Goal: Transaction & Acquisition: Book appointment/travel/reservation

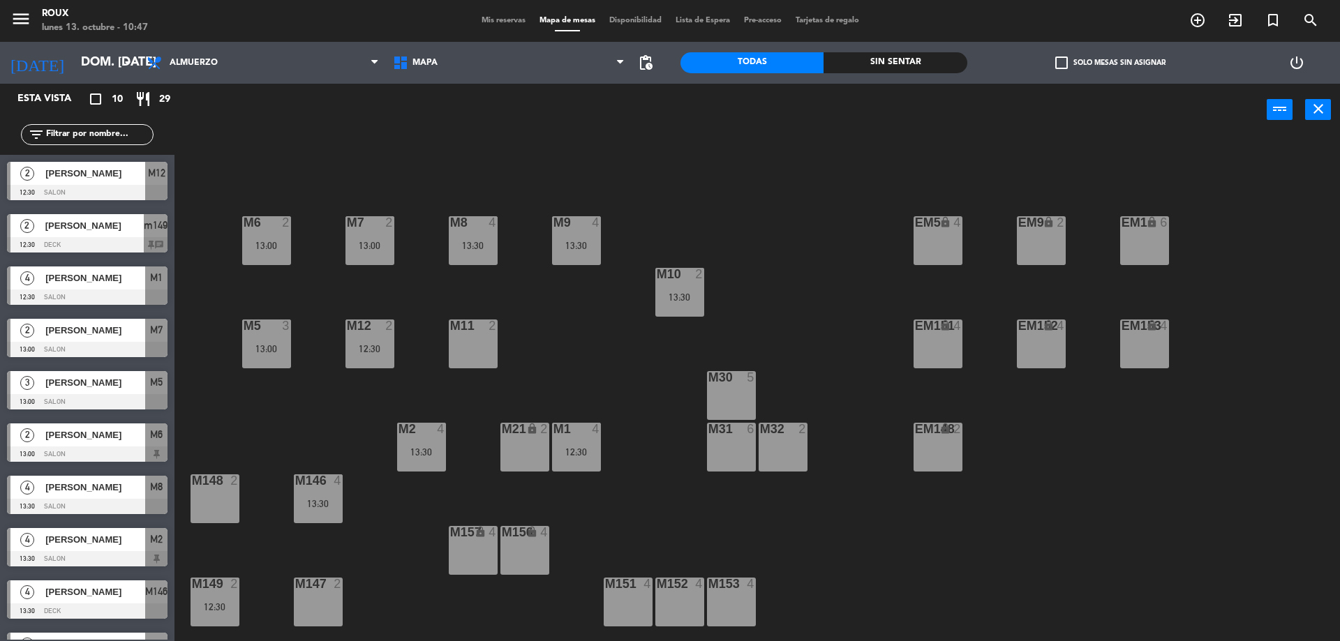
drag, startPoint x: 706, startPoint y: 510, endPoint x: 174, endPoint y: 669, distance: 555.0
click at [74, 60] on input "dom. [DATE]" at bounding box center [155, 63] width 162 height 28
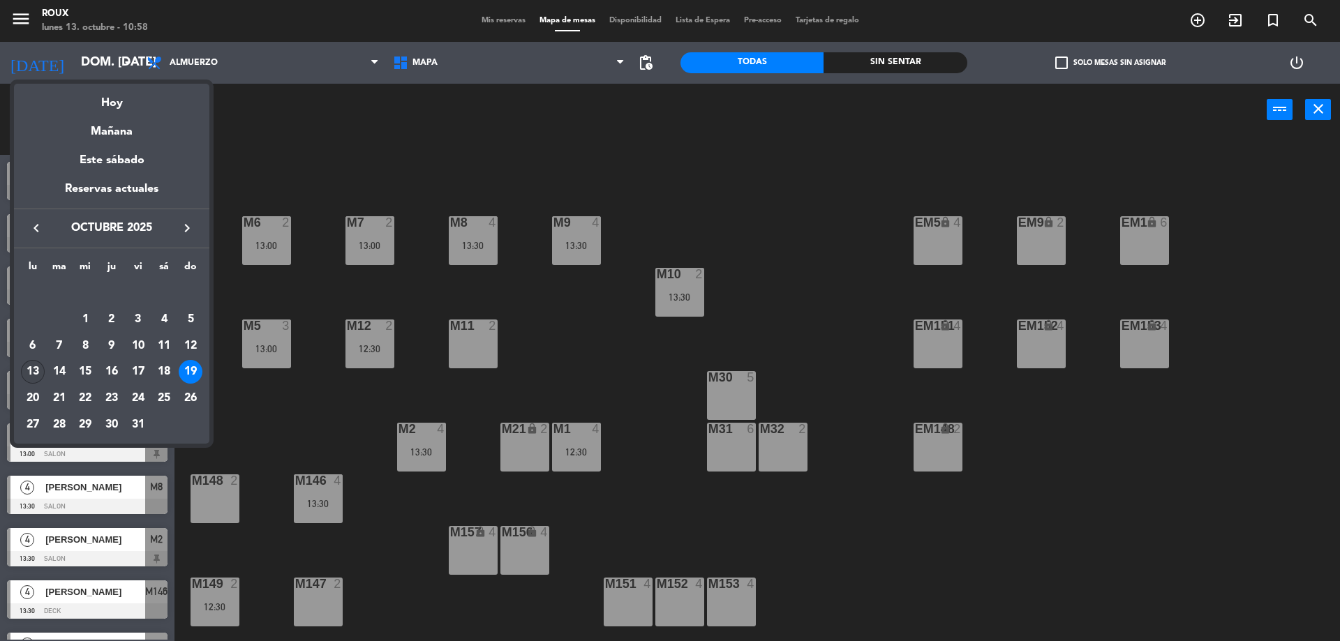
click at [34, 374] on div "13" at bounding box center [33, 372] width 24 height 24
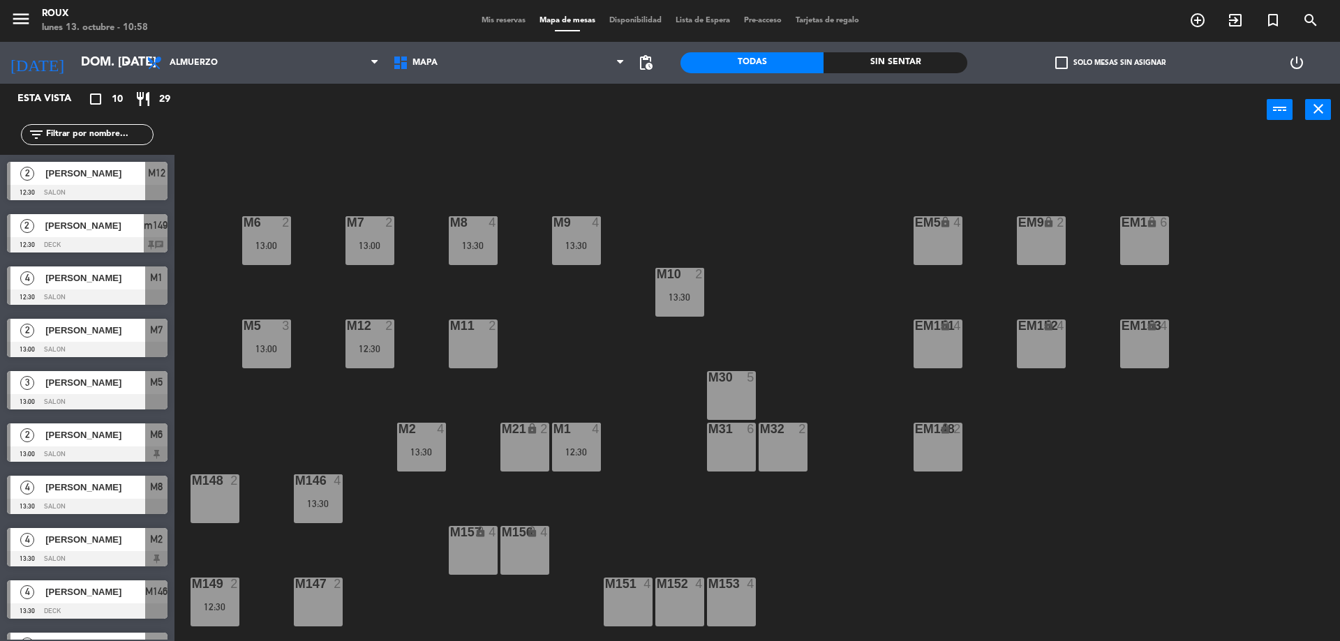
type input "lun. [DATE]"
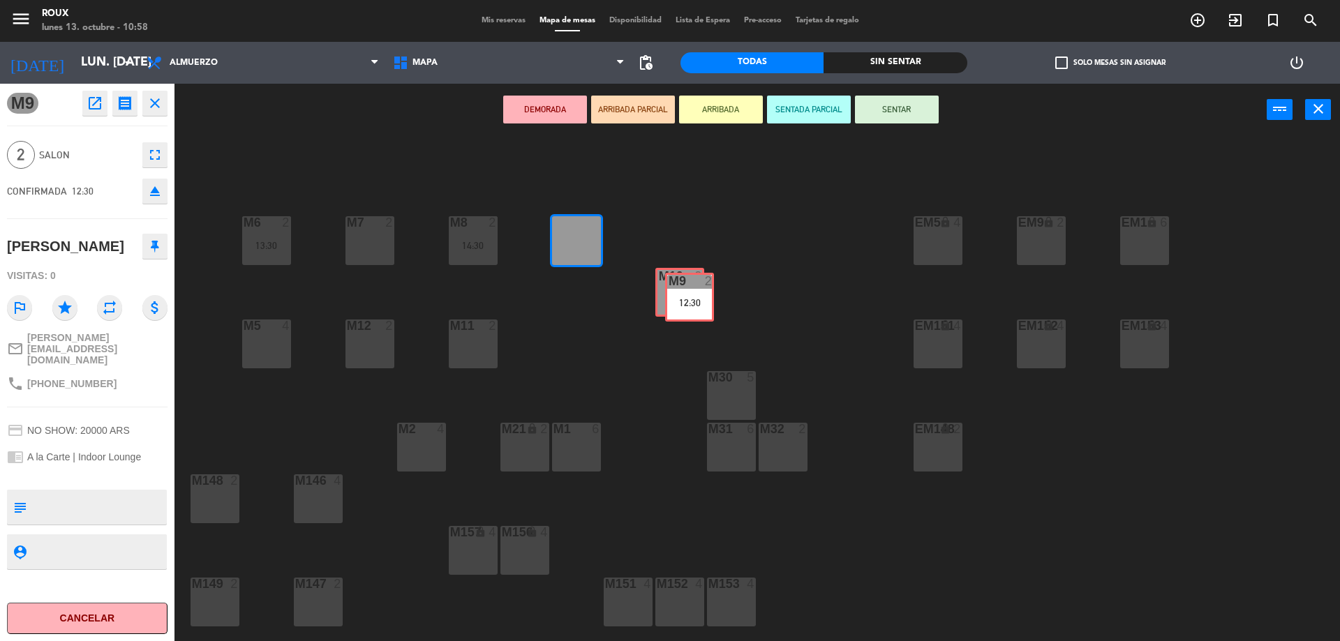
drag, startPoint x: 583, startPoint y: 246, endPoint x: 697, endPoint y: 302, distance: 127.1
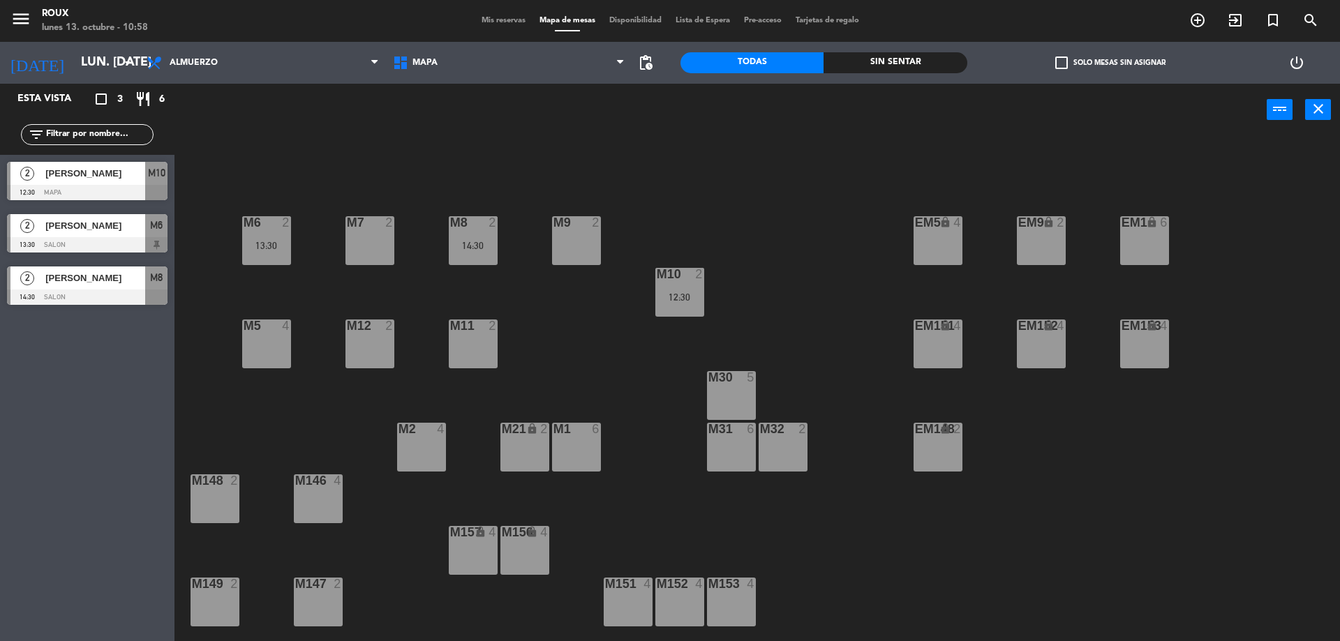
click at [576, 262] on div "M9 2" at bounding box center [576, 240] width 49 height 49
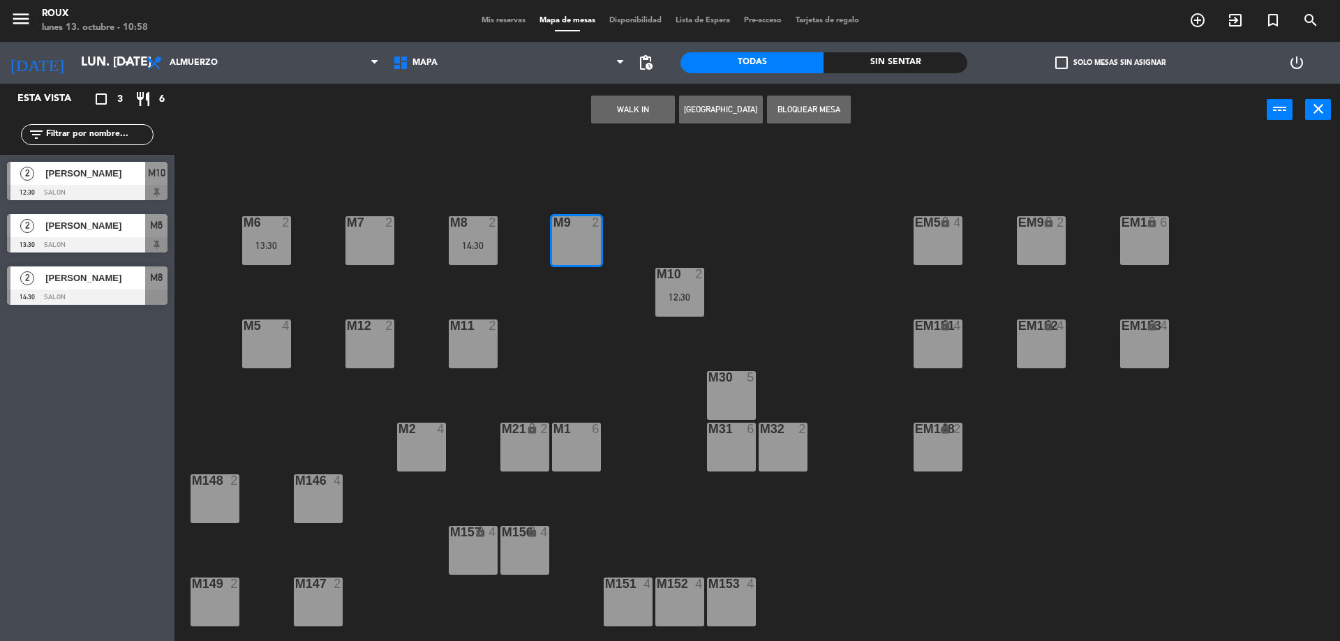
click at [708, 110] on button "[GEOGRAPHIC_DATA]" at bounding box center [721, 110] width 84 height 28
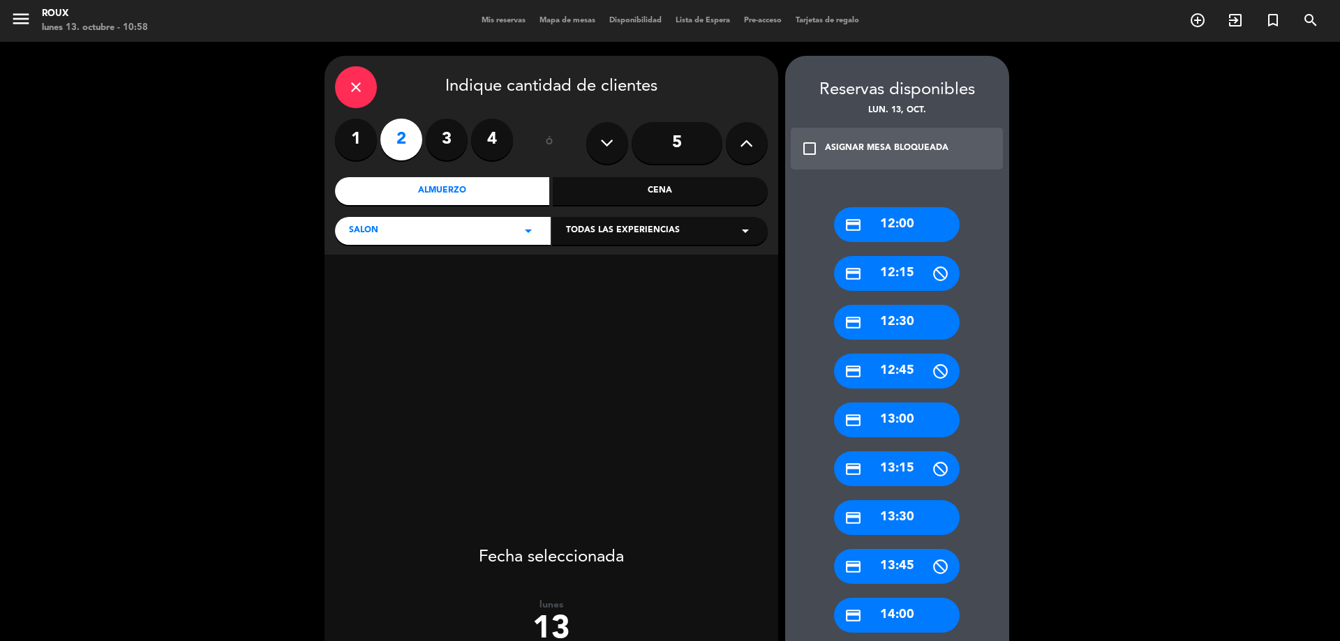
click at [919, 322] on div "credit_card 12:30" at bounding box center [897, 322] width 126 height 35
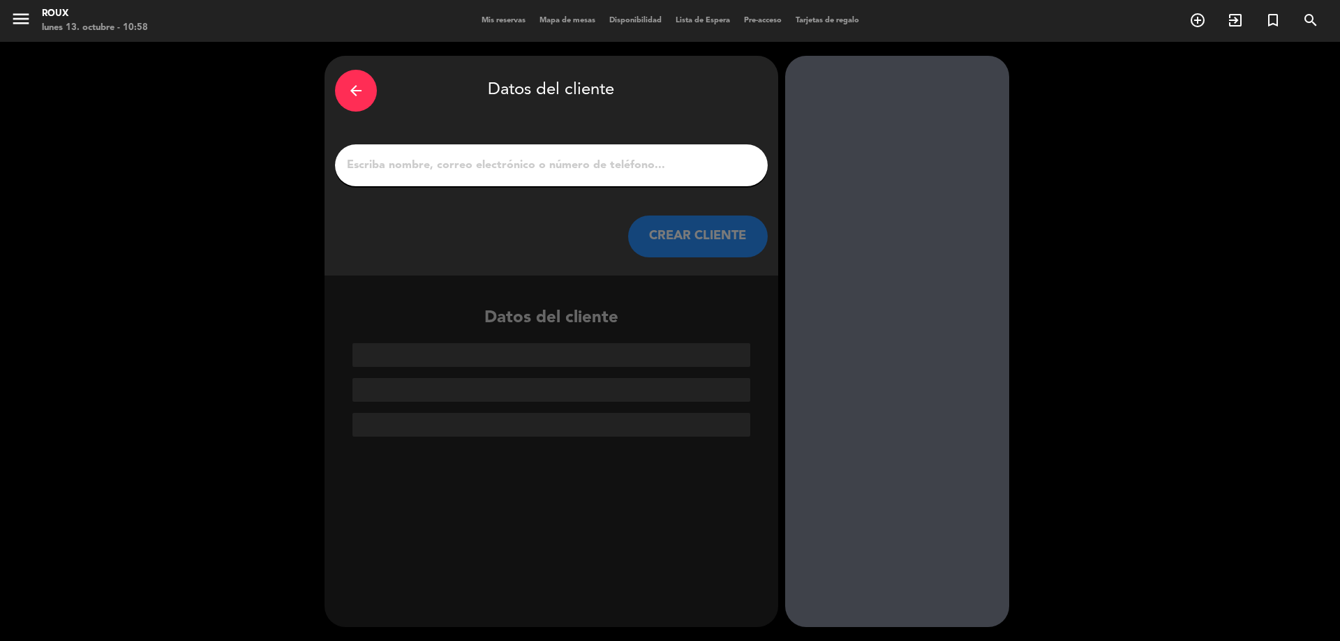
click at [484, 161] on input "1" at bounding box center [552, 166] width 412 height 20
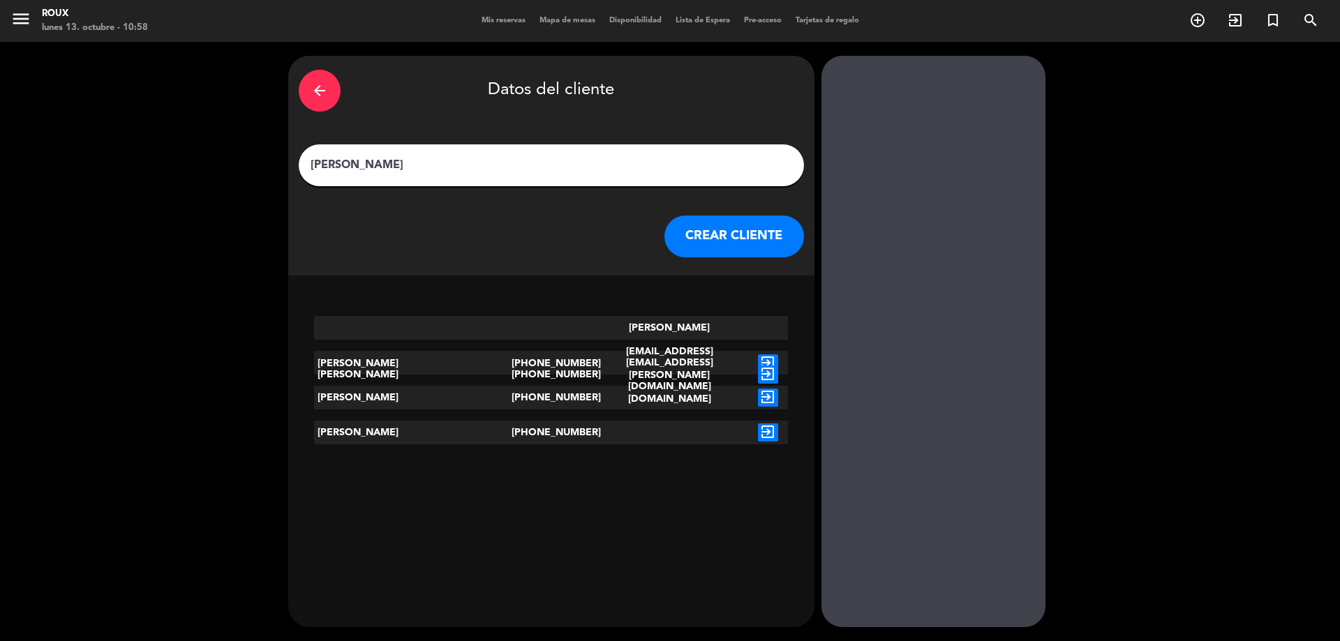
type input "[PERSON_NAME]"
click at [758, 355] on icon "exit_to_app" at bounding box center [768, 364] width 20 height 18
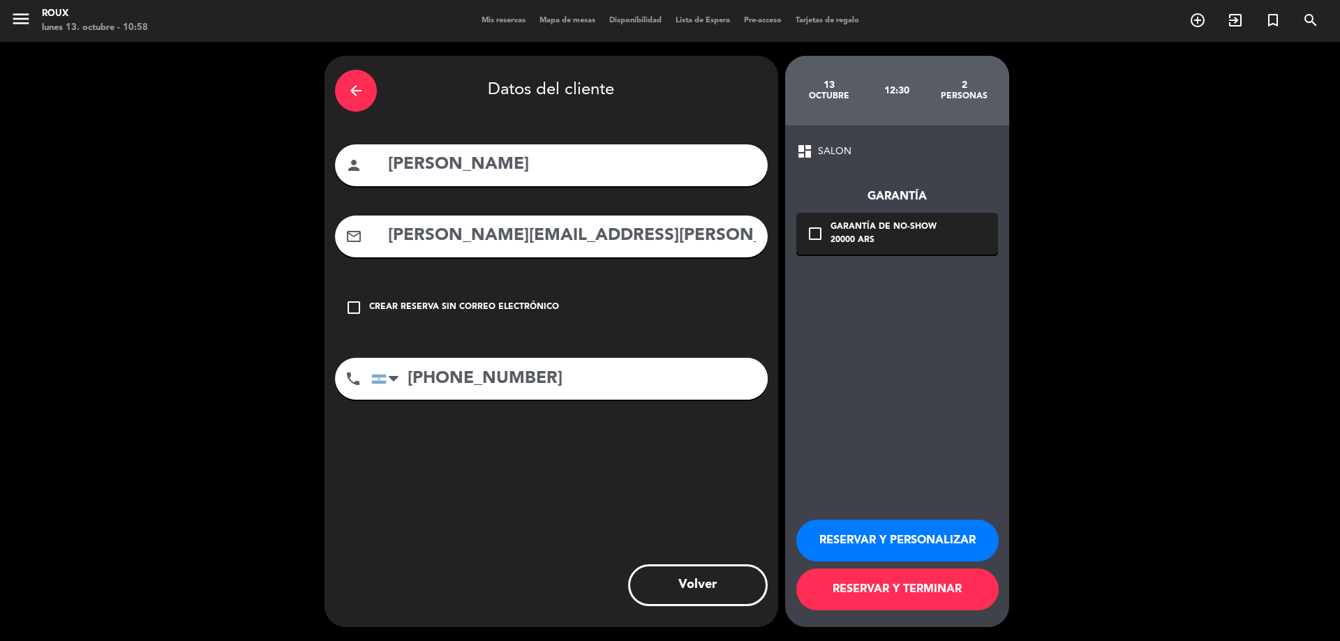
click at [968, 589] on button "RESERVAR Y TERMINAR" at bounding box center [897, 590] width 202 height 42
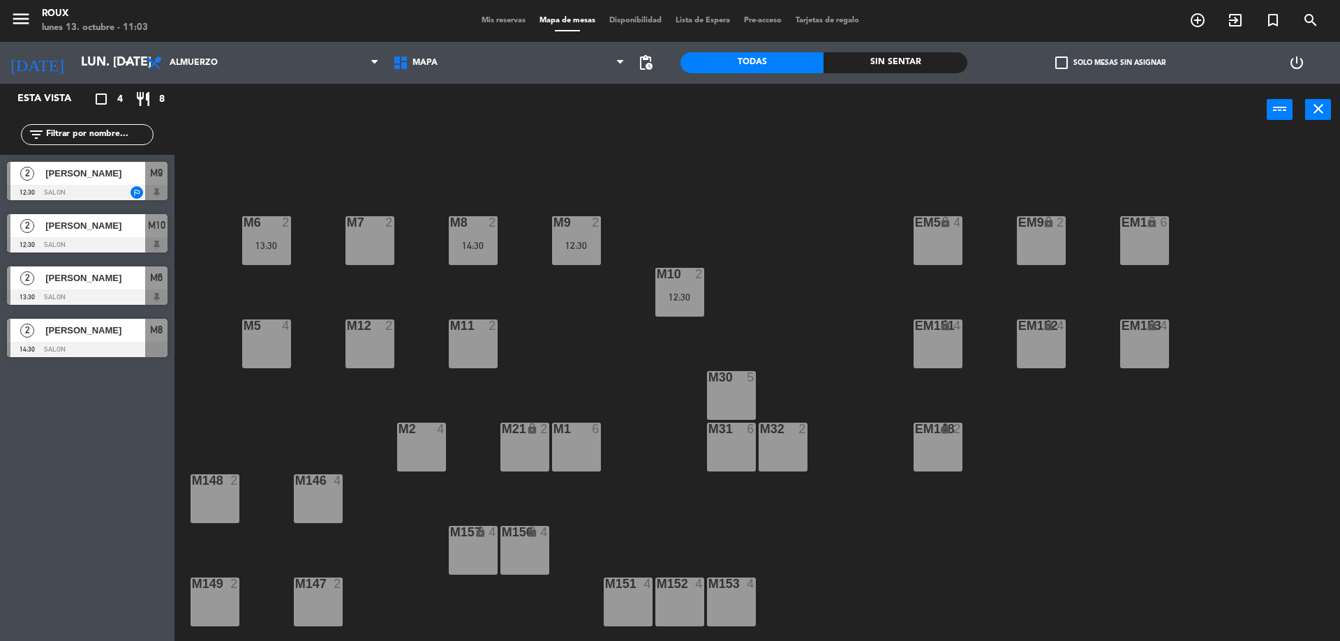
click at [376, 245] on div "M7 2" at bounding box center [370, 240] width 49 height 49
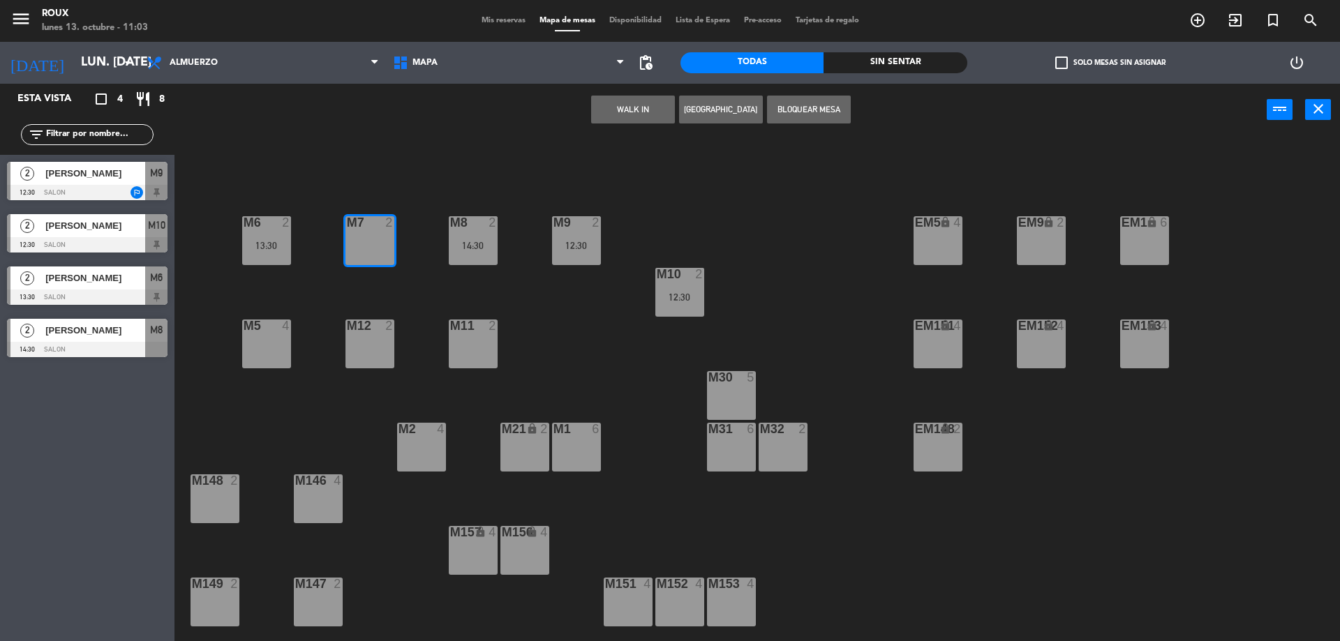
click at [736, 111] on button "[GEOGRAPHIC_DATA]" at bounding box center [721, 110] width 84 height 28
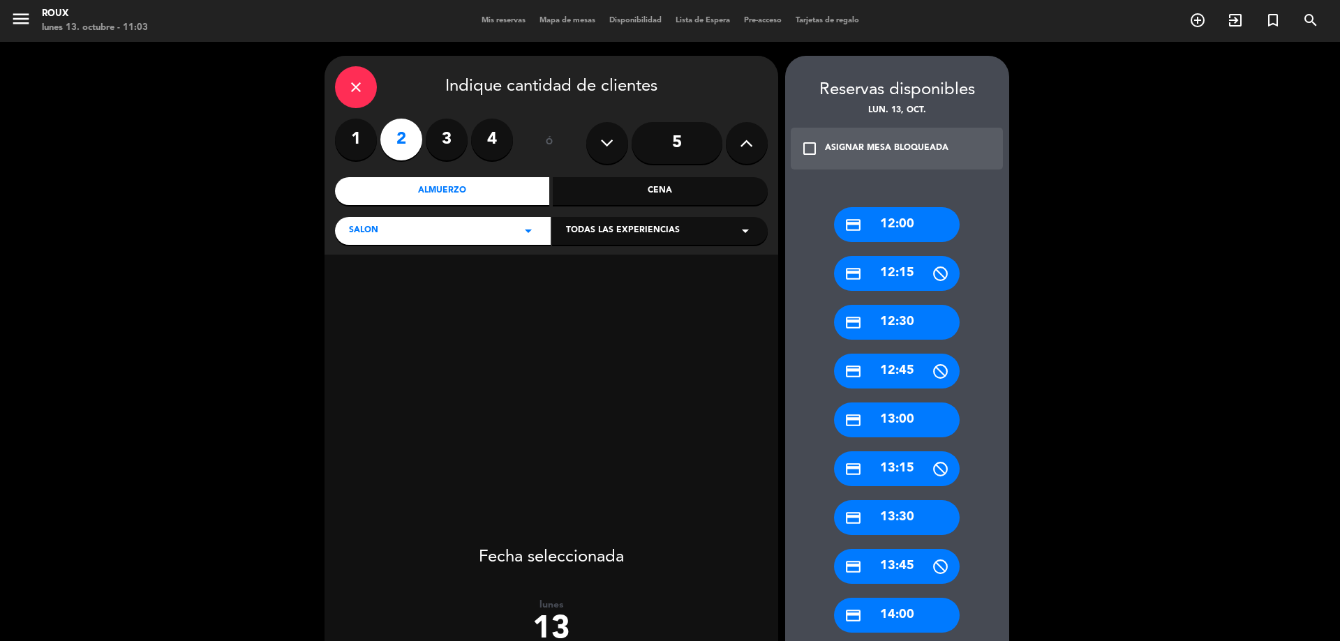
click at [923, 424] on div "credit_card 13:00" at bounding box center [897, 420] width 126 height 35
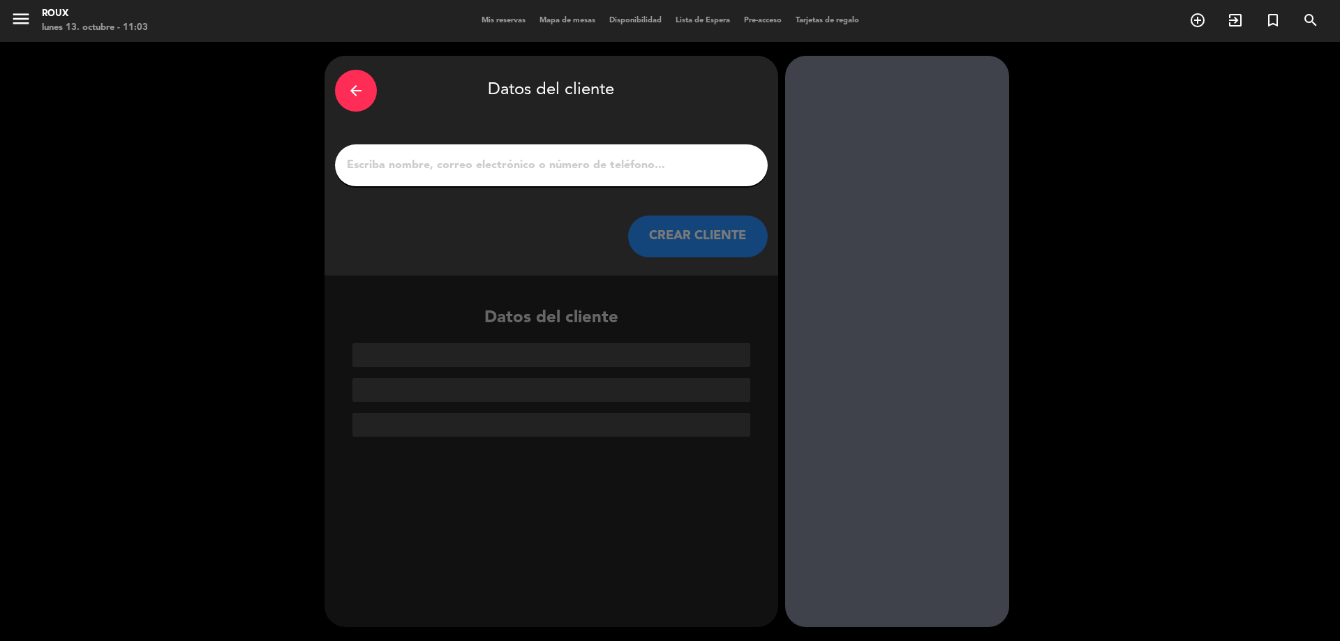
click at [503, 176] on div at bounding box center [551, 165] width 433 height 42
click at [491, 166] on input "1" at bounding box center [552, 166] width 412 height 20
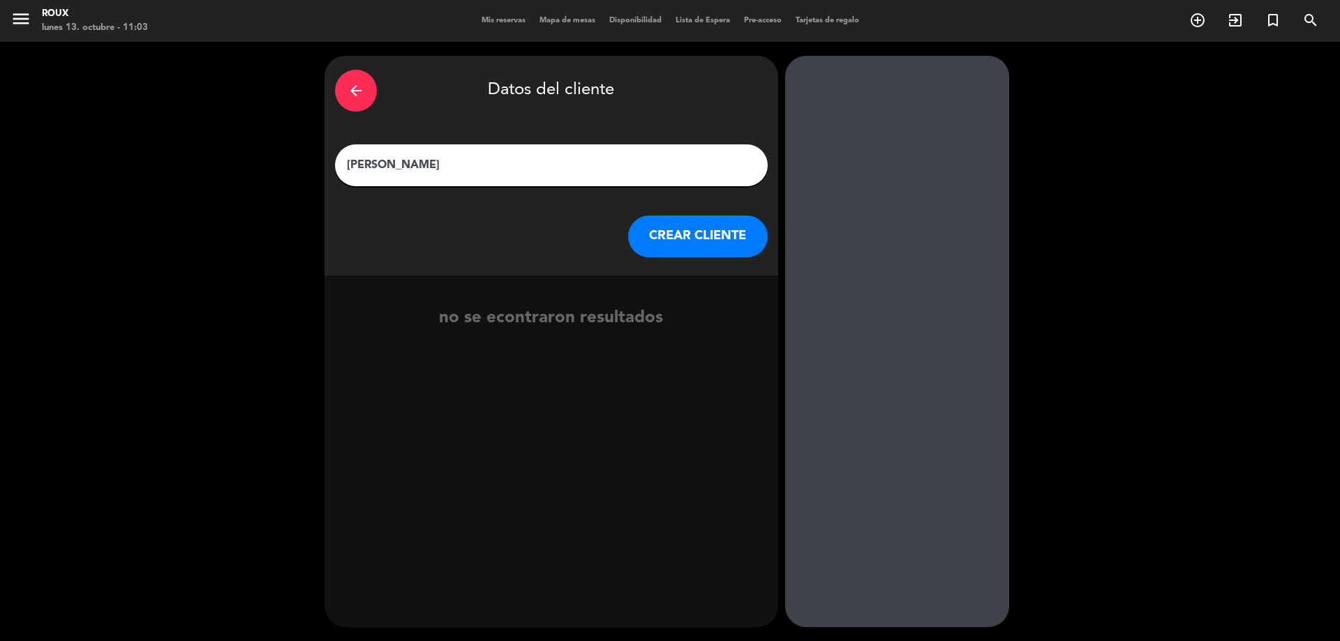
type input "[PERSON_NAME]"
click at [716, 244] on button "CREAR CLIENTE" at bounding box center [698, 237] width 140 height 42
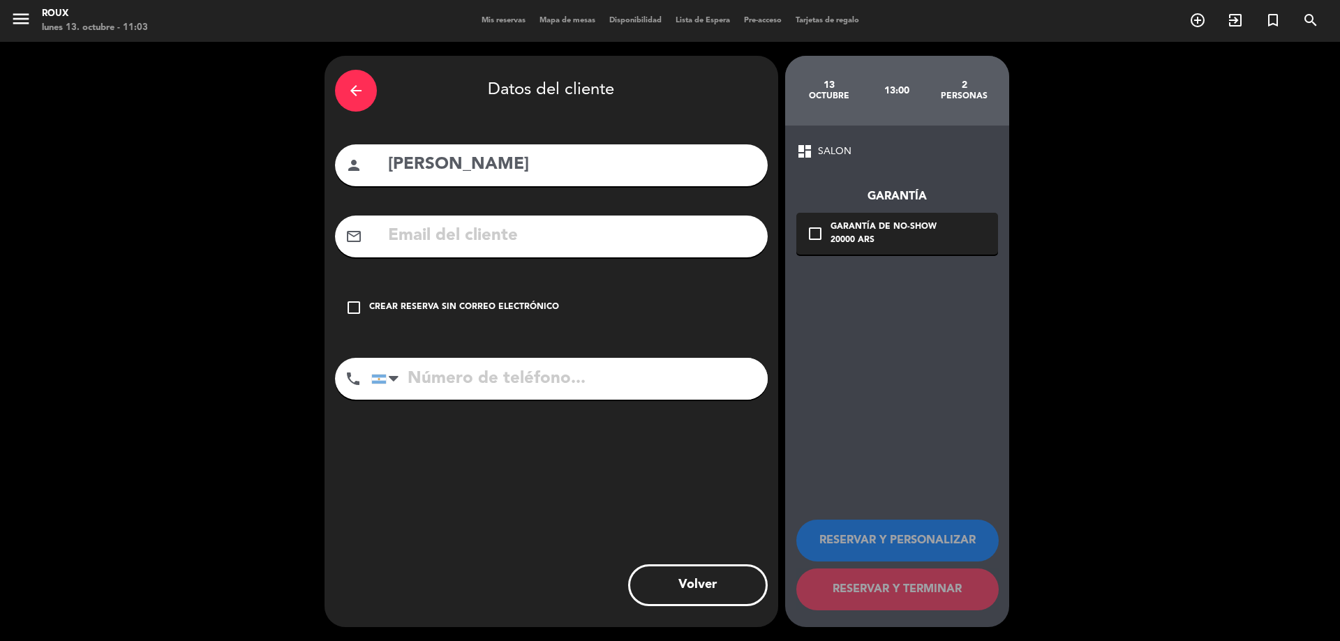
click at [356, 306] on icon "check_box_outline_blank" at bounding box center [354, 307] width 17 height 17
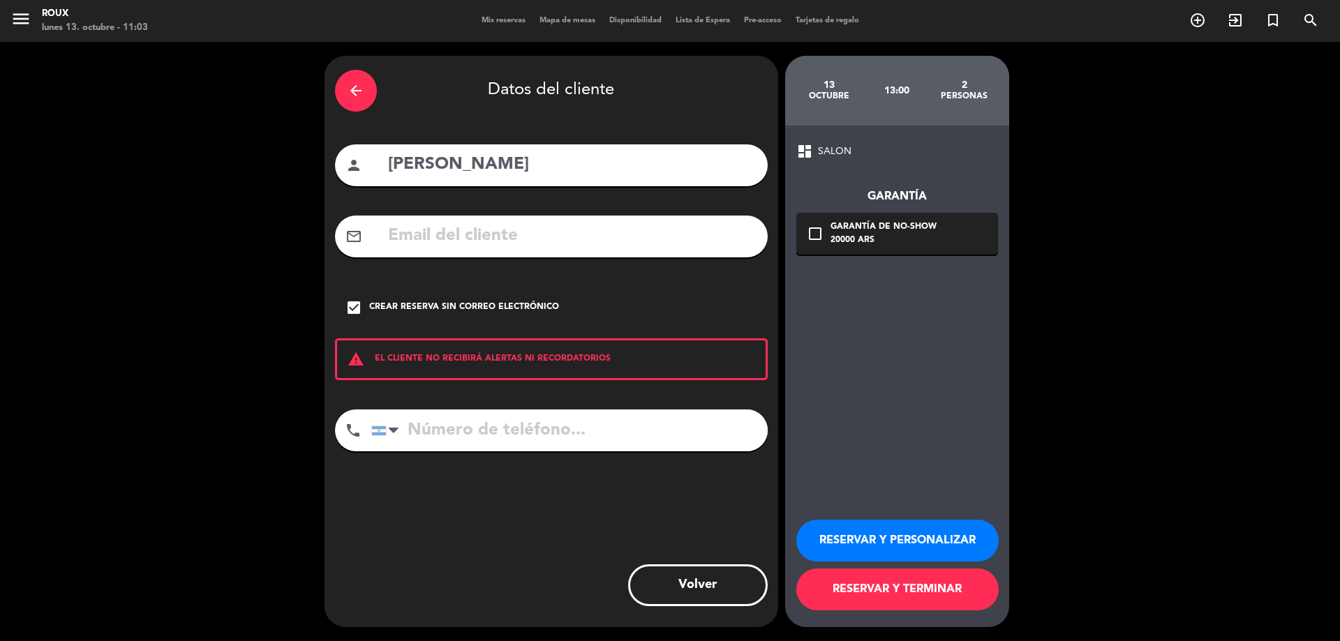
click at [946, 588] on button "RESERVAR Y TERMINAR" at bounding box center [897, 590] width 202 height 42
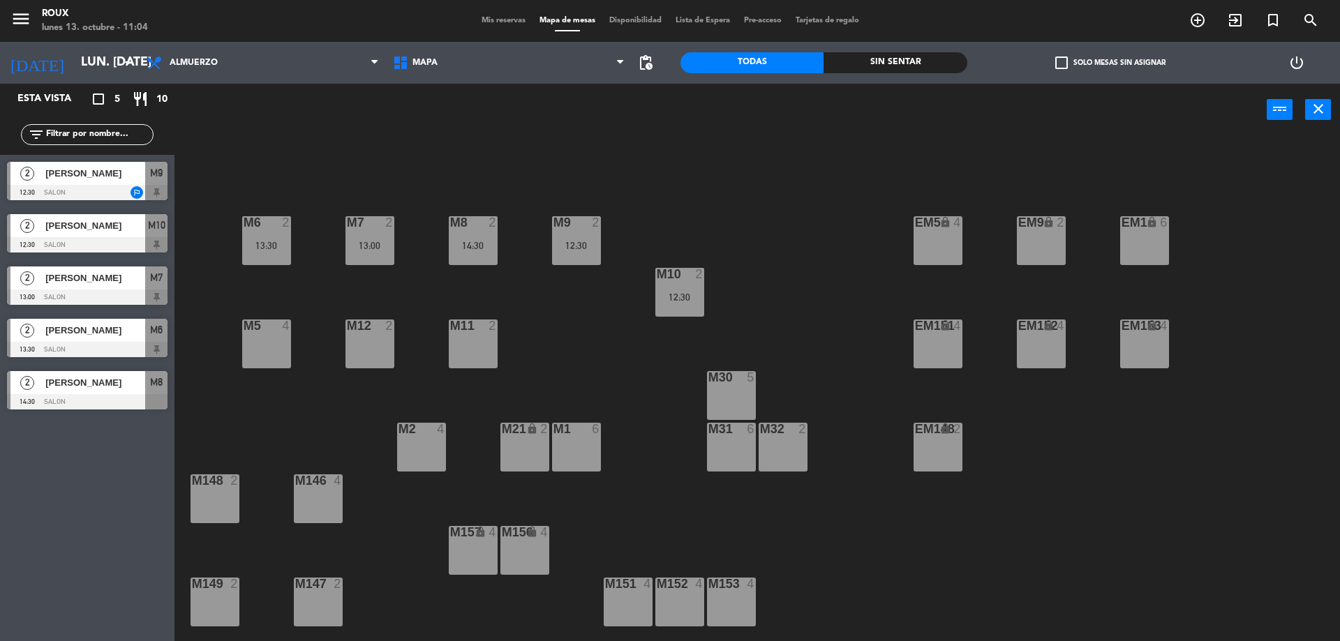
click at [514, 18] on span "Mis reservas" at bounding box center [504, 21] width 58 height 8
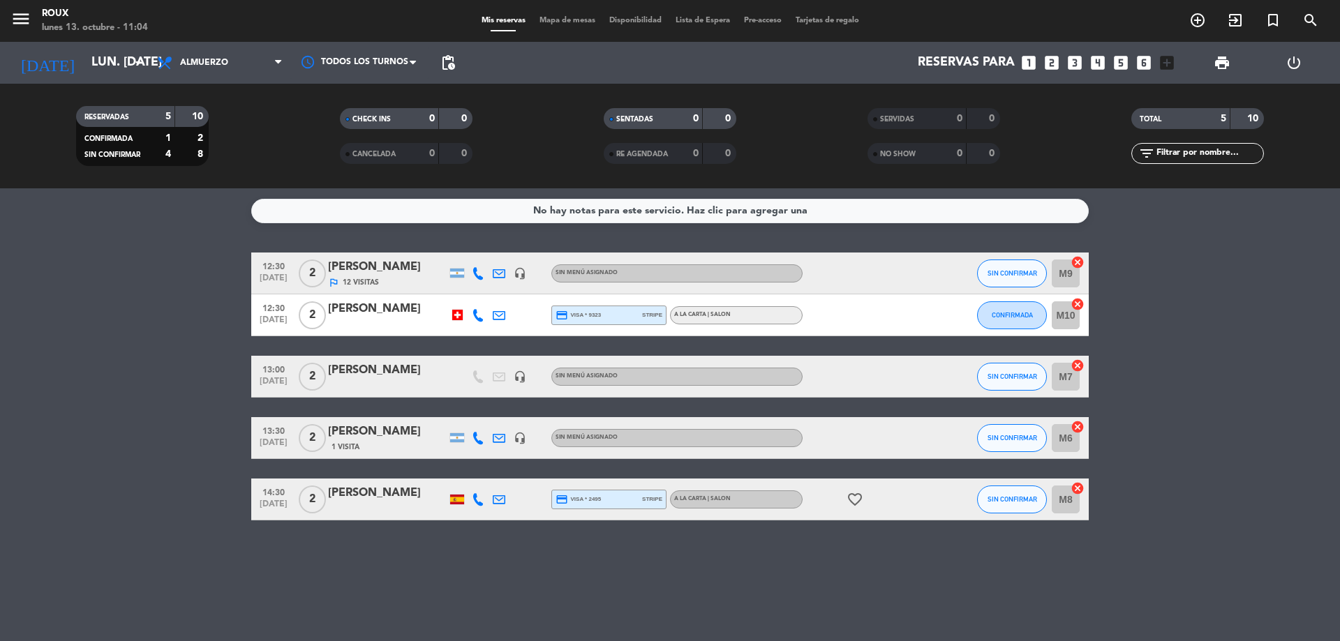
click at [374, 499] on div "[PERSON_NAME]" at bounding box center [387, 493] width 119 height 18
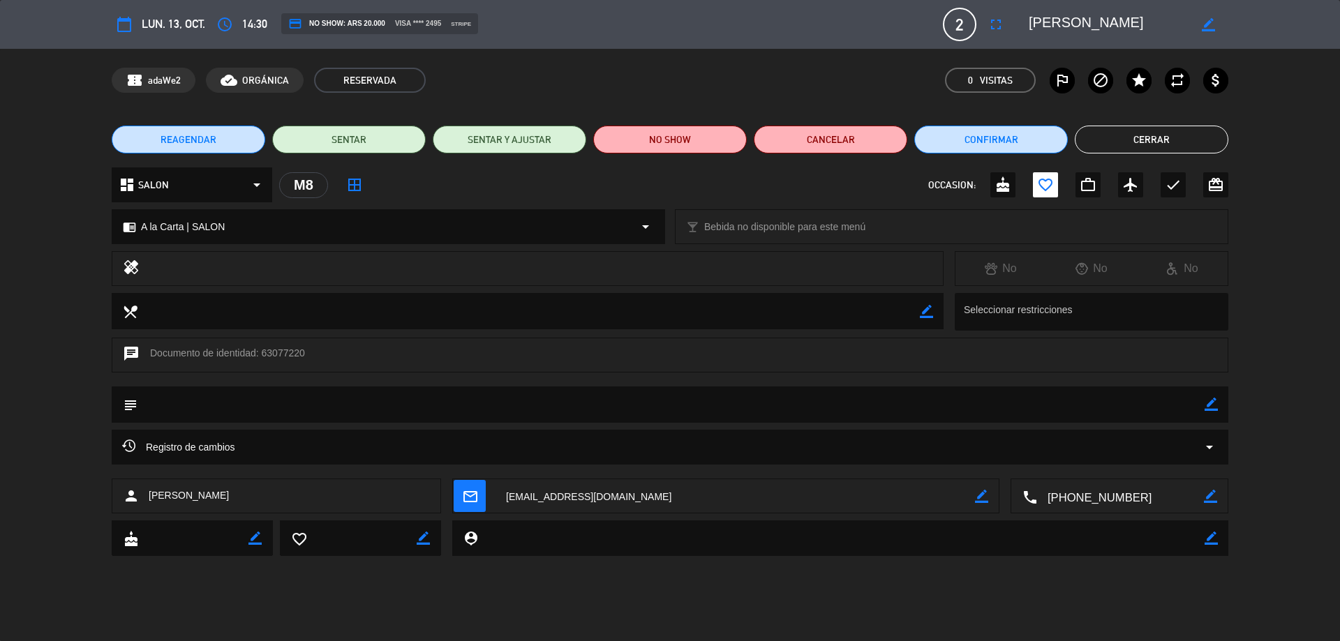
click at [205, 454] on span "Registro de cambios" at bounding box center [178, 447] width 113 height 17
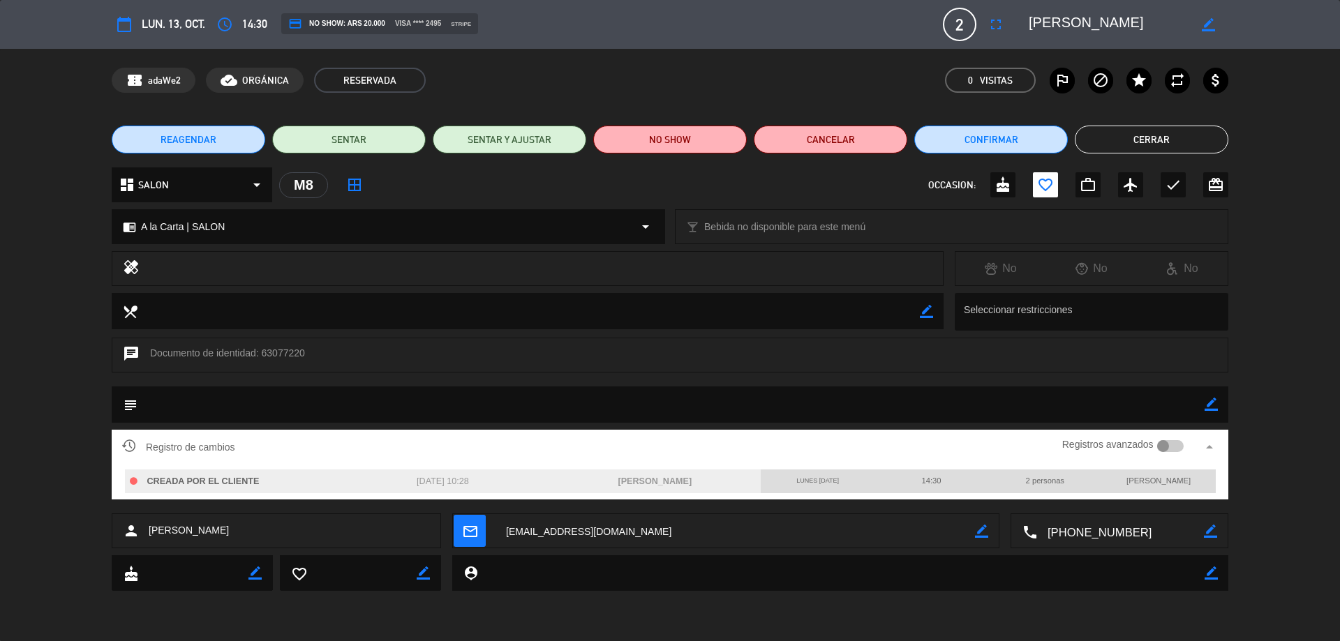
click at [1125, 138] on button "Cerrar" at bounding box center [1152, 140] width 154 height 28
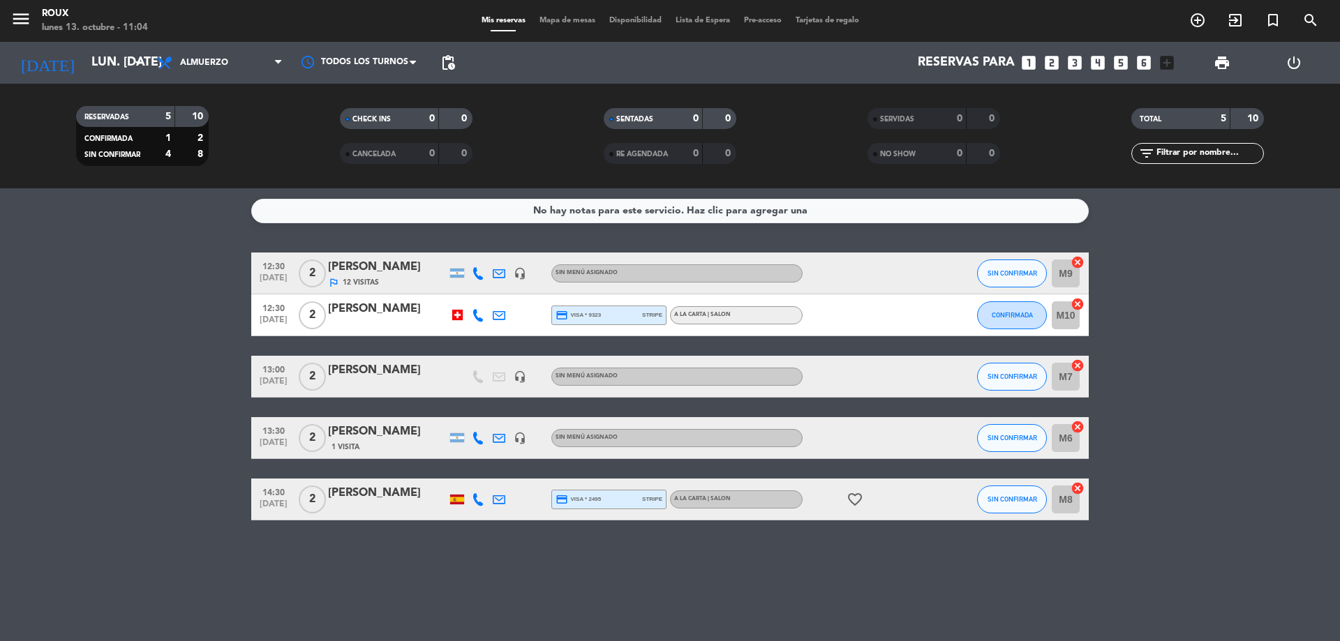
click at [557, 17] on span "Mapa de mesas" at bounding box center [568, 21] width 70 height 8
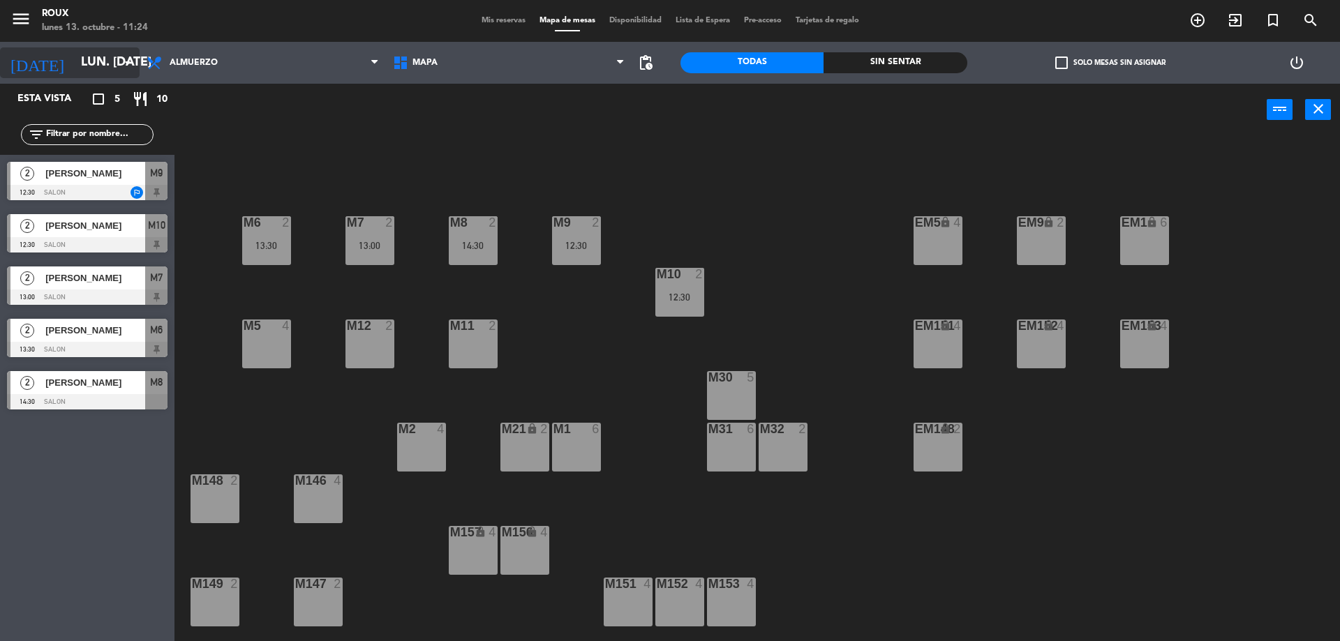
click at [110, 47] on div "[DATE] lun. [DATE] arrow_drop_down" at bounding box center [70, 62] width 140 height 31
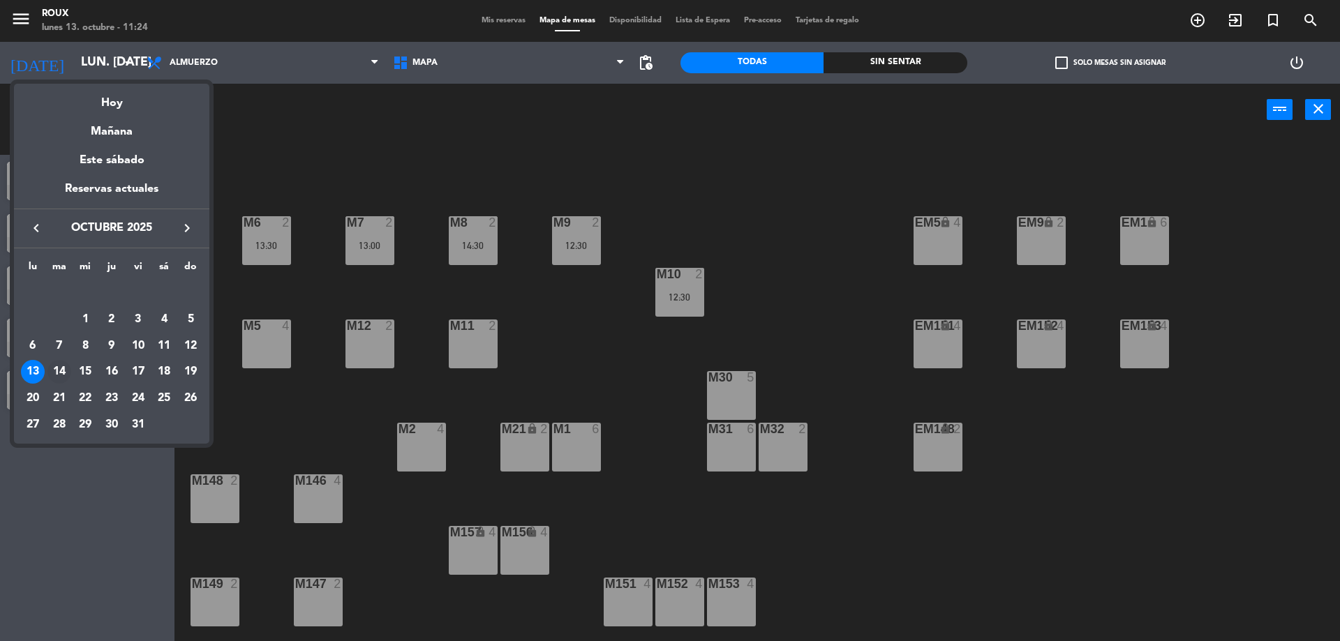
click at [63, 369] on div "14" at bounding box center [59, 372] width 24 height 24
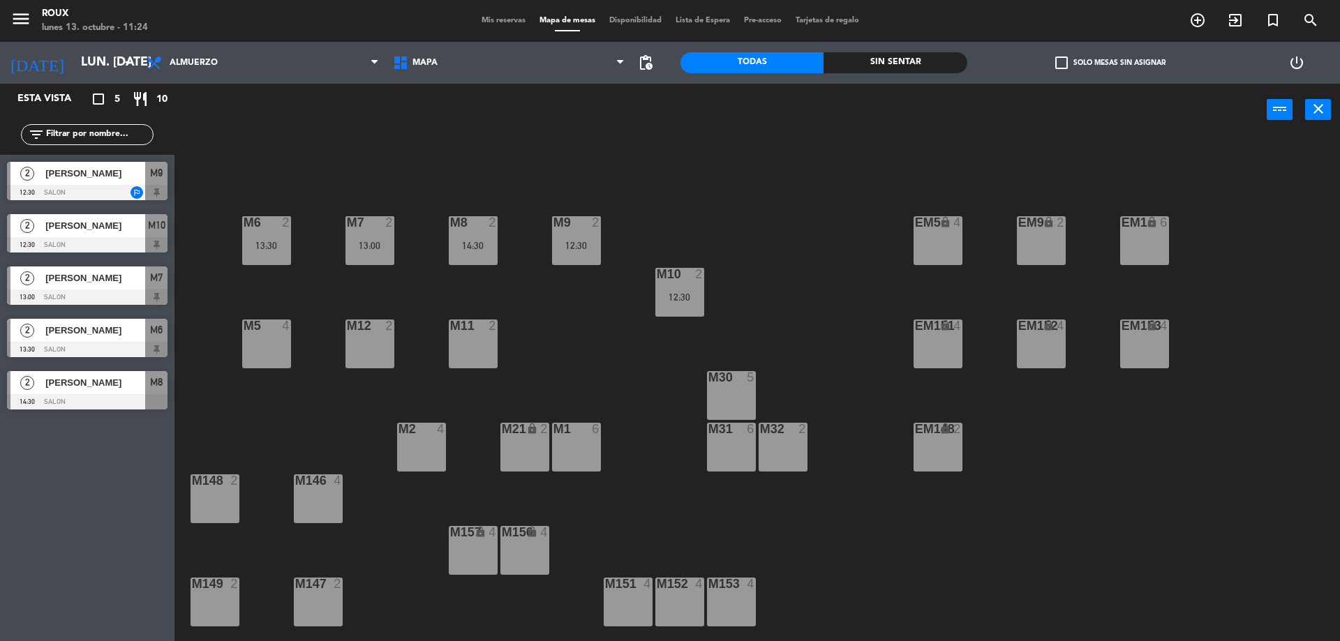
type input "[DATE] oct."
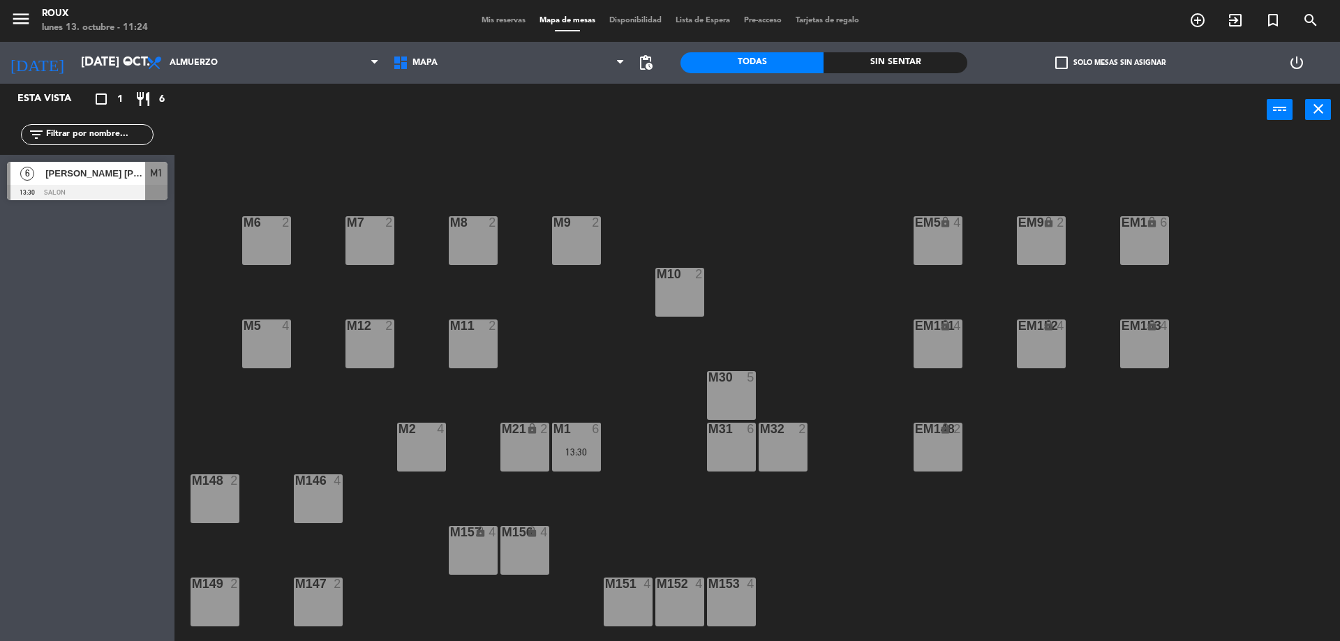
click at [715, 291] on div "M6 2 M7 2 M8 2 M9 2 EM9 lock 2 EM5 lock 4 EM1 lock 6 M10 2 M11 2 M12 2 M5 4 EM1…" at bounding box center [764, 392] width 1152 height 505
click at [689, 287] on div "M10 2" at bounding box center [679, 292] width 49 height 49
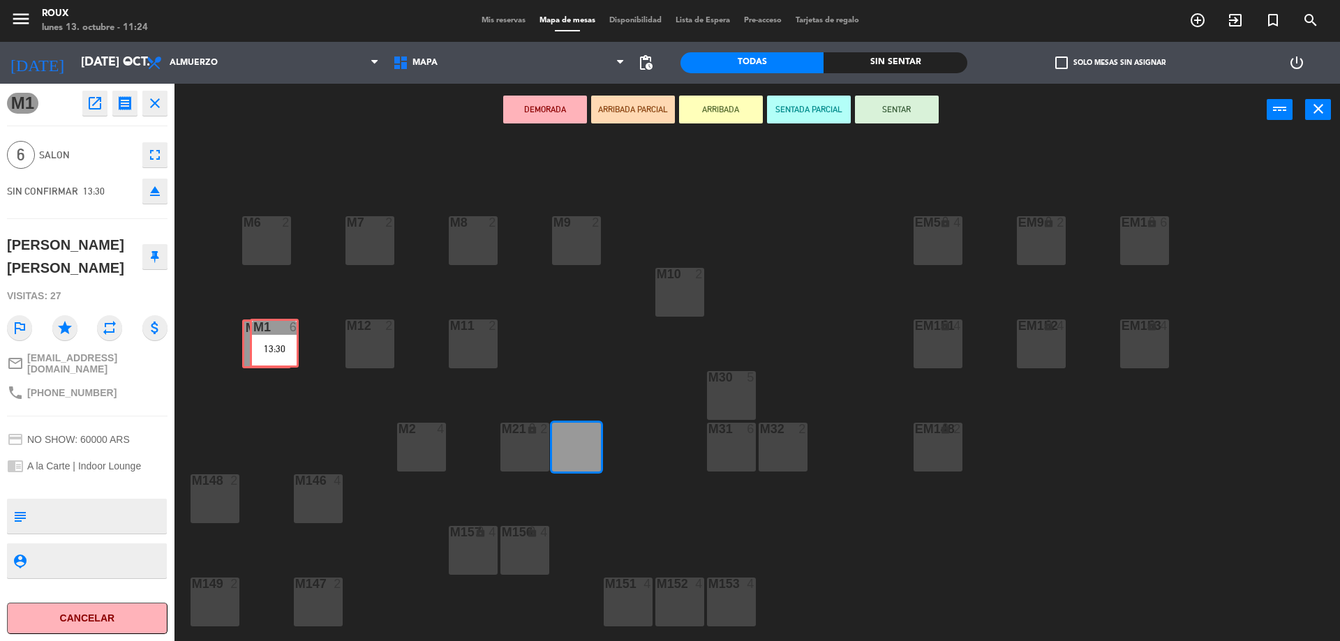
drag, startPoint x: 571, startPoint y: 466, endPoint x: 269, endPoint y: 362, distance: 319.6
click at [269, 362] on div "M6 2 M7 2 M8 2 M9 2 EM9 lock 2 EM5 lock 4 EM1 lock 6 M10 2 M11 2 M12 2 M5 4 EM1…" at bounding box center [764, 392] width 1152 height 505
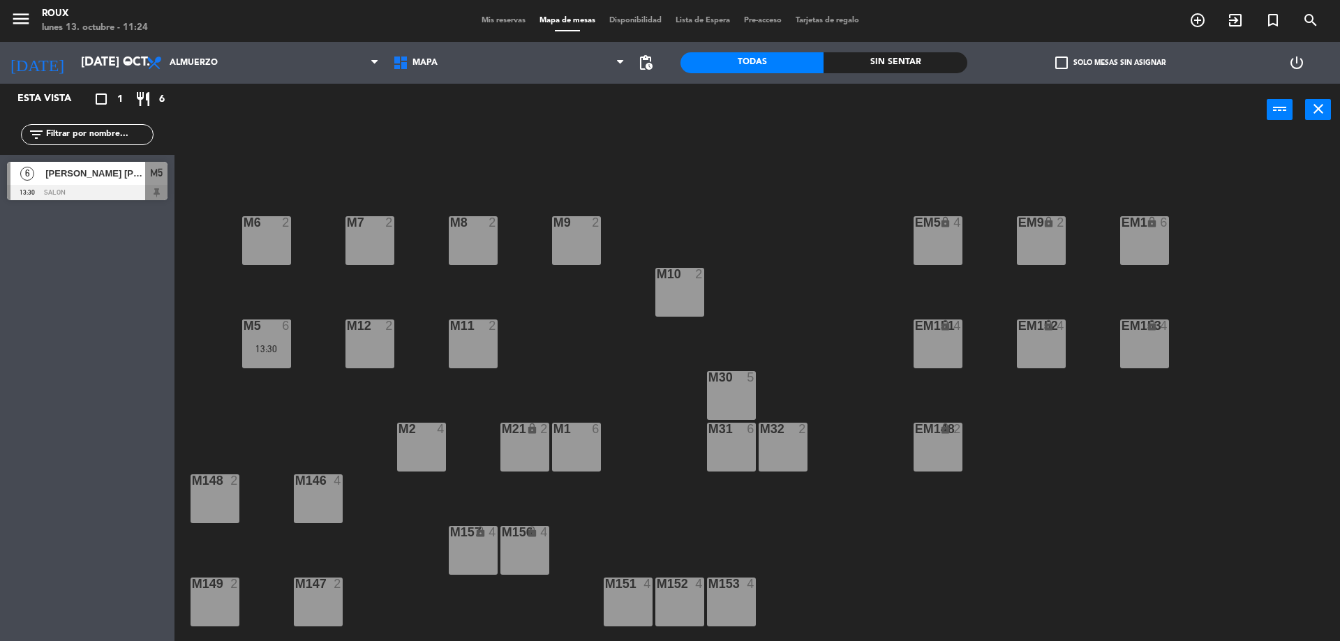
drag, startPoint x: 584, startPoint y: 348, endPoint x: 481, endPoint y: 351, distance: 102.7
click at [584, 350] on div "M6 2 M7 2 M8 2 M9 2 EM9 lock 2 EM5 lock 4 EM1 lock 6 M10 2 M11 2 M12 2 M5 6 13:…" at bounding box center [764, 392] width 1152 height 505
click at [253, 260] on div "M6 2" at bounding box center [266, 240] width 49 height 49
click at [659, 110] on button "[GEOGRAPHIC_DATA]" at bounding box center [677, 110] width 84 height 28
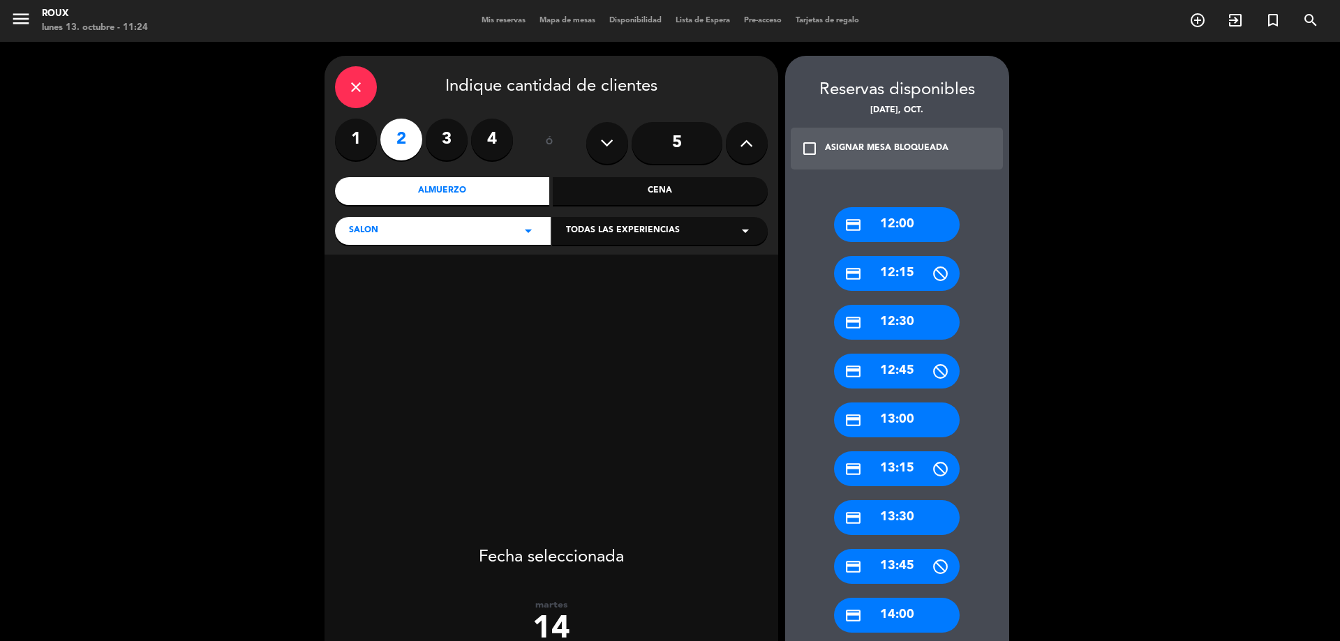
click at [939, 417] on div "credit_card 13:00" at bounding box center [897, 420] width 126 height 35
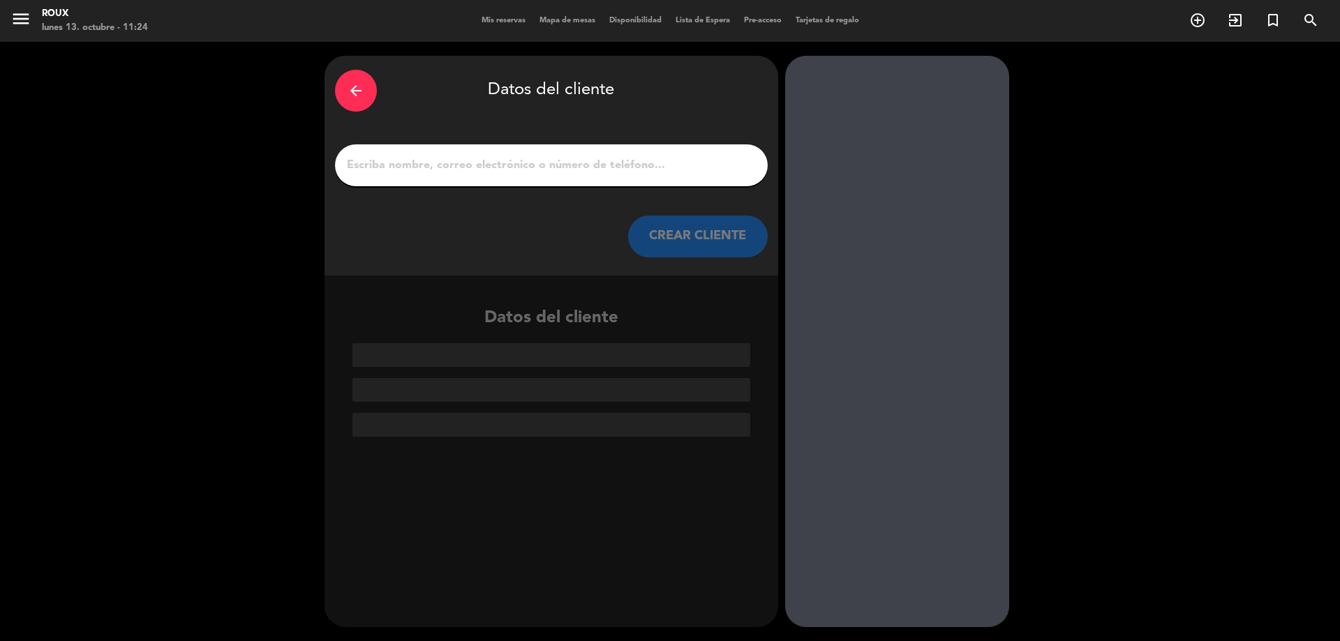
click at [505, 161] on input "1" at bounding box center [552, 166] width 412 height 20
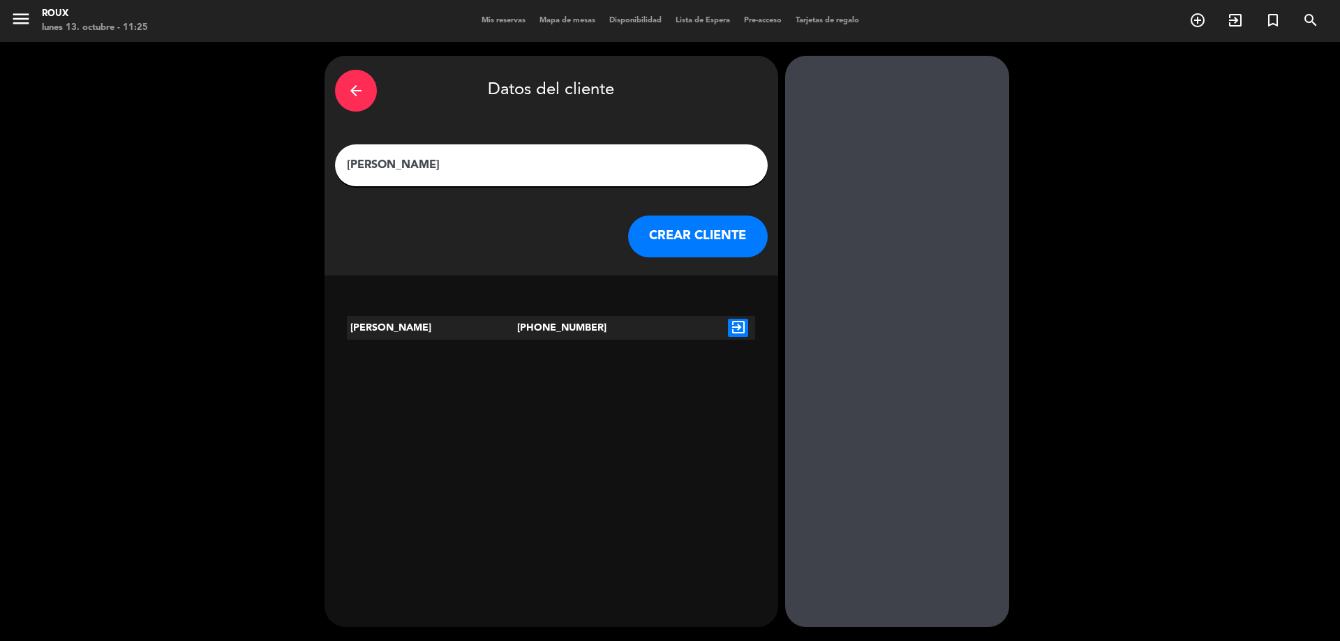
type input "[PERSON_NAME]"
click at [736, 327] on icon "exit_to_app" at bounding box center [738, 328] width 20 height 18
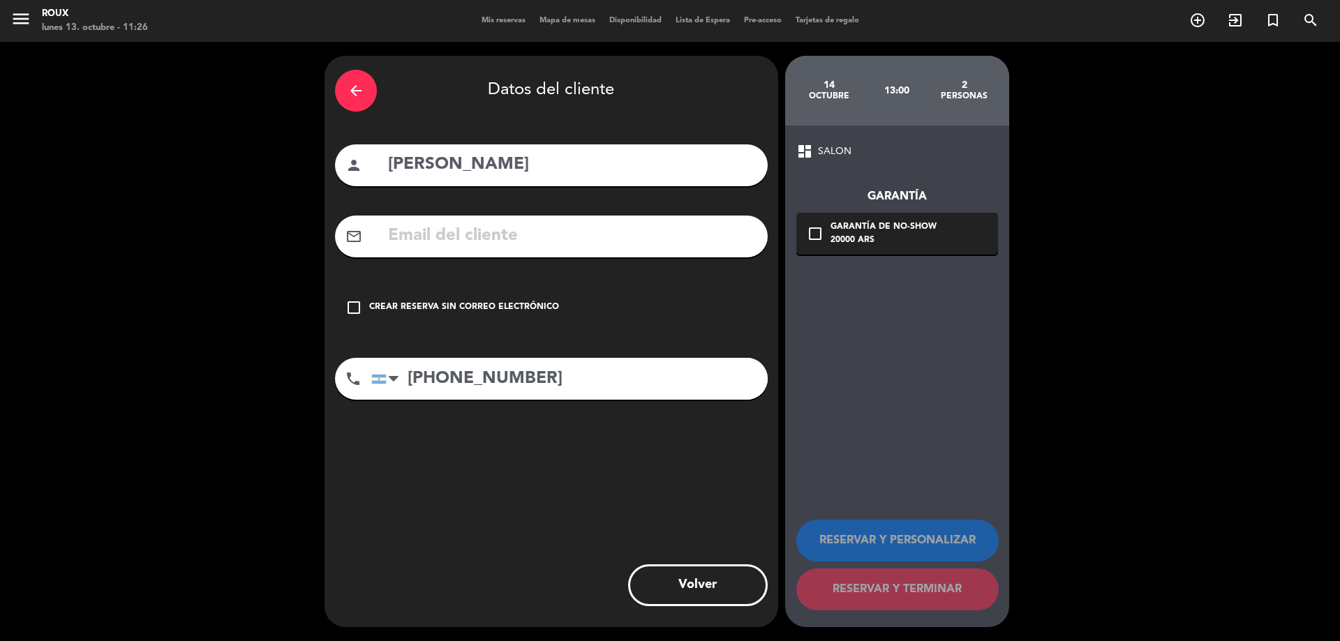
click at [518, 225] on input "text" at bounding box center [572, 236] width 371 height 29
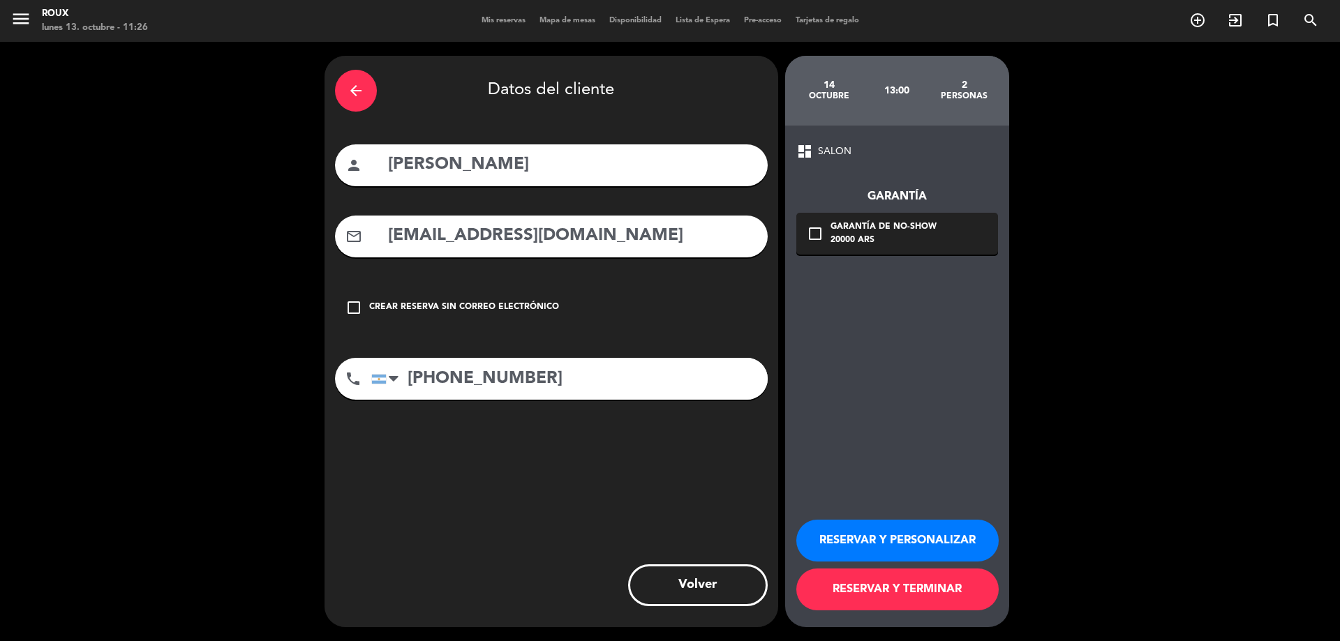
type input "[EMAIL_ADDRESS][DOMAIN_NAME]"
click at [826, 235] on div "check_box_outline_blank Garantía de no-show 20000 ARS" at bounding box center [897, 234] width 202 height 42
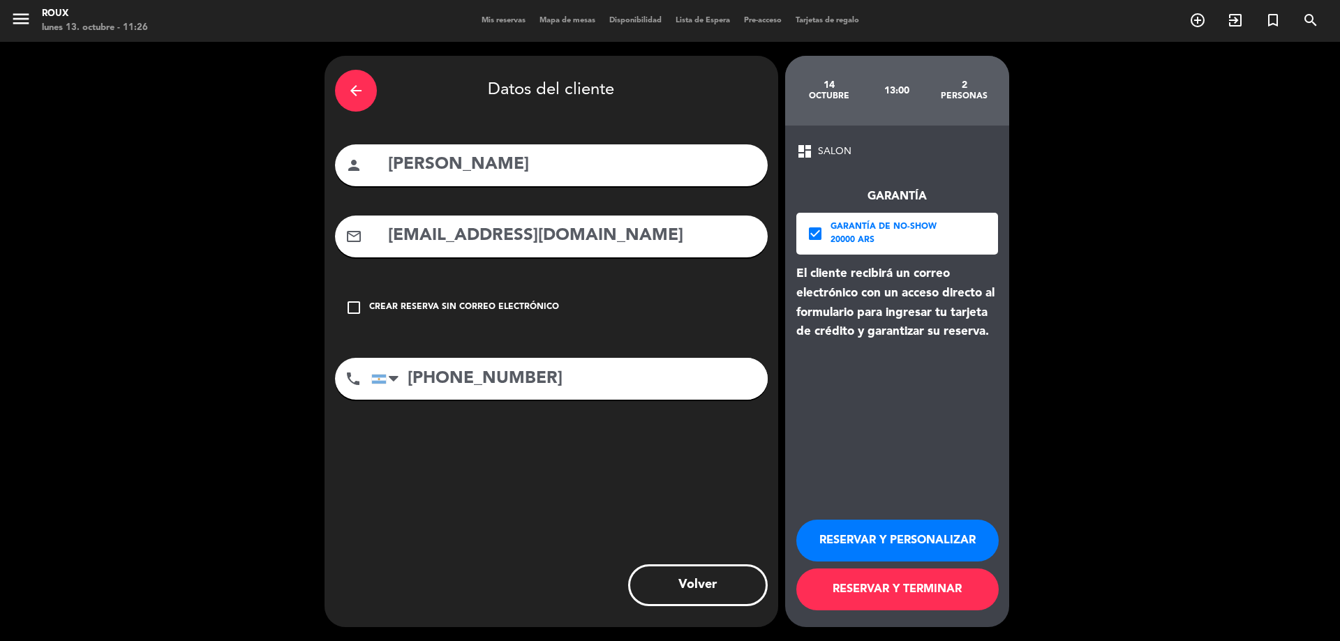
click at [954, 585] on button "RESERVAR Y TERMINAR" at bounding box center [897, 590] width 202 height 42
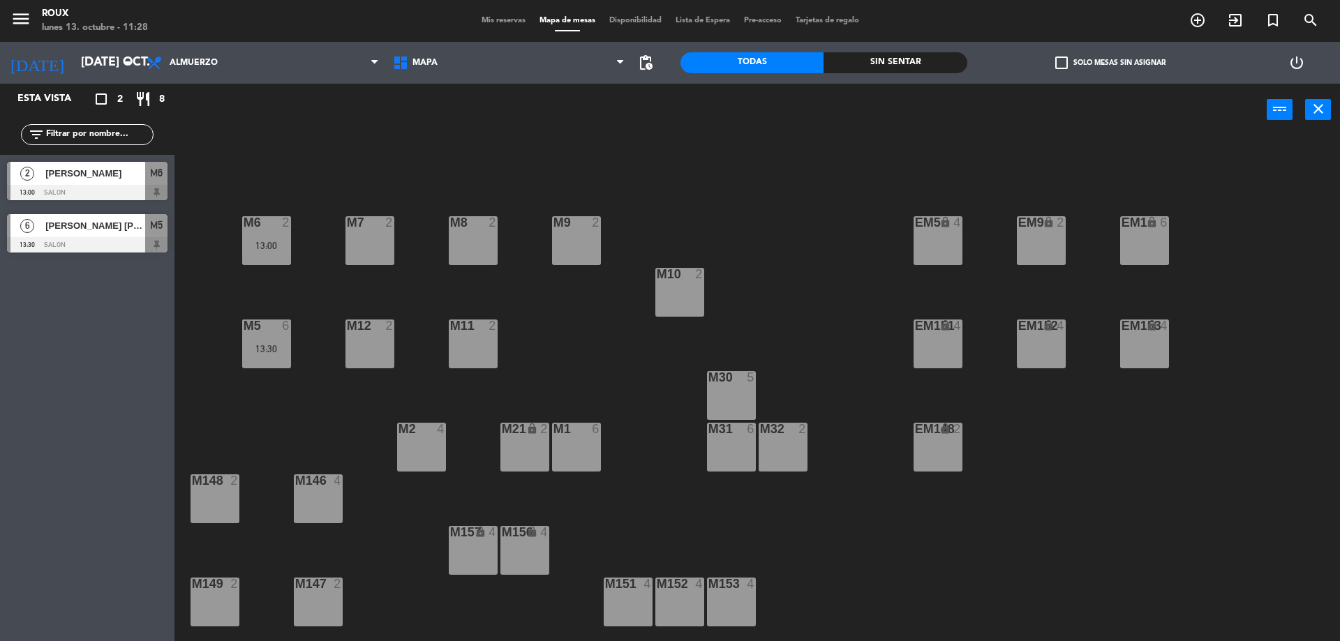
click at [98, 170] on span "[PERSON_NAME]" at bounding box center [95, 173] width 100 height 15
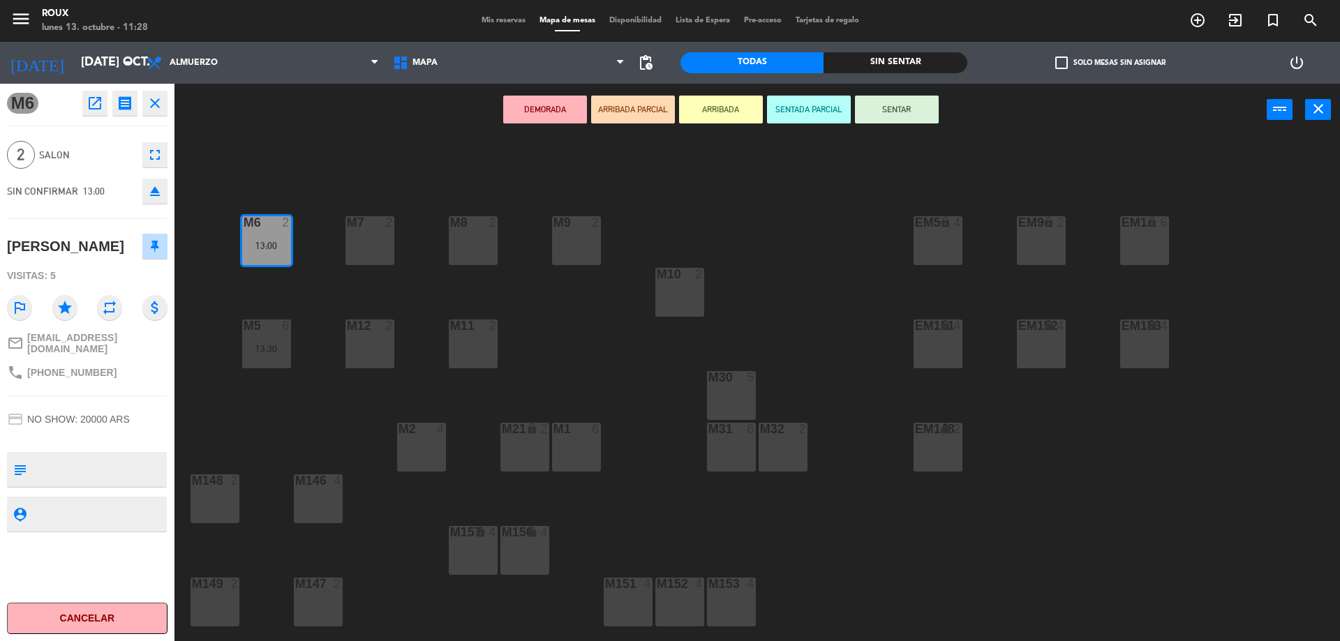
click at [317, 151] on div "M6 2 13:00 M7 2 M8 2 M9 2 EM9 lock 2 EM5 lock 4 EM1 lock 6 M10 2 M11 2 M12 2 M5…" at bounding box center [764, 392] width 1152 height 505
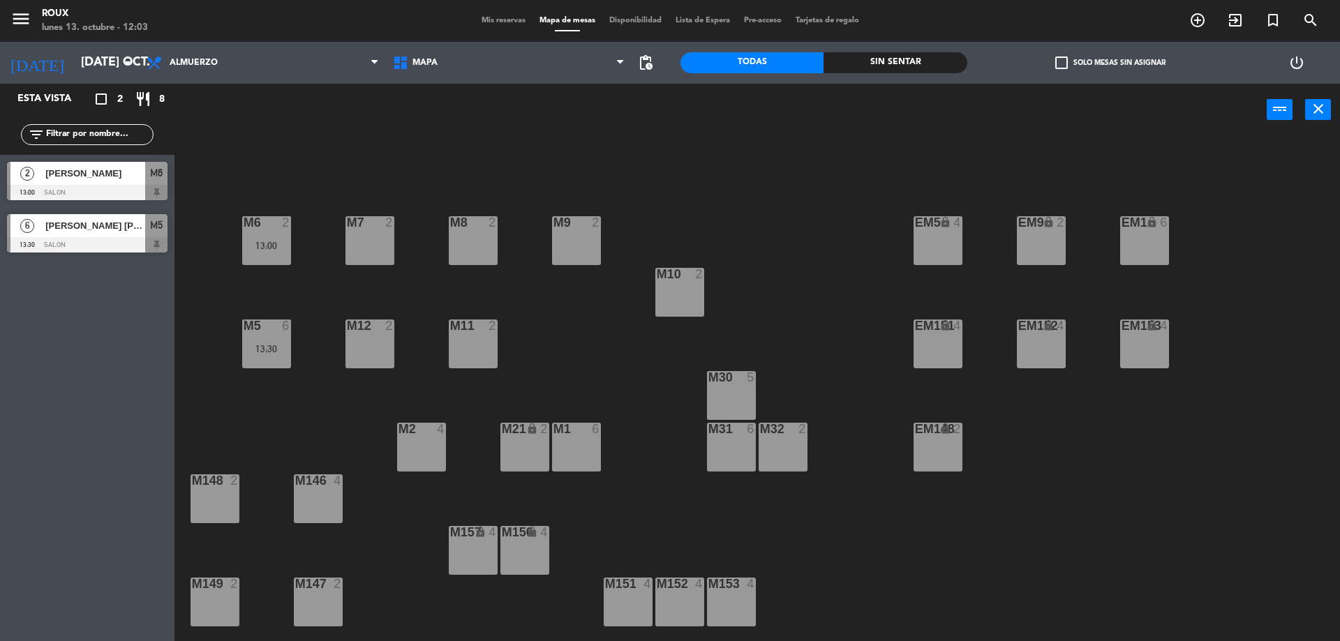
click at [496, 17] on span "Mis reservas" at bounding box center [504, 21] width 58 height 8
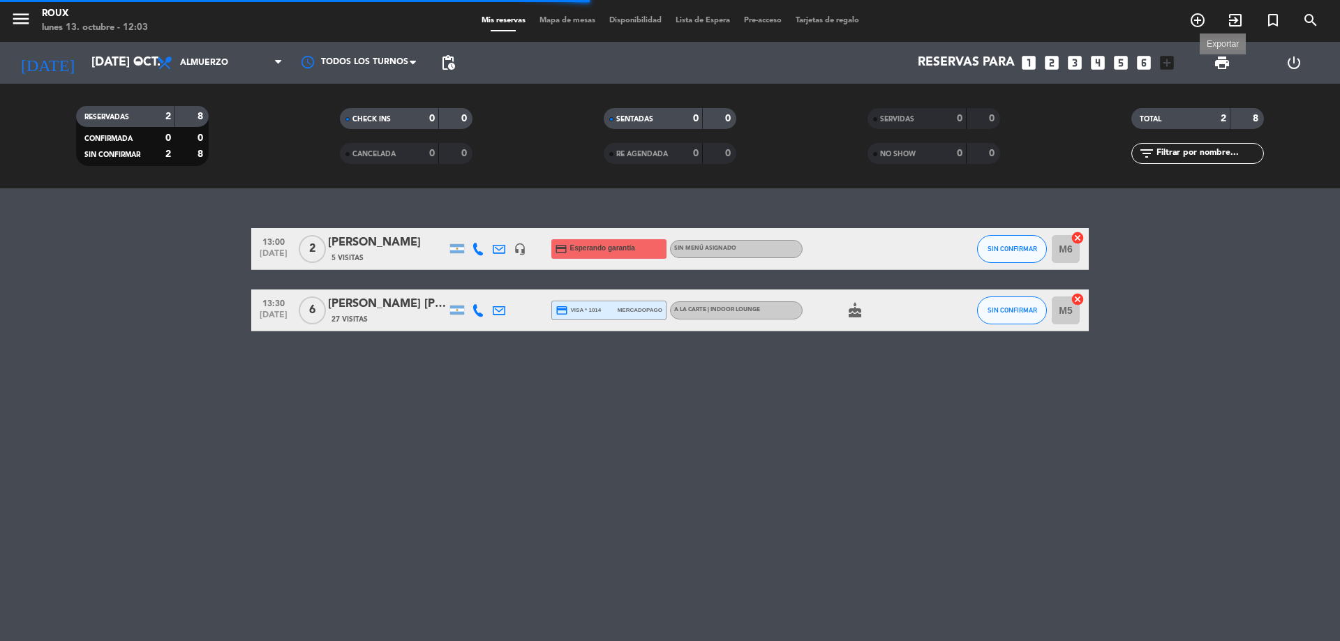
click at [1224, 61] on span "print" at bounding box center [1222, 62] width 17 height 17
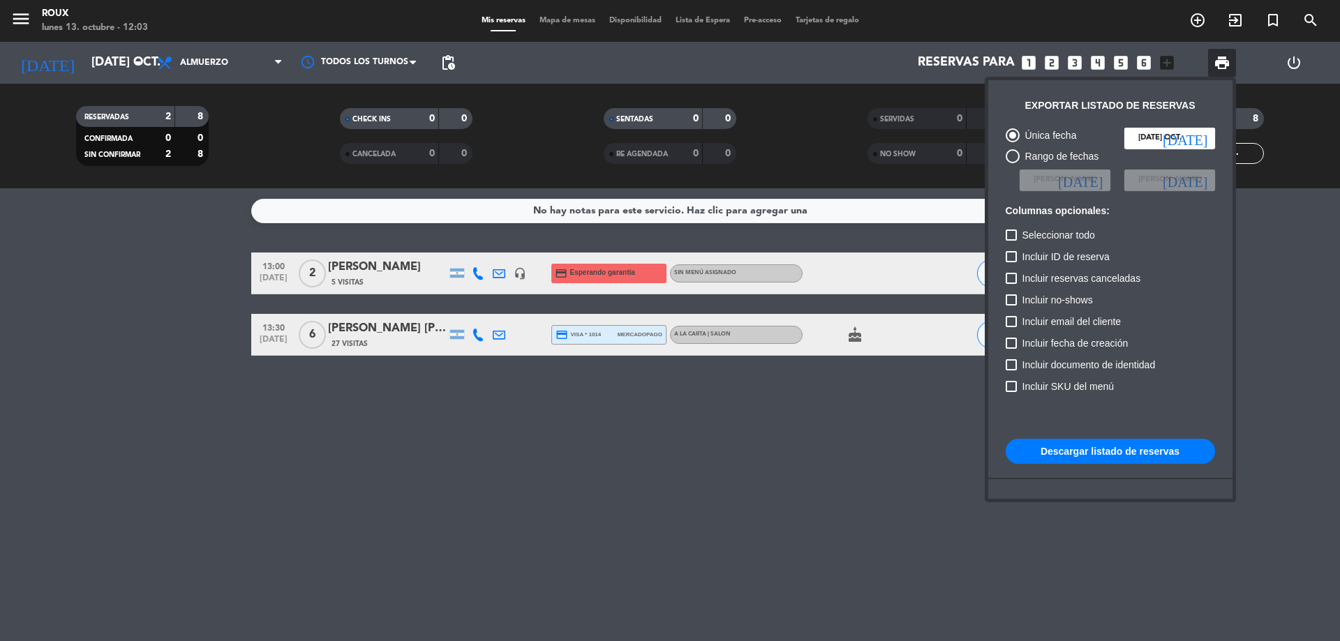
click at [744, 529] on div at bounding box center [670, 320] width 1340 height 641
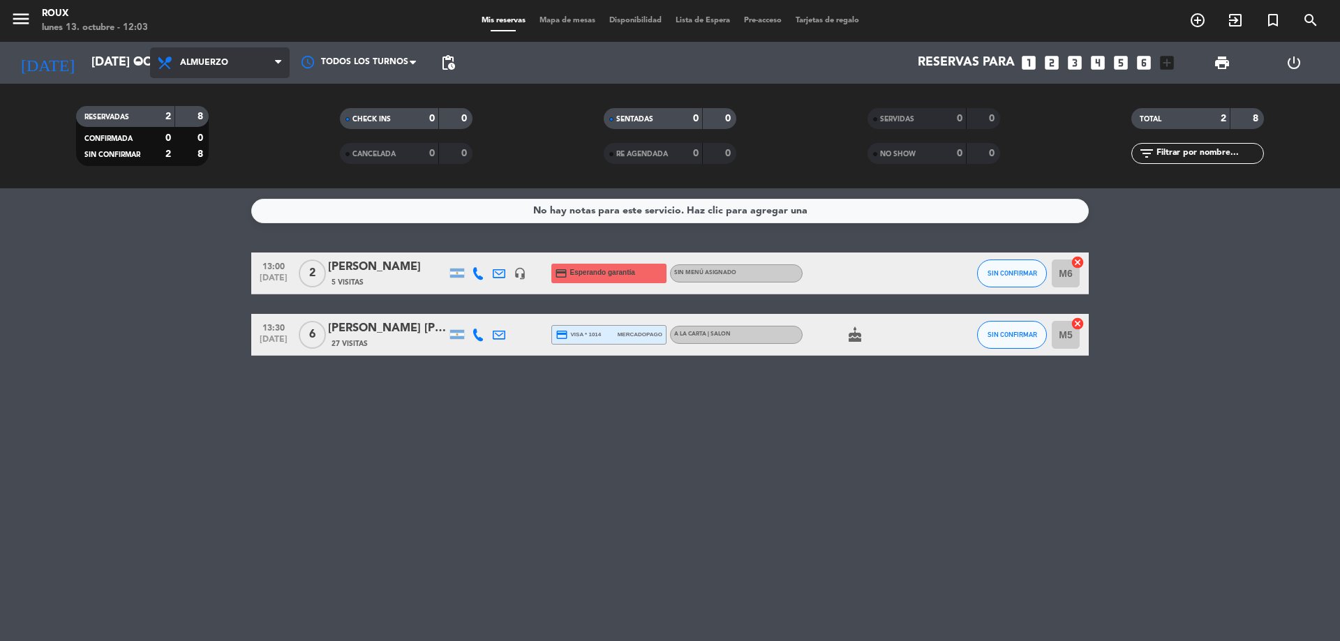
click at [255, 73] on span "Almuerzo" at bounding box center [220, 62] width 140 height 31
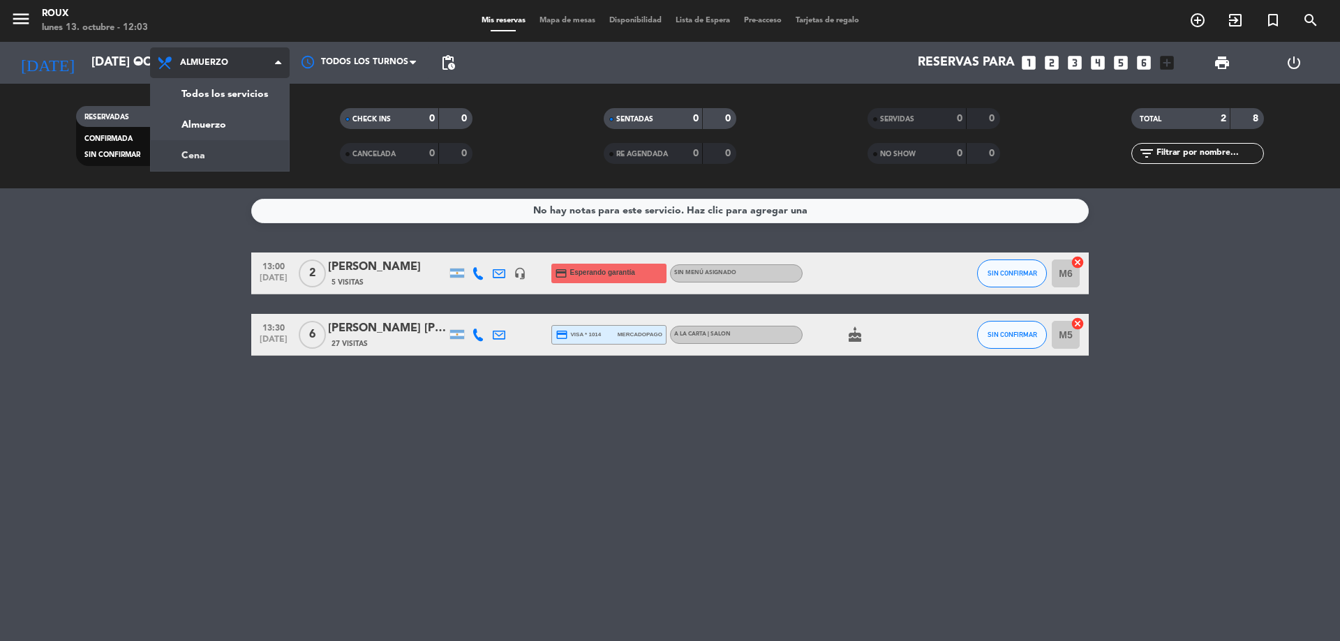
click at [248, 149] on div "menu Roux lunes 13. octubre - 12:03 Mis reservas Mapa de mesas Disponibilidad L…" at bounding box center [670, 94] width 1340 height 188
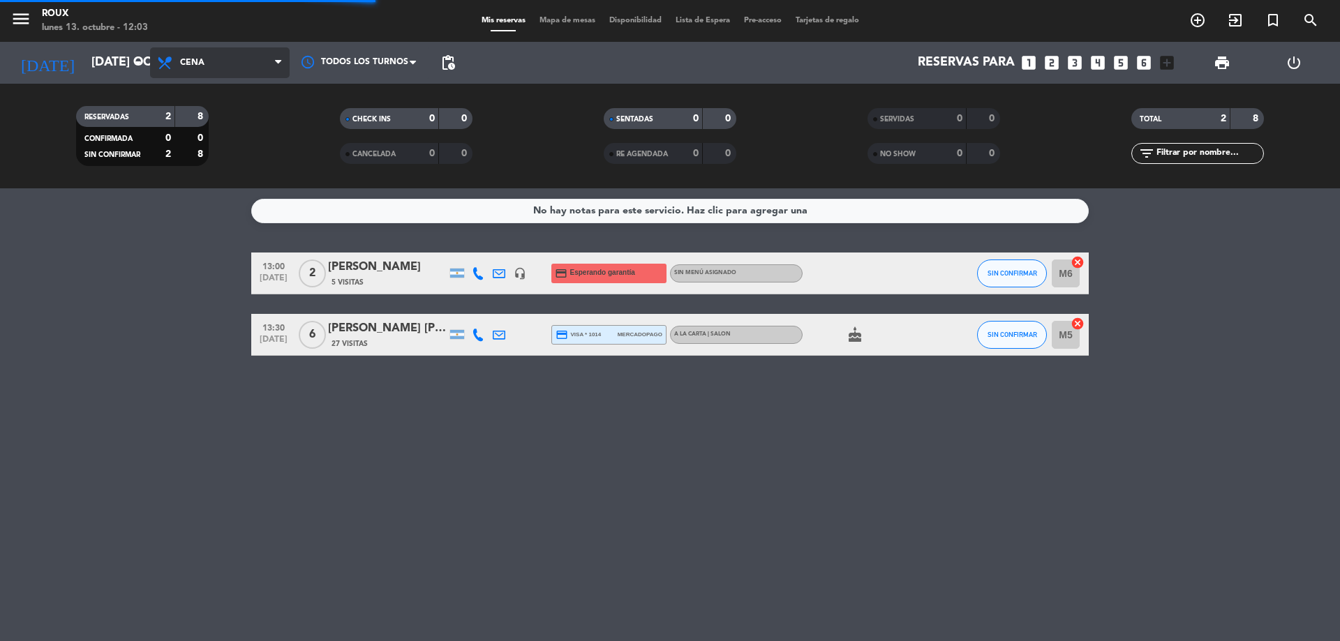
click at [248, 61] on span "Cena" at bounding box center [220, 62] width 140 height 31
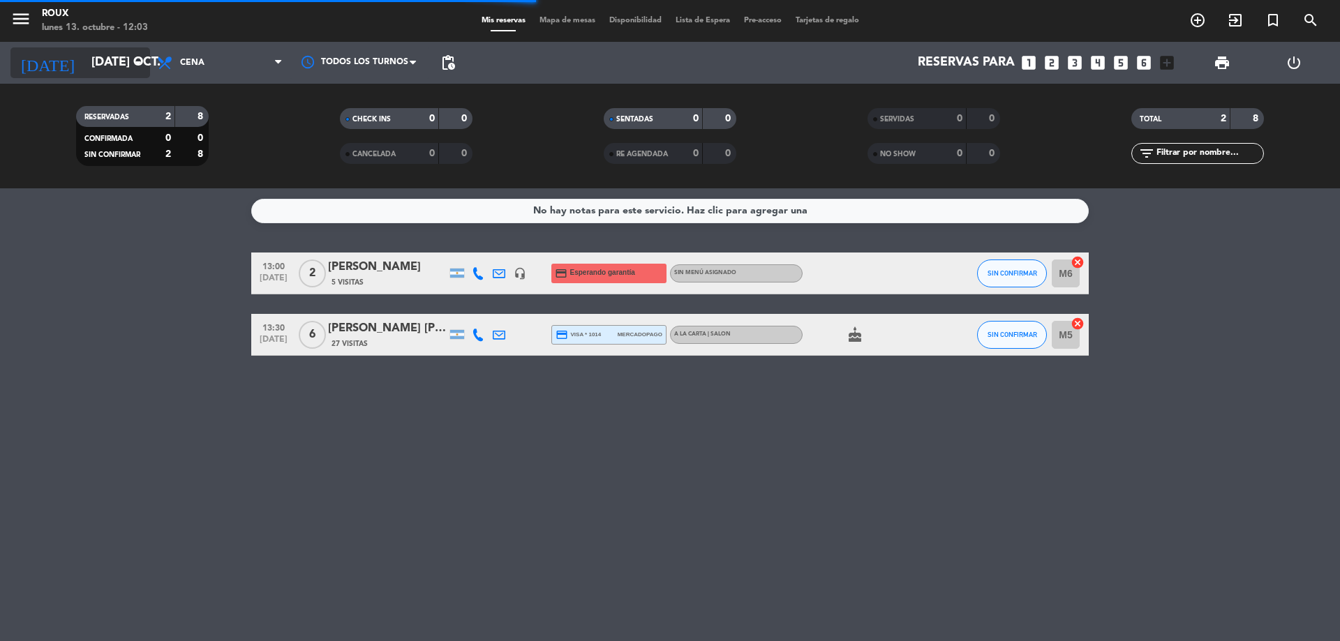
click at [138, 61] on icon "arrow_drop_down" at bounding box center [138, 62] width 17 height 17
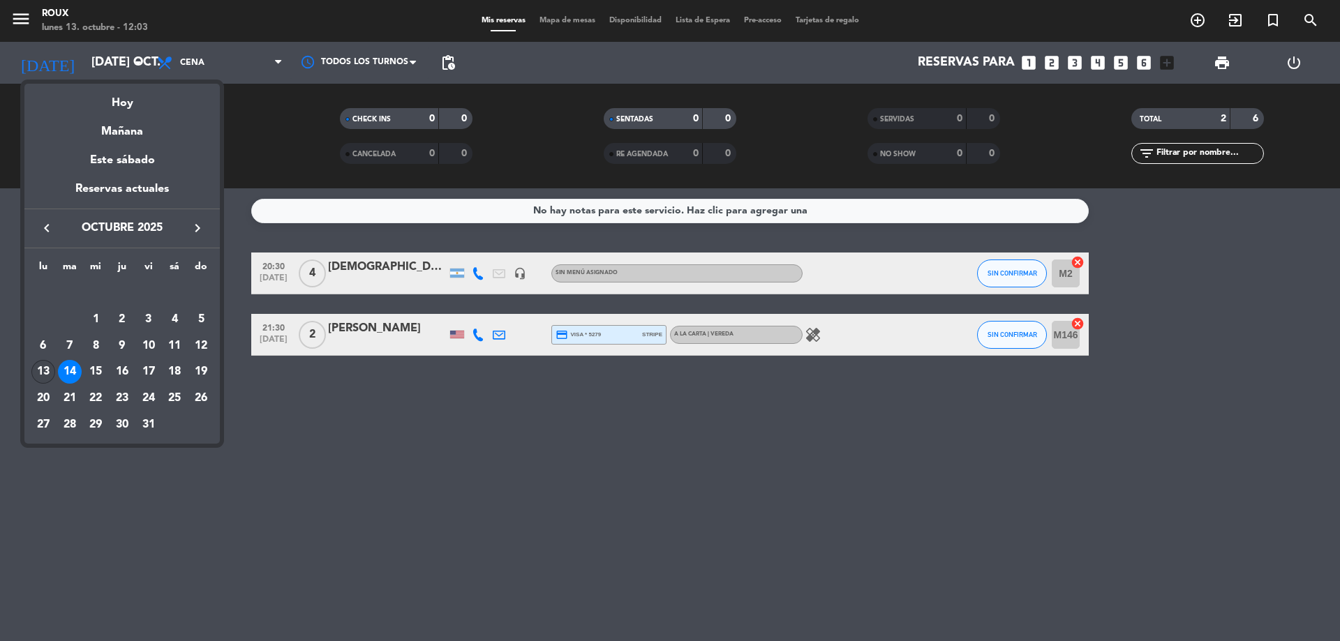
click at [44, 367] on div "13" at bounding box center [43, 372] width 24 height 24
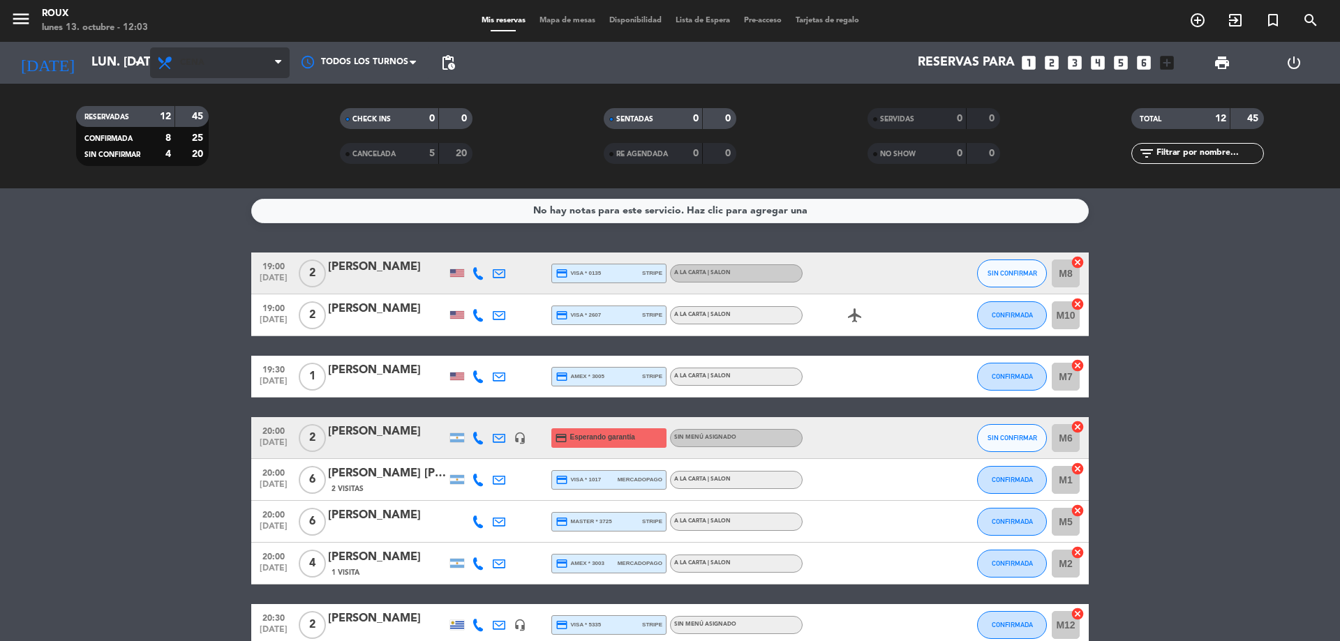
click at [214, 73] on span "Cena" at bounding box center [220, 62] width 140 height 31
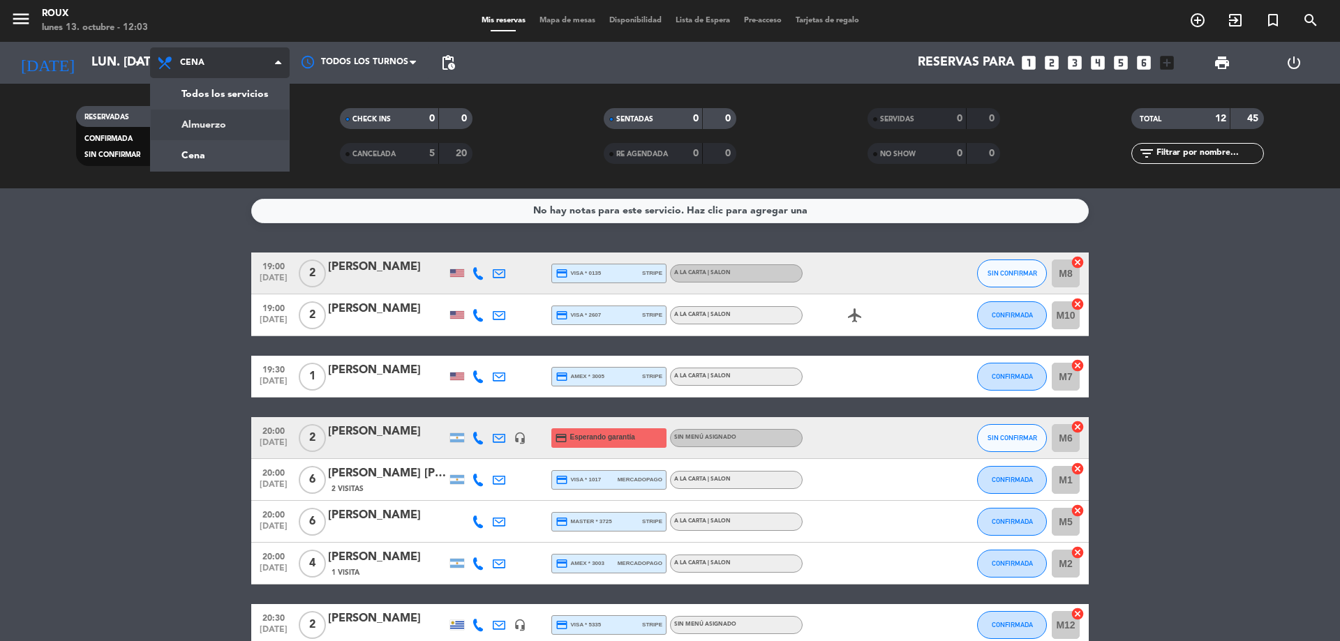
click at [221, 121] on div "menu Roux lunes 13. octubre - 12:03 Mis reservas Mapa de mesas Disponibilidad L…" at bounding box center [670, 94] width 1340 height 188
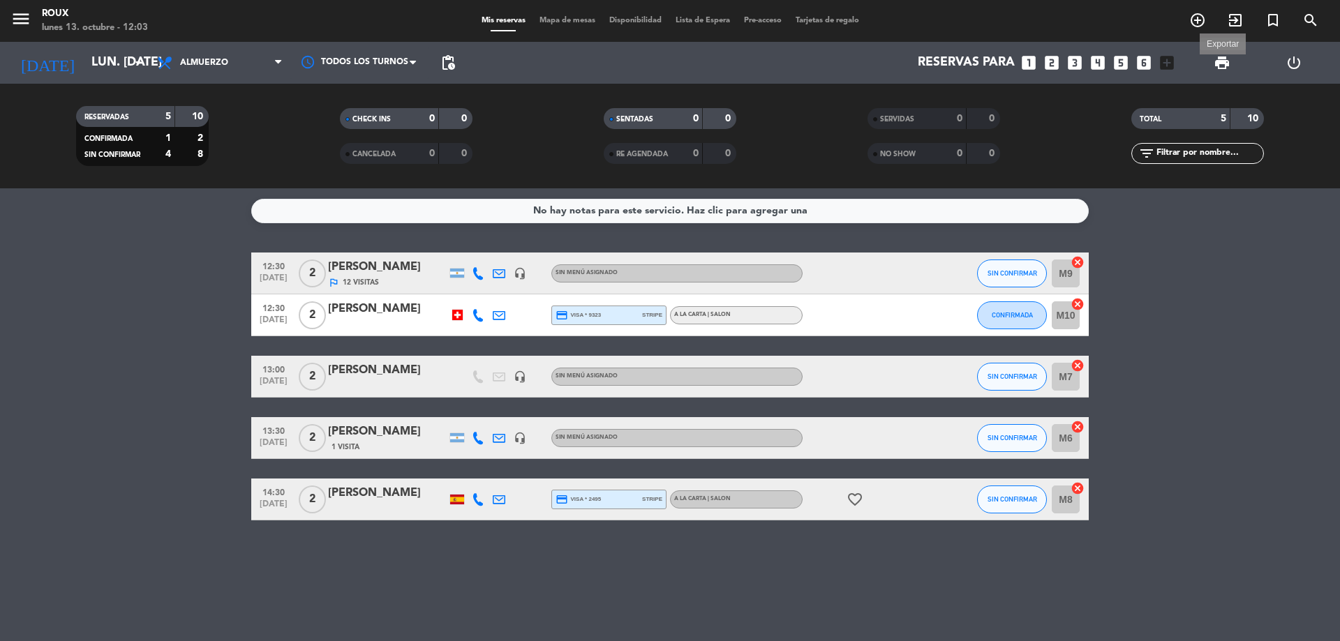
click at [1227, 62] on span "print" at bounding box center [1222, 62] width 17 height 17
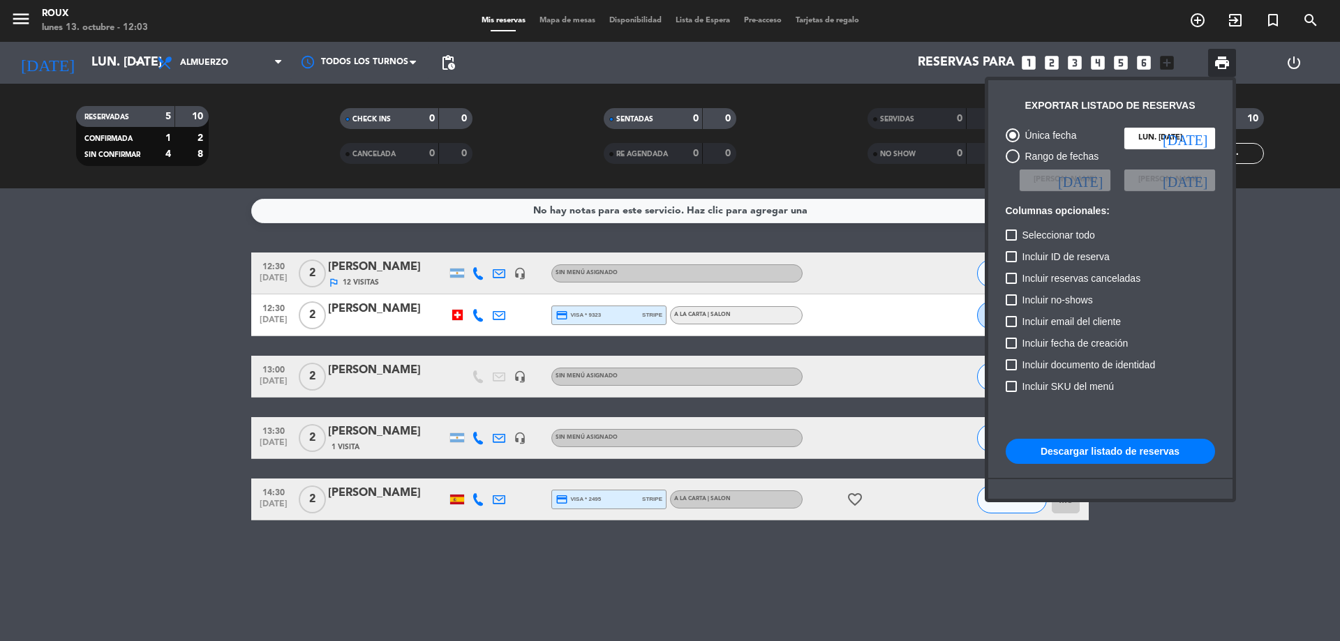
click at [1094, 449] on button "Descargar listado de reservas" at bounding box center [1110, 451] width 209 height 25
click at [121, 57] on div at bounding box center [670, 320] width 1340 height 641
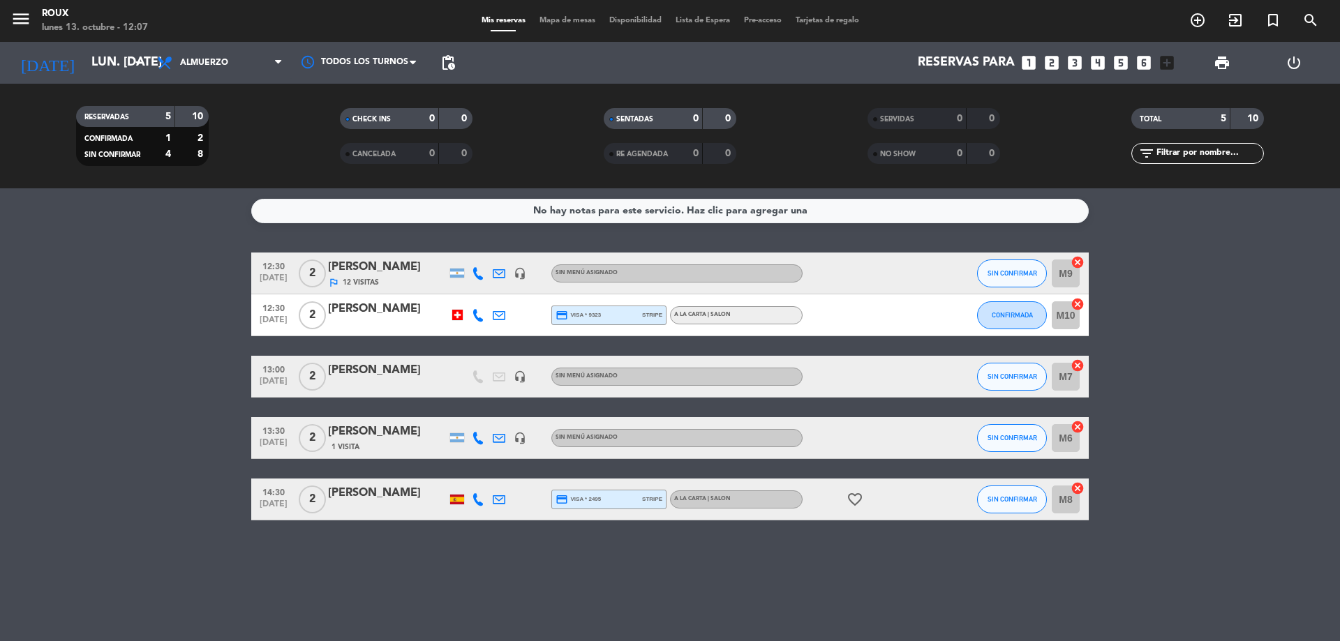
click at [121, 57] on input "lun. [DATE]" at bounding box center [165, 63] width 162 height 28
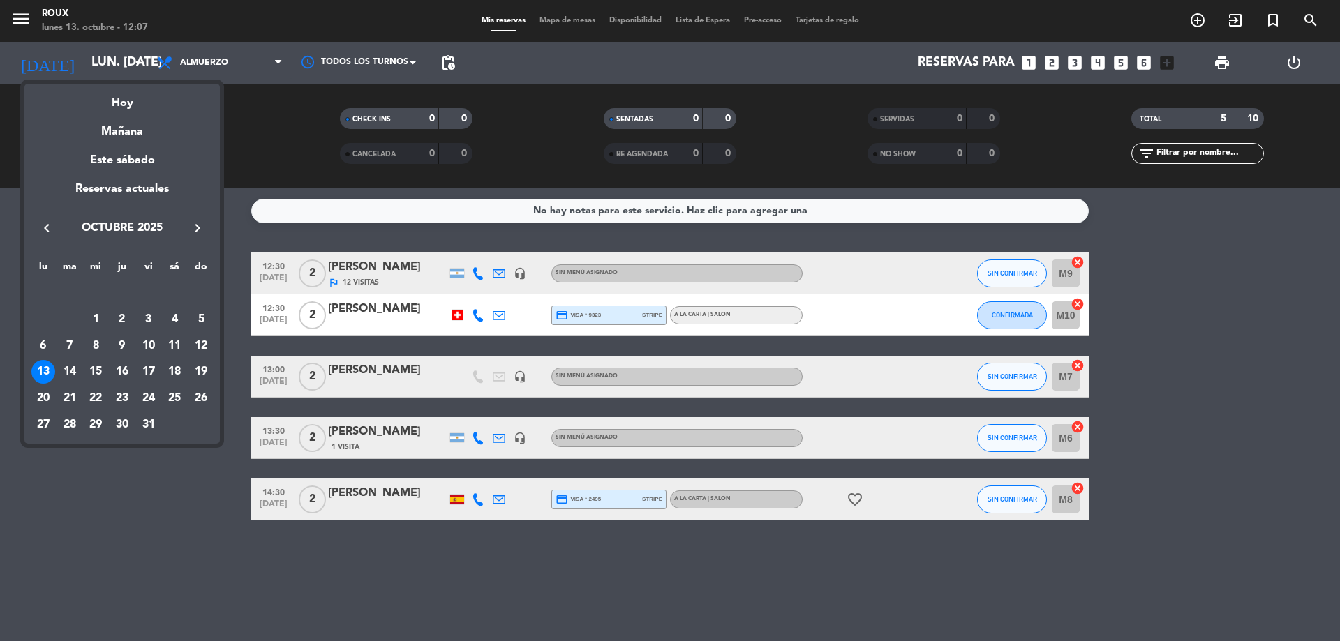
click at [66, 375] on div "14" at bounding box center [70, 372] width 24 height 24
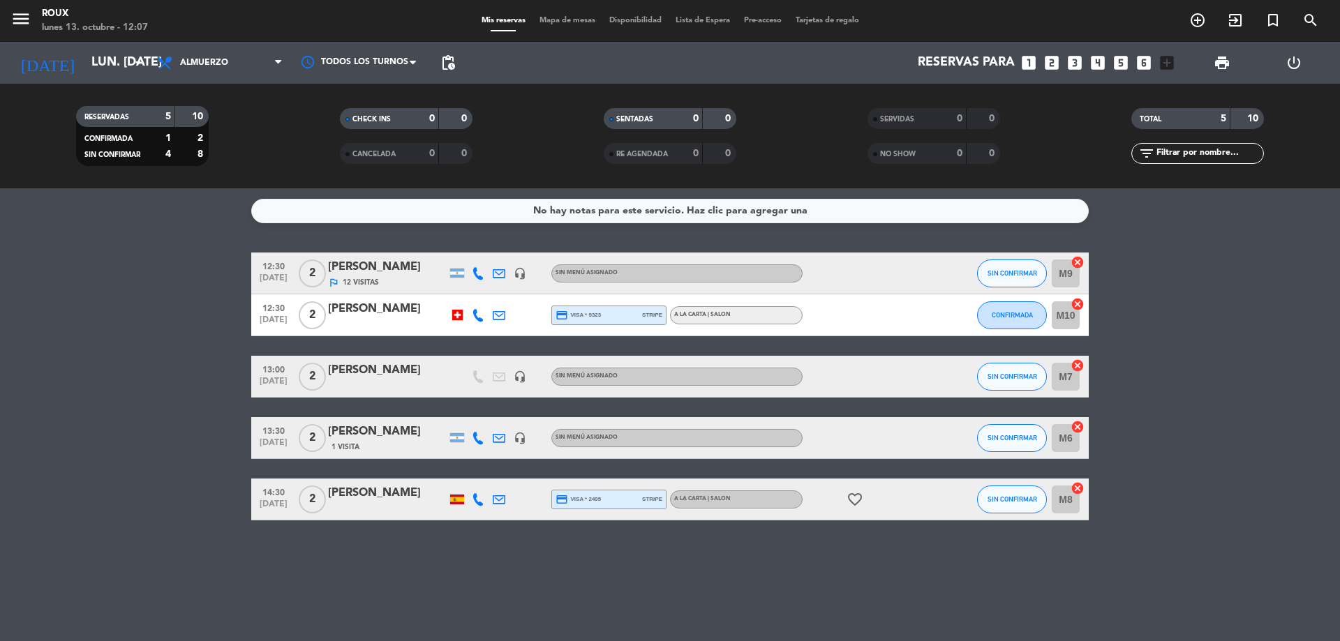
type input "[DATE] oct."
click at [251, 68] on span "Almuerzo" at bounding box center [220, 62] width 140 height 31
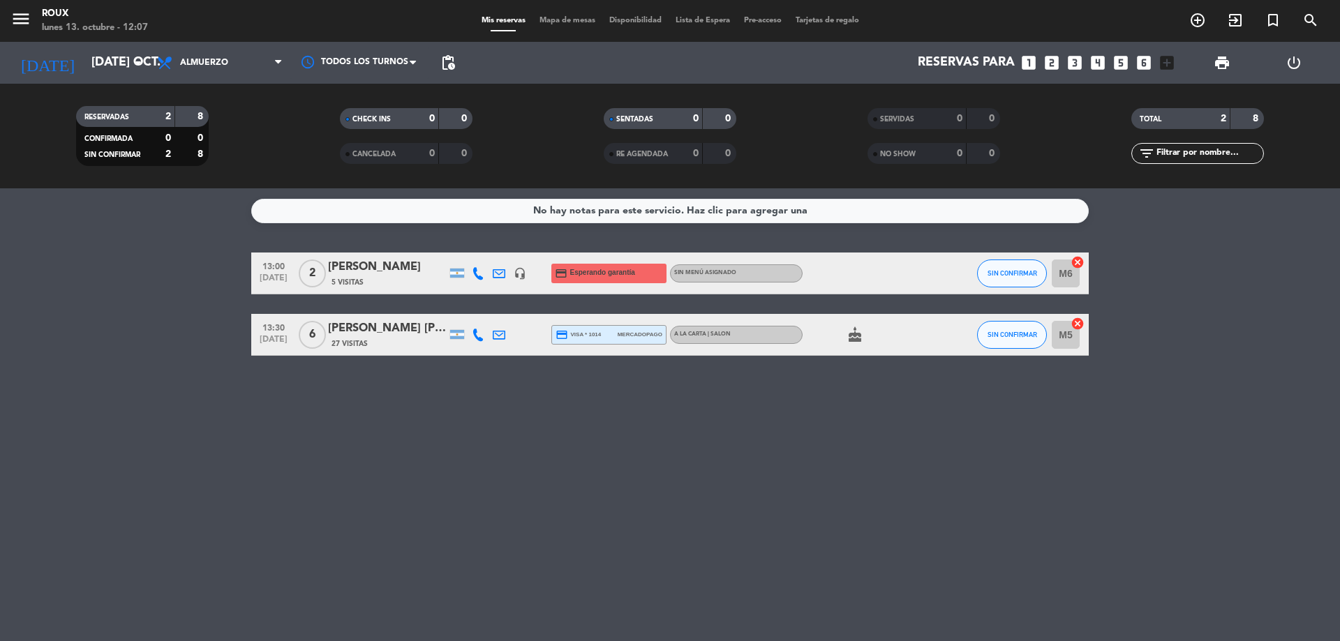
click at [563, 15] on div "Mis reservas Mapa de mesas Disponibilidad Lista de Espera Pre-acceso Tarjetas d…" at bounding box center [671, 21] width 392 height 13
click at [563, 21] on span "Mapa de mesas" at bounding box center [568, 21] width 70 height 8
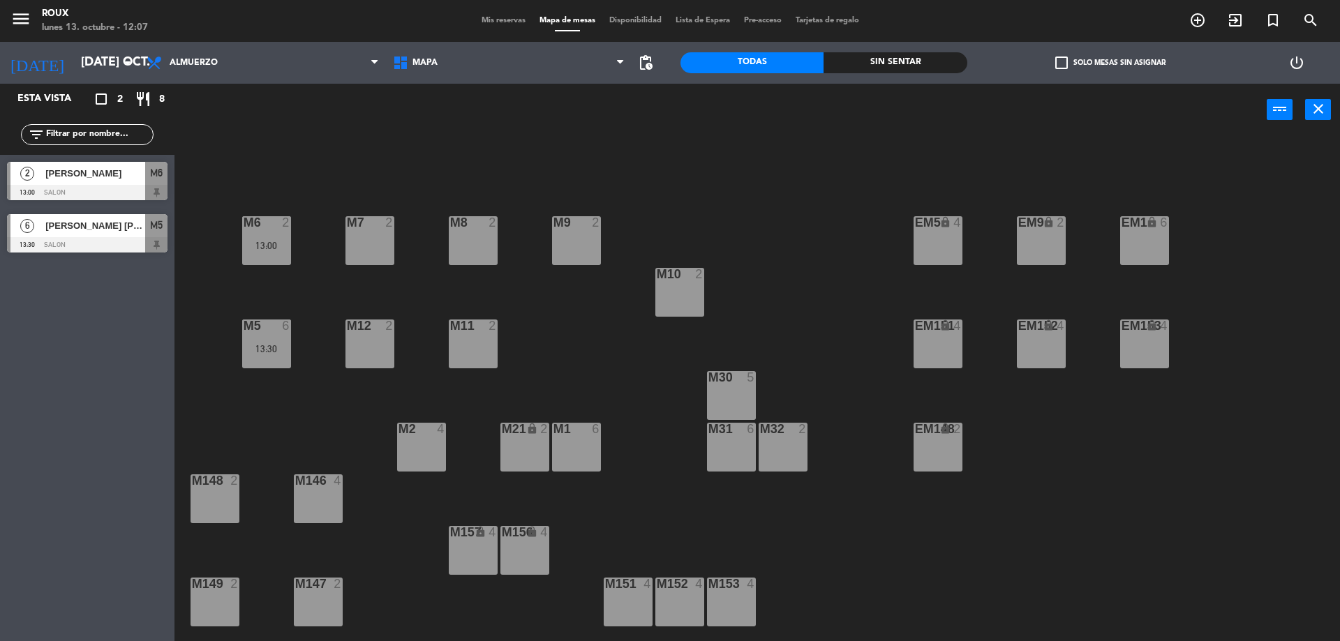
click at [591, 449] on div "M1 6" at bounding box center [576, 447] width 49 height 49
click at [681, 104] on button "[GEOGRAPHIC_DATA]" at bounding box center [677, 110] width 84 height 28
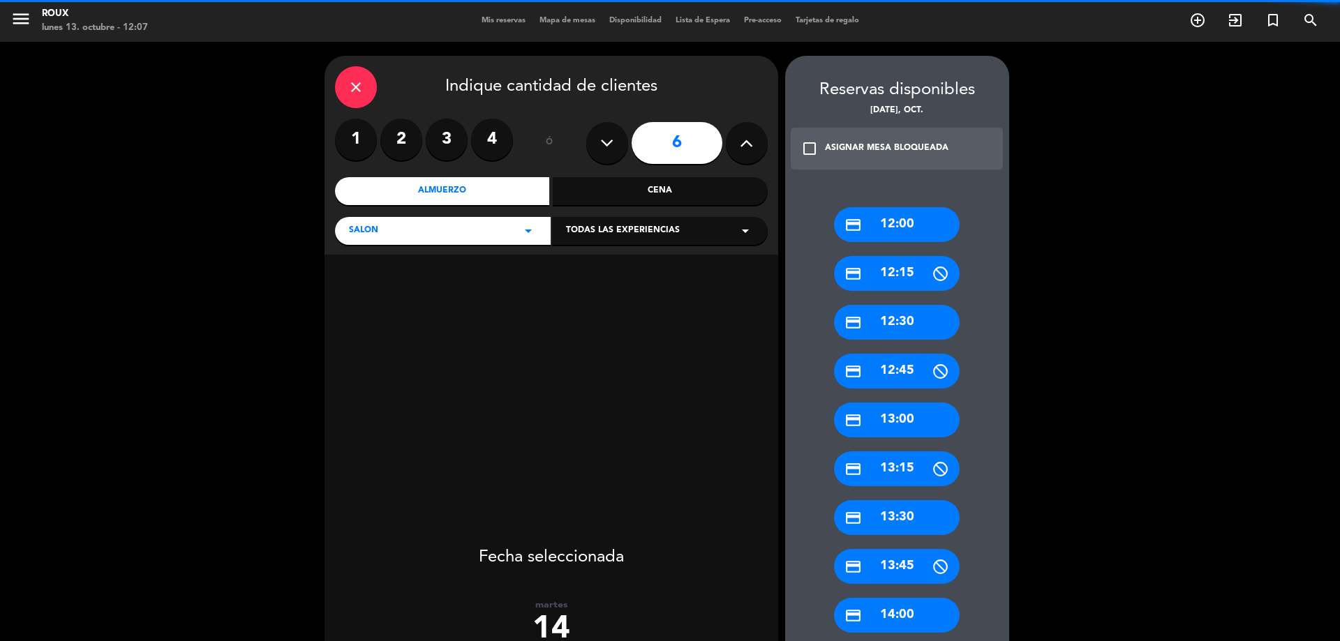
click at [448, 138] on label "3" at bounding box center [447, 140] width 42 height 42
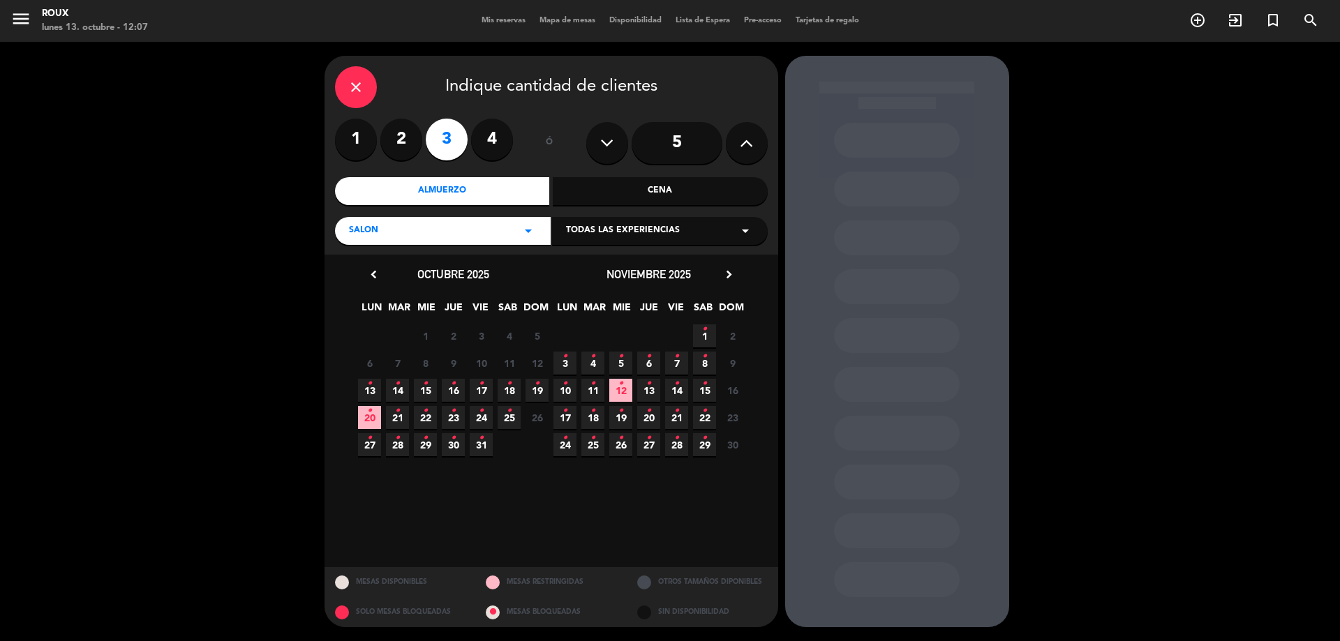
click at [403, 394] on span "14 •" at bounding box center [397, 390] width 23 height 23
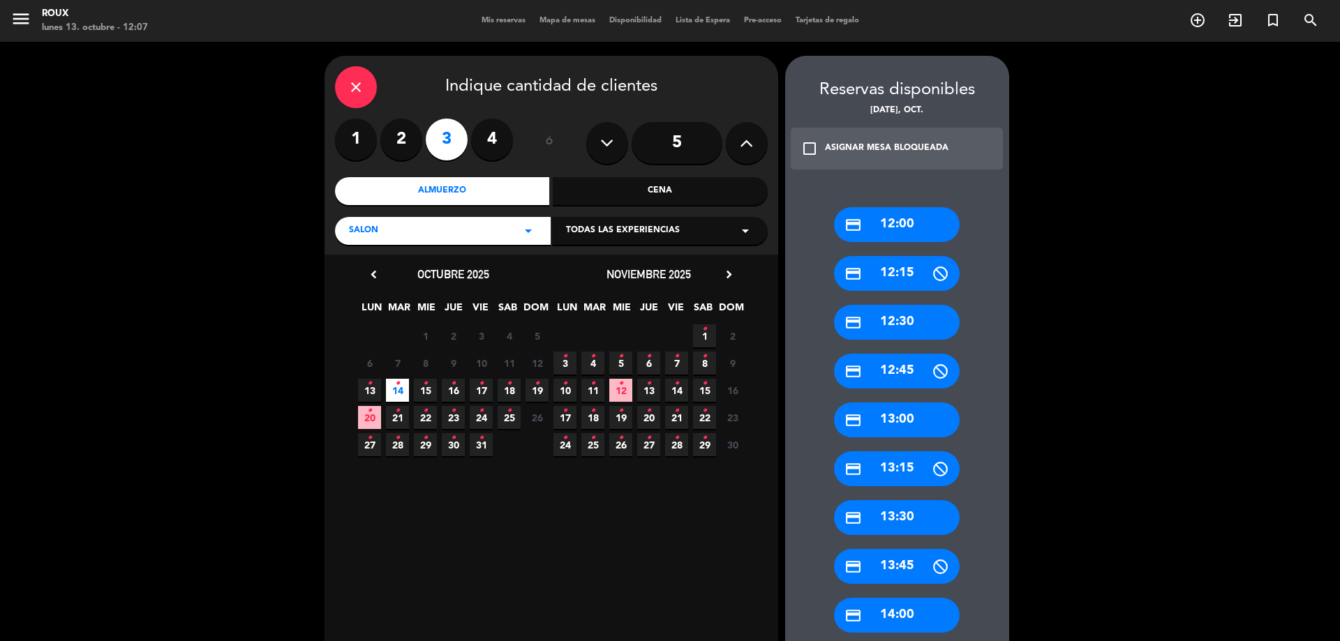
click at [917, 420] on div "credit_card 13:00" at bounding box center [897, 420] width 126 height 35
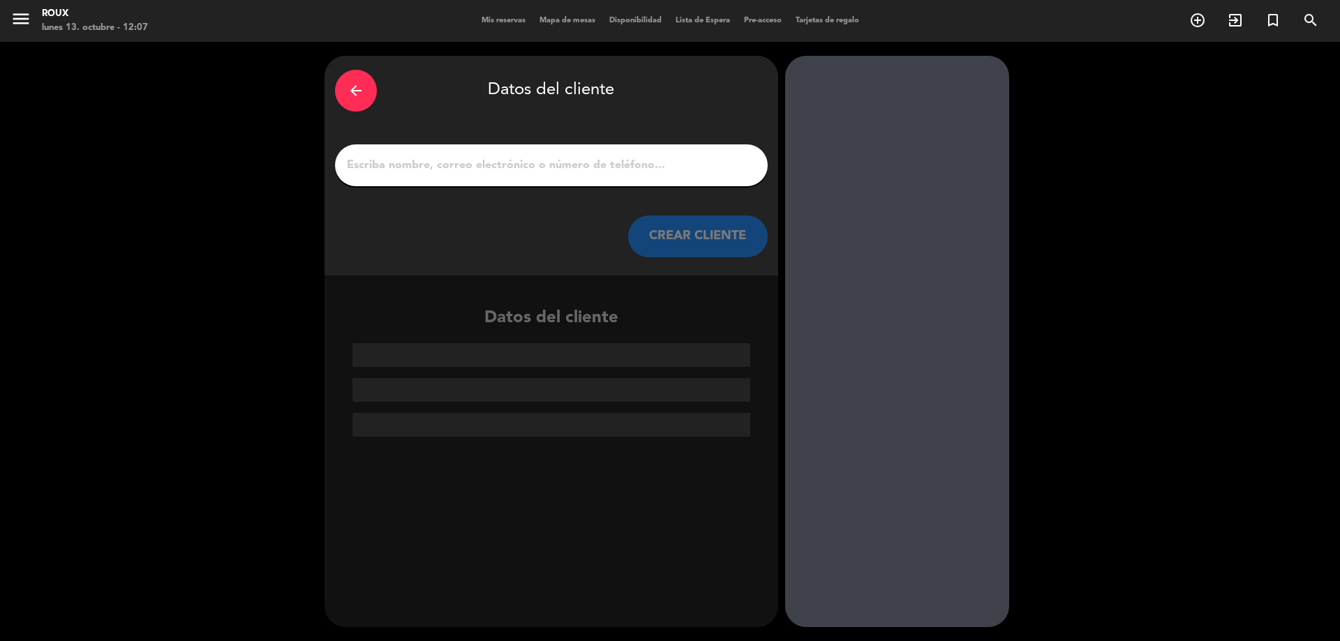
click at [516, 167] on input "1" at bounding box center [552, 166] width 412 height 20
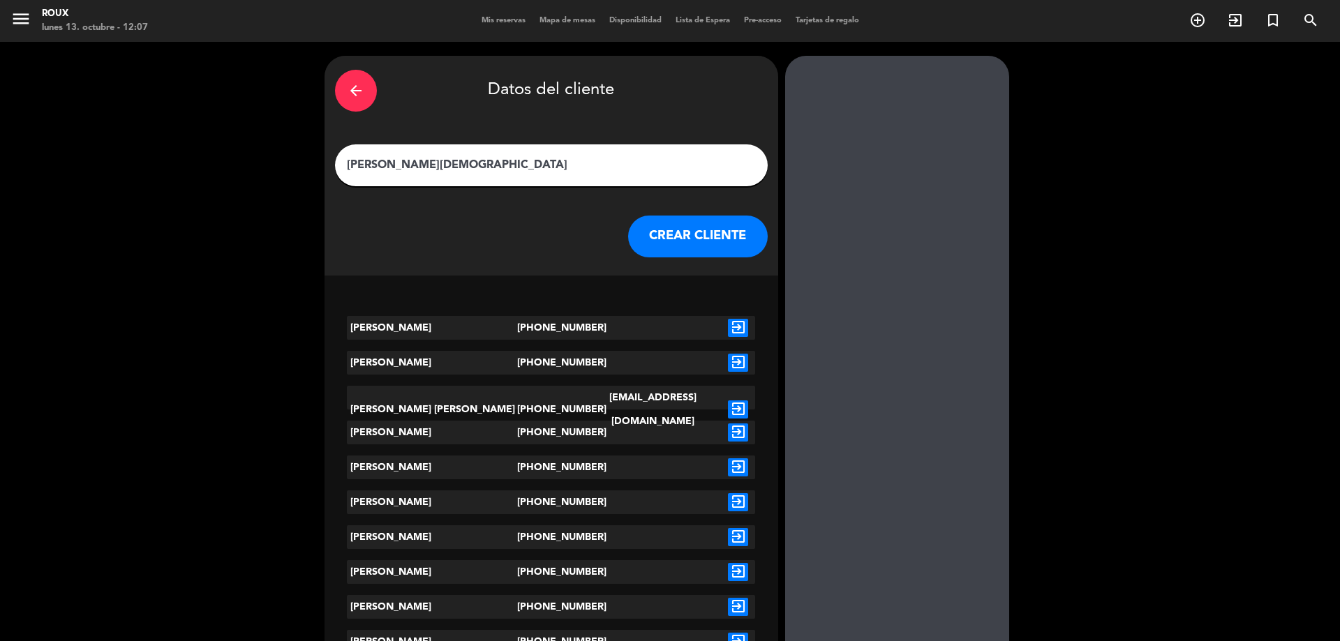
type input "[PERSON_NAME][DEMOGRAPHIC_DATA]"
click at [741, 328] on icon "exit_to_app" at bounding box center [738, 328] width 20 height 18
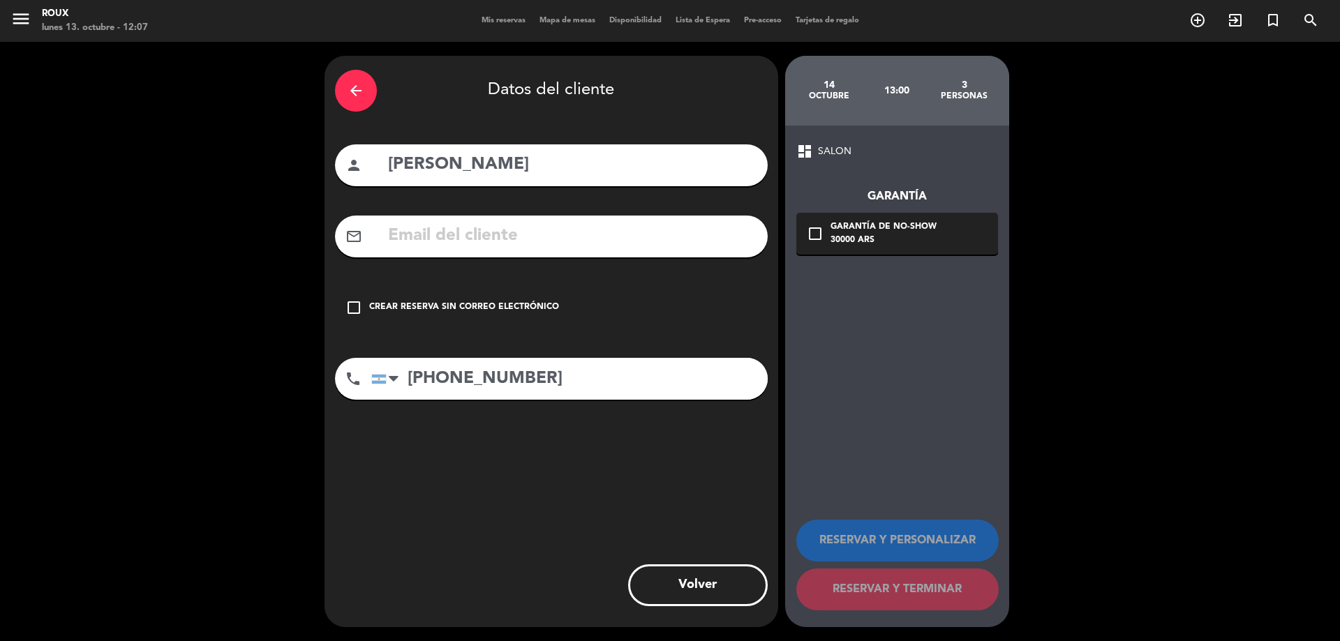
click at [359, 309] on icon "check_box_outline_blank" at bounding box center [354, 307] width 17 height 17
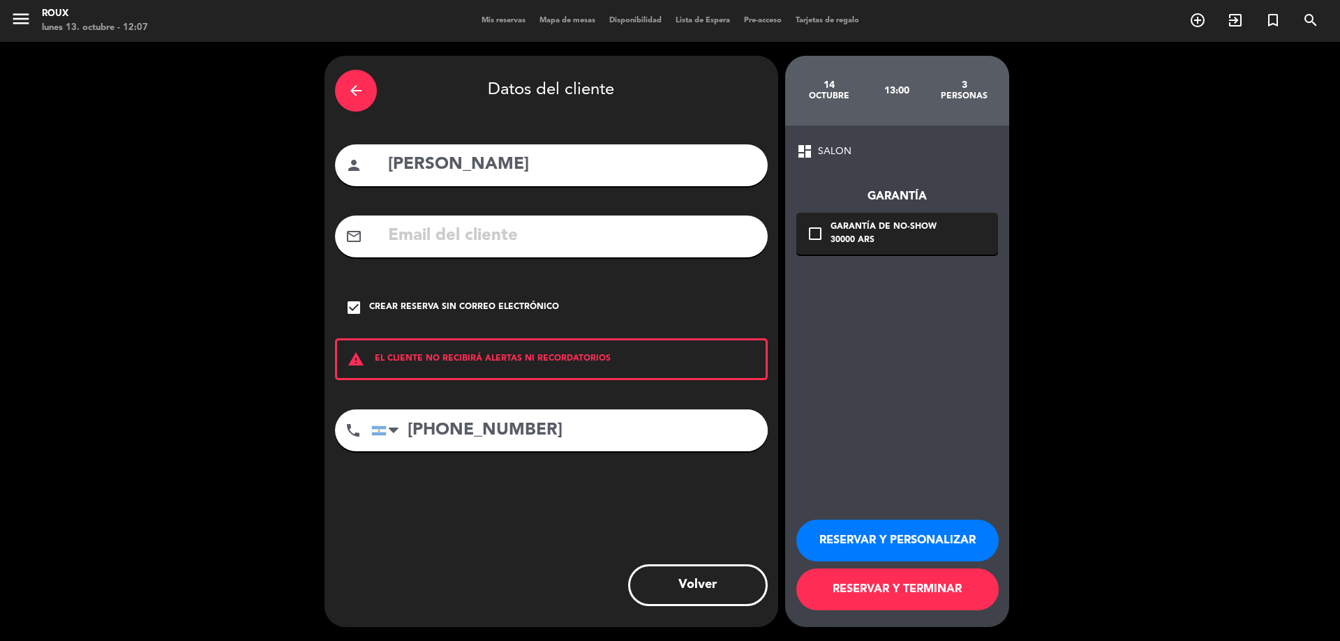
click at [912, 572] on button "RESERVAR Y TERMINAR" at bounding box center [897, 590] width 202 height 42
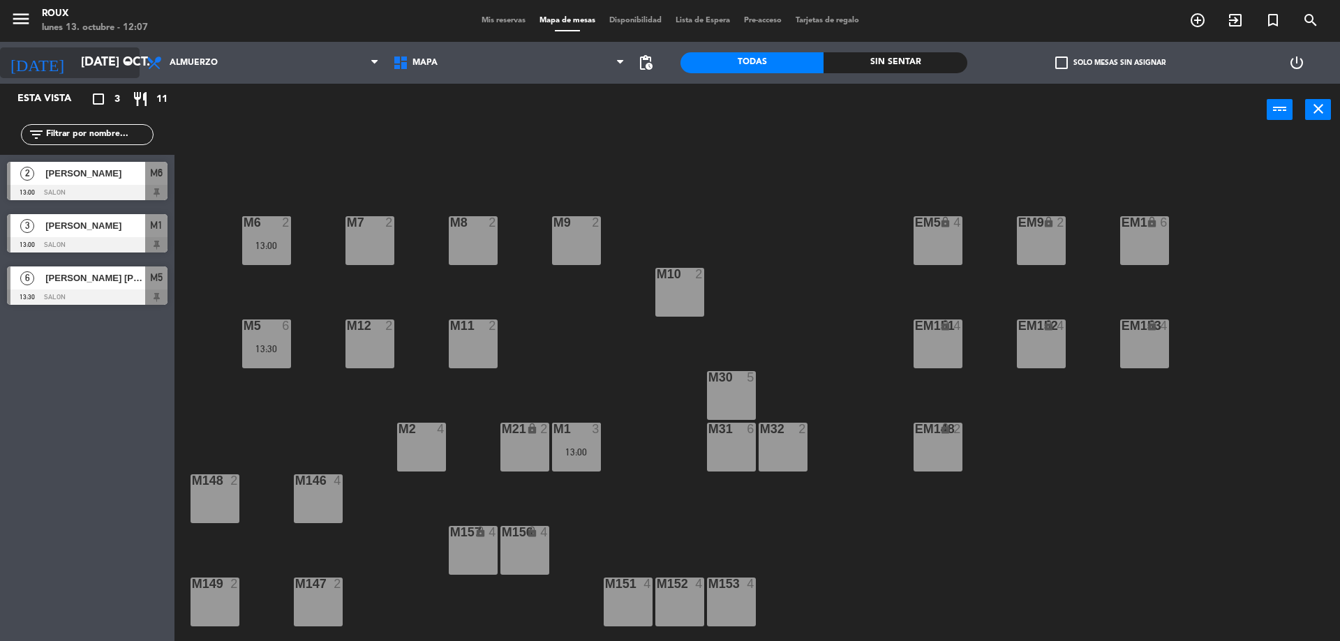
click at [113, 57] on input "[DATE] oct." at bounding box center [155, 63] width 162 height 28
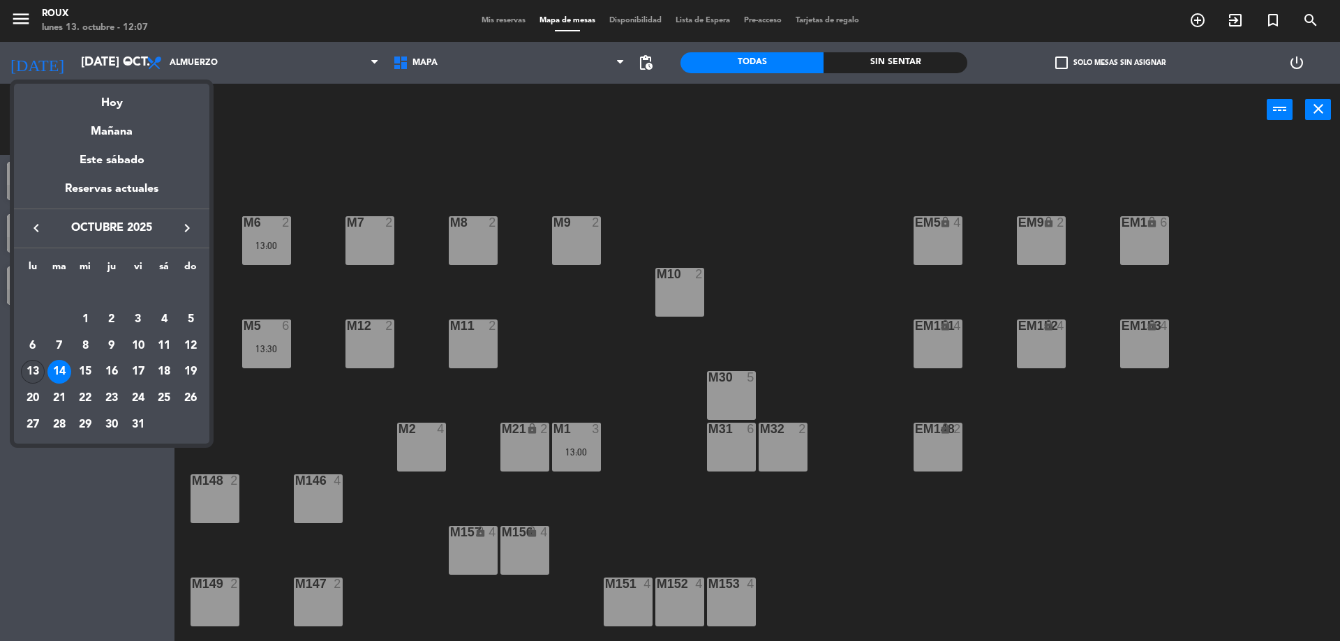
click at [34, 371] on div "13" at bounding box center [33, 372] width 24 height 24
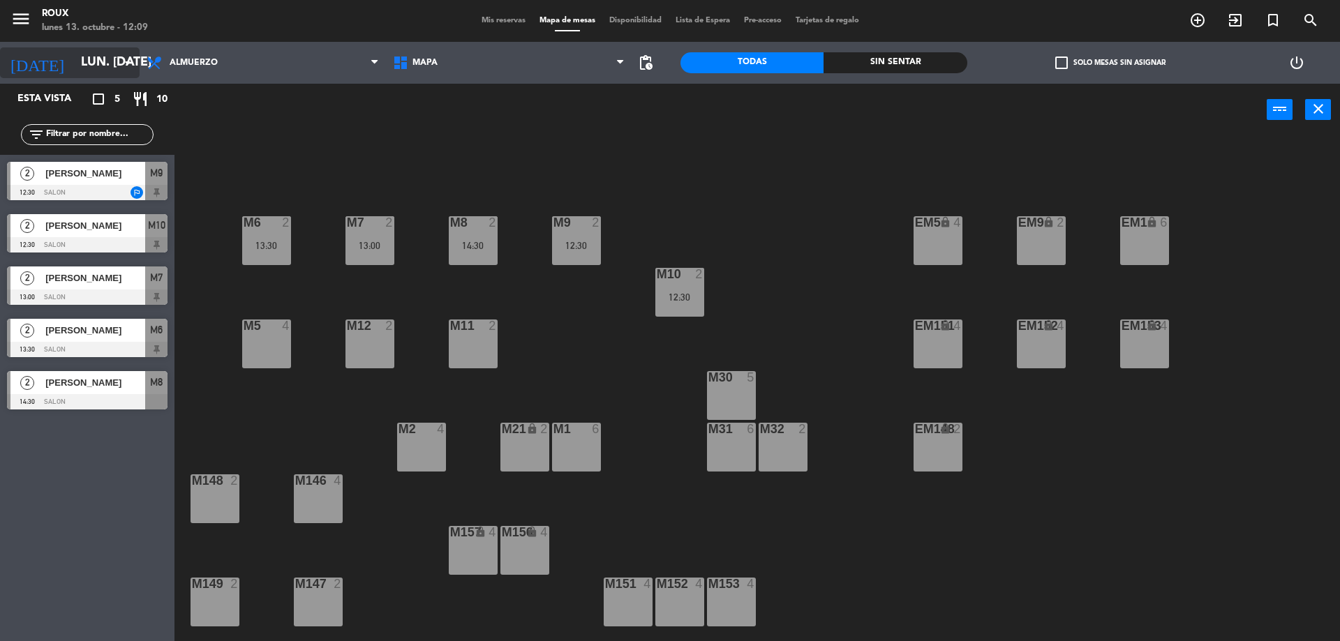
click at [121, 58] on icon "arrow_drop_down" at bounding box center [127, 62] width 17 height 17
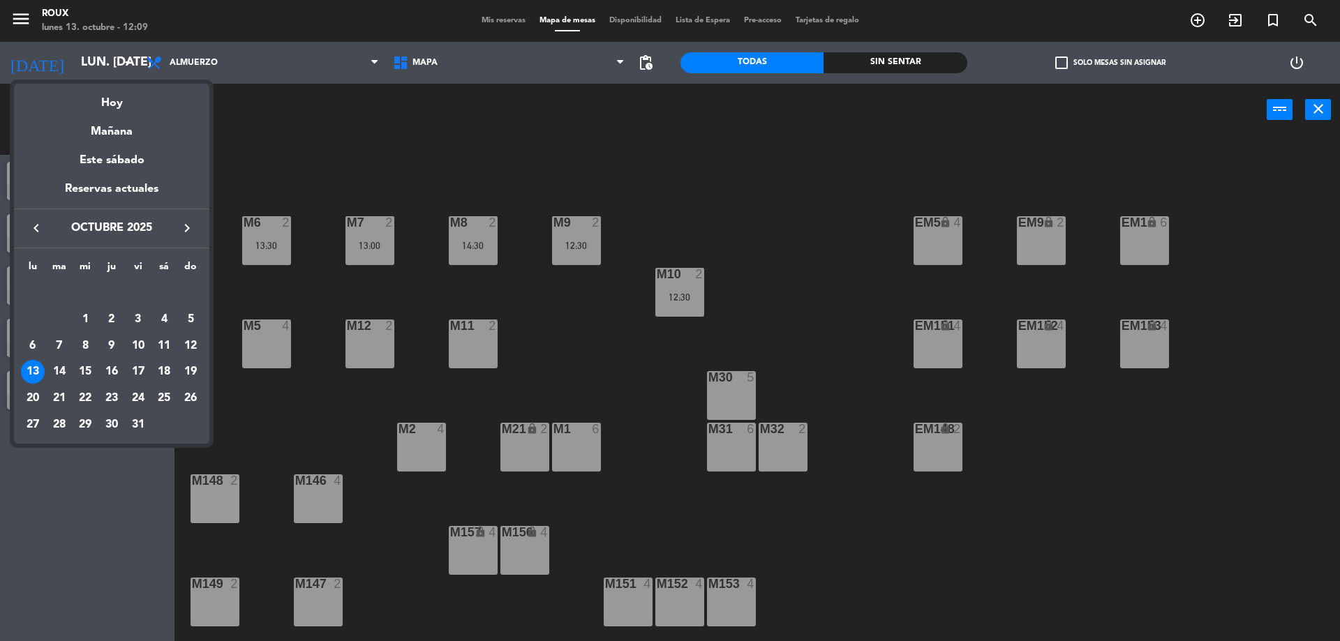
click at [230, 159] on div at bounding box center [670, 320] width 1340 height 641
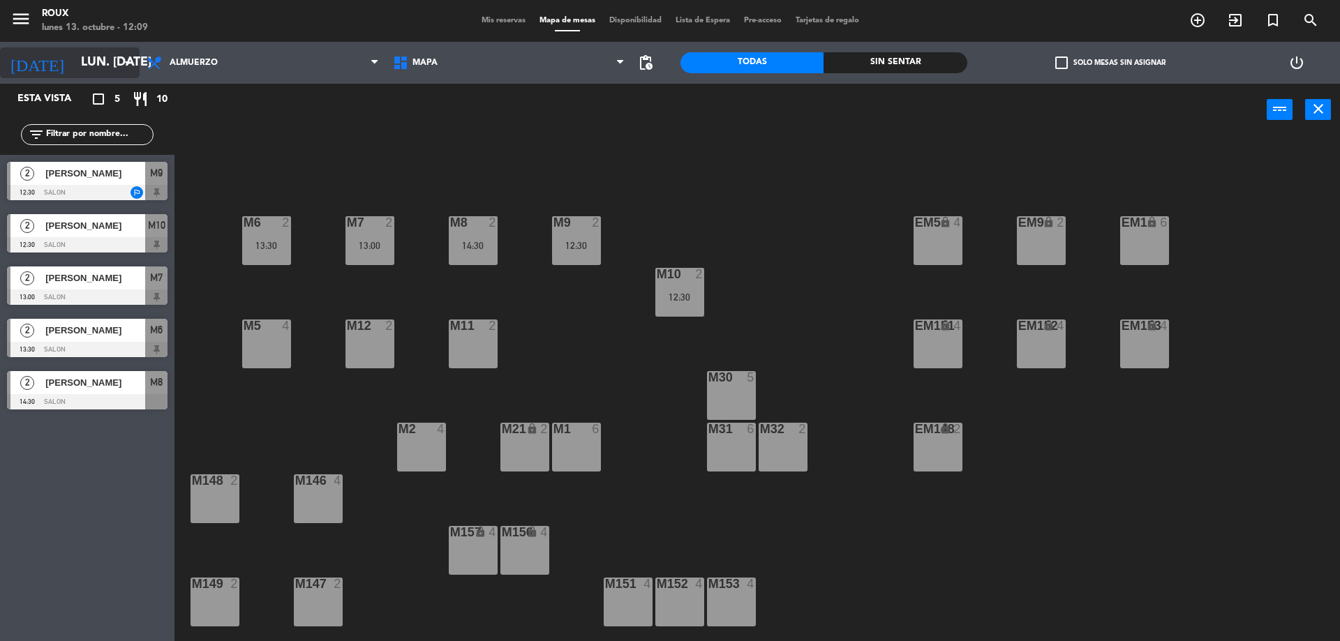
click at [102, 66] on input "lun. [DATE]" at bounding box center [155, 63] width 162 height 28
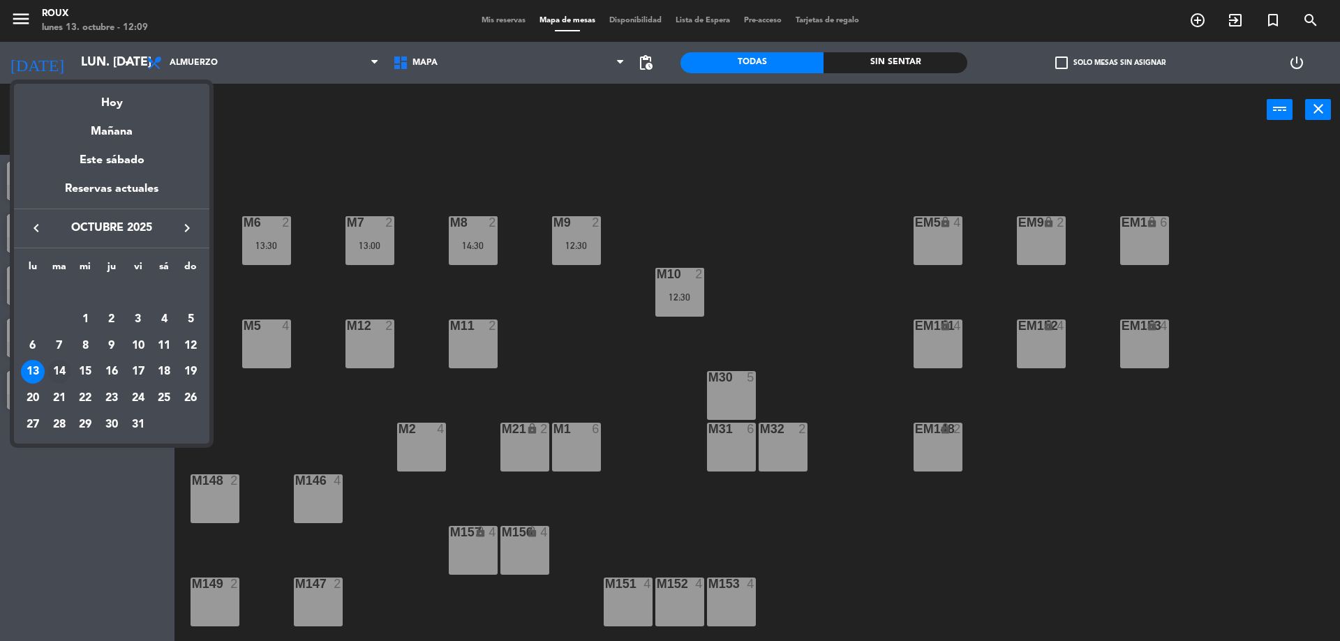
click at [56, 372] on div "14" at bounding box center [59, 372] width 24 height 24
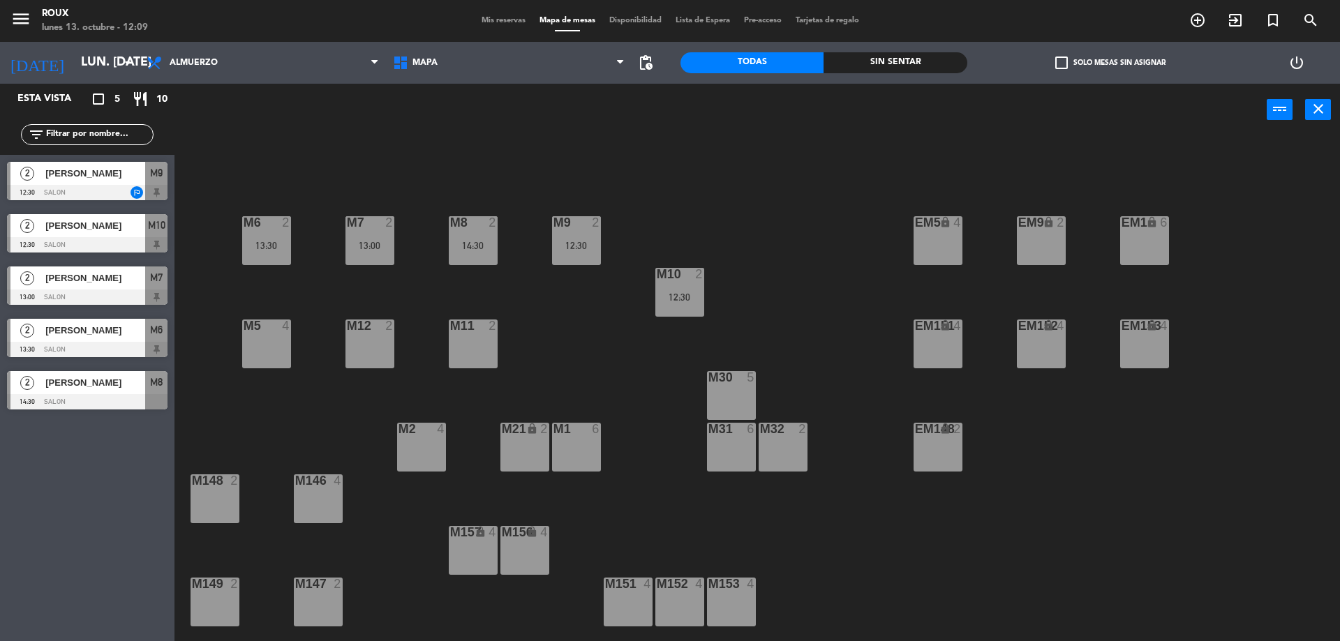
type input "[DATE] oct."
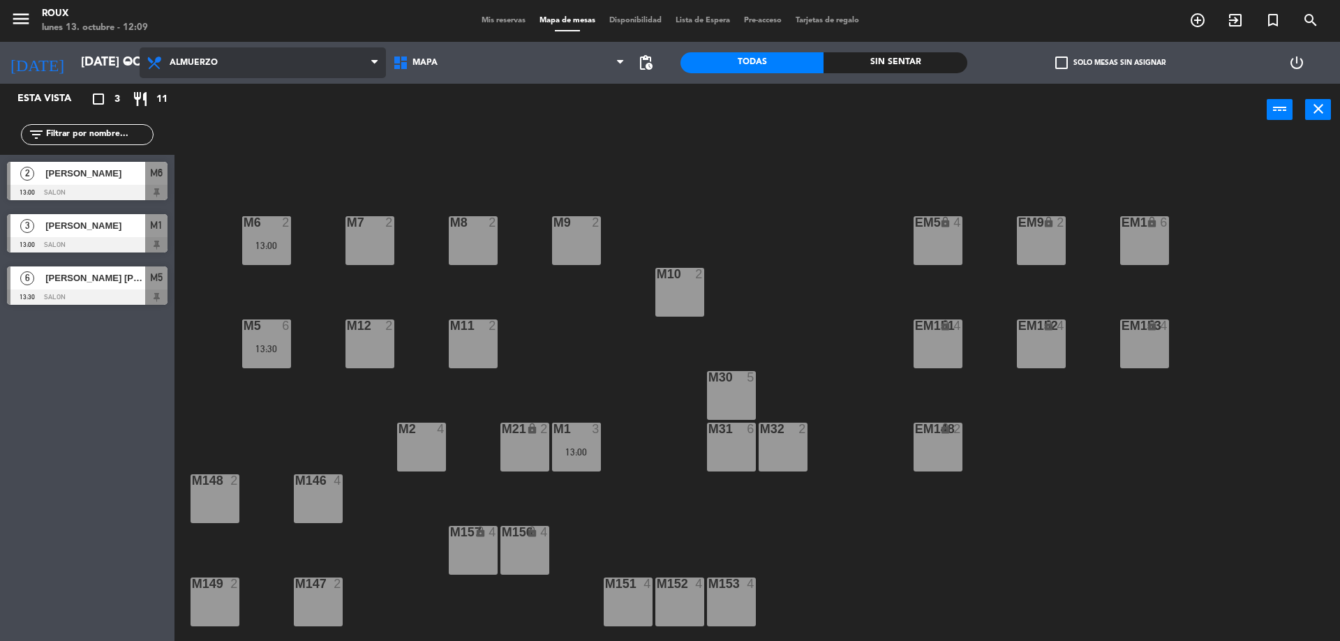
click at [216, 57] on span "Almuerzo" at bounding box center [263, 62] width 246 height 31
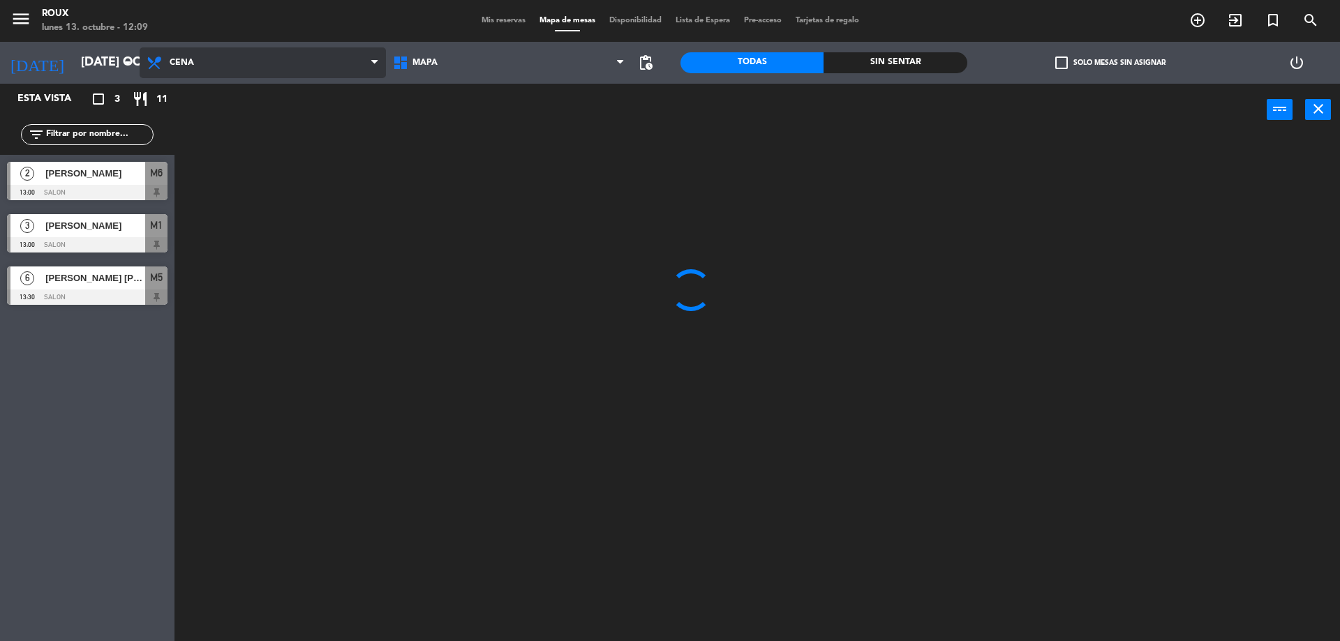
click at [207, 120] on ng-component "menu Roux lunes 13. octubre - 12:09 Mis reservas Mapa de mesas Disponibilidad L…" at bounding box center [670, 322] width 1340 height 645
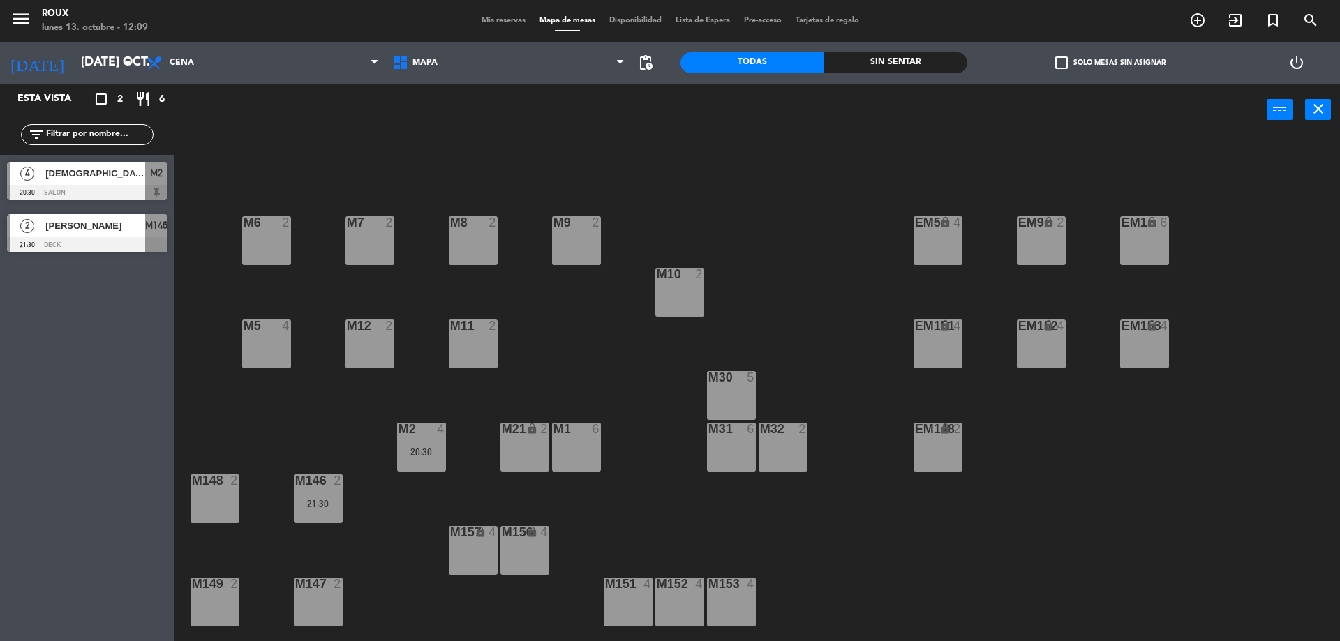
click at [255, 133] on div "power_input close" at bounding box center [720, 110] width 1092 height 53
click at [199, 66] on span "Cena" at bounding box center [263, 62] width 246 height 31
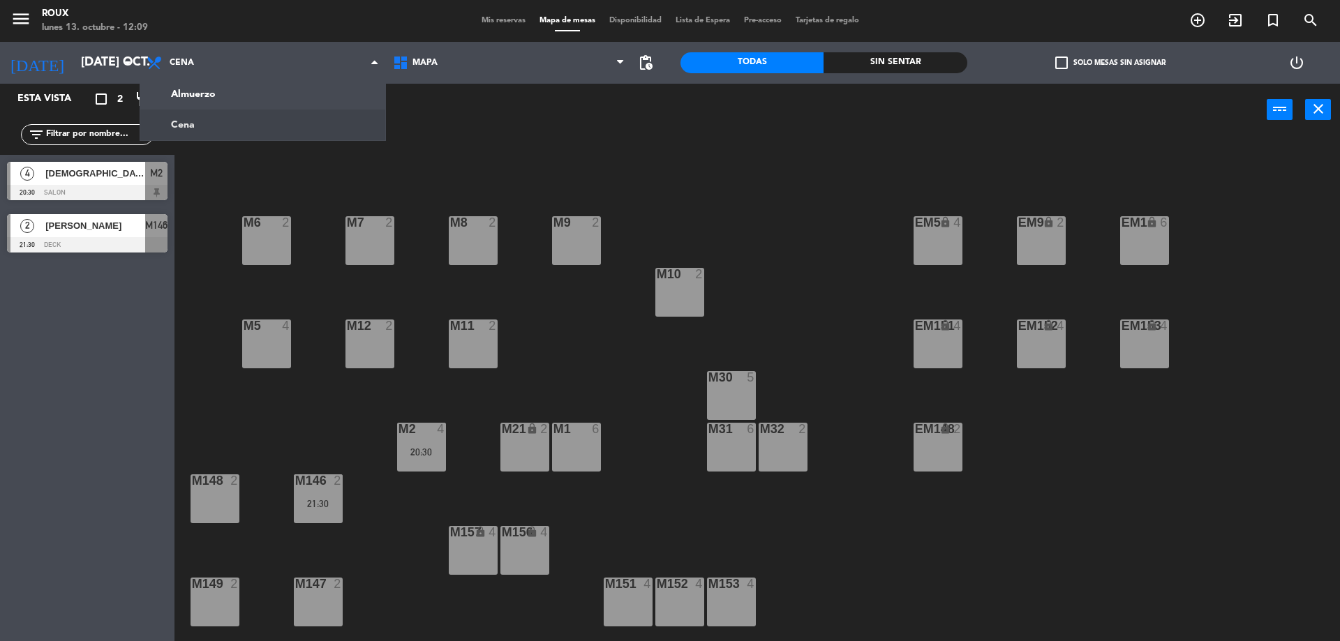
click at [193, 194] on div "M6 2 M7 2 M8 2 M9 2 EM9 lock 2 EM5 lock 4 EM1 lock 6 M10 2 M11 2 M12 2 M5 4 EM1…" at bounding box center [764, 392] width 1152 height 505
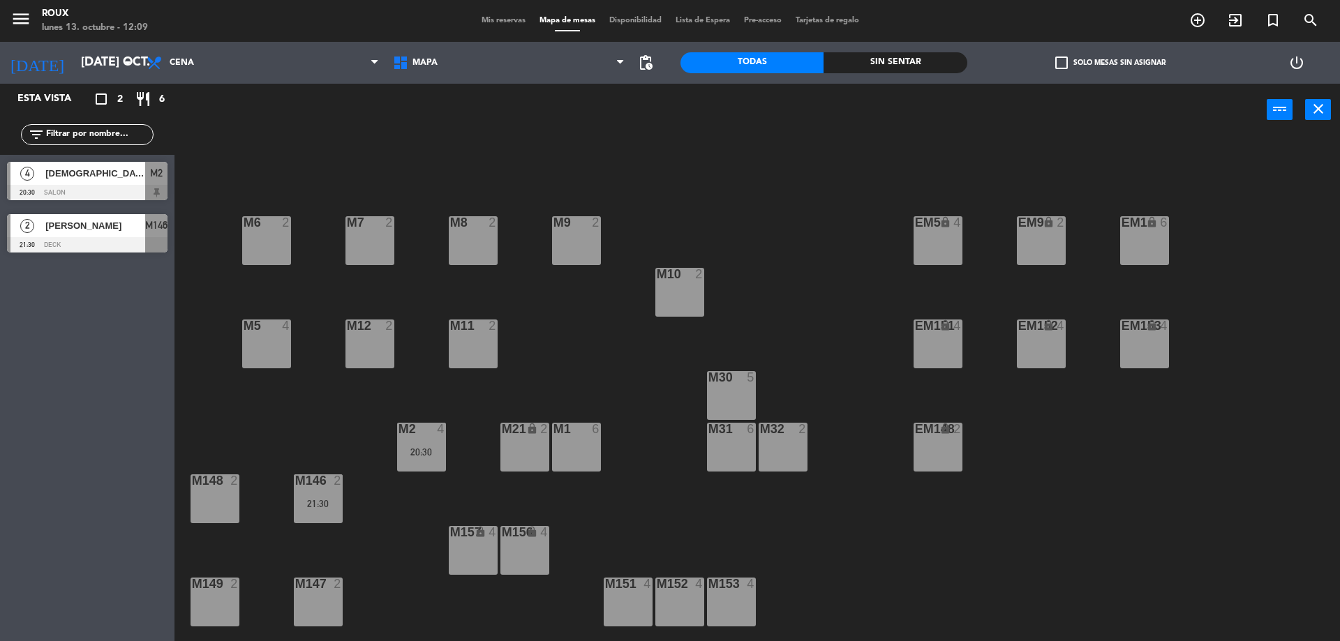
click at [99, 170] on div "4 [DEMOGRAPHIC_DATA][PERSON_NAME] de la fuente 20:30 SALON M2" at bounding box center [87, 181] width 174 height 52
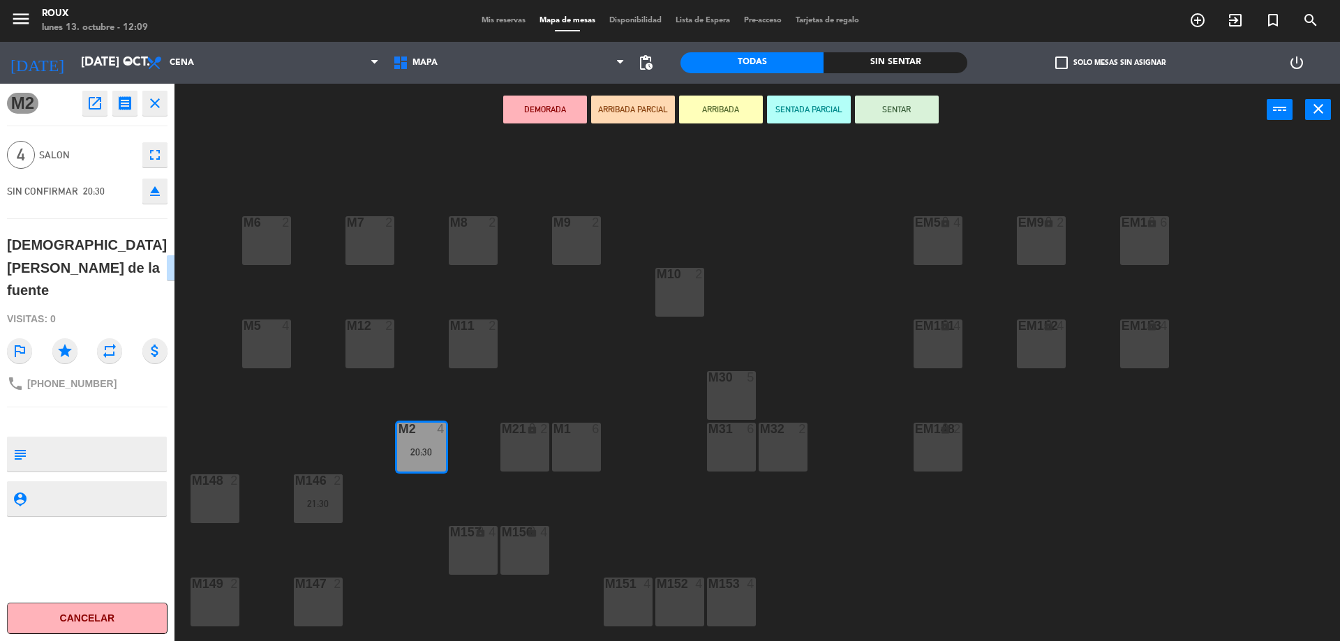
click at [327, 429] on div "M6 2 M7 2 M8 2 M9 2 EM9 lock 2 EM5 lock 4 EM1 lock 6 M10 2 M11 2 M12 2 M5 4 EM1…" at bounding box center [764, 392] width 1152 height 505
drag, startPoint x: 430, startPoint y: 441, endPoint x: 274, endPoint y: 348, distance: 182.2
click at [274, 348] on div "M6 2 M7 2 M8 2 M9 2 EM9 lock 2 EM5 lock 4 EM1 lock 6 M10 2 M11 2 M12 2 M5 4 EM1…" at bounding box center [764, 392] width 1152 height 505
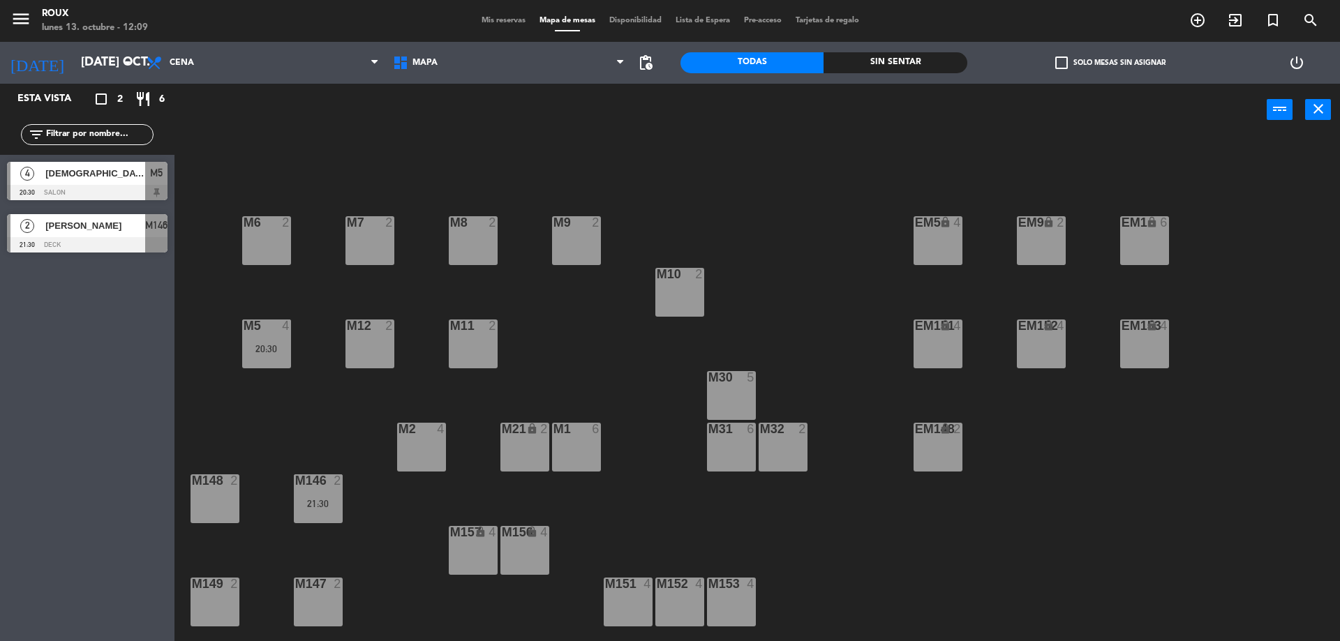
click at [512, 19] on span "Mis reservas" at bounding box center [504, 21] width 58 height 8
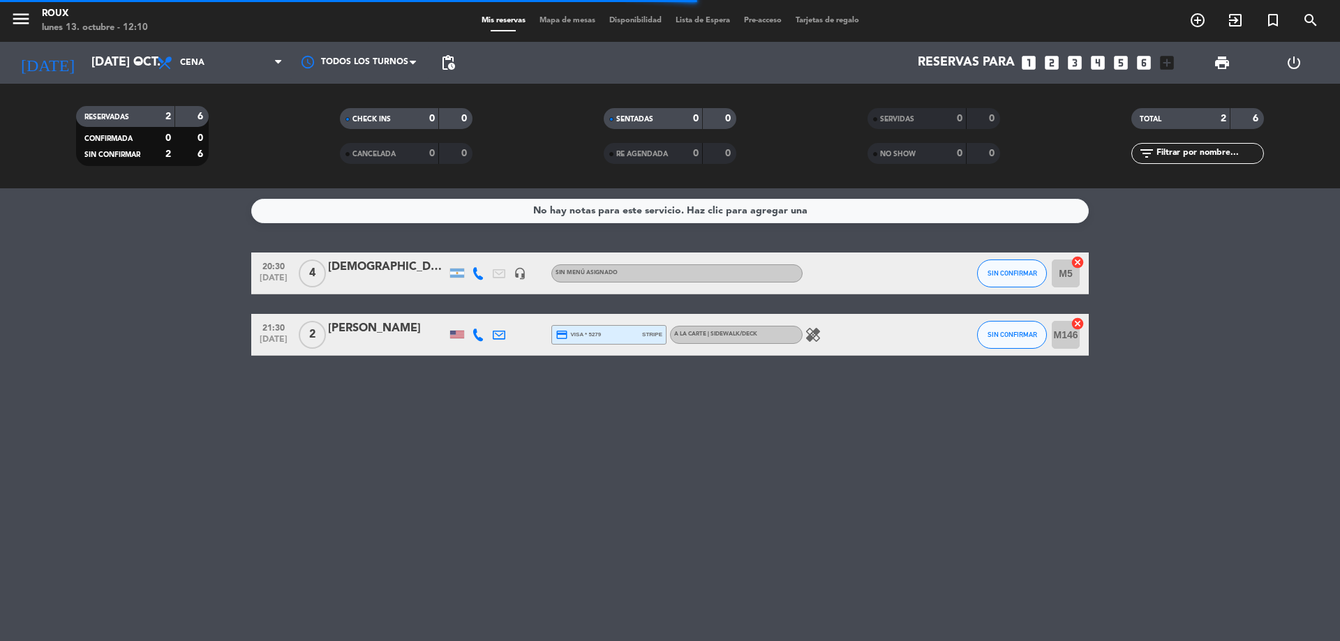
click at [389, 285] on div at bounding box center [387, 282] width 119 height 11
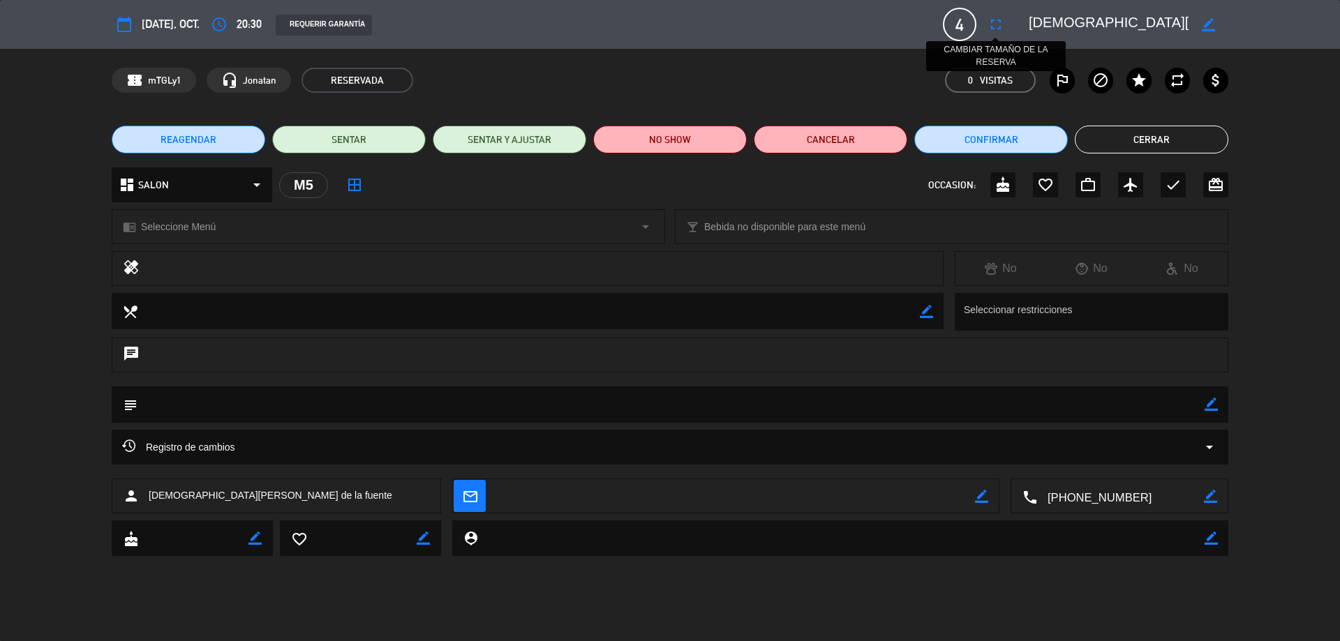
click at [993, 20] on icon "fullscreen" at bounding box center [996, 24] width 17 height 17
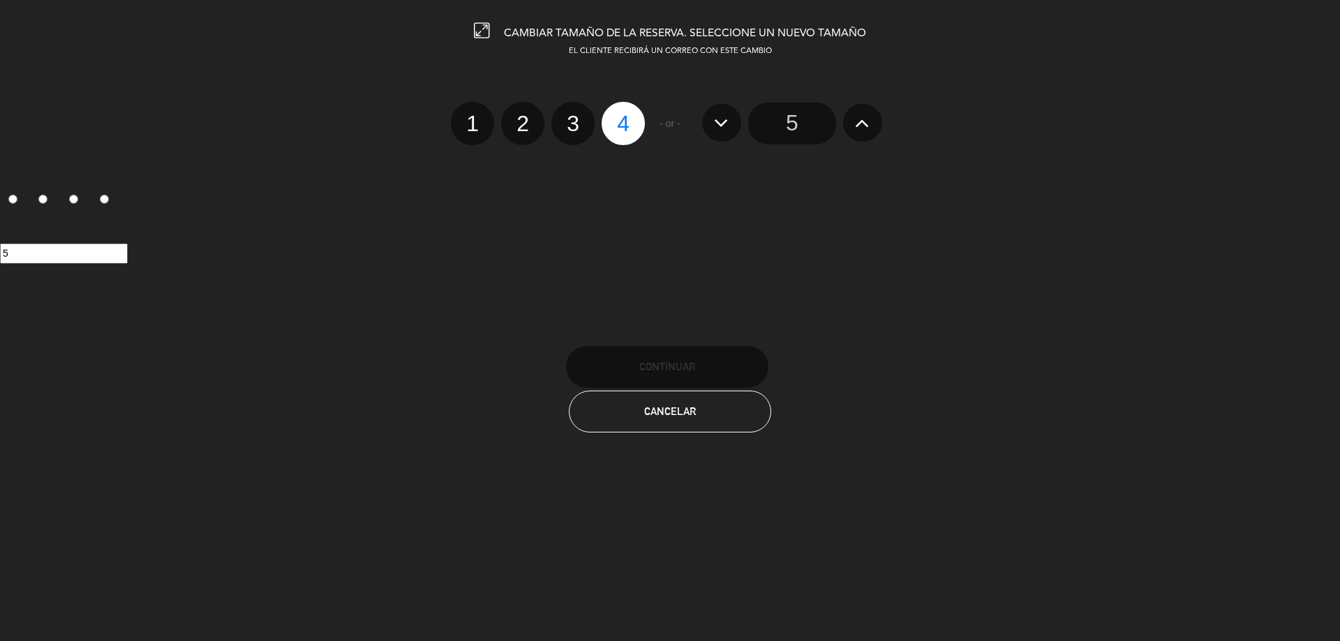
click at [854, 126] on button at bounding box center [862, 123] width 39 height 38
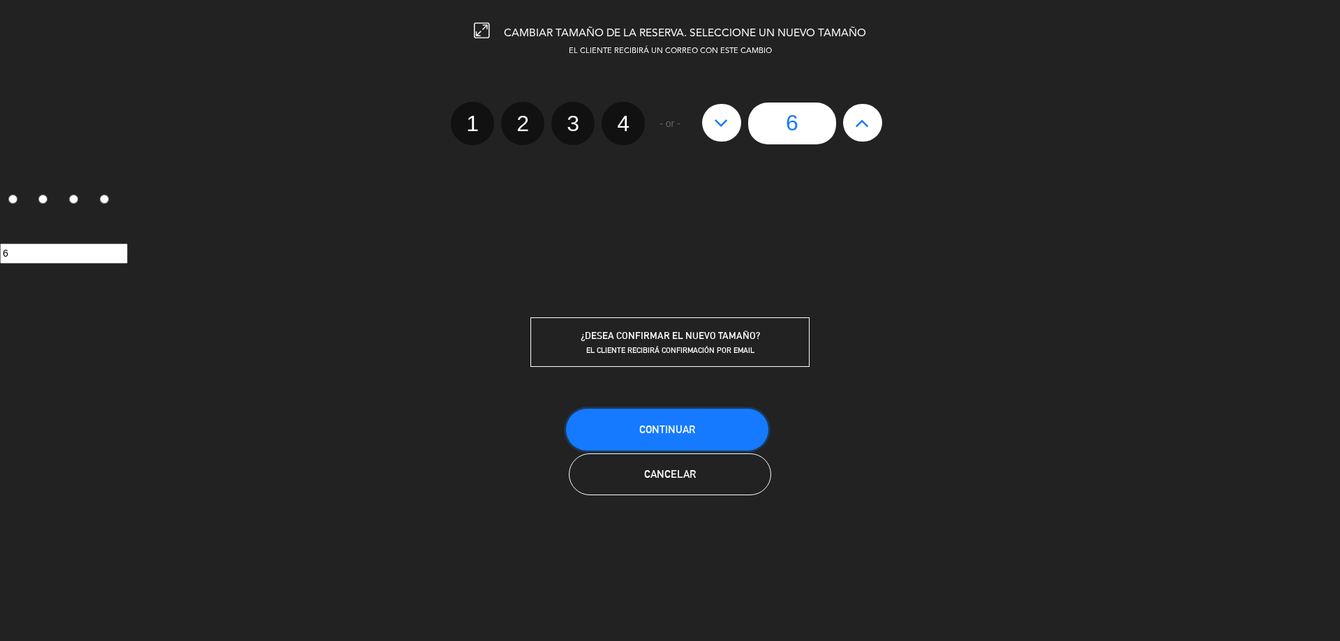
click at [727, 419] on button "Continuar" at bounding box center [667, 430] width 202 height 42
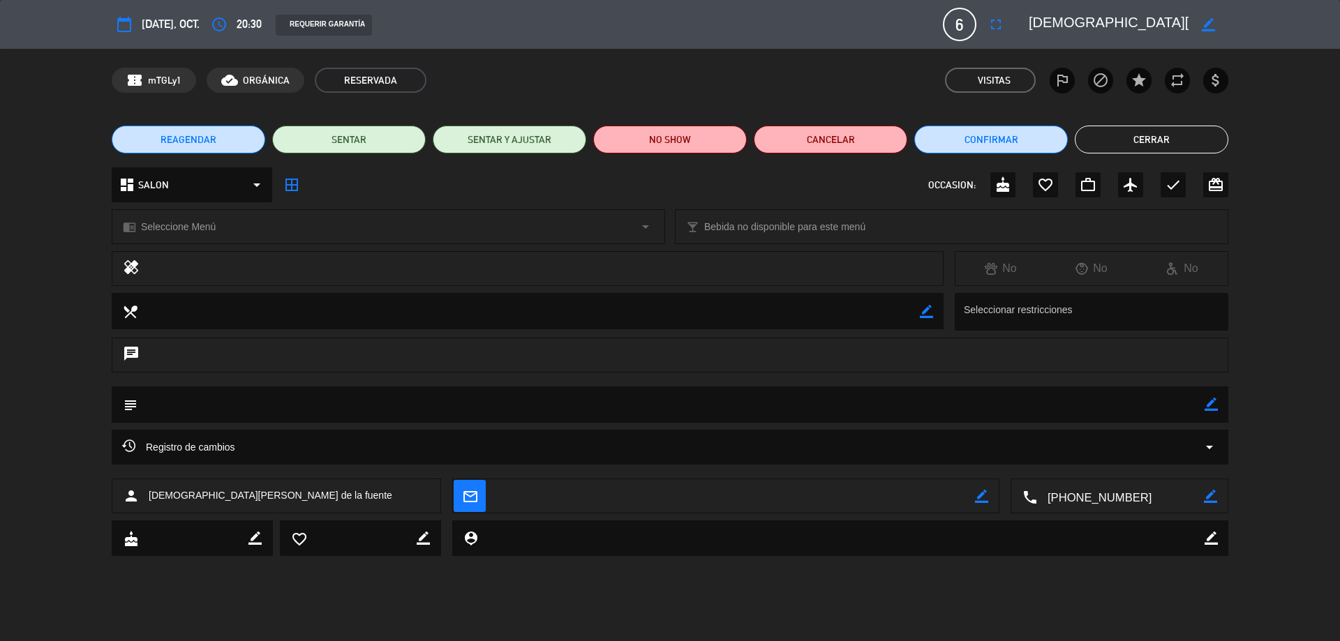
click at [1198, 137] on button "Cerrar" at bounding box center [1152, 140] width 154 height 28
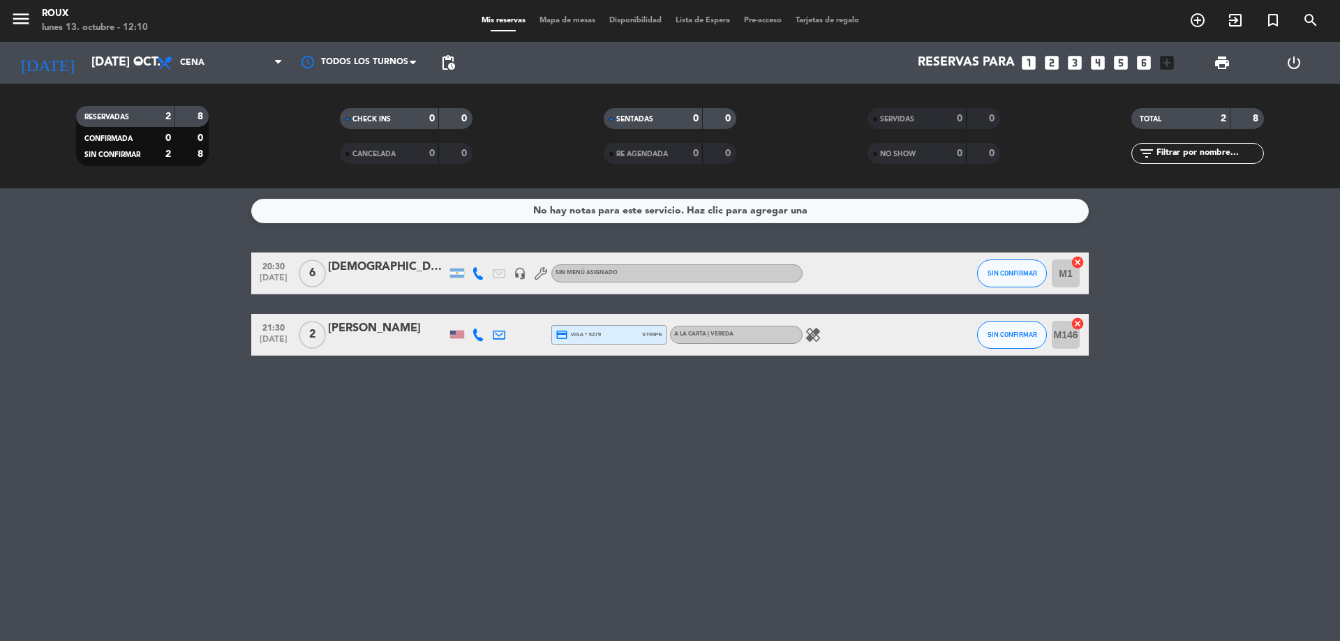
click at [522, 553] on div "No hay notas para este servicio. Haz clic para agregar una 20:30 [DATE] 6 [PERS…" at bounding box center [670, 414] width 1340 height 453
click at [84, 52] on input "[DATE] oct." at bounding box center [165, 63] width 162 height 28
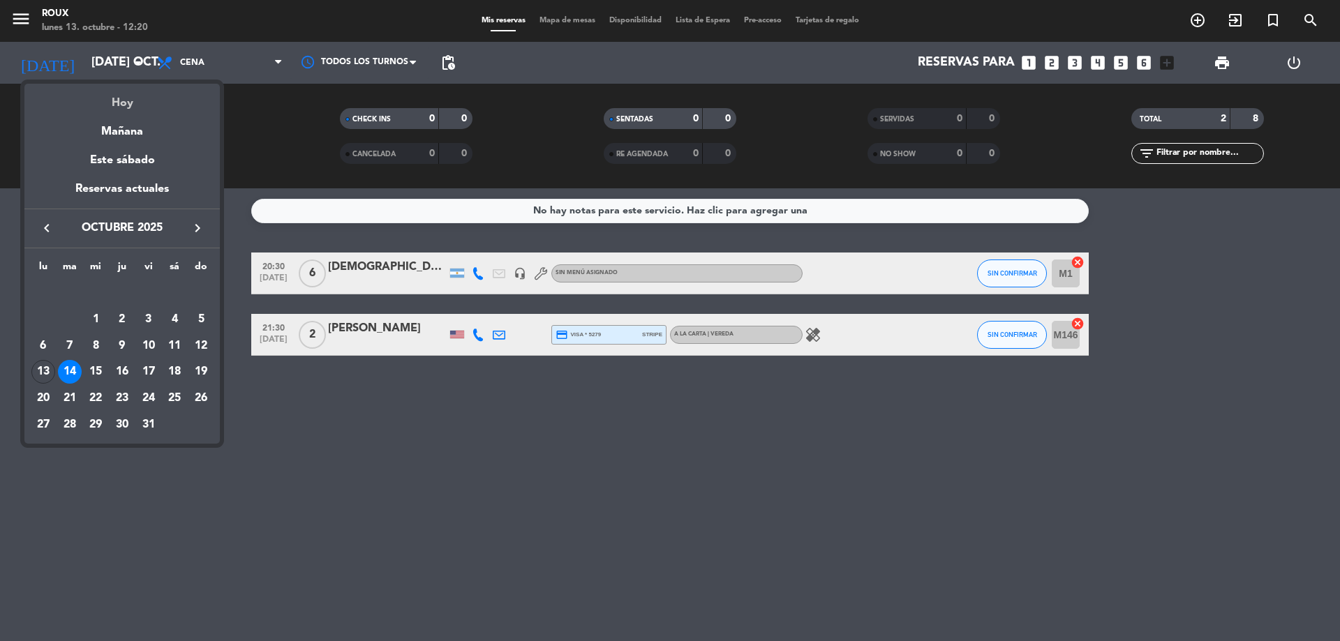
click at [114, 102] on div "Hoy" at bounding box center [121, 98] width 195 height 29
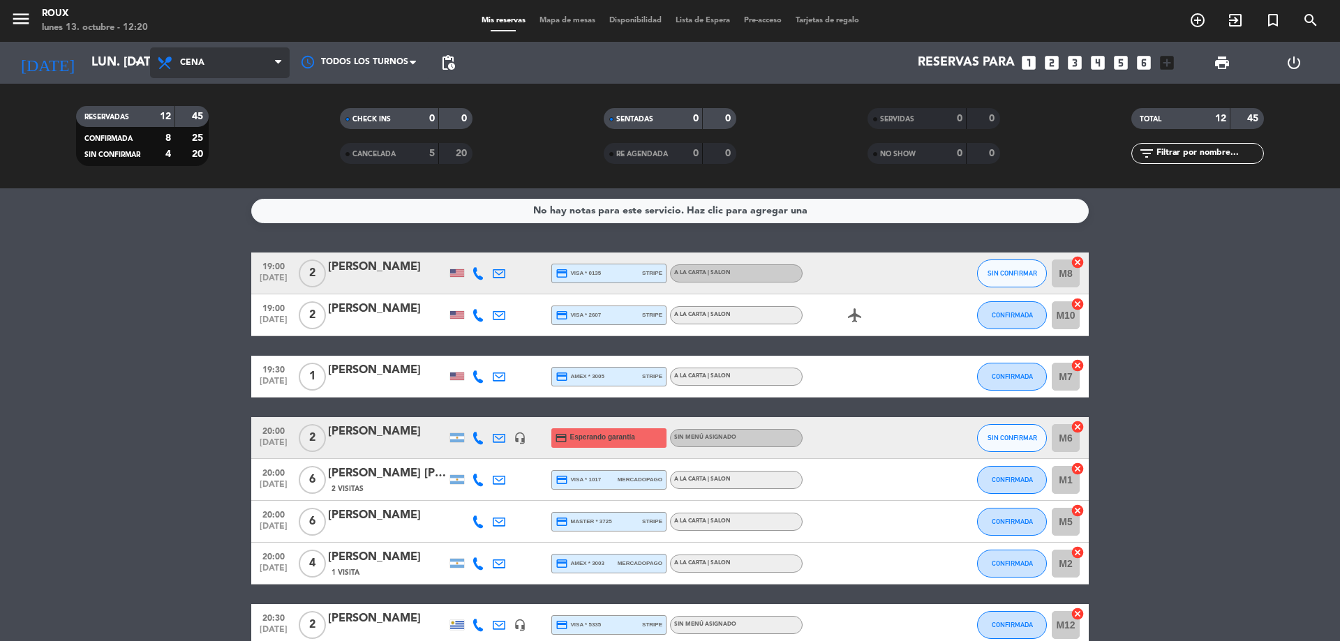
click at [205, 58] on span "Cena" at bounding box center [220, 62] width 140 height 31
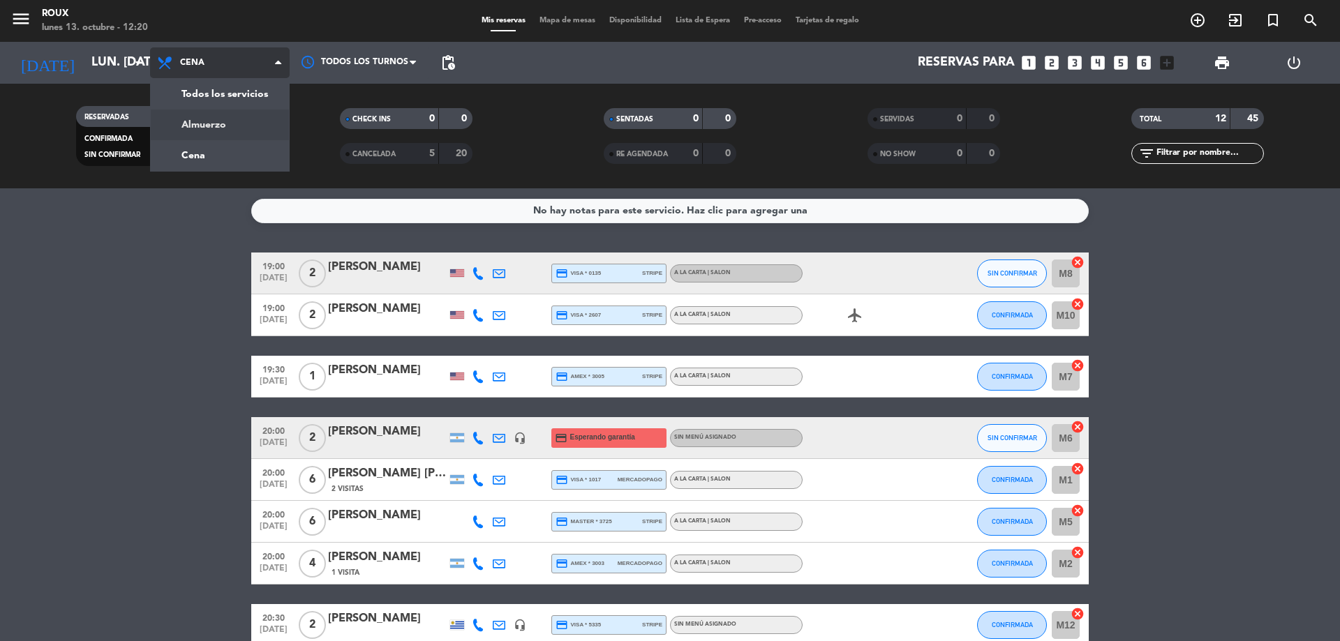
click at [201, 124] on div "menu Roux lunes 13. octubre - 12:20 Mis reservas Mapa de mesas Disponibilidad L…" at bounding box center [670, 94] width 1340 height 188
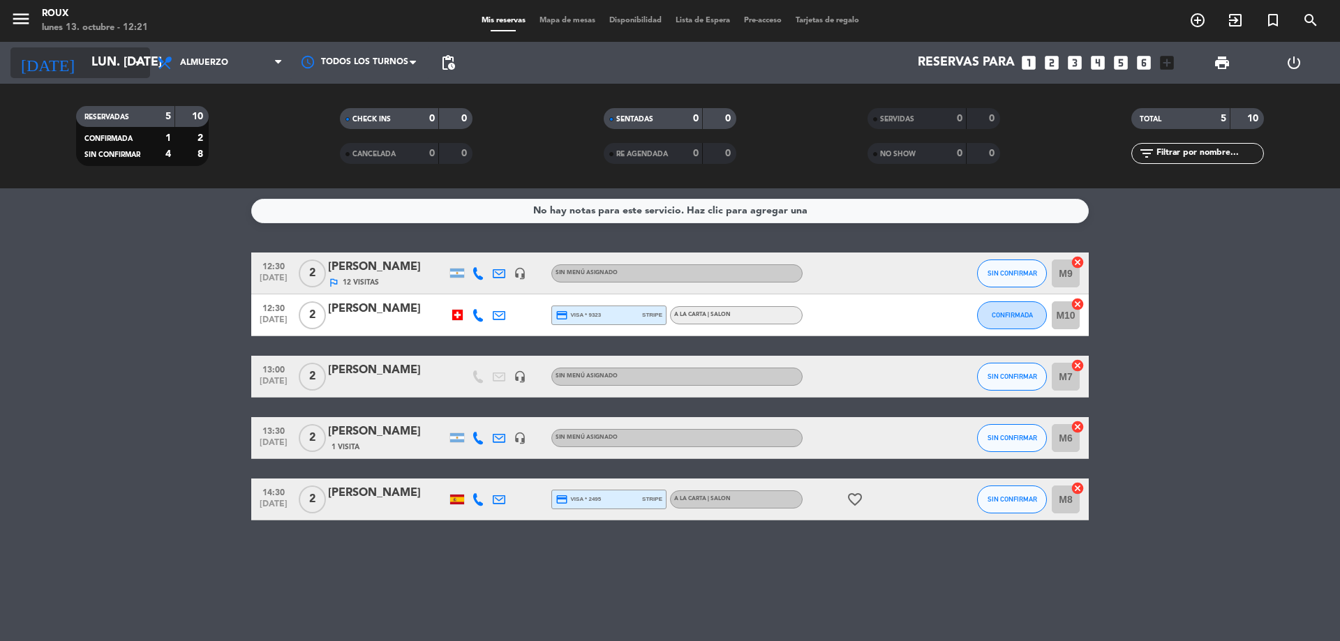
click at [113, 64] on input "lun. [DATE]" at bounding box center [165, 63] width 162 height 28
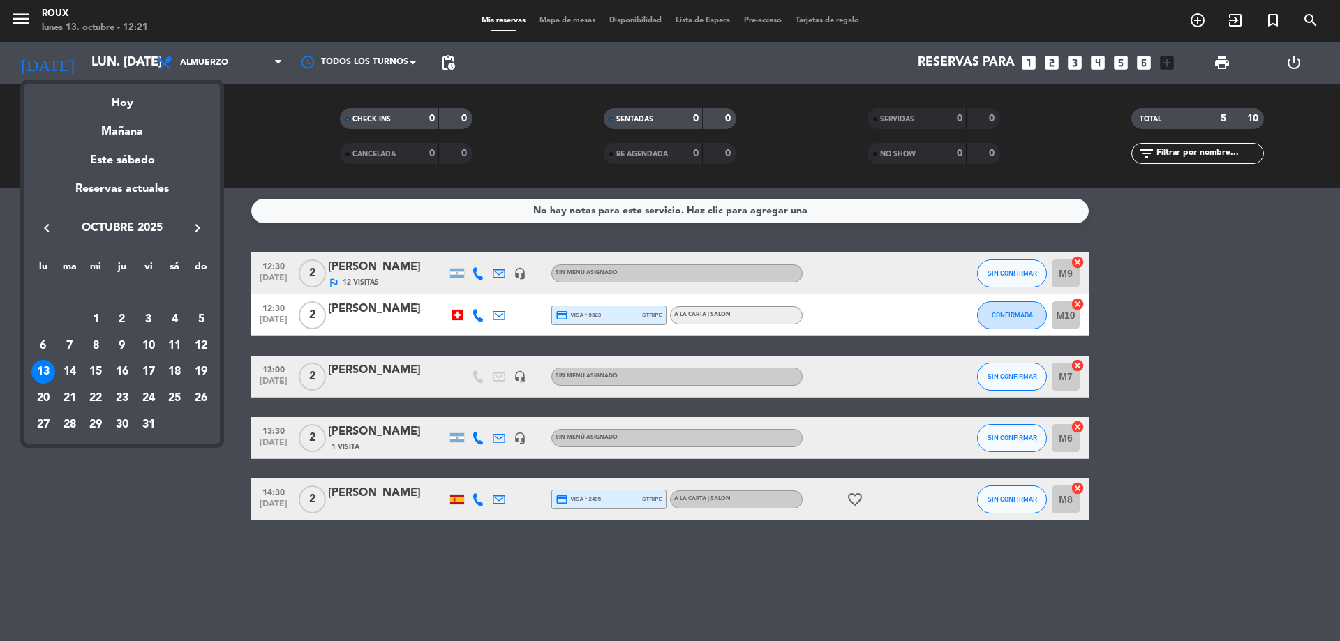
click at [201, 370] on div "19" at bounding box center [201, 372] width 24 height 24
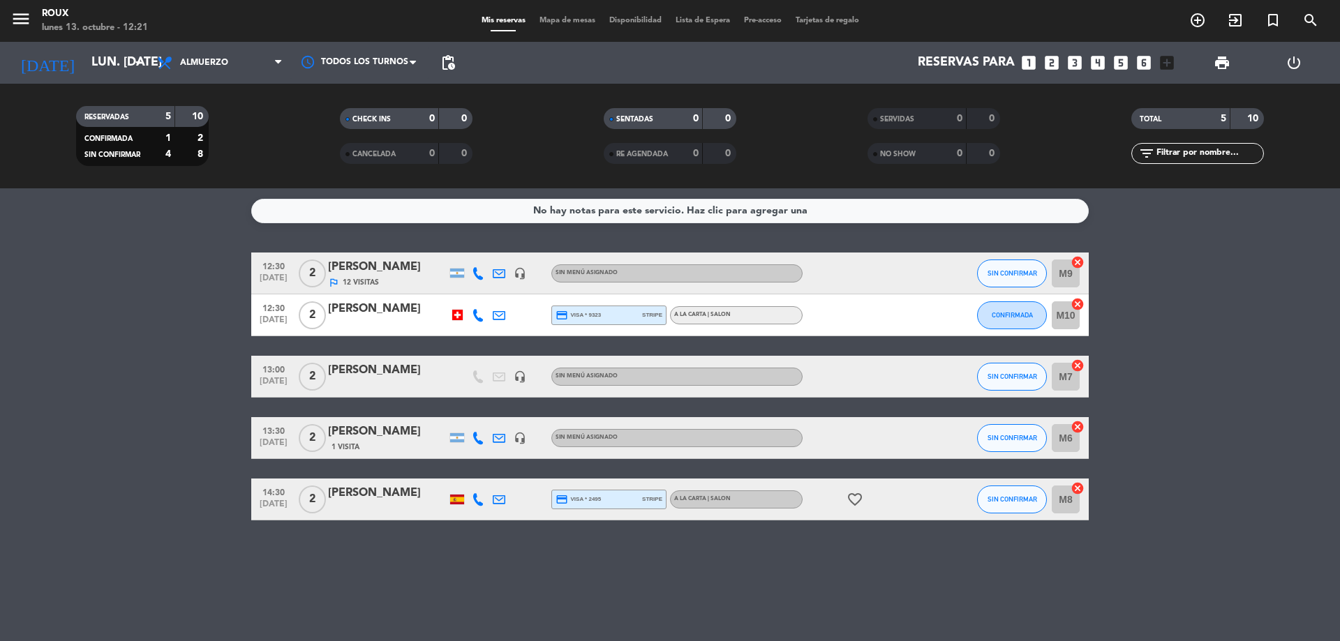
type input "dom. [DATE]"
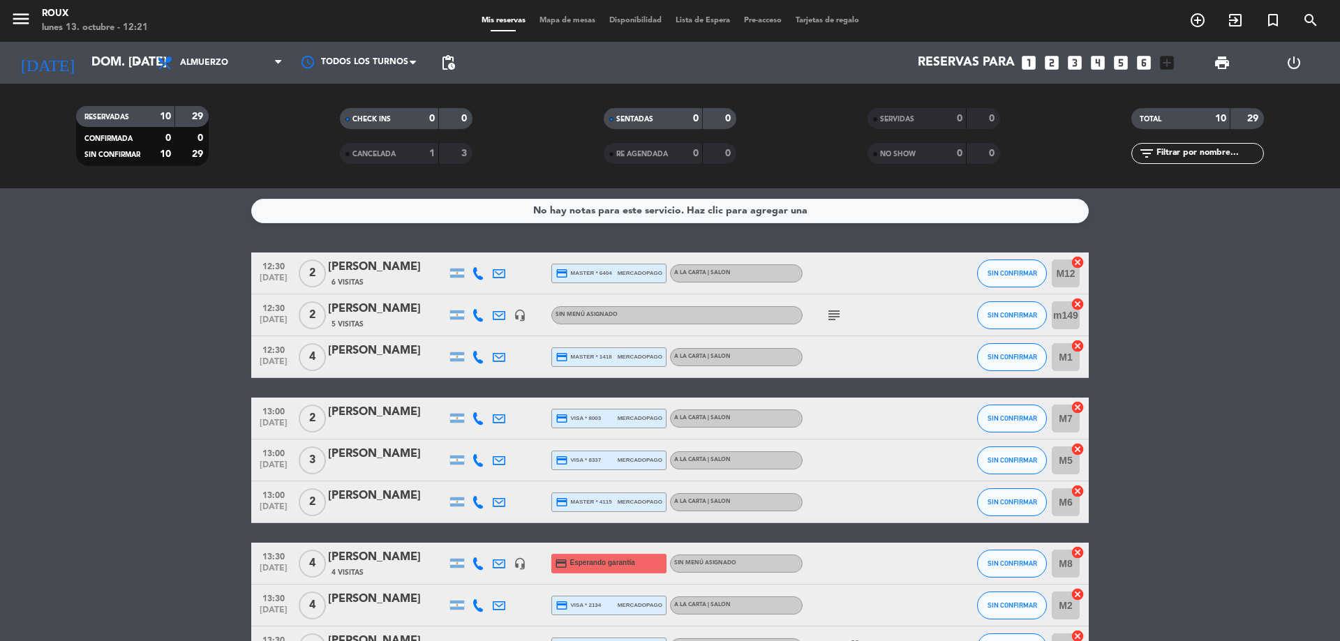
click at [551, 20] on span "Mapa de mesas" at bounding box center [568, 21] width 70 height 8
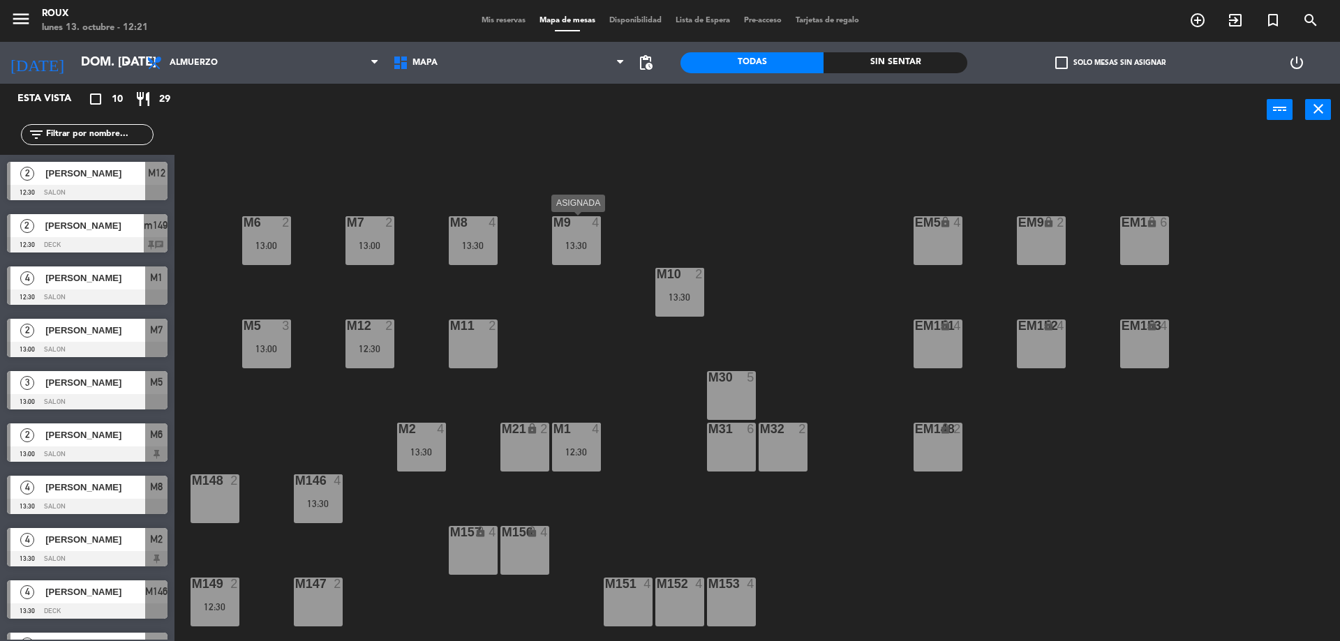
click at [565, 231] on div "M9 4 13:30" at bounding box center [576, 240] width 49 height 49
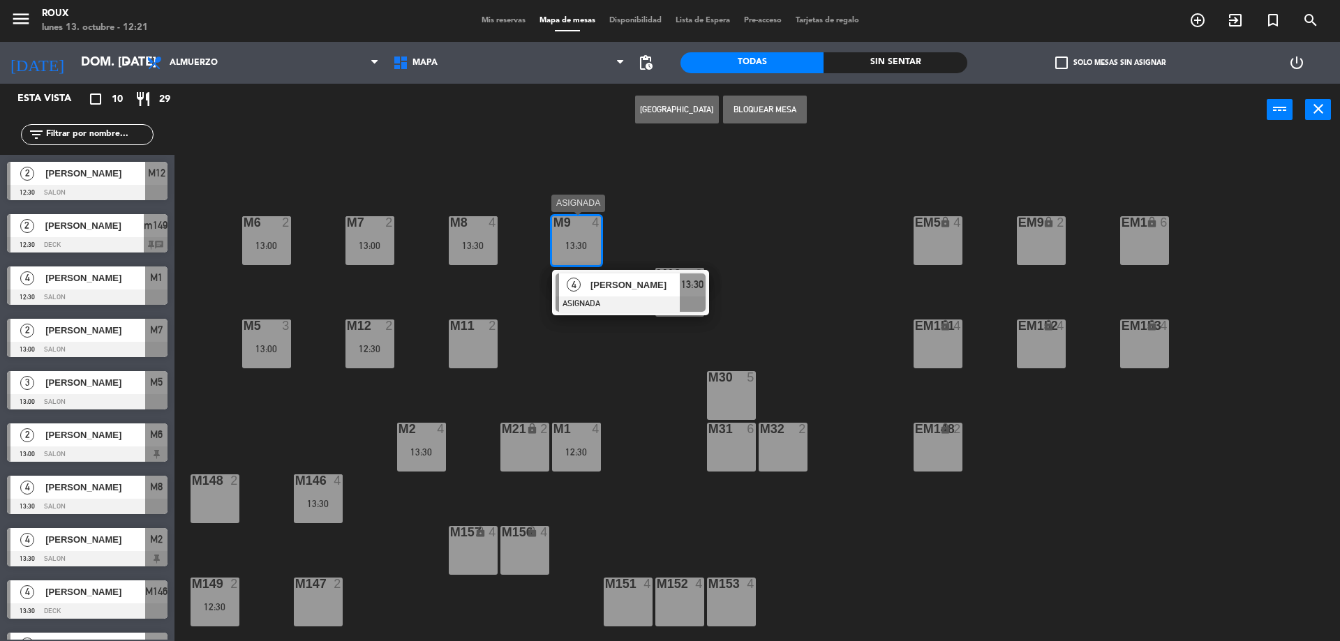
click at [630, 299] on div at bounding box center [631, 304] width 150 height 15
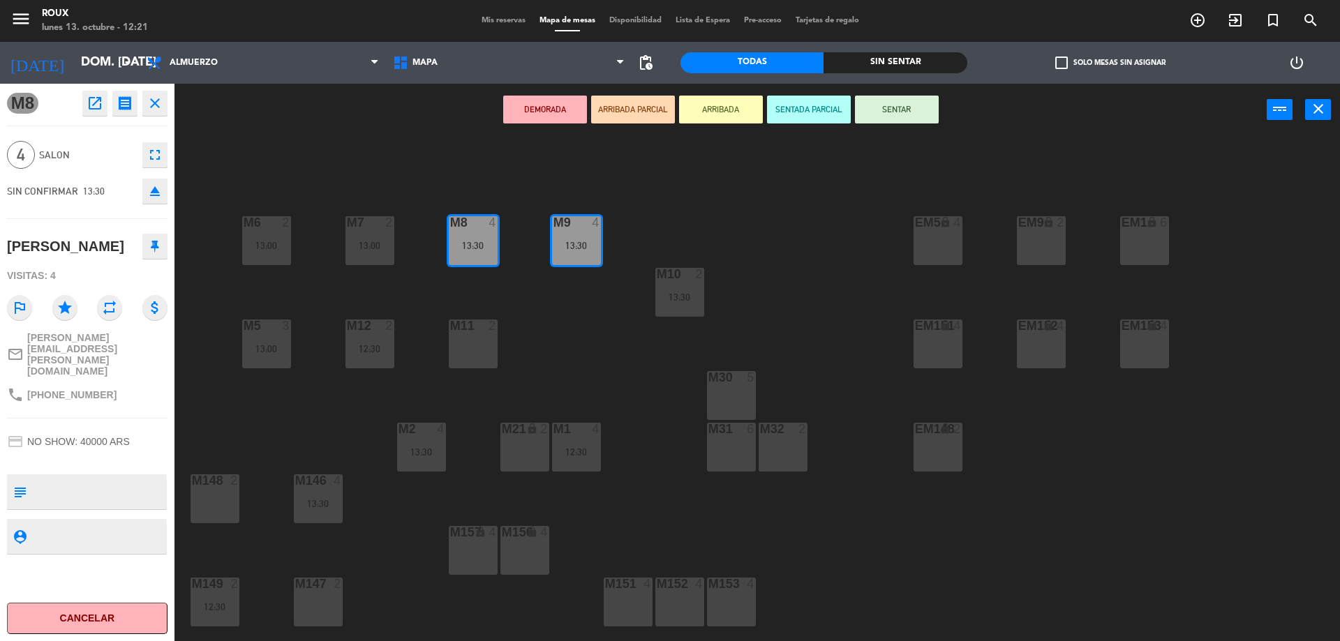
drag, startPoint x: 386, startPoint y: 163, endPoint x: 426, endPoint y: 168, distance: 40.8
click at [386, 162] on div "M6 2 13:00 M7 2 13:00 M8 4 13:30 M9 4 13:30 EM9 lock 2 EM5 lock 4 EM1 lock 6 M1…" at bounding box center [764, 392] width 1152 height 505
drag, startPoint x: 575, startPoint y: 226, endPoint x: 478, endPoint y: 318, distance: 133.8
click at [478, 318] on div "M6 2 13:00 M7 2 13:00 M8 4 13:30 M9 4 13:30 M9 4 13:30 EM9 lock 2 EM5 lock 4 EM…" at bounding box center [764, 392] width 1152 height 505
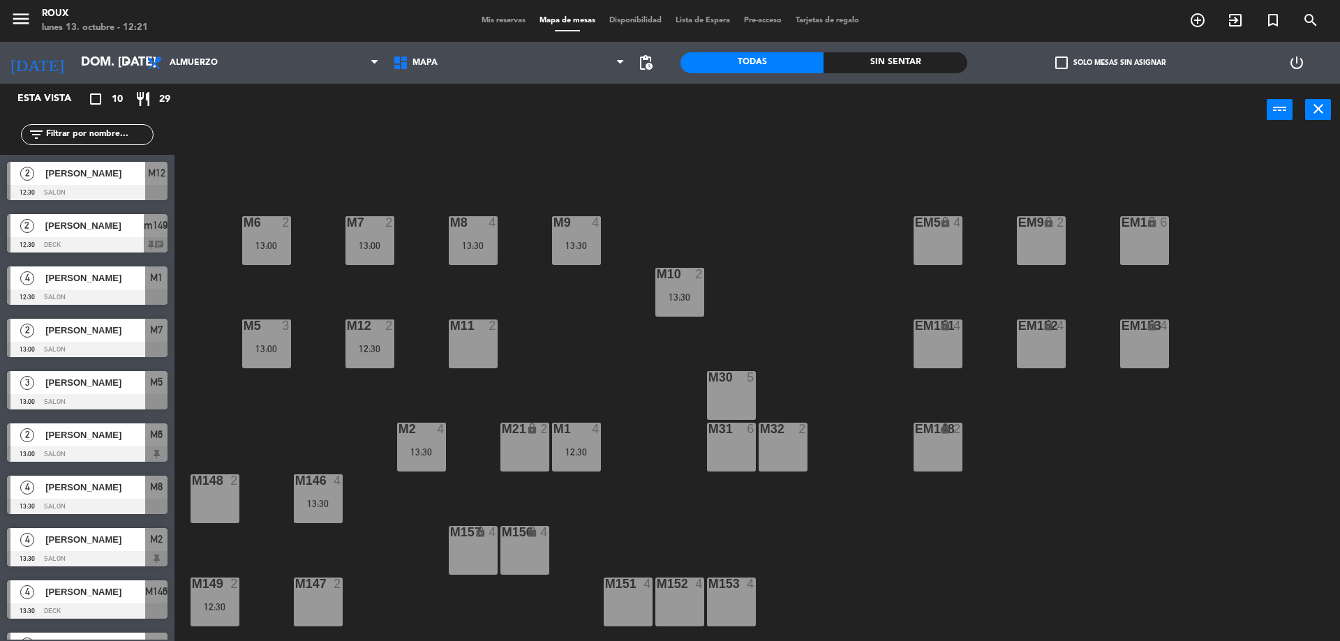
click at [584, 243] on div "13:30" at bounding box center [576, 246] width 49 height 10
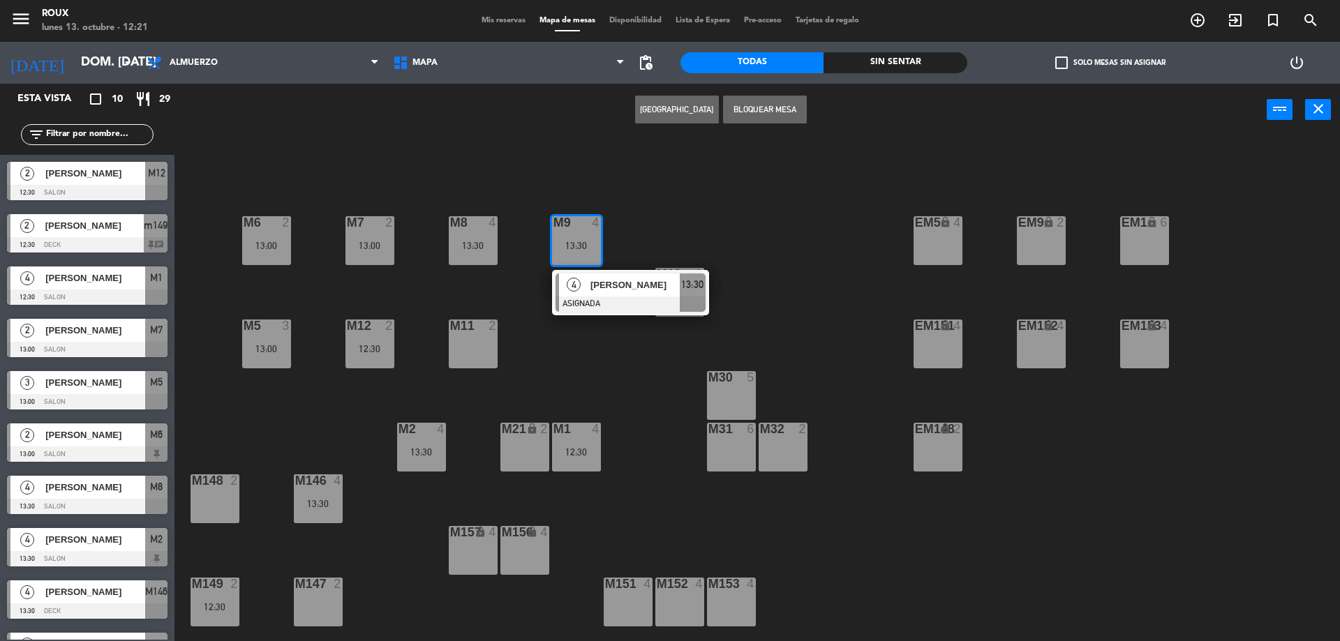
drag, startPoint x: 486, startPoint y: 343, endPoint x: 657, endPoint y: 142, distance: 262.9
click at [486, 342] on div "M11 2" at bounding box center [473, 344] width 49 height 49
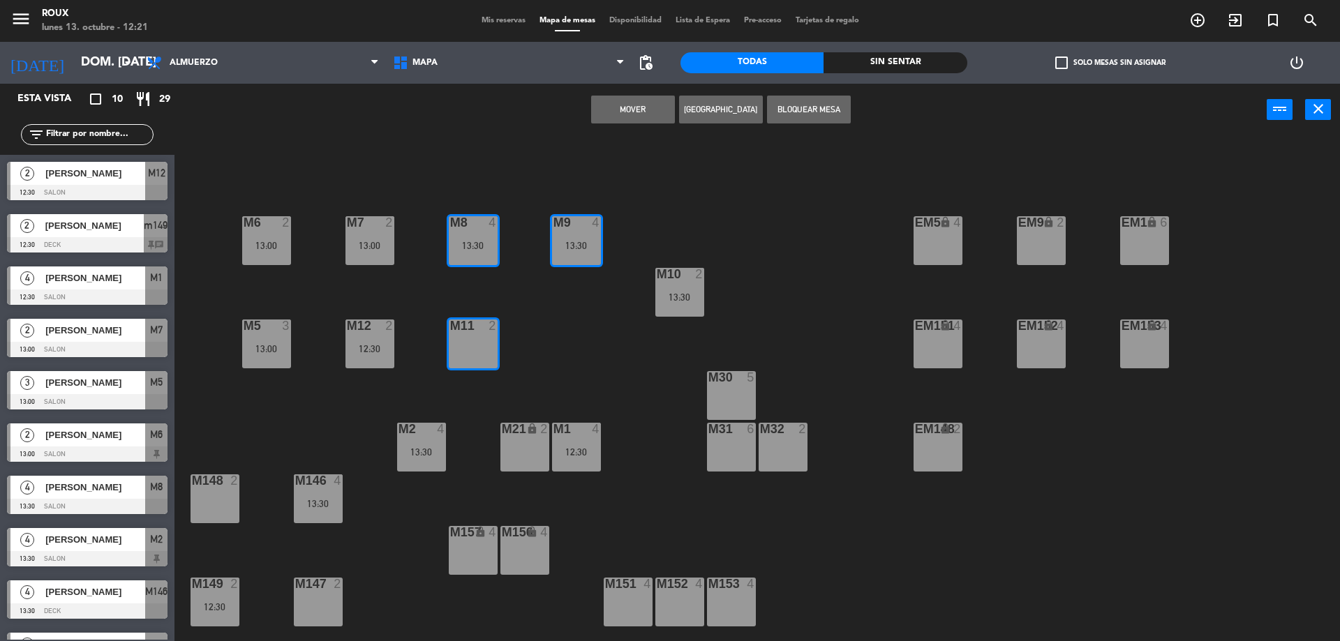
click at [630, 115] on button "Mover" at bounding box center [633, 110] width 84 height 28
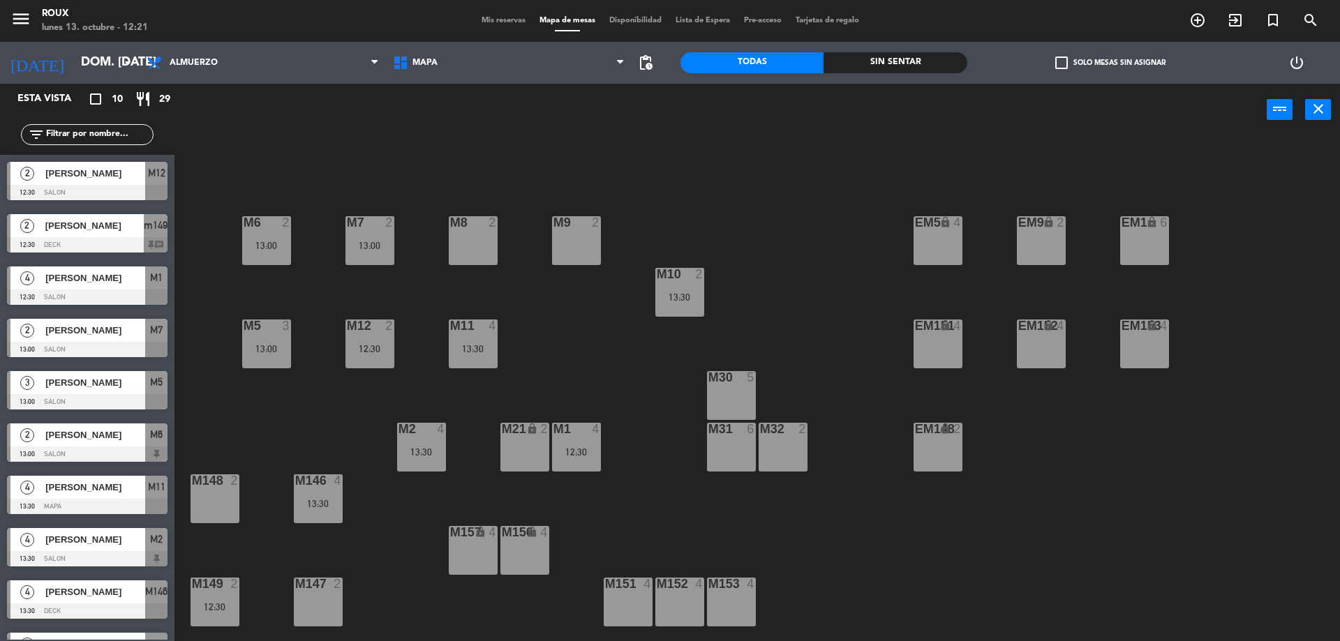
drag, startPoint x: 579, startPoint y: 233, endPoint x: 621, endPoint y: 146, distance: 96.8
click at [579, 233] on div "M9 2" at bounding box center [576, 240] width 49 height 49
click at [676, 114] on button "[GEOGRAPHIC_DATA]" at bounding box center [677, 110] width 84 height 28
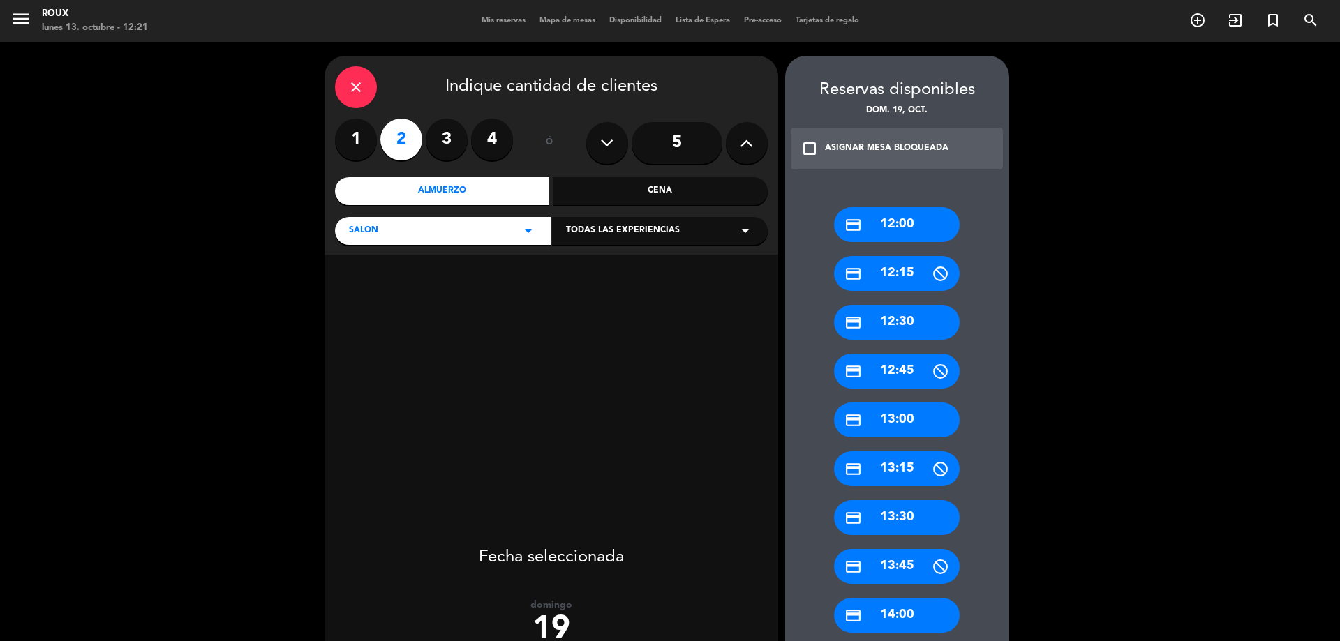
drag, startPoint x: 909, startPoint y: 329, endPoint x: 623, endPoint y: 193, distance: 316.9
click at [909, 329] on div "credit_card 12:30" at bounding box center [897, 322] width 126 height 35
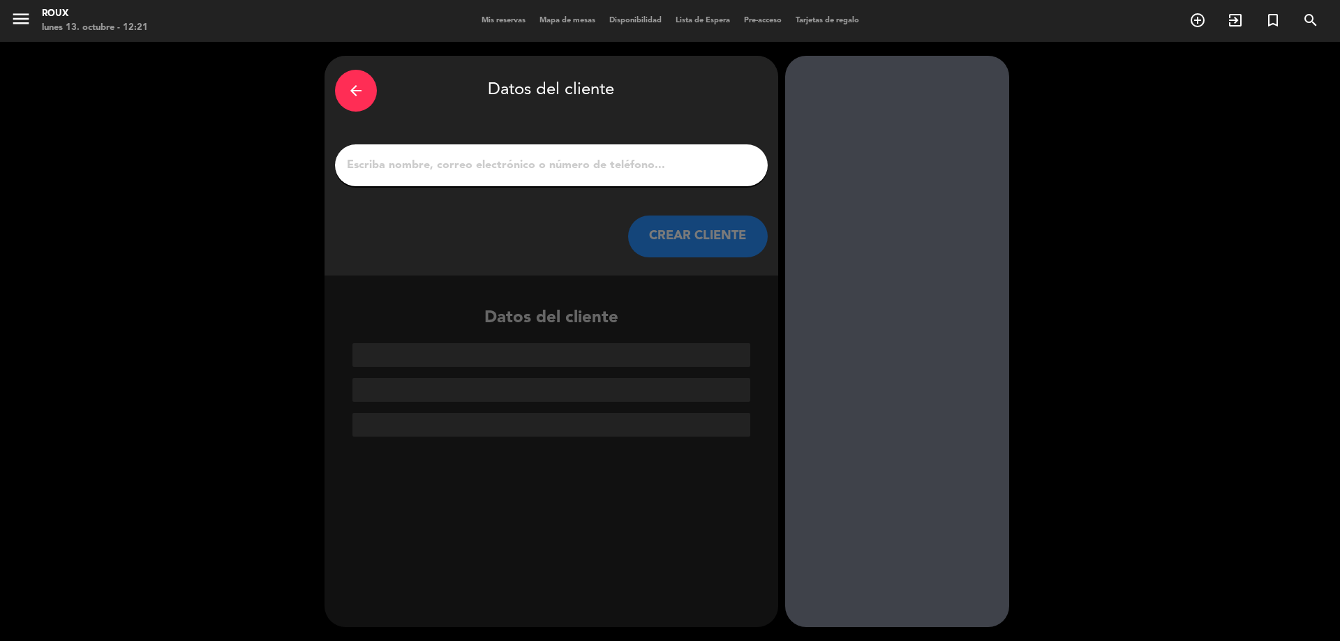
click at [511, 168] on input "1" at bounding box center [552, 166] width 412 height 20
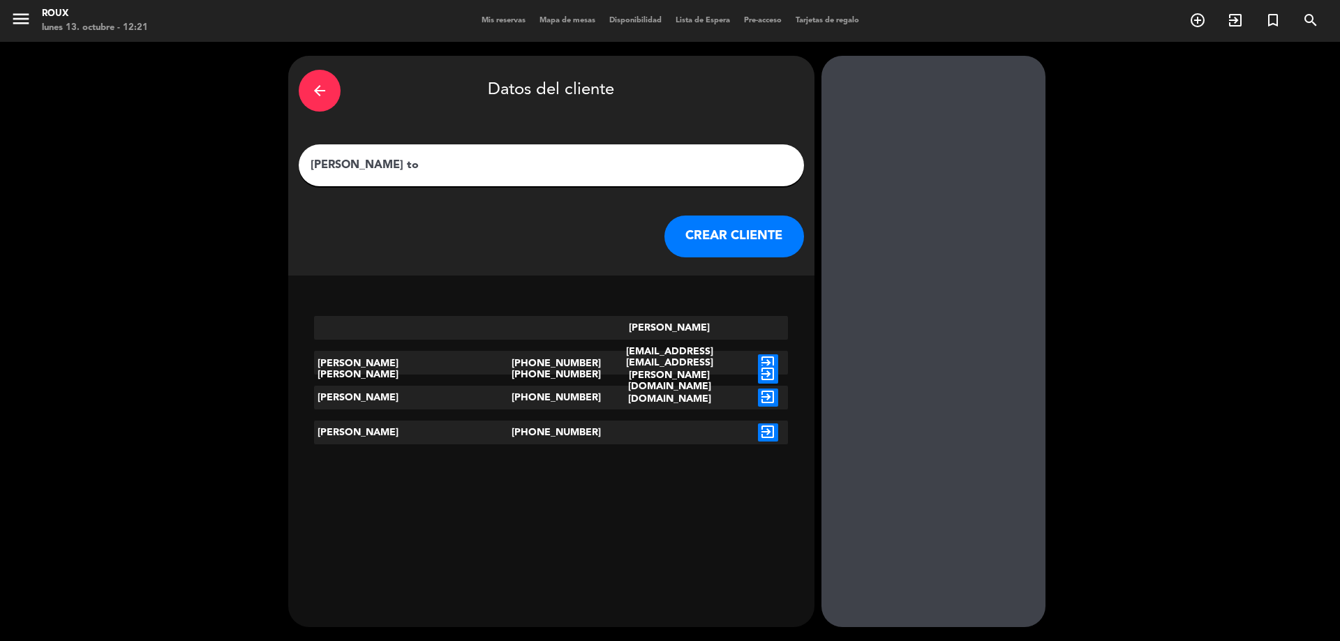
type input "[PERSON_NAME] to"
click at [758, 355] on icon "exit_to_app" at bounding box center [768, 364] width 20 height 18
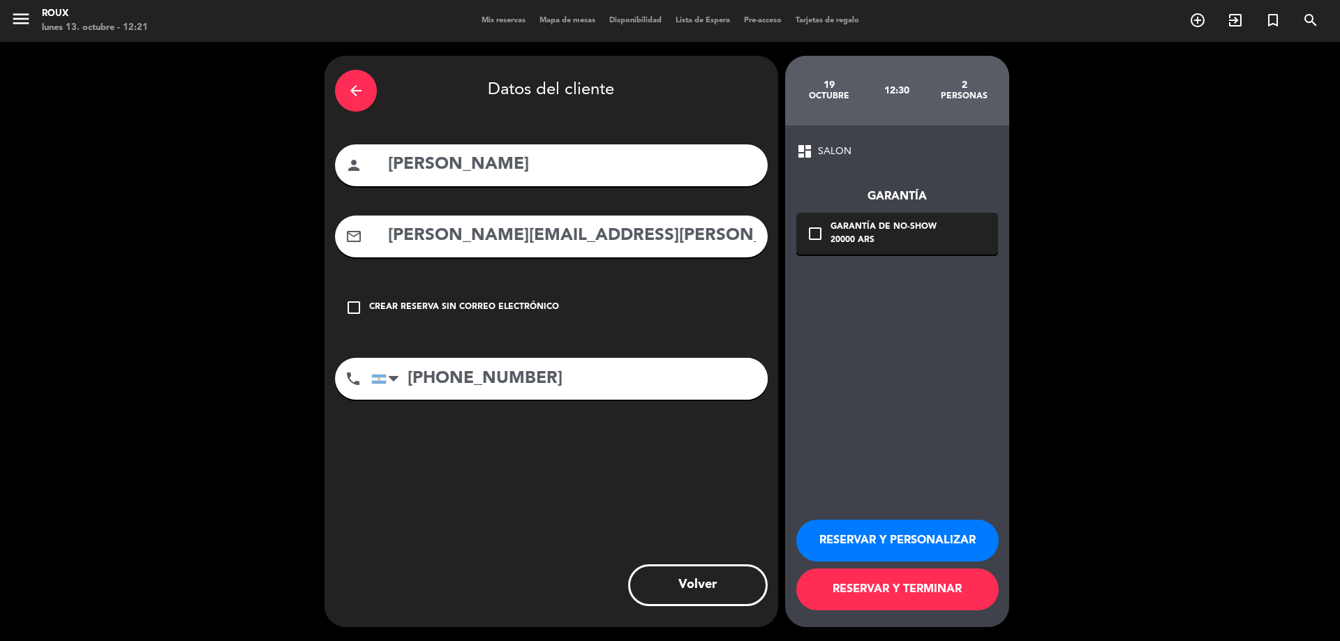
click at [852, 588] on button "RESERVAR Y TERMINAR" at bounding box center [897, 590] width 202 height 42
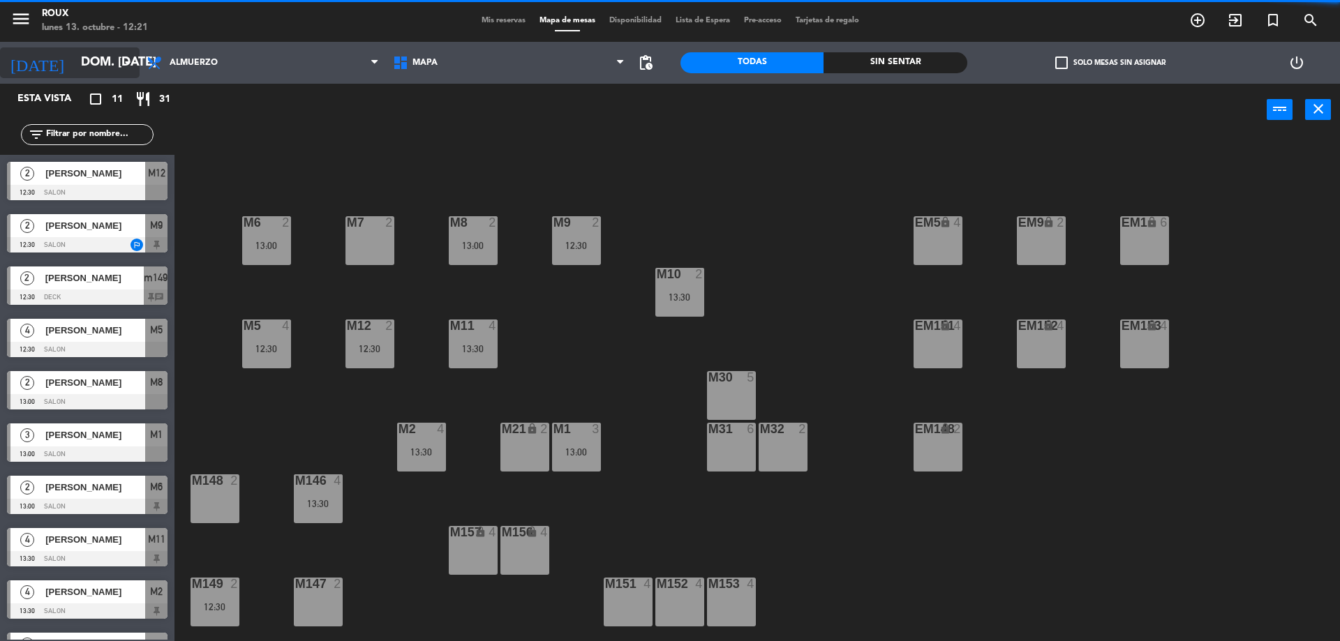
click at [109, 57] on input "dom. [DATE]" at bounding box center [155, 63] width 162 height 28
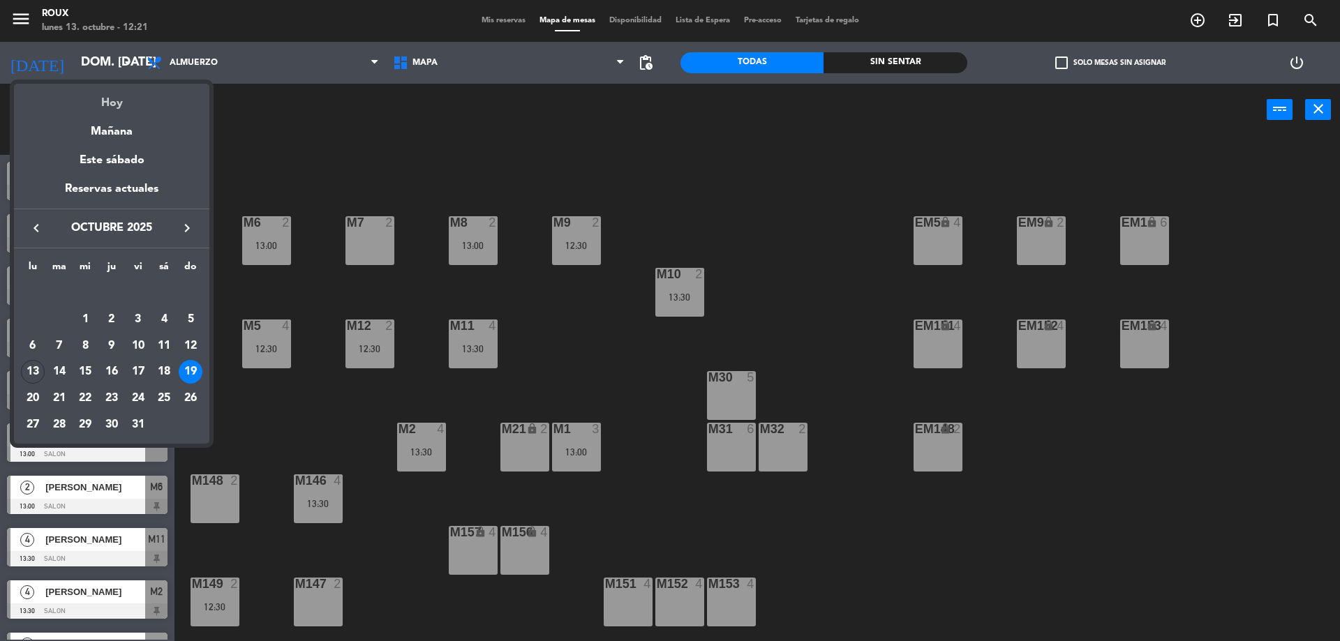
click at [112, 104] on div "Hoy" at bounding box center [111, 98] width 195 height 29
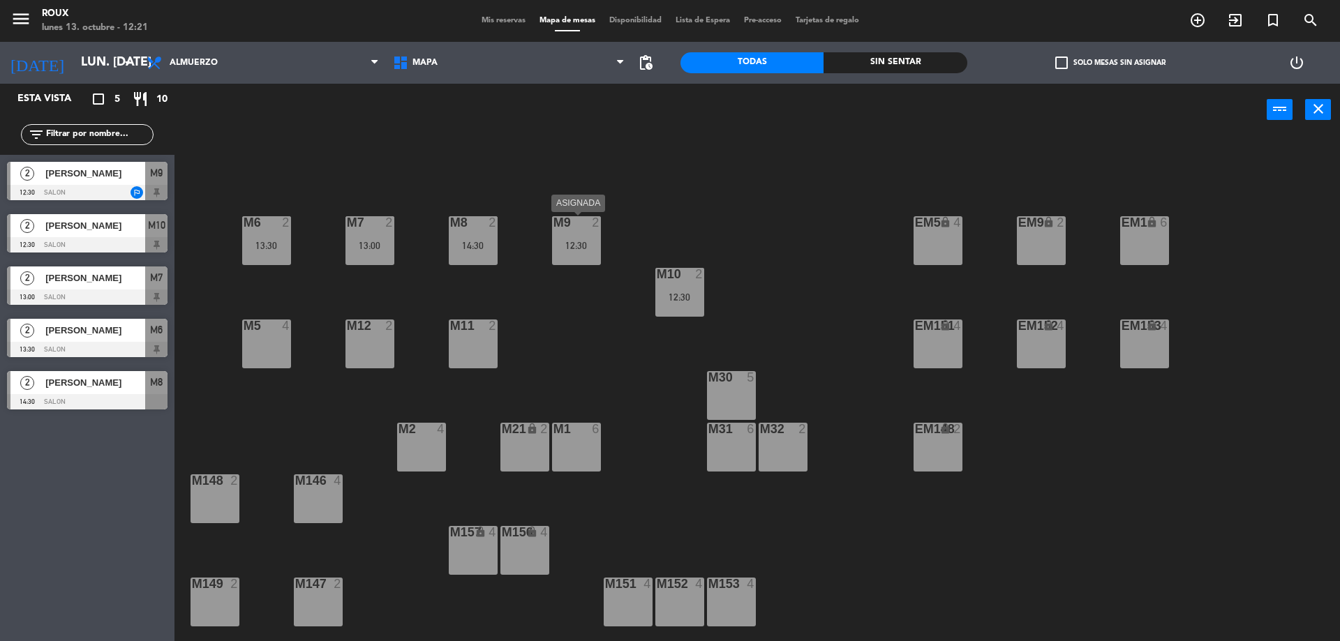
click at [570, 250] on div "12:30" at bounding box center [576, 246] width 49 height 10
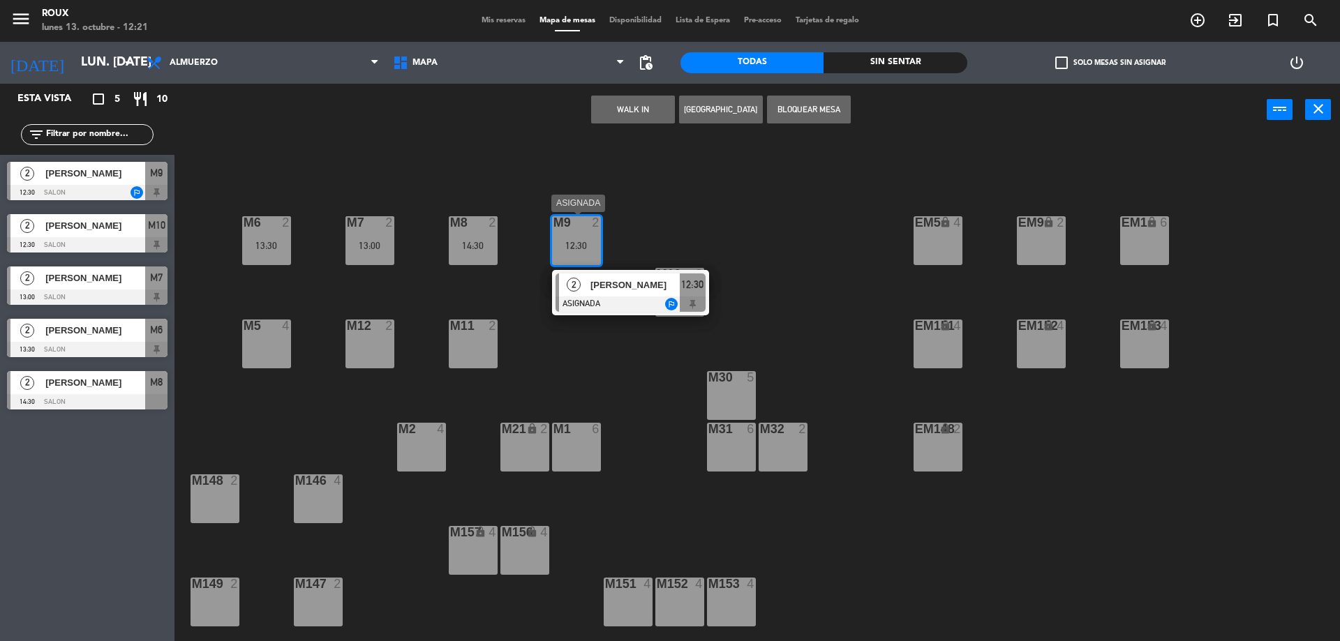
click at [616, 302] on div at bounding box center [631, 304] width 150 height 15
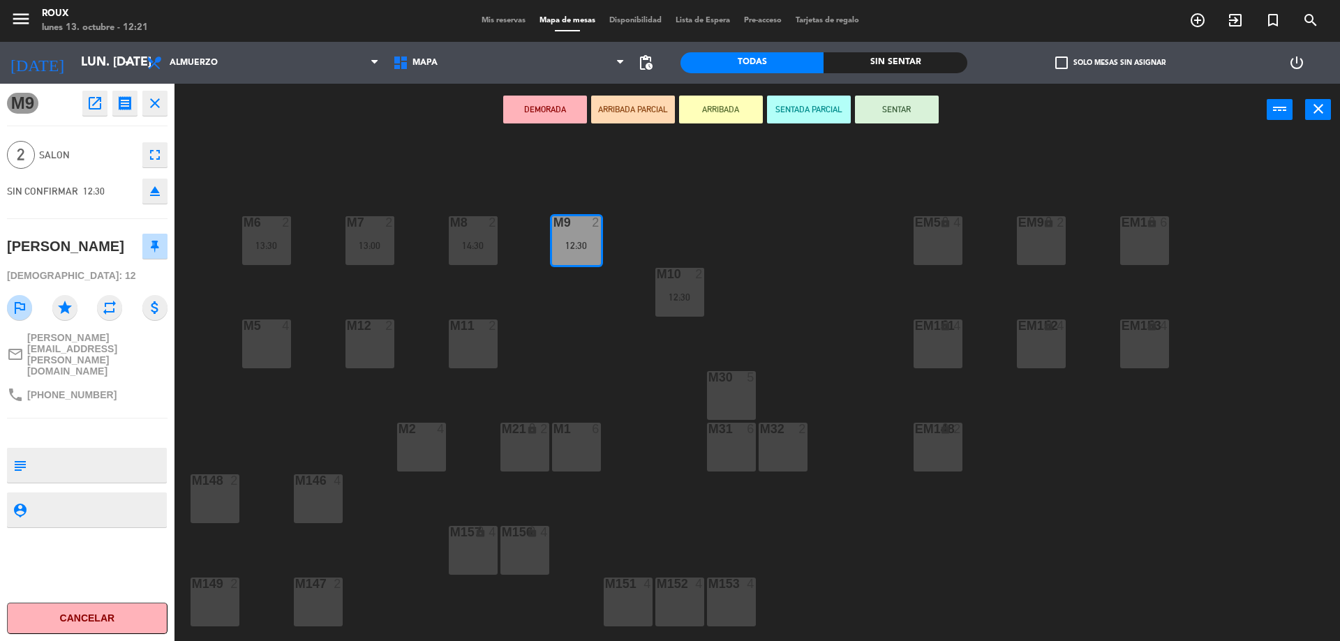
click at [105, 619] on button "Cancelar" at bounding box center [87, 618] width 161 height 31
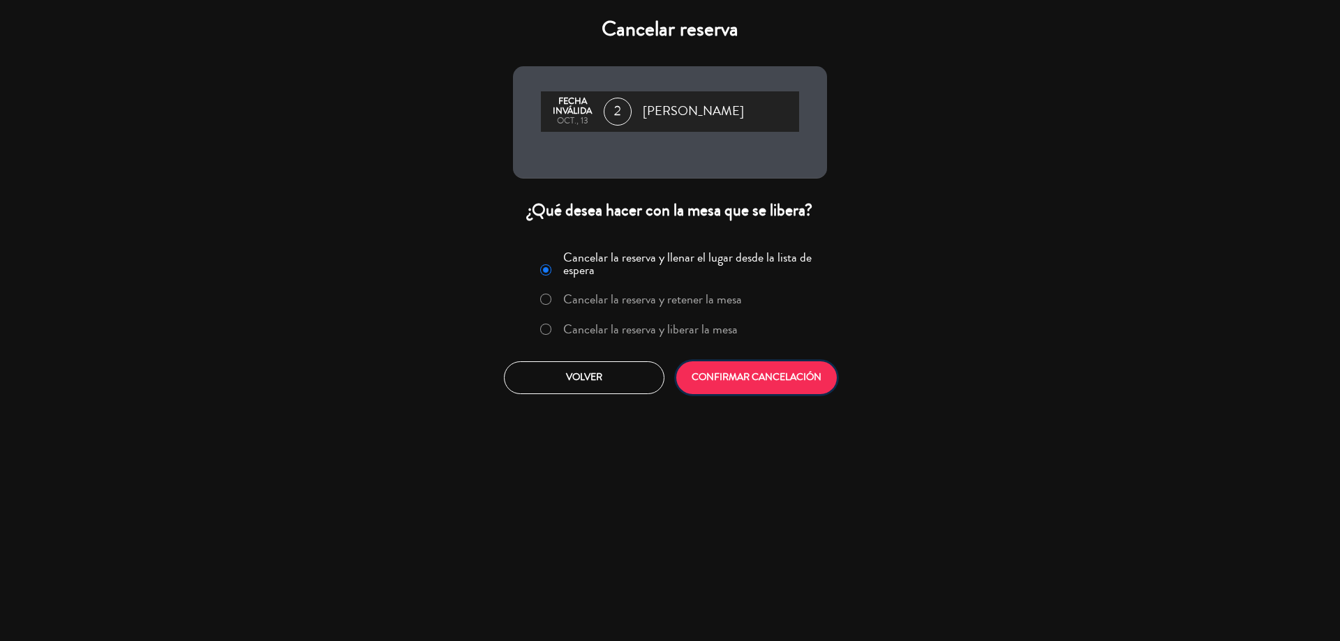
click at [731, 393] on button "CONFIRMAR CANCELACIÓN" at bounding box center [756, 378] width 161 height 33
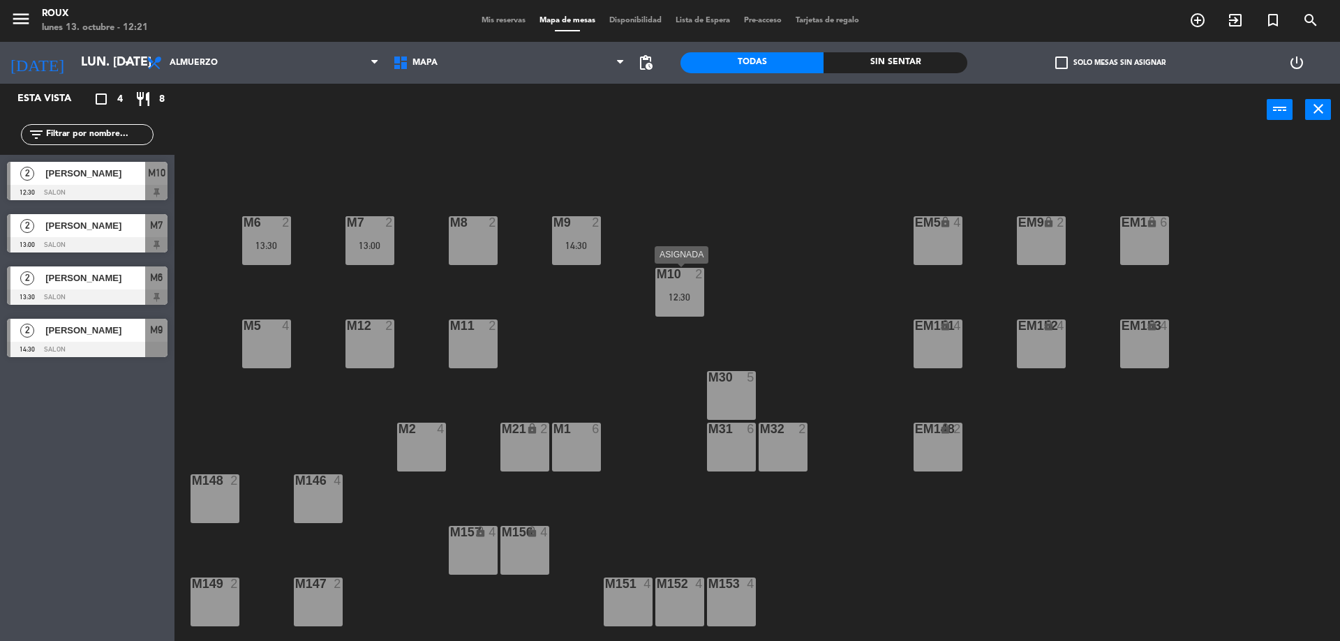
click at [676, 302] on div "12:30" at bounding box center [679, 297] width 49 height 10
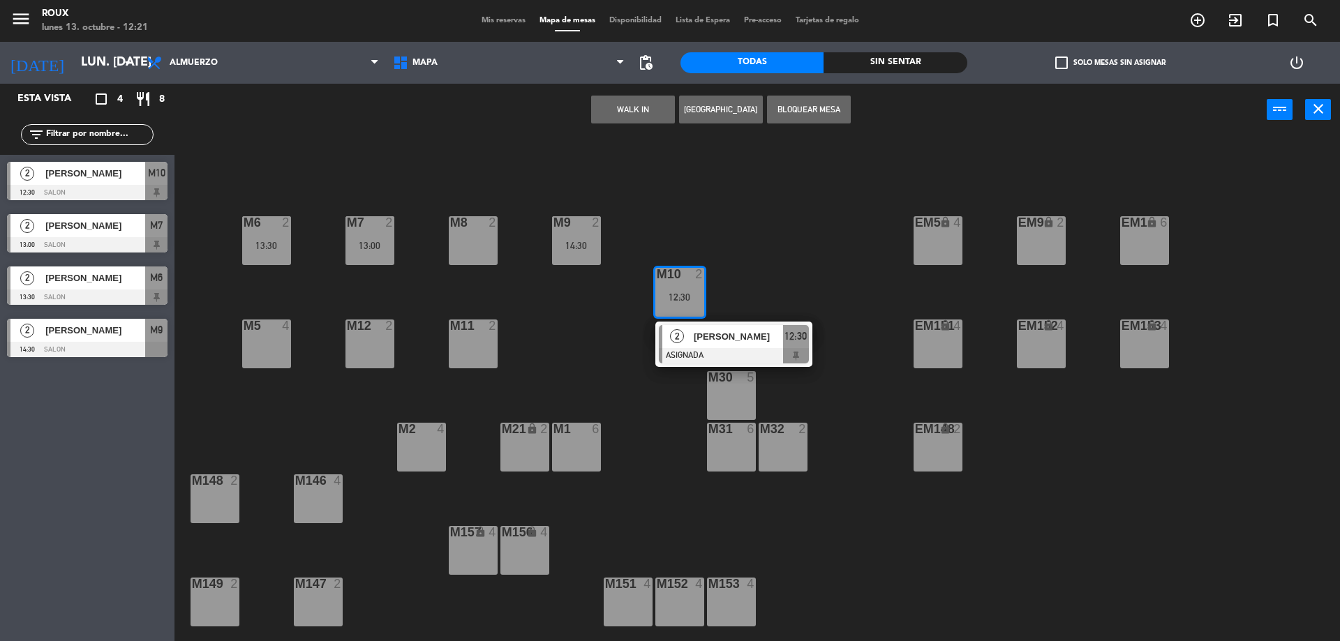
drag, startPoint x: 521, startPoint y: 218, endPoint x: 568, endPoint y: 228, distance: 48.5
click at [523, 218] on div "M6 2 13:30 M7 2 13:00 M8 2 M9 2 14:30 EM9 lock 2 EM5 lock 4 EM1 lock 6 M10 2 12…" at bounding box center [764, 392] width 1152 height 505
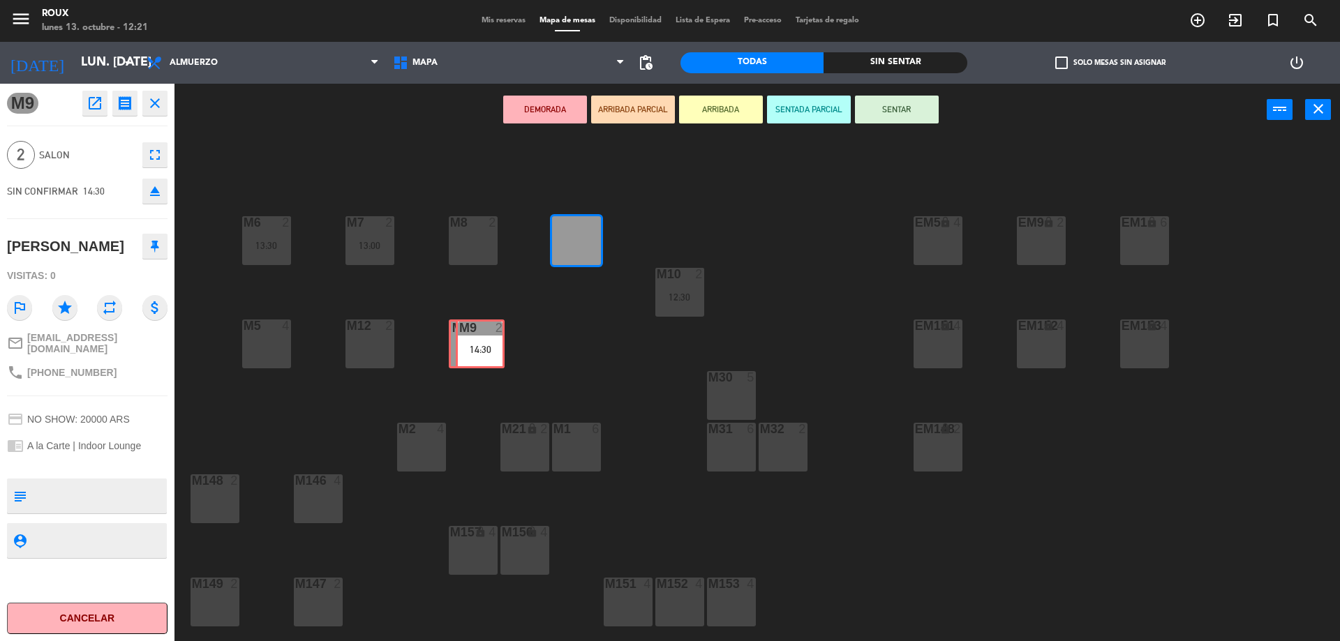
drag, startPoint x: 581, startPoint y: 239, endPoint x: 484, endPoint y: 343, distance: 142.2
click at [484, 343] on div "M6 2 13:30 M7 2 13:00 M8 2 M9 2 14:30 M9 2 14:30 EM9 lock 2 EM5 lock 4 EM1 lock…" at bounding box center [764, 392] width 1152 height 505
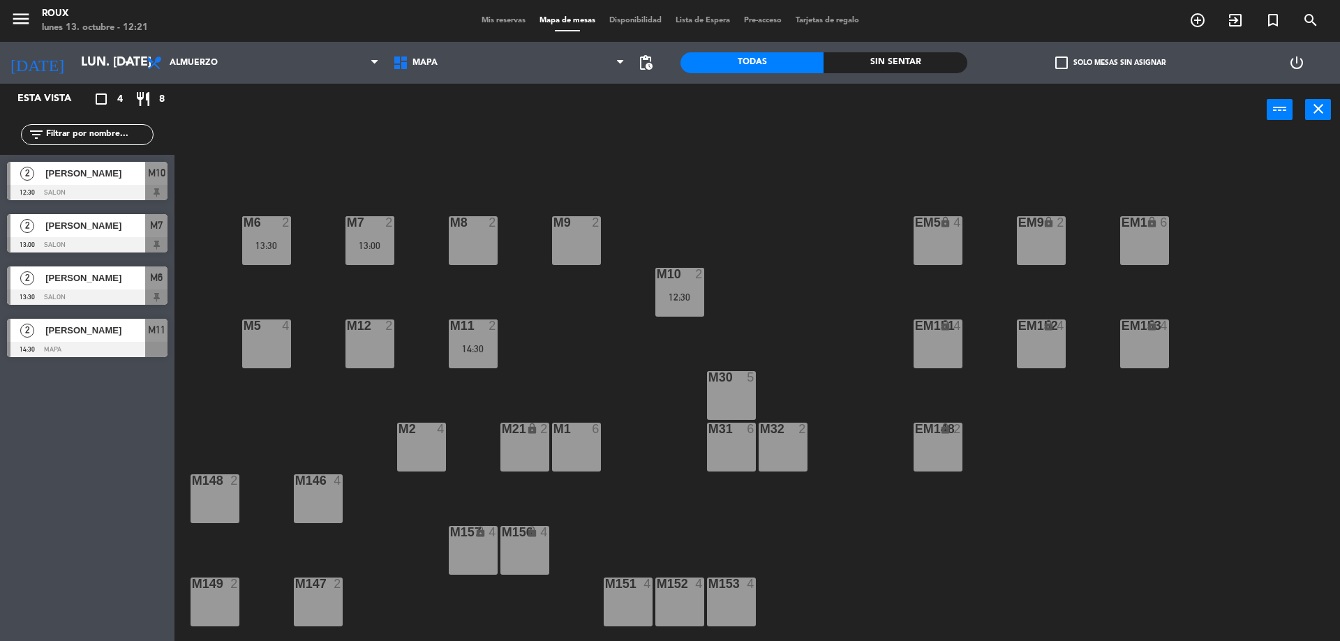
click at [669, 299] on div "12:30" at bounding box center [679, 297] width 49 height 10
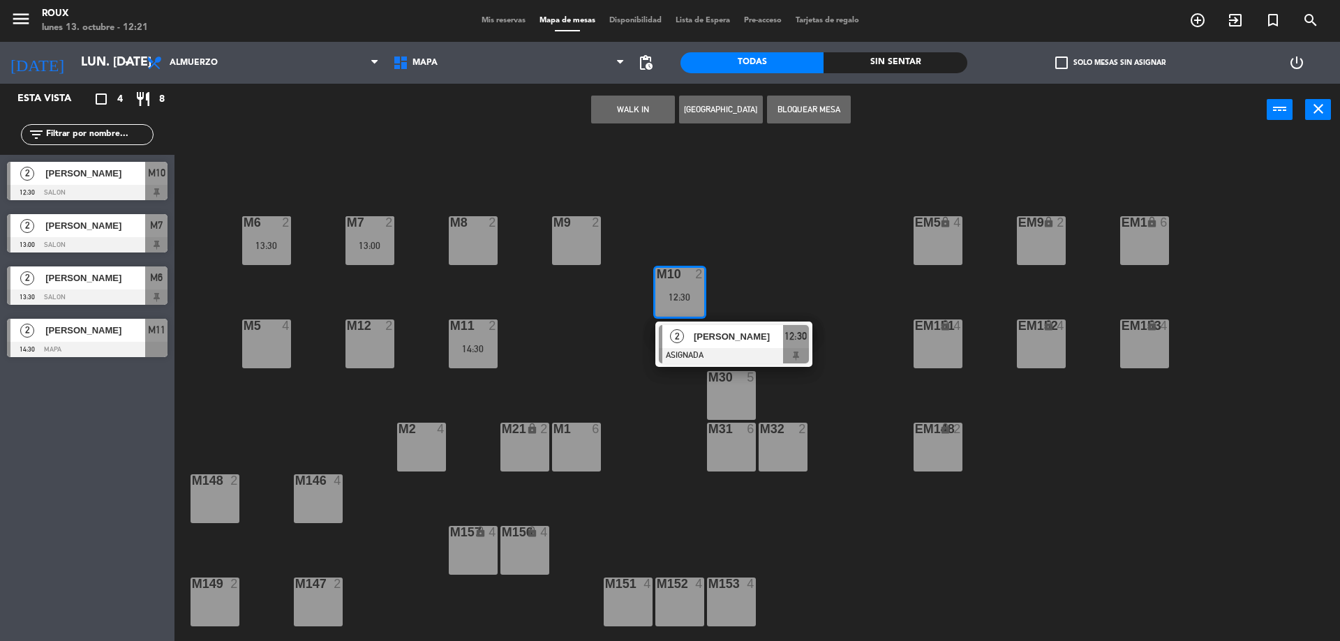
click at [598, 247] on div "M9 2" at bounding box center [576, 240] width 49 height 49
click at [570, 100] on button "Mover" at bounding box center [589, 110] width 84 height 28
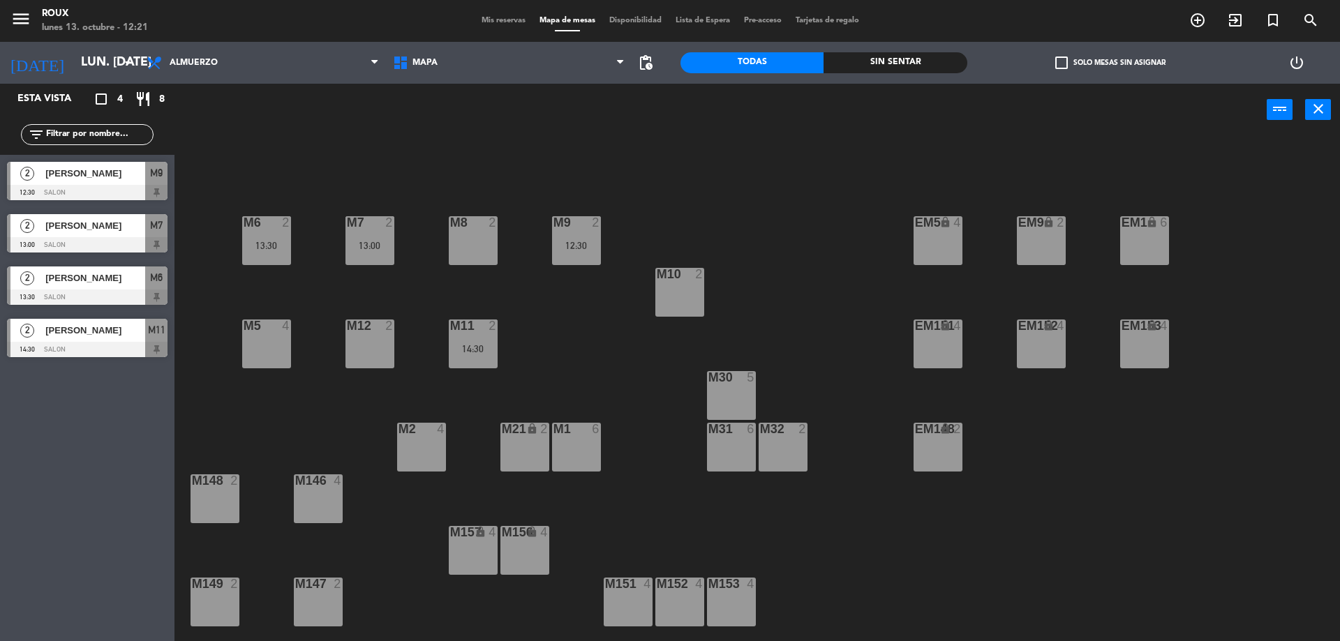
click at [584, 239] on div "M9 2 12:30" at bounding box center [576, 240] width 49 height 49
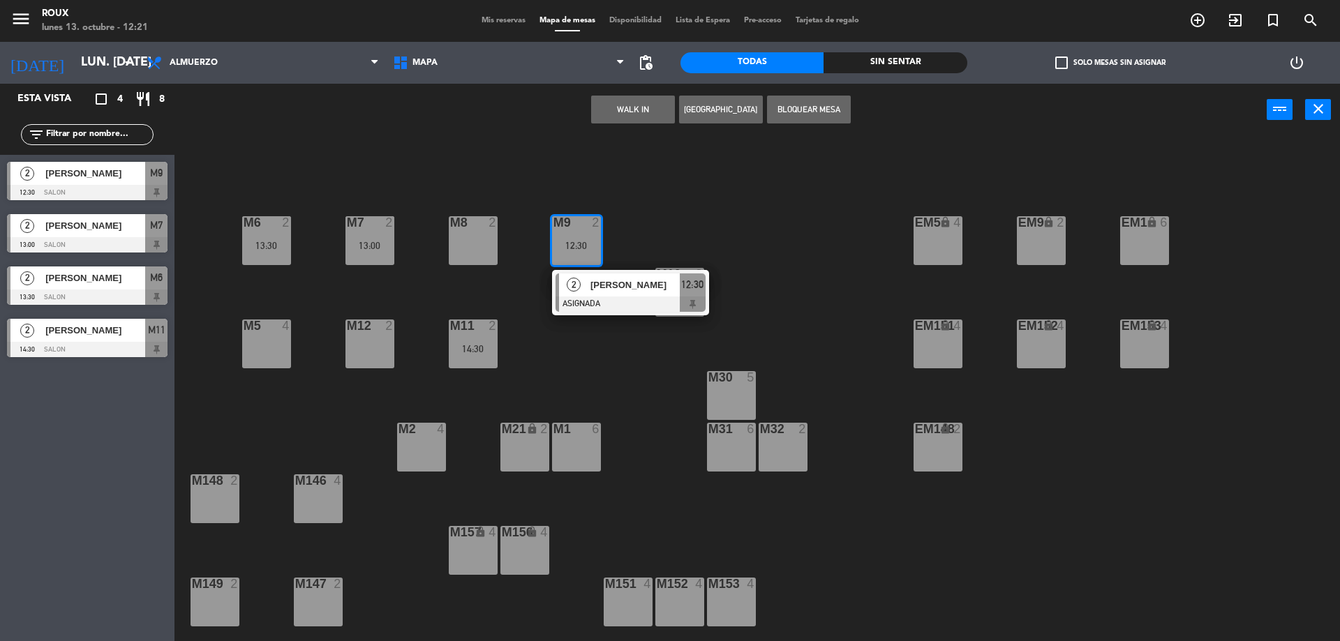
click at [488, 193] on div "M6 2 13:30 M7 2 13:00 M8 2 M9 2 12:30 2 [PERSON_NAME] ASIGNADA 12:30 EM9 lock 2…" at bounding box center [764, 392] width 1152 height 505
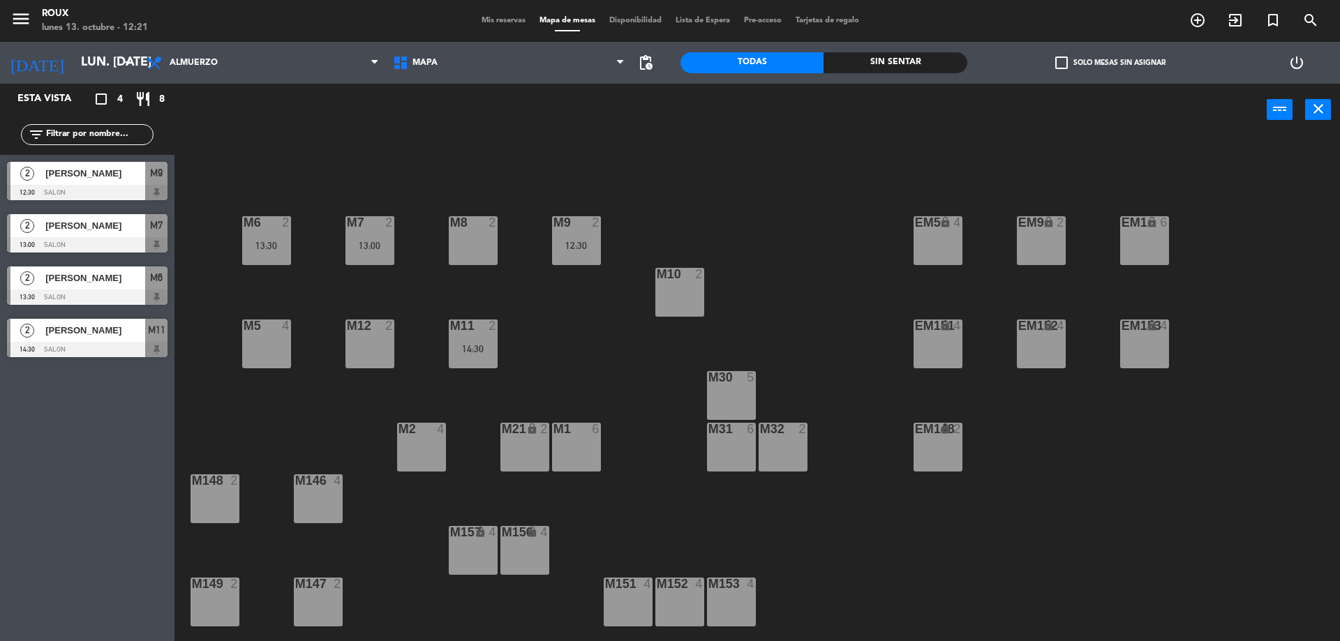
click at [251, 269] on div "M6 2 13:30 M7 2 13:00 M8 2 M9 2 12:30 EM9 lock 2 EM5 lock 4 EM1 lock 6 M10 2 M1…" at bounding box center [764, 392] width 1152 height 505
click at [266, 225] on div at bounding box center [266, 222] width 23 height 13
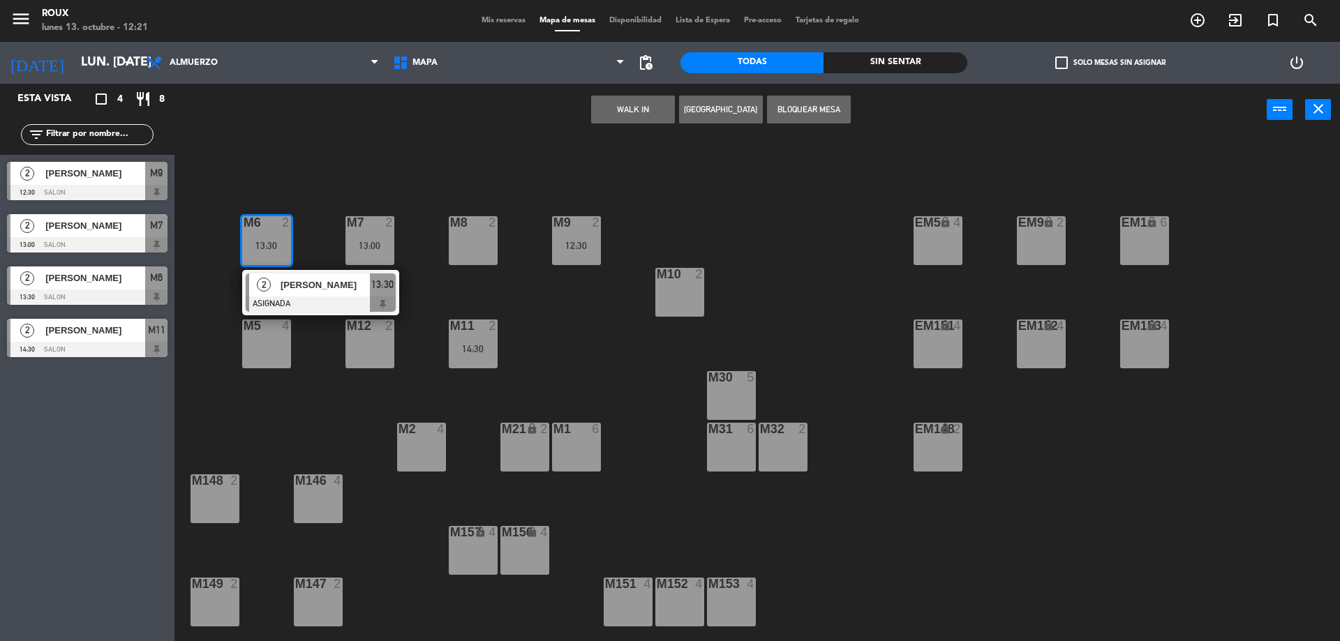
click at [311, 165] on div "M6 2 13:30 2 [PERSON_NAME] ASIGNADA 13:30 M7 2 13:00 M8 2 M9 2 12:30 EM9 lock 2…" at bounding box center [764, 392] width 1152 height 505
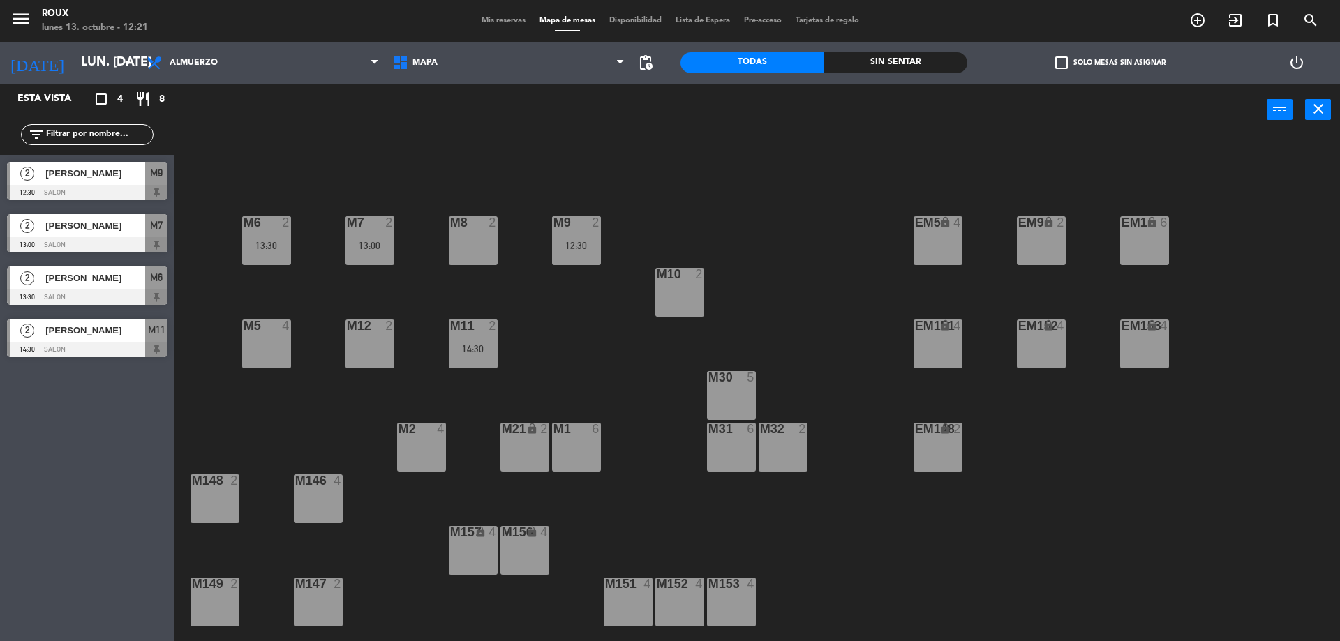
click at [373, 239] on div "M7 2 13:00" at bounding box center [370, 240] width 49 height 49
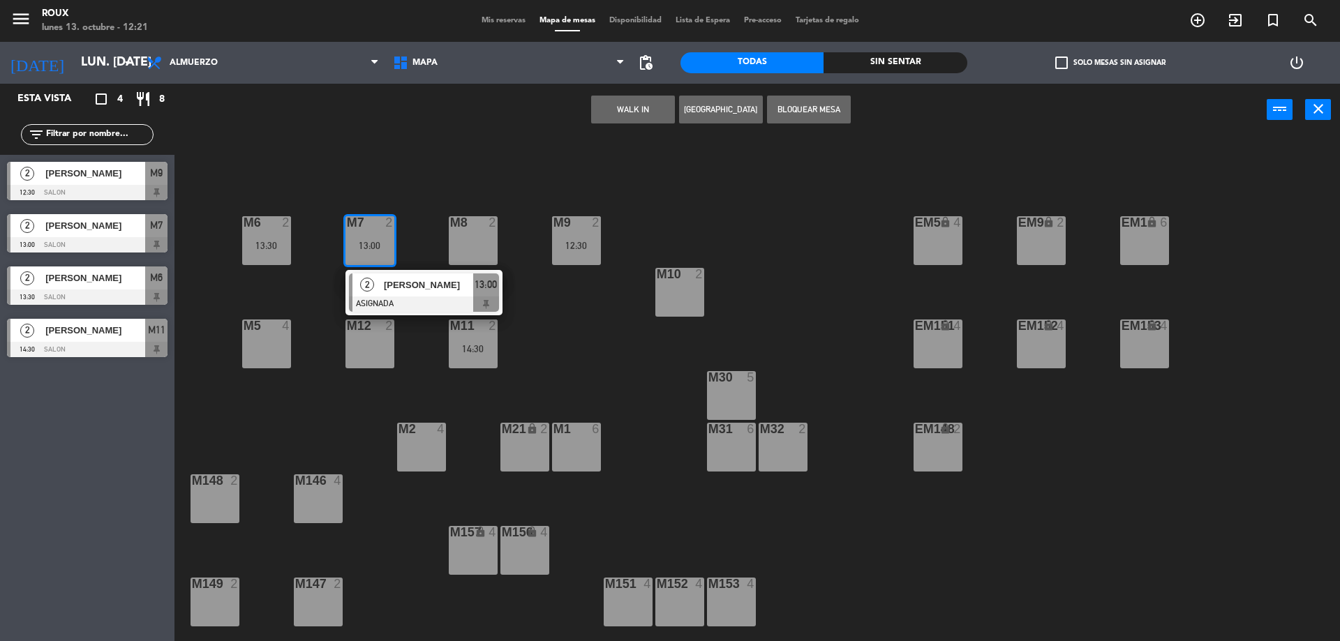
click at [364, 181] on div "M6 2 13:30 M7 2 13:00 2 [PERSON_NAME] ASIGNADA 13:00 M8 2 M9 2 12:30 EM9 lock 2…" at bounding box center [764, 392] width 1152 height 505
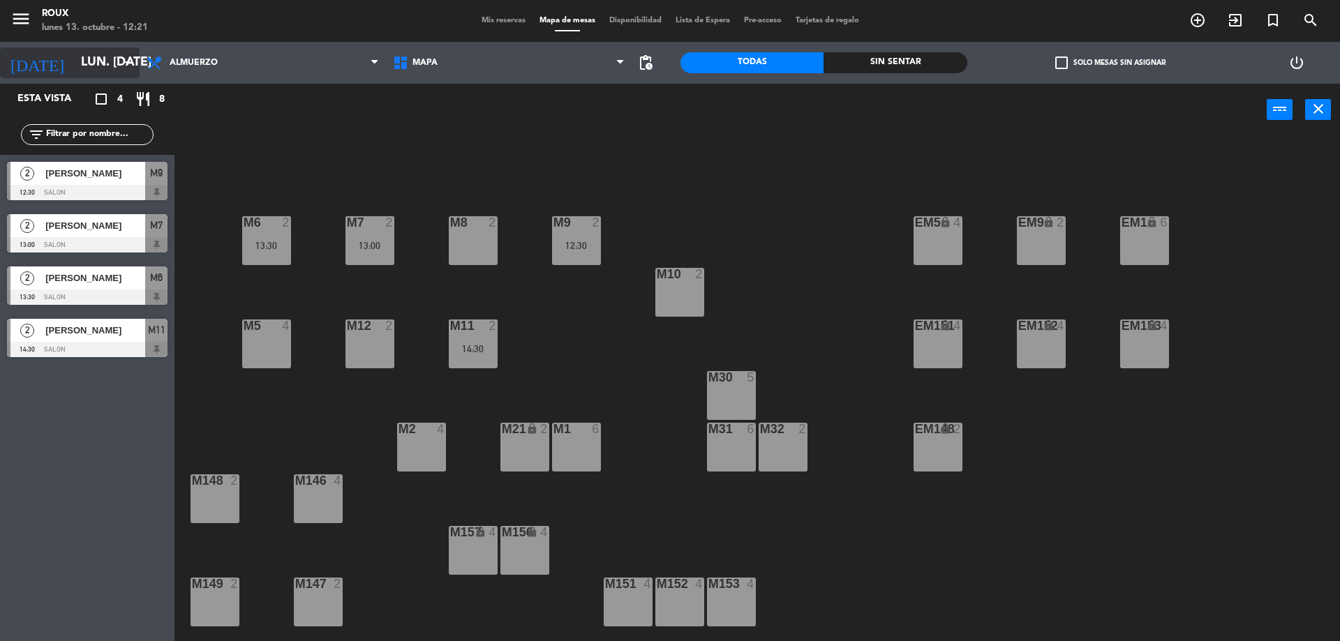
click at [117, 63] on input "lun. [DATE]" at bounding box center [155, 63] width 162 height 28
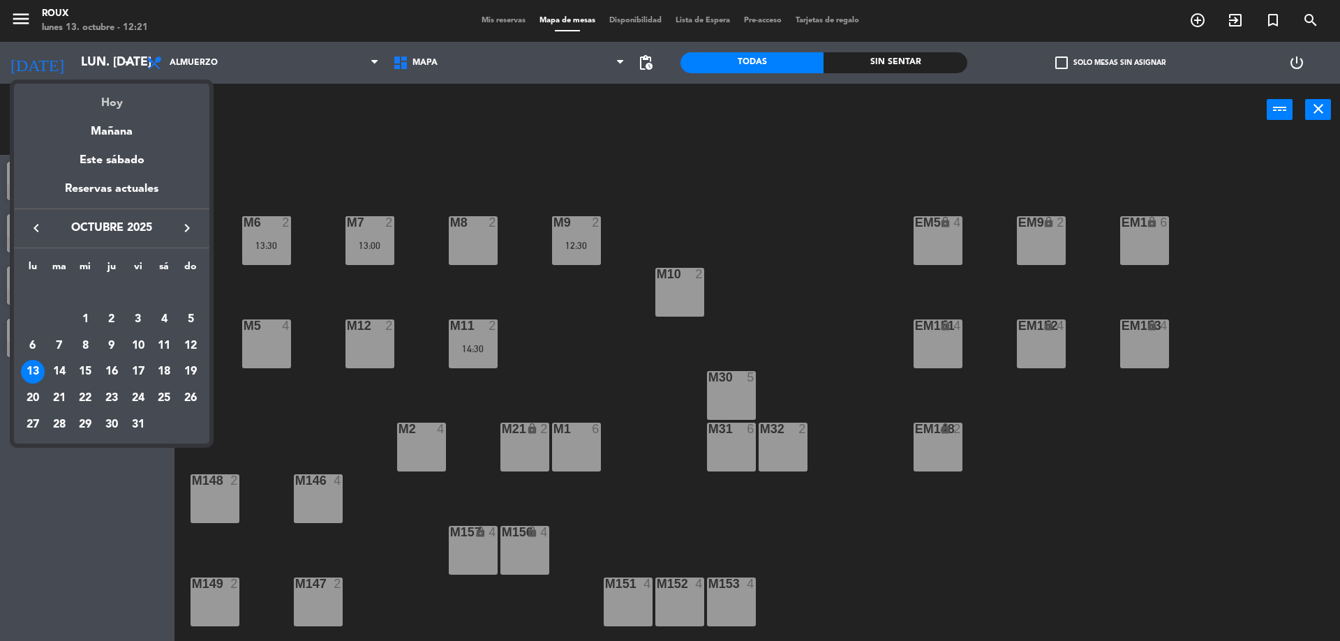
click at [127, 105] on div "Hoy" at bounding box center [111, 98] width 195 height 29
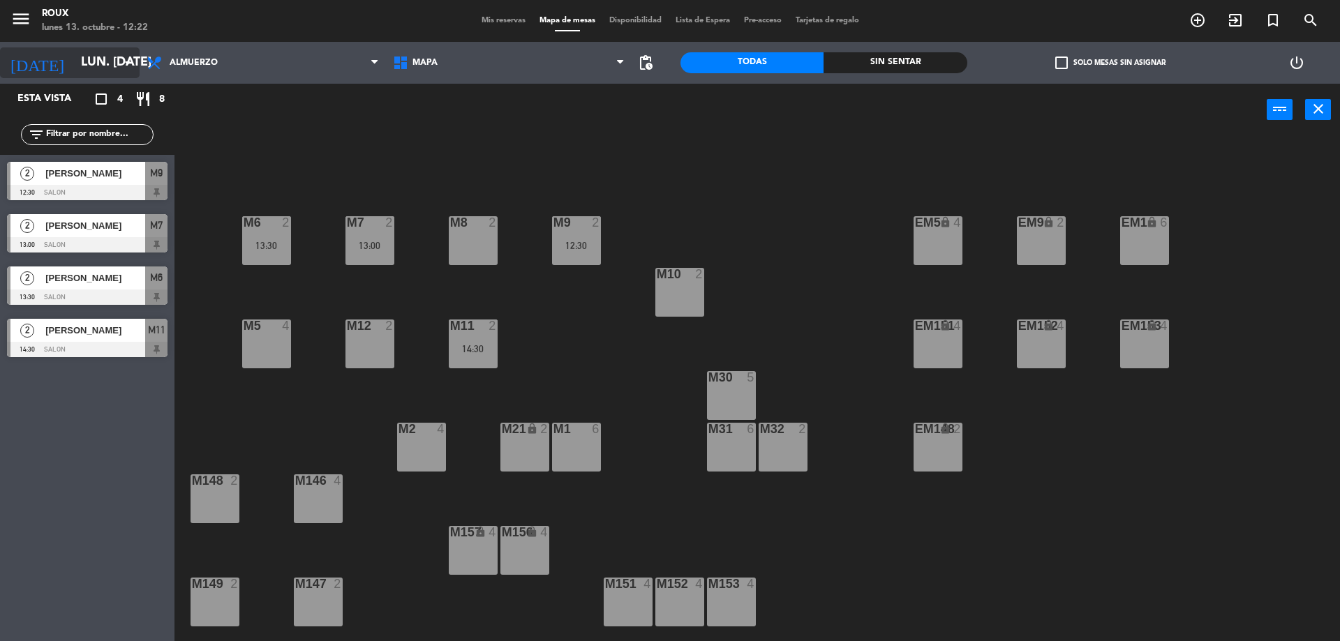
click at [113, 62] on input "lun. [DATE]" at bounding box center [155, 63] width 162 height 28
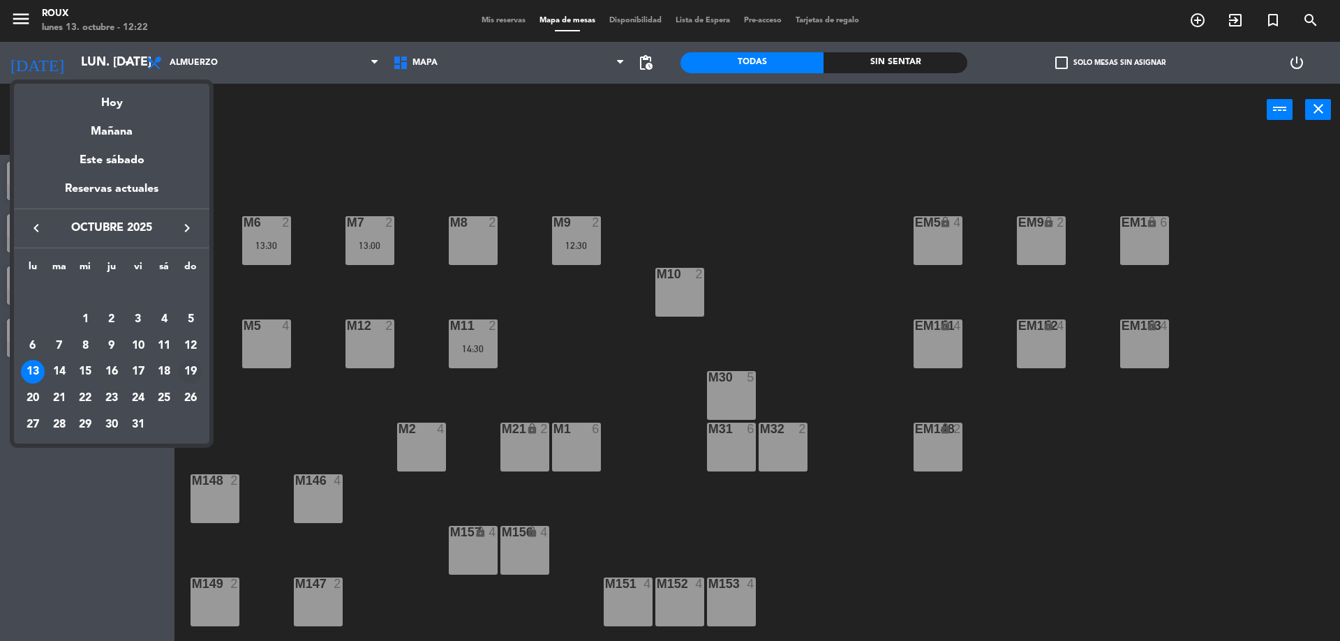
click at [195, 376] on div "19" at bounding box center [191, 372] width 24 height 24
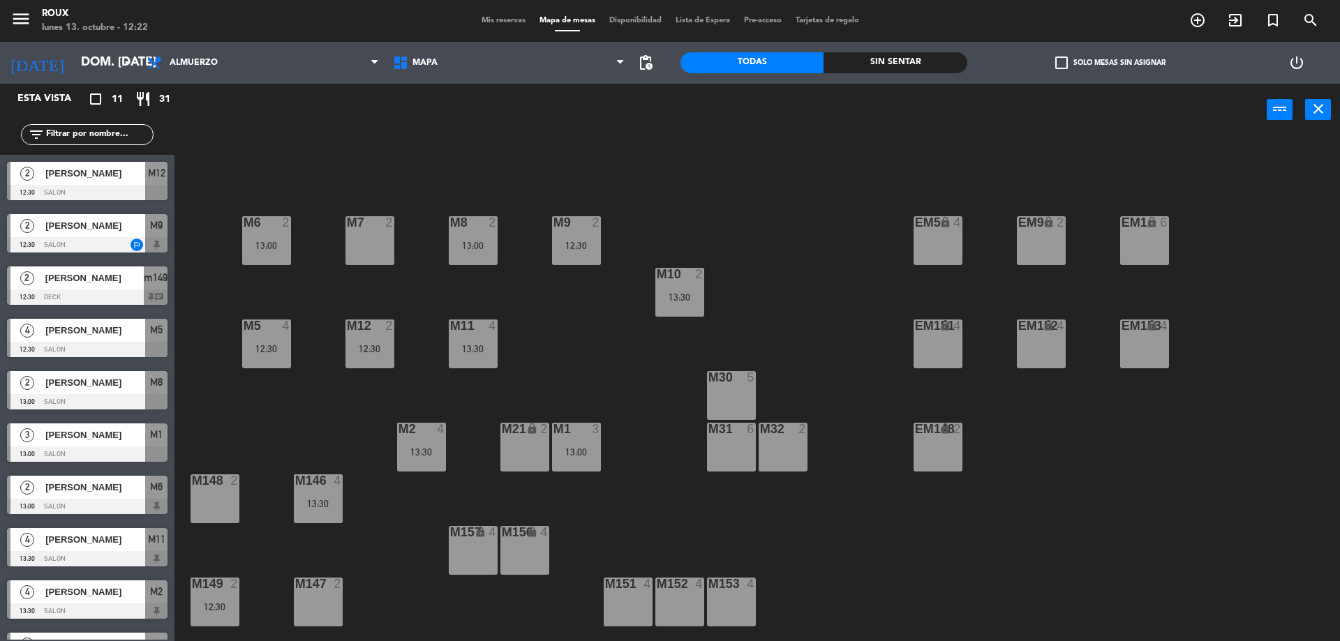
drag, startPoint x: 505, startPoint y: 140, endPoint x: 208, endPoint y: 144, distance: 297.4
click at [496, 142] on div "M6 2 13:00 M7 2 M8 2 13:00 M9 2 12:30 EM9 lock 2 EM5 lock 4 EM1 lock 6 M10 2 13…" at bounding box center [764, 392] width 1152 height 505
click at [119, 58] on icon "arrow_drop_down" at bounding box center [127, 62] width 17 height 17
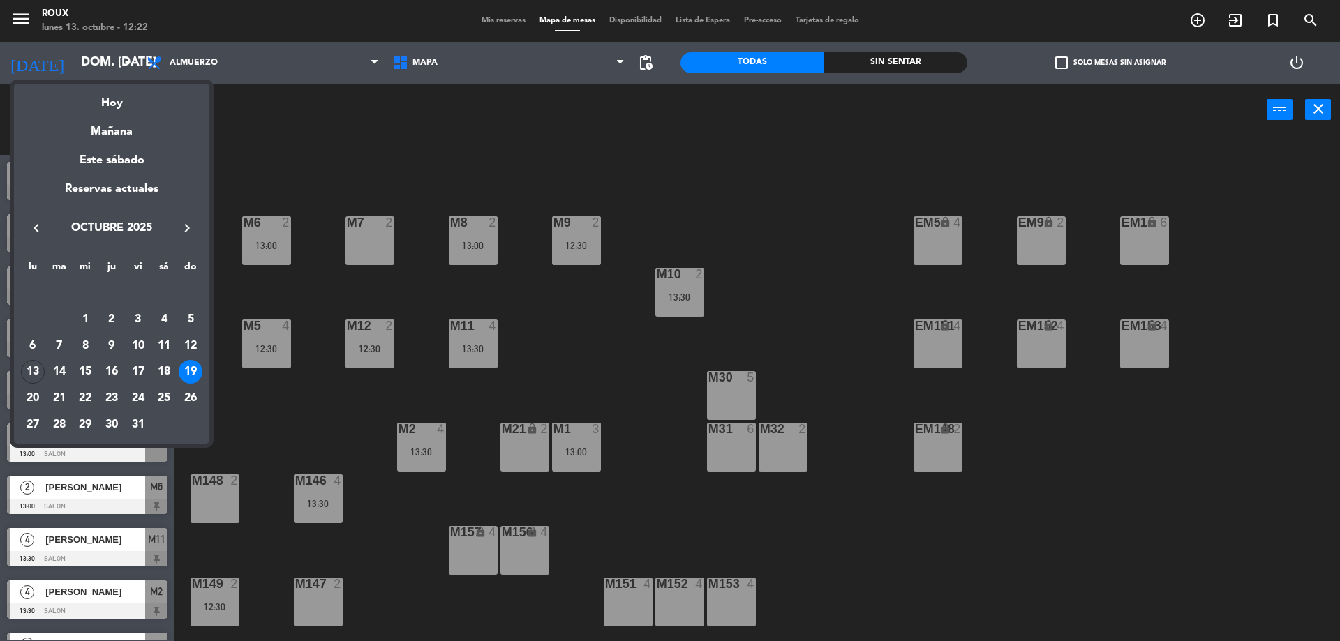
click at [133, 96] on div "Hoy" at bounding box center [111, 98] width 195 height 29
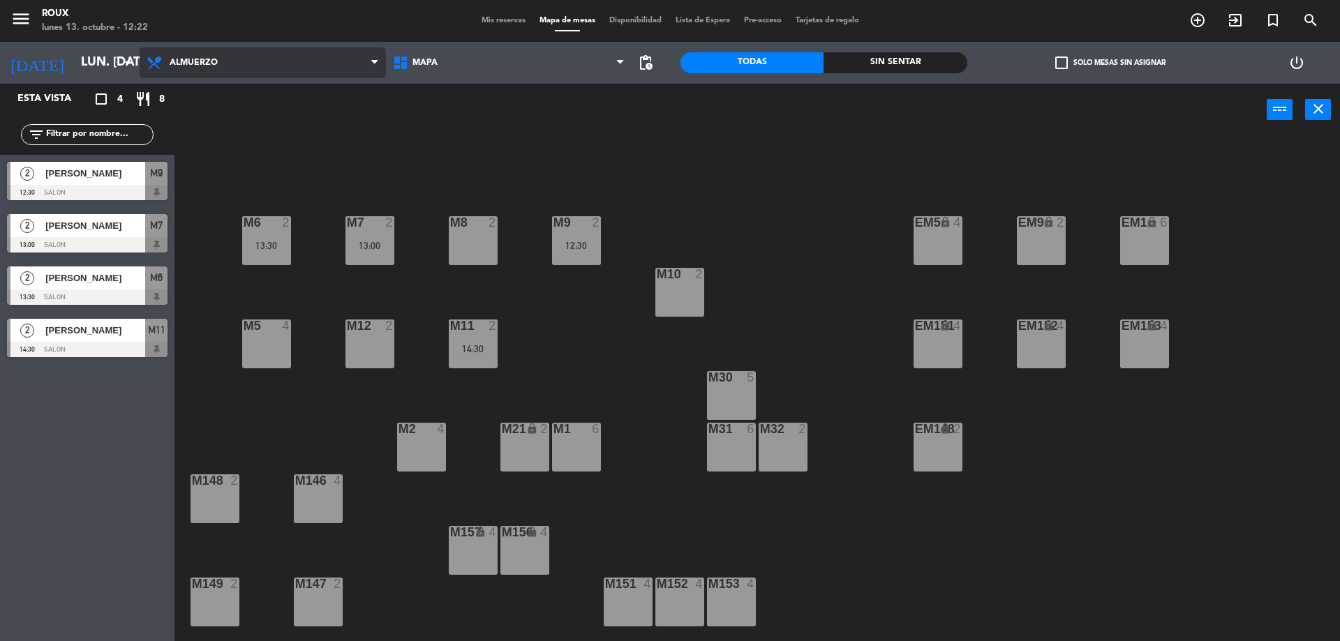
click at [203, 59] on span "Almuerzo" at bounding box center [194, 63] width 48 height 10
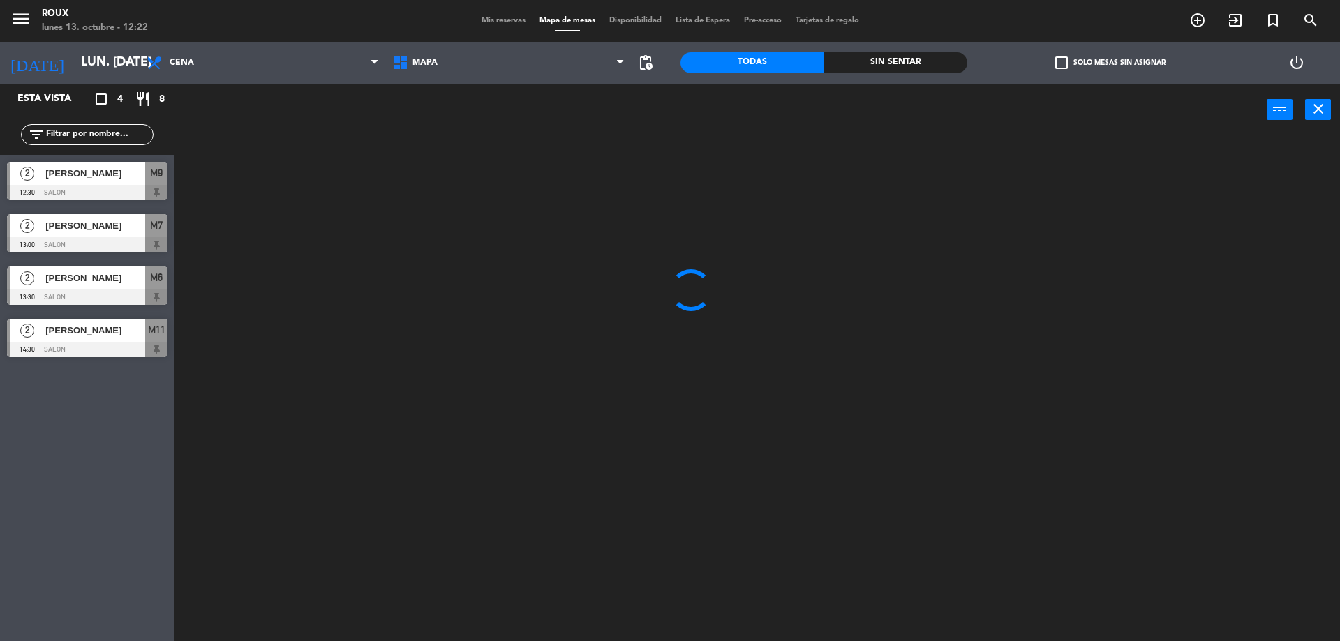
click at [207, 129] on ng-component "menu Roux lunes 13. octubre - 12:22 Mis reservas Mapa de mesas Disponibilidad L…" at bounding box center [670, 322] width 1340 height 645
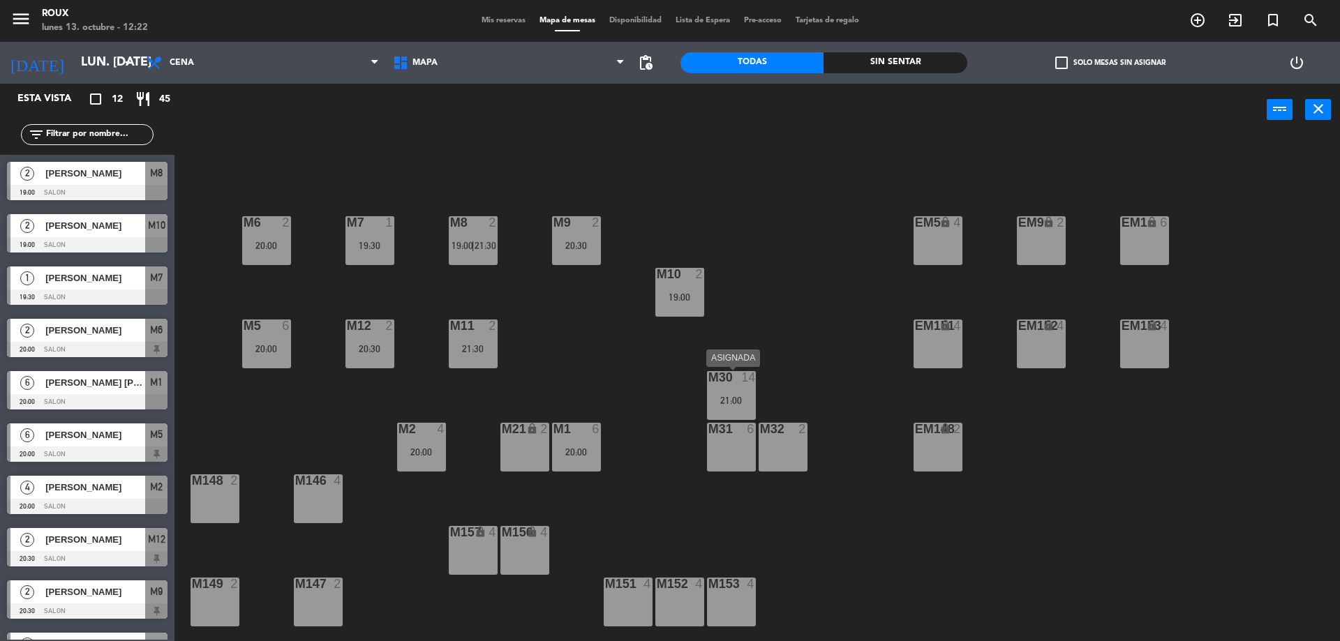
click at [728, 391] on div "M30 14 21:00" at bounding box center [731, 395] width 49 height 49
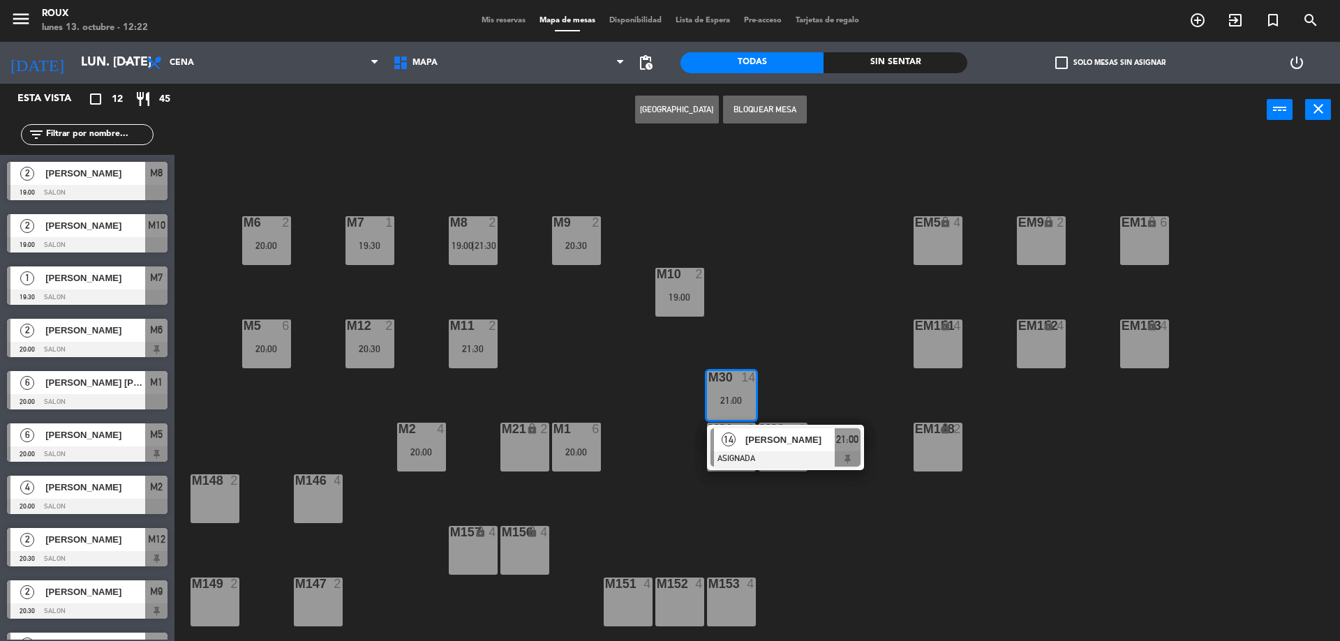
click at [575, 385] on div "M6 2 20:00 M7 1 19:30 M8 2 19:00 | 21:30 M9 2 20:30 EM9 lock 2 EM5 lock 4 EM1 l…" at bounding box center [764, 392] width 1152 height 505
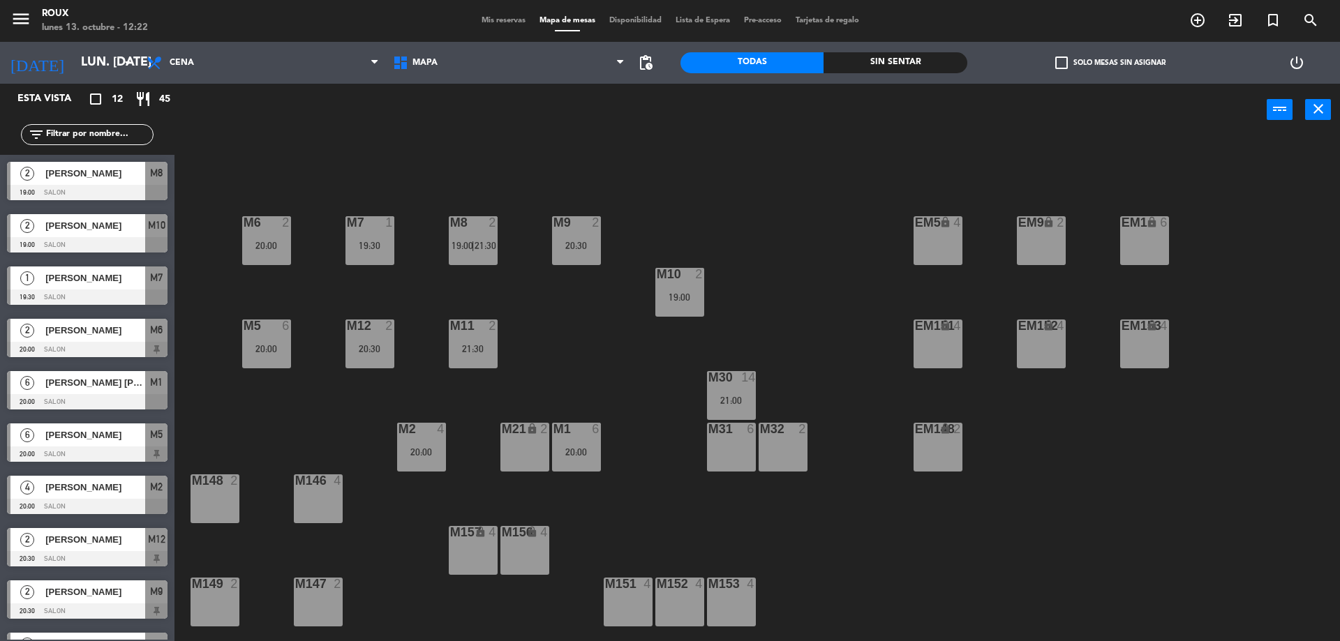
click at [738, 415] on div "M30 14 21:00" at bounding box center [731, 395] width 49 height 49
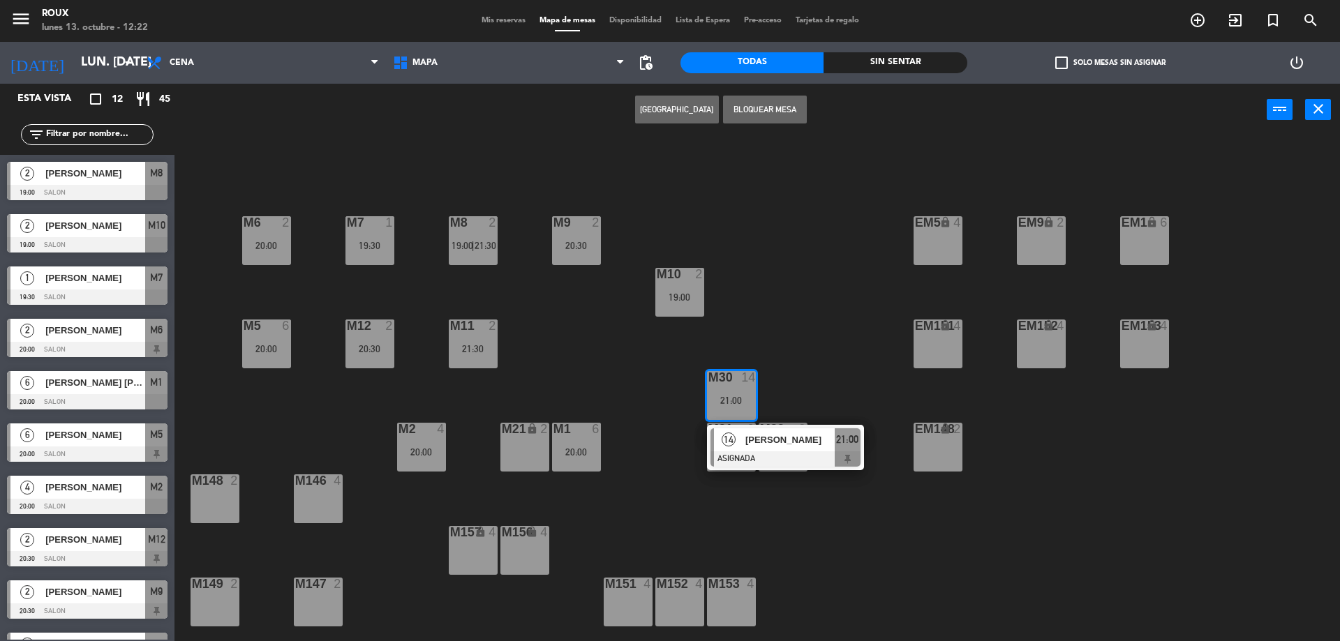
click at [786, 322] on div "M6 2 20:00 M7 1 19:30 M8 2 19:00 | 21:30 M9 2 20:30 EM9 lock 2 EM5 lock 4 EM1 l…" at bounding box center [764, 392] width 1152 height 505
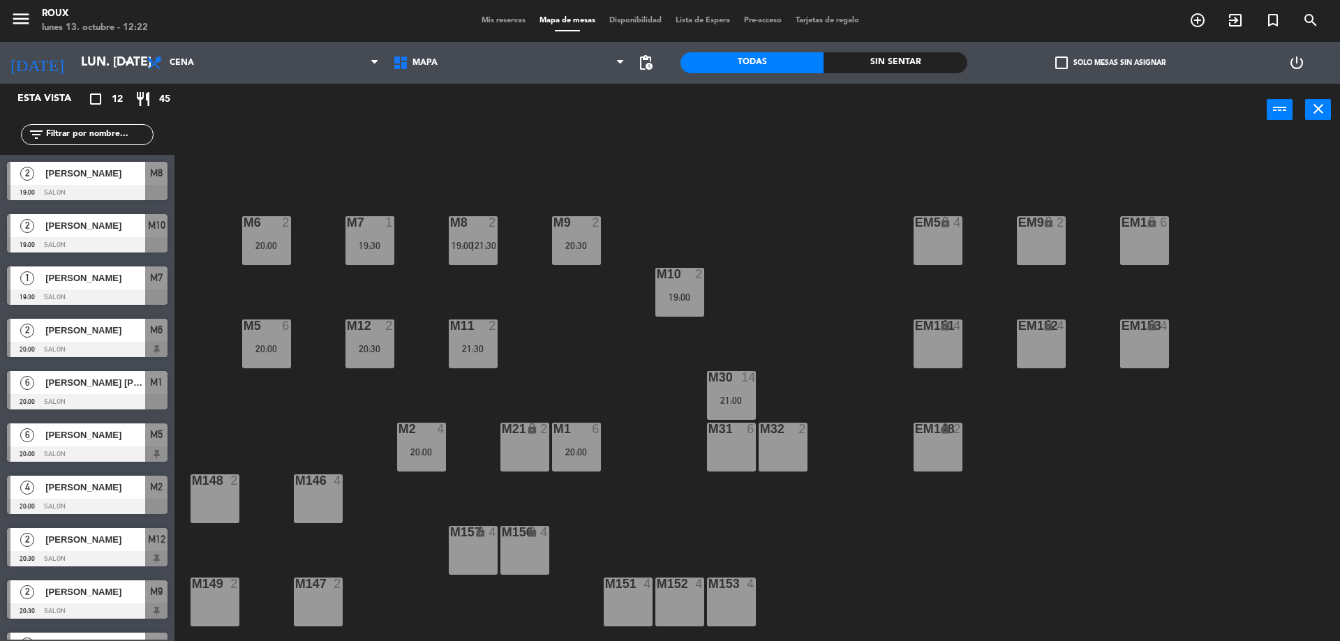
click at [90, 80] on div "[DATE] lun. [DATE] arrow_drop_down" at bounding box center [70, 63] width 140 height 42
click at [91, 66] on input "lun. [DATE]" at bounding box center [155, 63] width 162 height 28
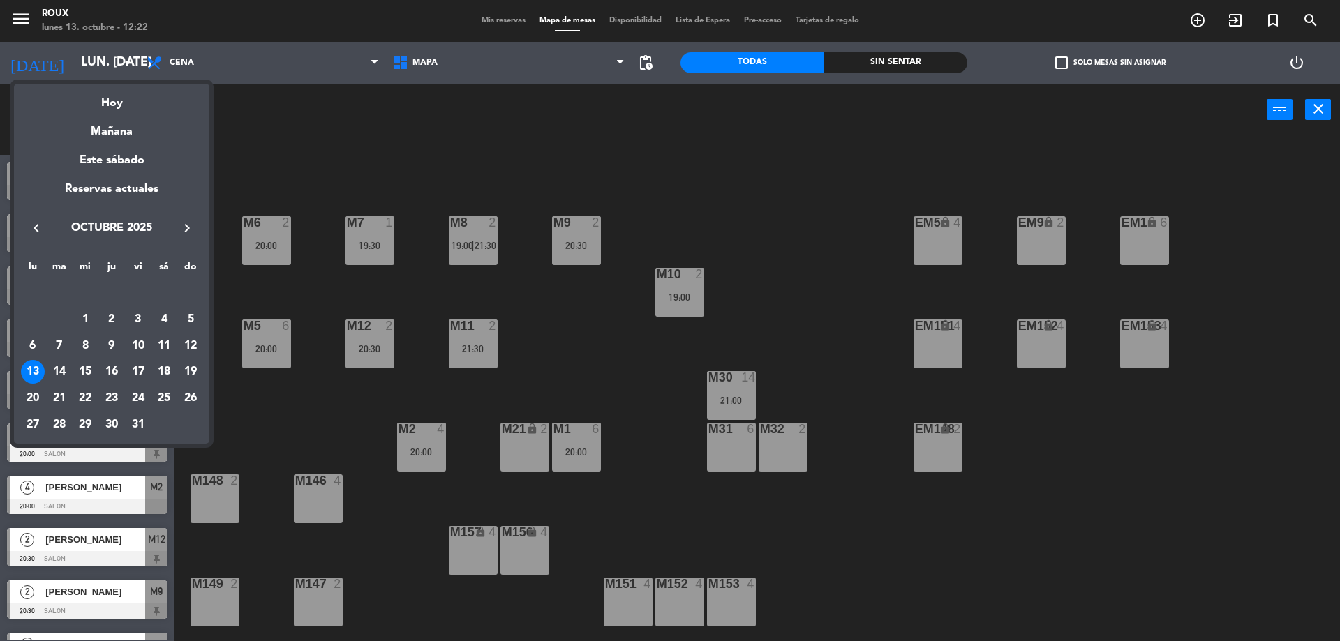
click at [124, 127] on div "Mañana" at bounding box center [111, 126] width 195 height 29
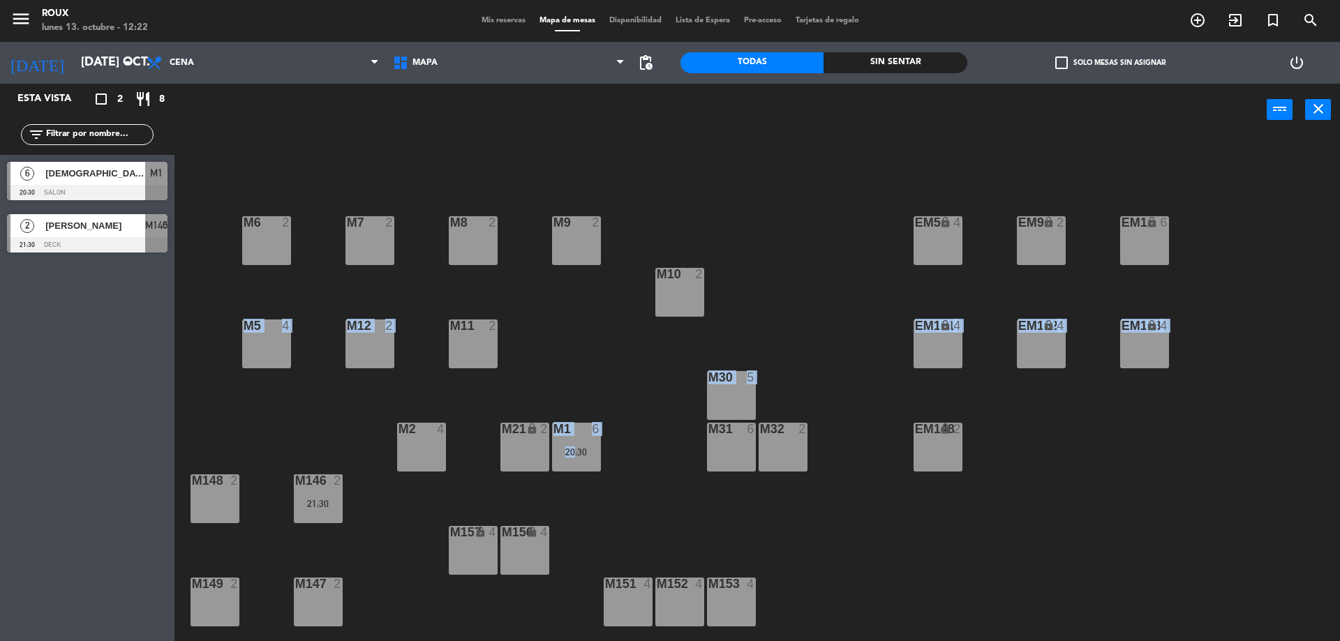
click at [571, 350] on div "M6 2 M7 2 M8 2 M9 2 EM9 lock 2 EM5 lock 4 EM1 lock 6 M10 2 M11 2 M12 2 M5 4 EM1…" at bounding box center [764, 392] width 1152 height 505
click at [369, 173] on div "M6 2 M7 2 M8 2 M9 2 EM9 lock 2 EM5 lock 4 EM1 lock 6 M10 2 M11 2 M12 2 M5 4 EM1…" at bounding box center [764, 392] width 1152 height 505
click at [87, 39] on div "menu Roux lunes 13. octubre - 12:22 Mis reservas Mapa de mesas Disponibilidad L…" at bounding box center [670, 21] width 1340 height 42
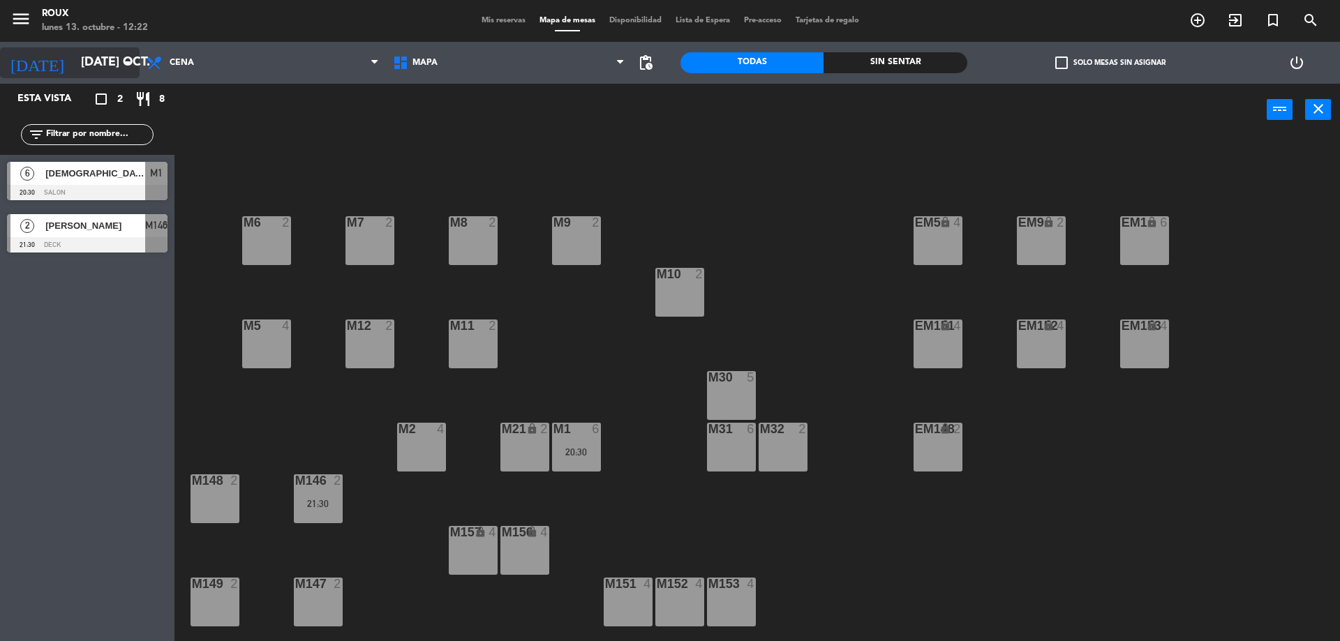
click at [95, 57] on input "[DATE] oct." at bounding box center [155, 63] width 162 height 28
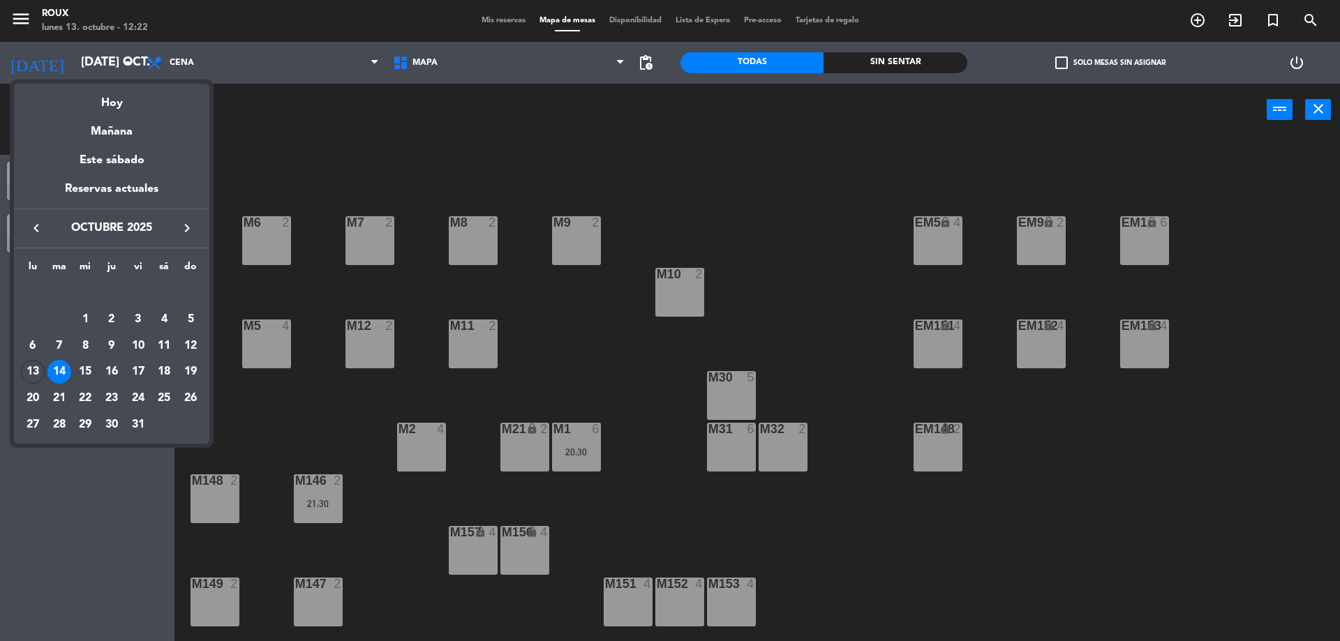
click at [121, 96] on div "Hoy" at bounding box center [111, 98] width 195 height 29
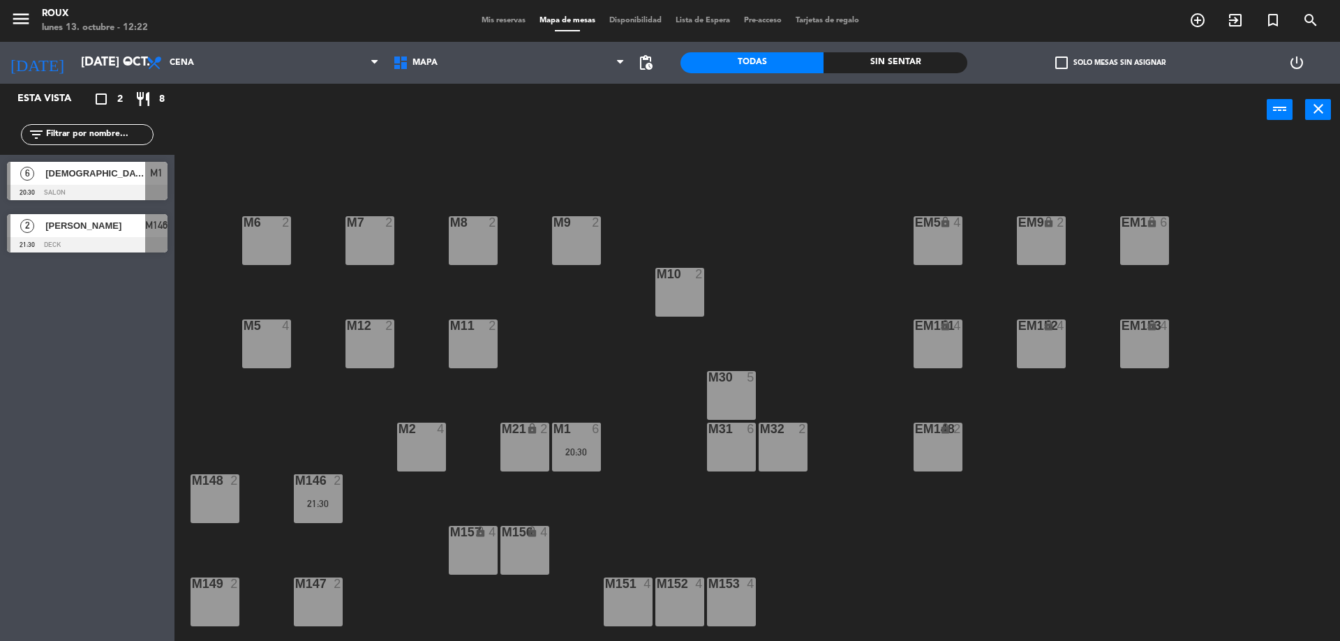
type input "lun. [DATE]"
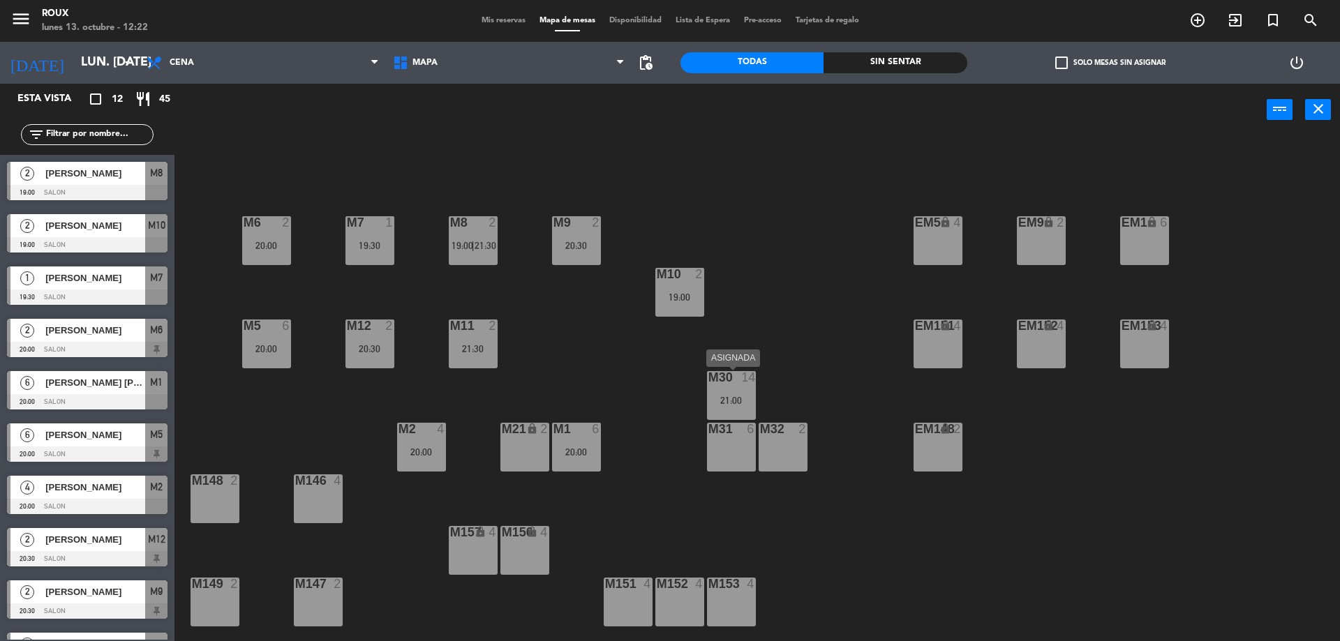
click at [737, 399] on div "21:00" at bounding box center [731, 401] width 49 height 10
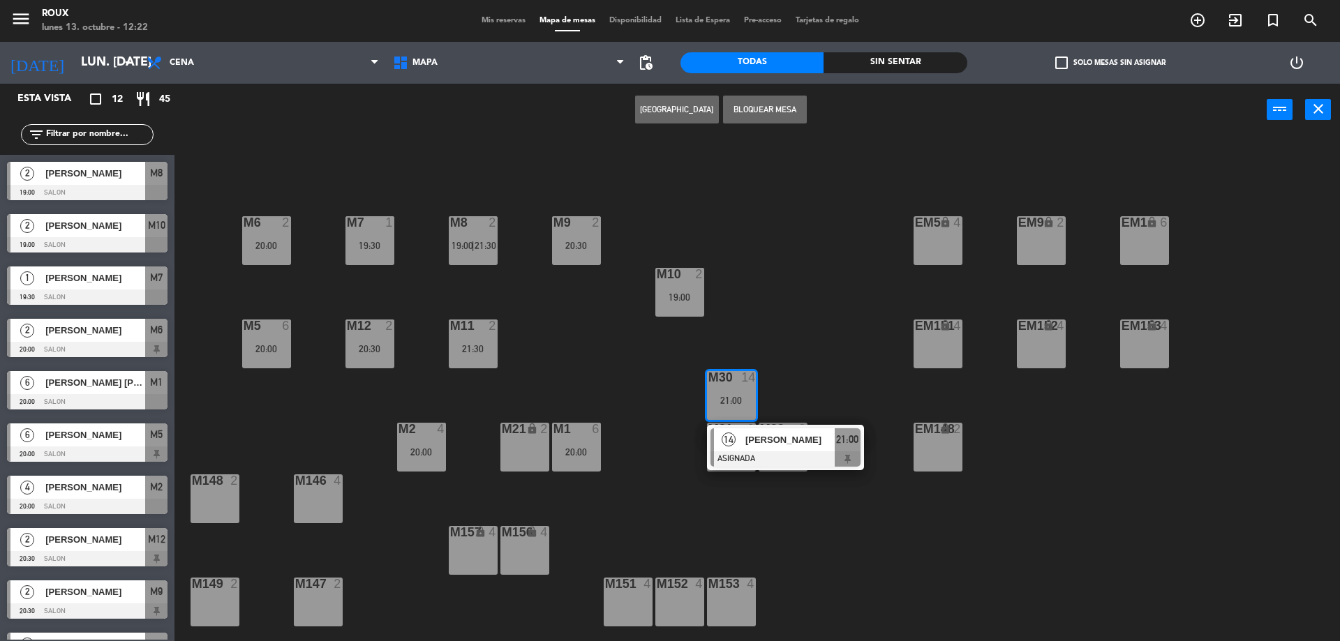
click at [753, 426] on div "14 [PERSON_NAME] ASIGNADA 21:00" at bounding box center [785, 447] width 157 height 45
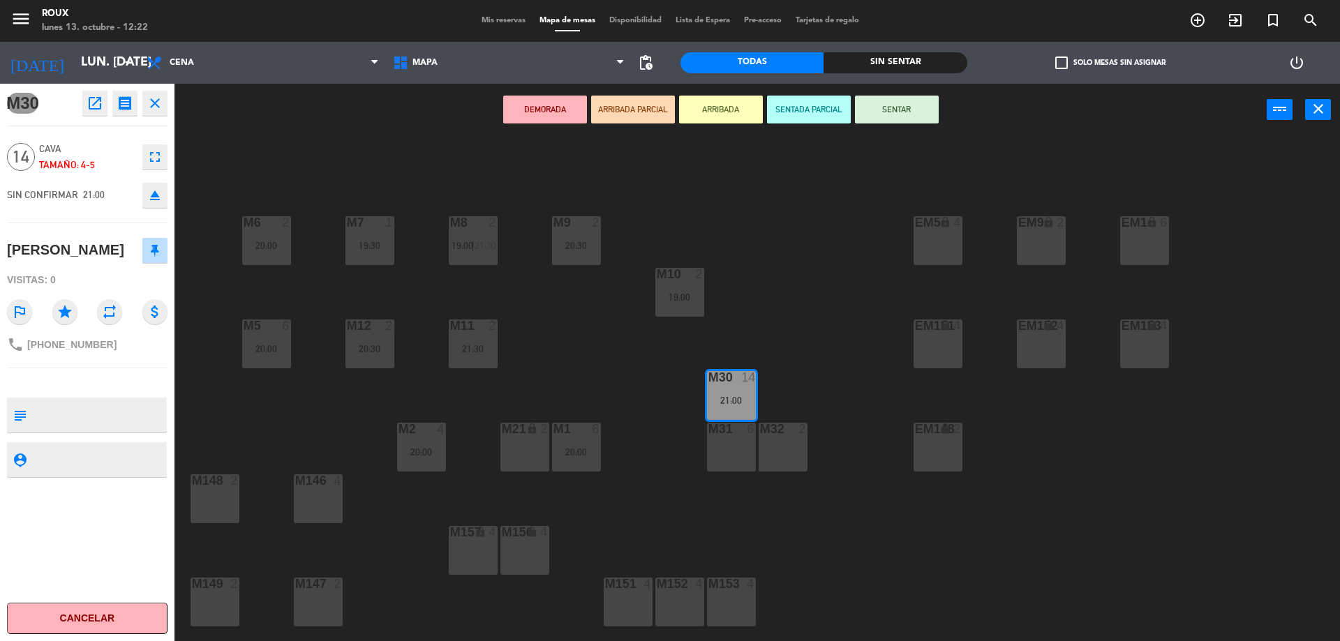
click at [213, 168] on div "M6 2 20:00 M7 1 19:30 M8 2 19:00 | 21:30 M9 2 20:30 EM9 lock 2 EM5 lock 4 EM1 l…" at bounding box center [764, 392] width 1152 height 505
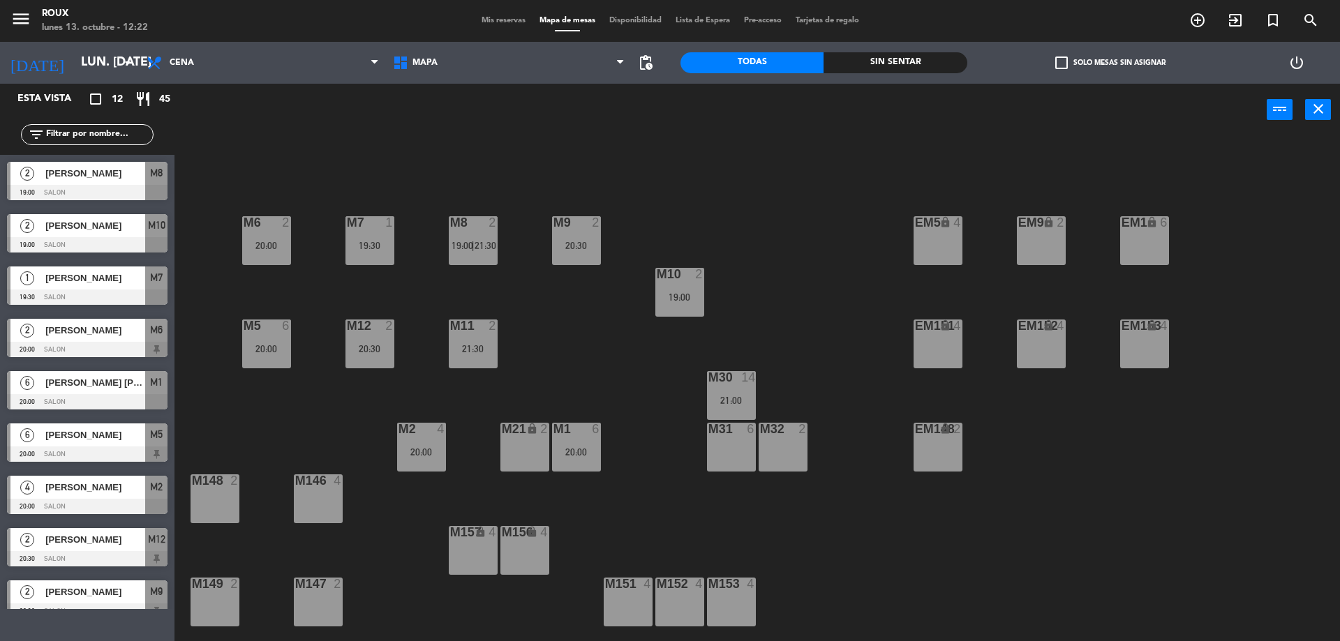
scroll to position [69, 0]
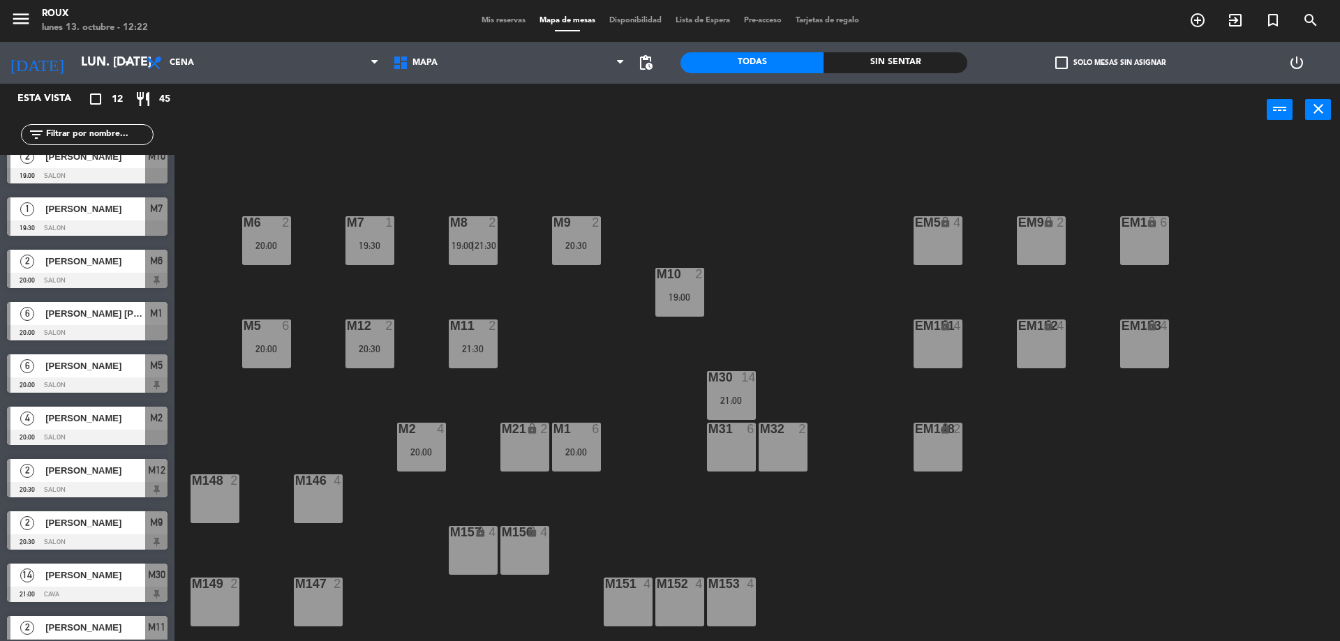
click at [493, 17] on span "Mis reservas" at bounding box center [504, 21] width 58 height 8
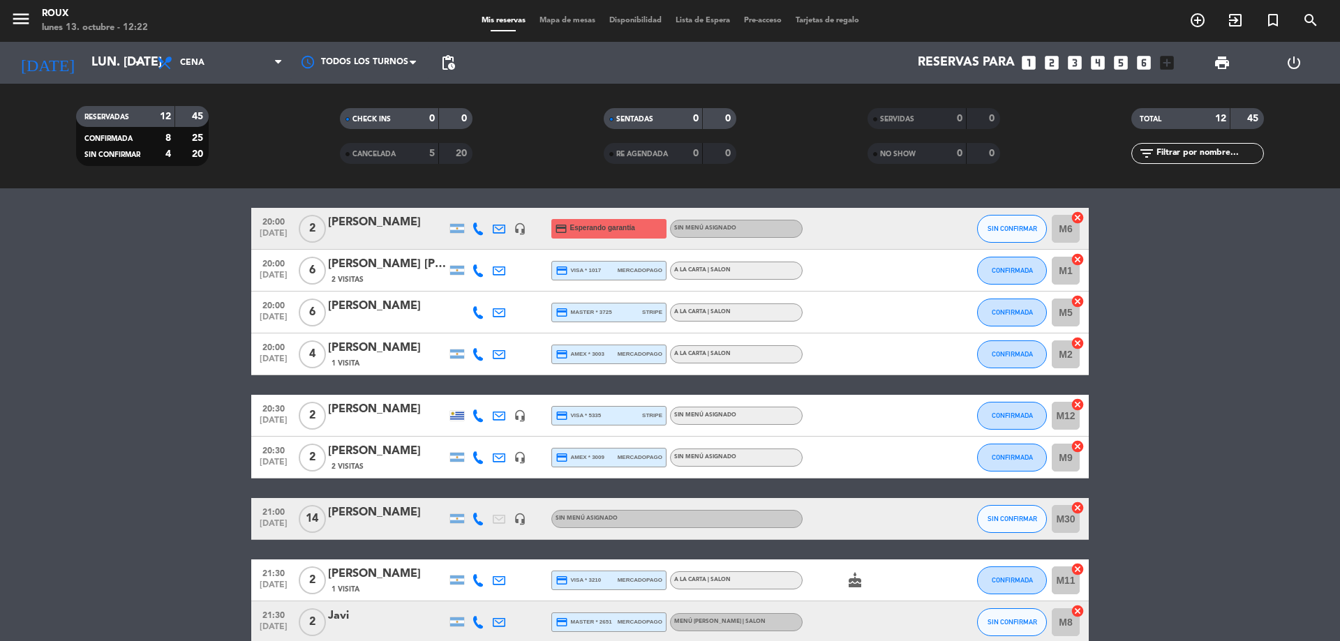
scroll to position [279, 0]
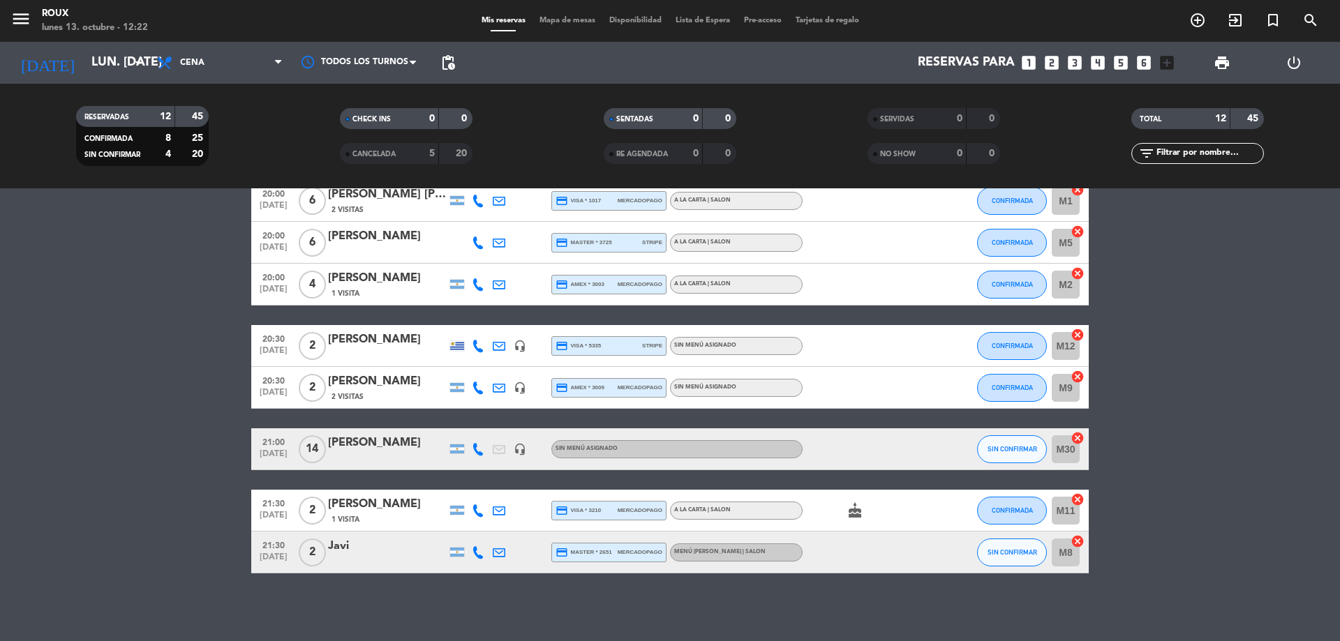
click at [383, 432] on div "21:00 [DATE] [PERSON_NAME] headset_mic Sin menú asignado SIN CONFIRMAR M30 canc…" at bounding box center [670, 450] width 838 height 42
click at [369, 451] on div "[PERSON_NAME]" at bounding box center [387, 443] width 119 height 18
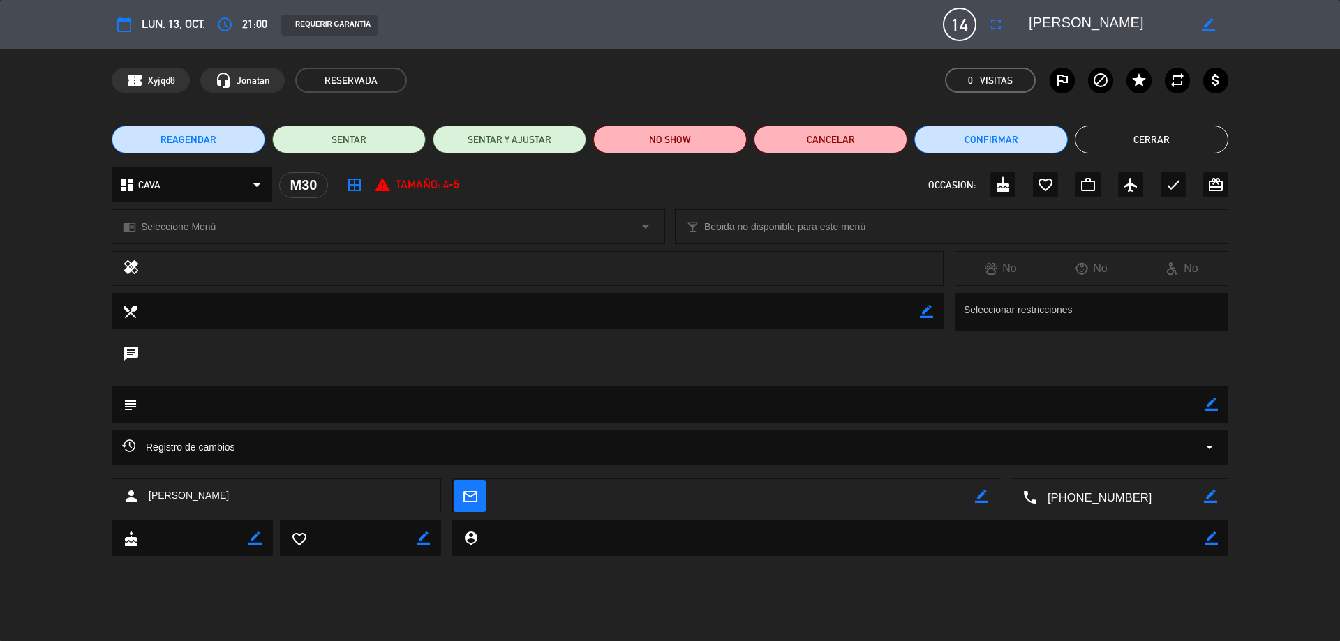
click at [1171, 129] on button "Cerrar" at bounding box center [1152, 140] width 154 height 28
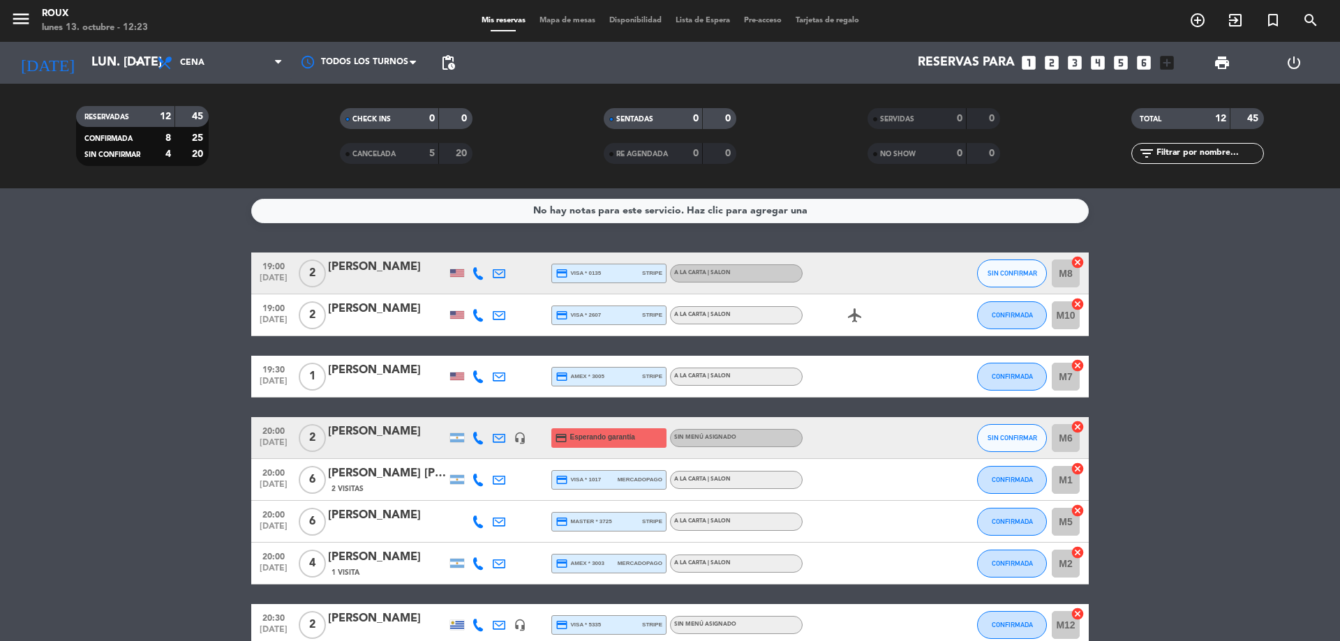
scroll to position [140, 0]
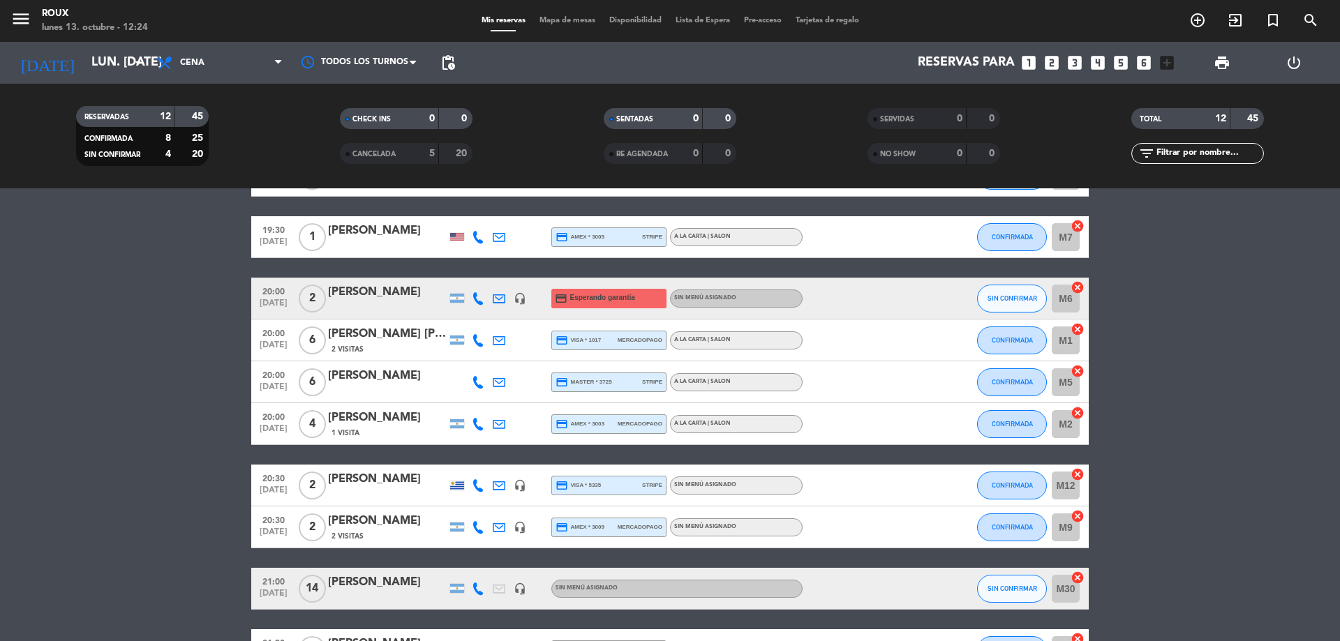
click at [554, 22] on span "Mapa de mesas" at bounding box center [568, 21] width 70 height 8
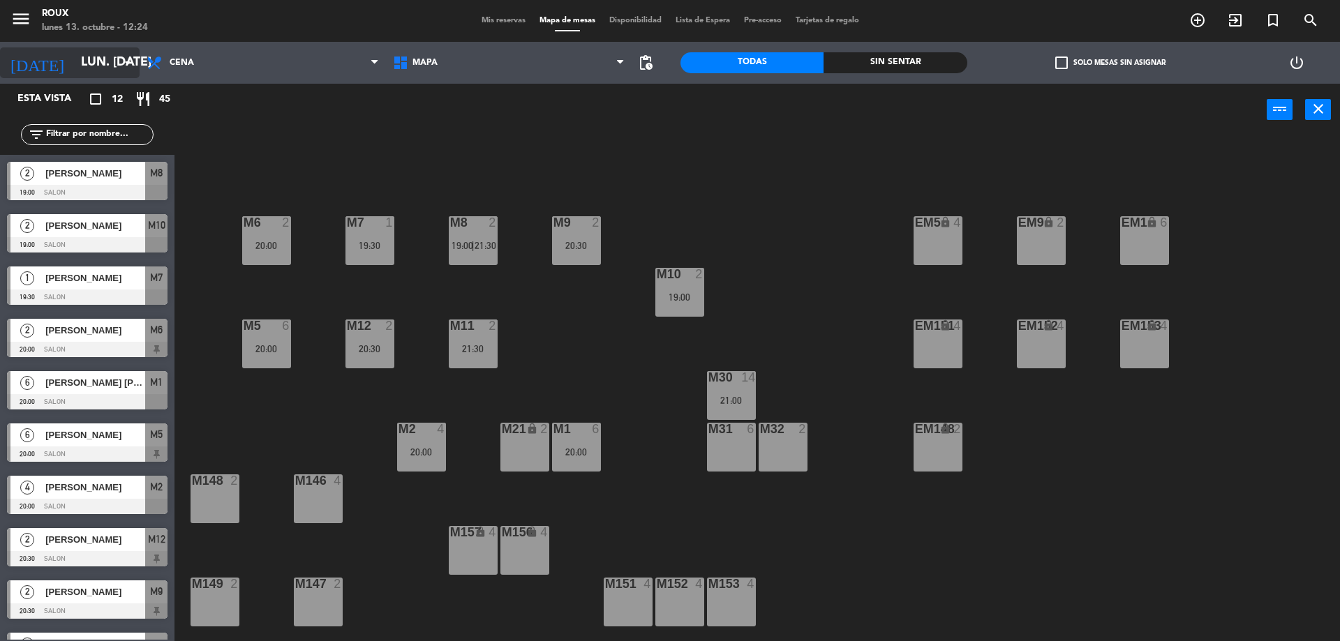
click at [88, 66] on input "lun. [DATE]" at bounding box center [155, 63] width 162 height 28
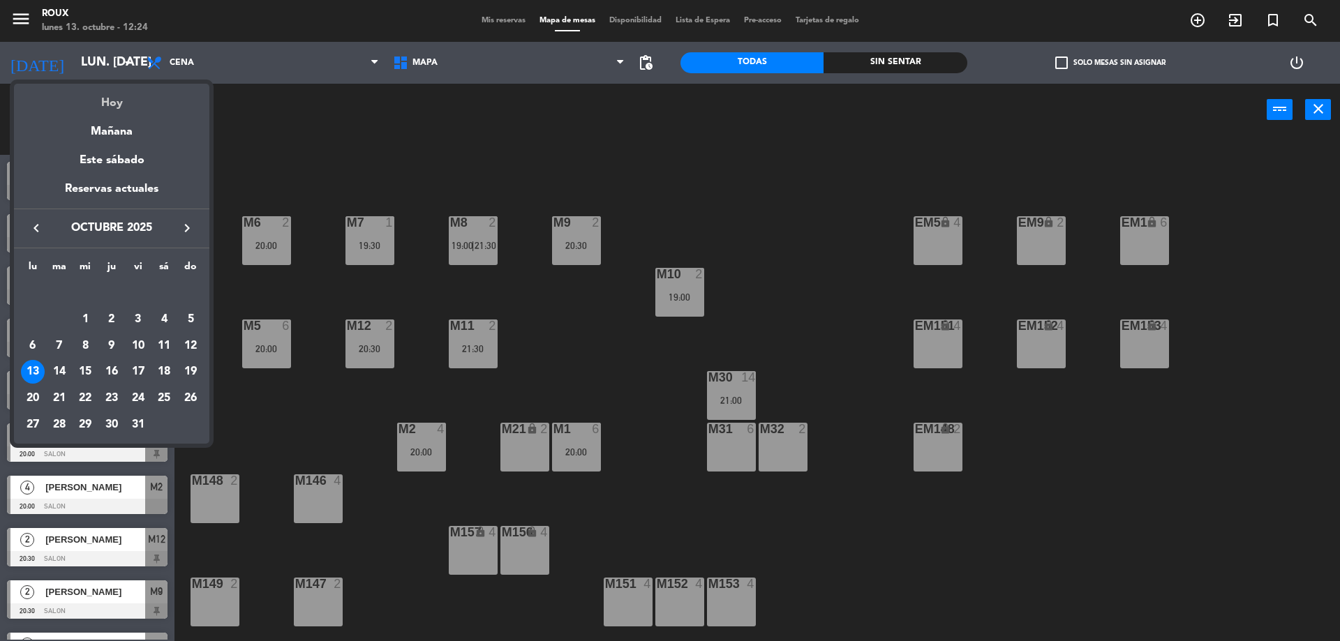
click at [108, 106] on div "Hoy" at bounding box center [111, 98] width 195 height 29
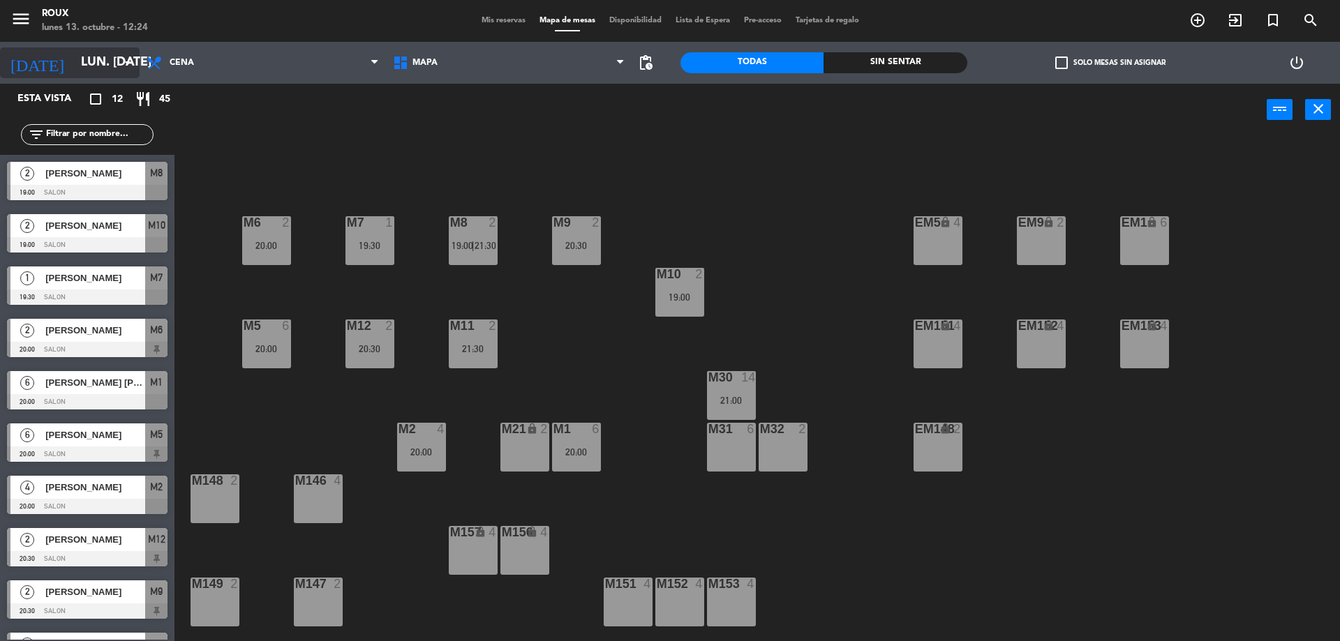
click at [107, 72] on input "lun. [DATE]" at bounding box center [155, 63] width 162 height 28
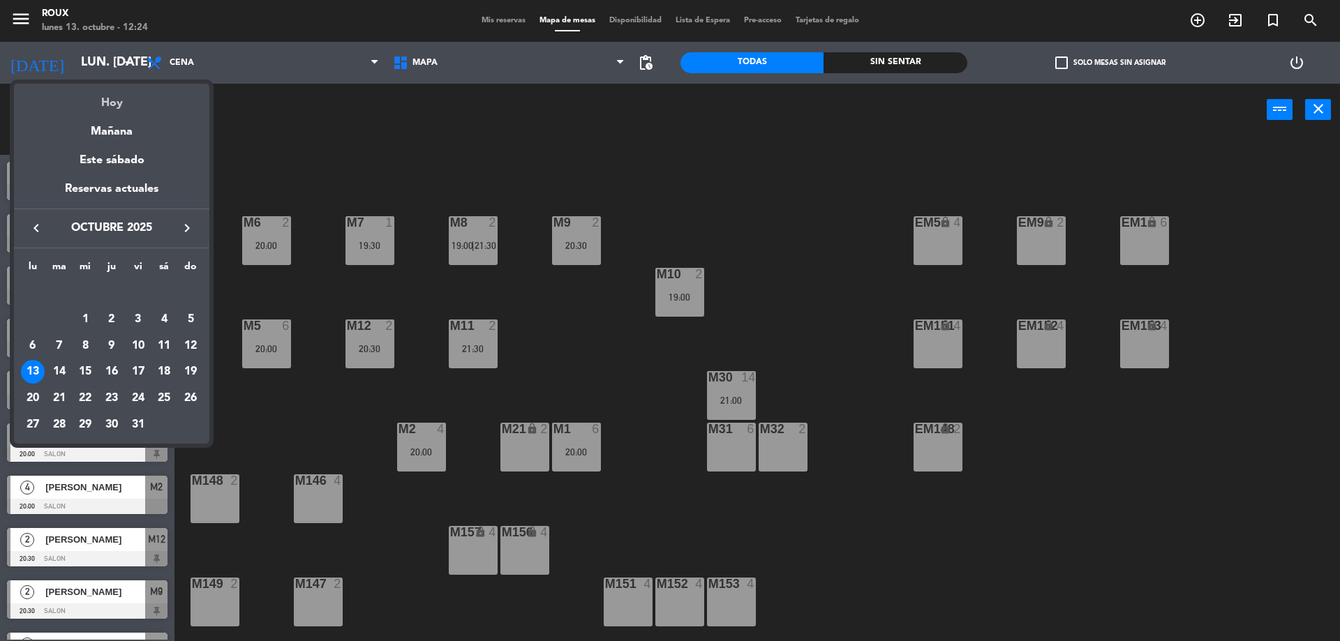
click at [119, 103] on div "Hoy" at bounding box center [111, 98] width 195 height 29
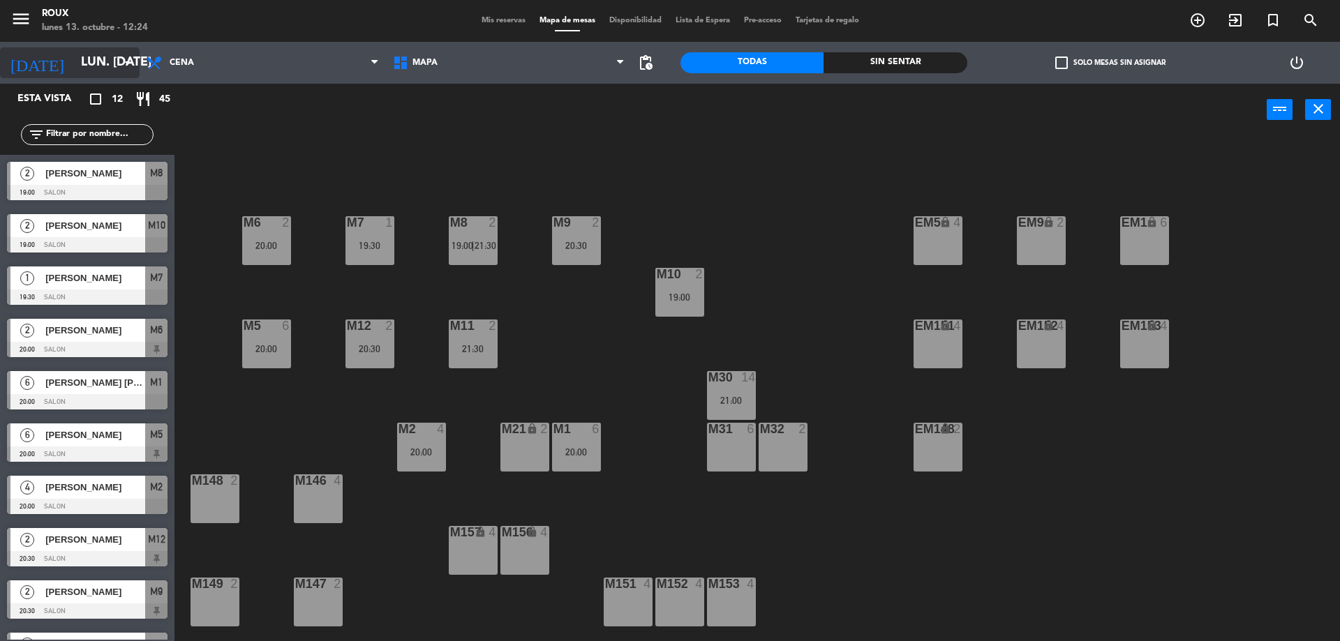
click at [129, 61] on icon "arrow_drop_down" at bounding box center [127, 62] width 17 height 17
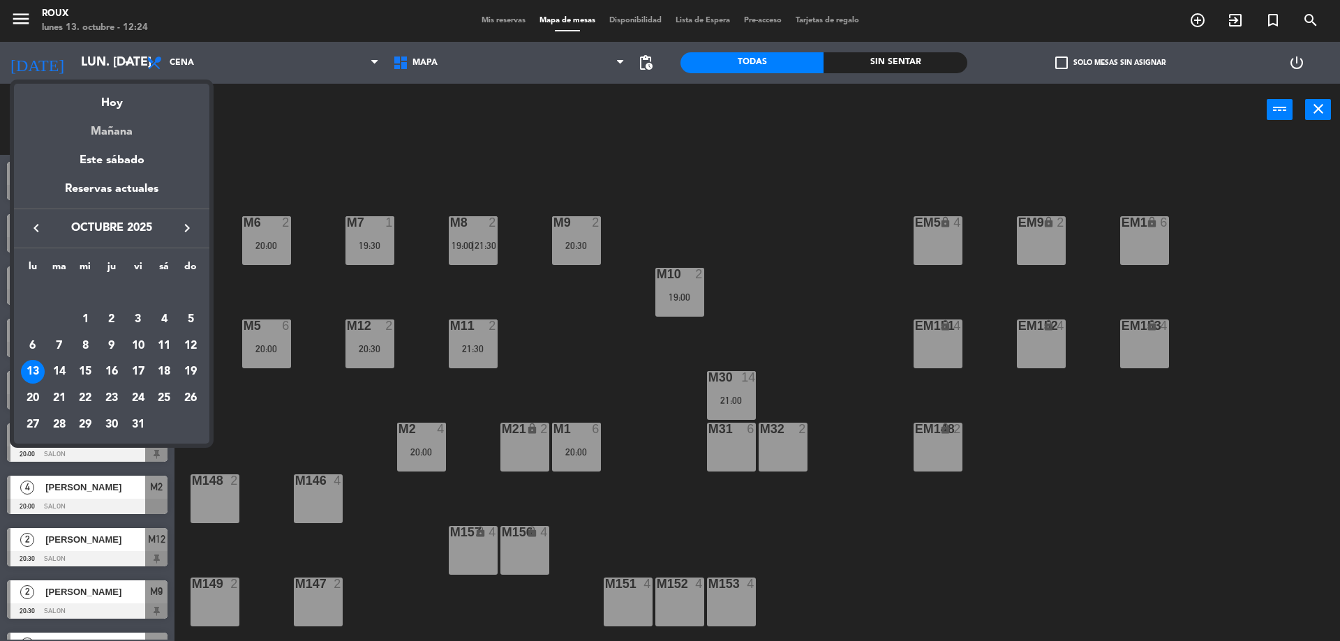
click at [126, 127] on div "Mañana" at bounding box center [111, 126] width 195 height 29
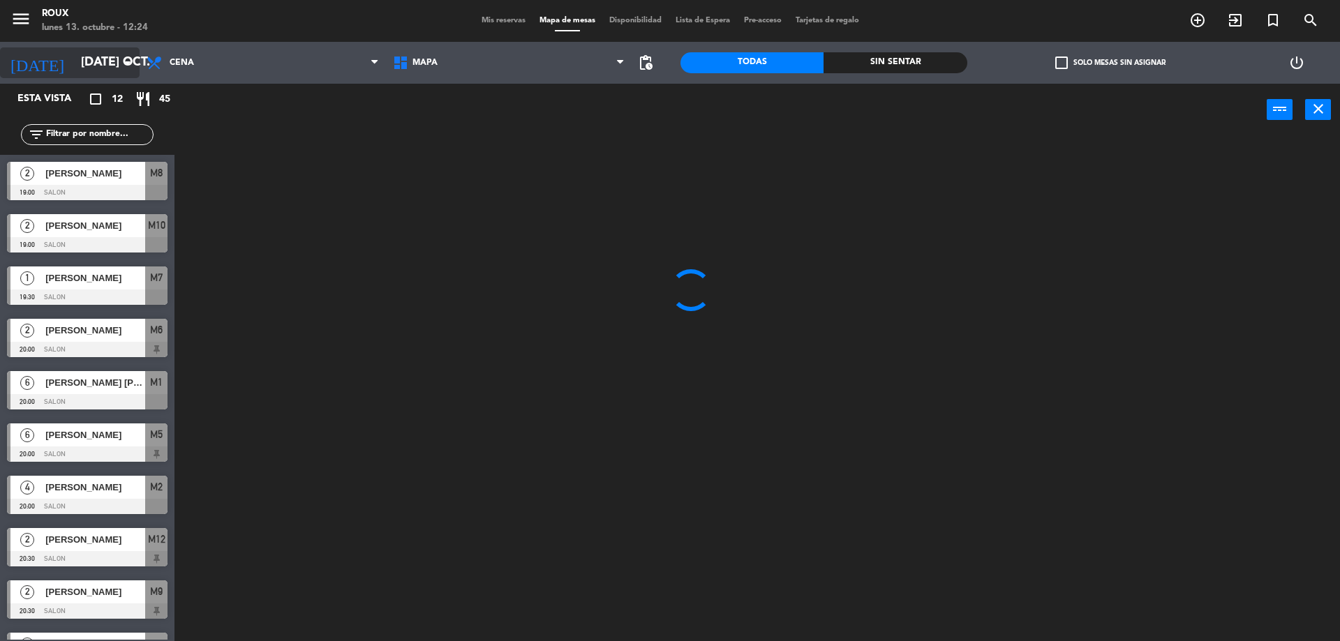
click at [114, 47] on div "[DATE] [DATE] oct. arrow_drop_down" at bounding box center [70, 62] width 140 height 31
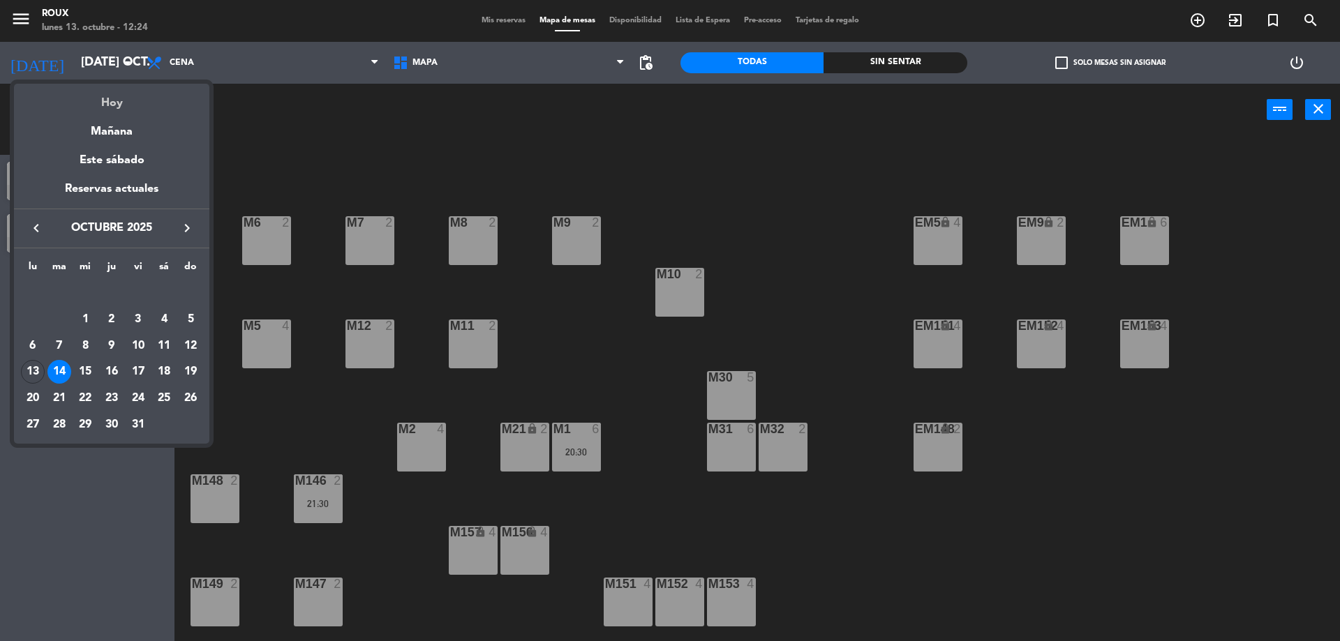
click at [114, 98] on div "Hoy" at bounding box center [111, 98] width 195 height 29
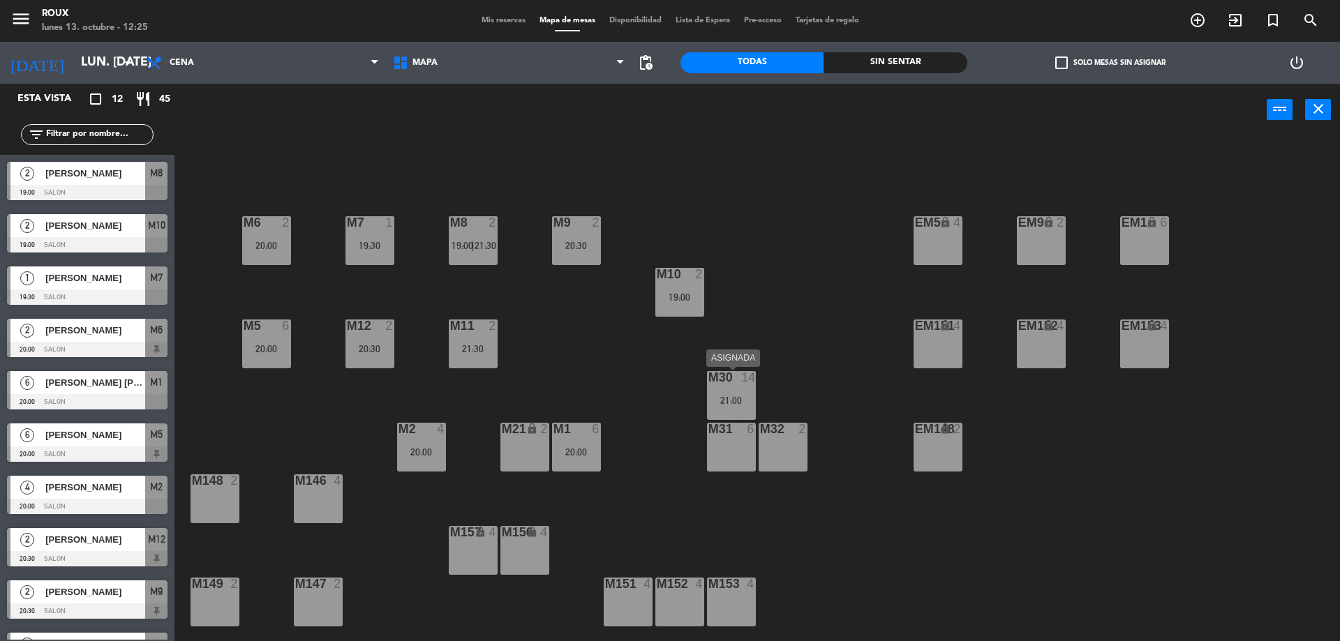
click at [730, 399] on div "21:00" at bounding box center [731, 401] width 49 height 10
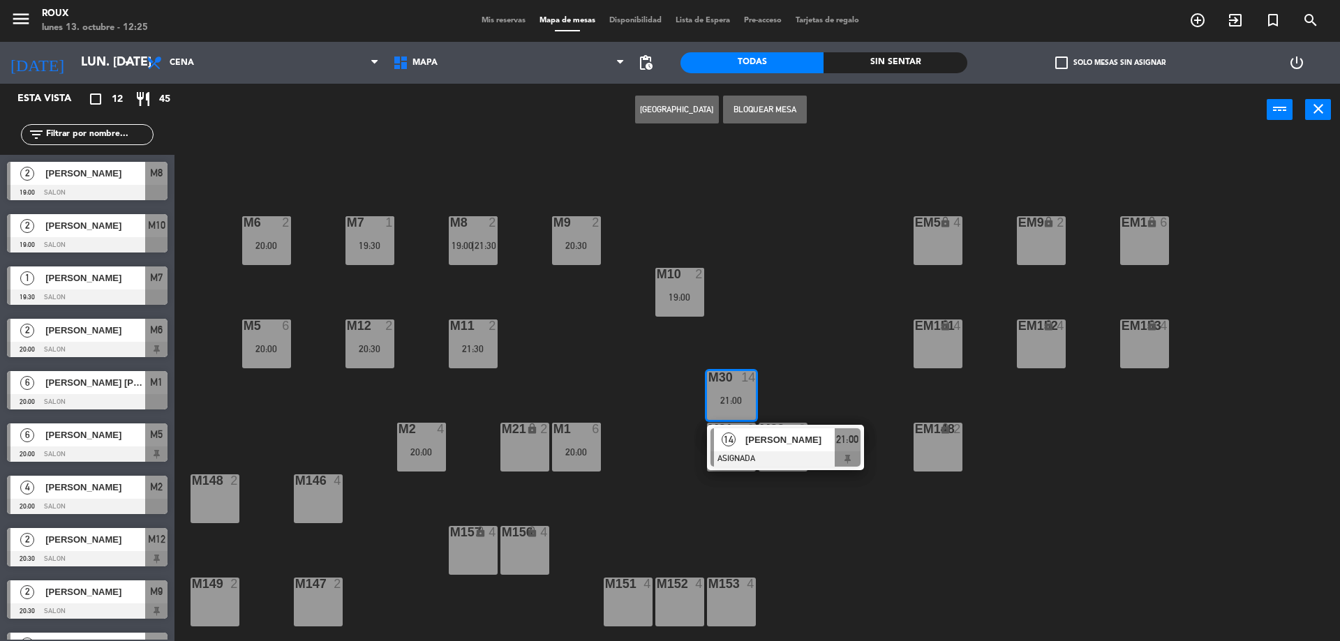
click at [756, 447] on span "[PERSON_NAME]" at bounding box center [789, 440] width 89 height 15
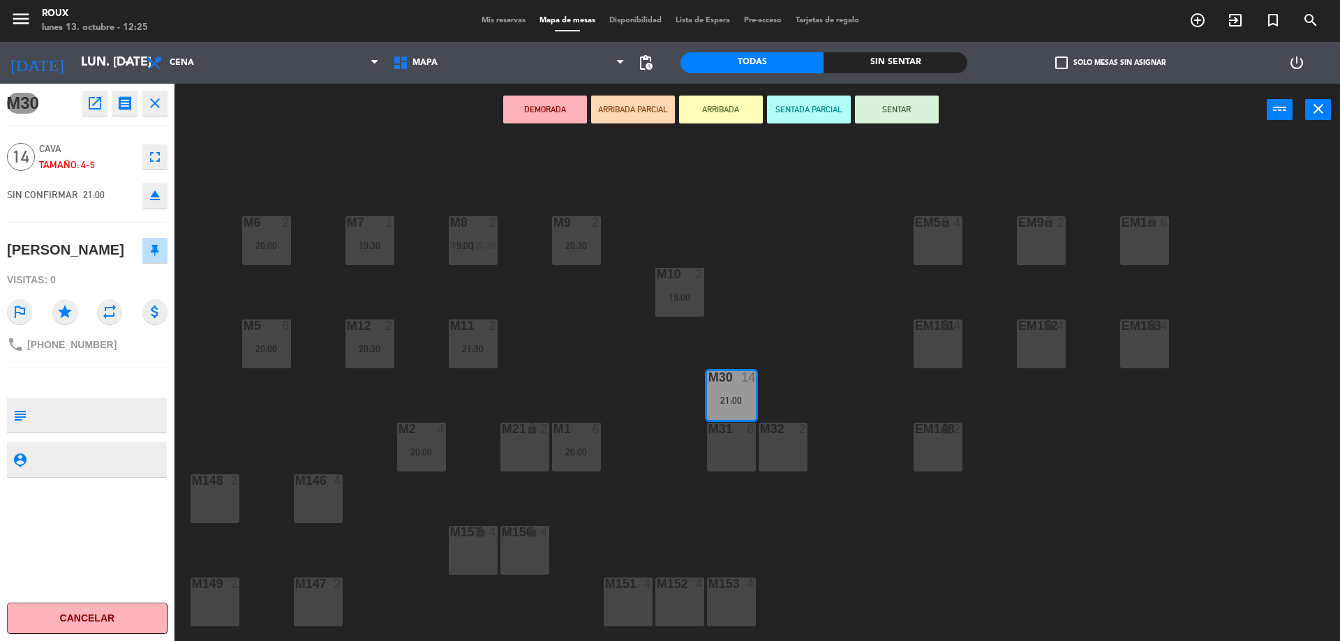
click at [309, 146] on div "M6 2 20:00 M7 1 19:30 M8 2 19:00 | 21:30 M9 2 20:30 EM9 lock 2 EM5 lock 4 EM1 l…" at bounding box center [764, 392] width 1152 height 505
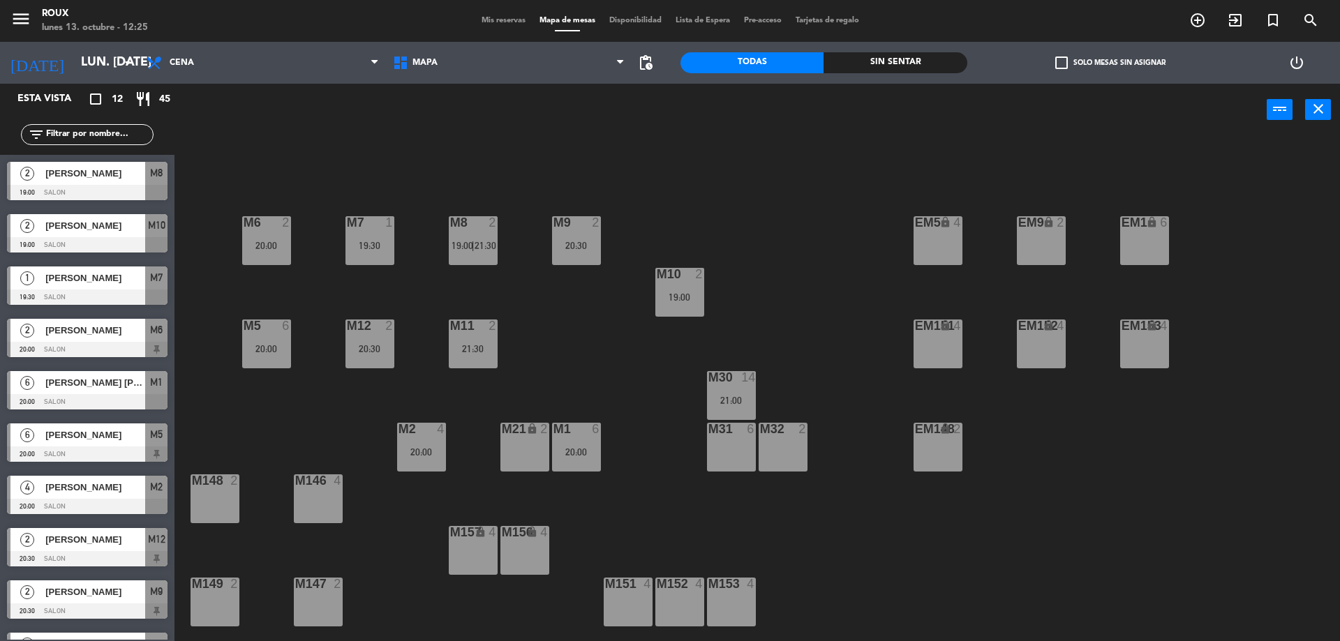
scroll to position [69, 0]
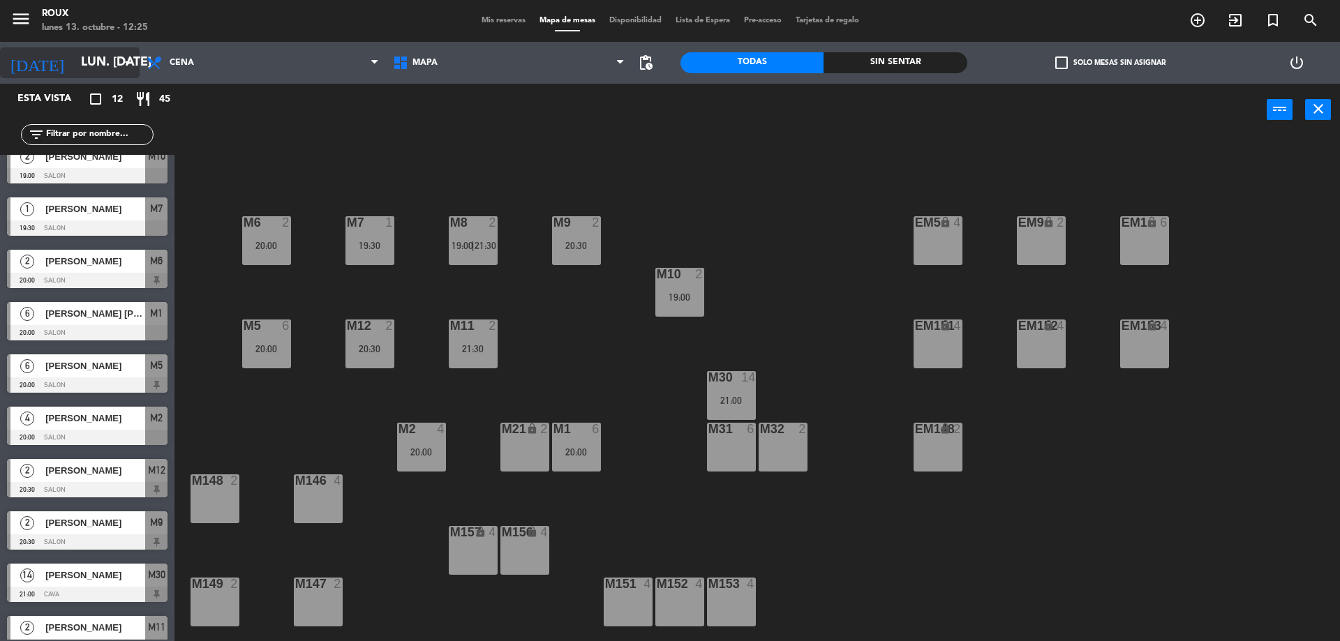
click at [74, 64] on input "lun. [DATE]" at bounding box center [155, 63] width 162 height 28
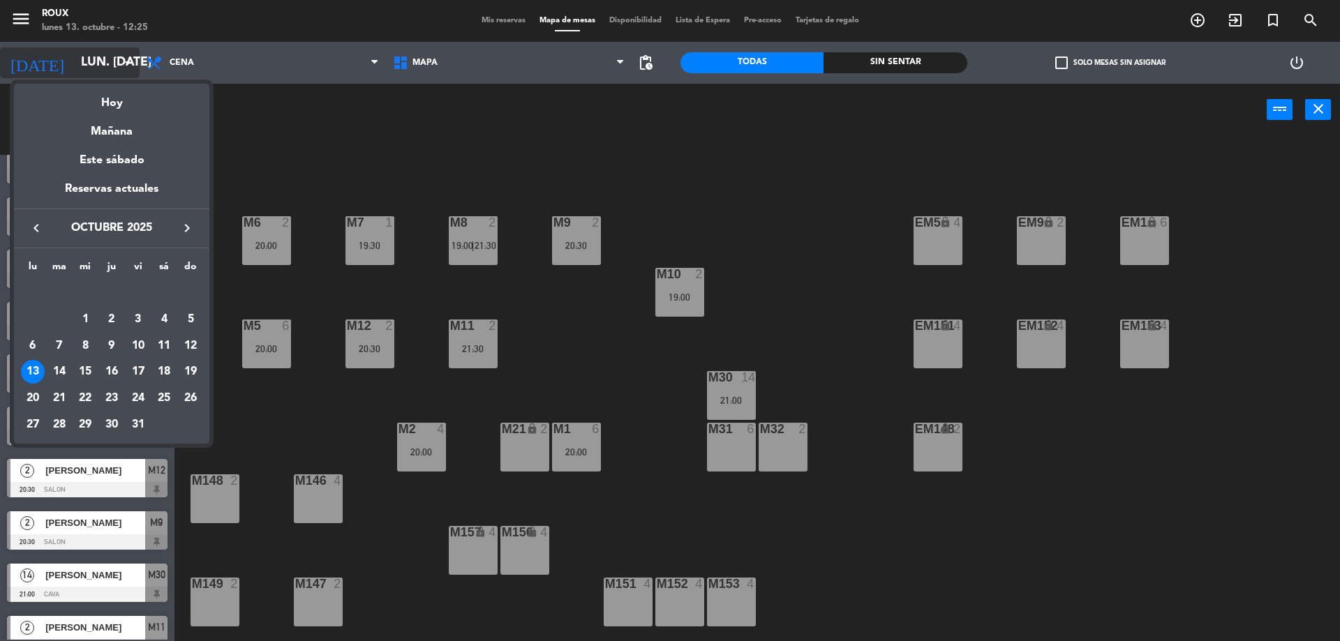
click at [69, 64] on div at bounding box center [670, 320] width 1340 height 641
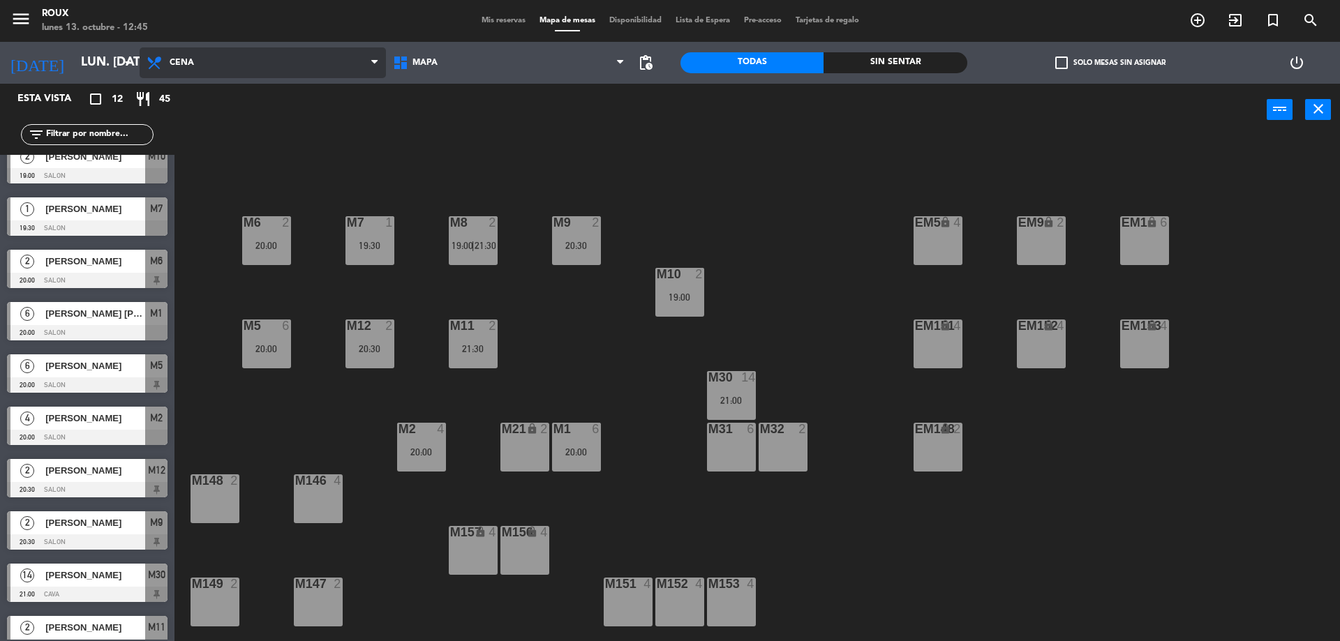
click at [195, 66] on span "Cena" at bounding box center [263, 62] width 246 height 31
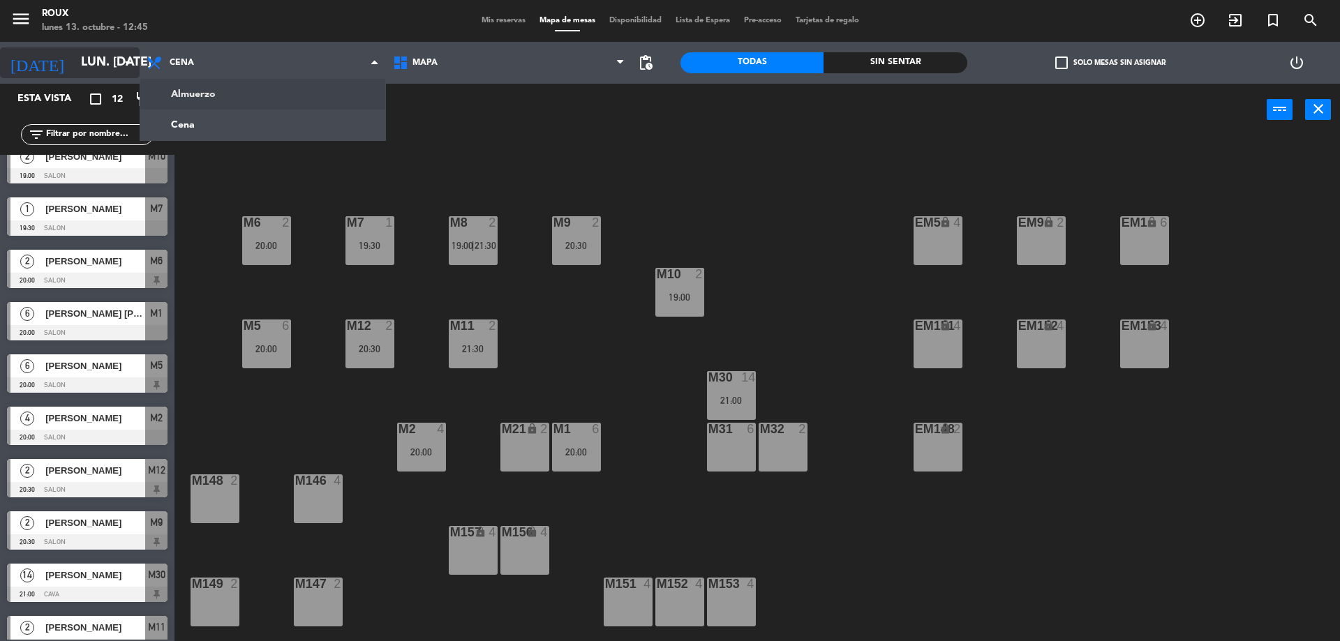
click at [131, 63] on icon "arrow_drop_down" at bounding box center [127, 62] width 17 height 17
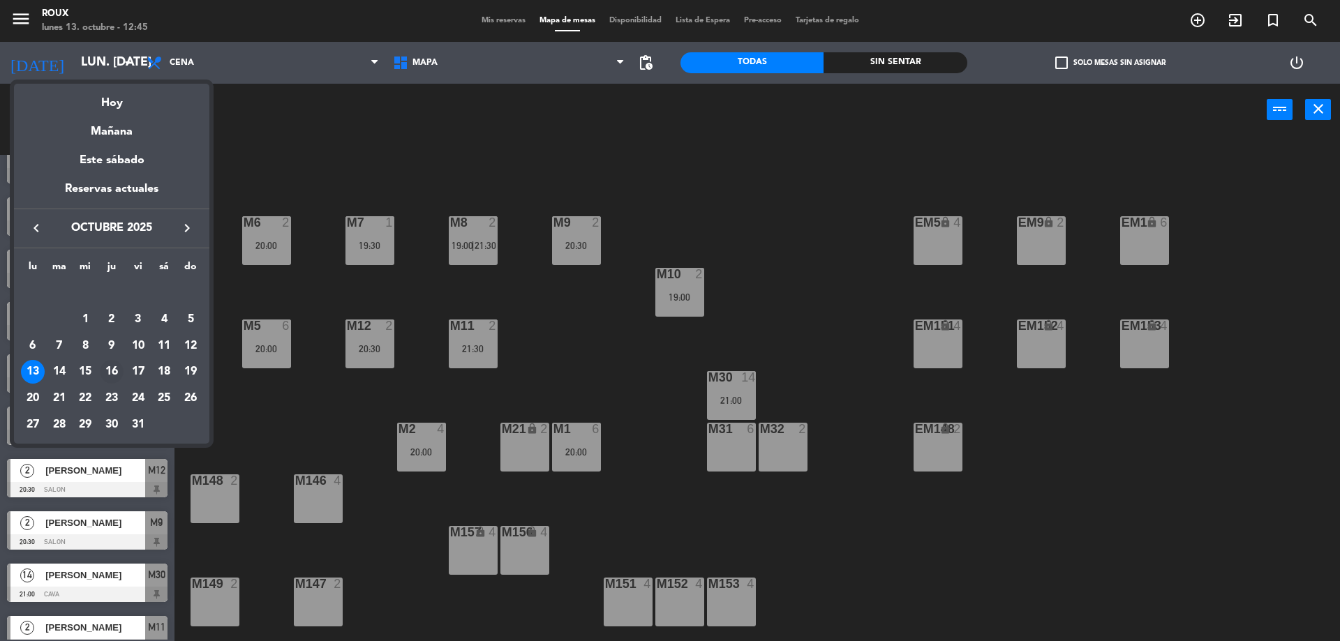
click at [119, 371] on div "16" at bounding box center [112, 372] width 24 height 24
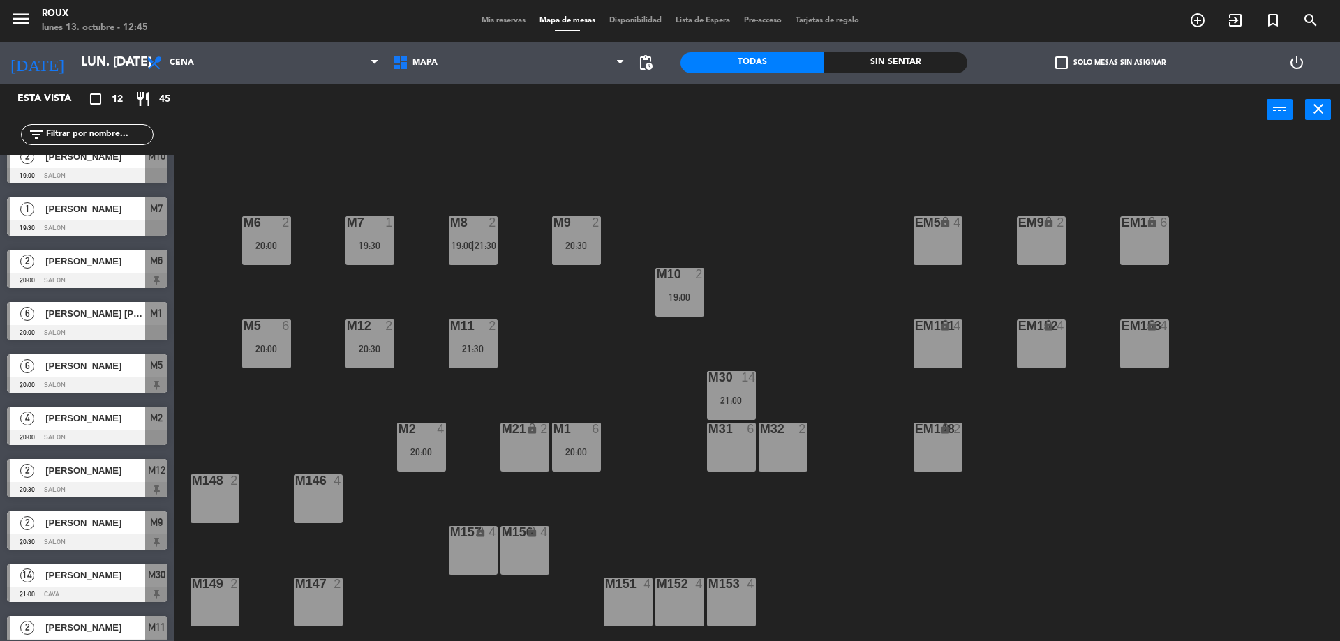
type input "[DEMOGRAPHIC_DATA] [DATE]"
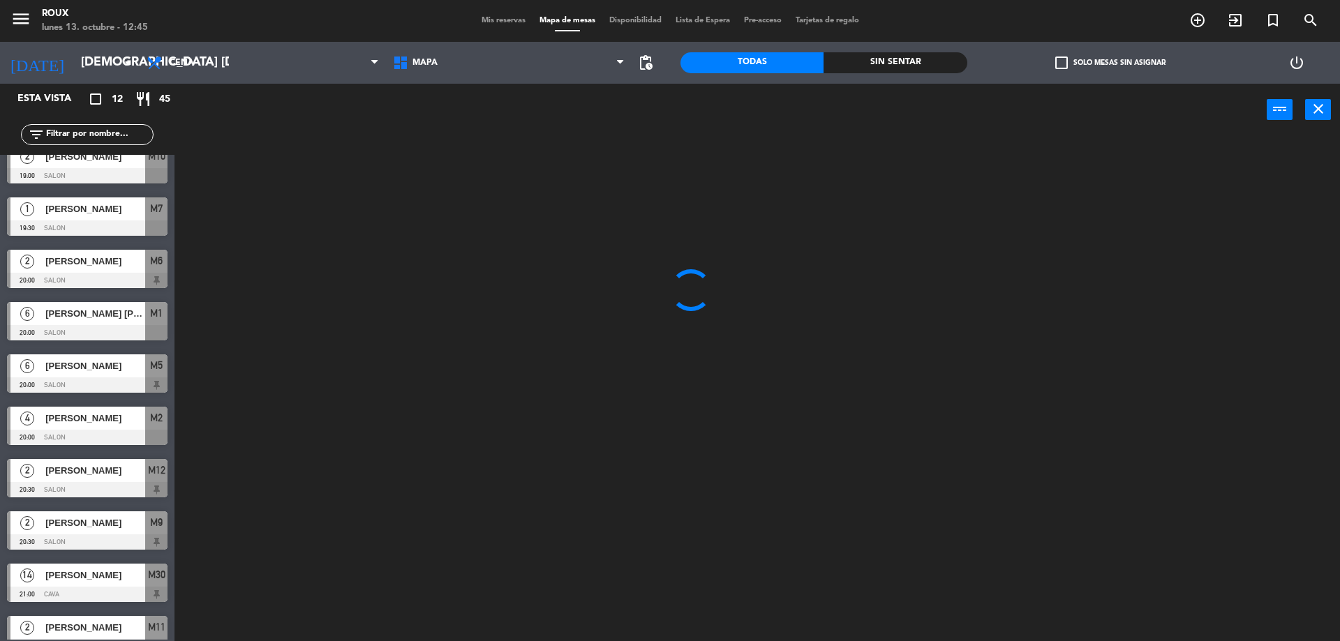
scroll to position [0, 0]
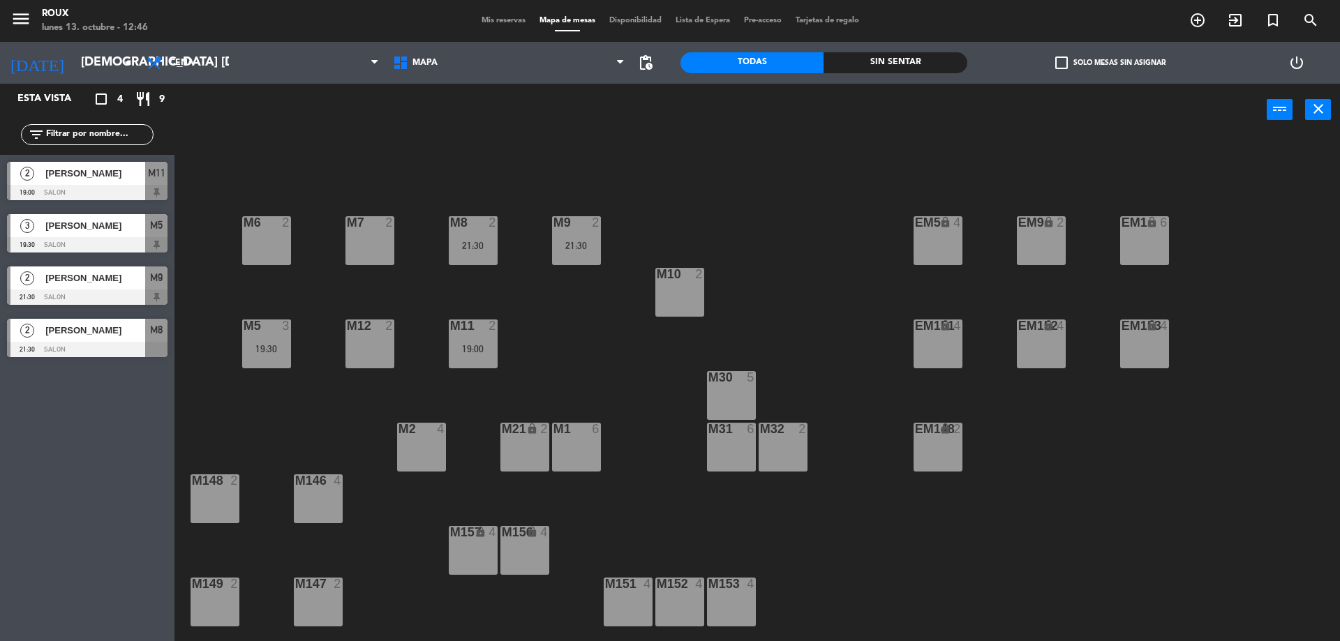
click at [369, 339] on div "M12 2" at bounding box center [370, 344] width 49 height 49
click at [676, 103] on button "[GEOGRAPHIC_DATA]" at bounding box center [677, 110] width 84 height 28
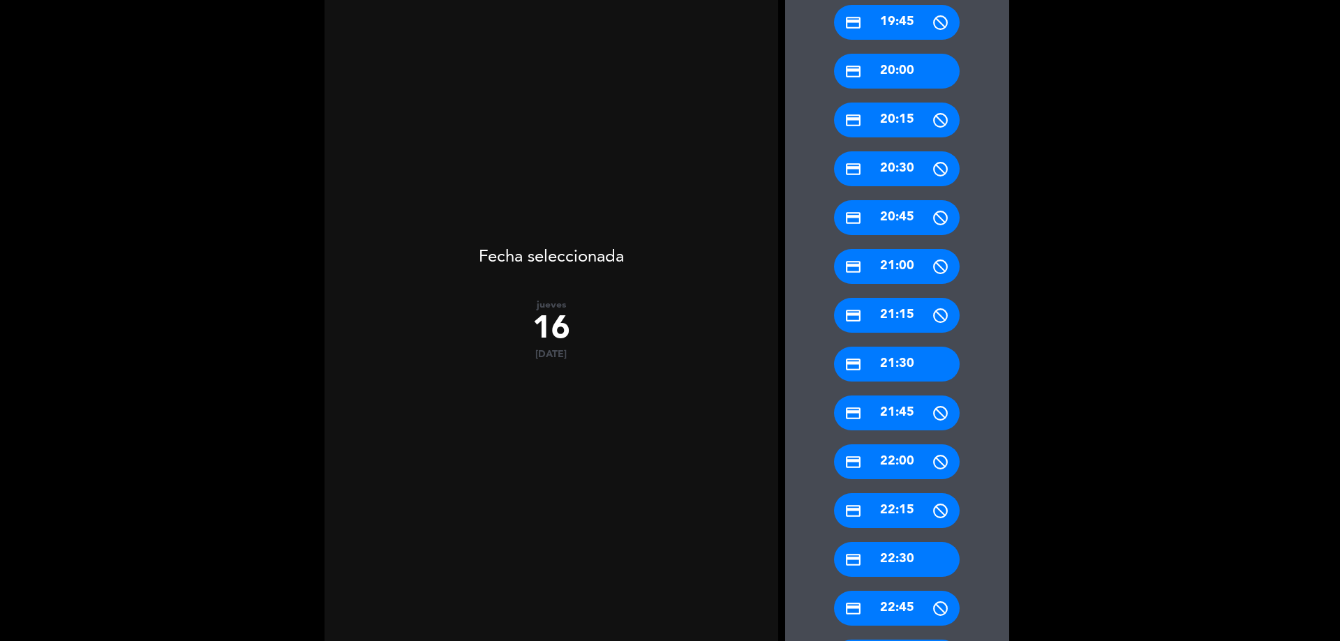
scroll to position [568, 0]
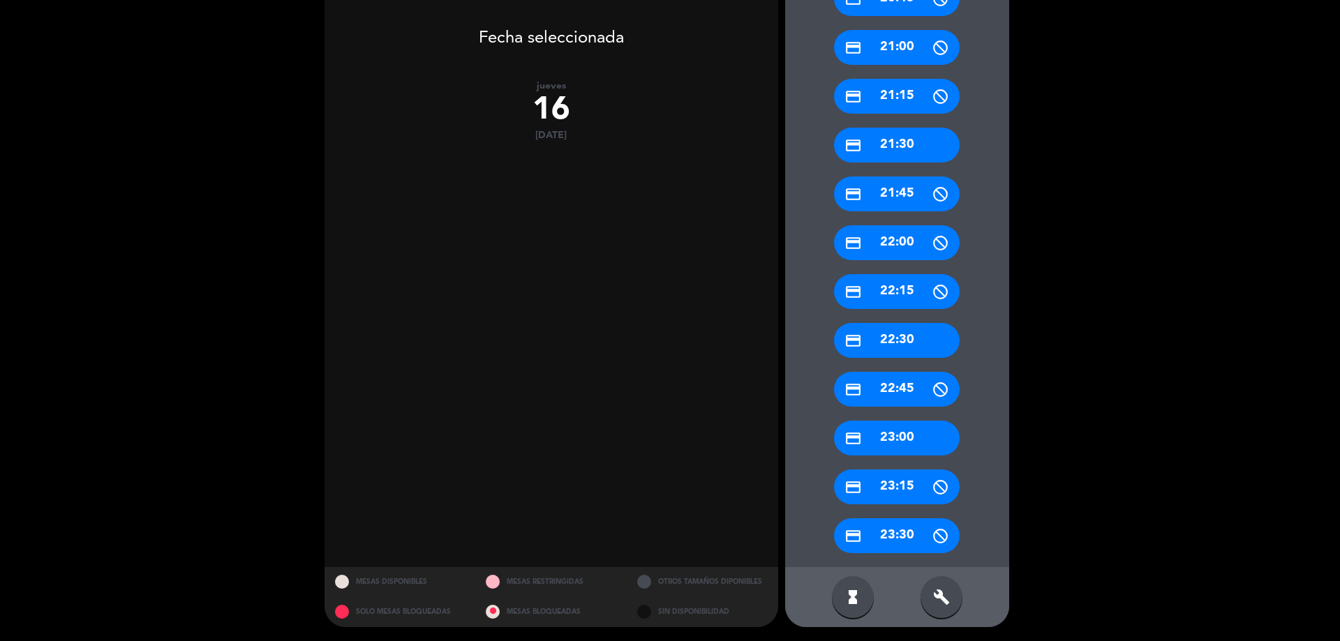
click at [929, 596] on div "build" at bounding box center [942, 598] width 42 height 42
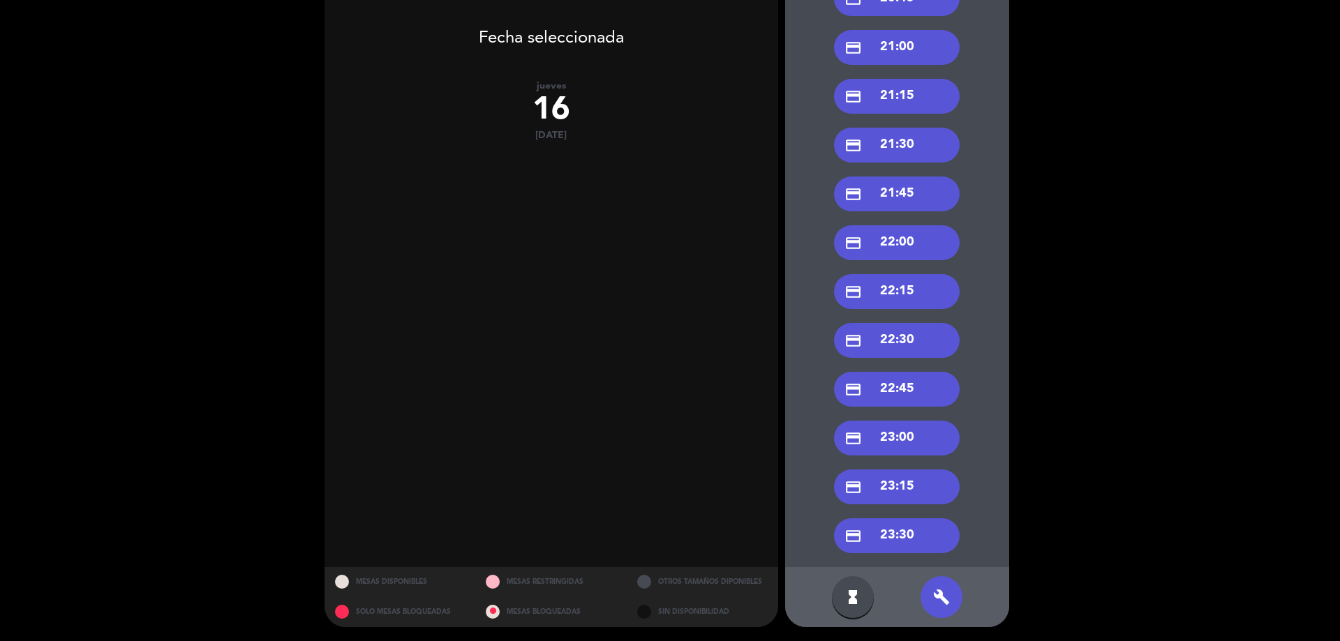
click at [909, 242] on div "credit_card 22:00" at bounding box center [897, 242] width 126 height 35
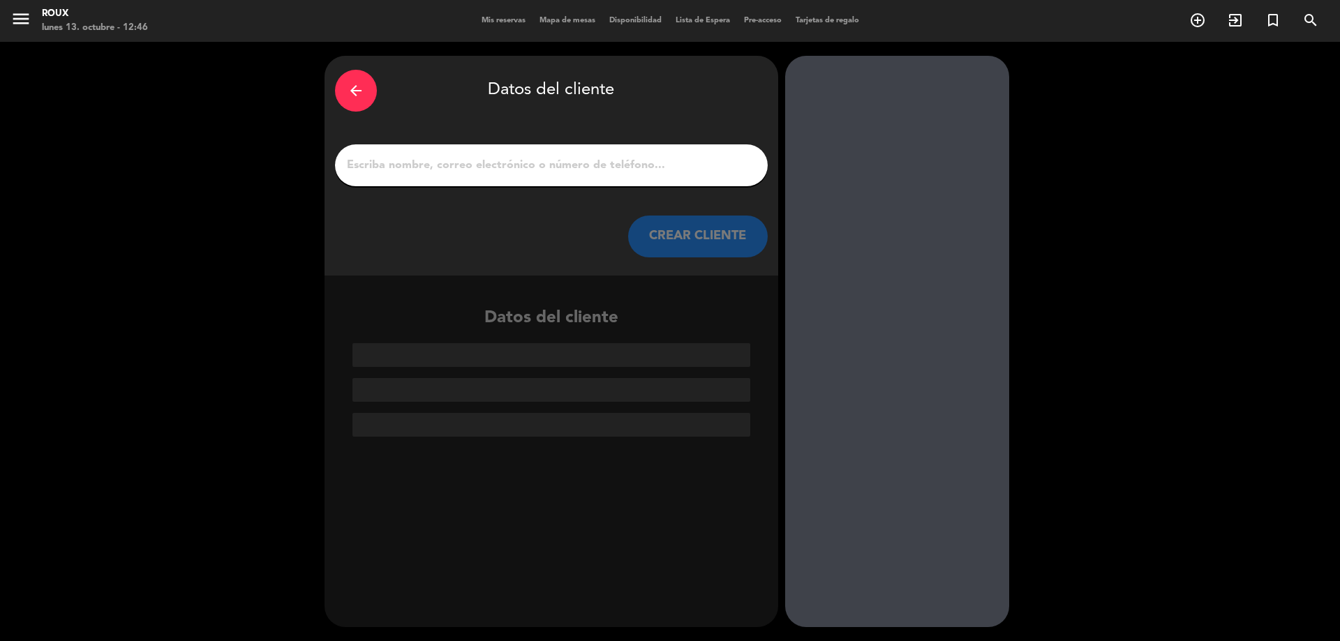
click at [582, 164] on input "1" at bounding box center [552, 166] width 412 height 20
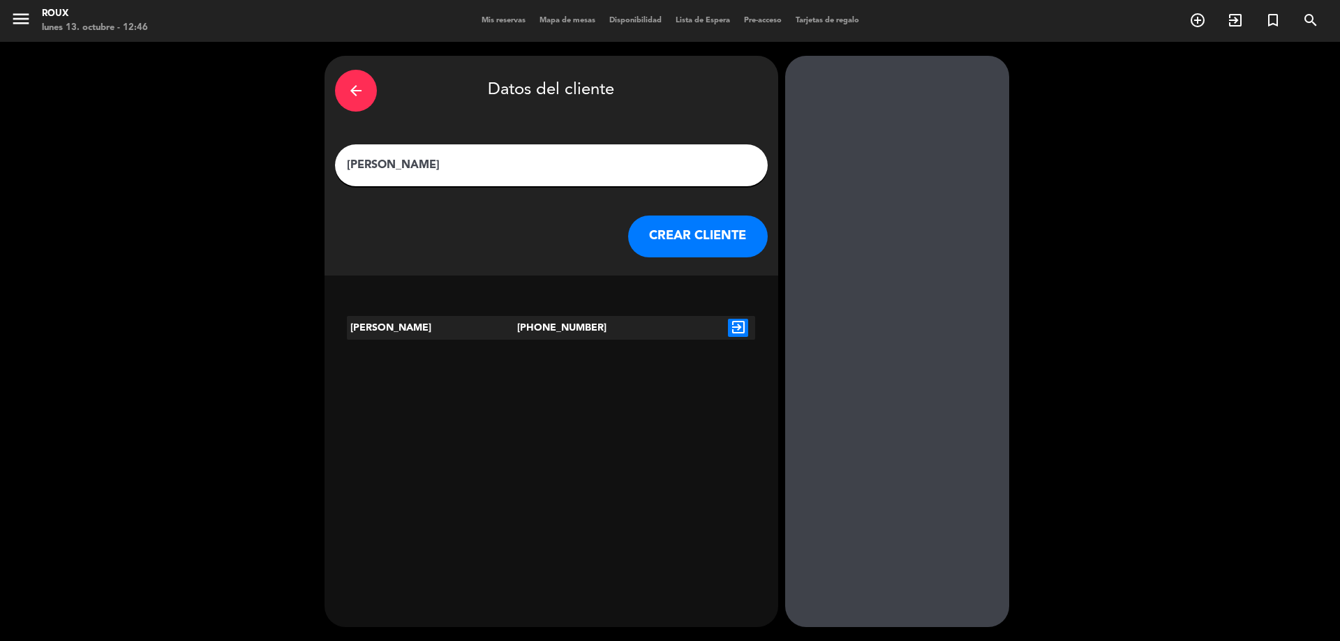
type input "[PERSON_NAME]"
click at [741, 326] on icon "exit_to_app" at bounding box center [738, 328] width 20 height 18
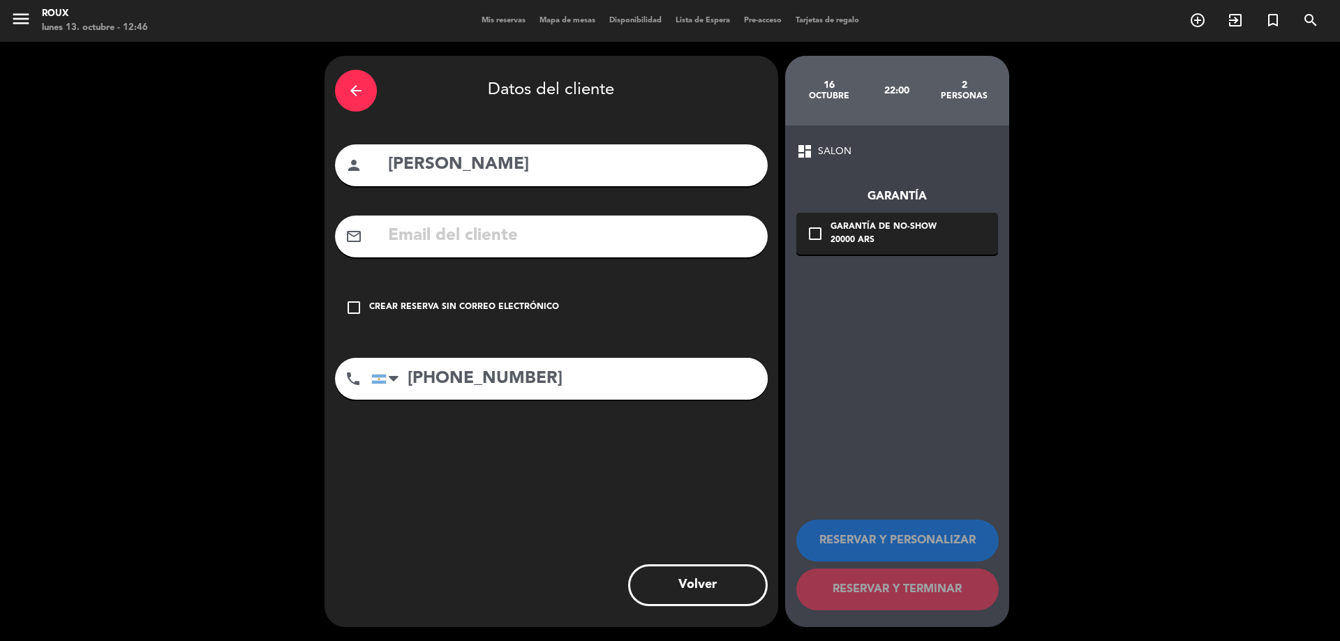
click at [353, 305] on icon "check_box_outline_blank" at bounding box center [354, 307] width 17 height 17
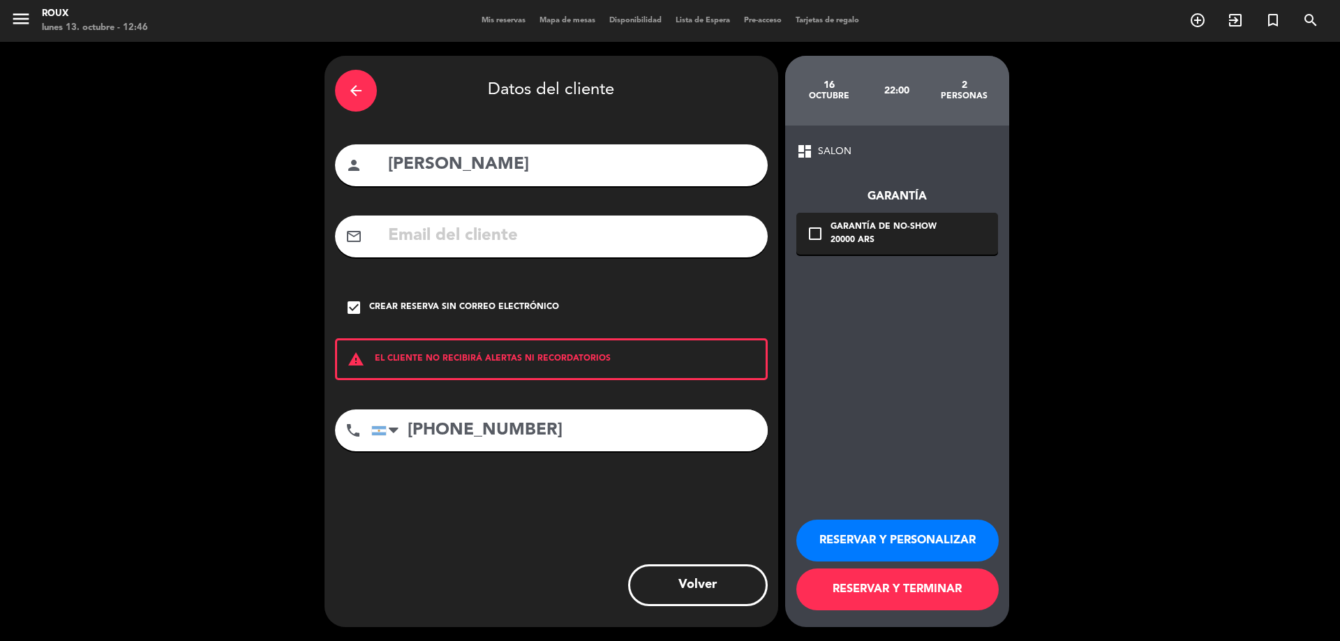
click at [942, 598] on button "RESERVAR Y TERMINAR" at bounding box center [897, 590] width 202 height 42
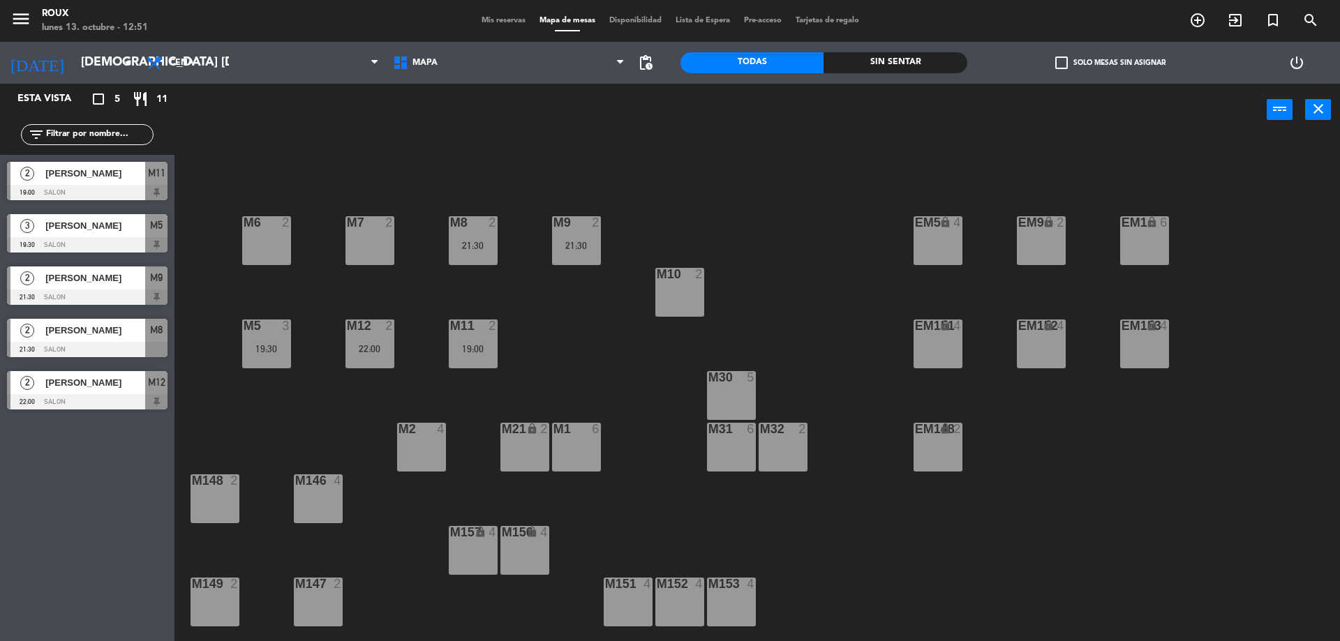
click at [426, 461] on div "M2 4" at bounding box center [421, 447] width 49 height 49
click at [677, 107] on button "[GEOGRAPHIC_DATA]" at bounding box center [677, 110] width 84 height 28
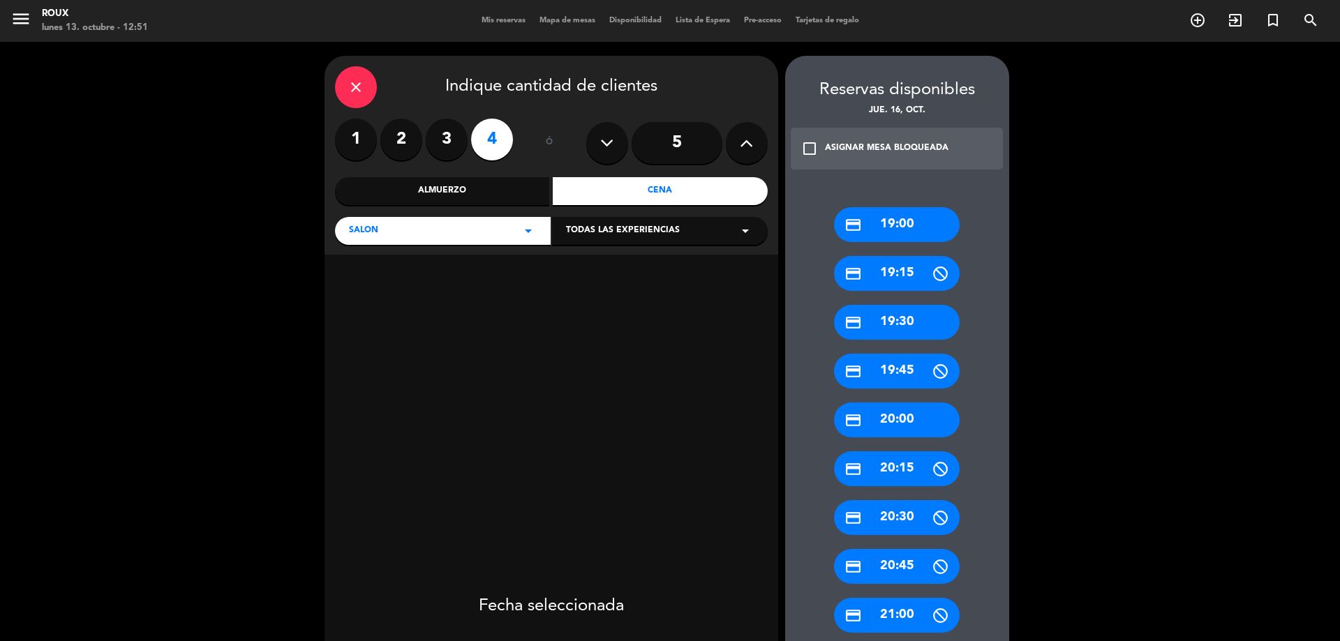
scroll to position [140, 0]
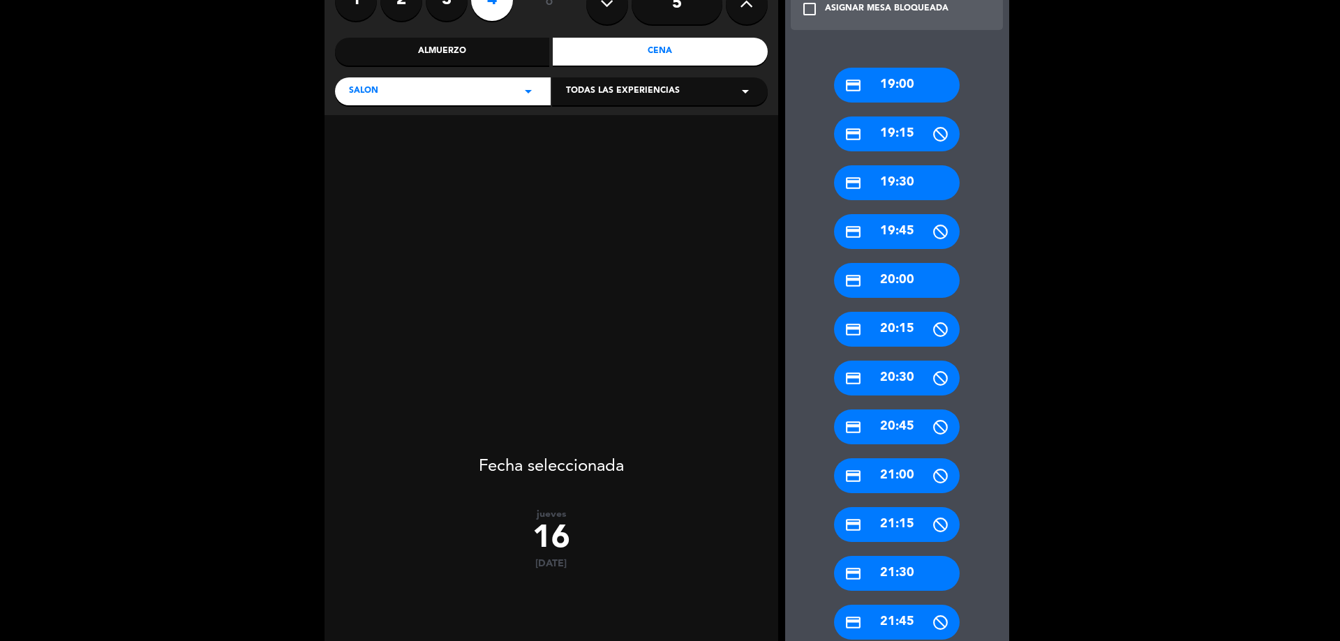
click at [909, 578] on div "credit_card 21:30" at bounding box center [897, 573] width 126 height 35
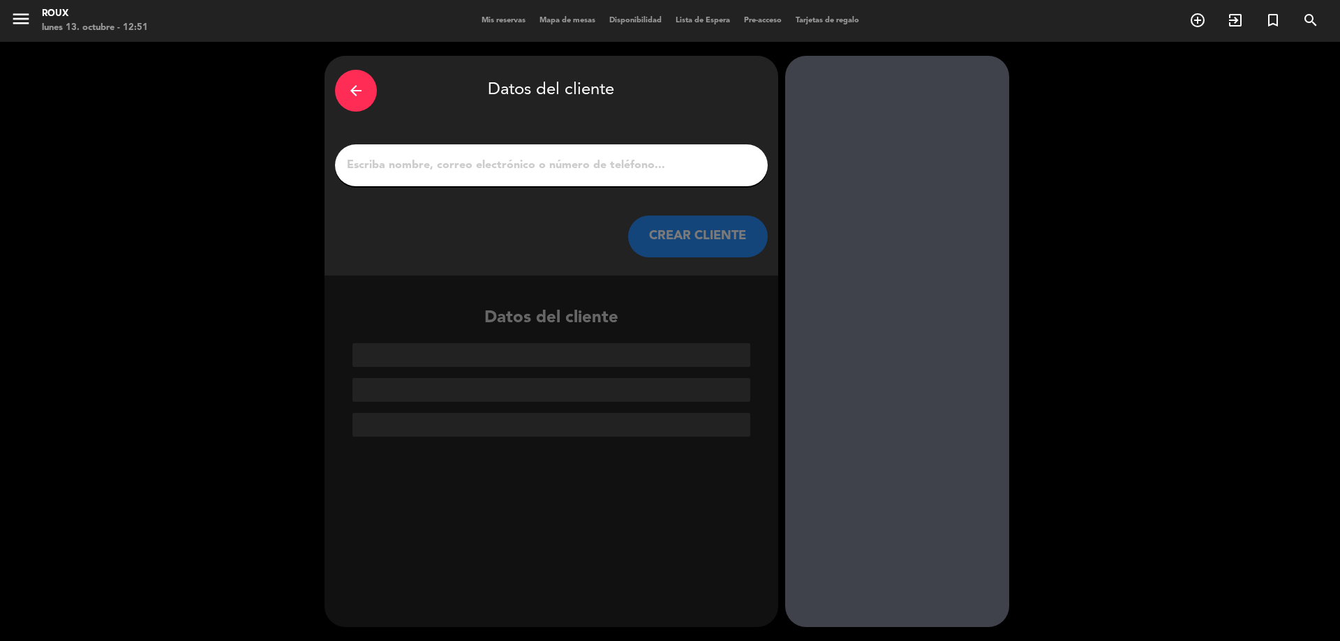
click at [587, 166] on input "1" at bounding box center [552, 166] width 412 height 20
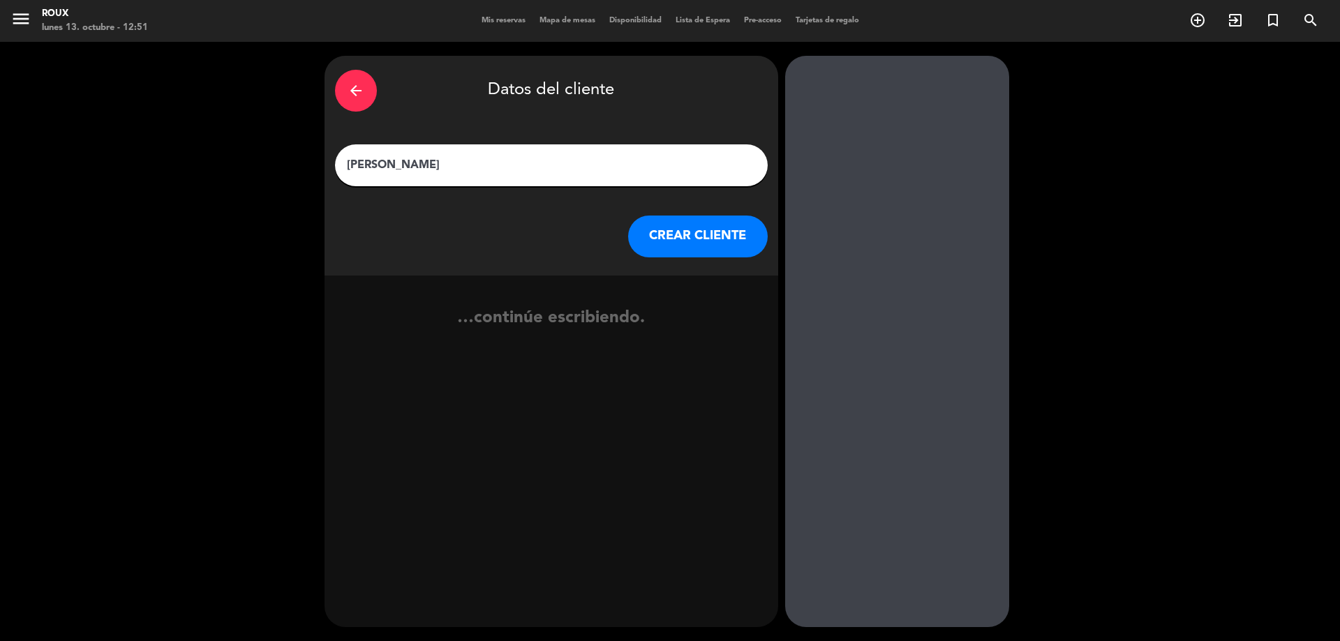
type input "[PERSON_NAME]"
click at [704, 250] on button "CREAR CLIENTE" at bounding box center [698, 237] width 140 height 42
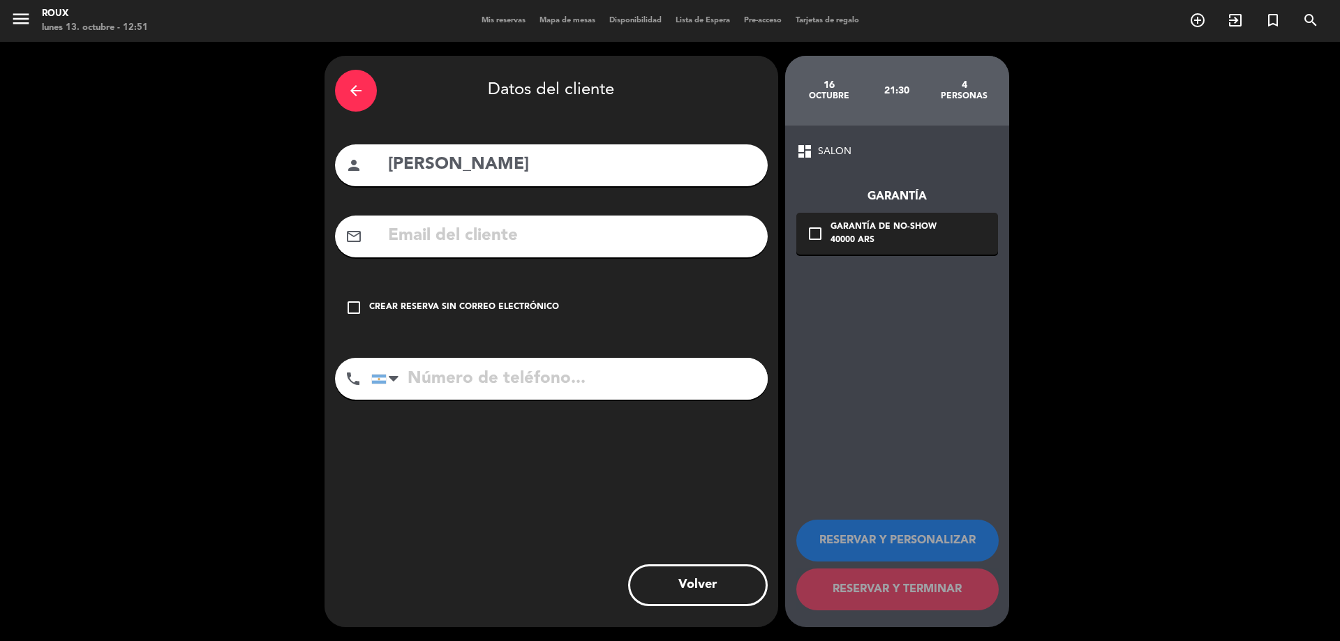
click at [522, 382] on input "tel" at bounding box center [569, 379] width 396 height 42
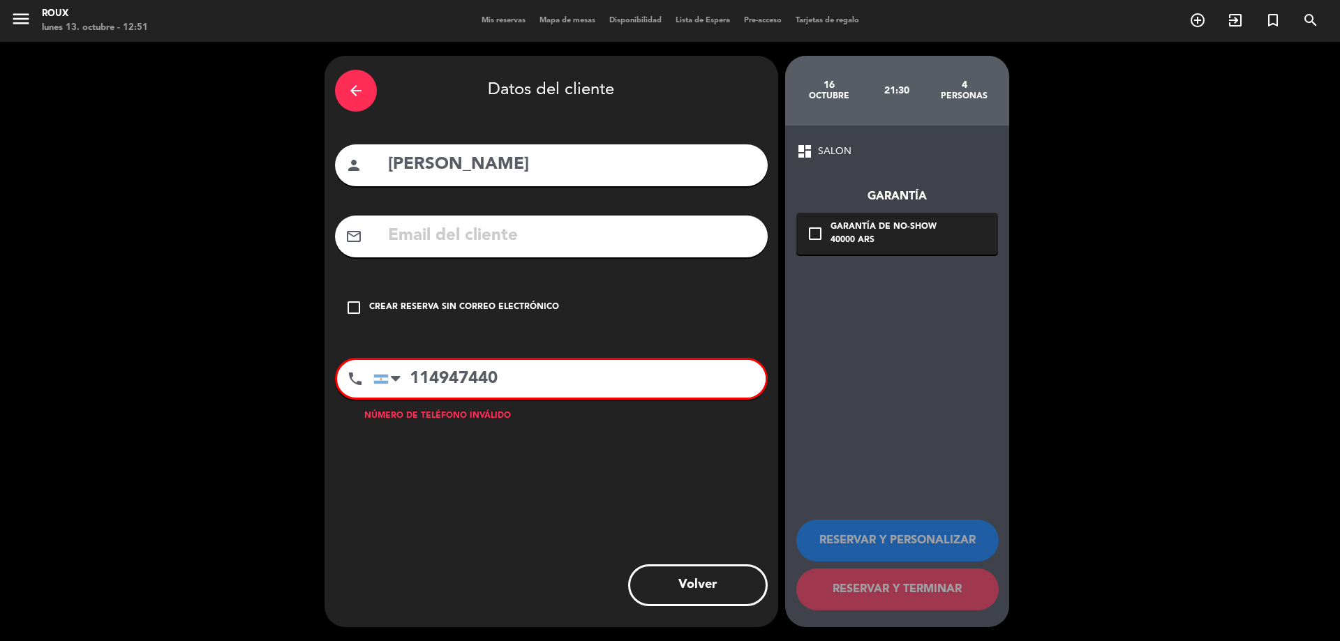
click at [433, 380] on input "114947440" at bounding box center [569, 379] width 392 height 38
click at [485, 380] on input "114947440" at bounding box center [569, 379] width 392 height 38
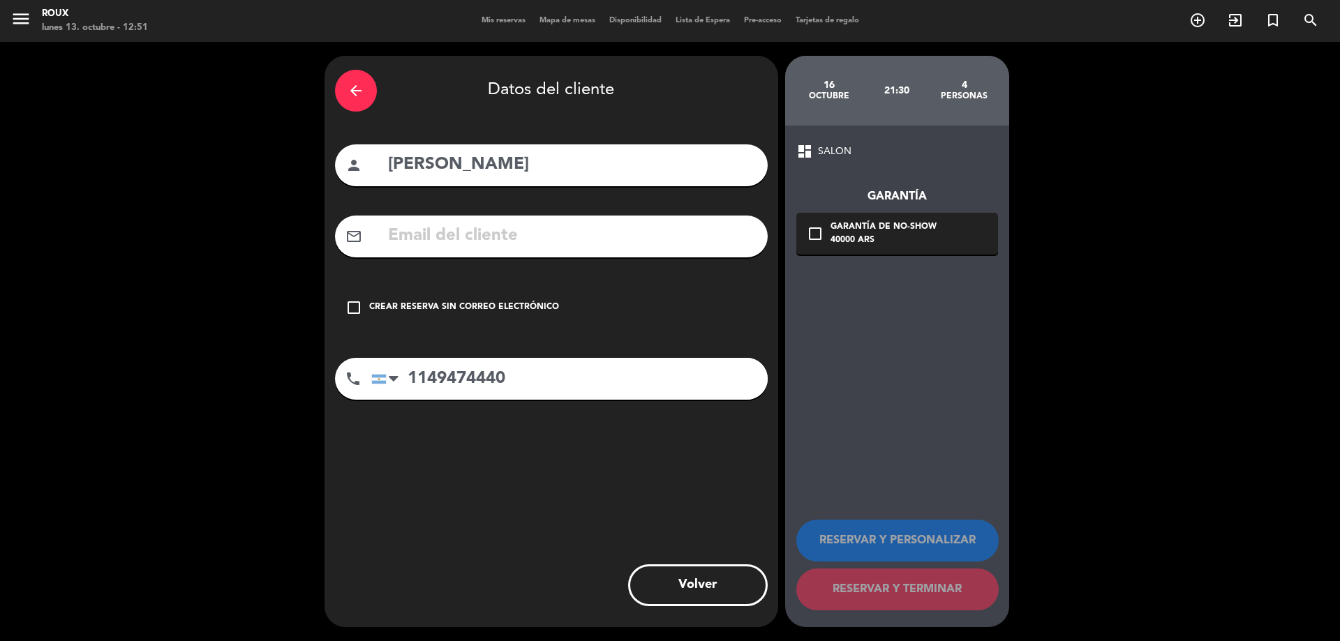
type input "1149474440"
click at [355, 306] on icon "check_box_outline_blank" at bounding box center [354, 307] width 17 height 17
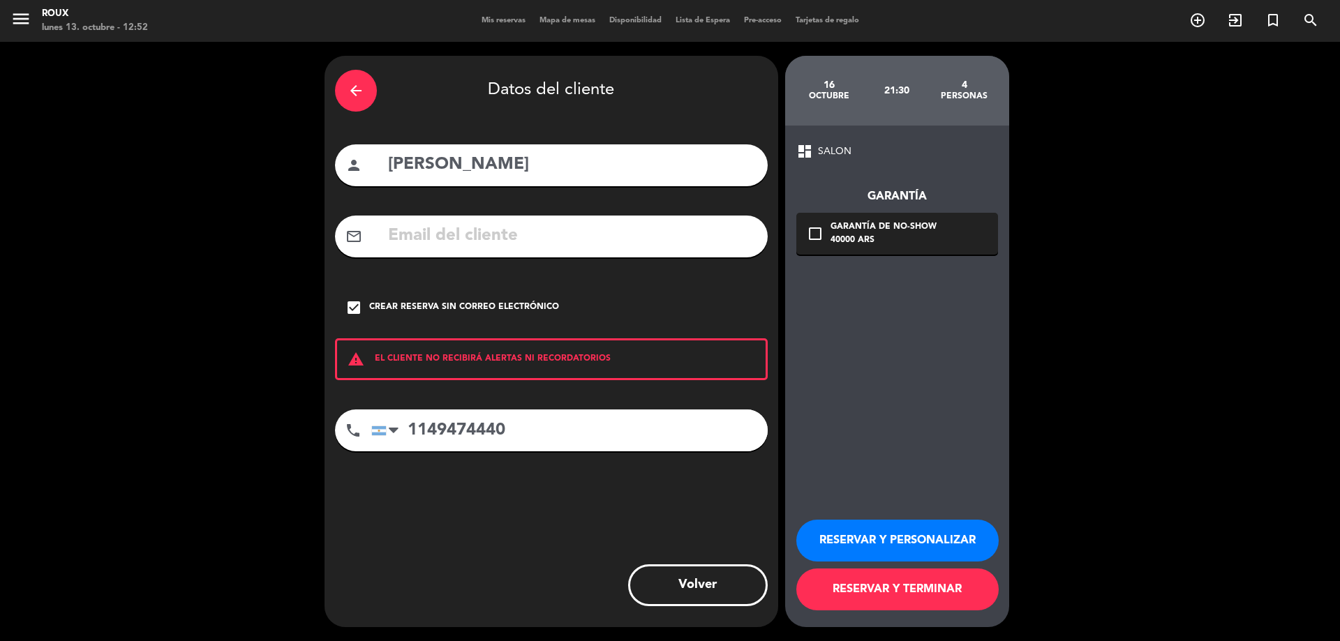
click at [917, 581] on button "RESERVAR Y TERMINAR" at bounding box center [897, 590] width 202 height 42
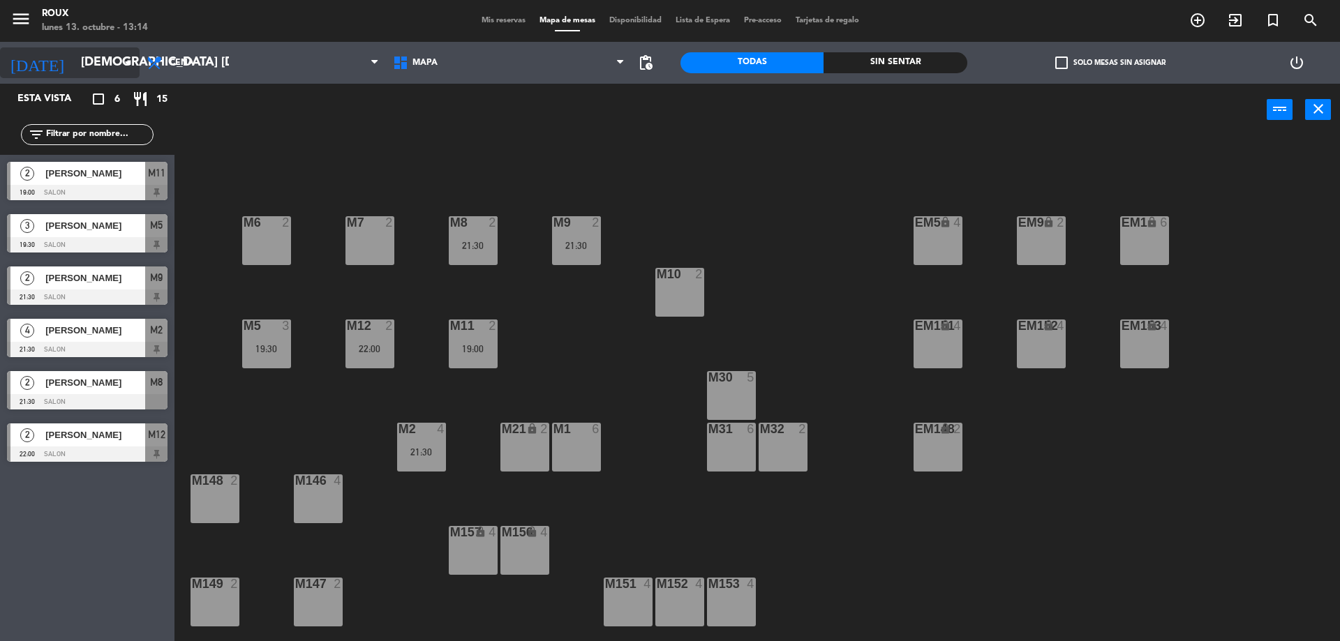
click at [129, 71] on input "[DEMOGRAPHIC_DATA] [DATE]" at bounding box center [155, 63] width 162 height 28
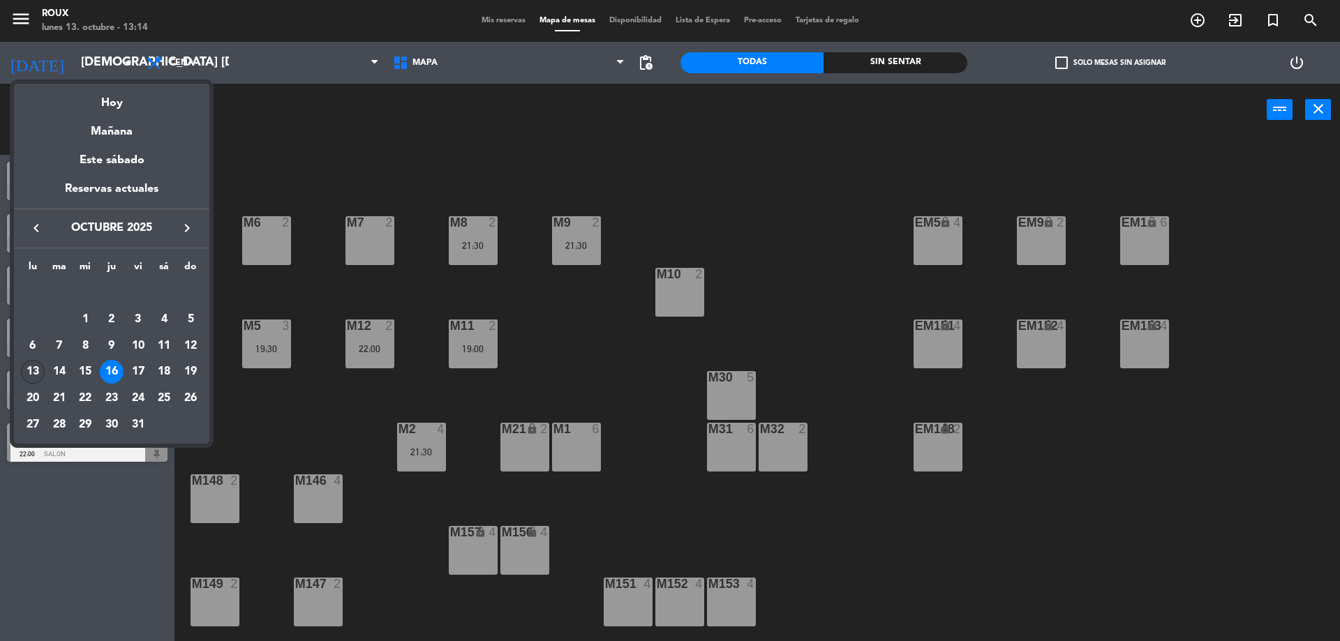
click at [35, 372] on div "13" at bounding box center [33, 372] width 24 height 24
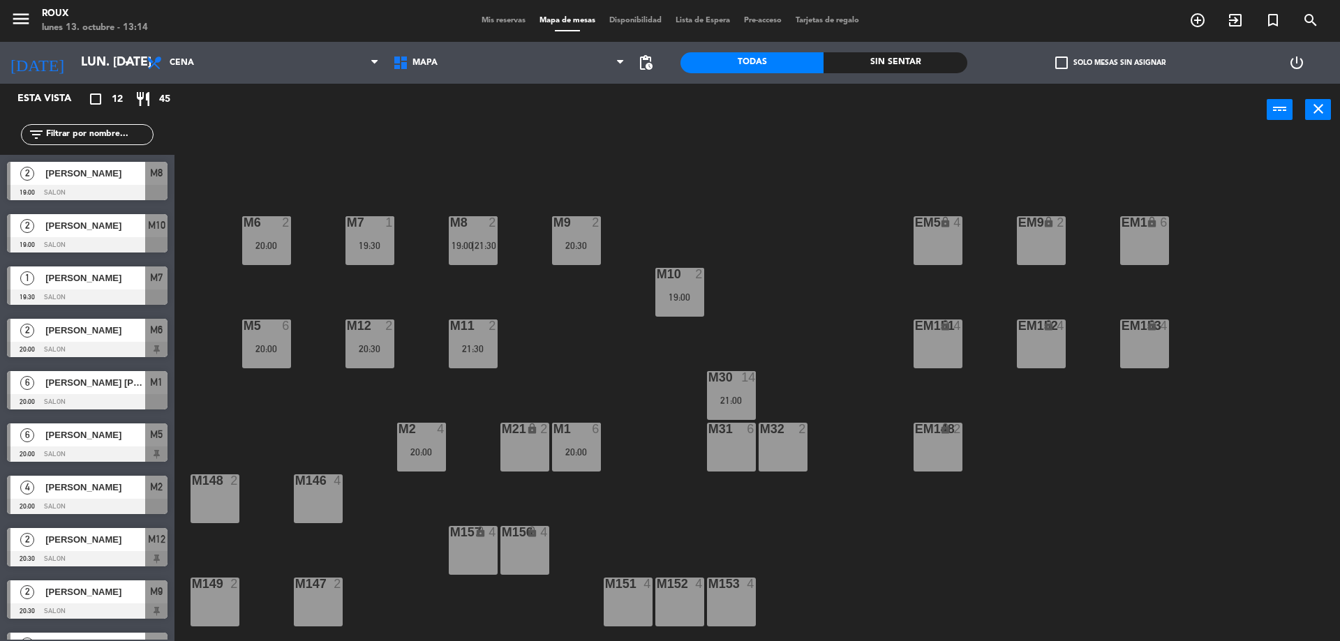
click at [732, 399] on div "21:00" at bounding box center [731, 401] width 49 height 10
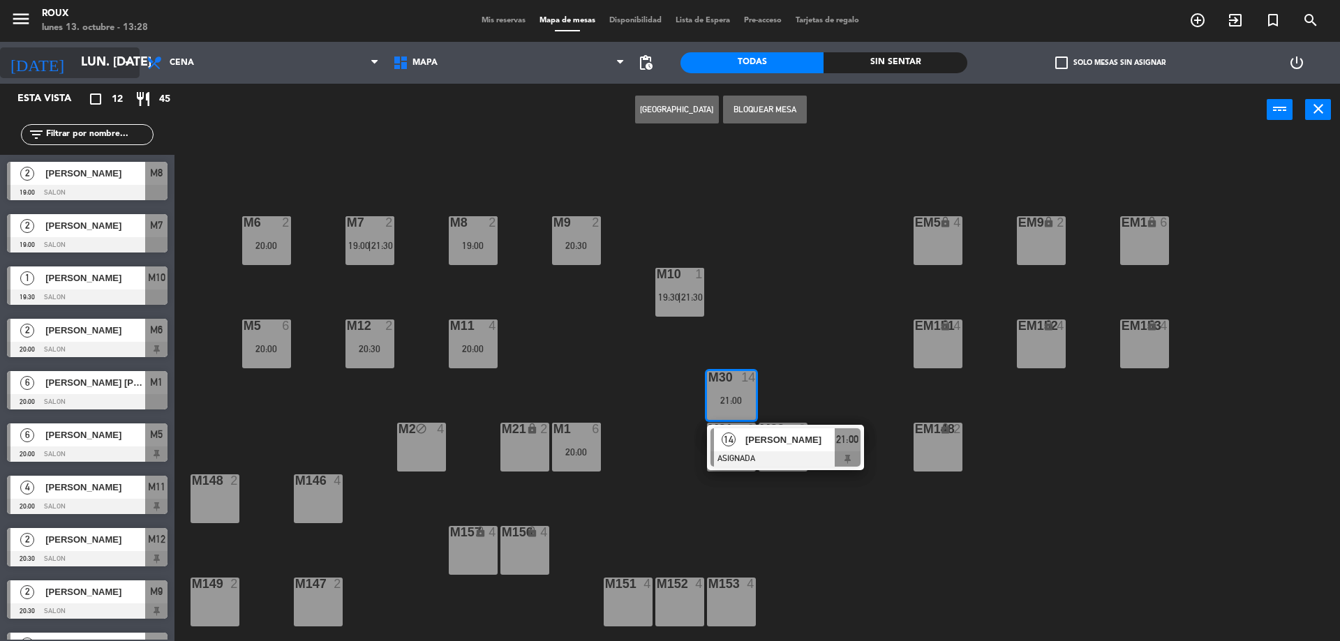
click at [97, 52] on input "lun. [DATE]" at bounding box center [155, 63] width 162 height 28
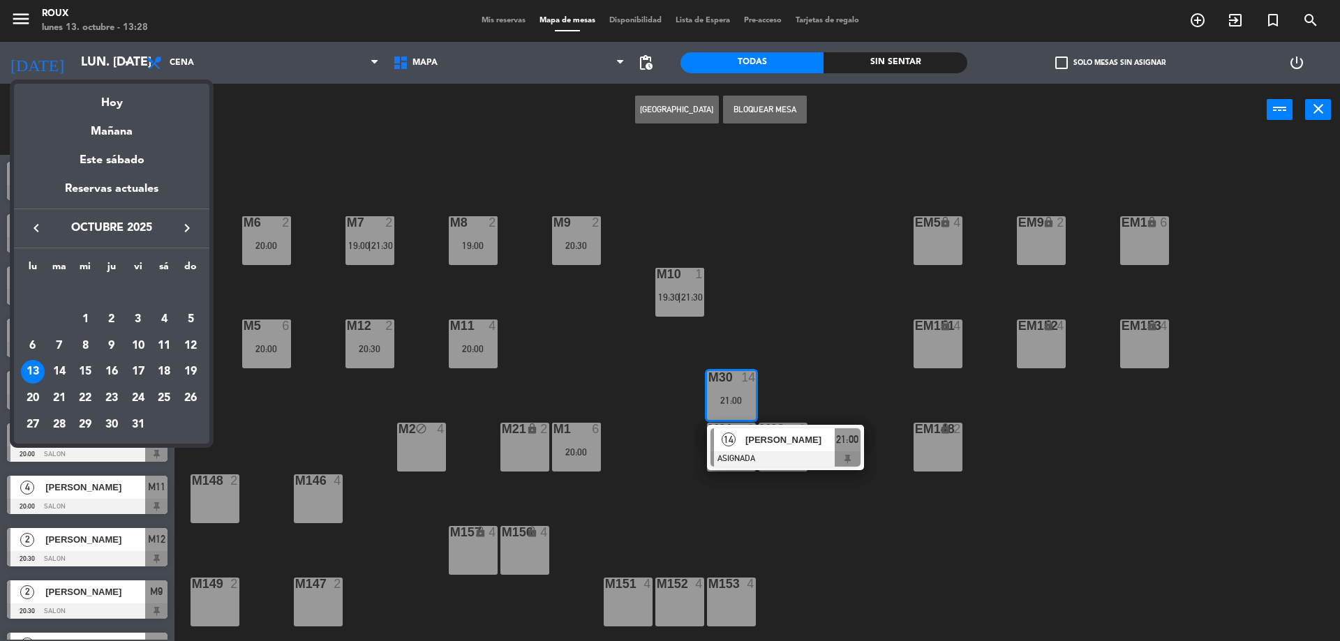
click at [190, 373] on div "19" at bounding box center [191, 372] width 24 height 24
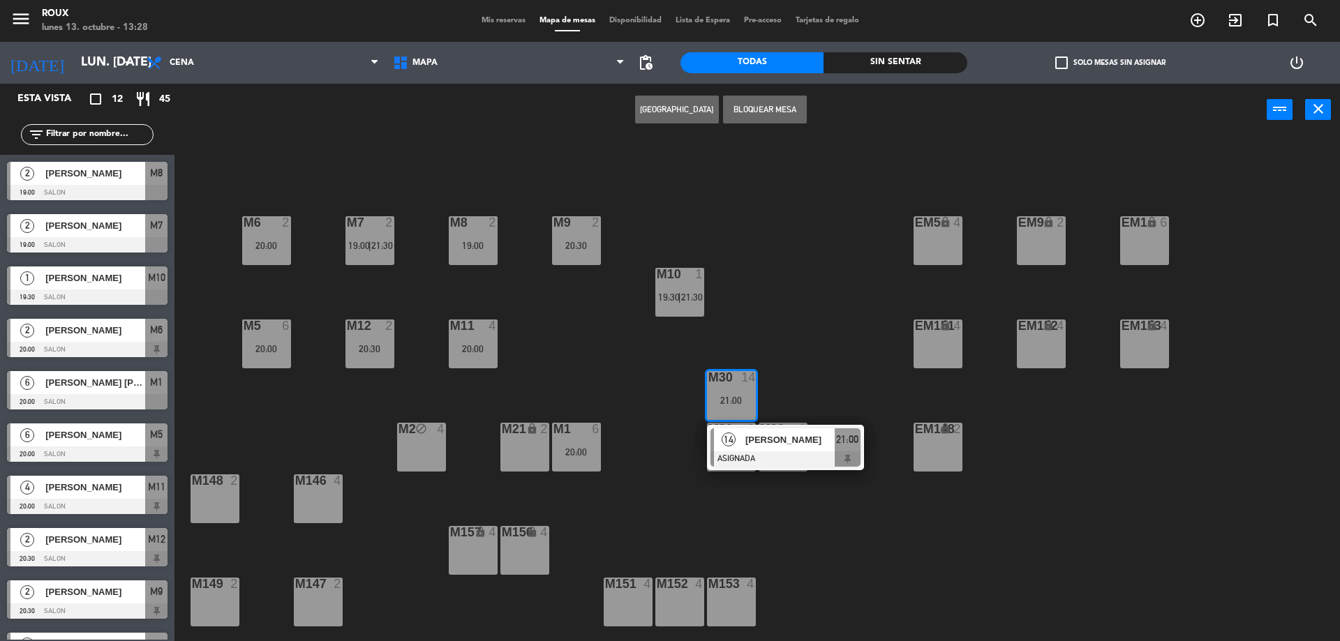
type input "dom. [DATE]"
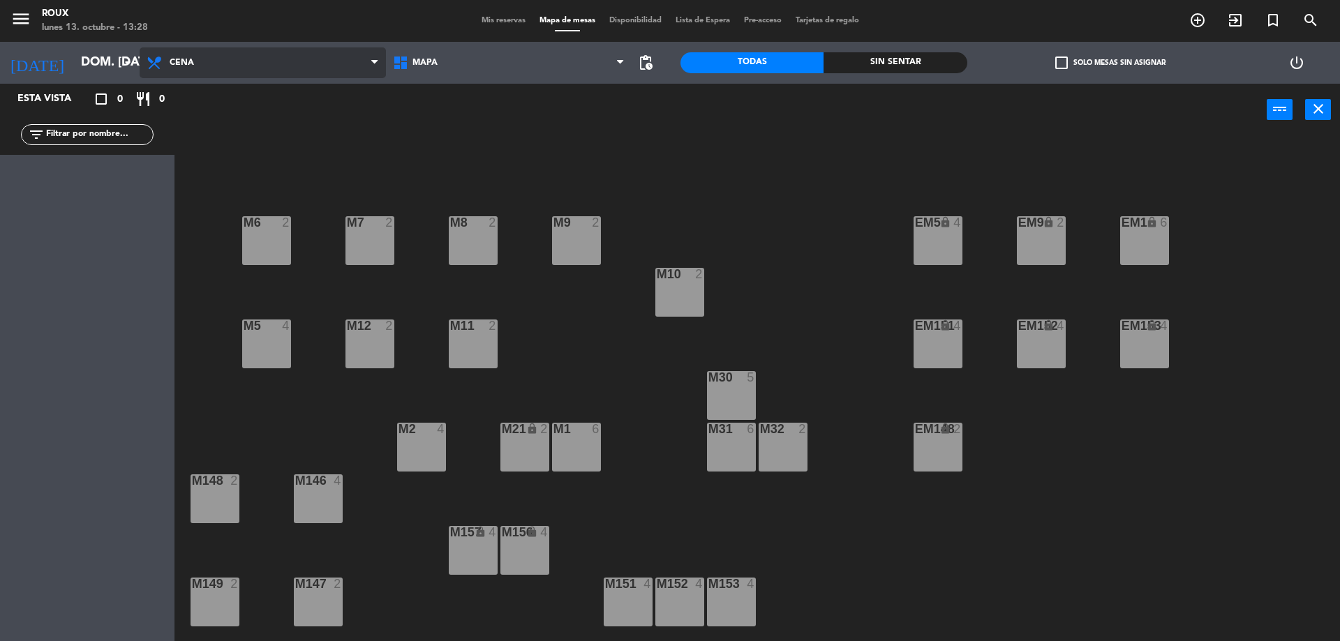
click at [253, 55] on span "Cena" at bounding box center [263, 62] width 246 height 31
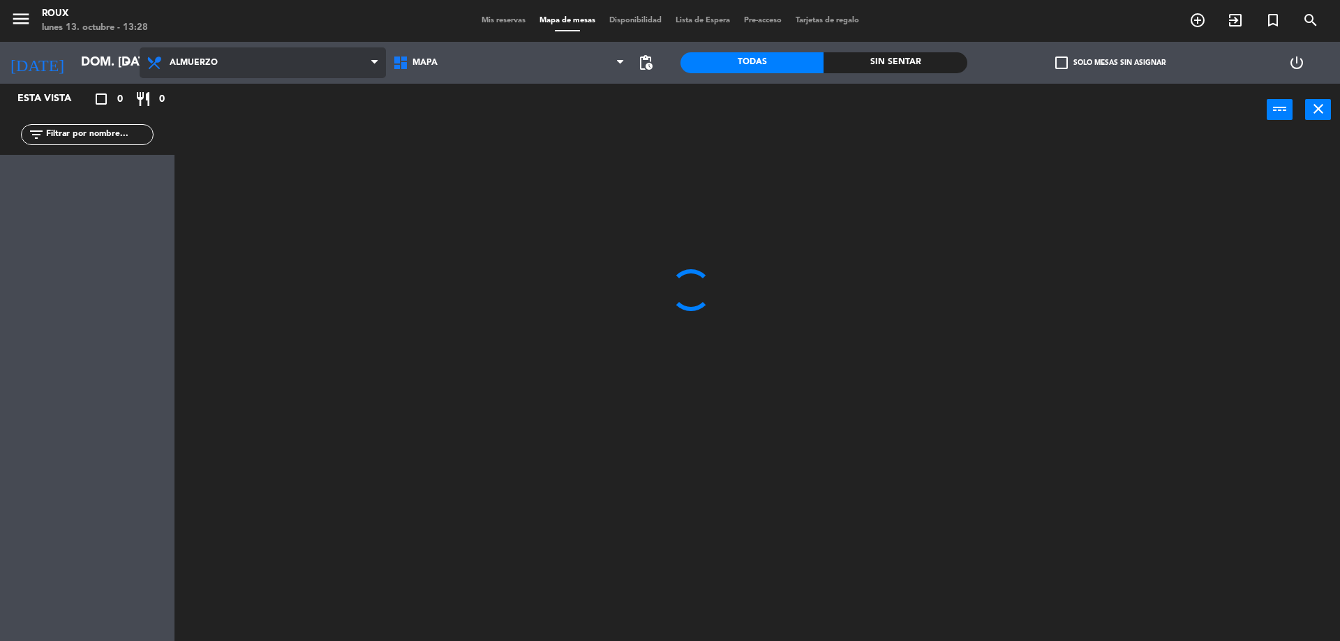
click at [242, 94] on ng-component "menu Roux lunes 13. octubre - 13:28 Mis reservas Mapa de mesas Disponibilidad L…" at bounding box center [670, 322] width 1340 height 645
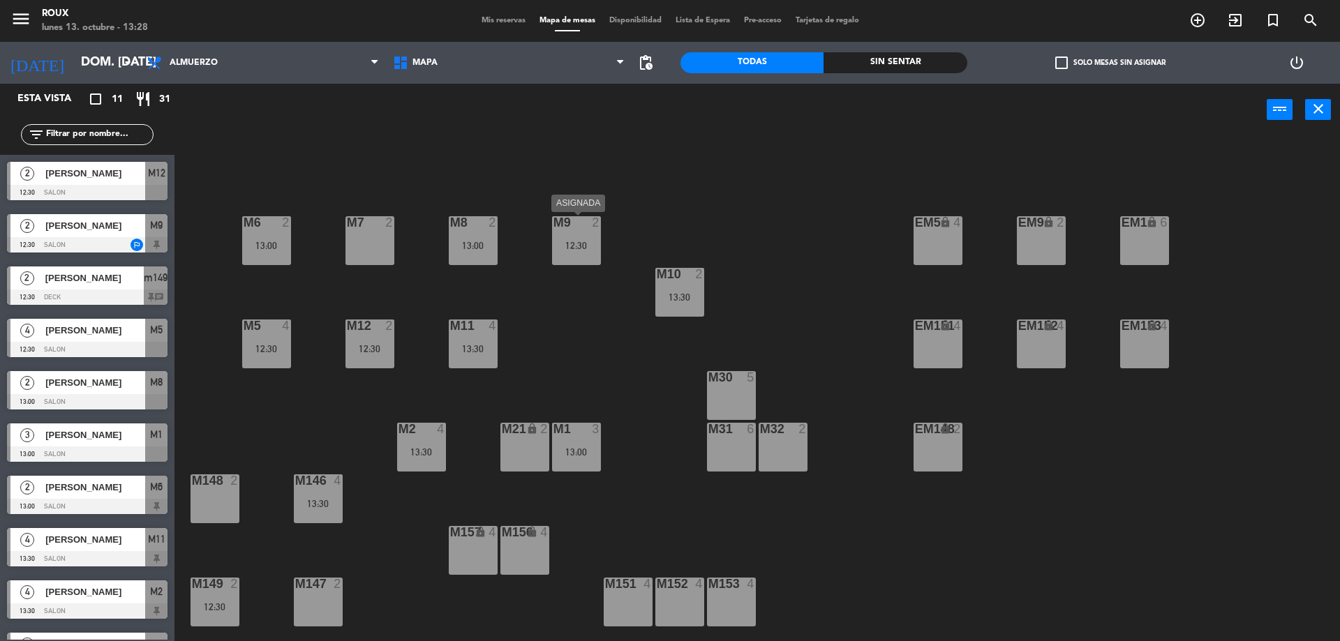
click at [594, 253] on div "M9 2 12:30" at bounding box center [576, 240] width 49 height 49
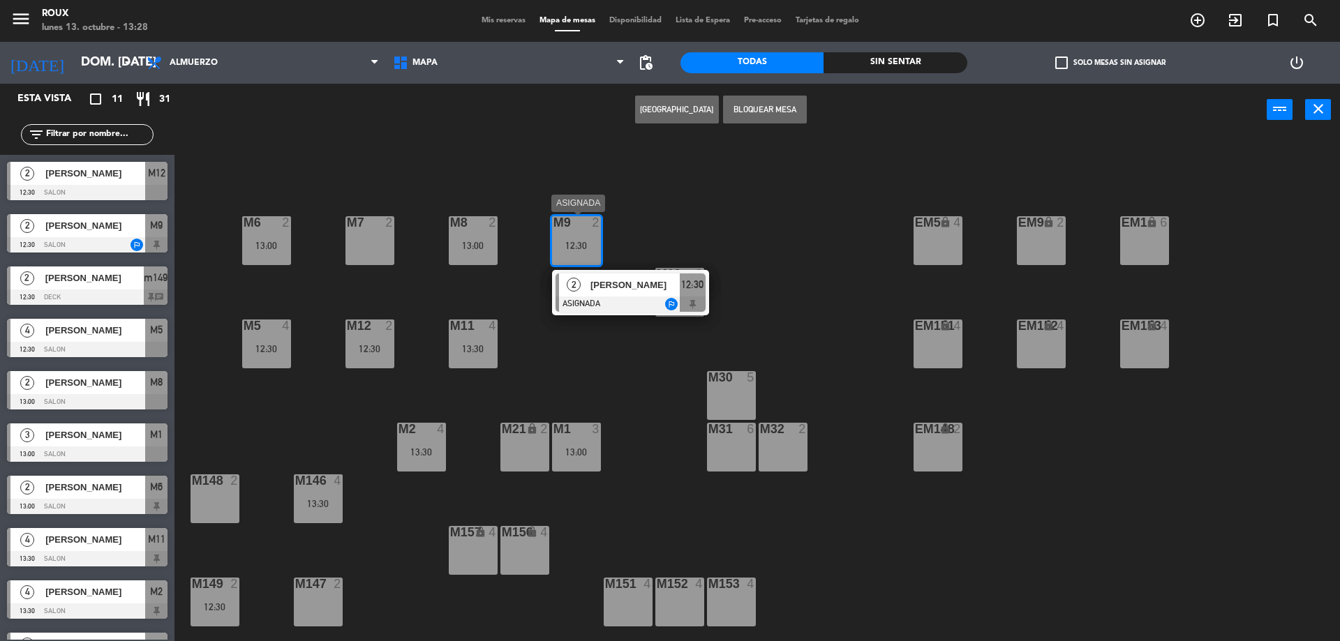
click at [630, 282] on span "[PERSON_NAME]" at bounding box center [634, 285] width 89 height 15
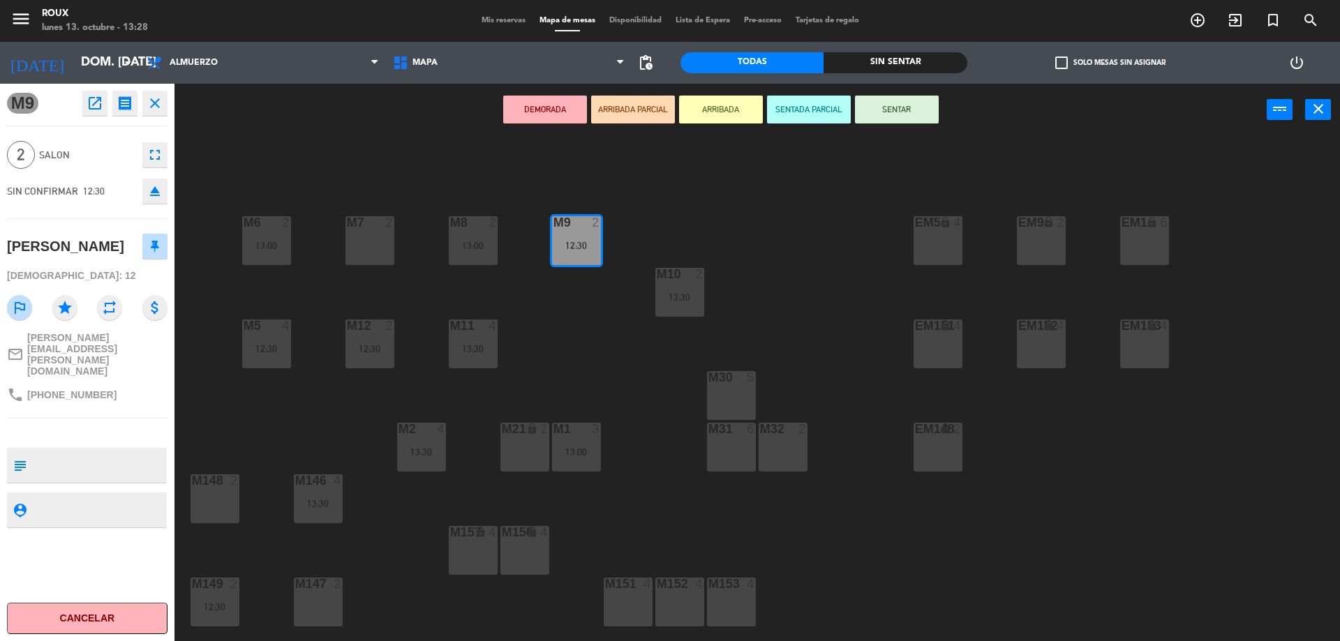
click at [71, 451] on textarea at bounding box center [98, 465] width 133 height 29
type textarea "U"
type textarea "QUIERE MESA 9"
click at [107, 429] on div at bounding box center [87, 434] width 161 height 10
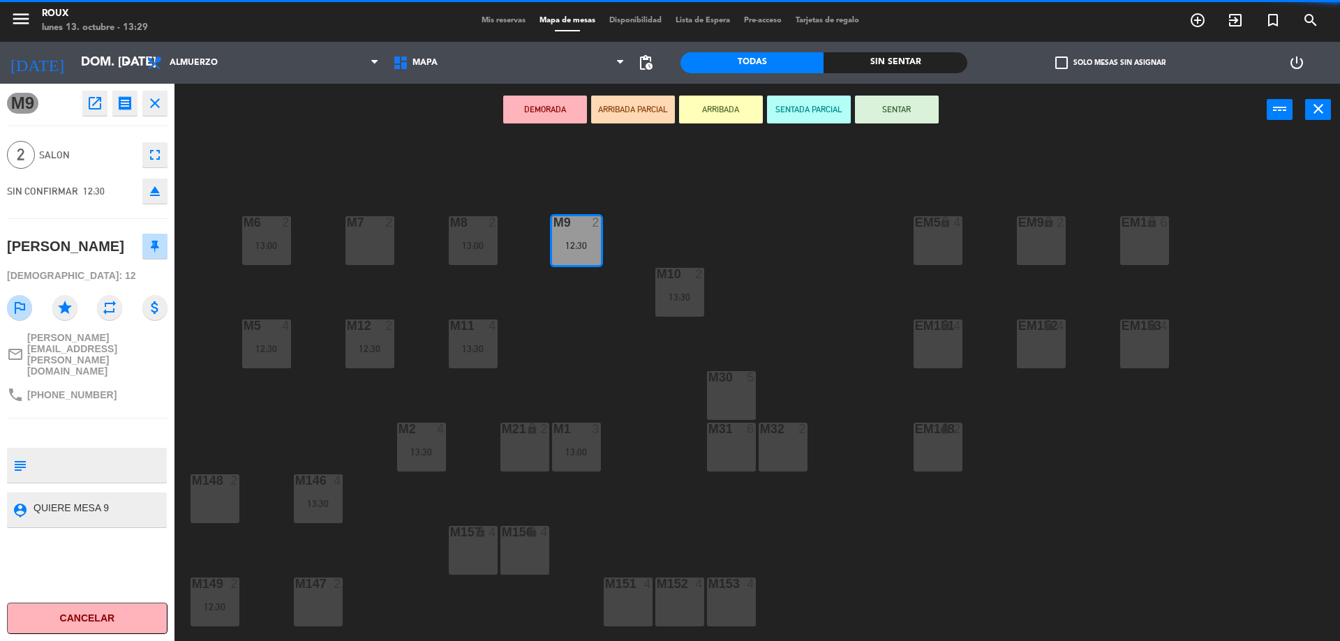
click at [210, 399] on div "M6 2 13:00 M7 2 M8 2 13:00 M9 2 12:30 EM9 lock 2 EM5 lock 4 EM1 lock 6 M10 2 13…" at bounding box center [764, 392] width 1152 height 505
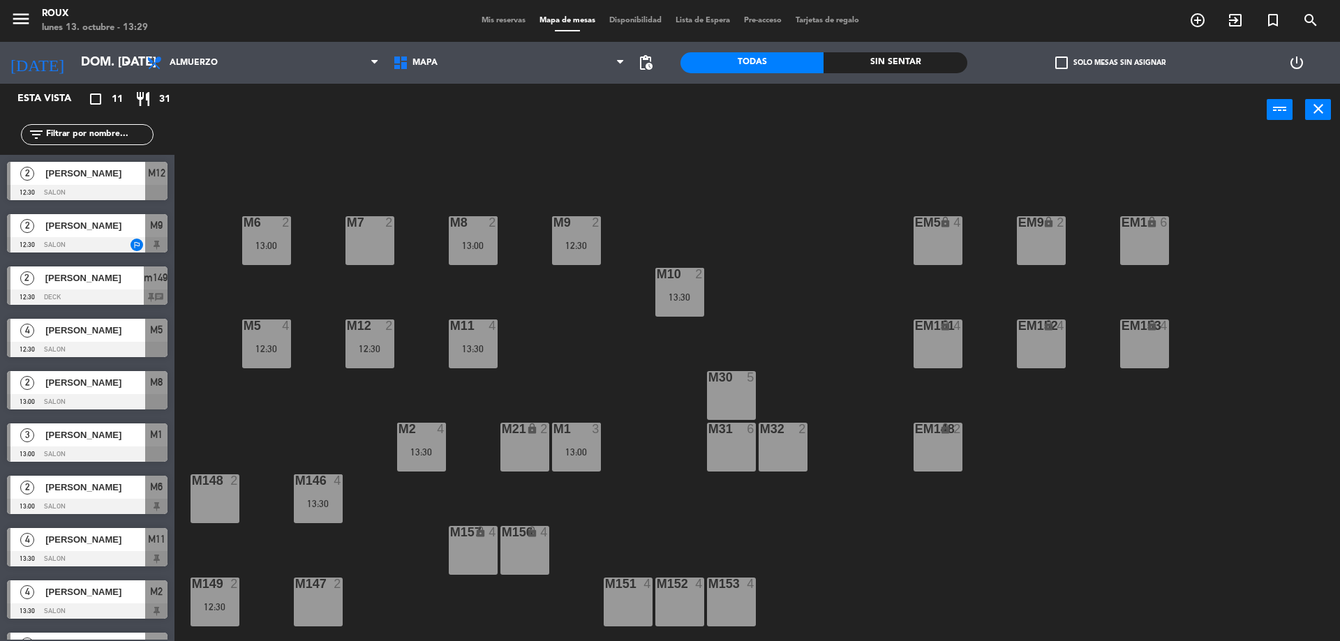
click at [562, 243] on div "12:30" at bounding box center [576, 246] width 49 height 10
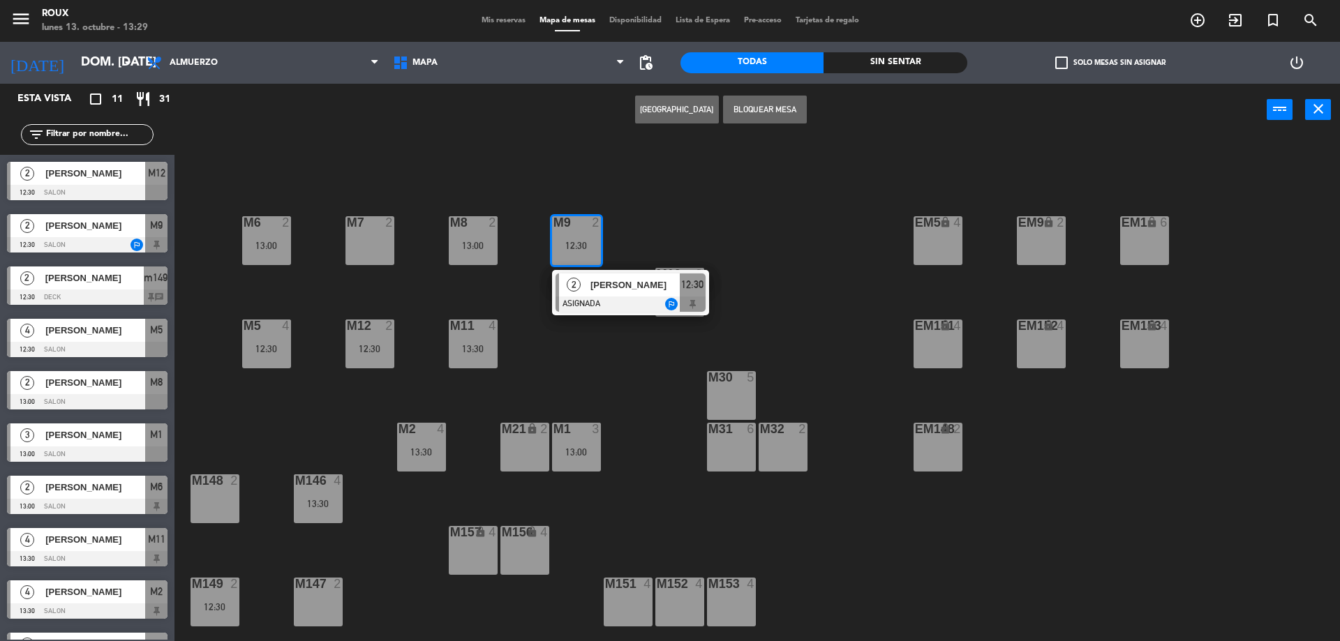
click at [605, 279] on span "[PERSON_NAME]" at bounding box center [634, 285] width 89 height 15
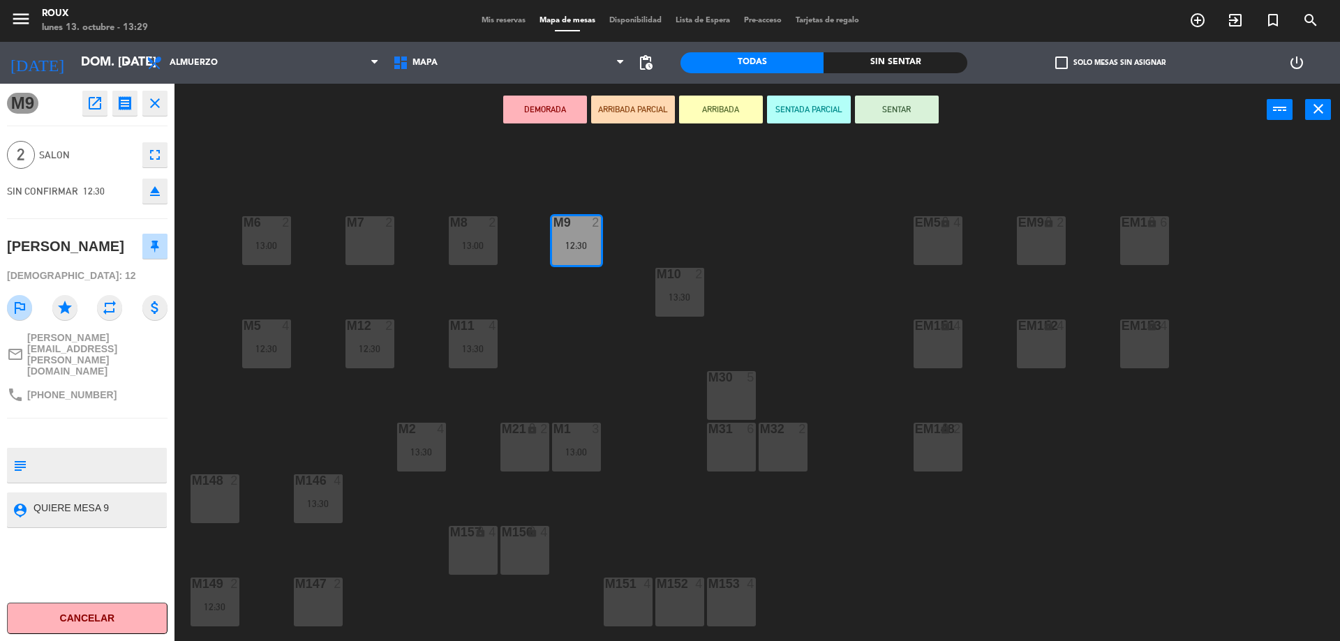
click at [551, 320] on div "M6 2 13:00 M7 2 M8 2 13:00 M9 2 12:30 EM9 lock 2 EM5 lock 4 EM1 lock 6 M10 2 13…" at bounding box center [764, 392] width 1152 height 505
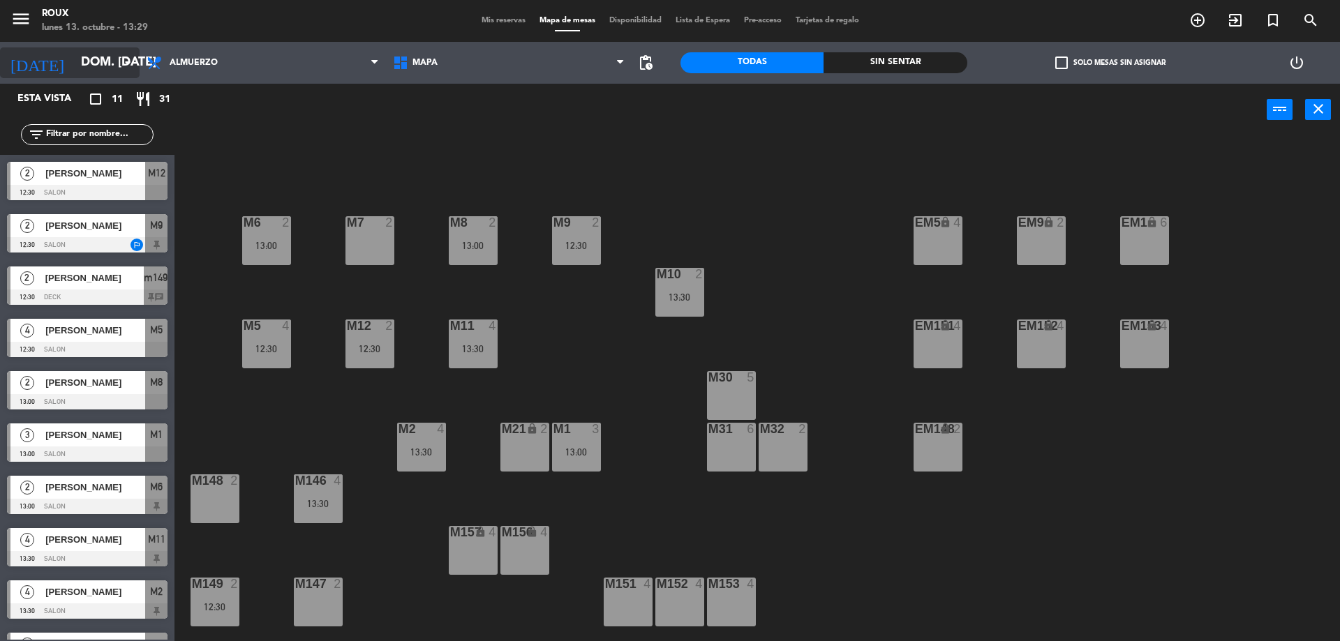
click at [110, 69] on input "dom. [DATE]" at bounding box center [155, 63] width 162 height 28
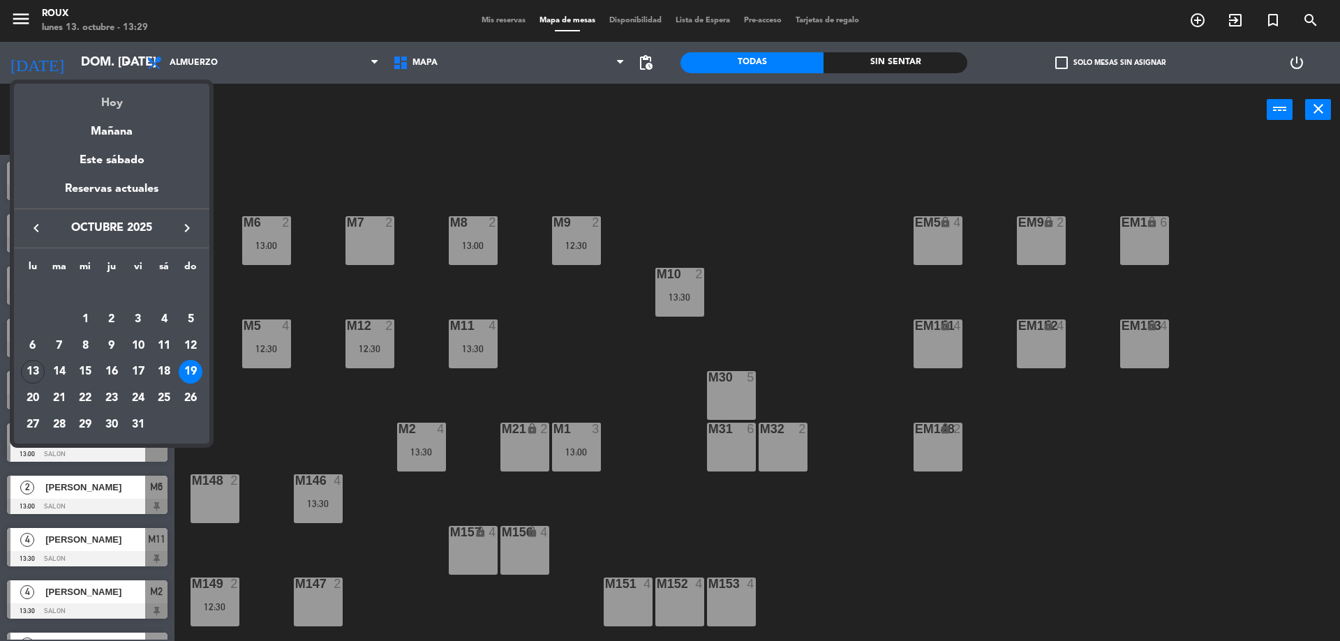
click at [114, 103] on div "Hoy" at bounding box center [111, 98] width 195 height 29
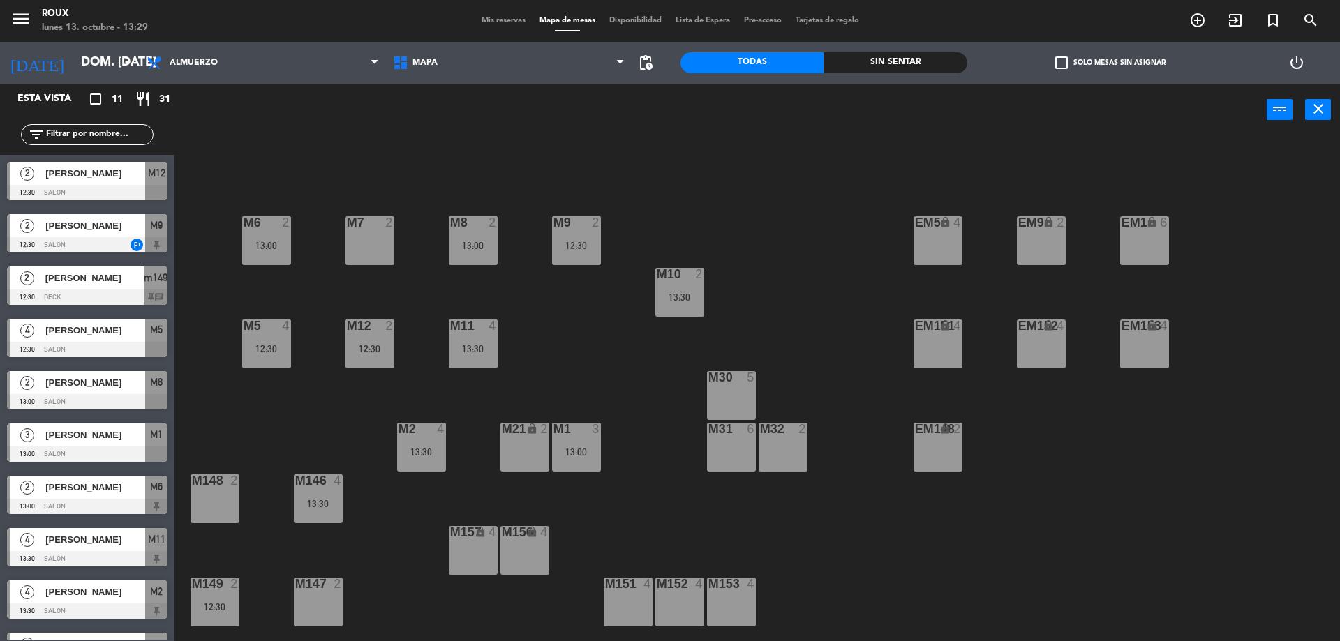
type input "lun. [DATE]"
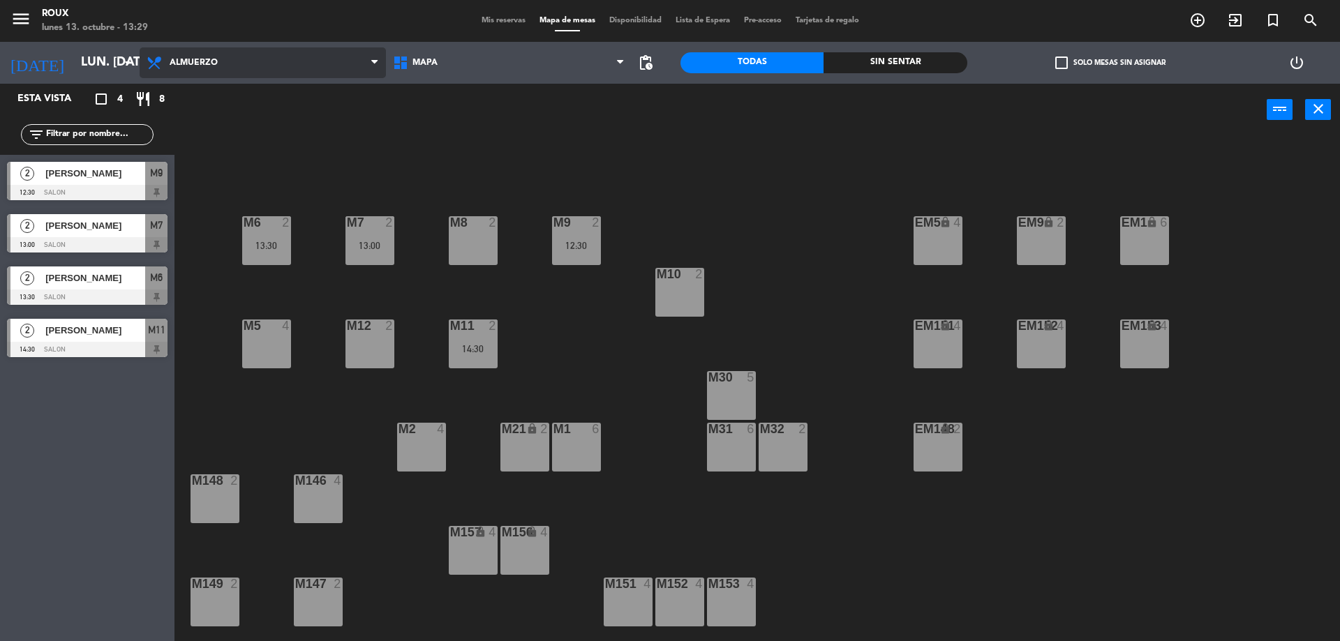
click at [212, 64] on span "Almuerzo" at bounding box center [194, 63] width 48 height 10
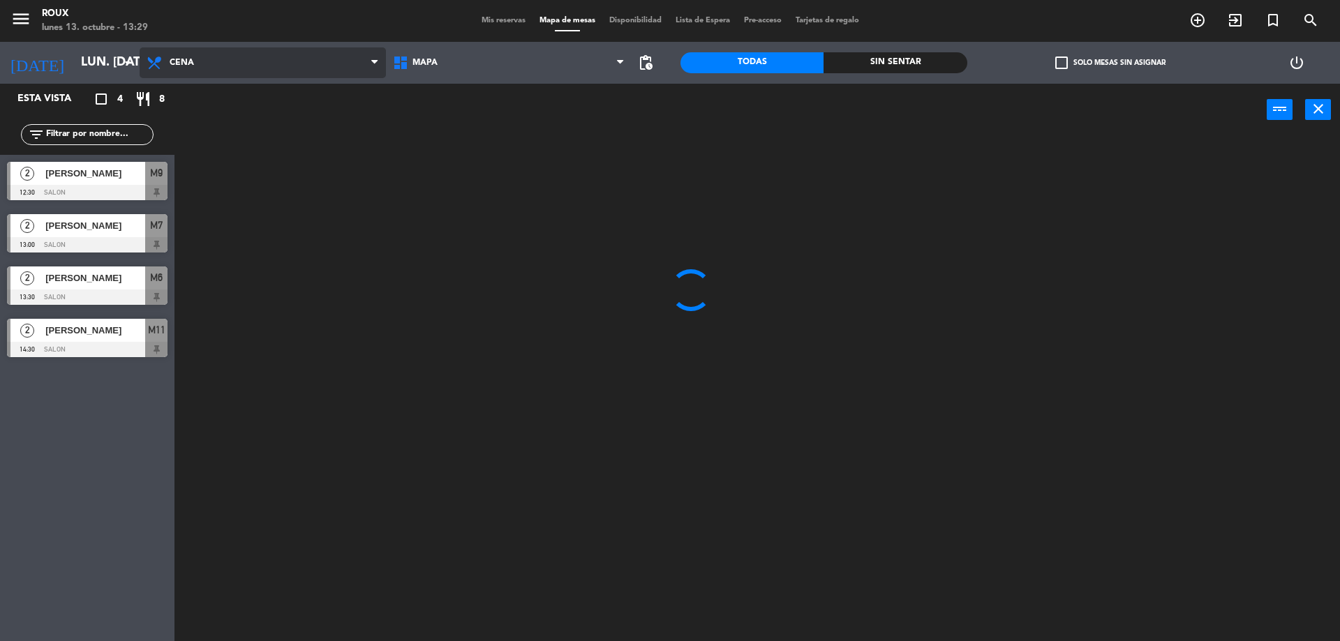
click at [225, 124] on ng-component "menu Roux lunes 13. octubre - 13:29 Mis reservas Mapa de mesas Disponibilidad L…" at bounding box center [670, 322] width 1340 height 645
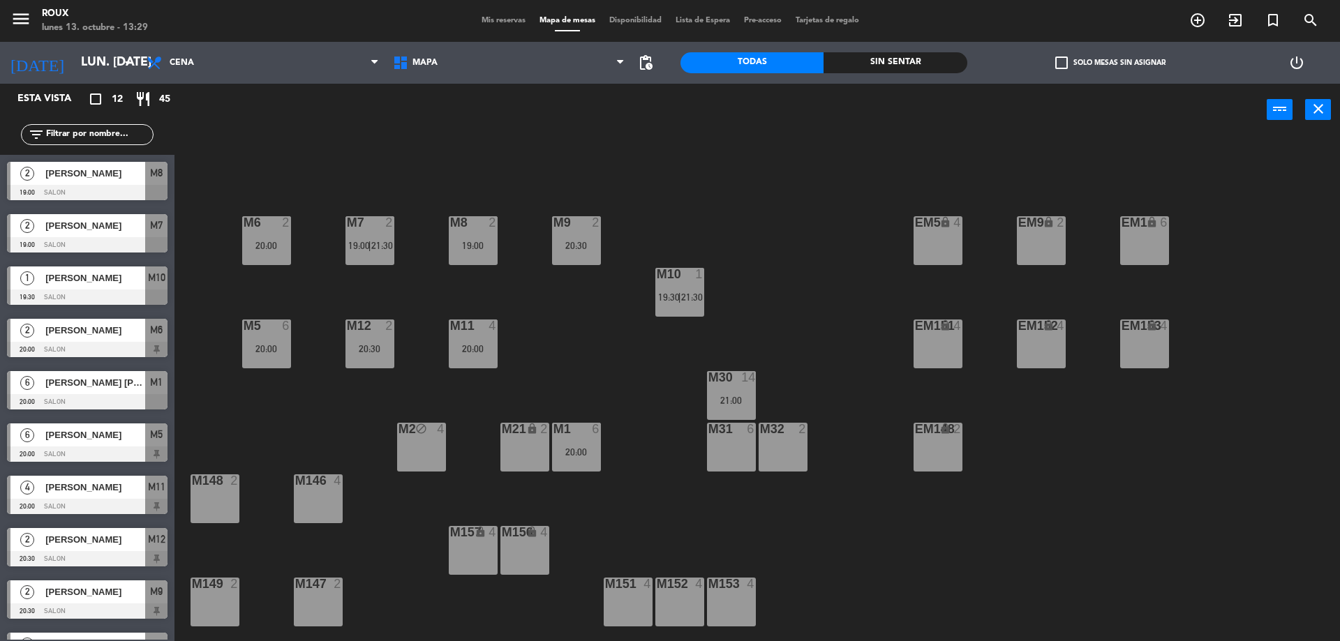
click at [117, 387] on span "[PERSON_NAME] [PERSON_NAME]" at bounding box center [95, 383] width 100 height 15
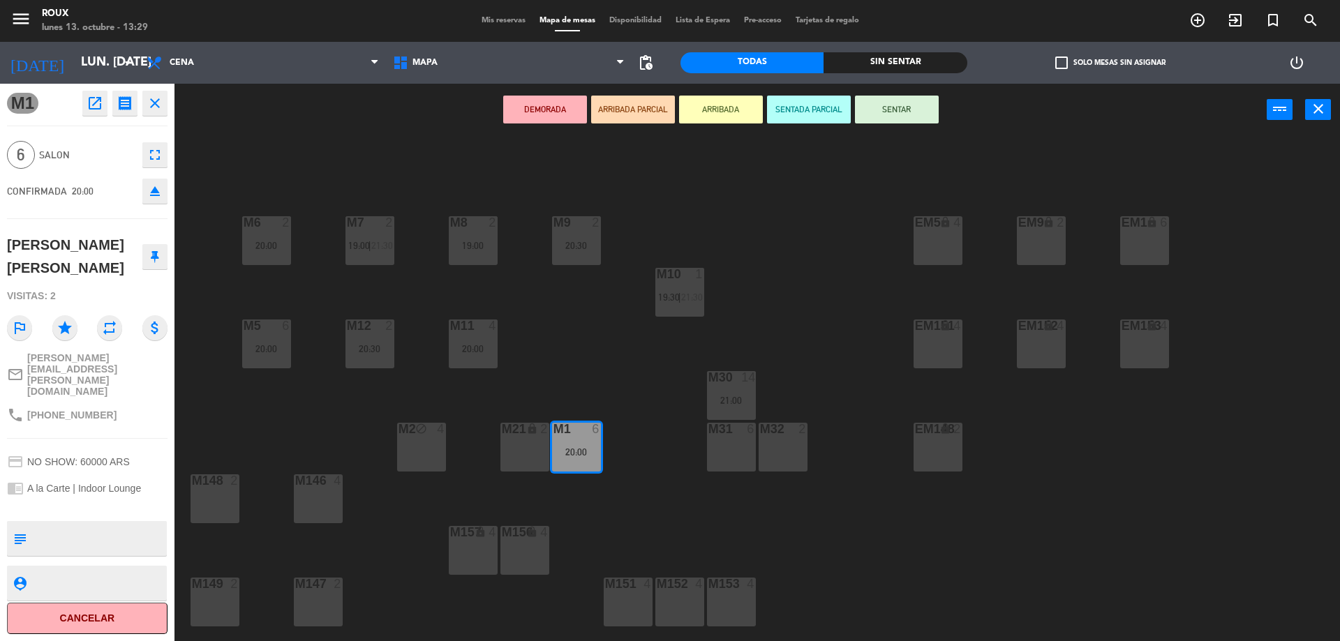
click at [132, 622] on button "Cancelar" at bounding box center [87, 618] width 161 height 31
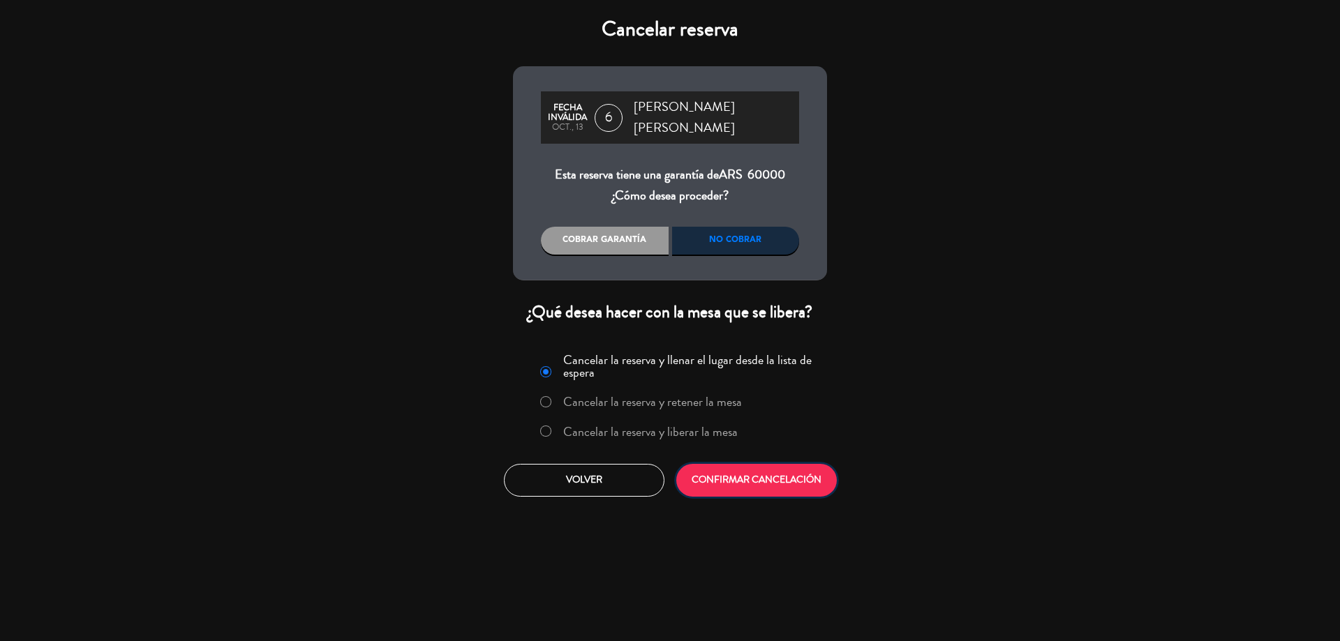
click at [785, 469] on button "CONFIRMAR CANCELACIÓN" at bounding box center [756, 480] width 161 height 33
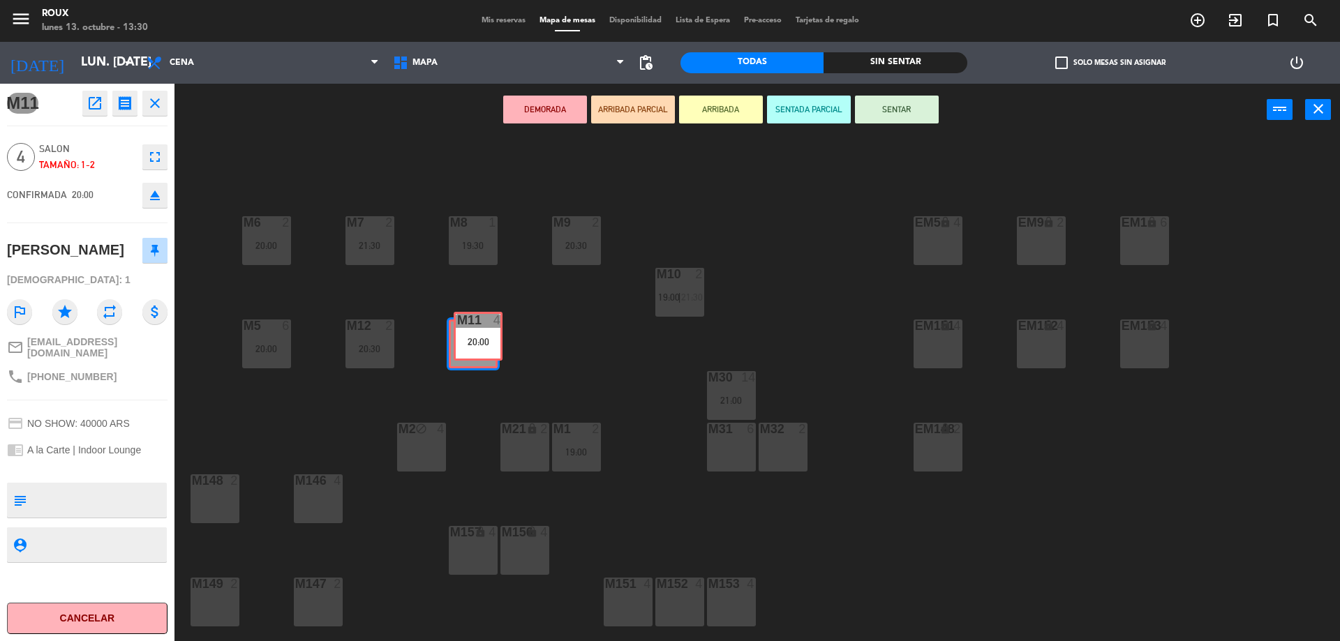
drag, startPoint x: 482, startPoint y: 342, endPoint x: 478, endPoint y: 356, distance: 14.4
click at [477, 349] on div "M11 4 20:00 M11 4 20:00" at bounding box center [473, 344] width 49 height 49
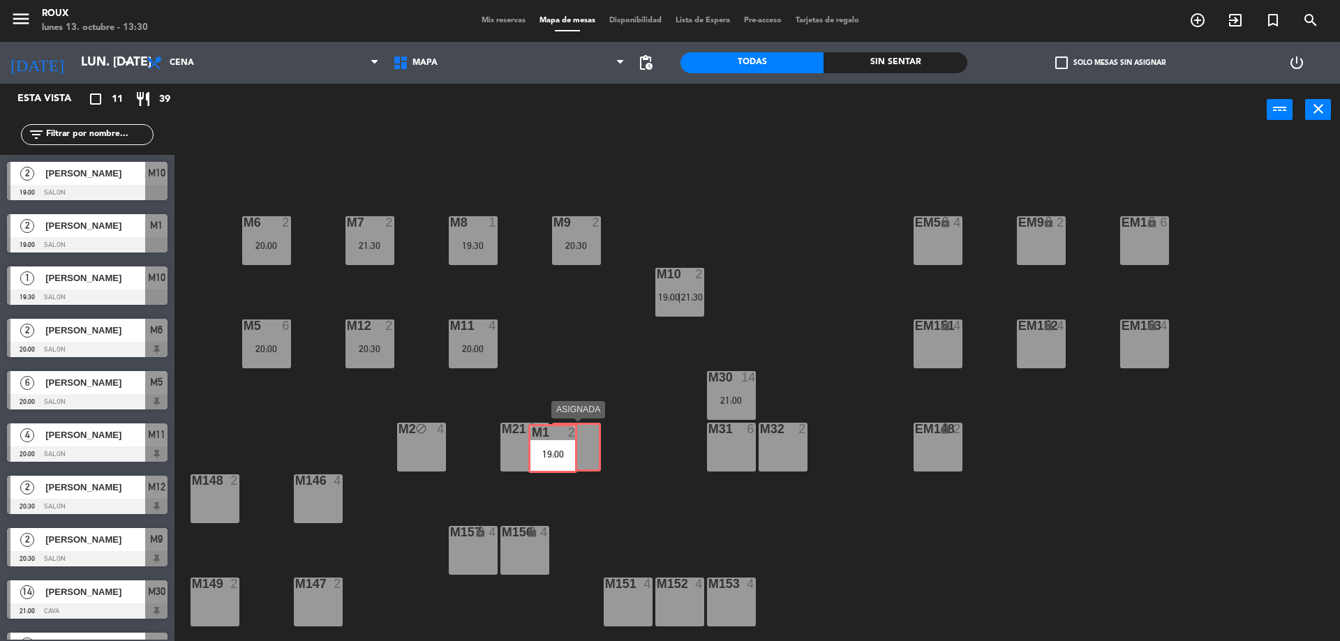
drag, startPoint x: 577, startPoint y: 447, endPoint x: 584, endPoint y: 436, distance: 13.0
click at [584, 436] on div "M1 2 19:00 M1 2 19:00" at bounding box center [576, 447] width 49 height 49
click at [586, 454] on div "19:00" at bounding box center [576, 452] width 49 height 10
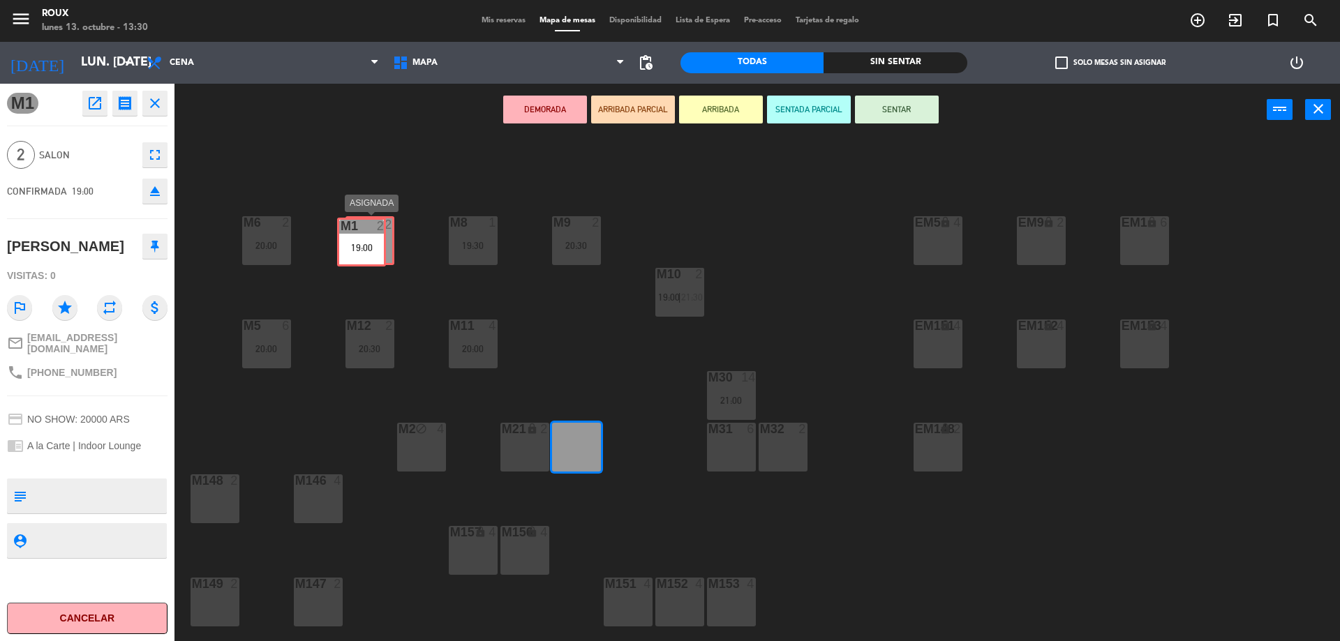
drag, startPoint x: 586, startPoint y: 446, endPoint x: 371, endPoint y: 241, distance: 297.2
click at [371, 241] on div "M6 2 20:00 M7 2 21:30 M8 1 19:30 M9 2 20:30 EM9 lock 2 EM5 lock 4 EM1 lock 6 M1…" at bounding box center [764, 392] width 1152 height 505
drag, startPoint x: 579, startPoint y: 440, endPoint x: 370, endPoint y: 232, distance: 294.2
click at [370, 232] on div "M6 2 20:00 M7 2 21:30 M8 1 19:30 M9 2 20:30 EM9 lock 2 EM5 lock 4 EM1 lock 6 M1…" at bounding box center [764, 392] width 1152 height 505
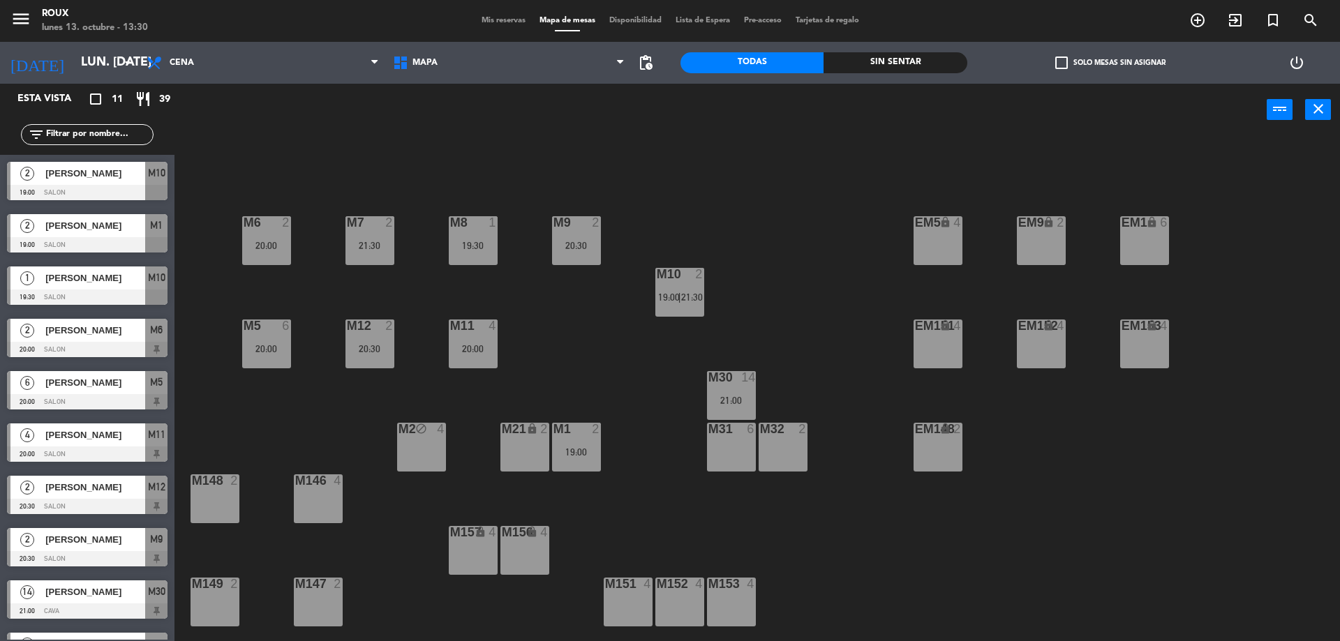
click at [588, 452] on div "19:00" at bounding box center [576, 452] width 49 height 10
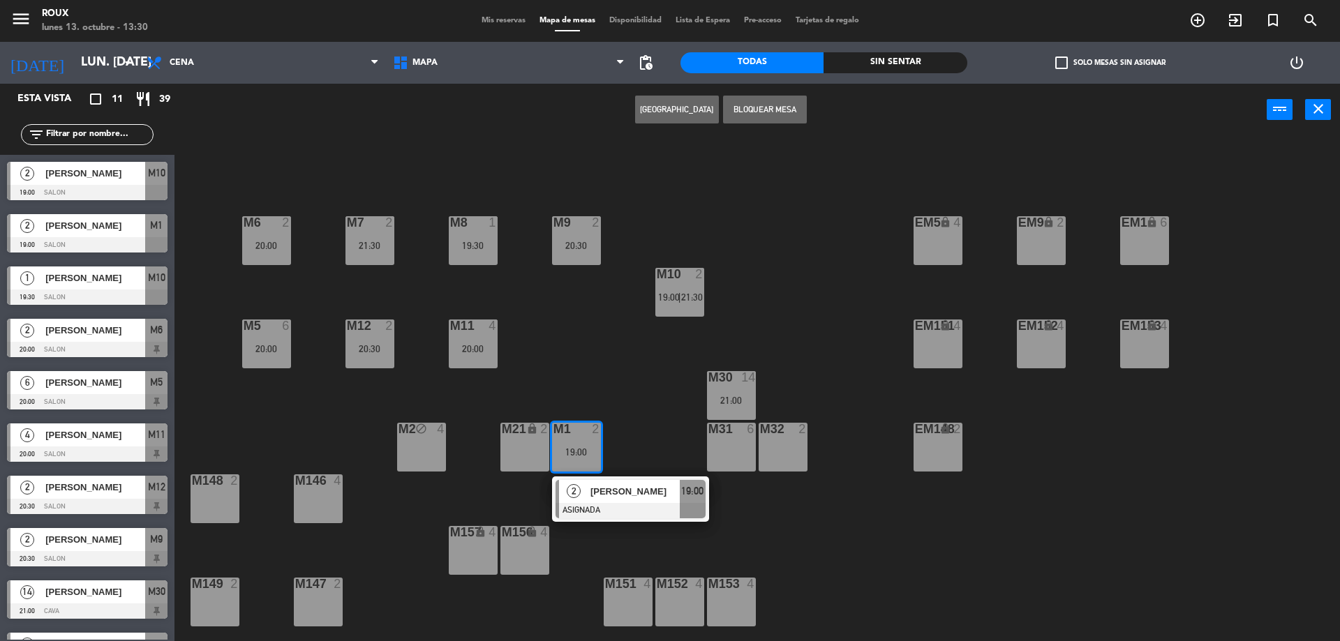
click at [611, 493] on span "[PERSON_NAME]" at bounding box center [634, 491] width 89 height 15
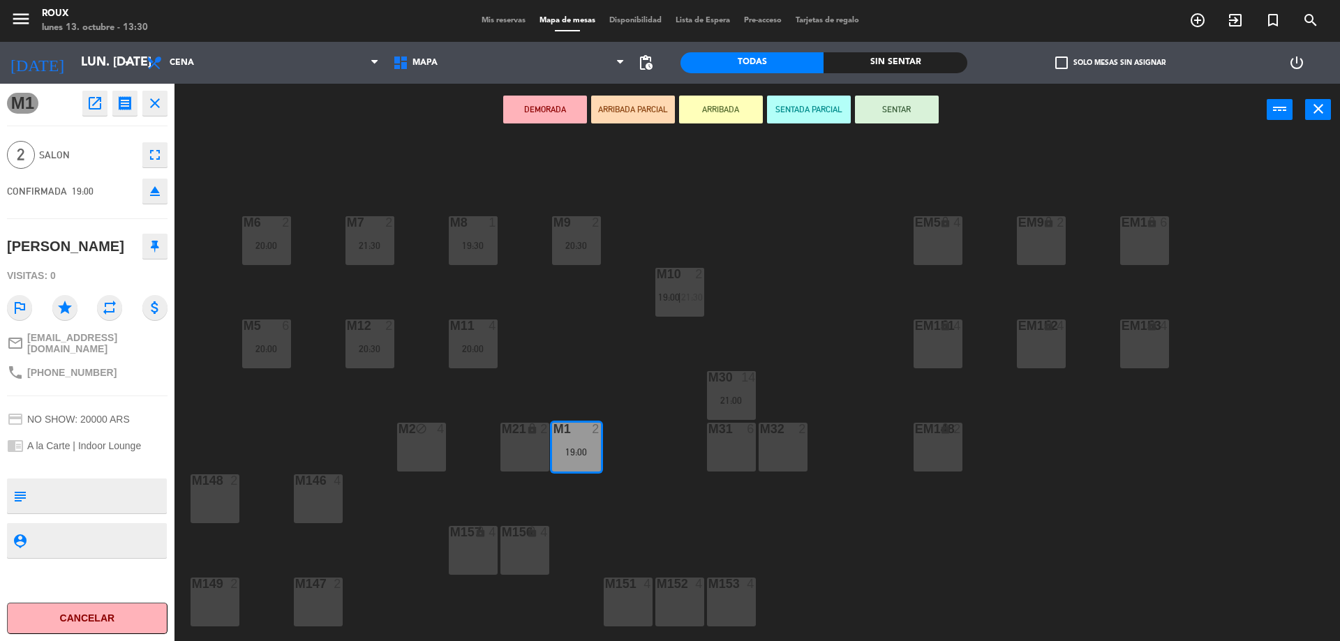
click at [375, 242] on div "21:30" at bounding box center [370, 246] width 49 height 10
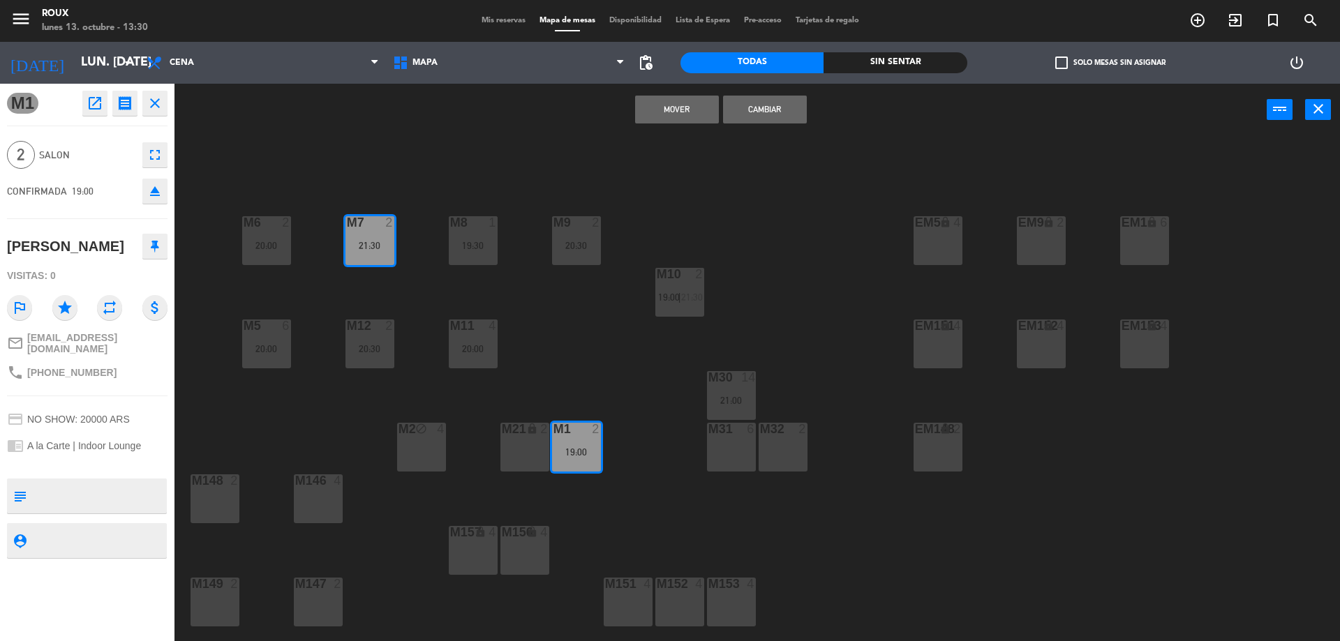
click at [675, 107] on button "Mover" at bounding box center [677, 110] width 84 height 28
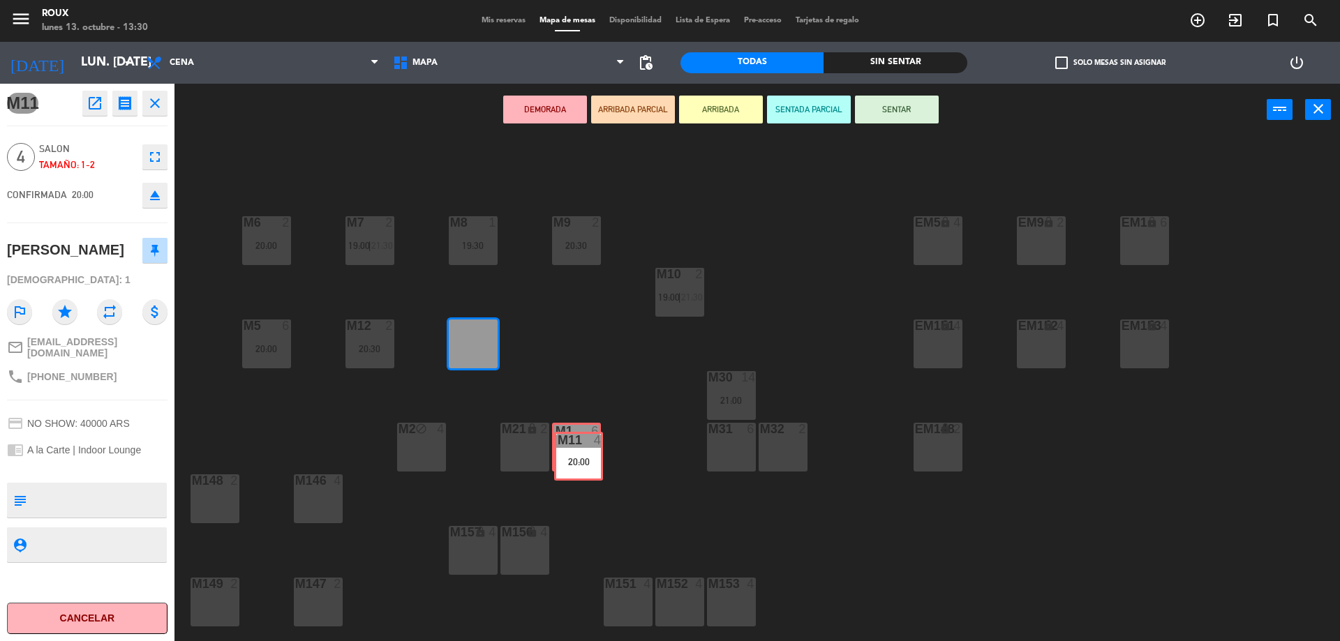
drag, startPoint x: 475, startPoint y: 336, endPoint x: 580, endPoint y: 449, distance: 154.1
click at [580, 449] on div "M6 2 20:00 M7 2 19:00 | 21:30 M8 1 19:30 M9 2 20:30 EM9 lock 2 EM5 lock 4 EM1 l…" at bounding box center [764, 392] width 1152 height 505
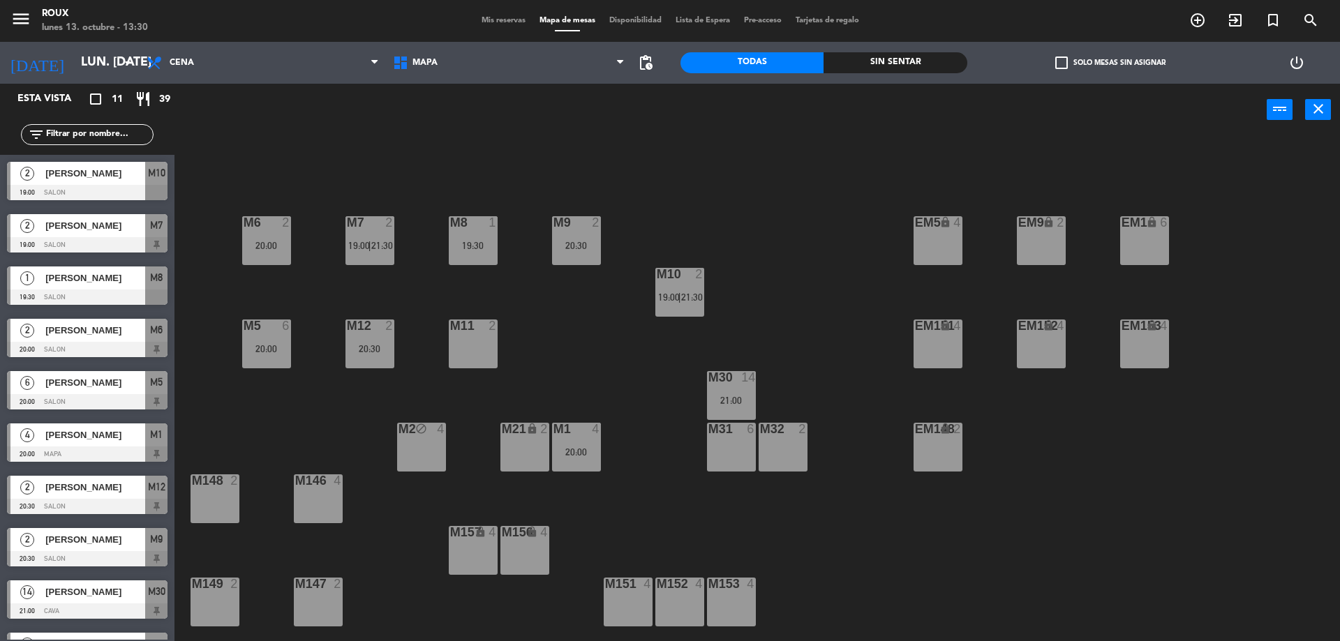
click at [414, 448] on div "M2 block 4" at bounding box center [421, 447] width 49 height 49
click at [750, 102] on button "Liberar Mesa" at bounding box center [765, 110] width 84 height 28
click at [594, 385] on div "M6 2 20:00 M7 2 19:00 | 21:30 M8 1 19:30 M9 2 20:30 EM9 lock 2 EM5 lock 4 EM1 l…" at bounding box center [764, 392] width 1152 height 505
click at [115, 328] on span "[PERSON_NAME]" at bounding box center [95, 330] width 100 height 15
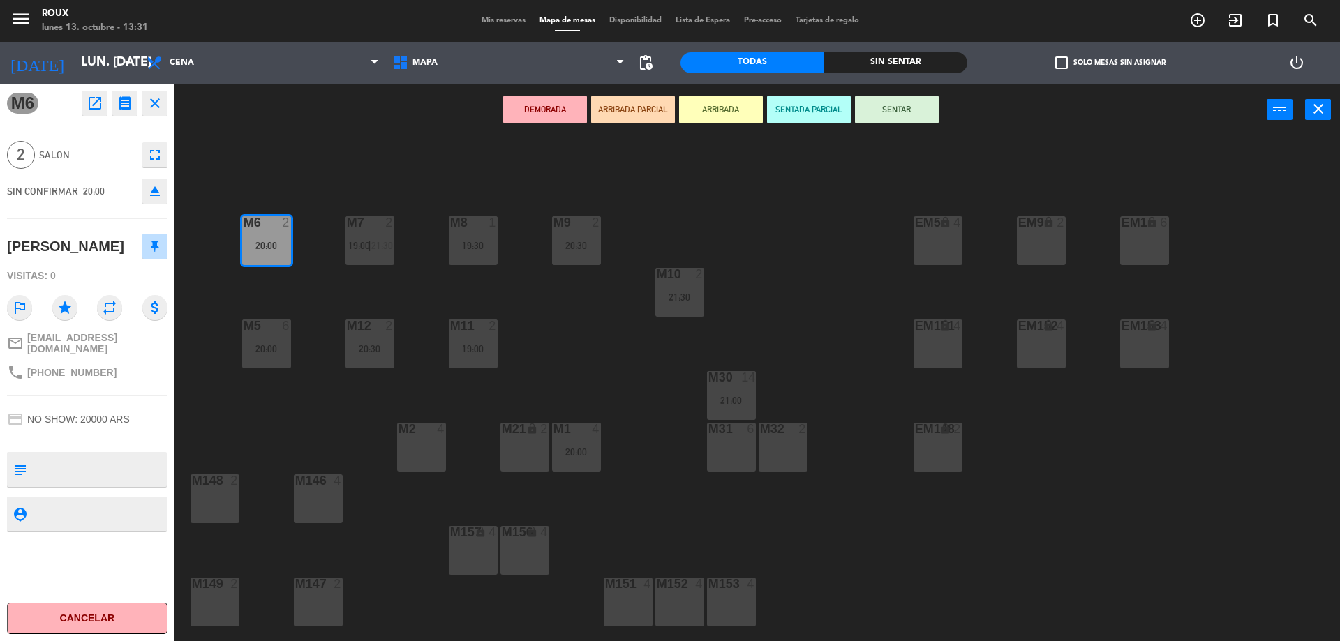
click at [504, 22] on span "Mis reservas" at bounding box center [504, 21] width 58 height 8
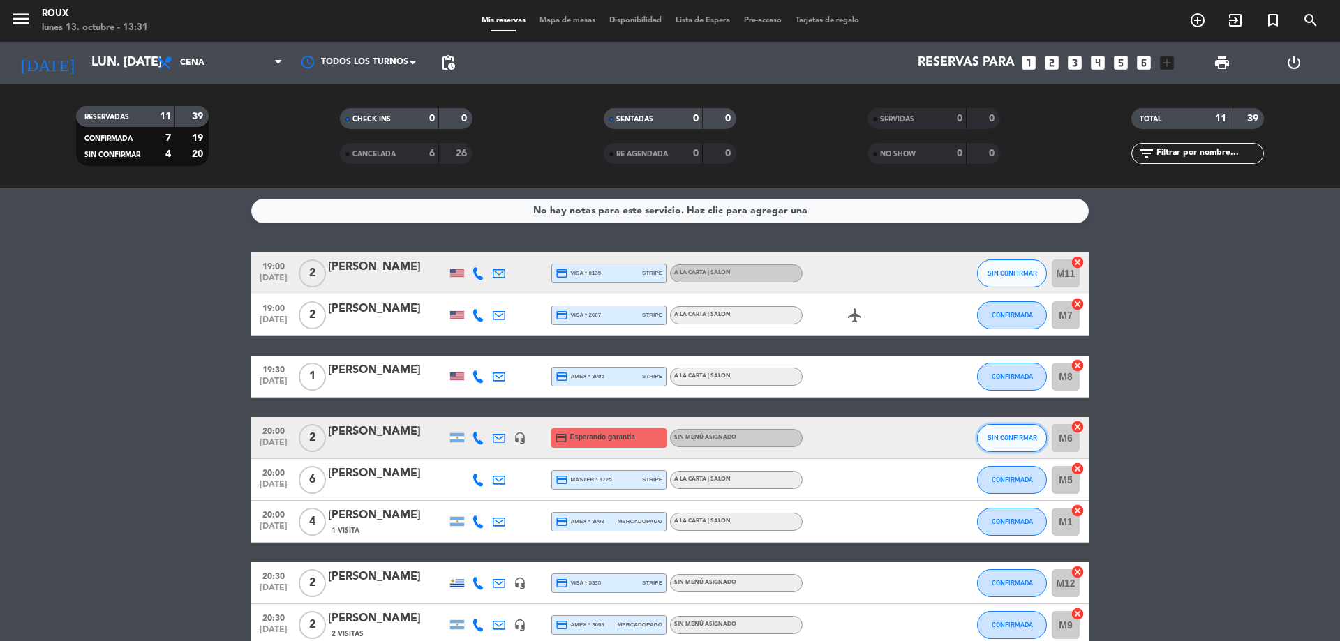
click at [1001, 440] on span "SIN CONFIRMAR" at bounding box center [1013, 438] width 50 height 8
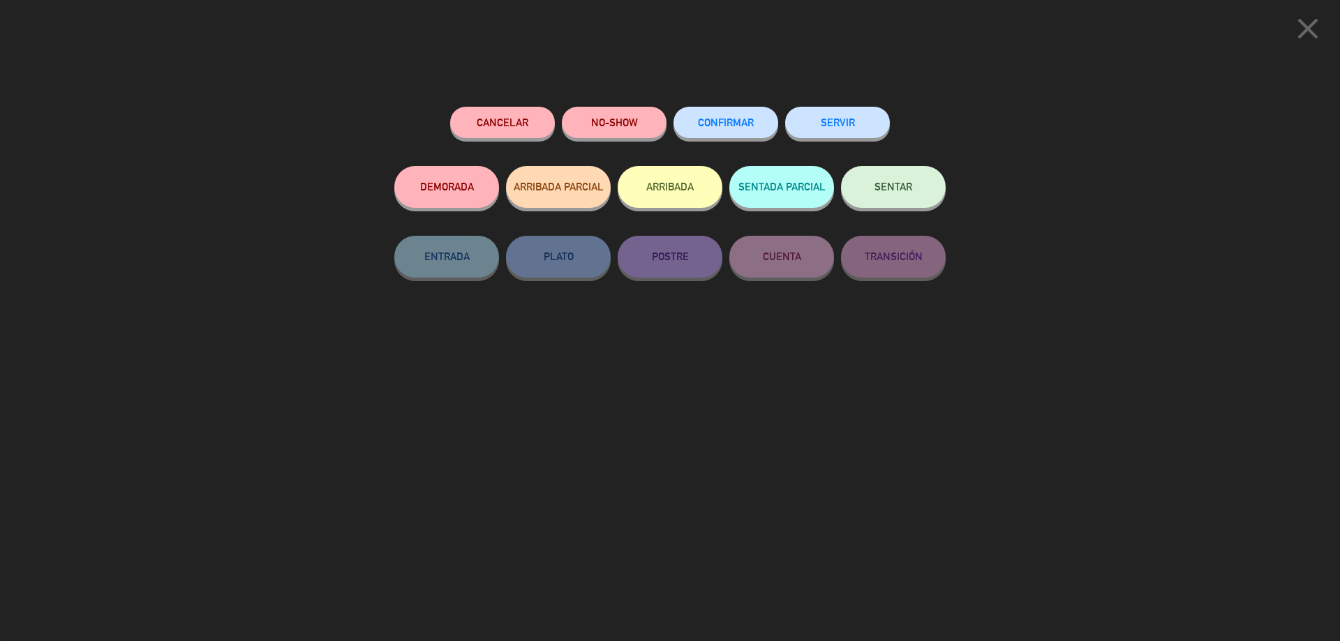
click at [759, 119] on button "CONFIRMAR" at bounding box center [726, 122] width 105 height 31
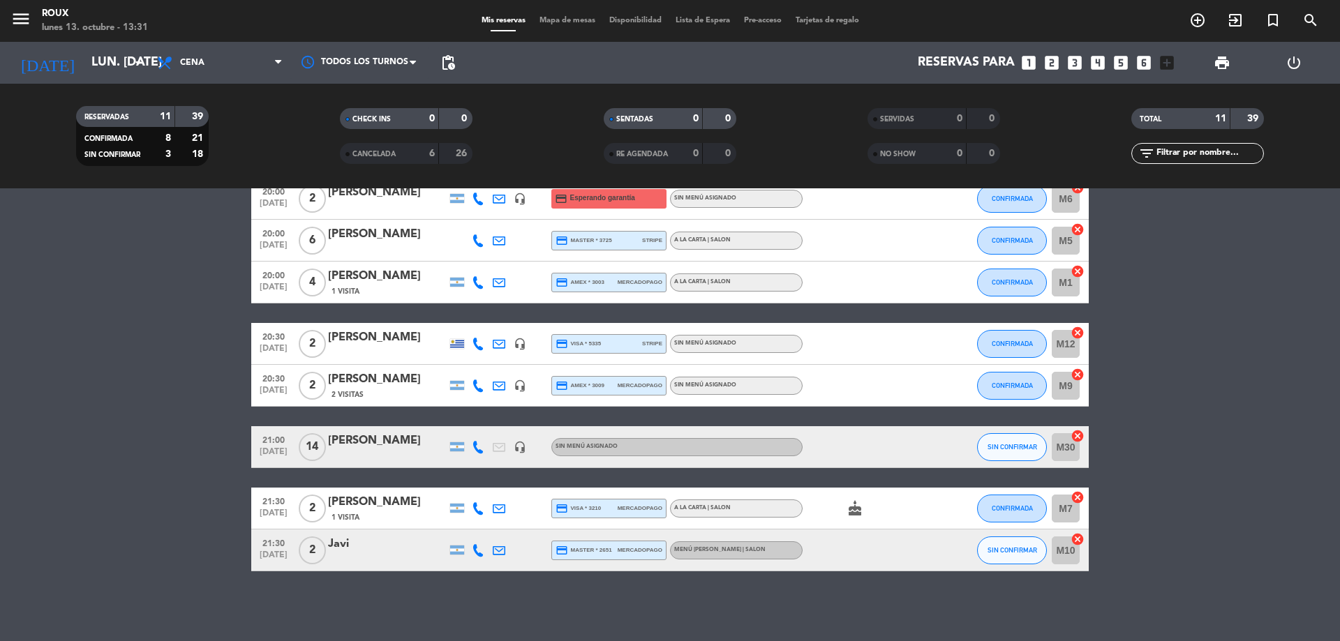
scroll to position [30, 0]
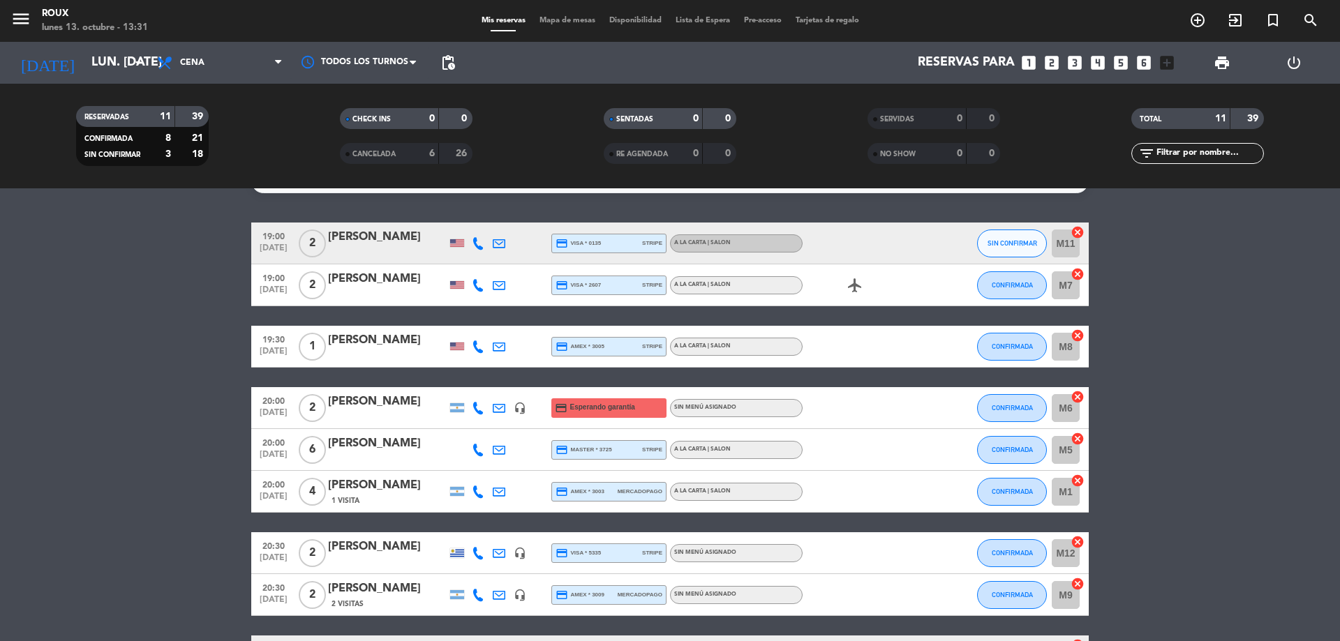
click at [374, 409] on div "[PERSON_NAME]" at bounding box center [387, 402] width 119 height 18
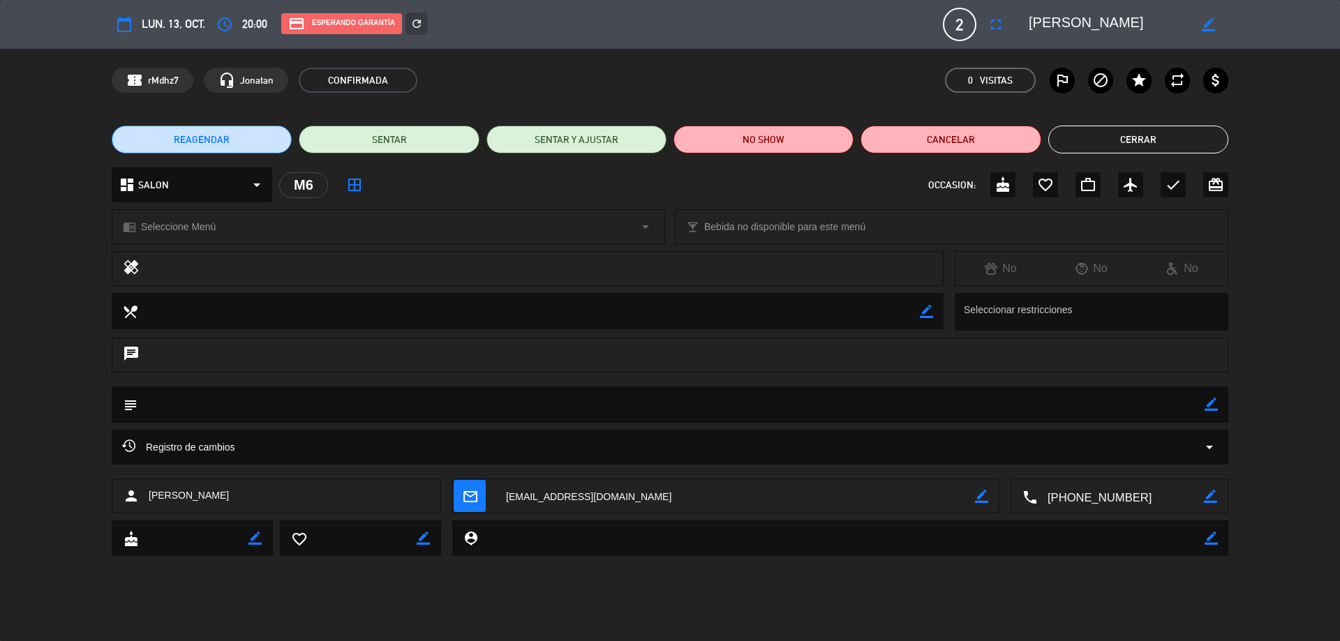
click at [1134, 140] on button "Cerrar" at bounding box center [1138, 140] width 180 height 28
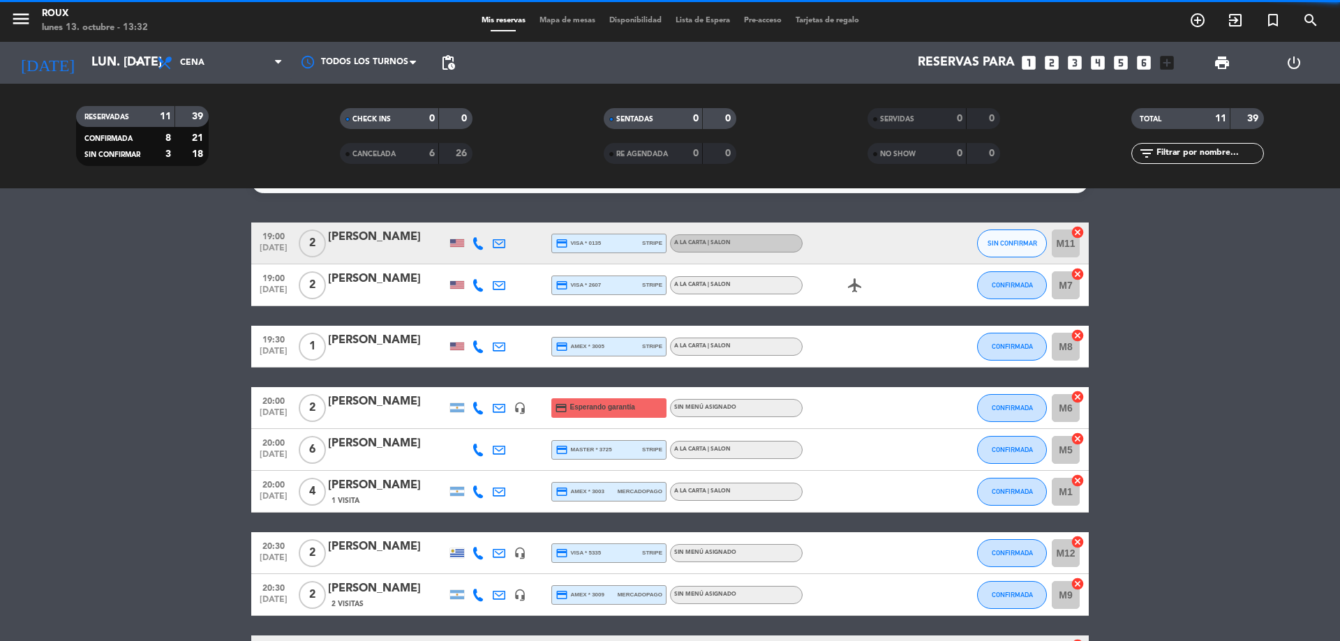
scroll to position [0, 0]
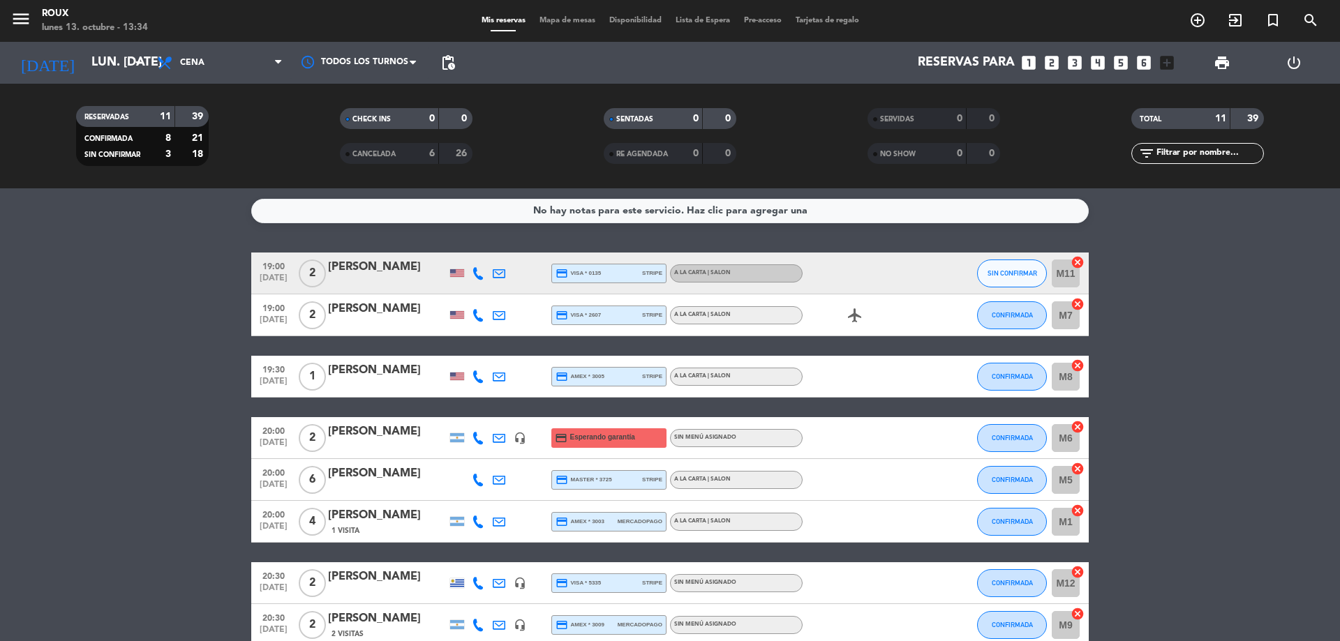
click at [552, 22] on span "Mapa de mesas" at bounding box center [568, 21] width 70 height 8
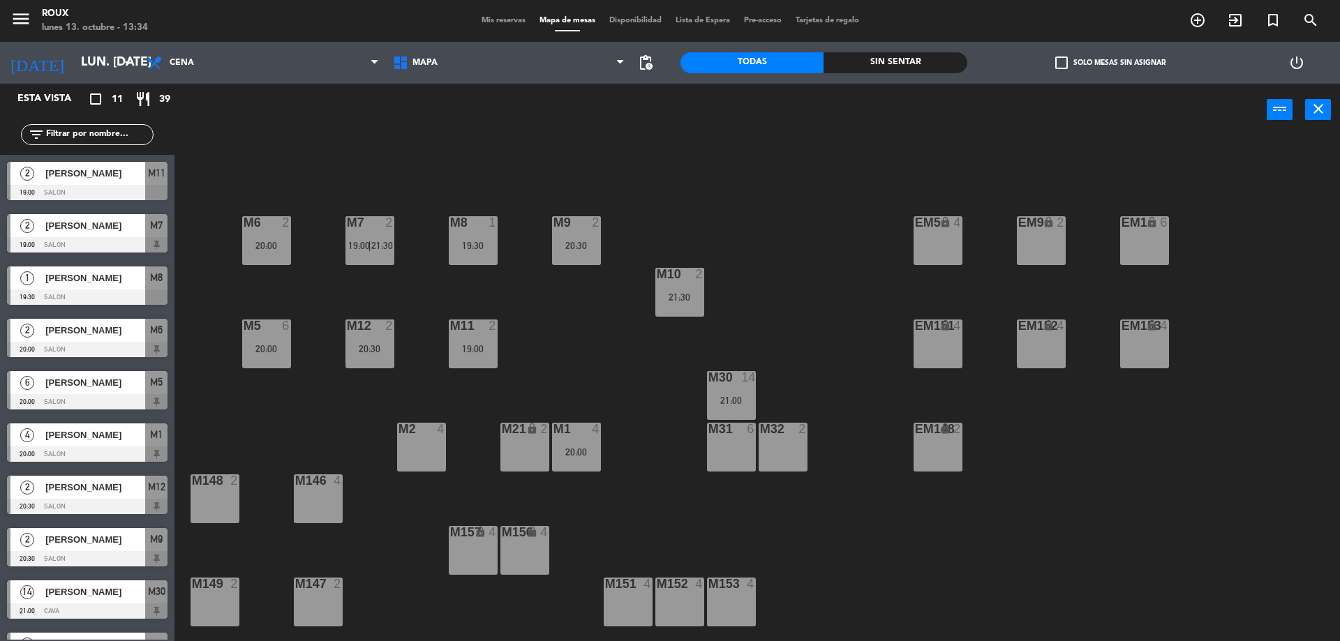
click at [510, 18] on span "Mis reservas" at bounding box center [504, 21] width 58 height 8
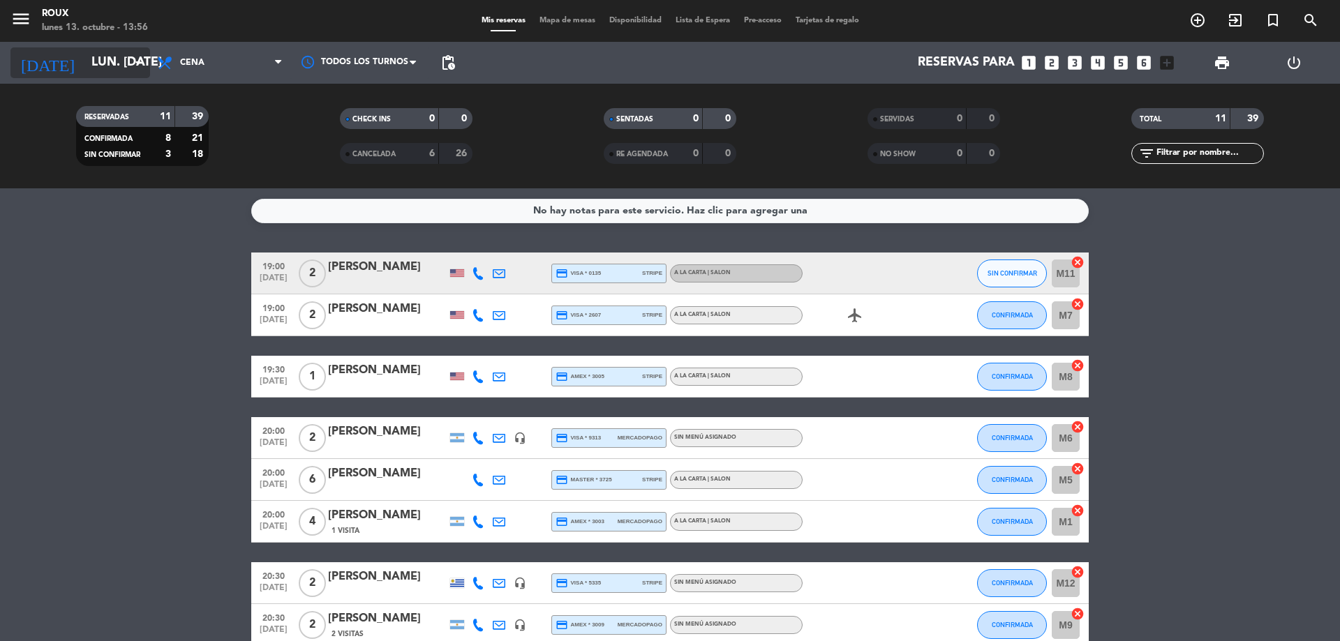
click at [105, 61] on input "lun. [DATE]" at bounding box center [165, 63] width 162 height 28
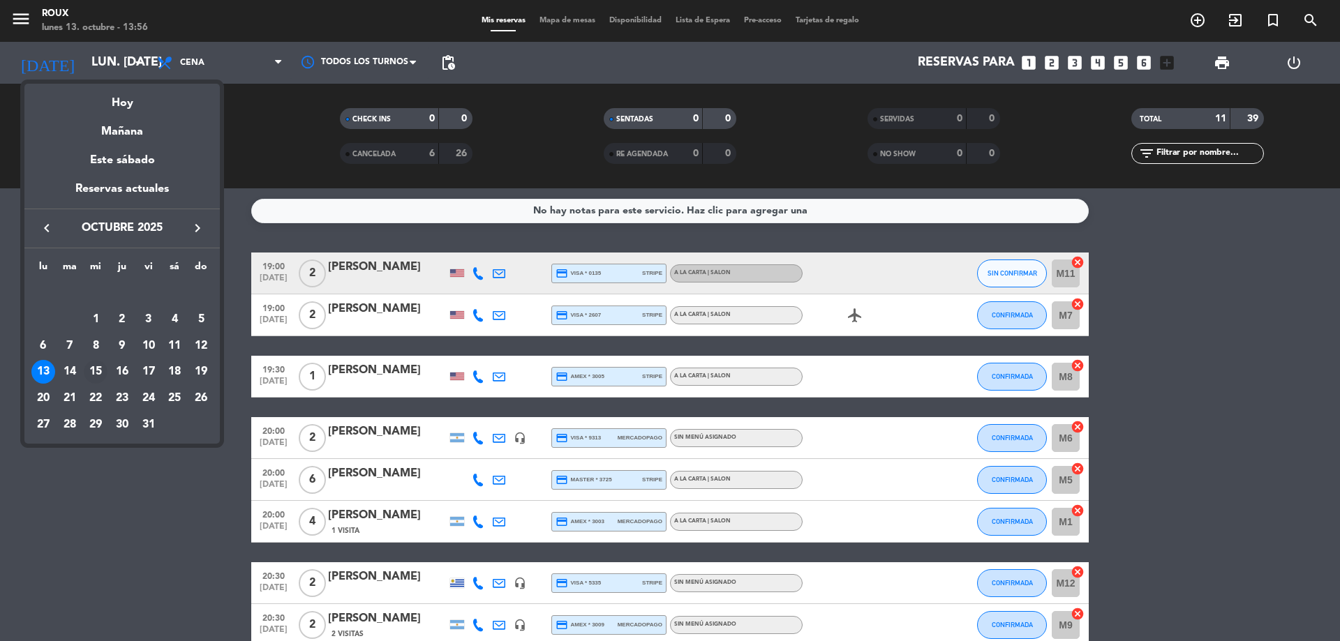
click at [94, 371] on div "15" at bounding box center [96, 372] width 24 height 24
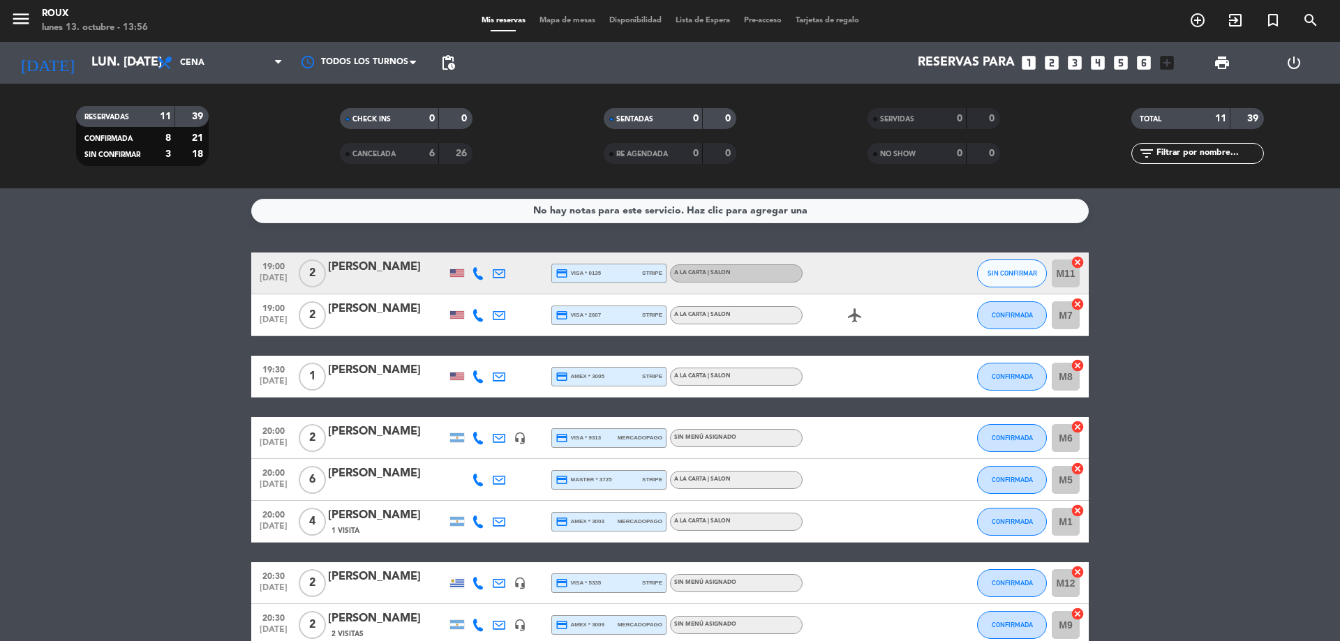
type input "mié. [DATE]"
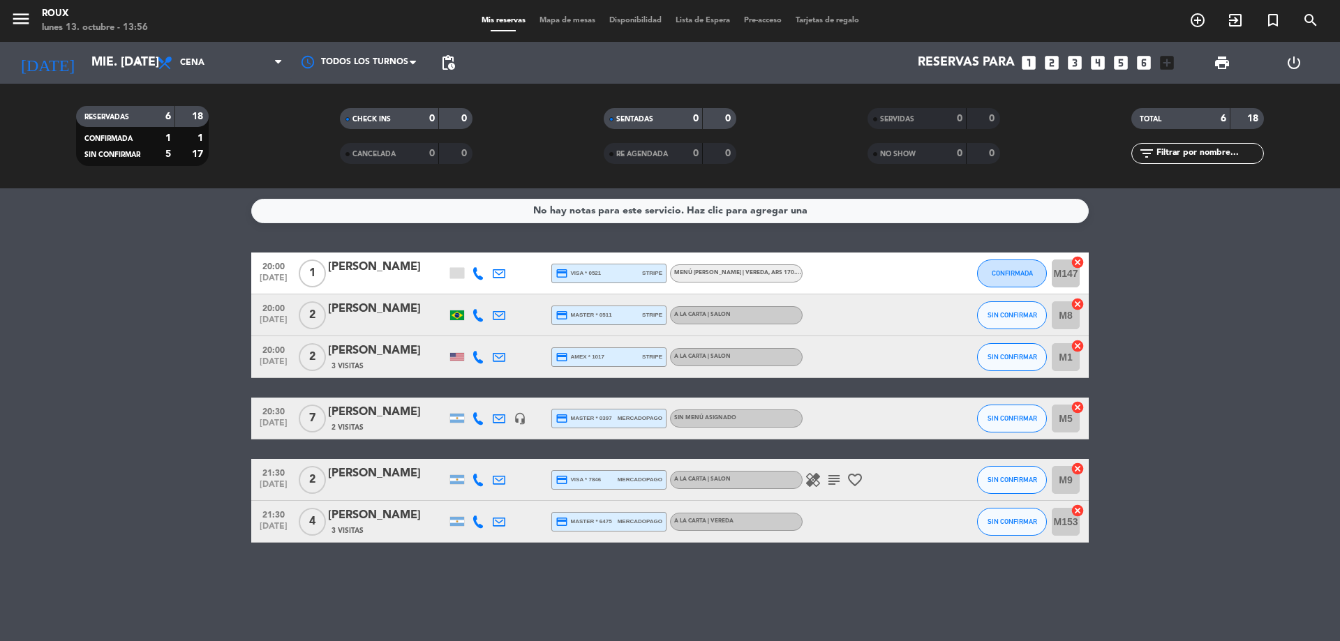
click at [564, 20] on span "Mapa de mesas" at bounding box center [568, 21] width 70 height 8
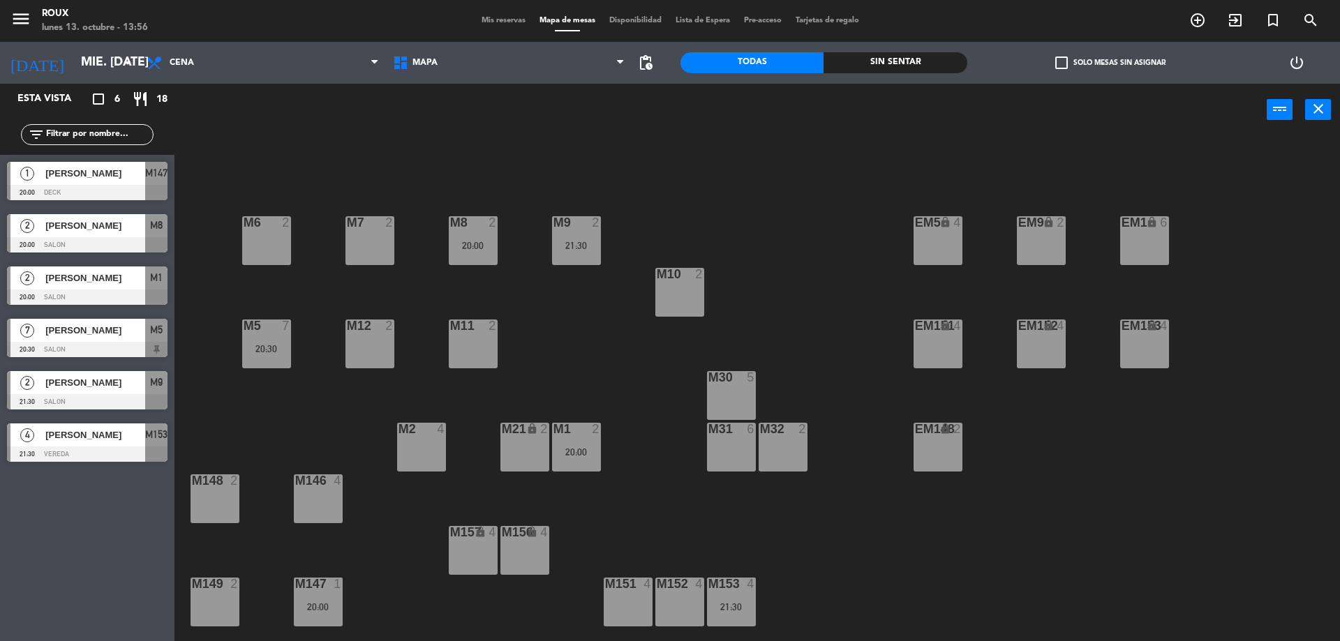
click at [692, 299] on div "M10 2" at bounding box center [679, 292] width 49 height 49
click at [683, 104] on button "[GEOGRAPHIC_DATA]" at bounding box center [677, 110] width 84 height 28
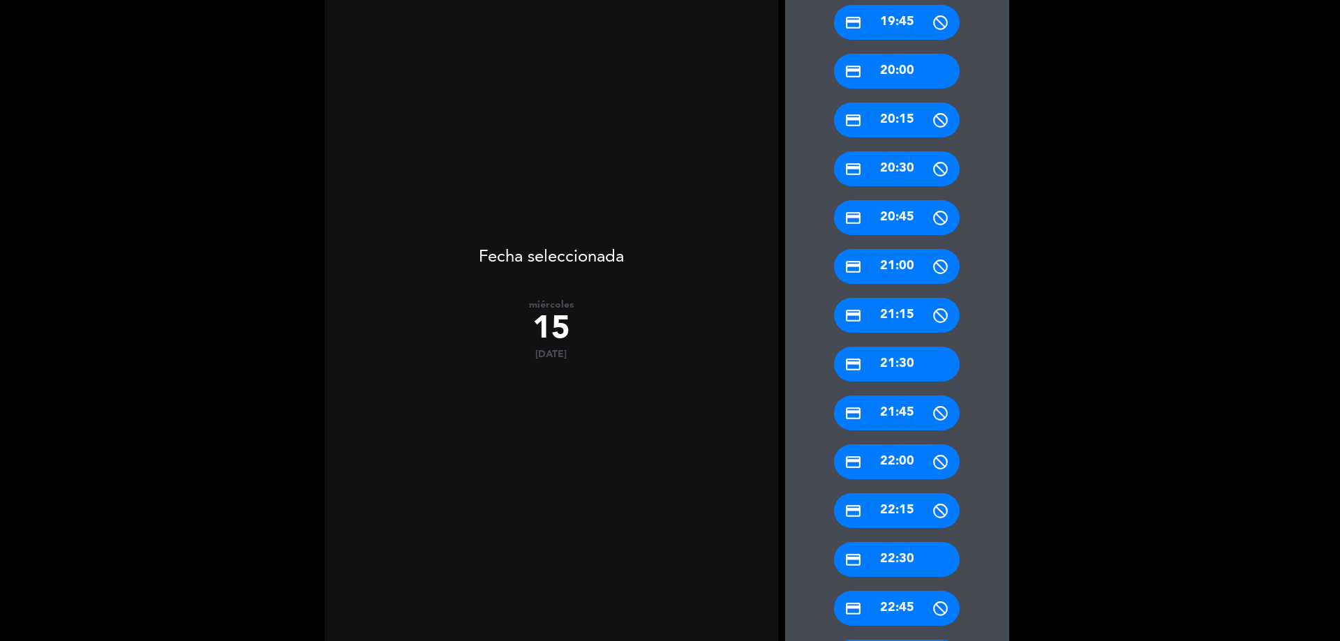
scroll to position [568, 0]
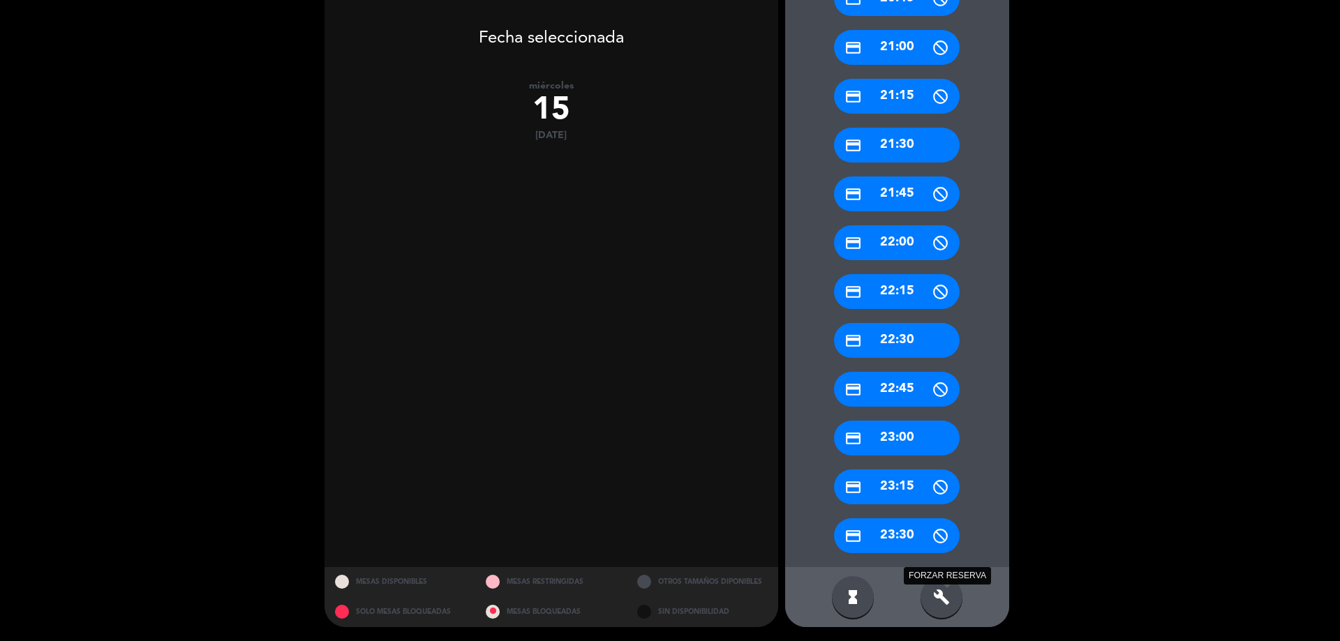
click at [937, 594] on icon "build" at bounding box center [941, 597] width 17 height 17
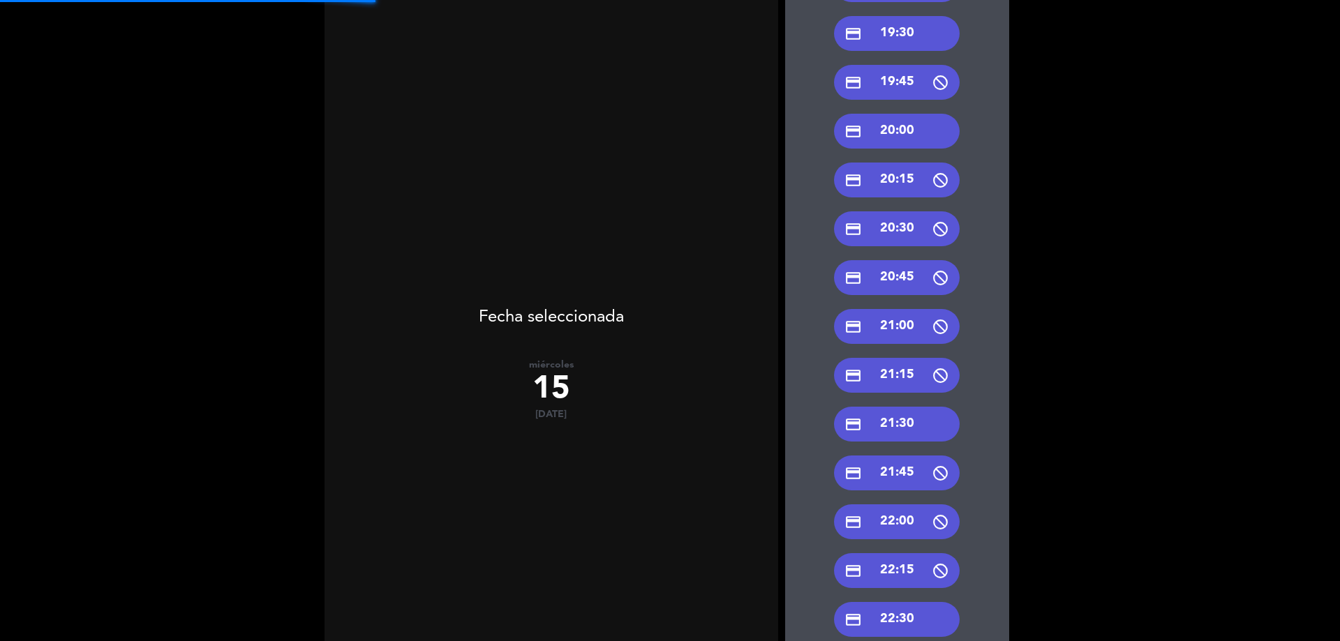
scroll to position [219, 0]
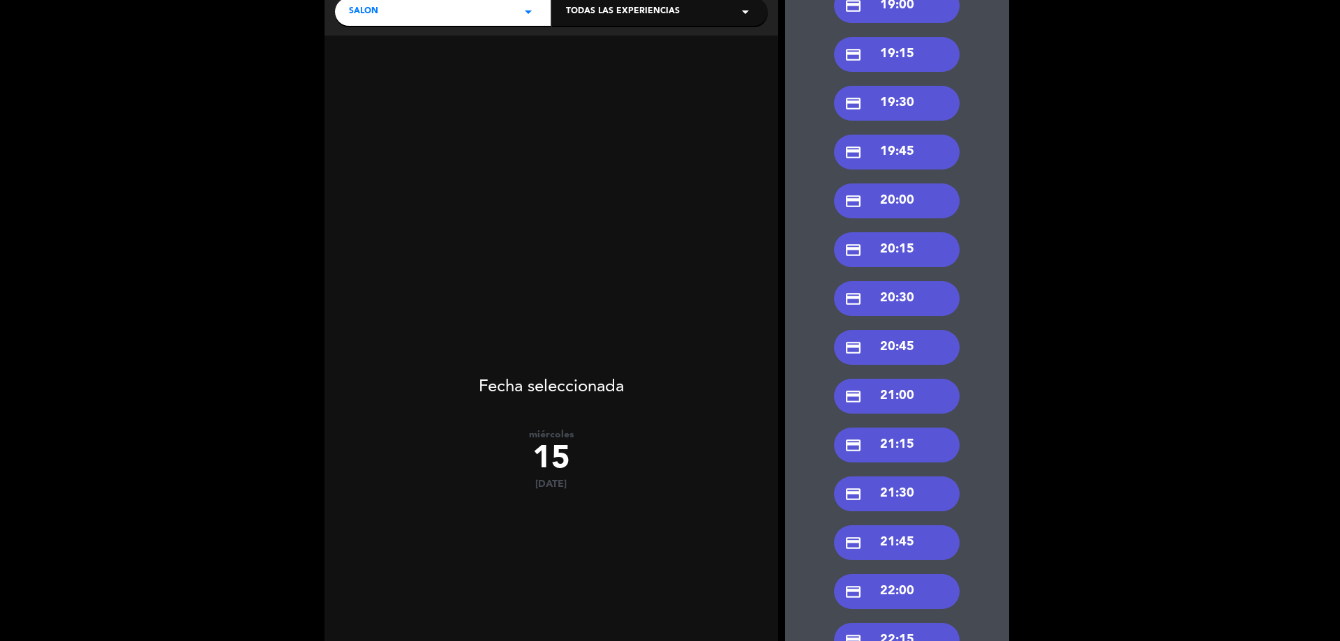
click at [926, 399] on div "credit_card 21:00" at bounding box center [897, 396] width 126 height 35
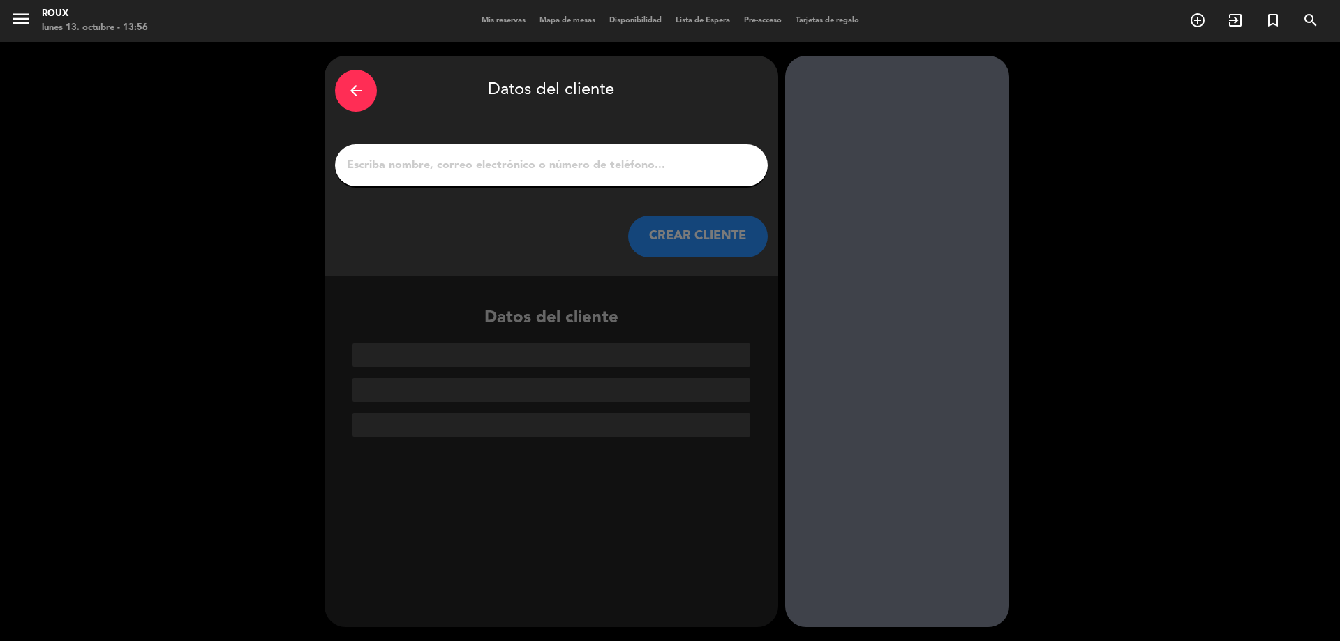
click at [569, 166] on input "1" at bounding box center [552, 166] width 412 height 20
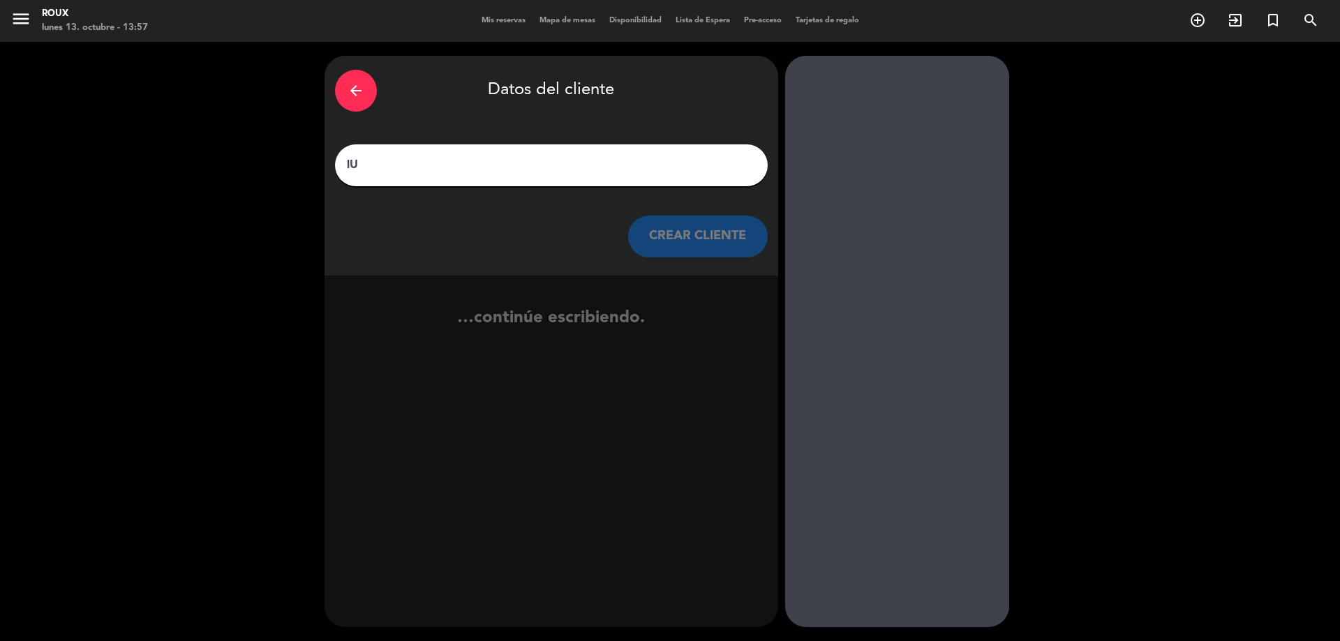
type input "l"
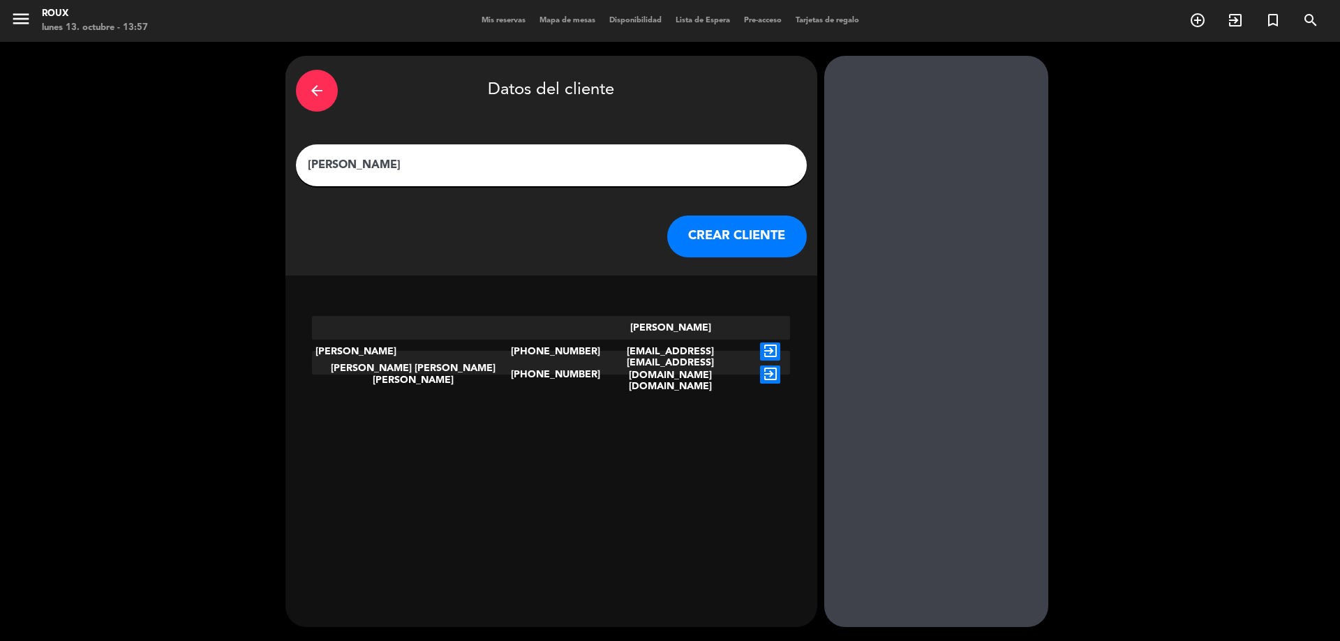
type input "[PERSON_NAME]"
click at [760, 343] on icon "exit_to_app" at bounding box center [770, 352] width 20 height 18
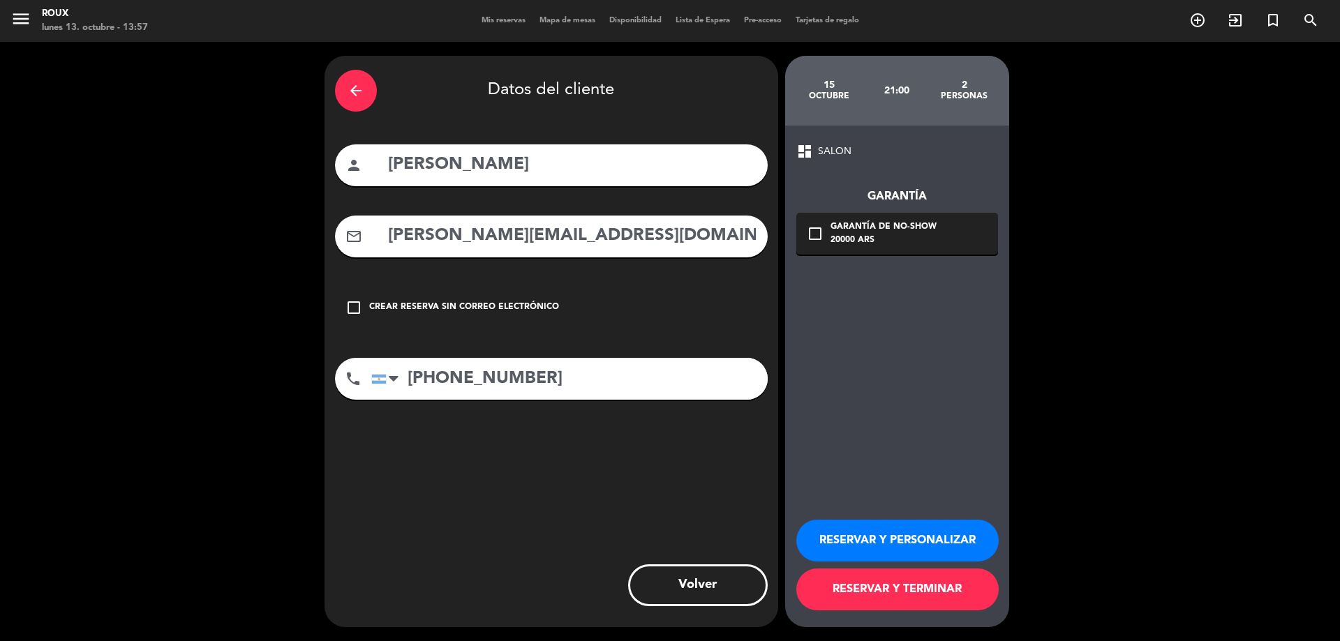
click at [826, 228] on div "check_box_outline_blank Garantía de no-show 20000 ARS" at bounding box center [897, 234] width 202 height 42
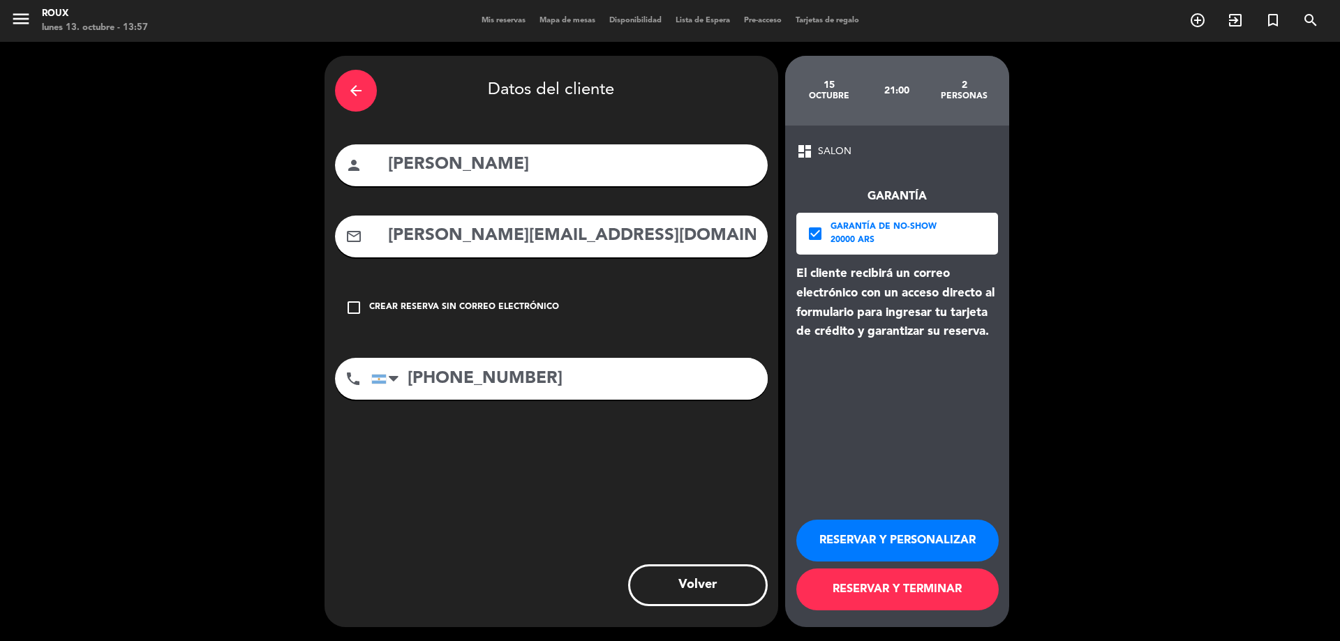
click at [953, 597] on button "RESERVAR Y TERMINAR" at bounding box center [897, 590] width 202 height 42
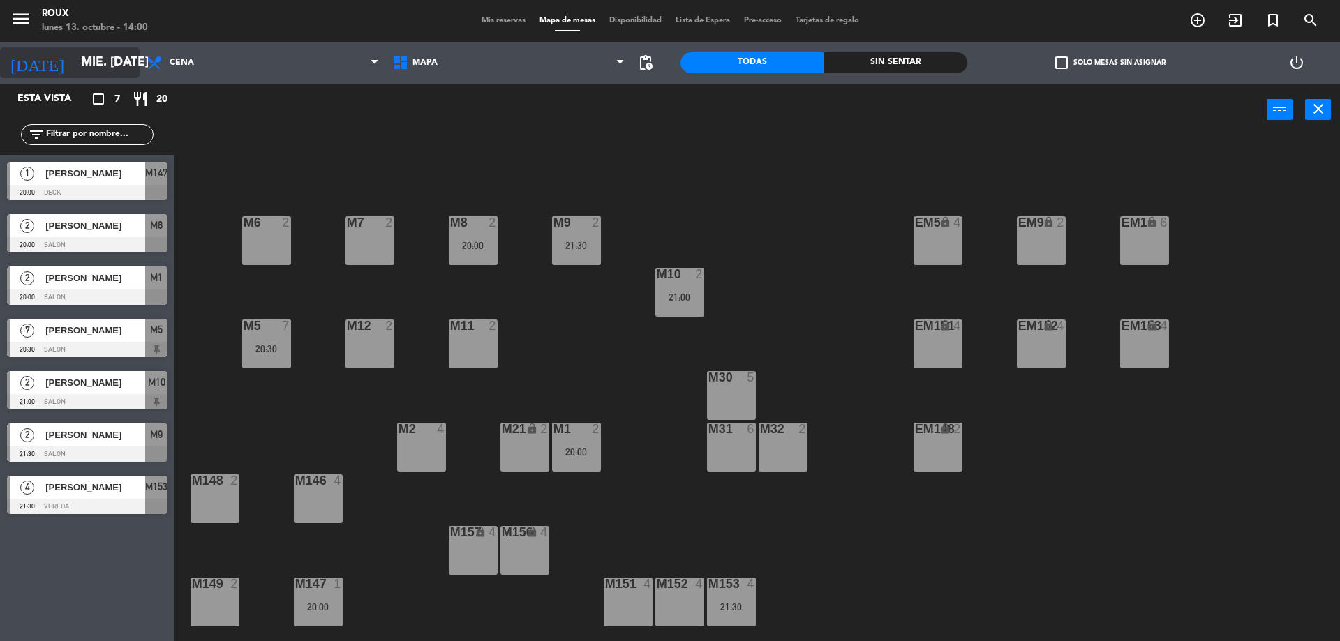
click at [107, 66] on input "mié. [DATE]" at bounding box center [155, 63] width 162 height 28
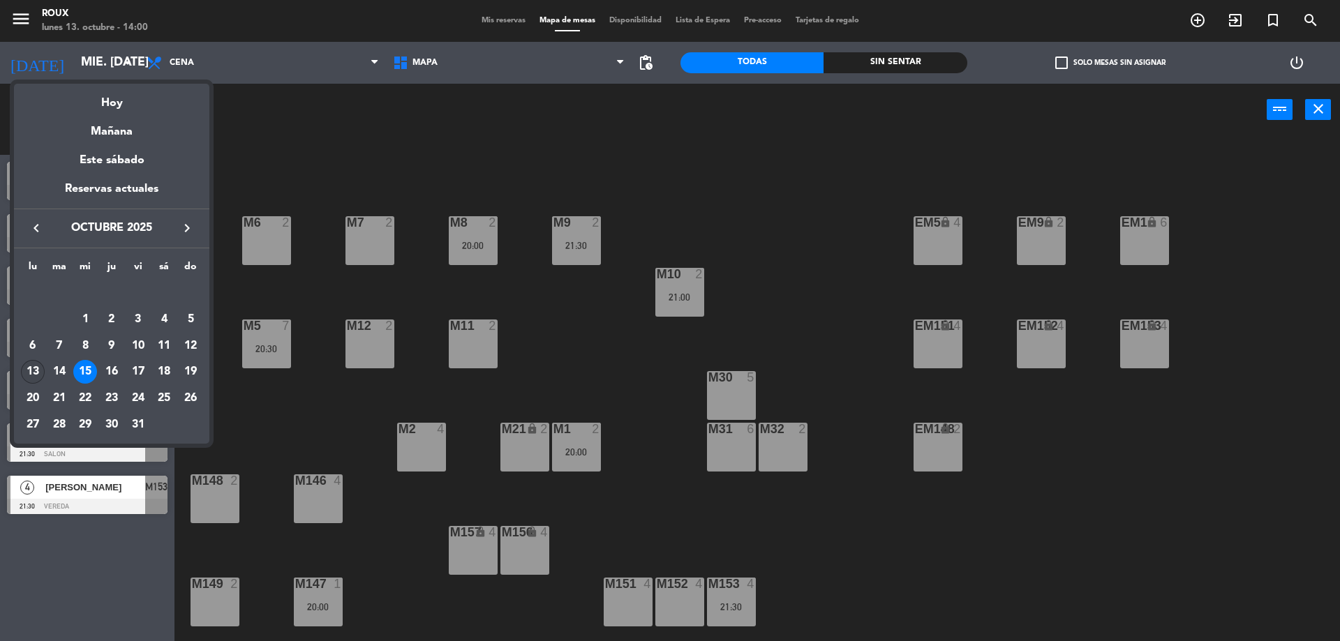
click at [37, 367] on div "13" at bounding box center [33, 372] width 24 height 24
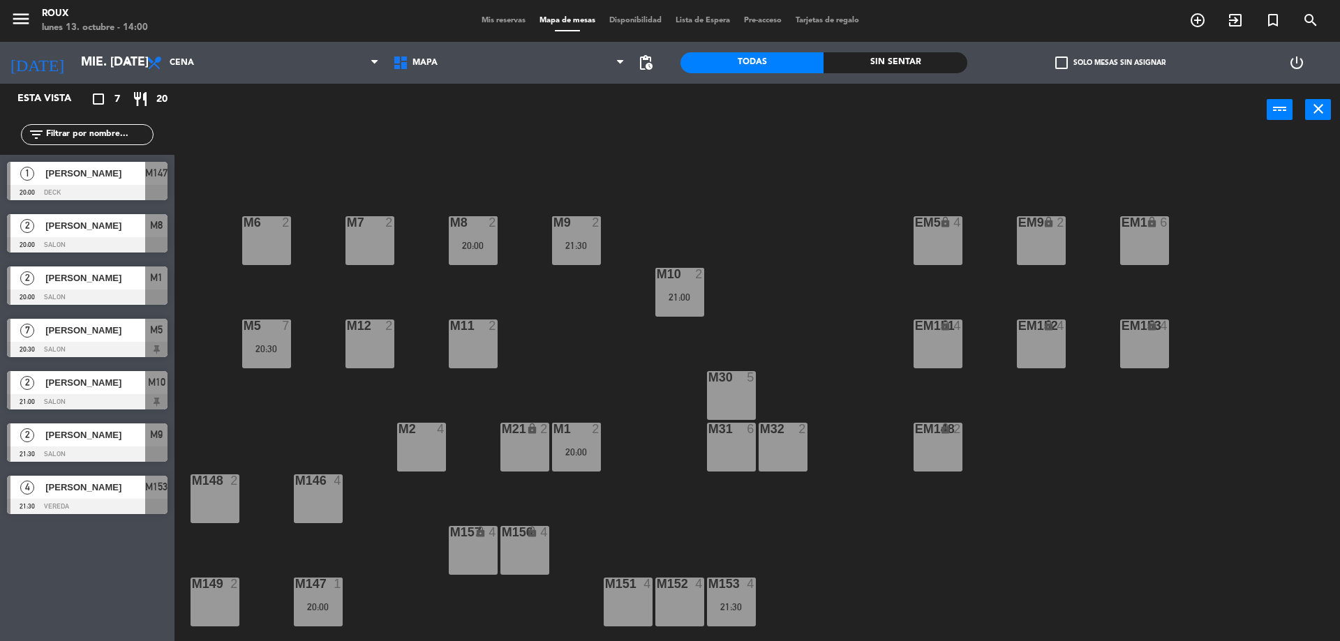
type input "lun. [DATE]"
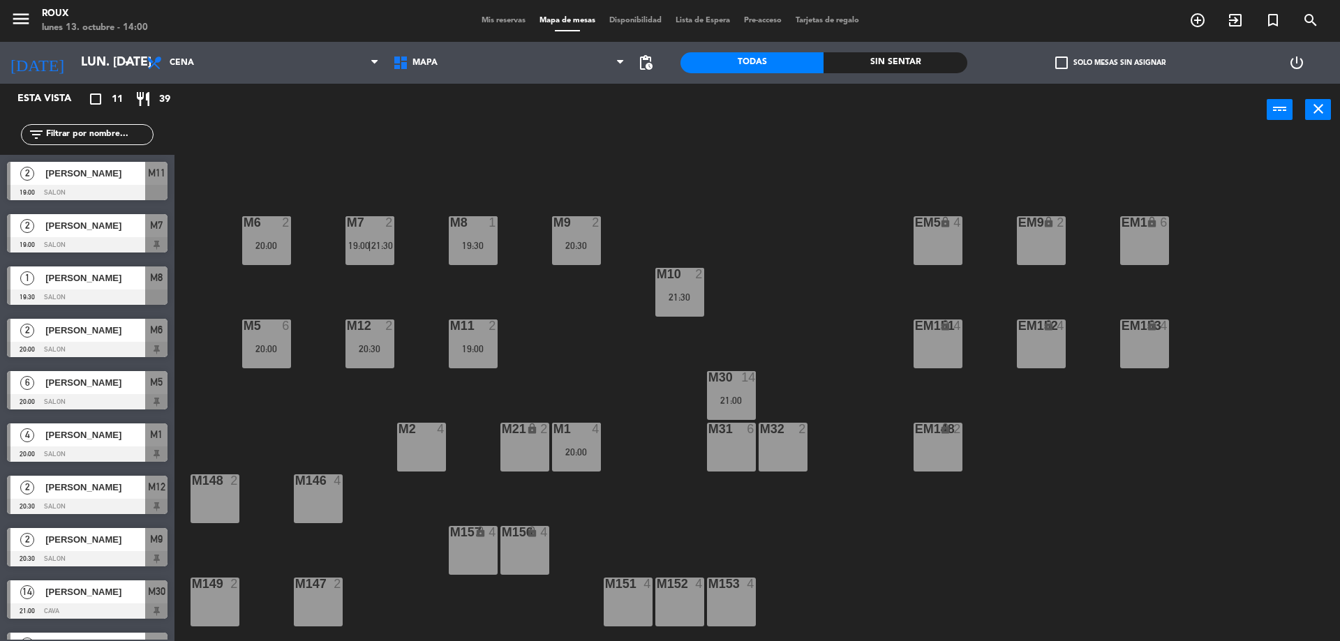
click at [487, 18] on span "Mis reservas" at bounding box center [504, 21] width 58 height 8
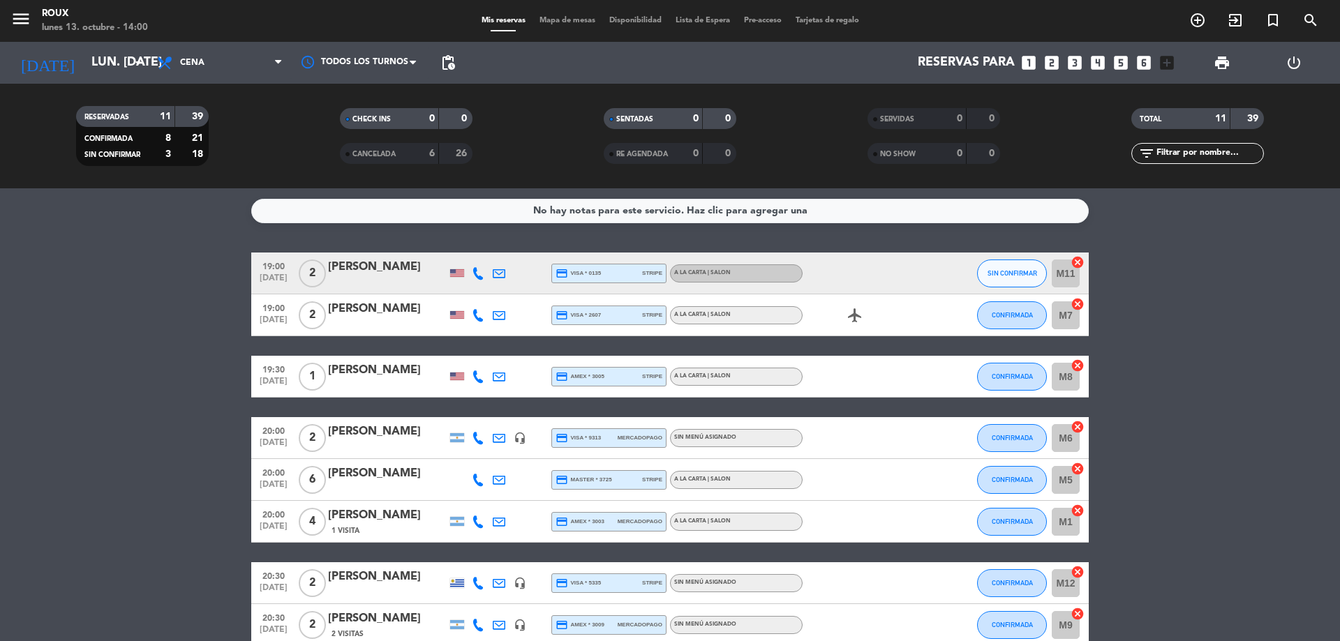
scroll to position [239, 0]
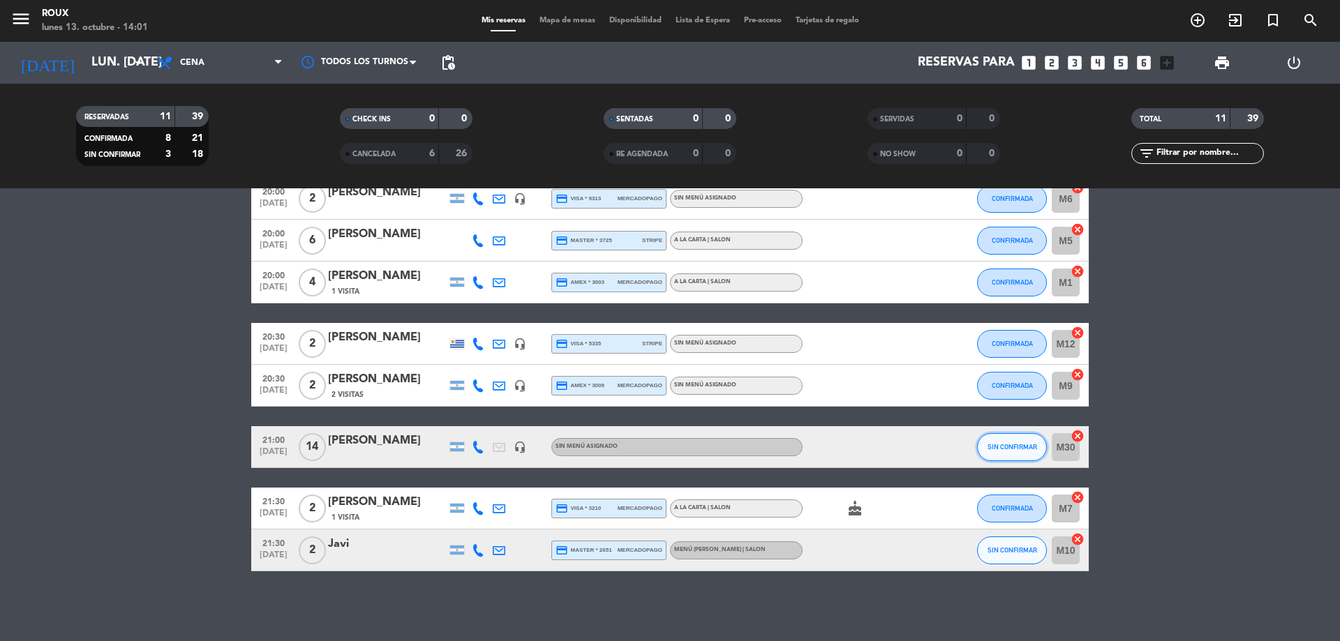
click at [992, 445] on span "SIN CONFIRMAR" at bounding box center [1013, 447] width 50 height 8
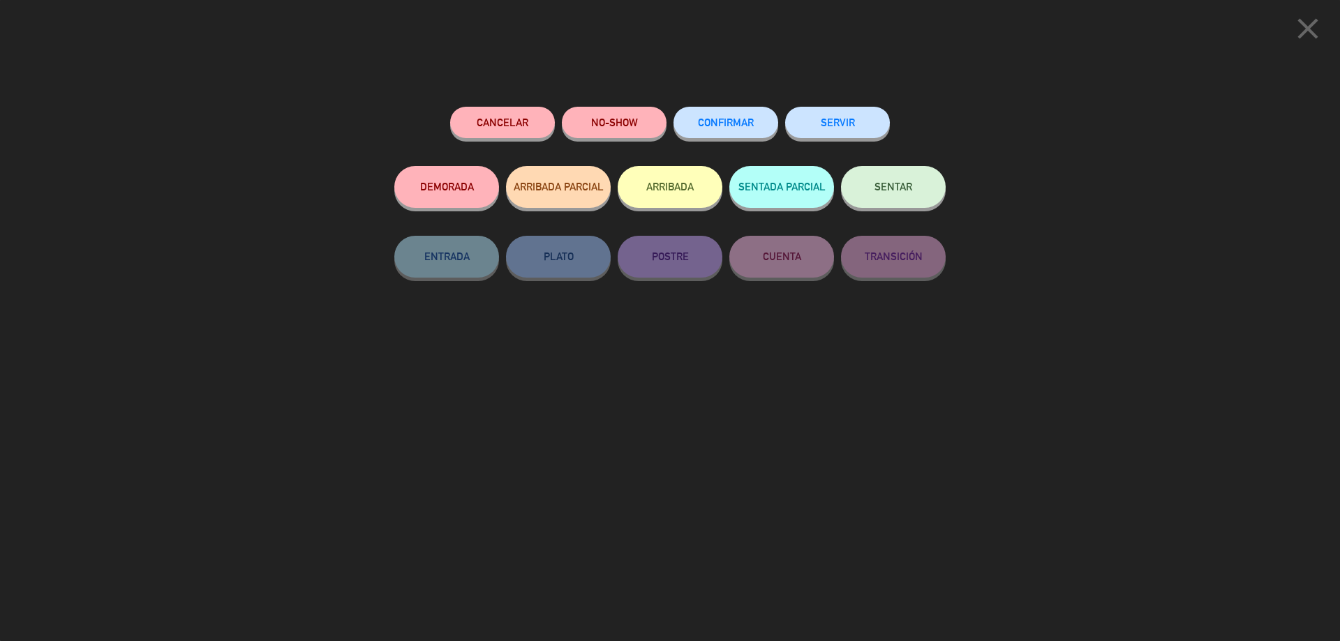
click at [751, 126] on span "CONFIRMAR" at bounding box center [726, 123] width 56 height 12
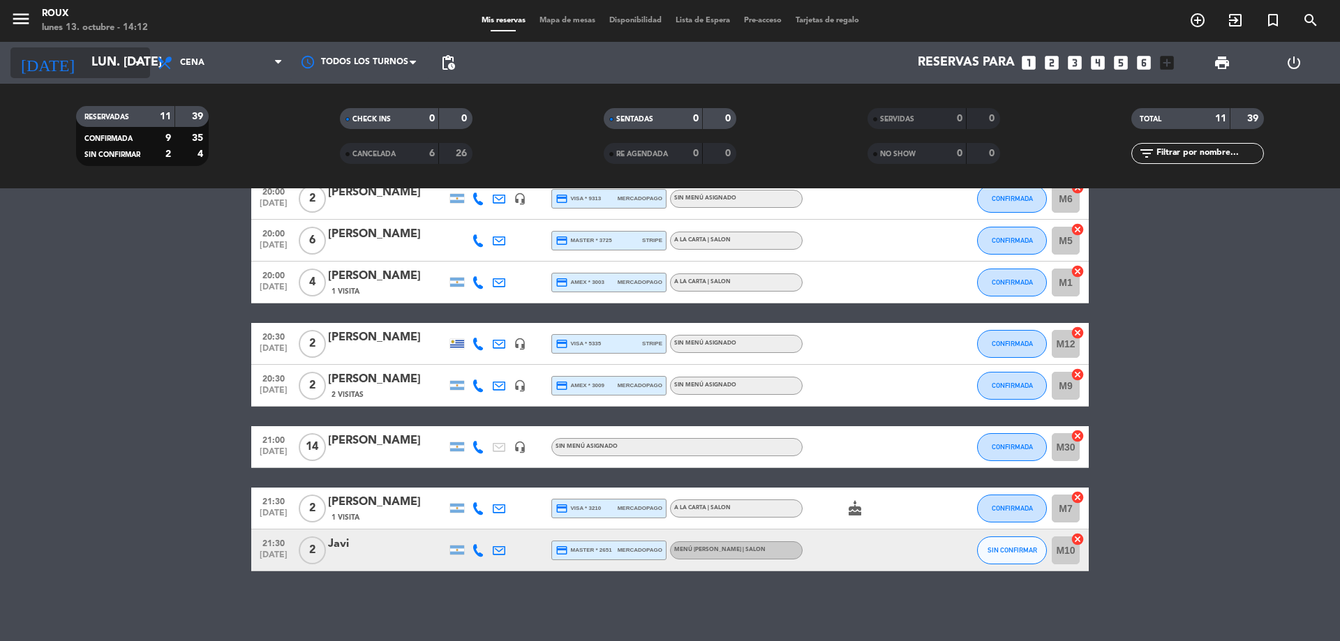
click at [103, 56] on input "lun. [DATE]" at bounding box center [165, 63] width 162 height 28
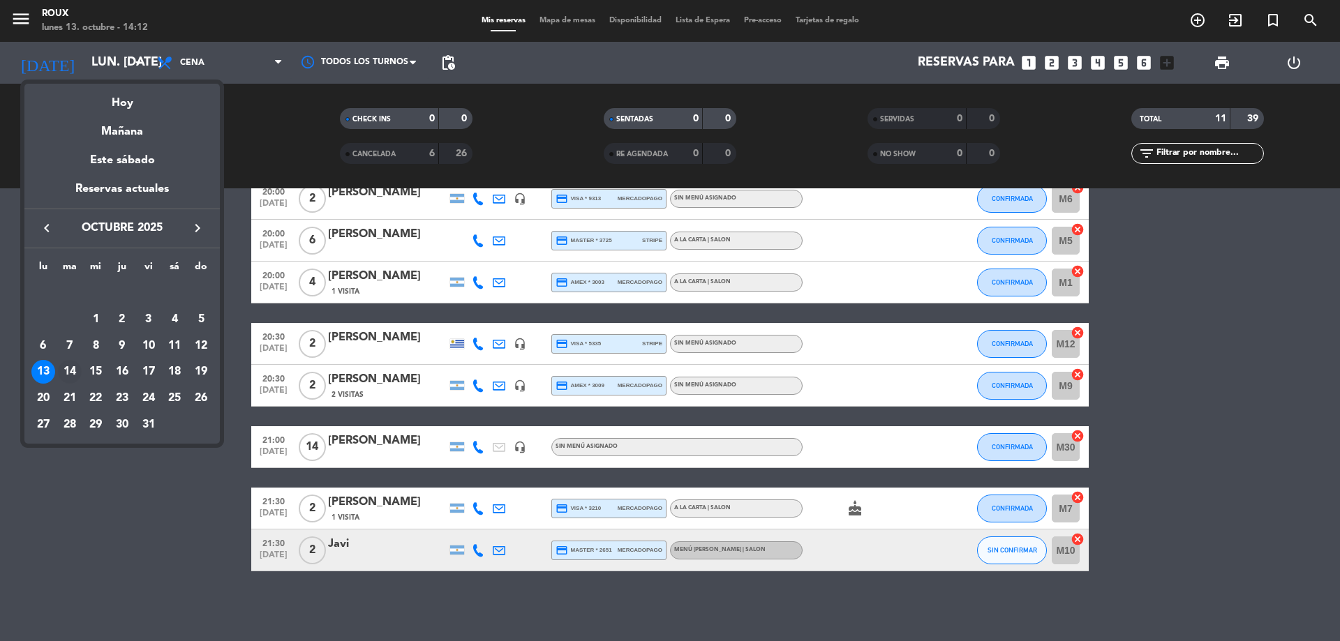
click at [70, 371] on div "14" at bounding box center [70, 372] width 24 height 24
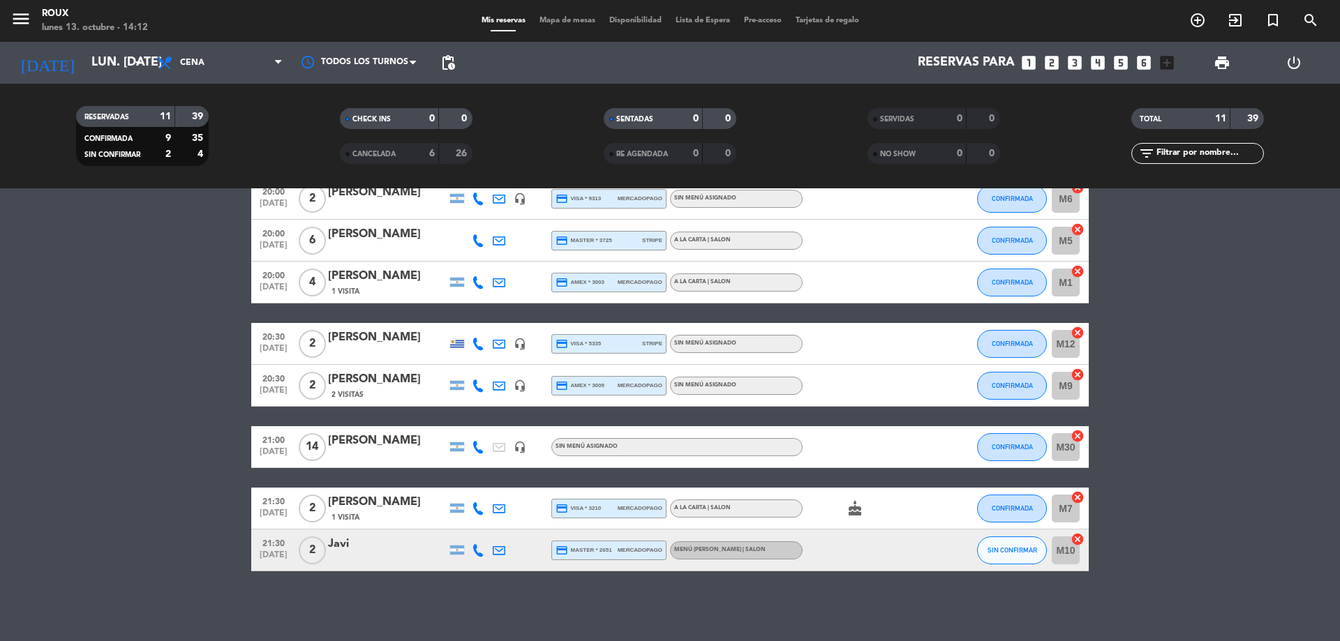
type input "[DATE] oct."
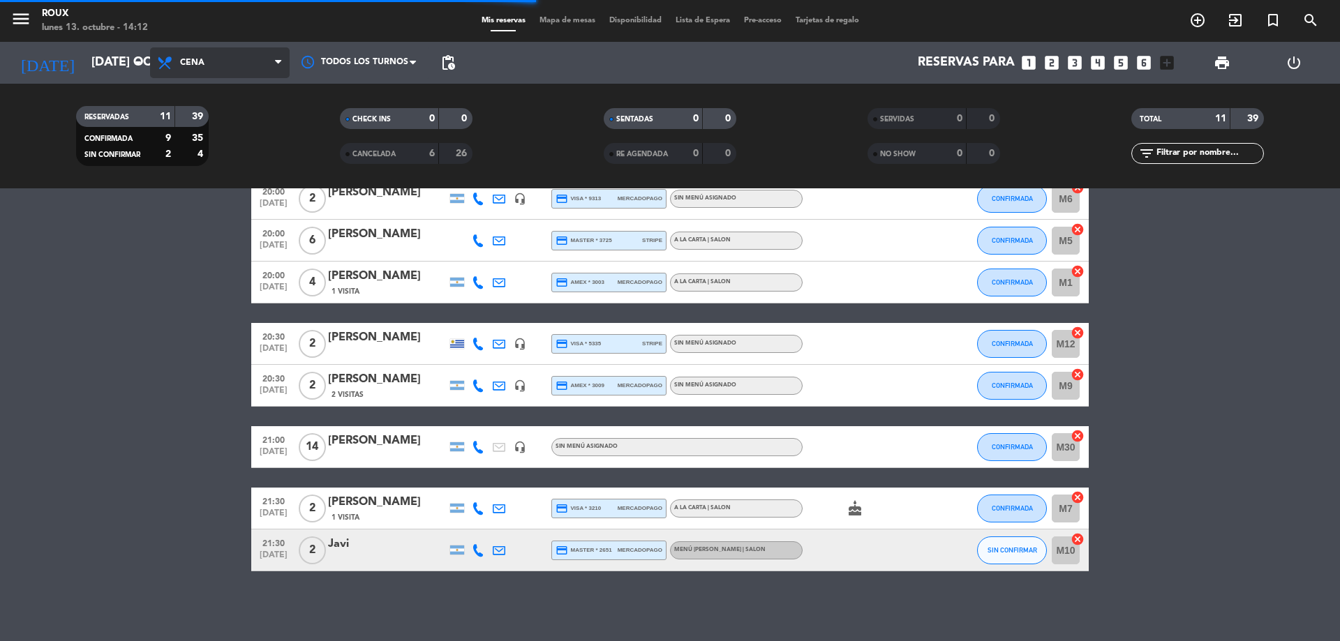
scroll to position [0, 0]
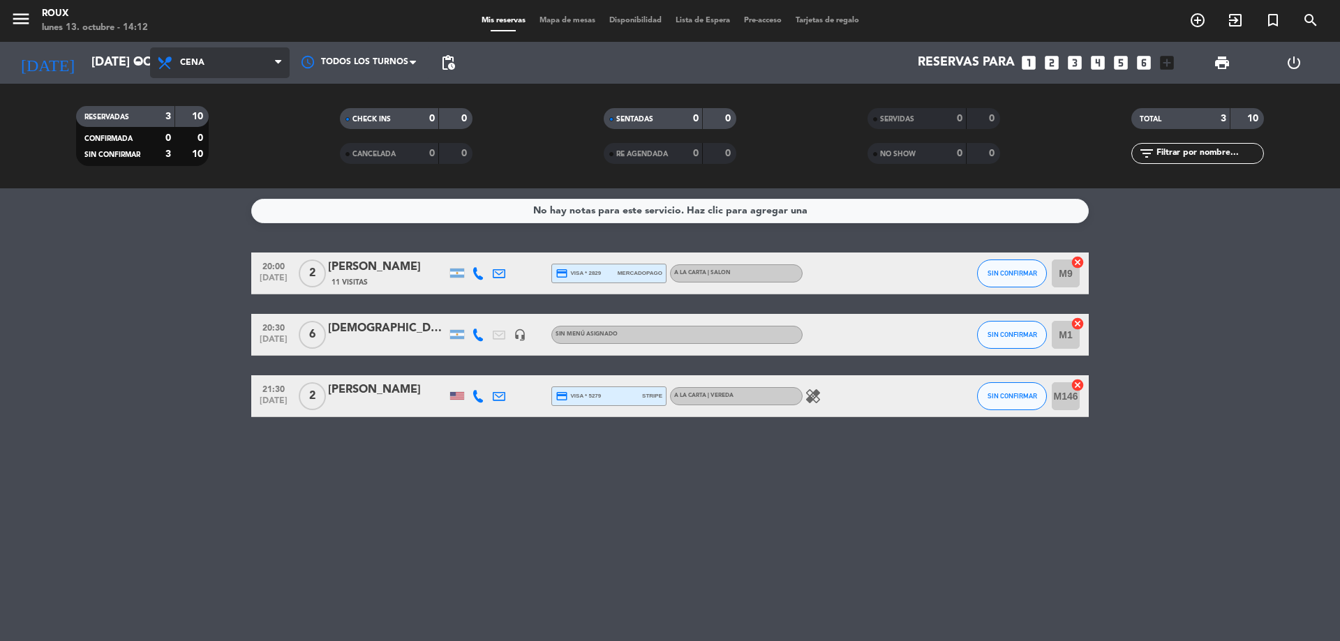
click at [206, 74] on span "Cena" at bounding box center [220, 62] width 140 height 31
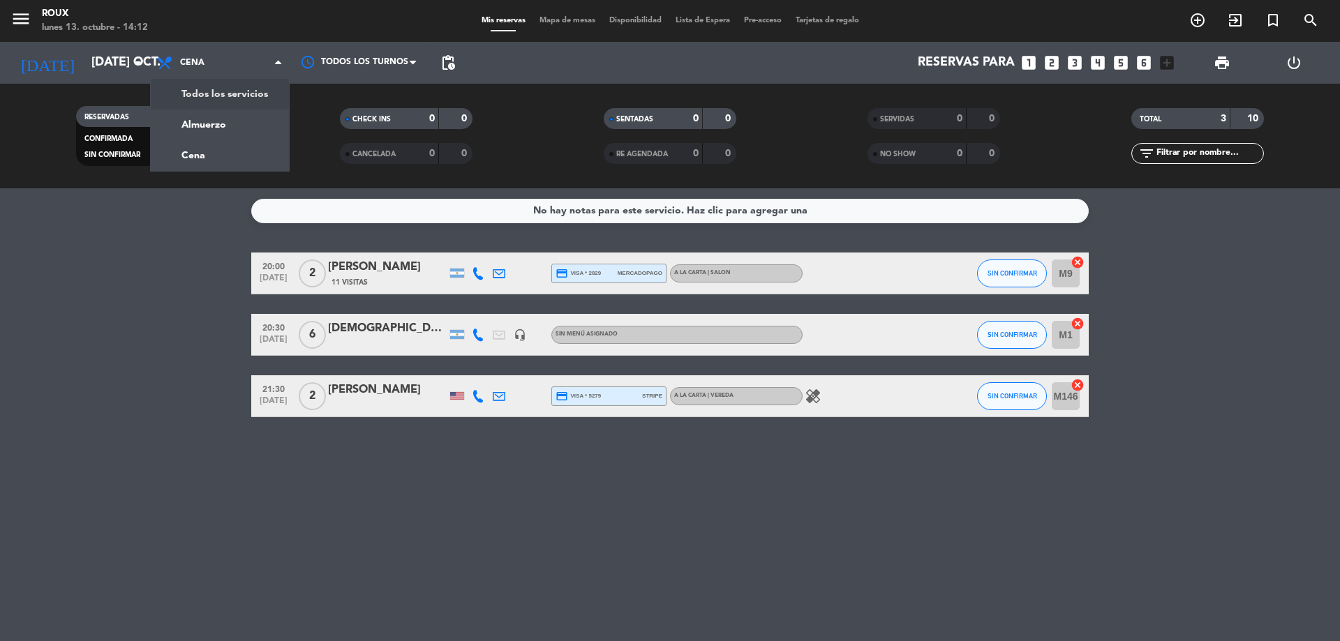
click at [576, 19] on span "Mapa de mesas" at bounding box center [568, 21] width 70 height 8
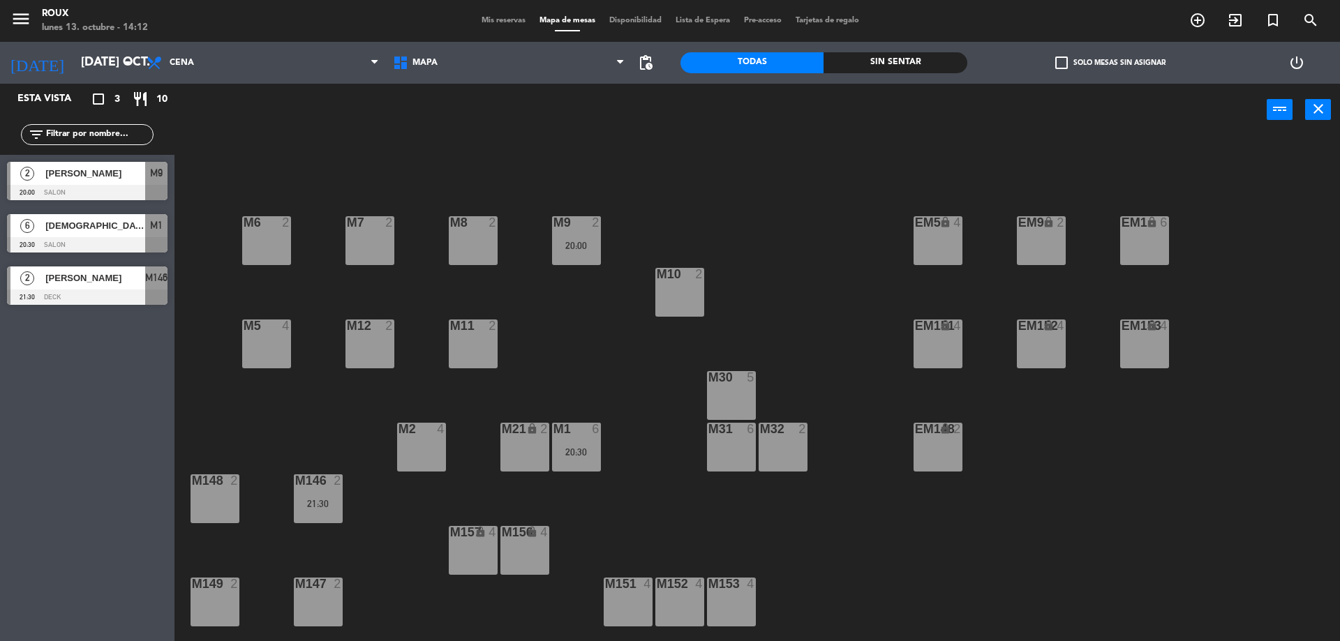
click at [112, 179] on span "[PERSON_NAME]" at bounding box center [95, 173] width 100 height 15
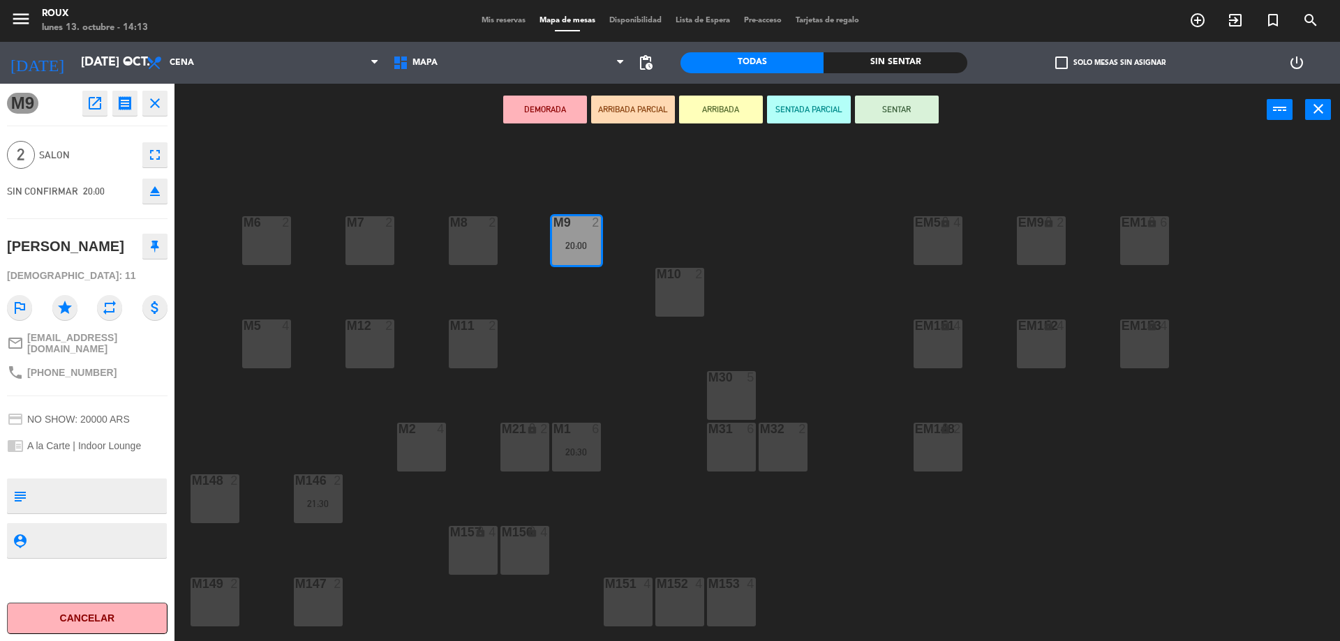
click at [509, 20] on span "Mis reservas" at bounding box center [504, 21] width 58 height 8
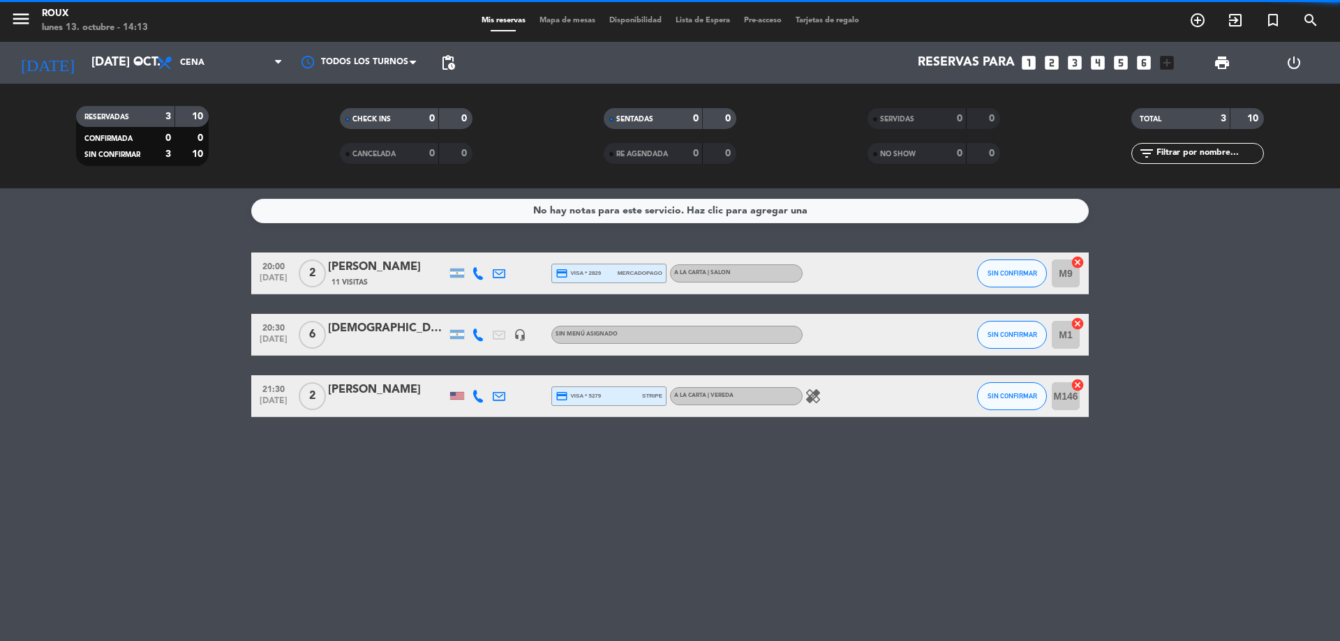
click at [367, 274] on div "[PERSON_NAME]" at bounding box center [387, 267] width 119 height 18
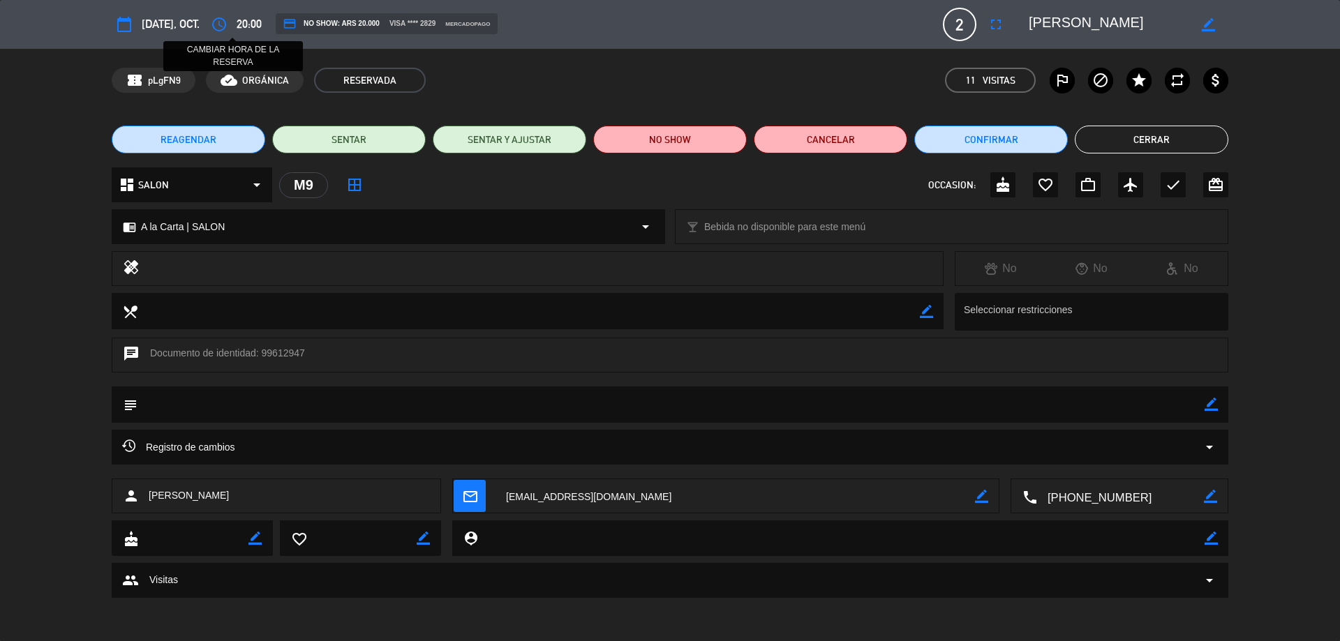
click at [226, 26] on icon "access_time" at bounding box center [219, 24] width 17 height 17
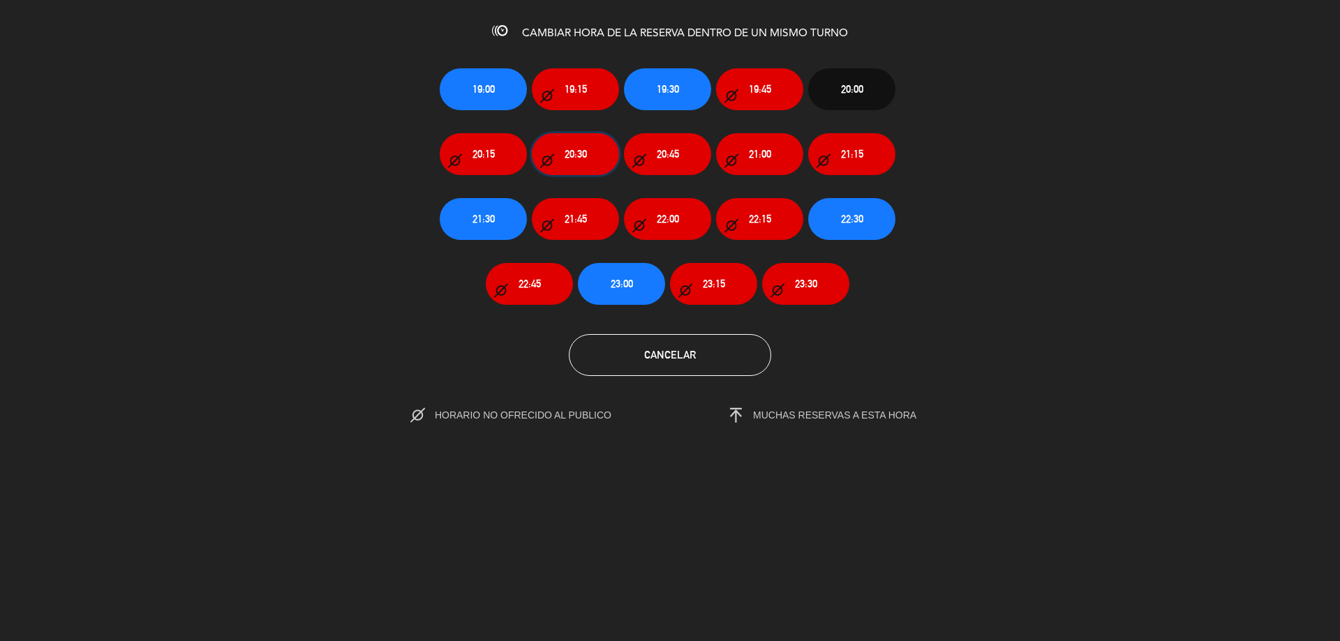
click at [575, 158] on span "20:30" at bounding box center [576, 154] width 22 height 16
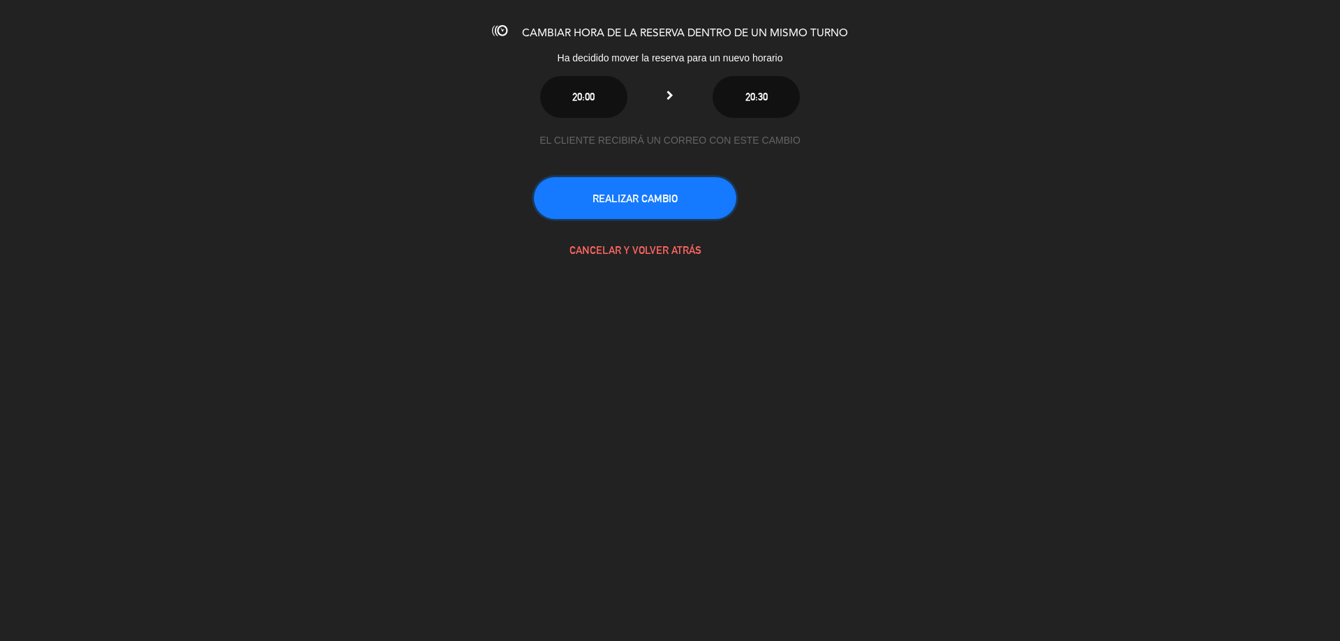
click at [660, 199] on button "REALIZAR CAMBIO" at bounding box center [635, 198] width 202 height 42
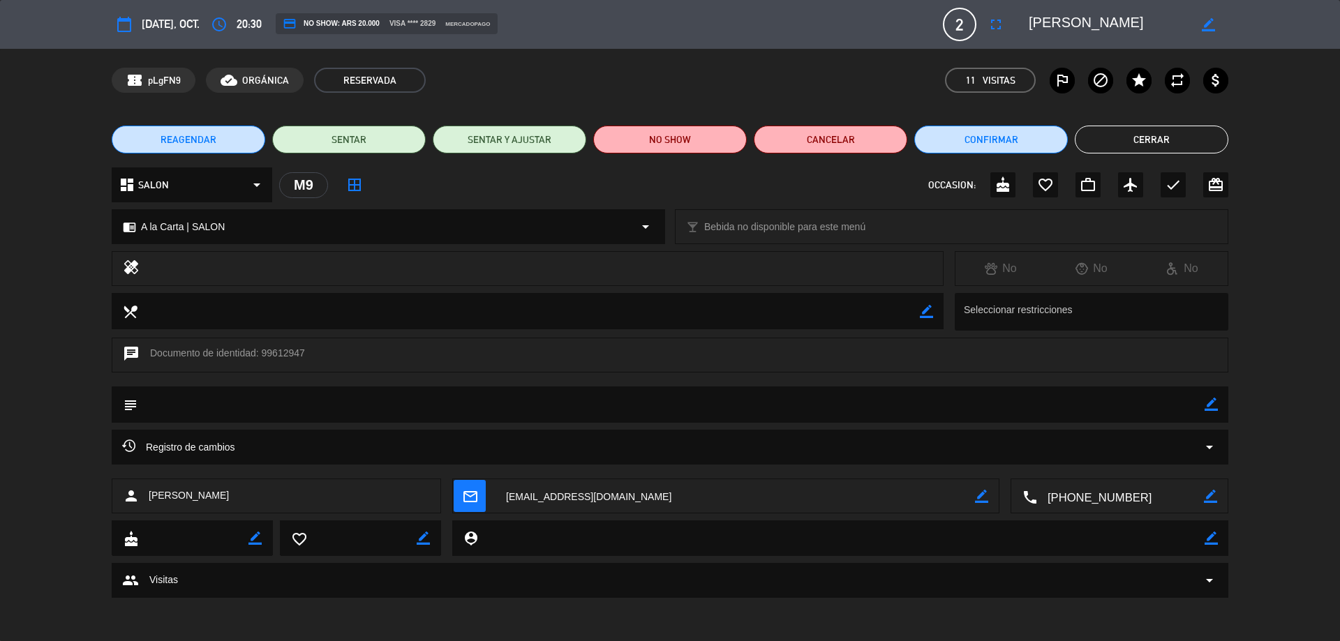
click at [1202, 27] on icon "border_color" at bounding box center [1208, 24] width 13 height 13
drag, startPoint x: 1149, startPoint y: 25, endPoint x: 1011, endPoint y: 13, distance: 138.0
click at [1011, 13] on div "calendar_today [DATE], oct. access_time 20:30 credit_card NO SHOW: ARS 20.000 v…" at bounding box center [670, 25] width 1117 height 34
type textarea "[PERSON_NAME]"
click at [1207, 23] on icon at bounding box center [1208, 24] width 13 height 13
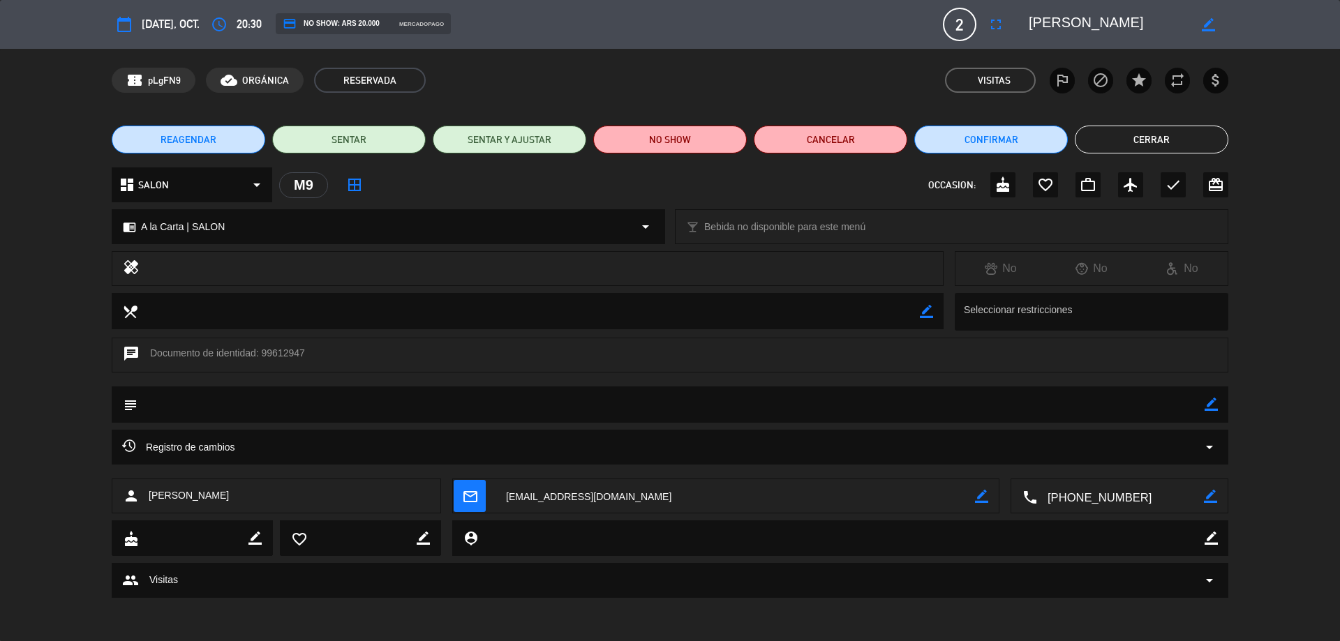
click at [1171, 141] on button "Cerrar" at bounding box center [1152, 140] width 154 height 28
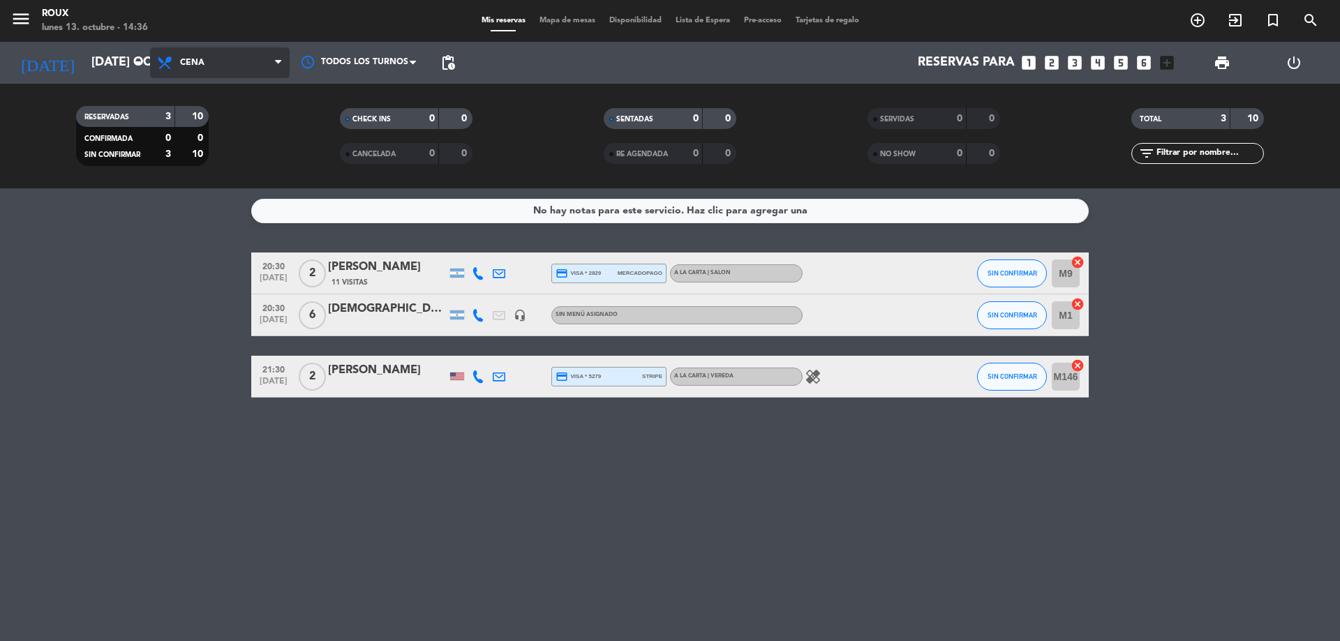
click at [235, 53] on span "Cena" at bounding box center [220, 62] width 140 height 31
click at [244, 126] on div "menu Roux lunes 13. octubre - 14:36 Mis reservas Mapa de mesas Disponibilidad L…" at bounding box center [670, 94] width 1340 height 188
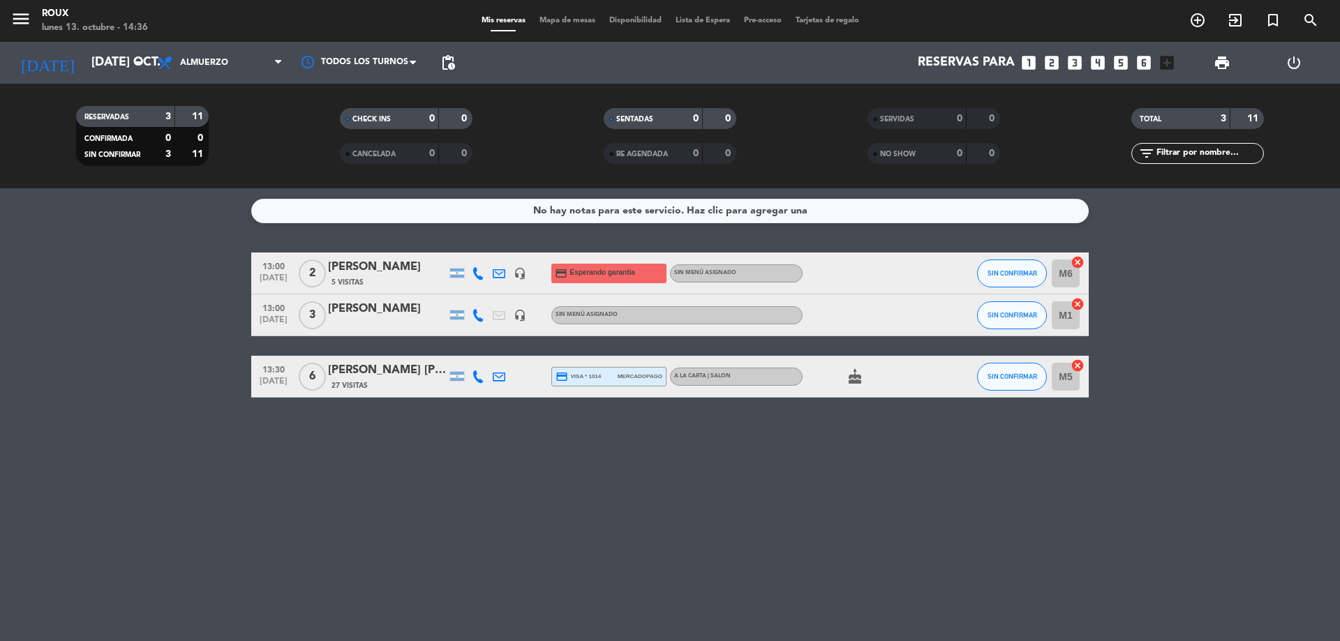
click at [576, 23] on span "Mapa de mesas" at bounding box center [568, 21] width 70 height 8
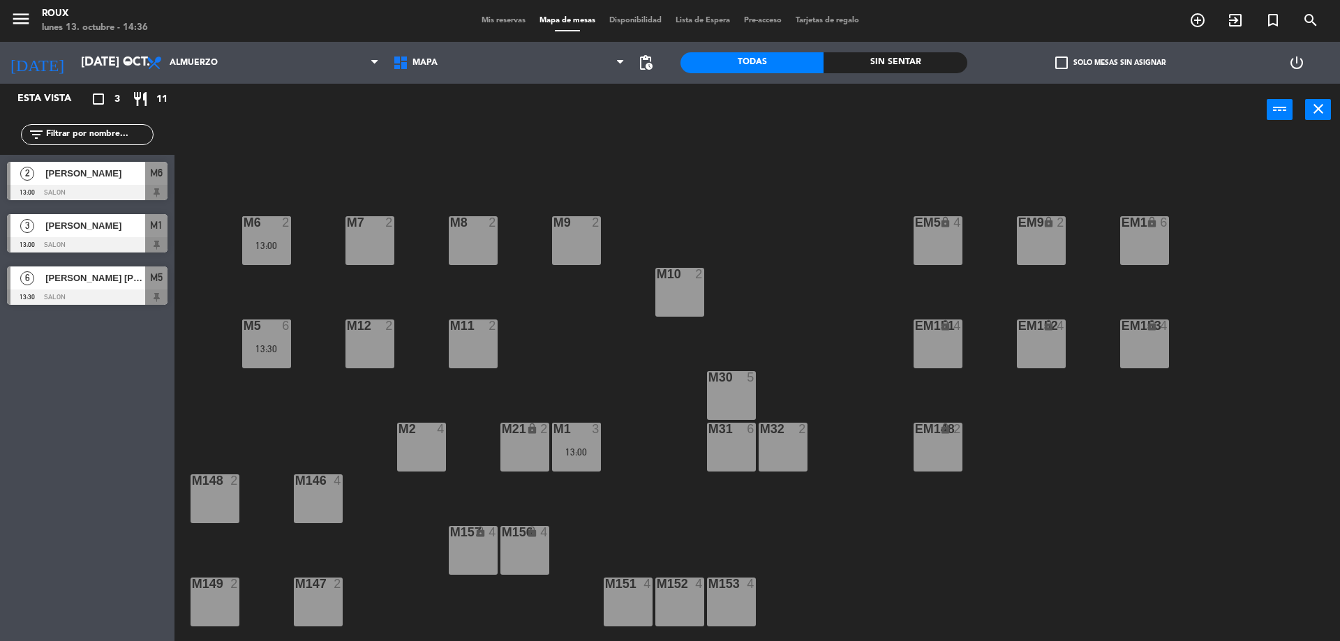
click at [419, 450] on div "M2 4" at bounding box center [421, 447] width 49 height 49
click at [695, 112] on button "[GEOGRAPHIC_DATA]" at bounding box center [677, 110] width 84 height 28
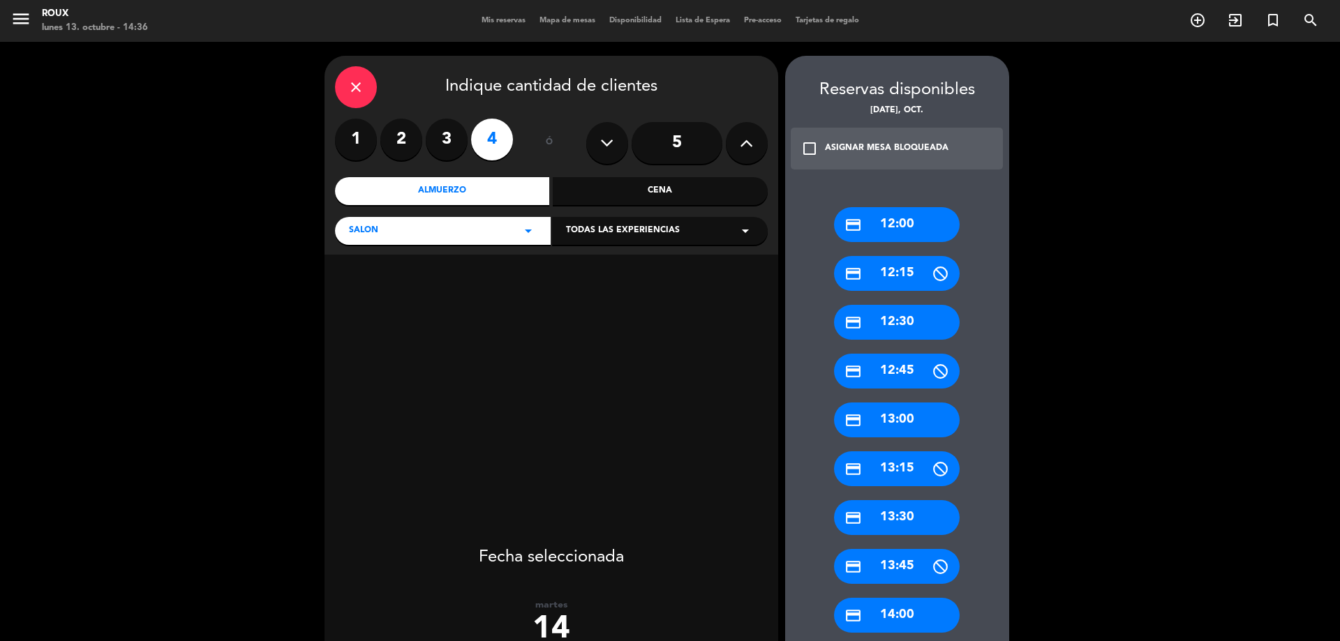
scroll to position [470, 0]
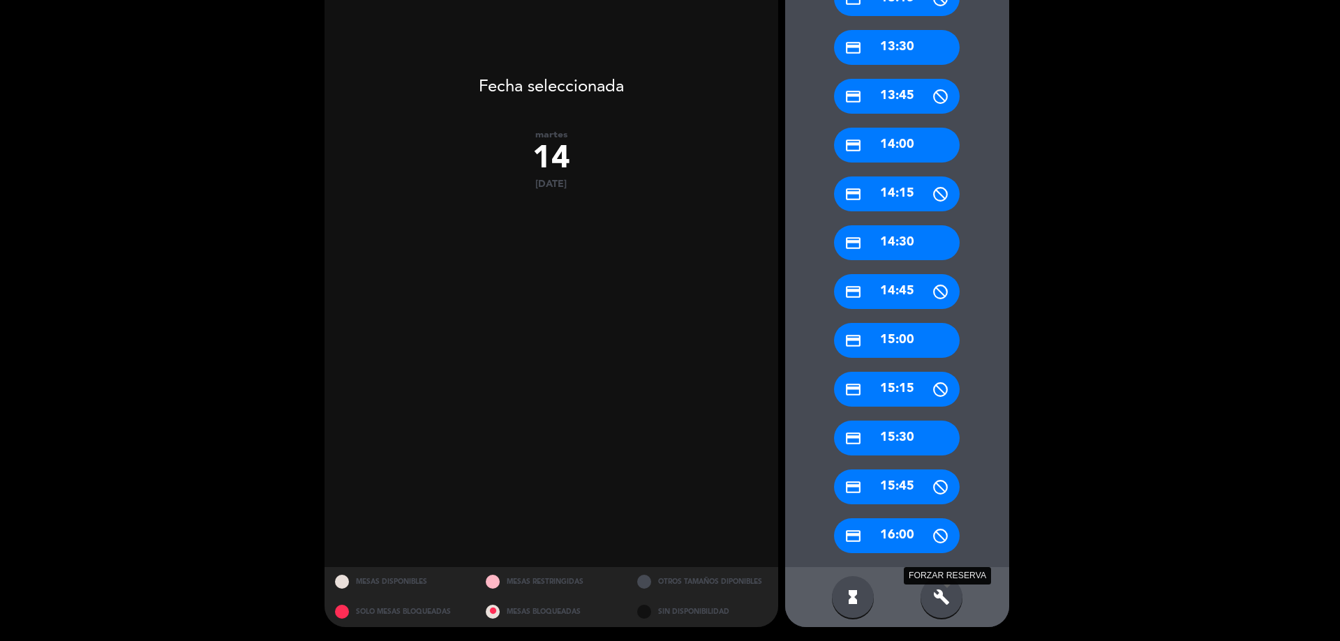
click at [947, 602] on icon "build" at bounding box center [941, 597] width 17 height 17
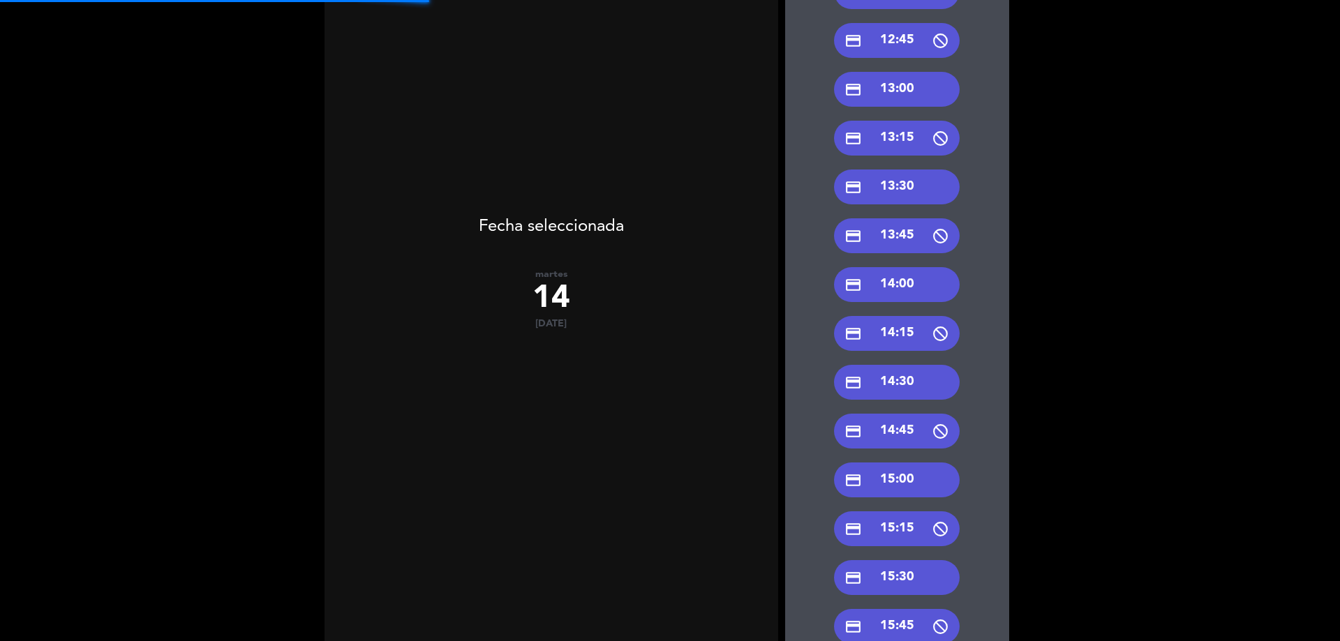
scroll to position [261, 0]
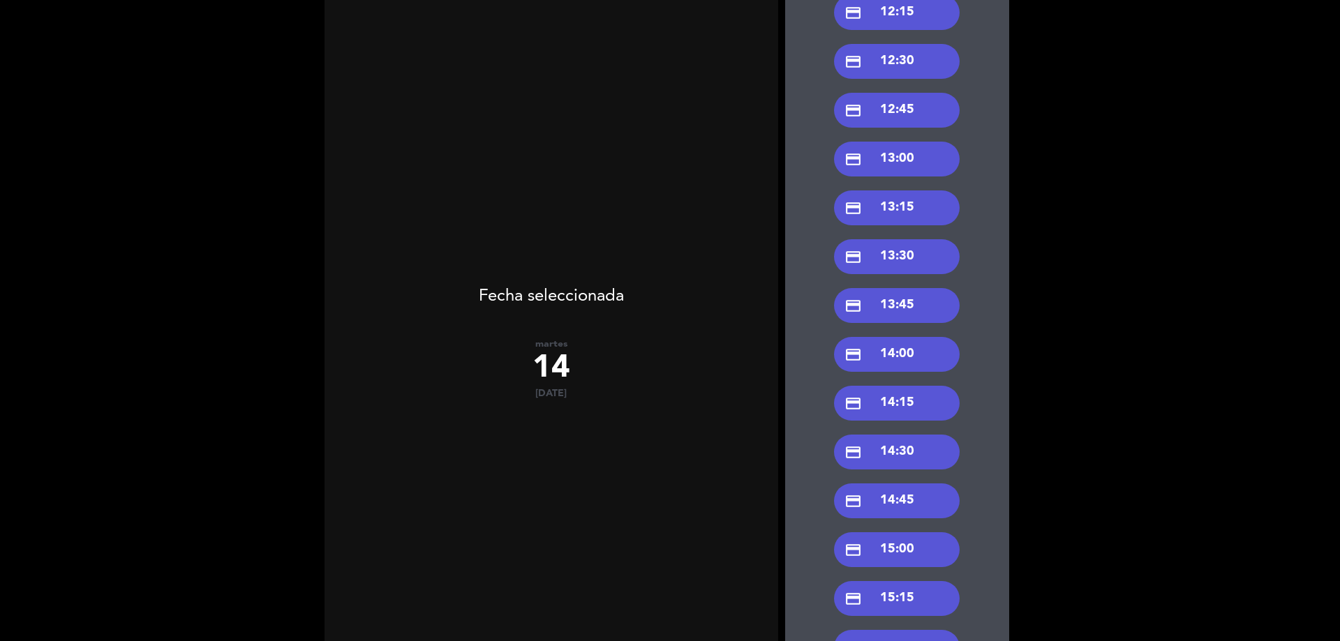
click at [914, 248] on div "credit_card 13:30" at bounding box center [897, 256] width 126 height 35
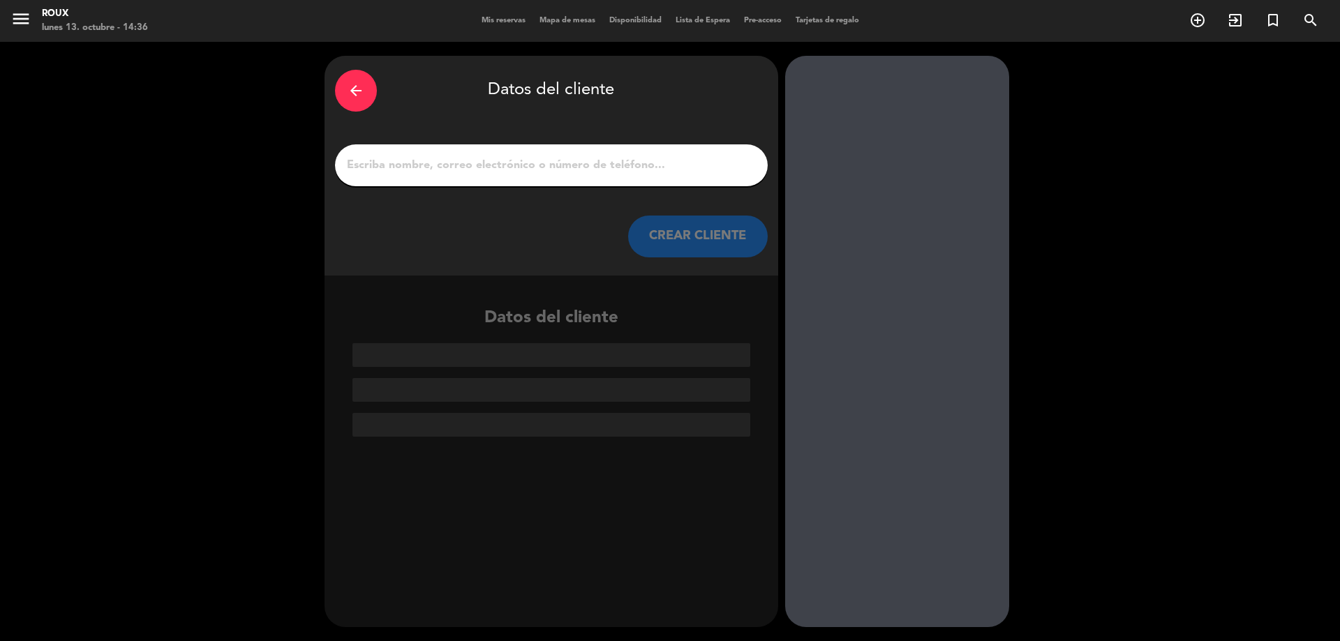
click at [622, 157] on input "1" at bounding box center [552, 166] width 412 height 20
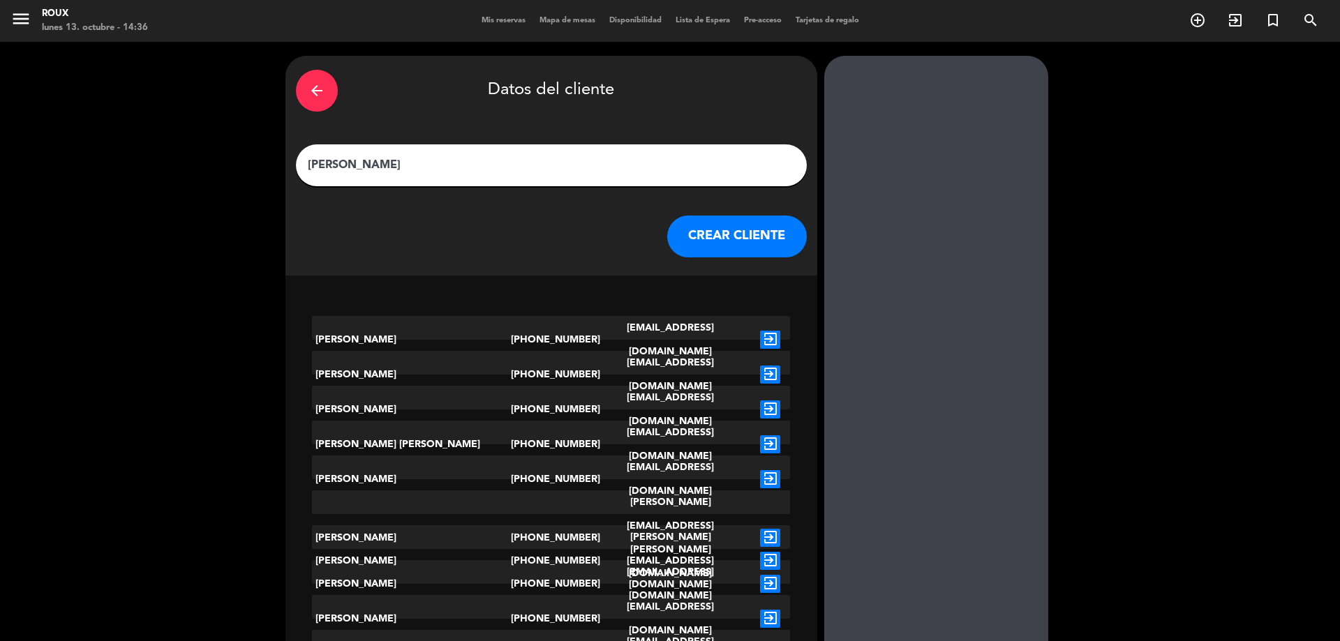
type input "[PERSON_NAME]"
click at [338, 82] on div "arrow_back" at bounding box center [317, 91] width 42 height 42
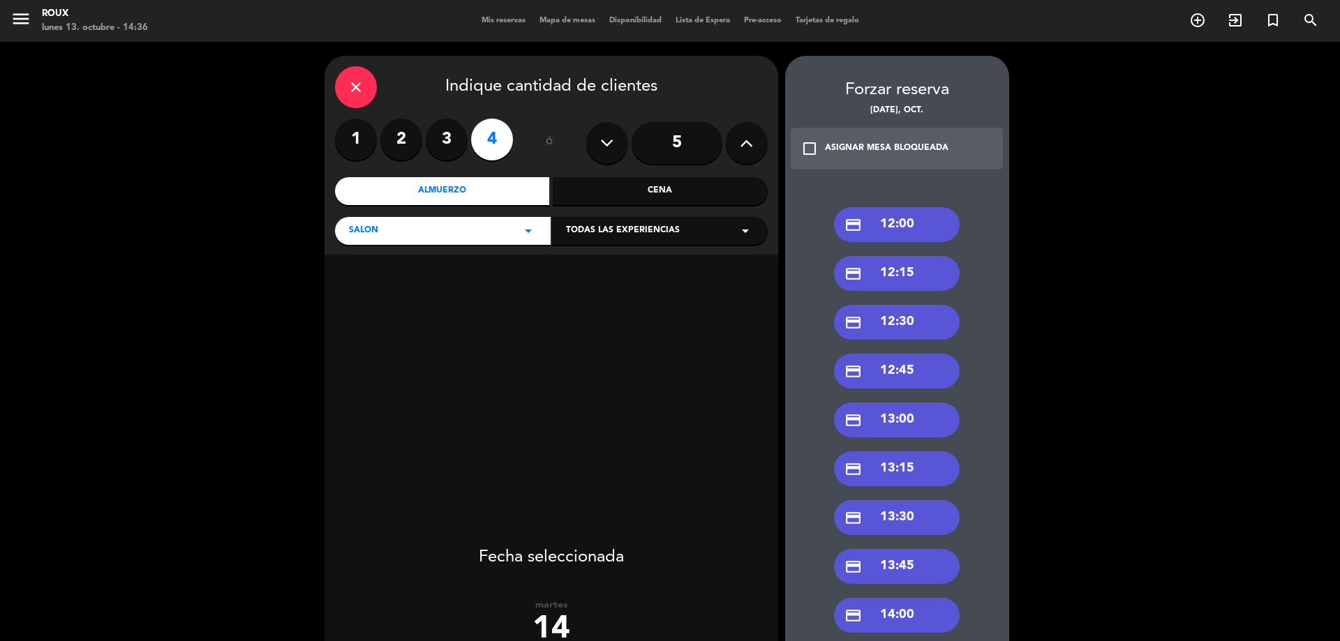
click at [362, 109] on div "close Indique cantidad de clientes 1 2 3 4 ó 5 Almuerzo Cena SALON arrow_drop_d…" at bounding box center [552, 155] width 454 height 199
click at [359, 80] on icon "close" at bounding box center [356, 87] width 17 height 17
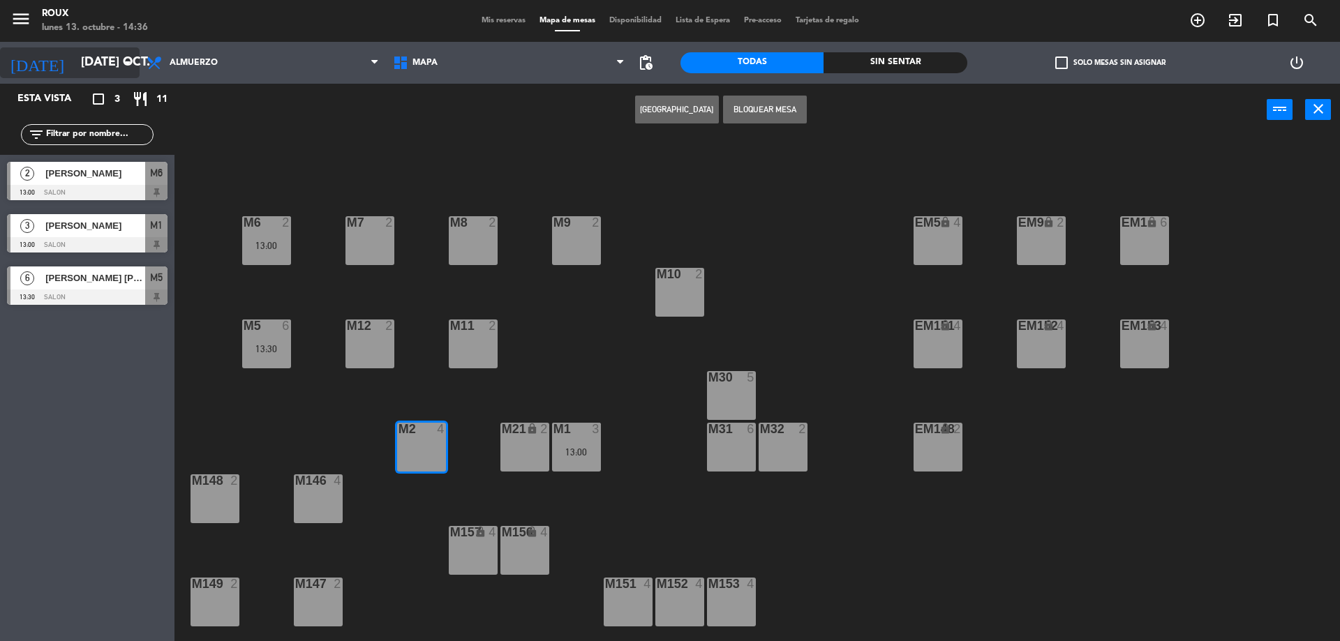
click at [112, 57] on input "[DATE] oct." at bounding box center [155, 63] width 162 height 28
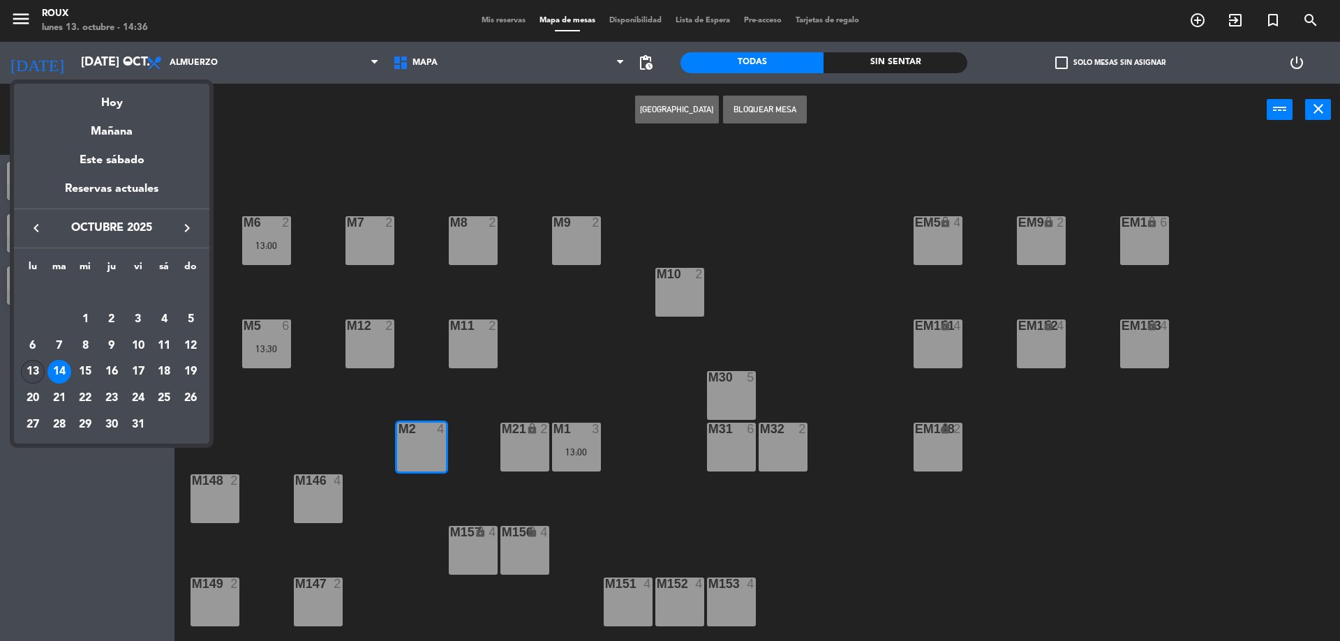
click at [34, 366] on div "13" at bounding box center [33, 372] width 24 height 24
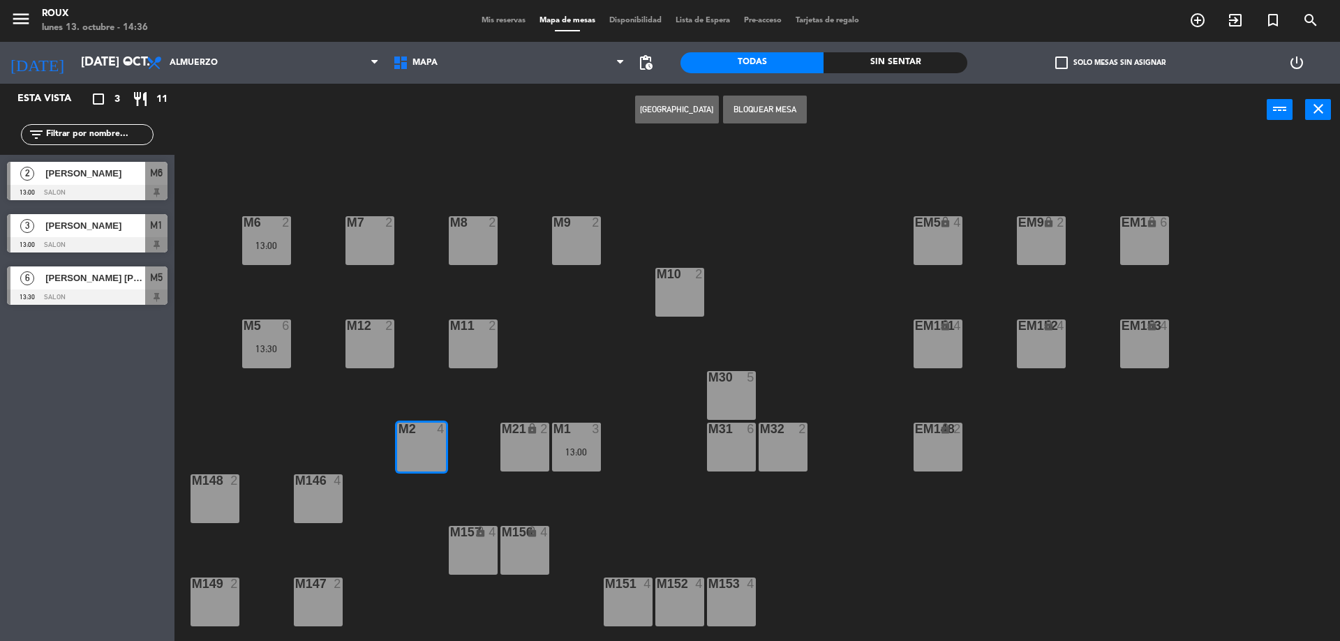
type input "lun. [DATE]"
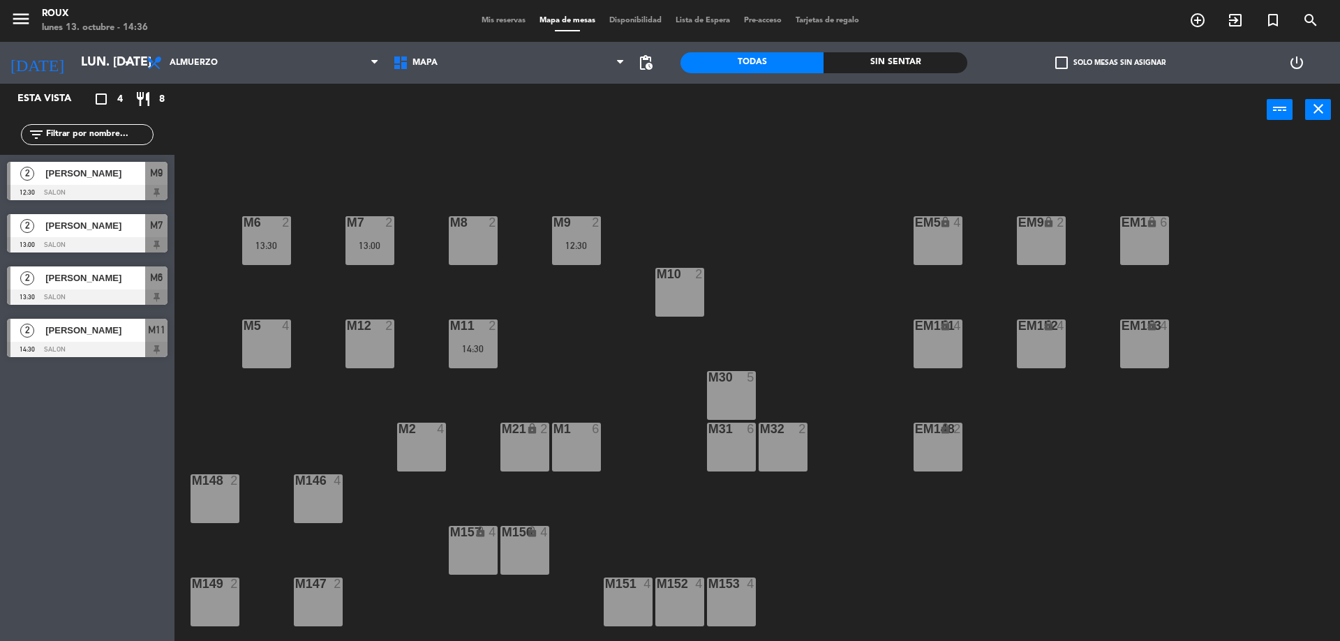
click at [124, 163] on div "[PERSON_NAME]" at bounding box center [94, 173] width 101 height 23
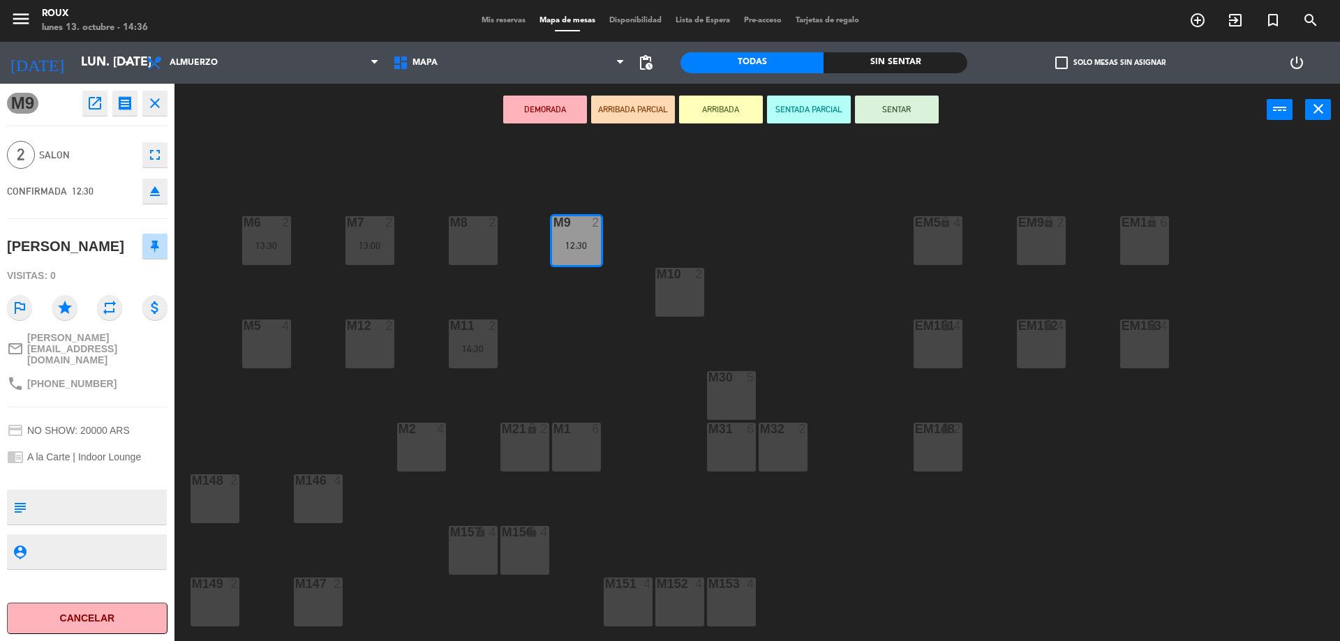
click at [505, 27] on div "menu Roux lunes 13. octubre - 14:36 Mis reservas Mapa de mesas Disponibilidad L…" at bounding box center [670, 21] width 1340 height 42
click at [504, 17] on span "Mis reservas" at bounding box center [504, 21] width 58 height 8
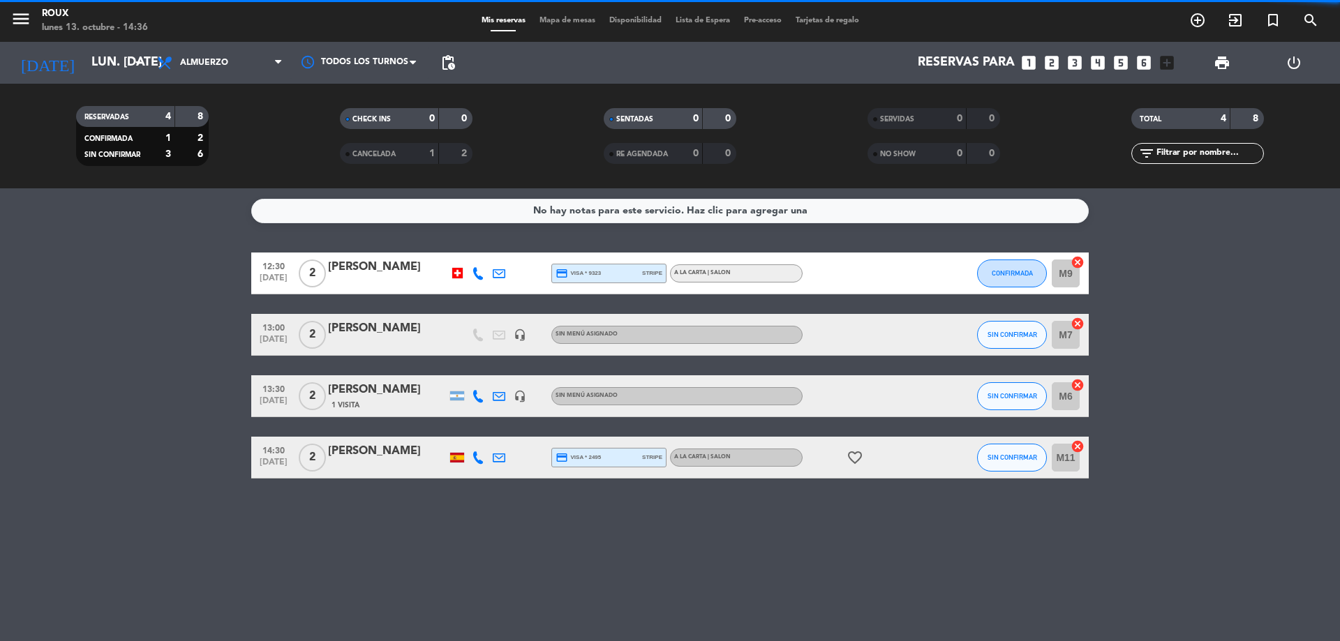
click at [401, 267] on div "[PERSON_NAME]" at bounding box center [387, 267] width 119 height 18
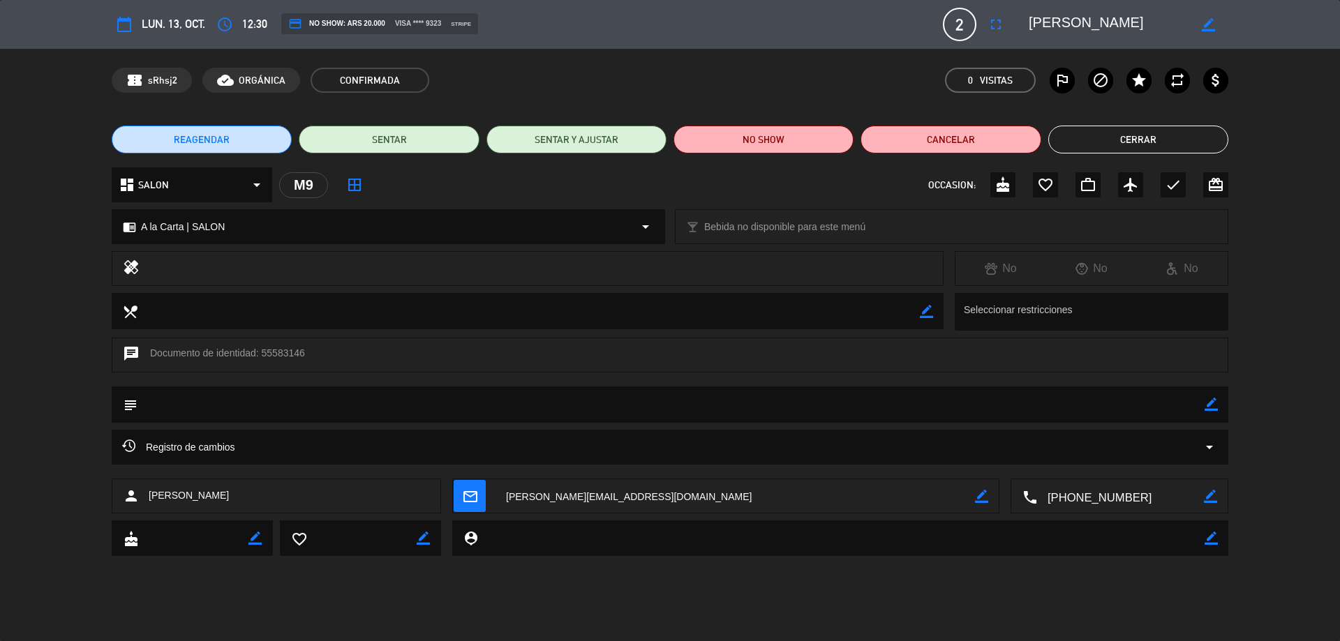
drag, startPoint x: 1152, startPoint y: 17, endPoint x: 1046, endPoint y: 25, distance: 107.1
click at [1030, 24] on textarea at bounding box center [1109, 24] width 160 height 25
click at [1148, 135] on button "Cerrar" at bounding box center [1138, 140] width 180 height 28
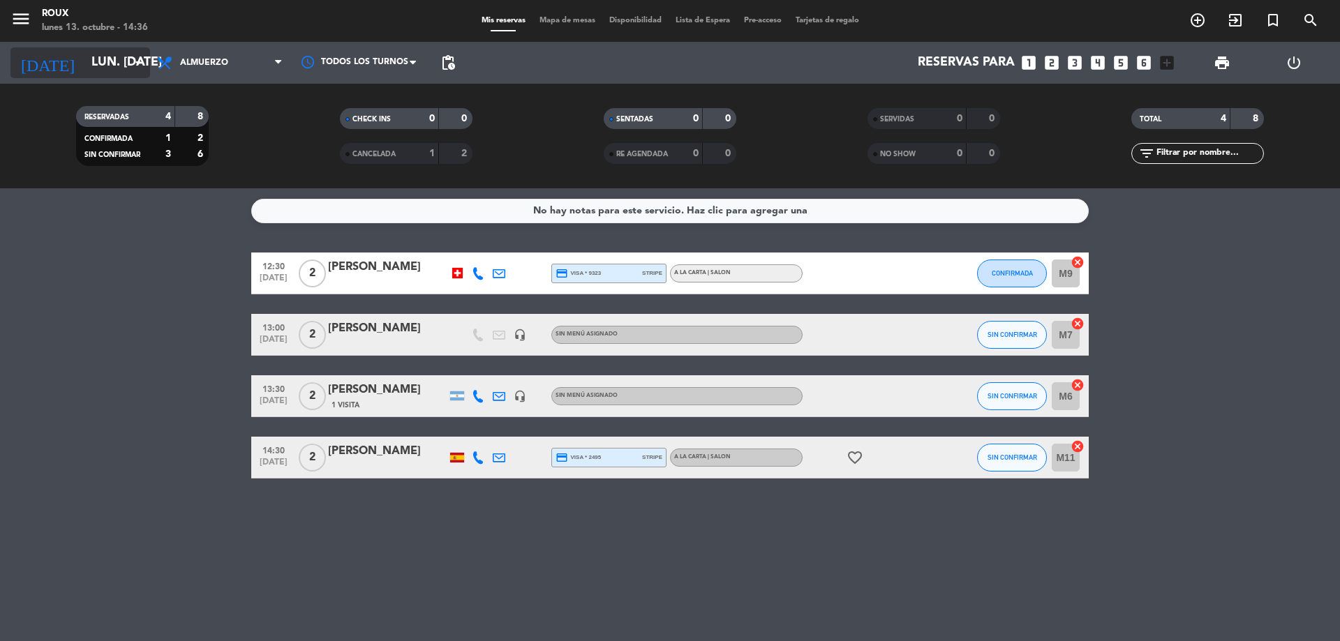
click at [133, 54] on icon "arrow_drop_down" at bounding box center [138, 62] width 17 height 17
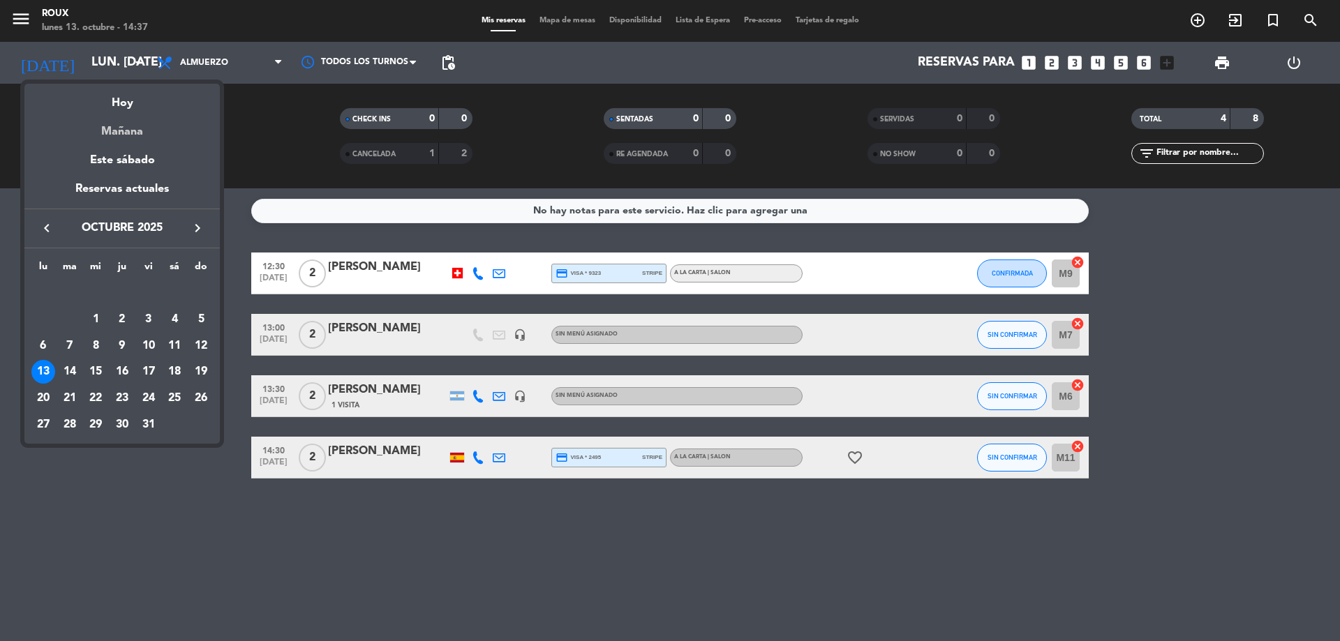
click at [142, 133] on div "Mañana" at bounding box center [121, 126] width 195 height 29
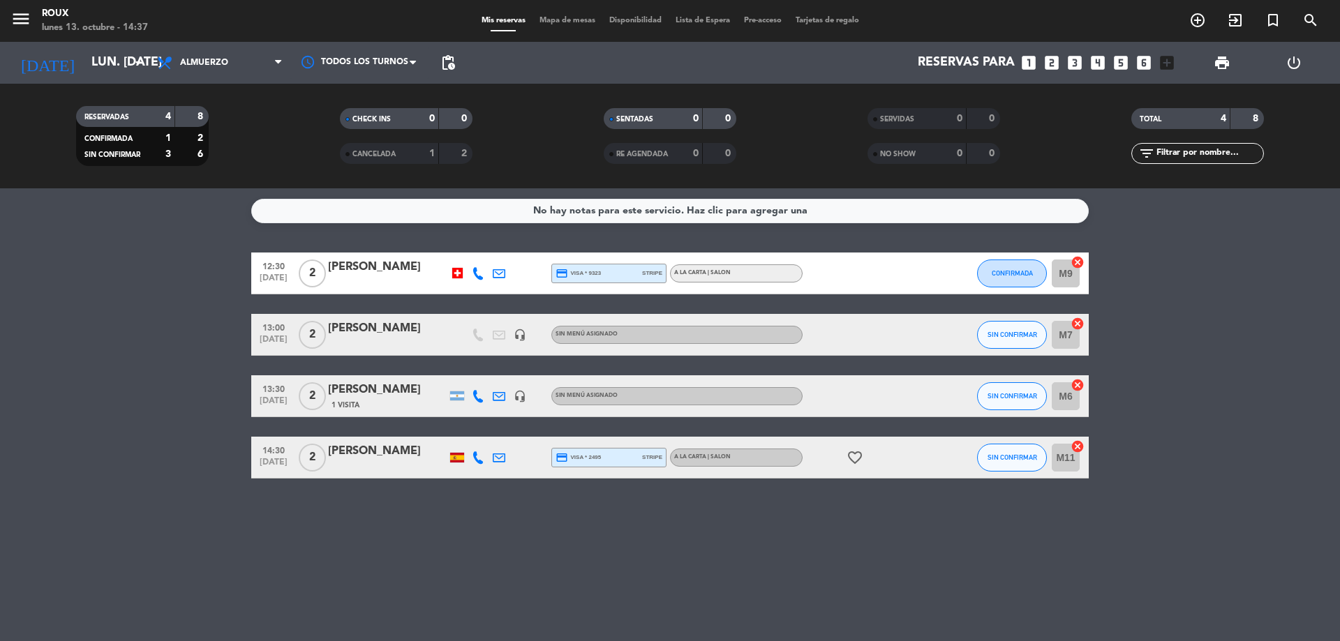
type input "[DATE] oct."
click at [229, 65] on span "Almuerzo" at bounding box center [220, 62] width 140 height 31
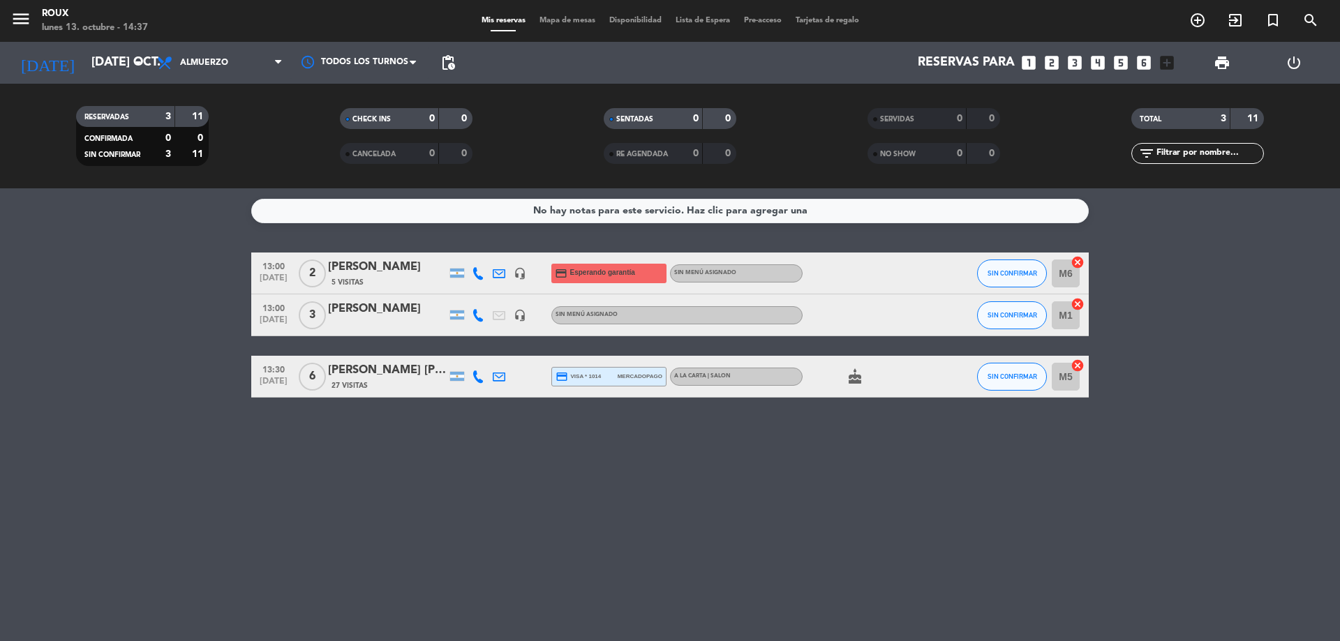
click at [566, 19] on span "Mapa de mesas" at bounding box center [568, 21] width 70 height 8
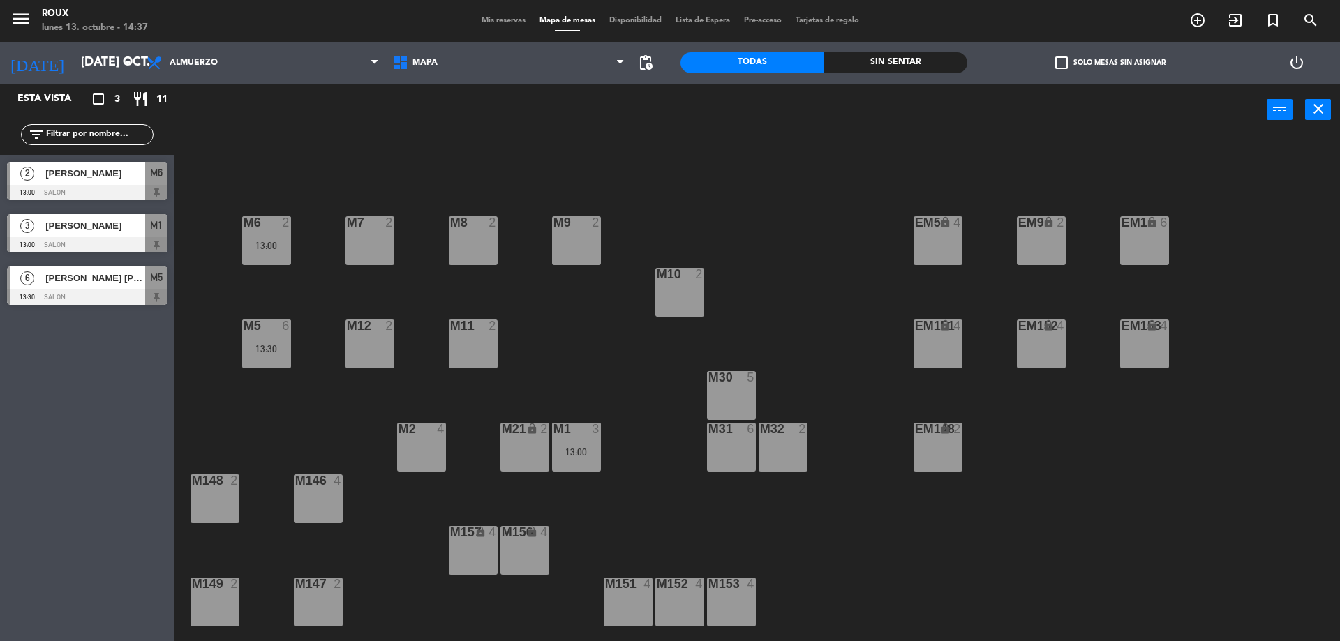
click at [443, 444] on div "M2 4" at bounding box center [421, 447] width 49 height 49
click at [676, 105] on button "[GEOGRAPHIC_DATA]" at bounding box center [677, 110] width 84 height 28
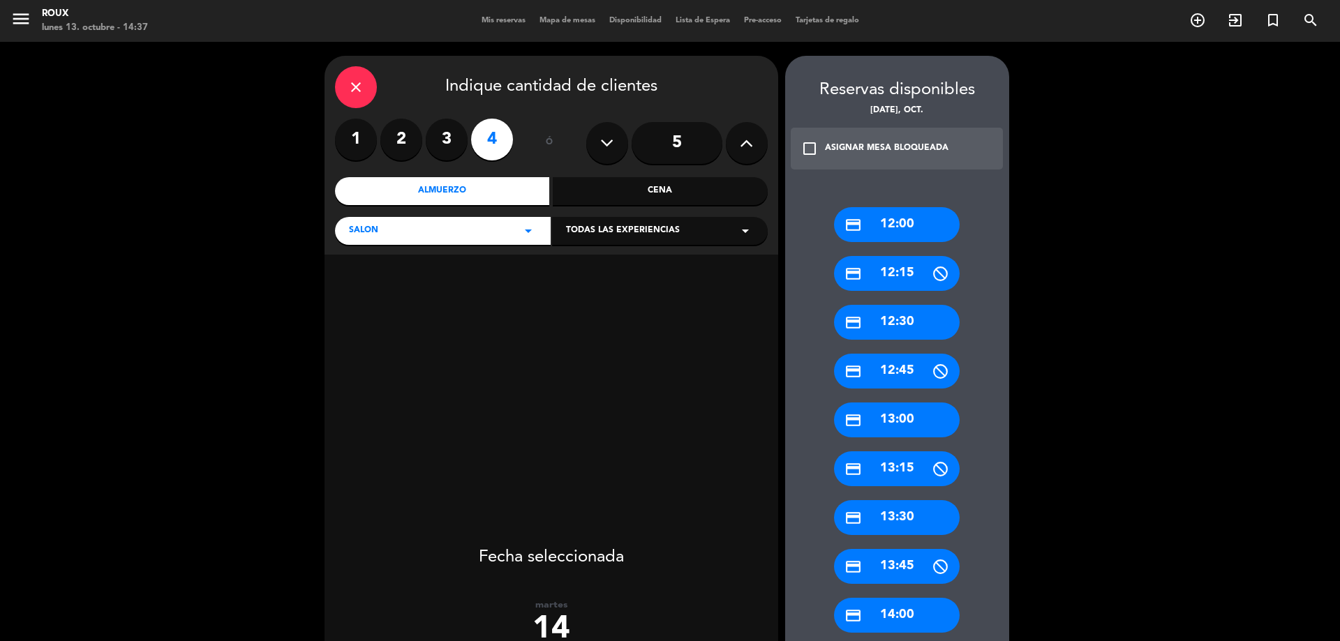
click at [450, 145] on label "3" at bounding box center [447, 140] width 42 height 42
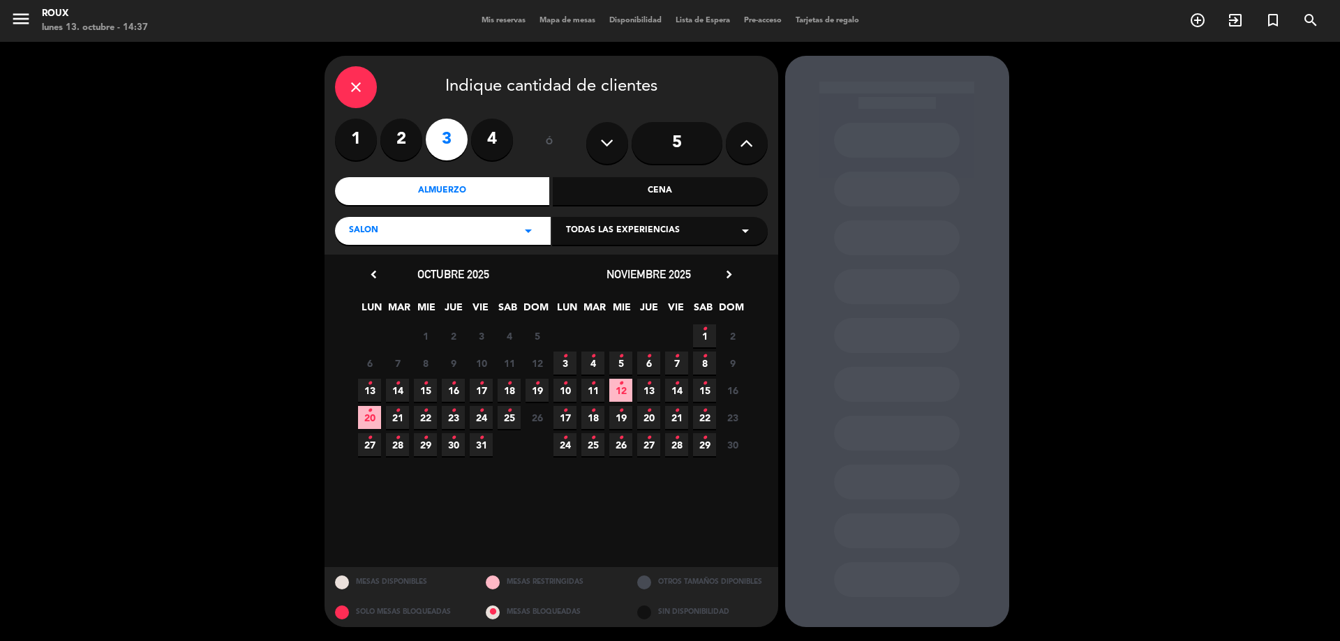
click at [401, 390] on span "14 •" at bounding box center [397, 390] width 23 height 23
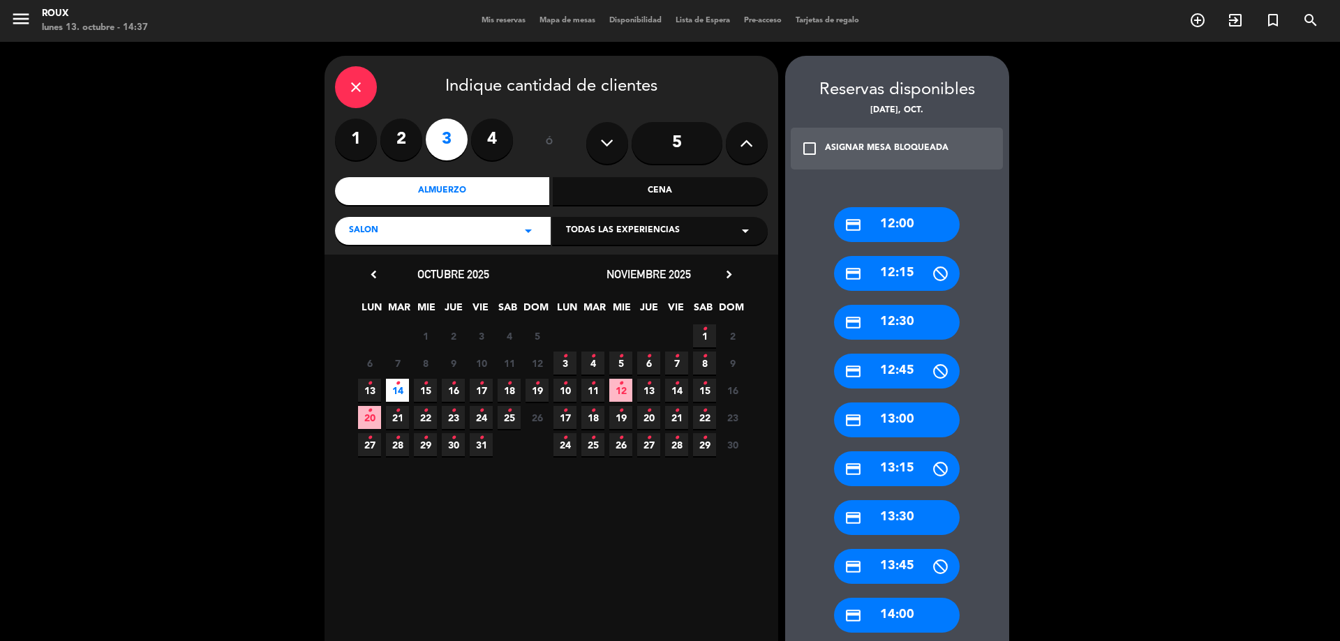
click at [919, 514] on div "credit_card 13:30" at bounding box center [897, 517] width 126 height 35
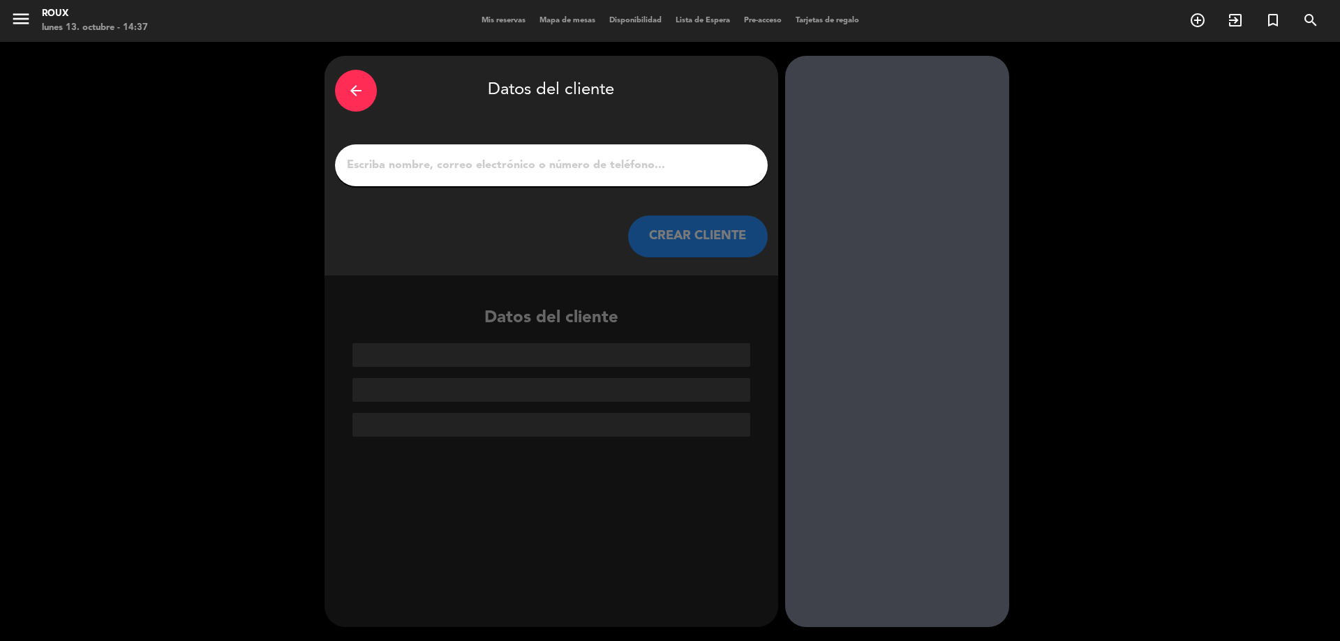
click at [524, 168] on input "1" at bounding box center [552, 166] width 412 height 20
paste input "[PERSON_NAME]"
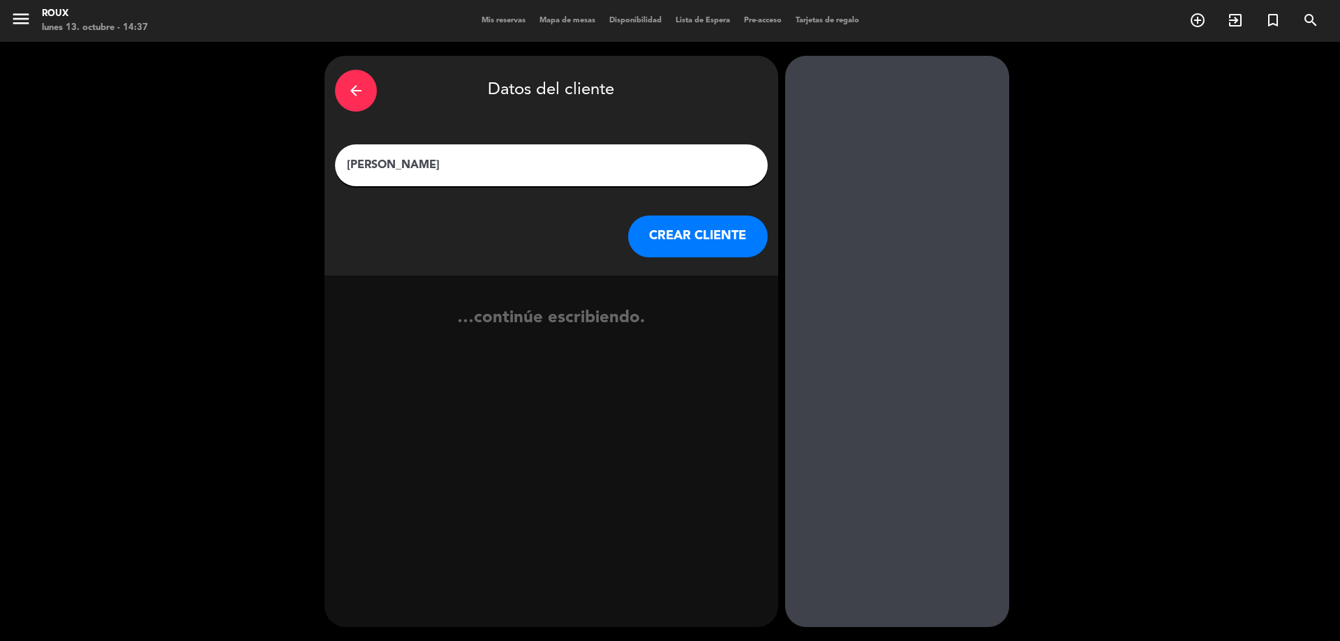
type input "[PERSON_NAME]"
click at [676, 242] on button "CREAR CLIENTE" at bounding box center [698, 237] width 140 height 42
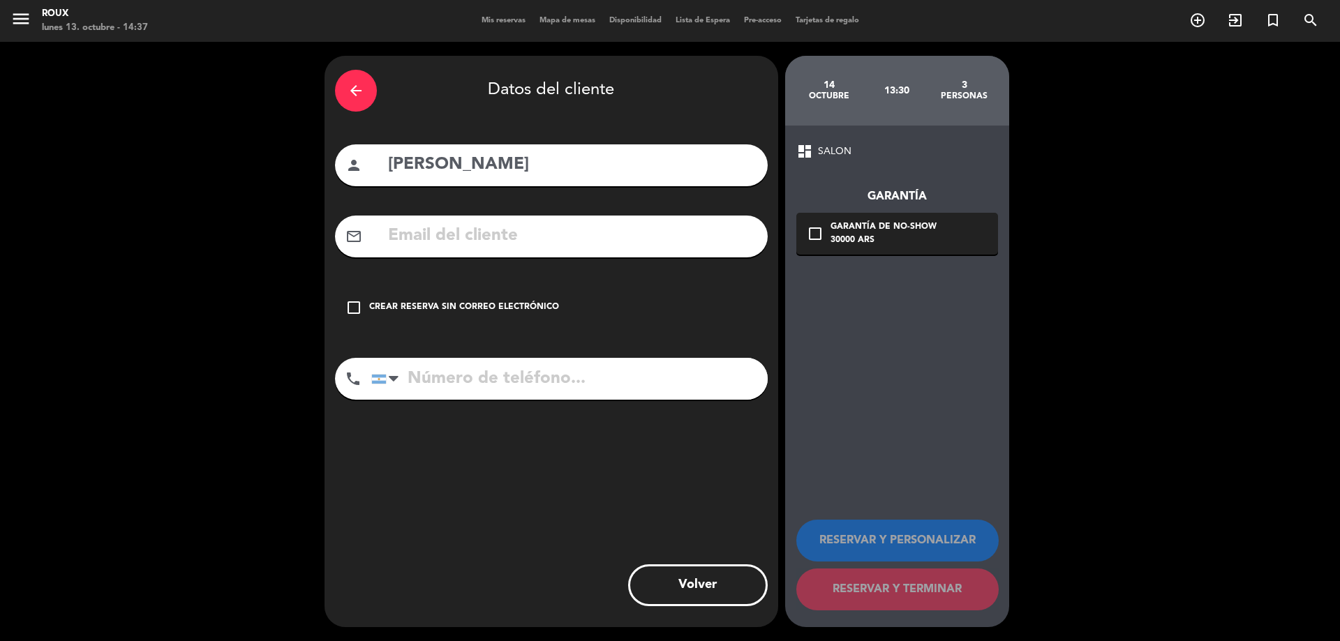
click at [349, 310] on icon "check_box_outline_blank" at bounding box center [354, 307] width 17 height 17
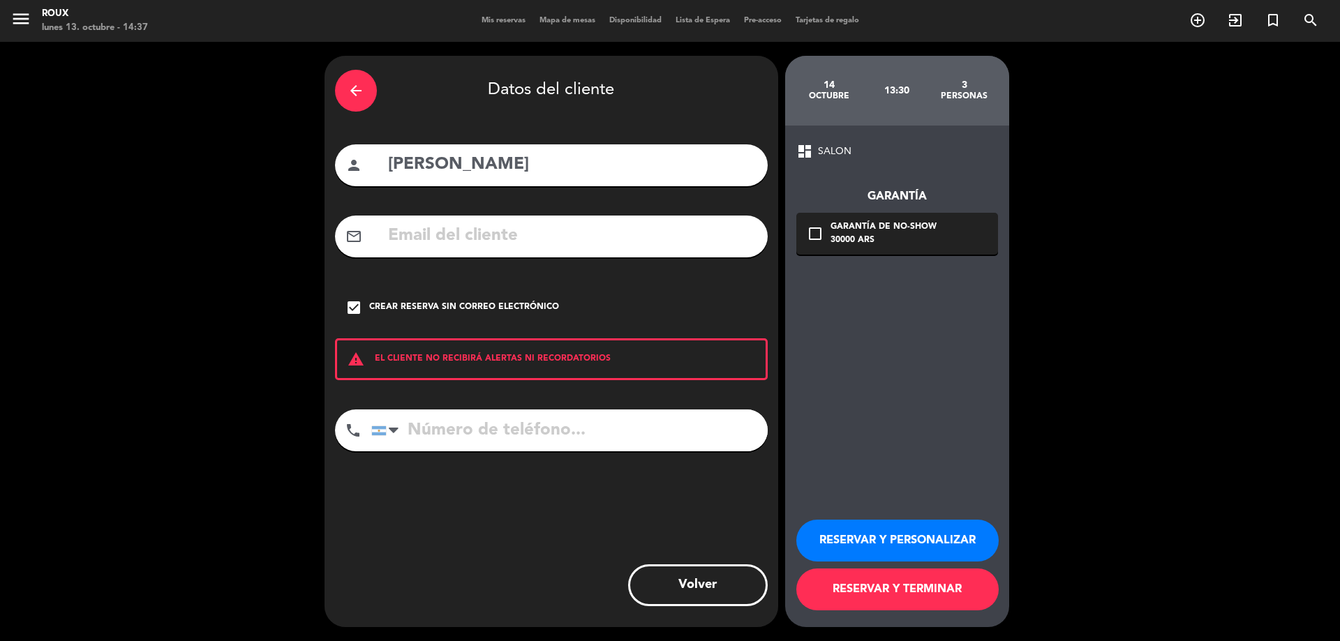
click at [913, 599] on button "RESERVAR Y TERMINAR" at bounding box center [897, 590] width 202 height 42
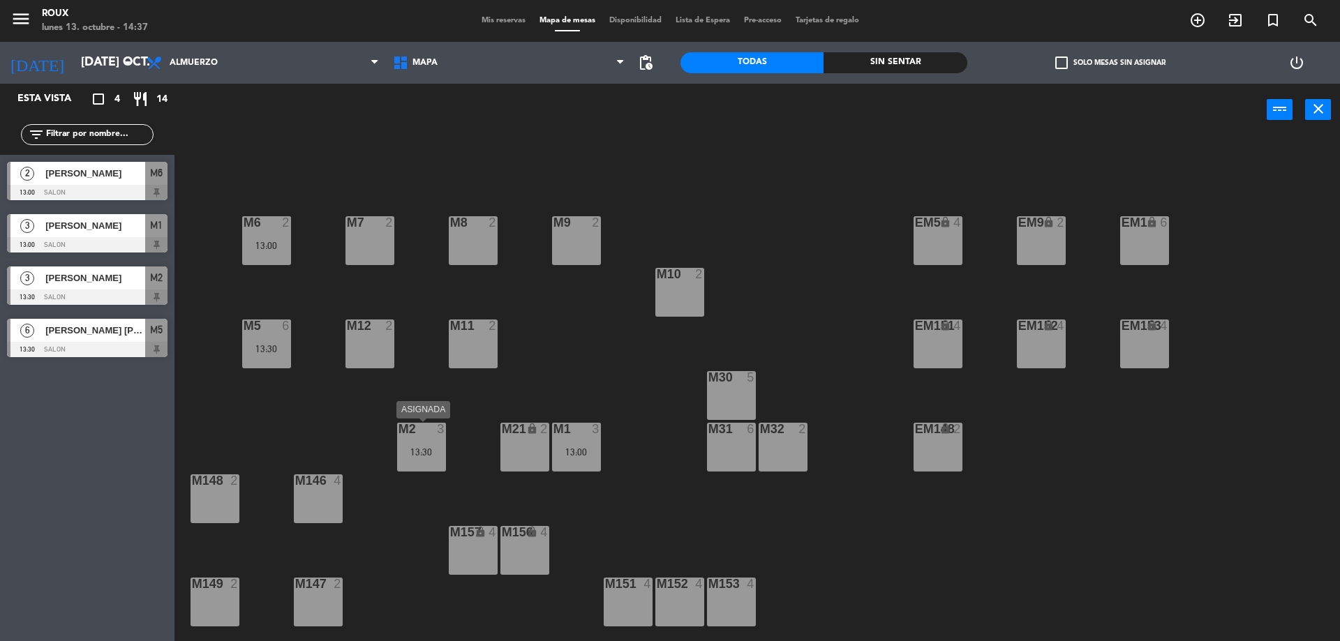
click at [419, 459] on div "M2 3 13:30" at bounding box center [421, 447] width 49 height 49
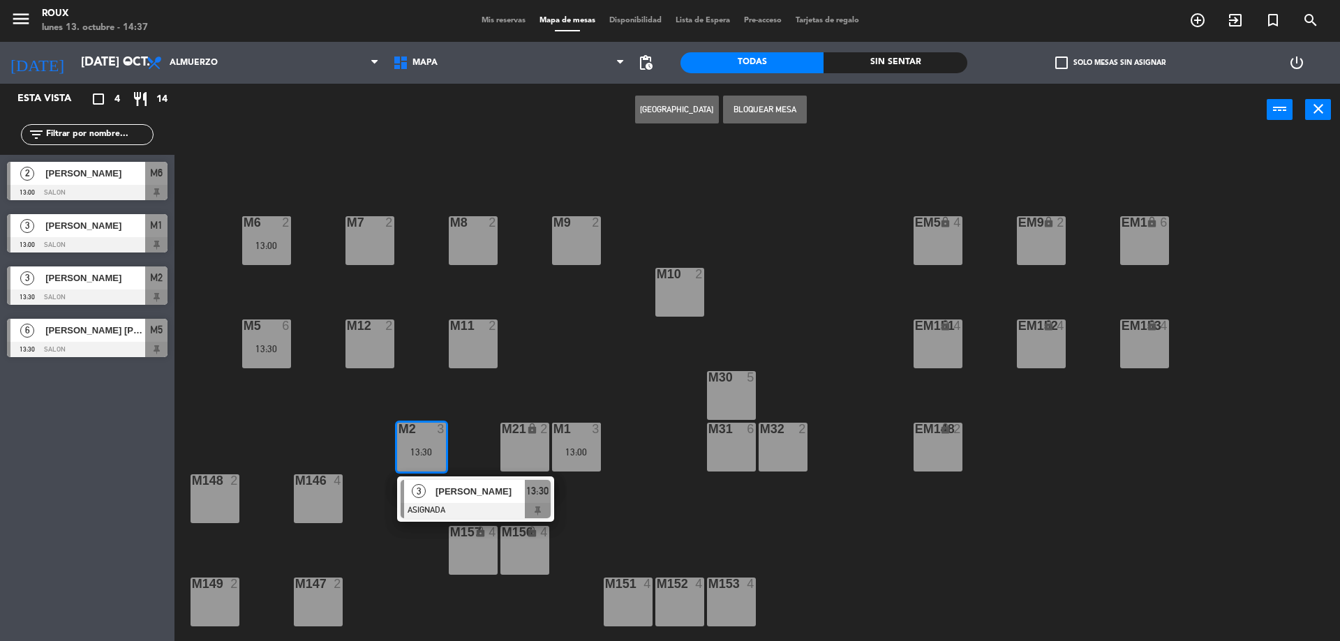
click at [463, 411] on div "M6 2 13:00 M7 2 M8 2 M9 2 EM9 lock 2 EM5 lock 4 EM1 lock 6 M10 2 M11 2 M12 2 M5…" at bounding box center [764, 392] width 1152 height 505
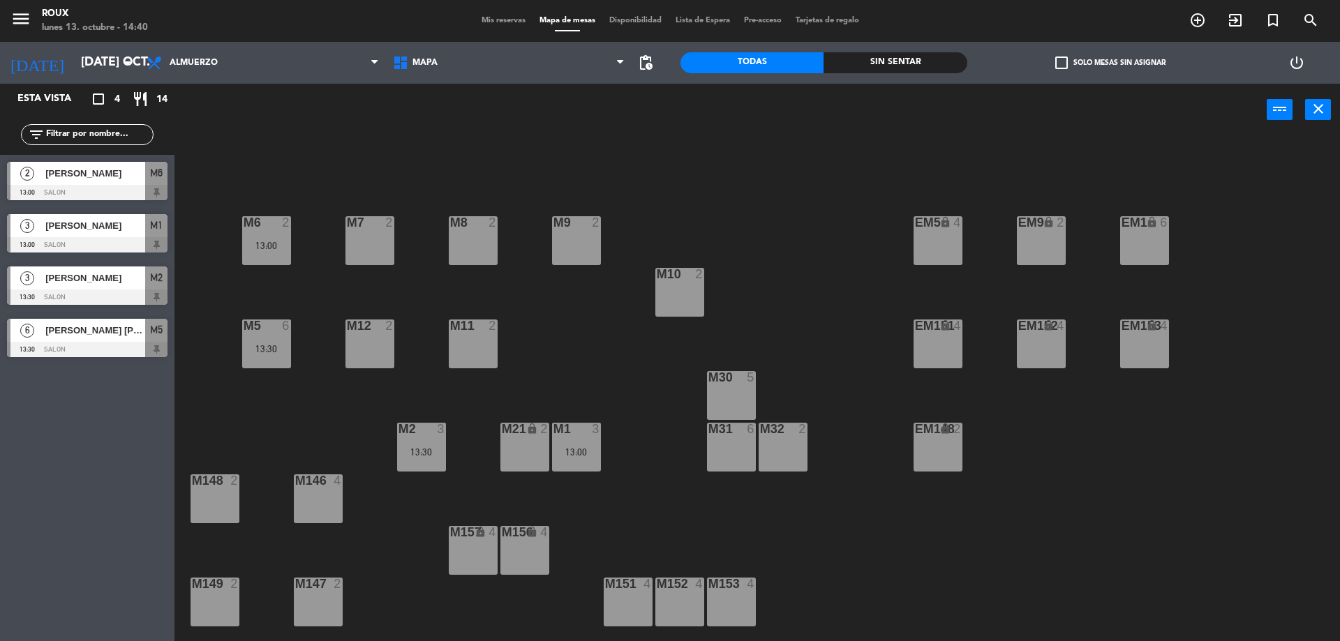
click at [498, 22] on span "Mis reservas" at bounding box center [504, 21] width 58 height 8
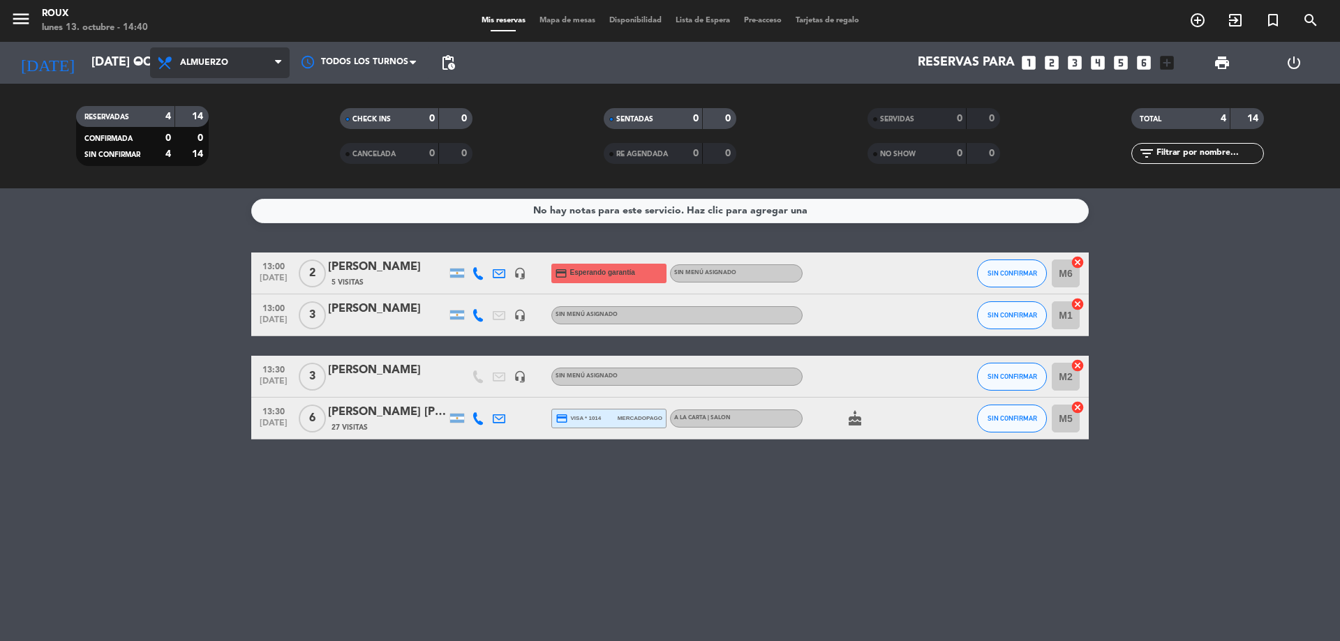
click at [205, 59] on span "Almuerzo" at bounding box center [204, 63] width 48 height 10
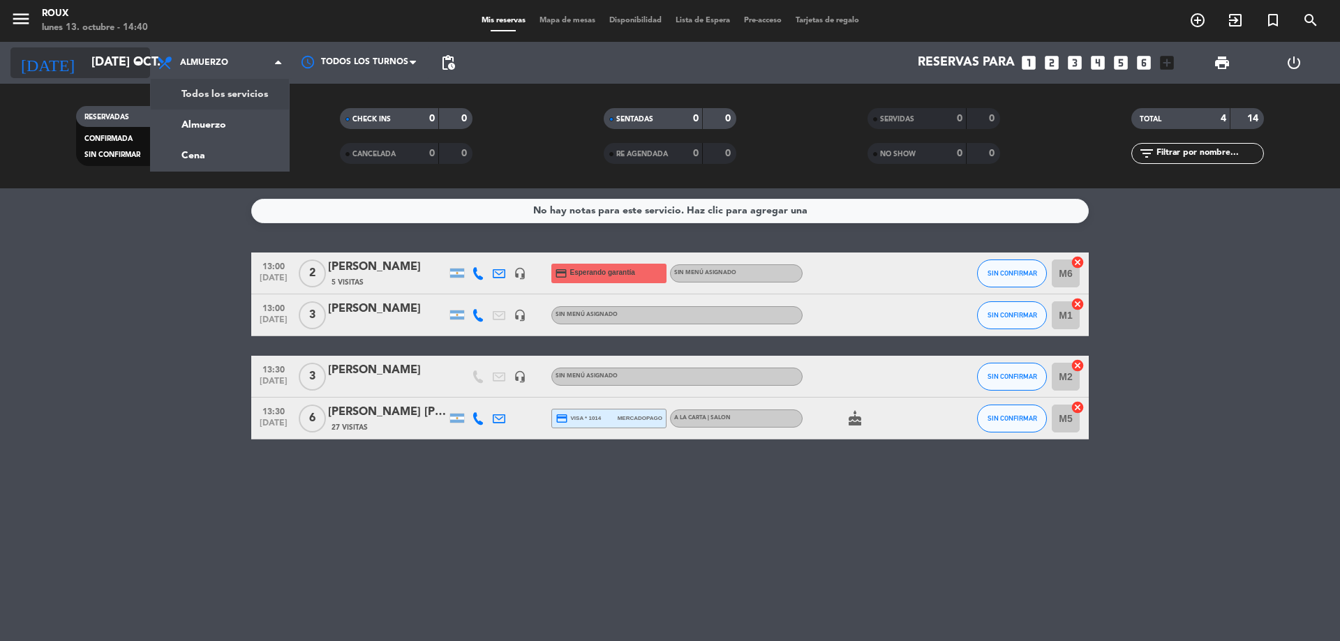
click at [84, 57] on input "[DATE] oct." at bounding box center [165, 63] width 162 height 28
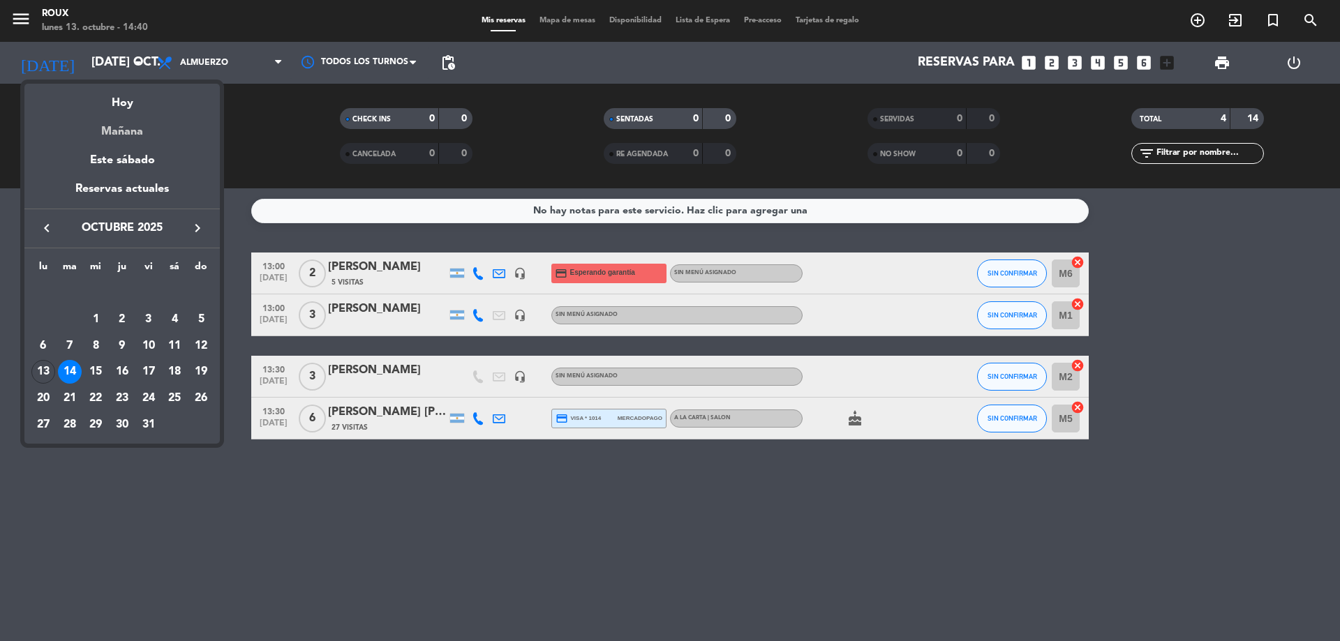
click at [128, 131] on div "Mañana" at bounding box center [121, 126] width 195 height 29
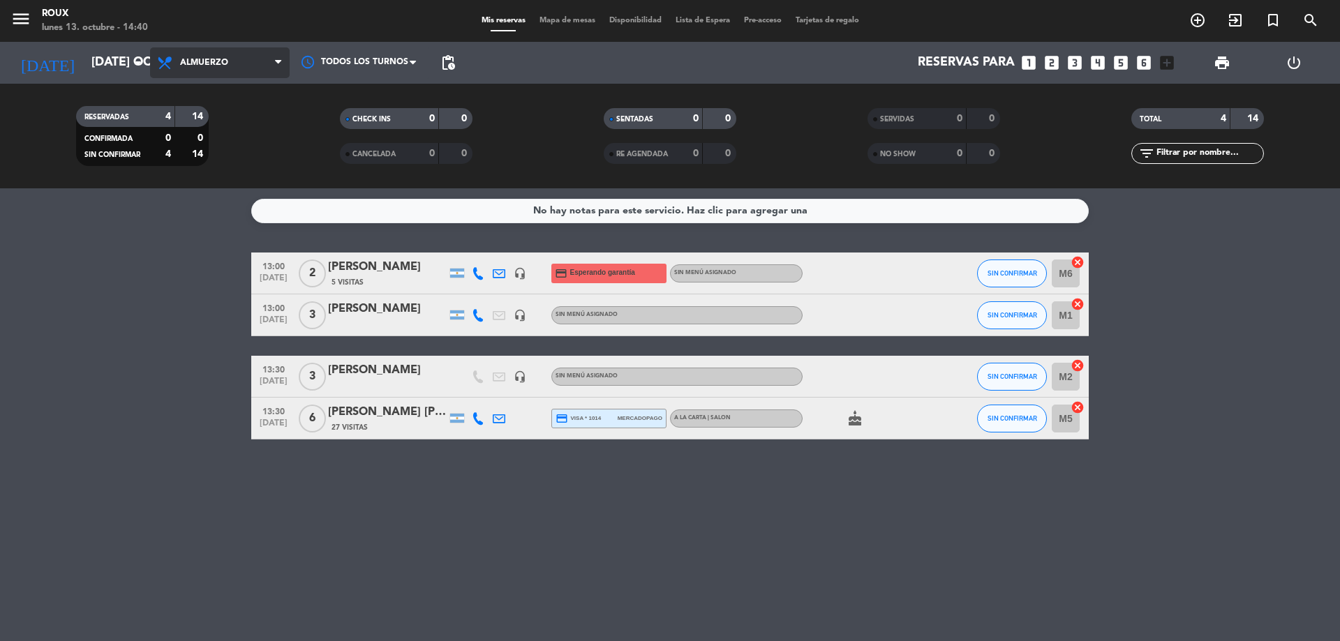
click at [182, 70] on span "Almuerzo" at bounding box center [220, 62] width 140 height 31
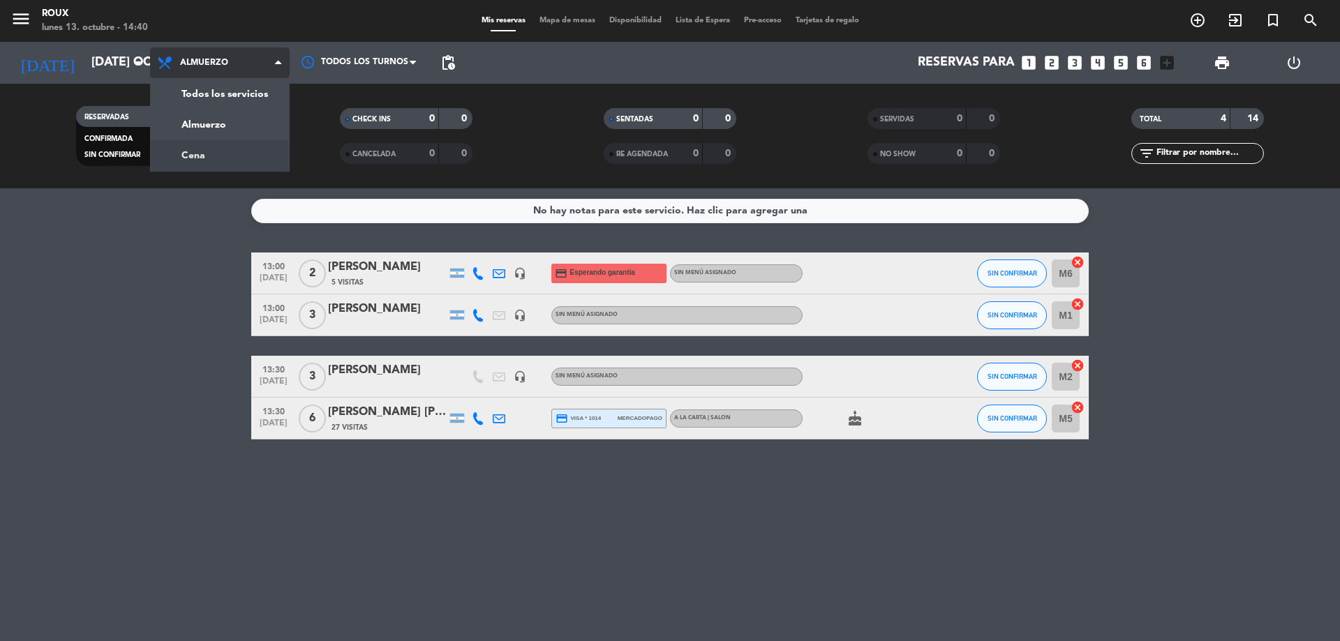
click at [194, 156] on div "menu Roux lunes 13. octubre - 14:40 Mis reservas Mapa de mesas Disponibilidad L…" at bounding box center [670, 94] width 1340 height 188
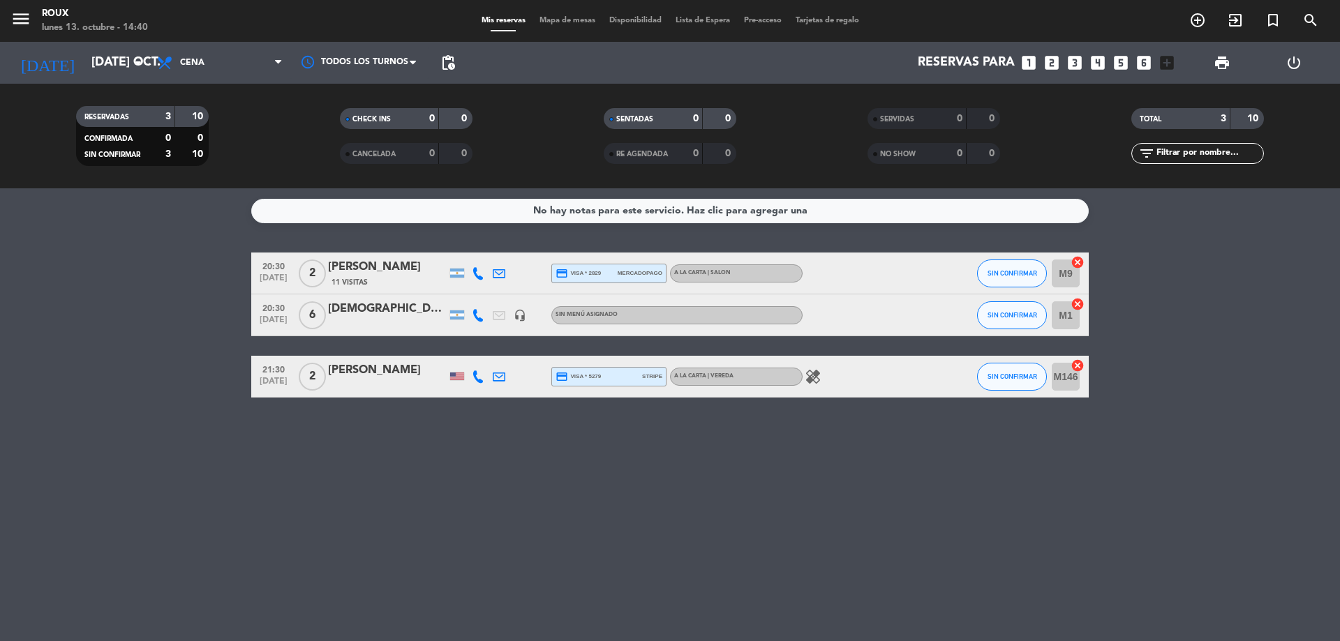
click at [557, 22] on span "Mapa de mesas" at bounding box center [568, 21] width 70 height 8
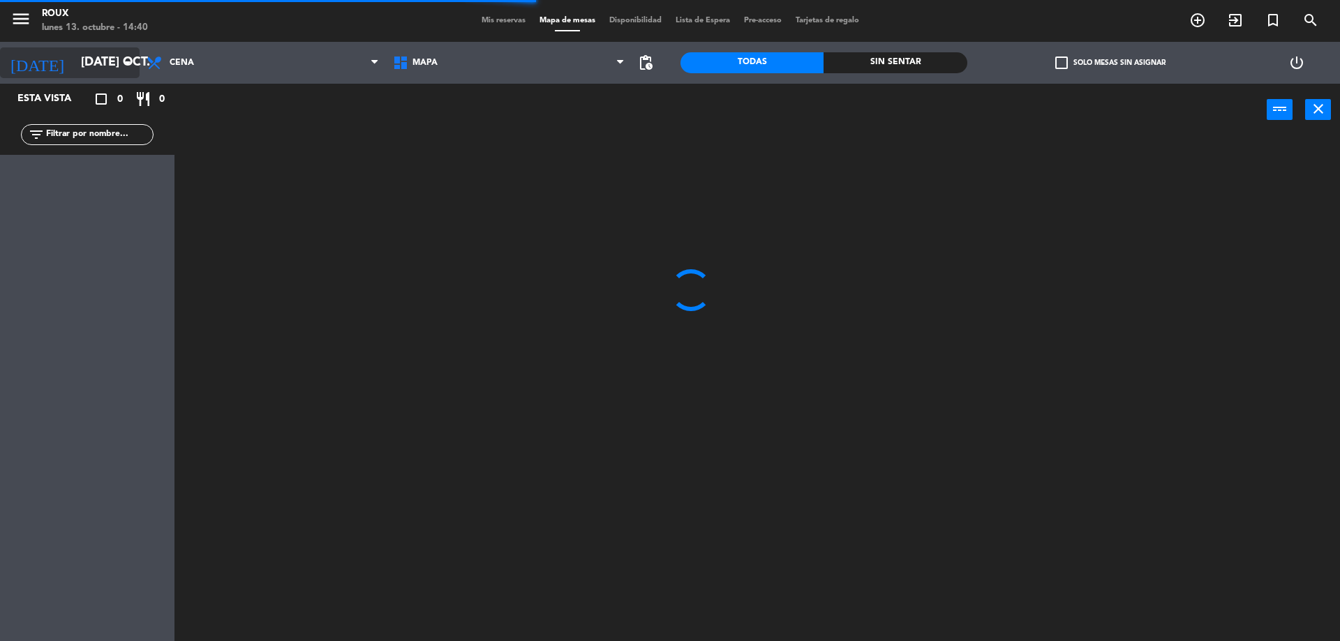
click at [131, 56] on icon "arrow_drop_down" at bounding box center [127, 62] width 17 height 17
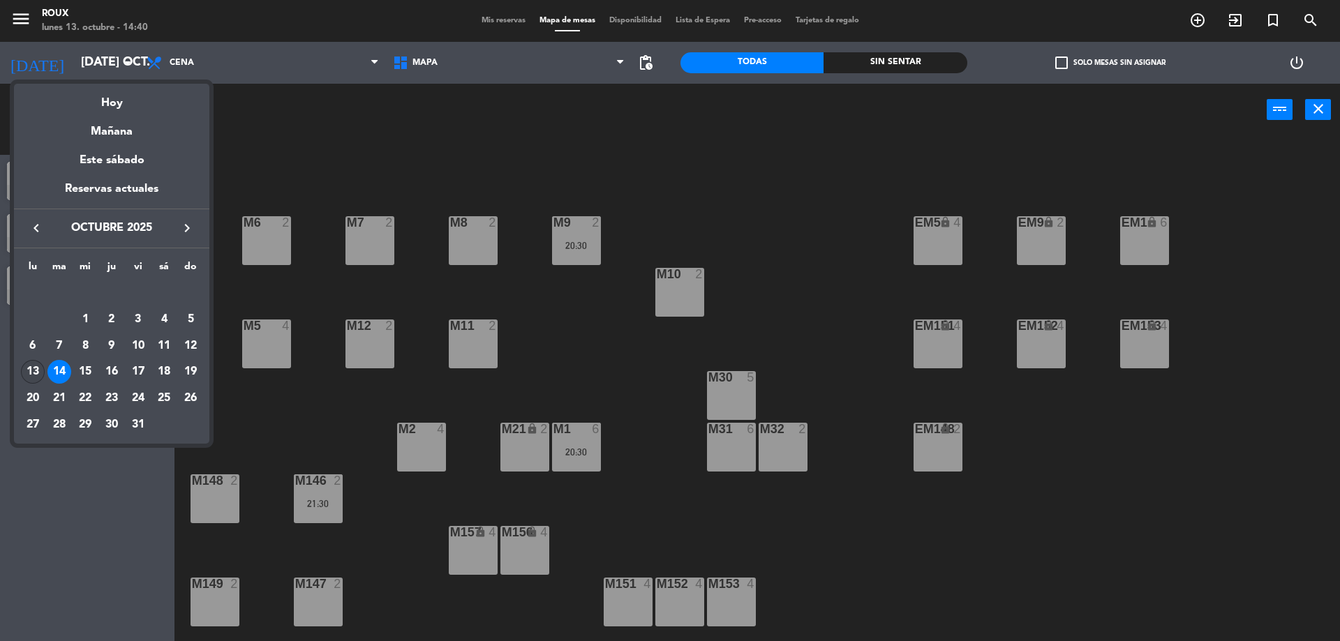
click at [36, 366] on div "13" at bounding box center [33, 372] width 24 height 24
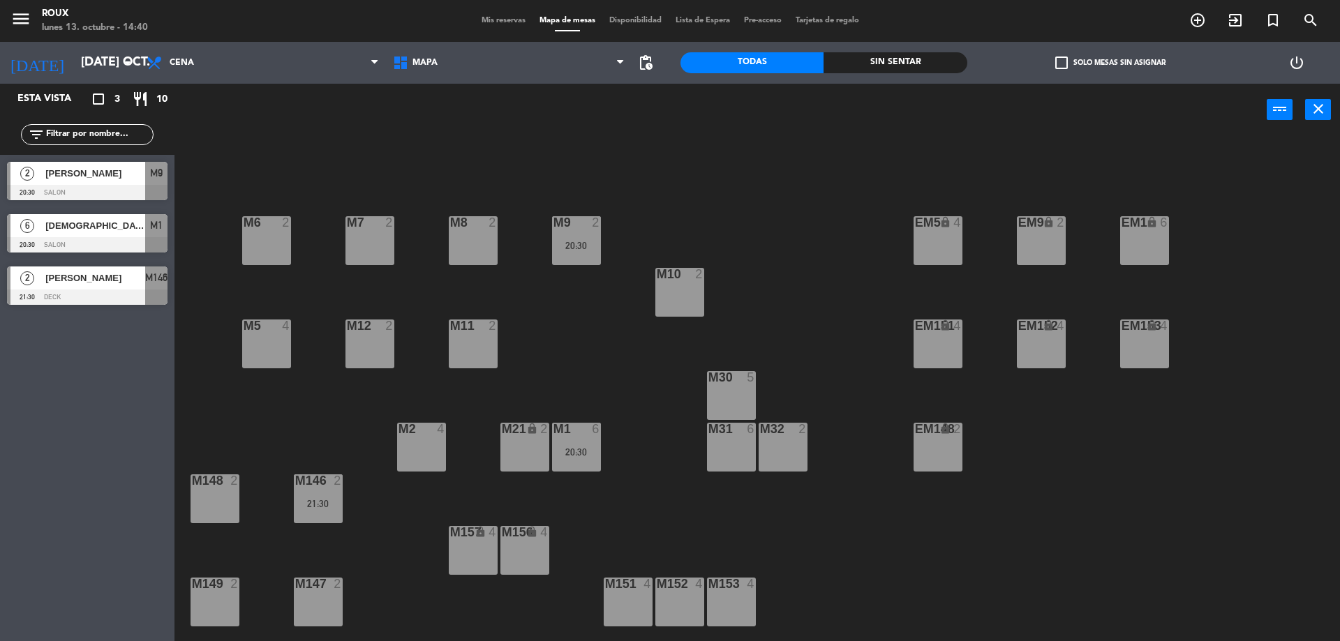
type input "lun. [DATE]"
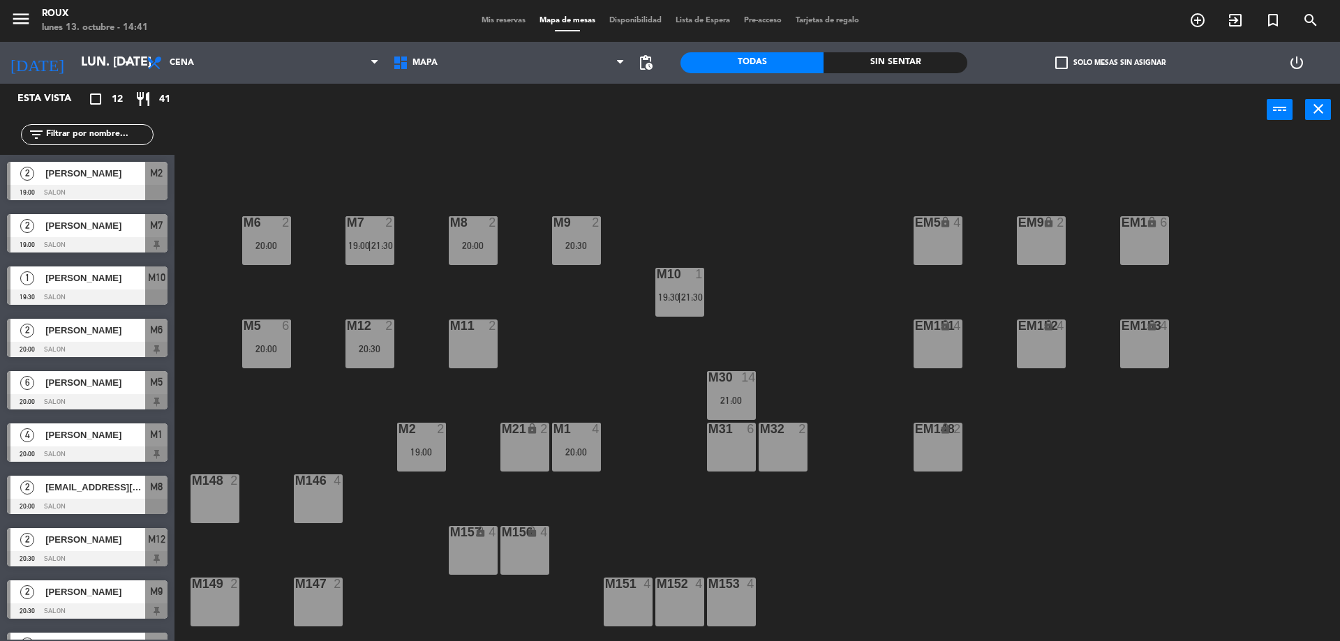
click at [632, 604] on div "M151 4" at bounding box center [628, 602] width 49 height 49
click at [699, 105] on button "[GEOGRAPHIC_DATA]" at bounding box center [677, 110] width 84 height 28
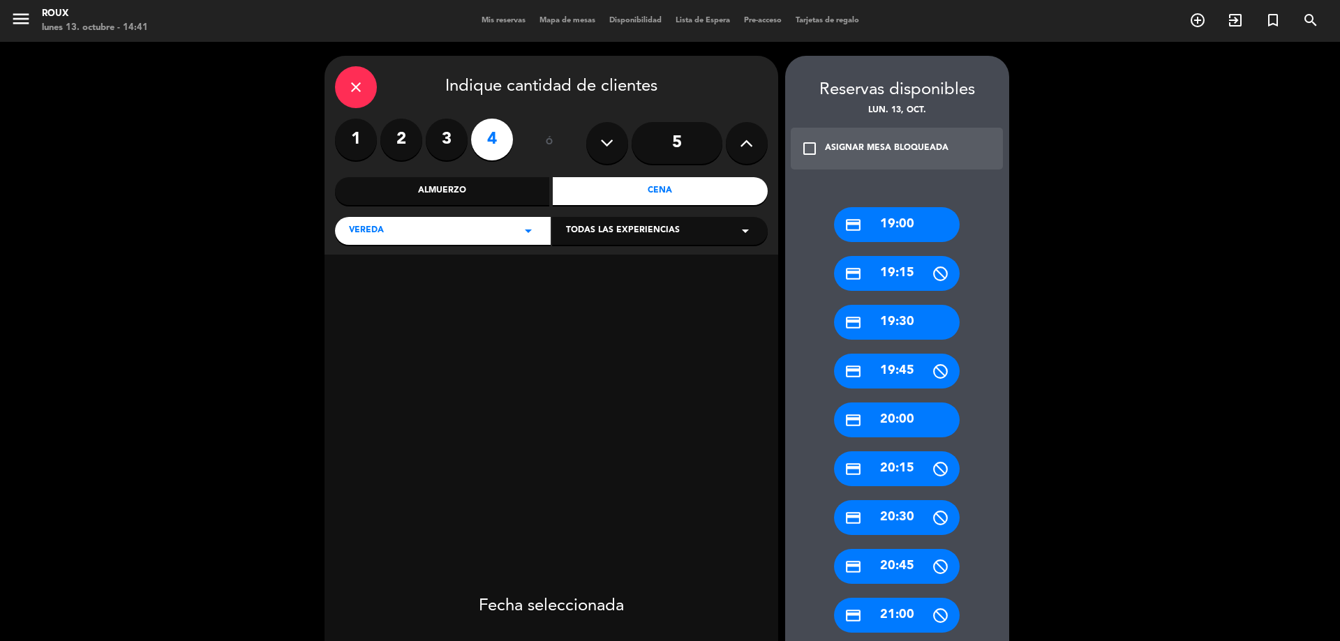
click at [750, 136] on icon at bounding box center [746, 143] width 13 height 21
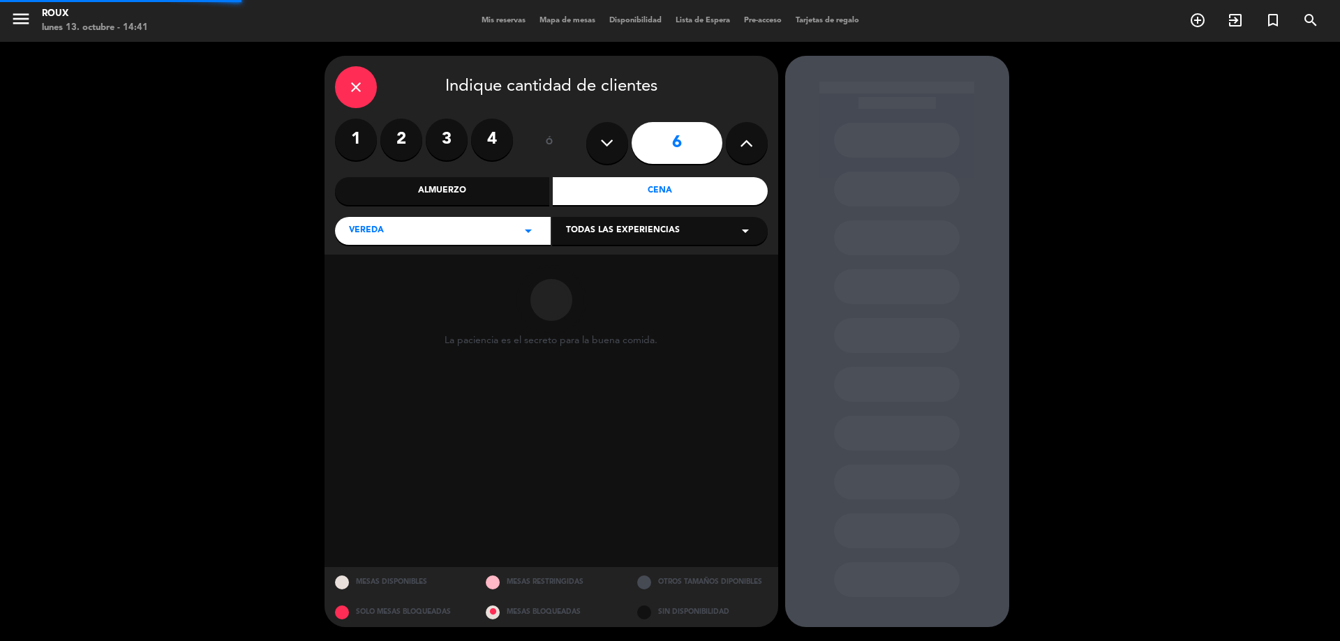
click at [750, 136] on icon at bounding box center [746, 143] width 13 height 21
type input "8"
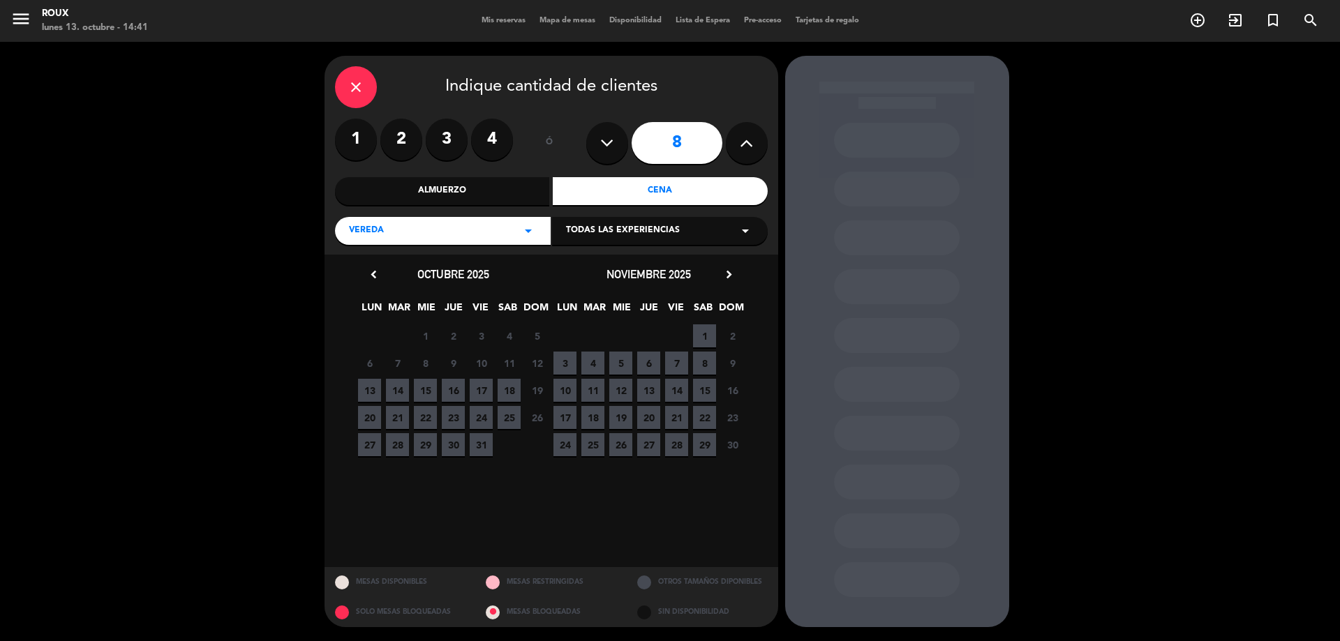
click at [373, 393] on span "13" at bounding box center [369, 390] width 23 height 23
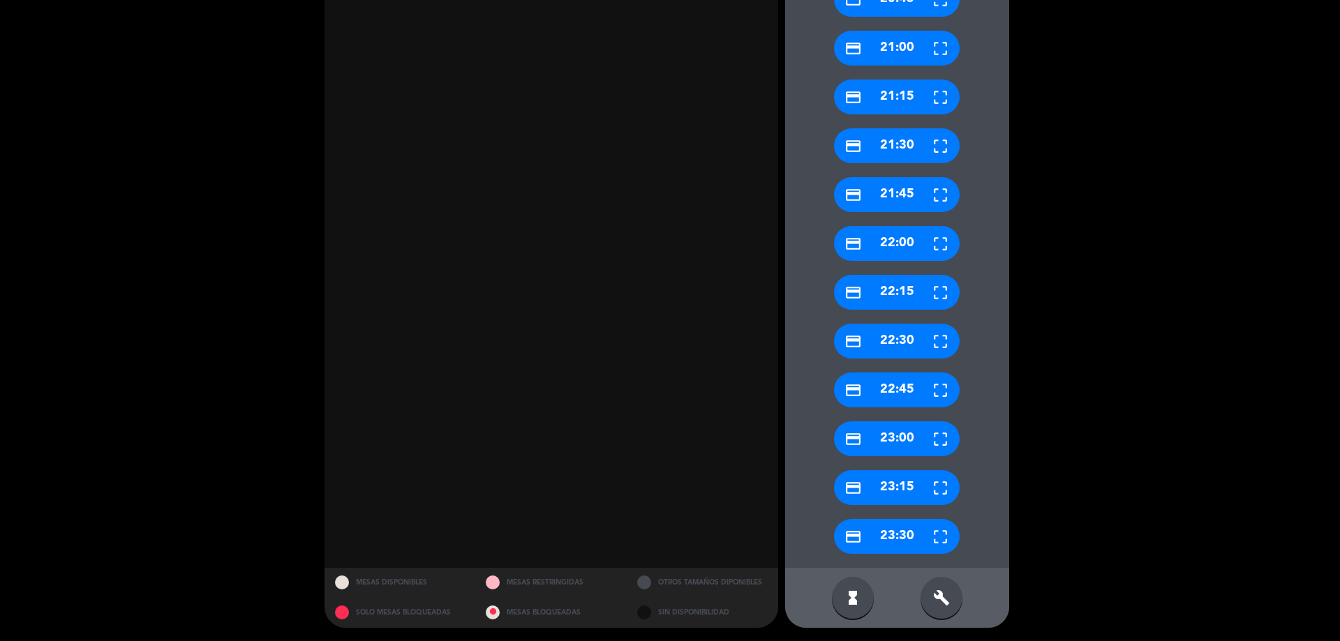
scroll to position [559, 0]
click at [951, 607] on div "build" at bounding box center [942, 598] width 42 height 42
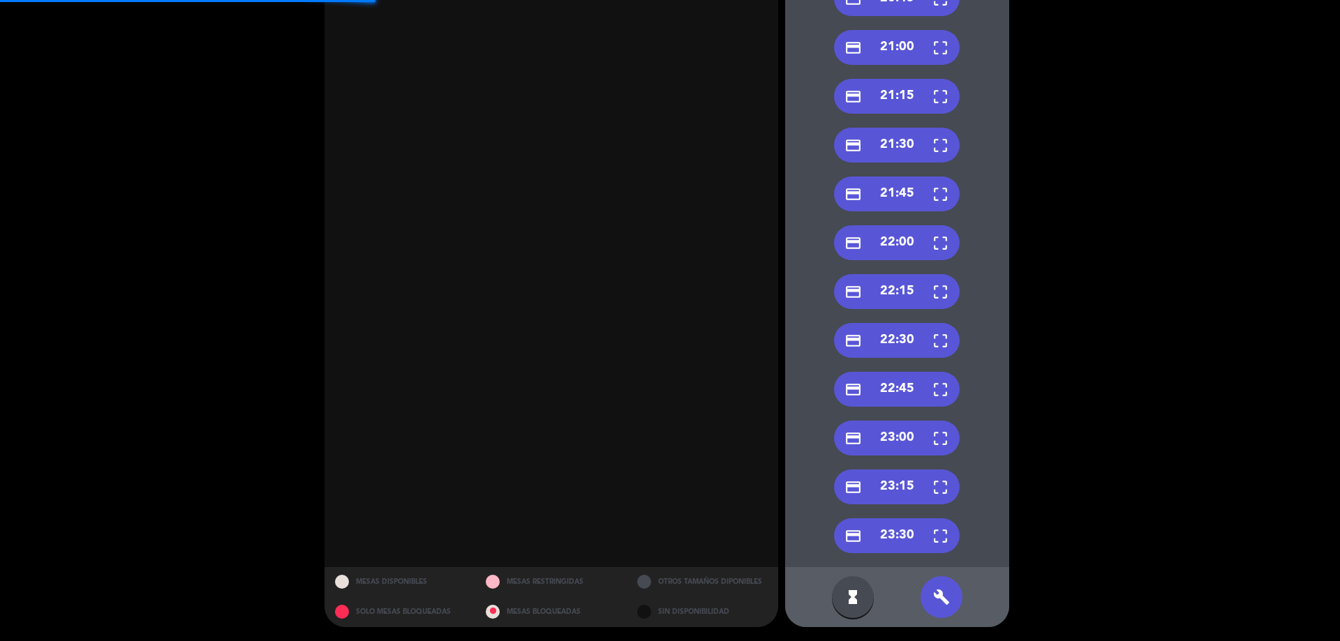
scroll to position [70, 0]
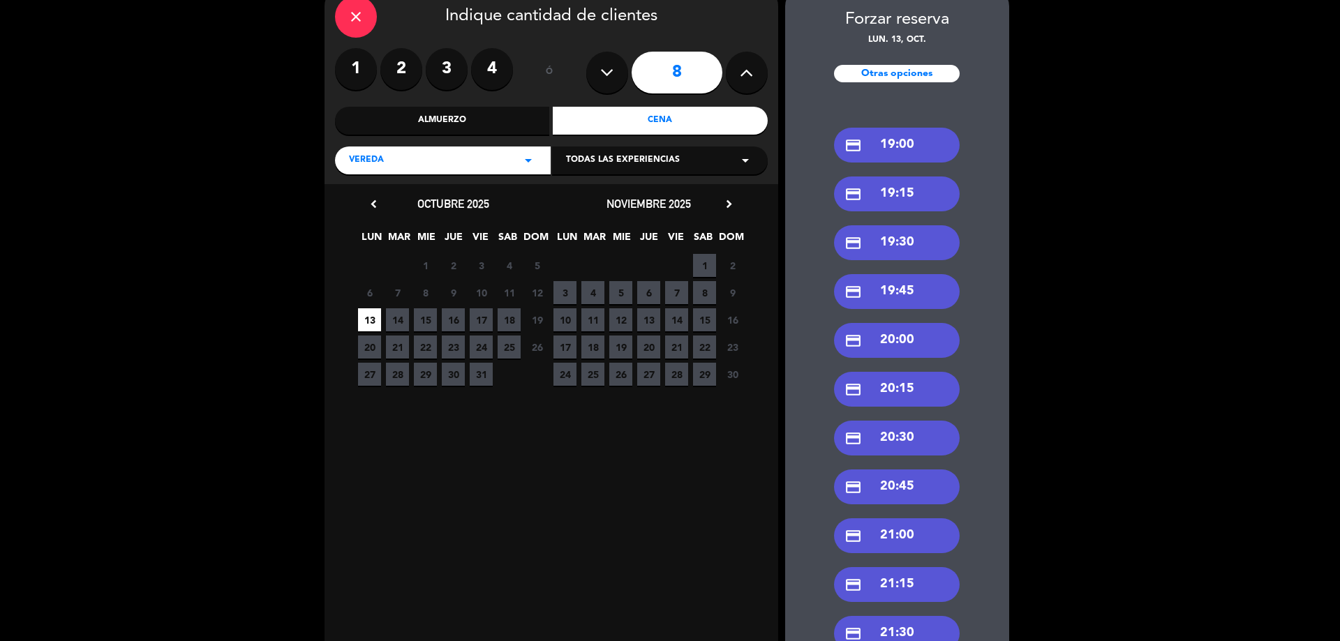
click at [907, 146] on div "credit_card 19:00" at bounding box center [897, 145] width 126 height 35
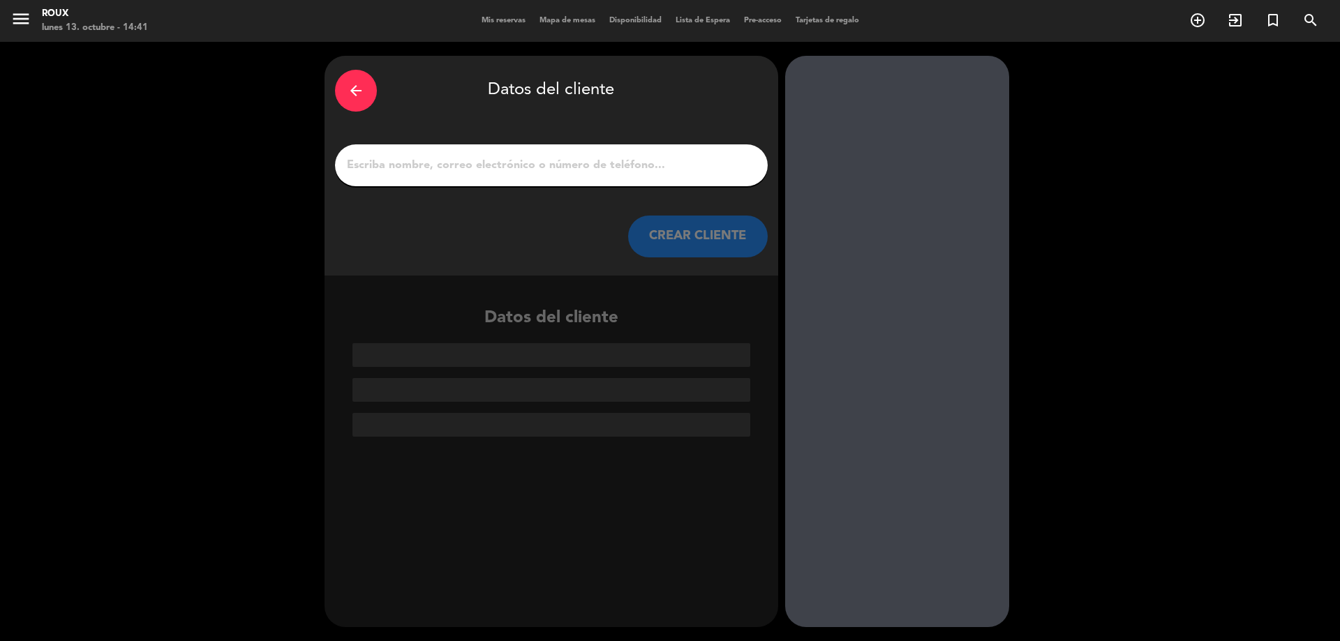
click at [623, 170] on input "1" at bounding box center [552, 166] width 412 height 20
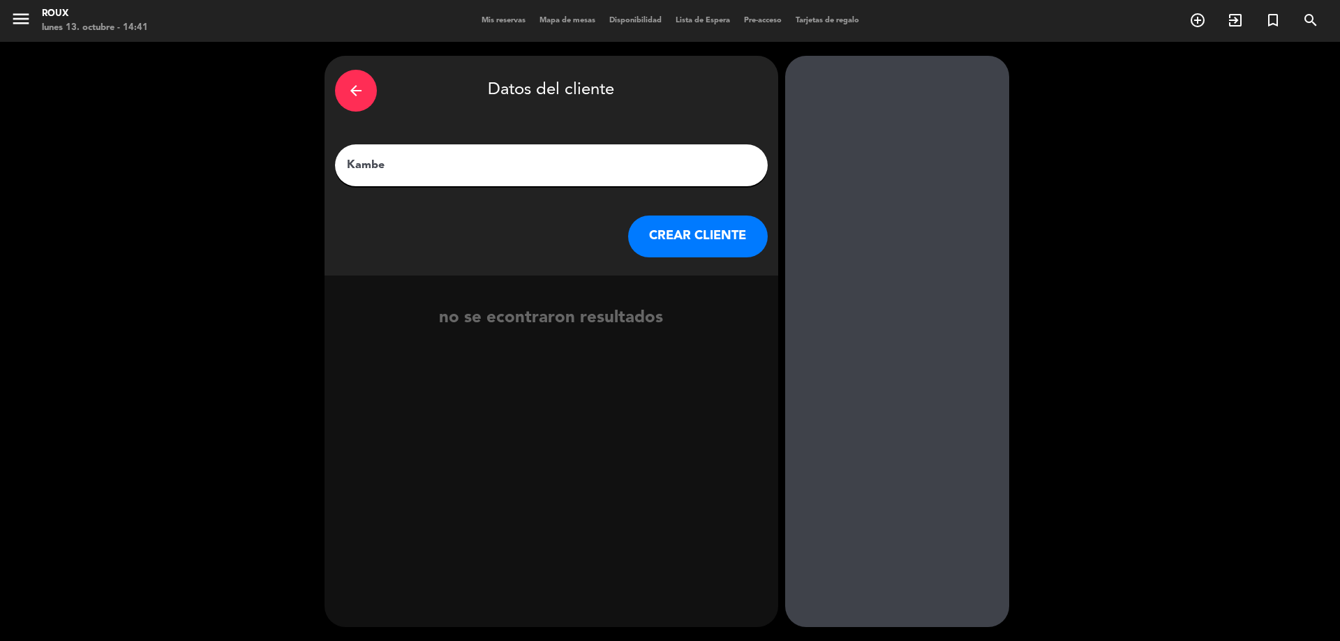
click at [359, 170] on input "Kambe" at bounding box center [552, 166] width 412 height 20
click at [392, 165] on input "Cambe" at bounding box center [552, 166] width 412 height 20
type input "[PERSON_NAME]"
click at [700, 241] on button "CREAR CLIENTE" at bounding box center [698, 237] width 140 height 42
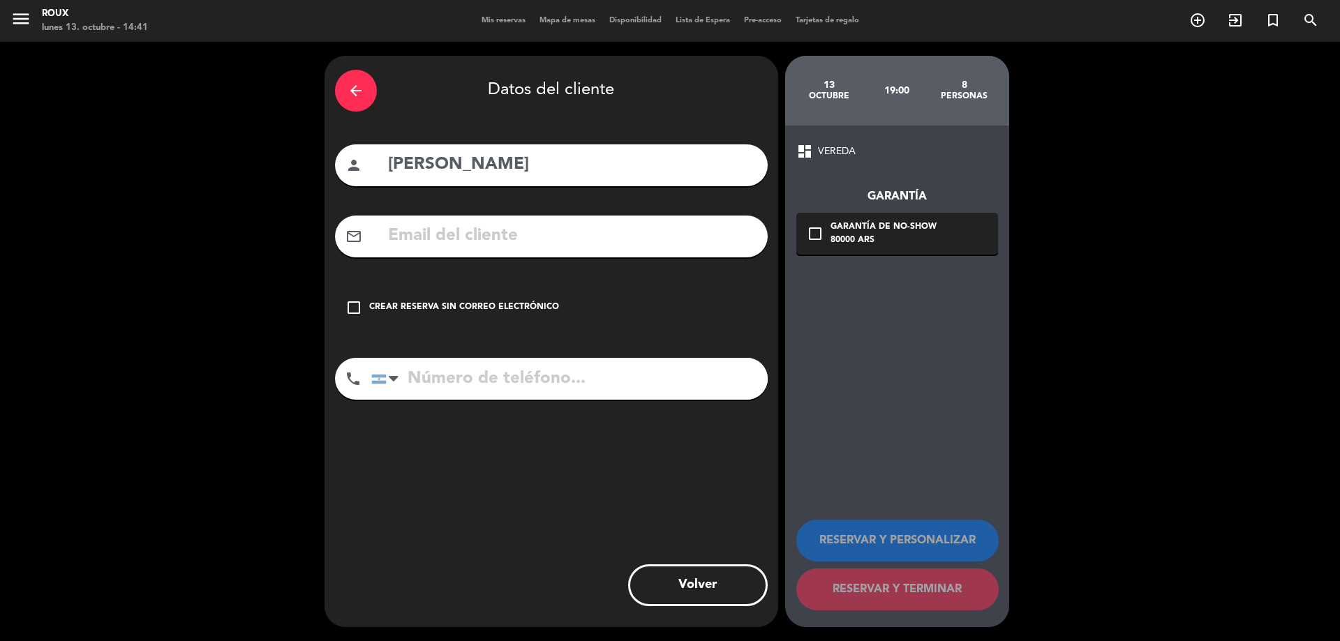
click at [669, 247] on input "text" at bounding box center [572, 236] width 371 height 29
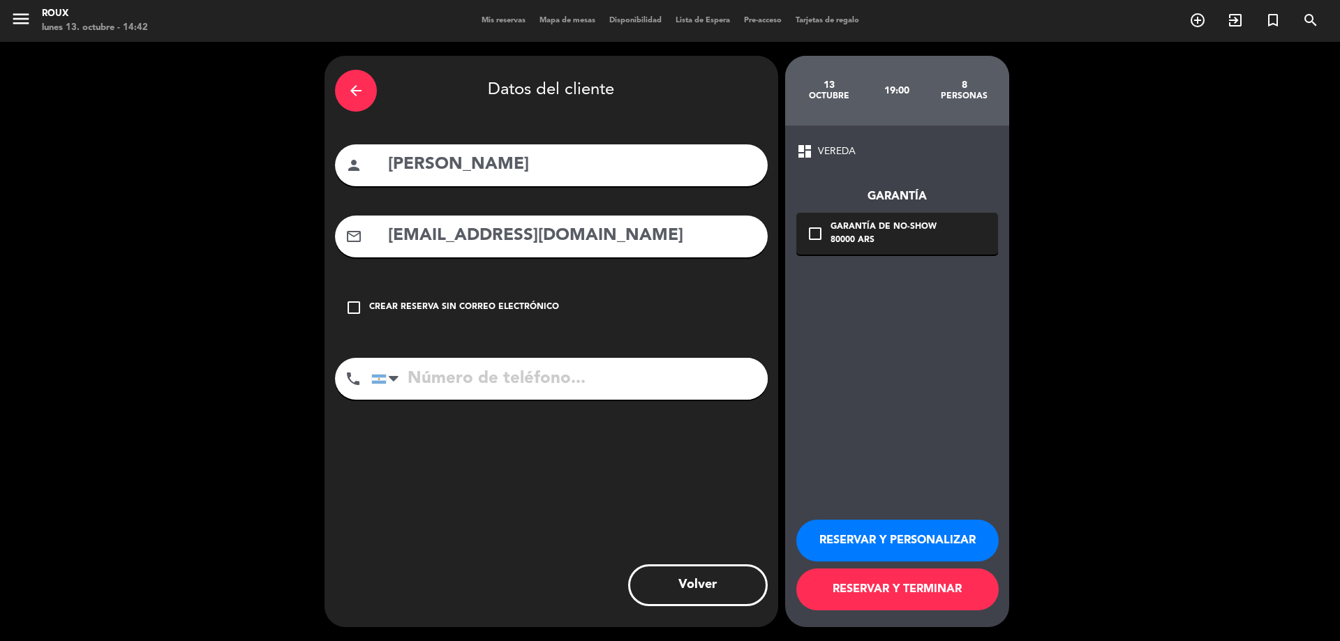
click at [493, 239] on input "[EMAIL_ADDRESS][DOMAIN_NAME]" at bounding box center [572, 236] width 371 height 29
type input "[EMAIL_ADDRESS][DOMAIN_NAME]"
click at [516, 382] on input "tel" at bounding box center [569, 379] width 396 height 42
type input "1126652378"
click at [358, 310] on icon "check_box_outline_blank" at bounding box center [354, 307] width 17 height 17
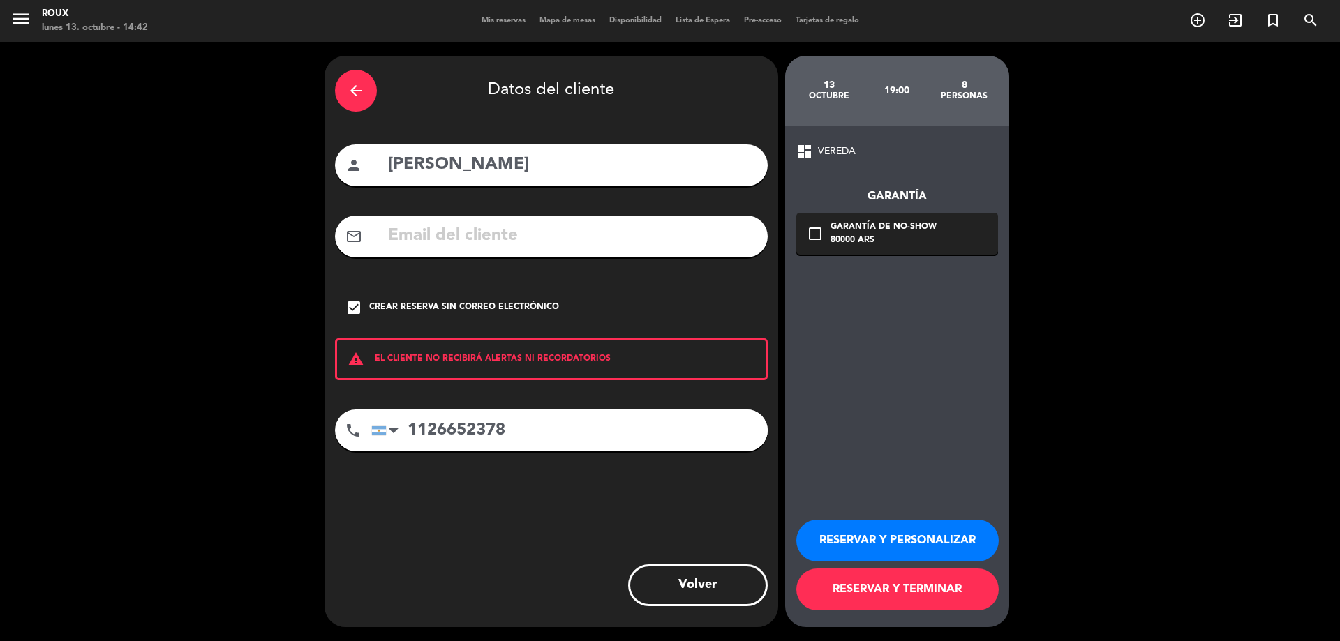
click at [361, 308] on icon "check_box" at bounding box center [354, 307] width 17 height 17
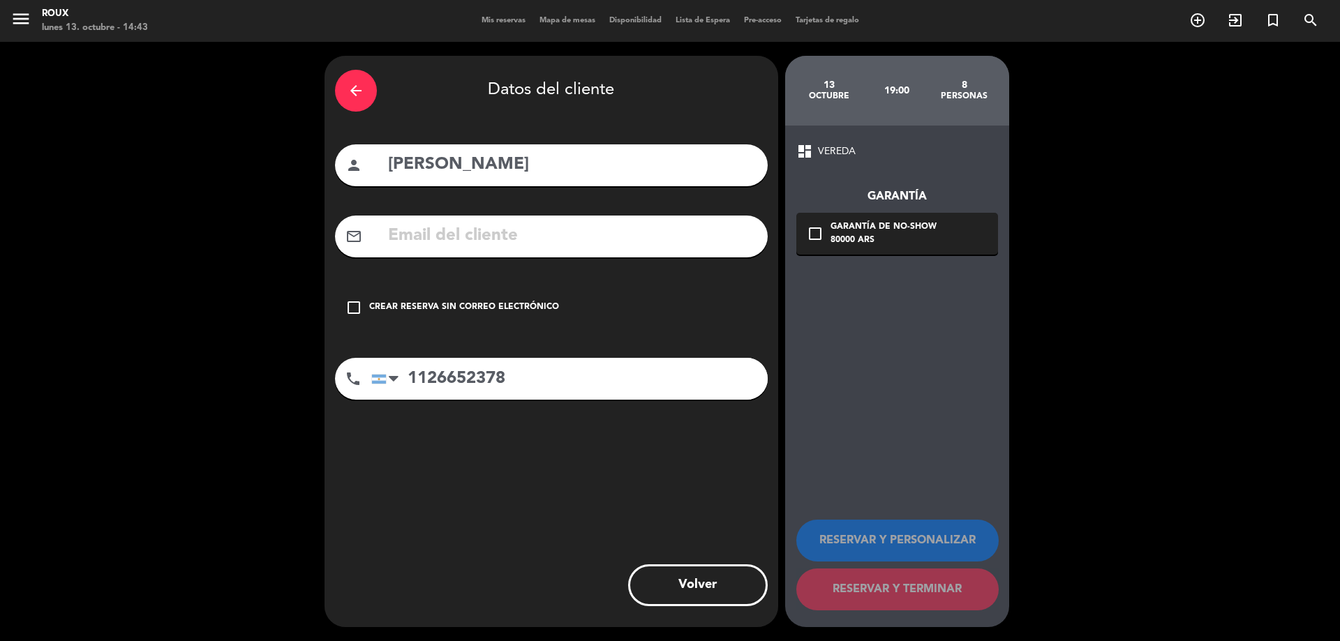
drag, startPoint x: 437, startPoint y: 239, endPoint x: 410, endPoint y: 218, distance: 34.2
click at [438, 239] on input "text" at bounding box center [572, 236] width 371 height 29
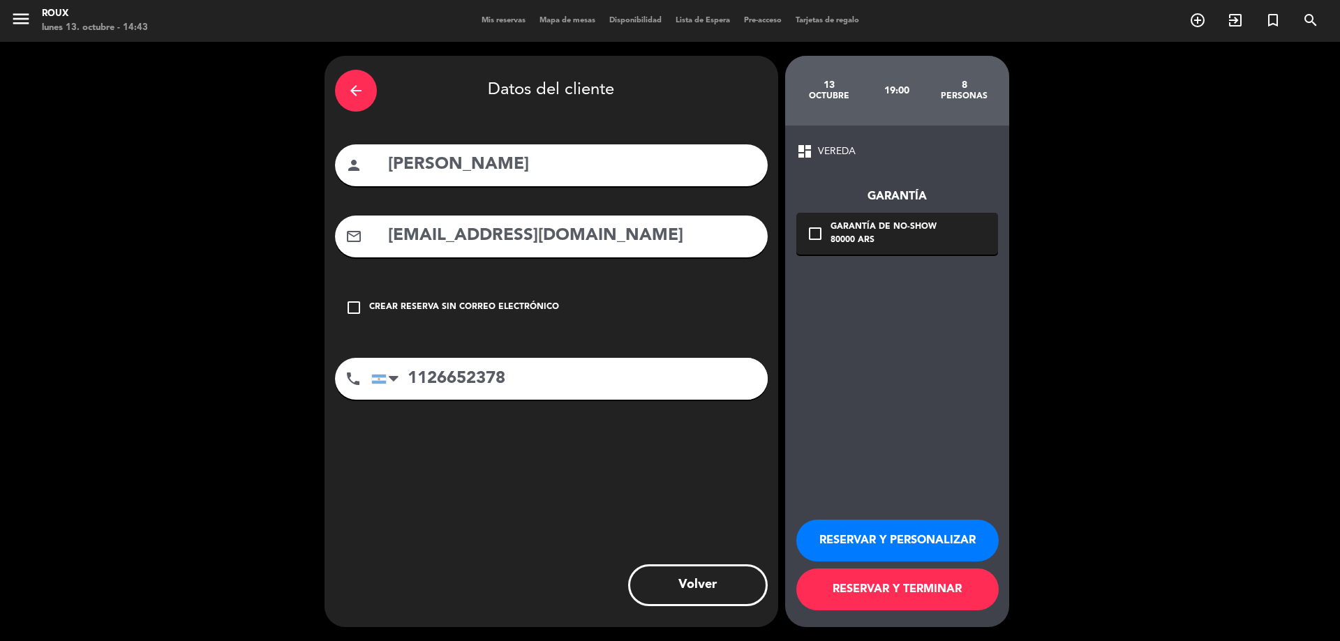
type input "[EMAIL_ADDRESS][DOMAIN_NAME]"
click at [826, 235] on div "check_box_outline_blank Garantía de no-show 80000 ARS" at bounding box center [897, 234] width 202 height 42
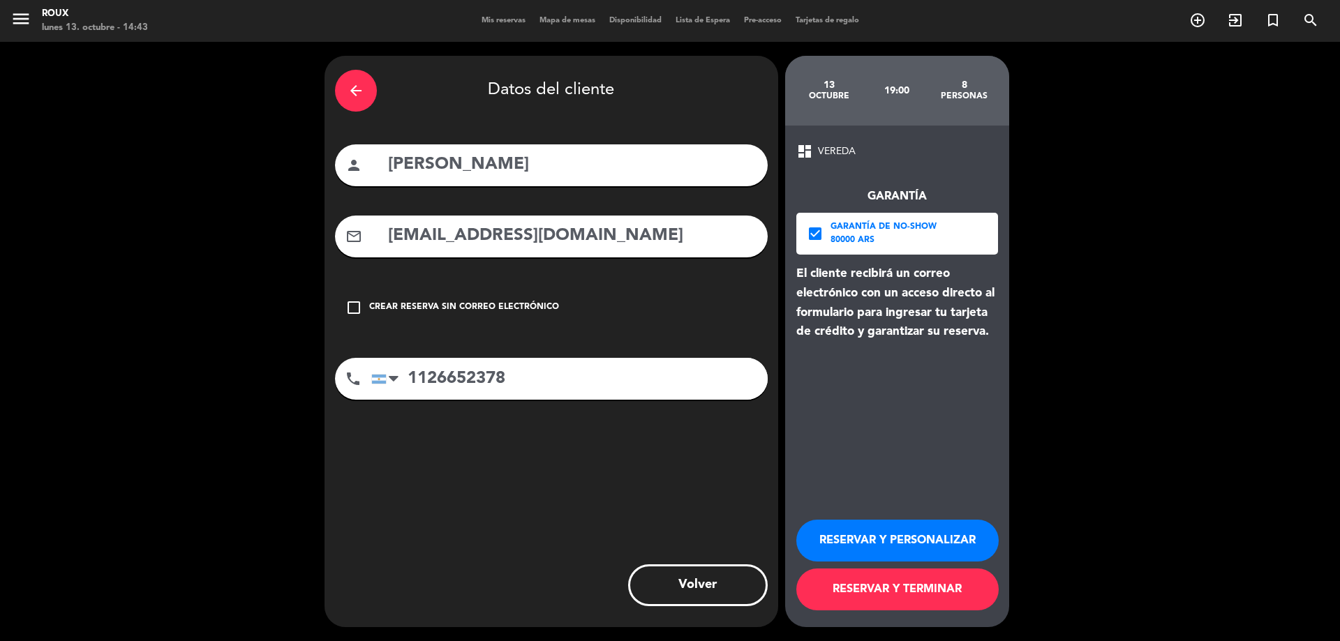
click at [938, 595] on button "RESERVAR Y TERMINAR" at bounding box center [897, 590] width 202 height 42
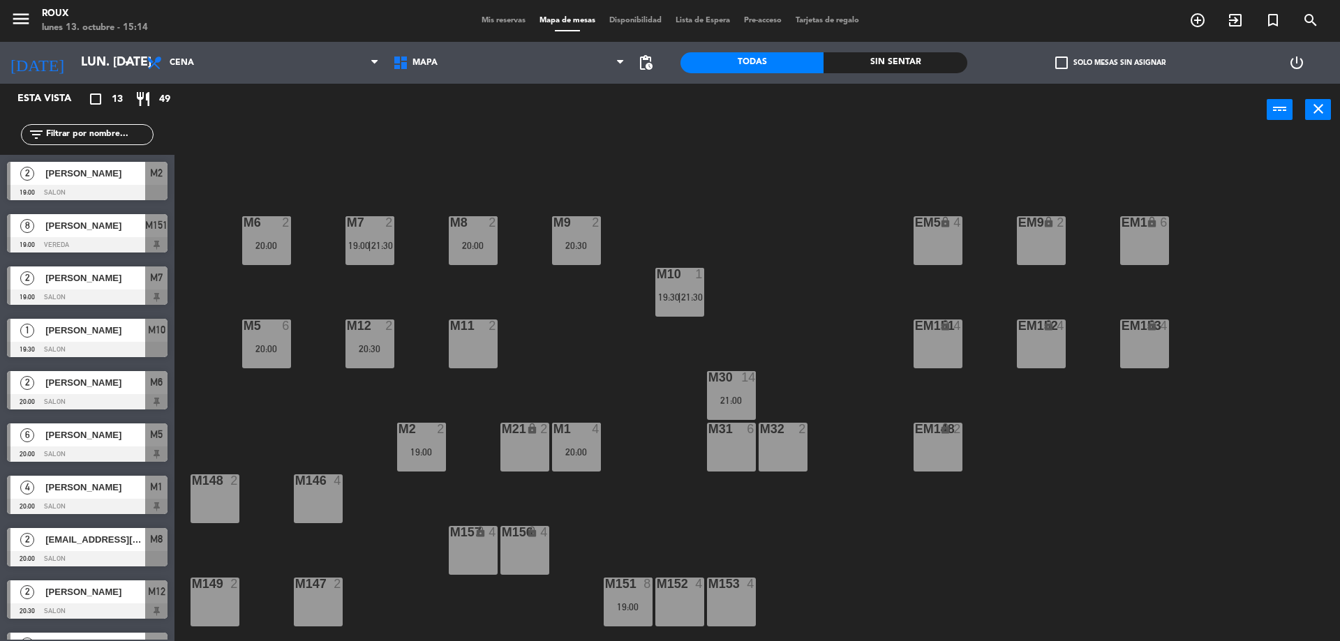
click at [512, 28] on div "menu Roux lunes 13. octubre - 15:14 Mis reservas Mapa de mesas Disponibilidad L…" at bounding box center [670, 21] width 1340 height 42
click at [511, 23] on span "Mis reservas" at bounding box center [504, 21] width 58 height 8
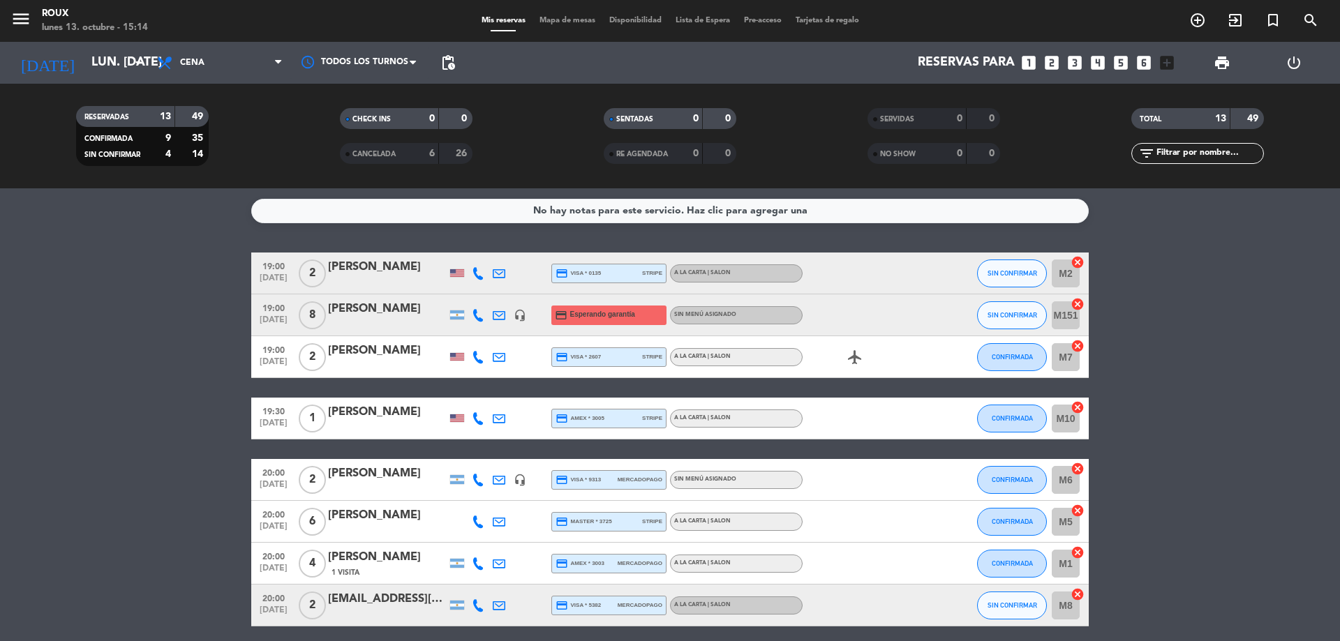
click at [567, 20] on span "Mapa de mesas" at bounding box center [568, 21] width 70 height 8
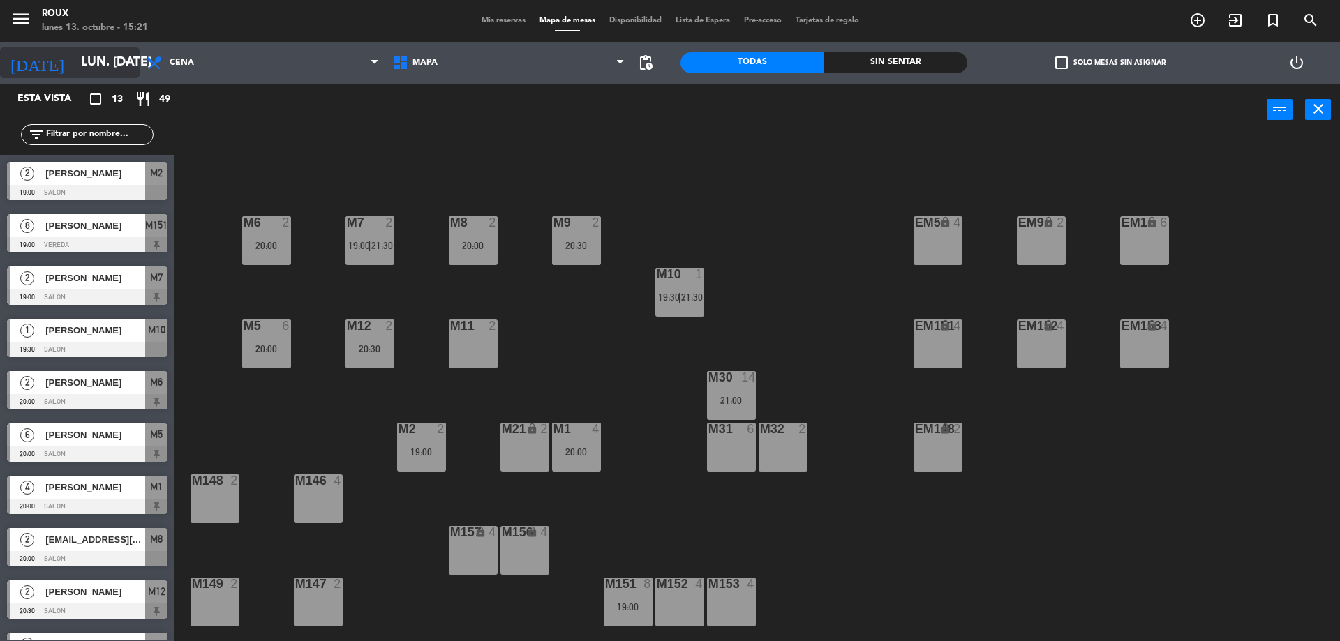
click at [74, 57] on input "lun. [DATE]" at bounding box center [155, 63] width 162 height 28
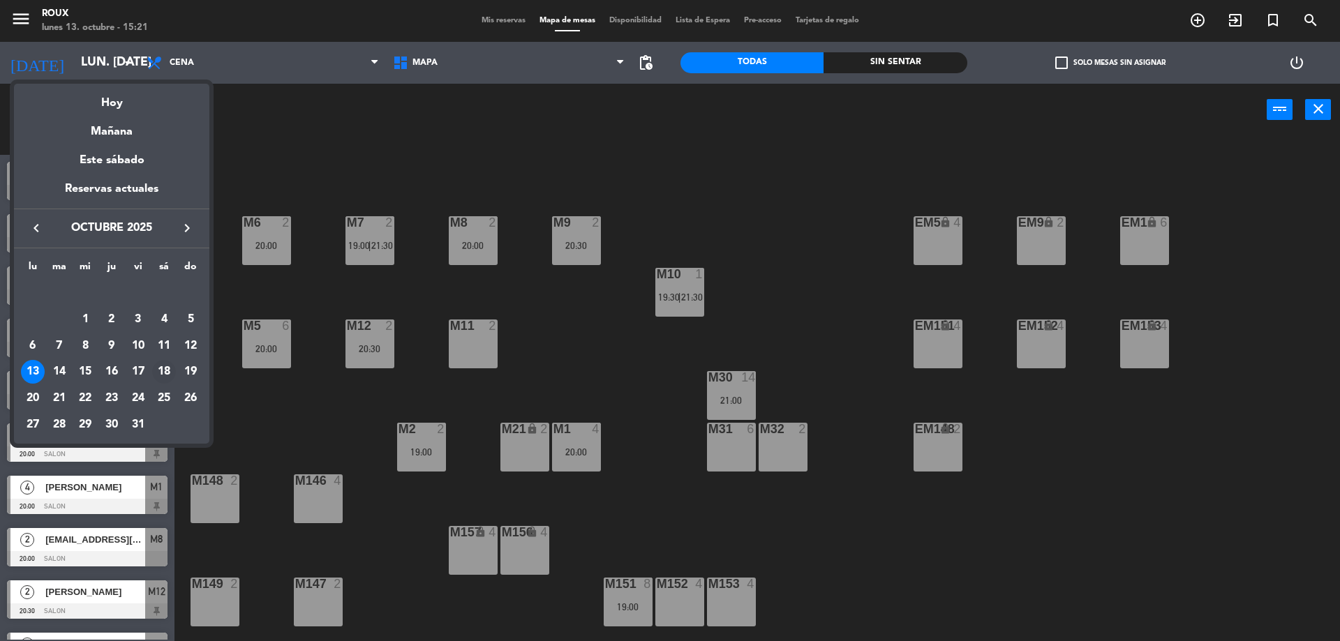
click at [170, 364] on div "18" at bounding box center [164, 372] width 24 height 24
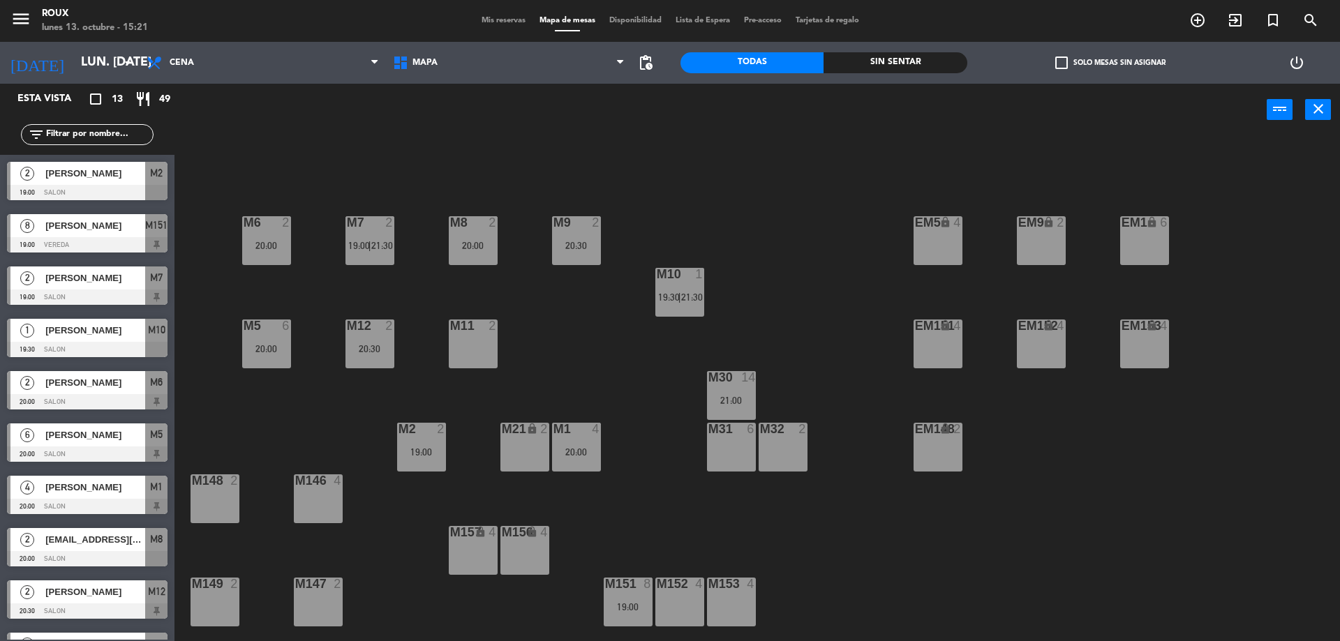
type input "sáb. [DATE]"
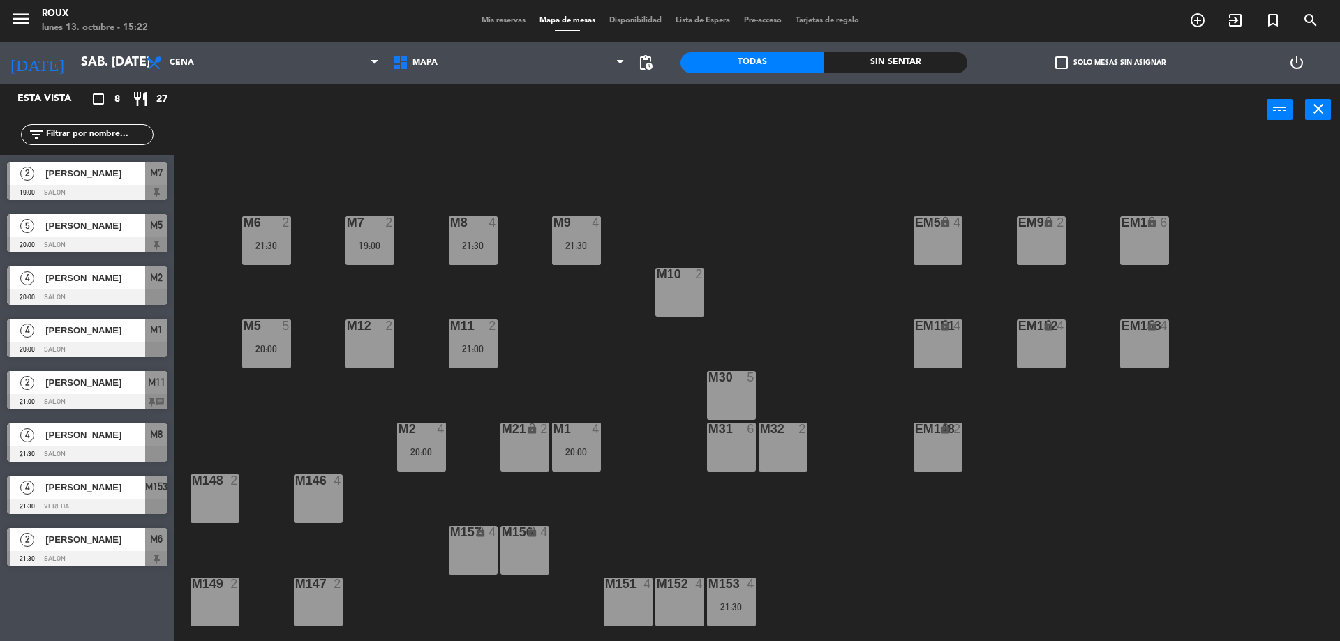
click at [108, 440] on span "[PERSON_NAME]" at bounding box center [95, 435] width 100 height 15
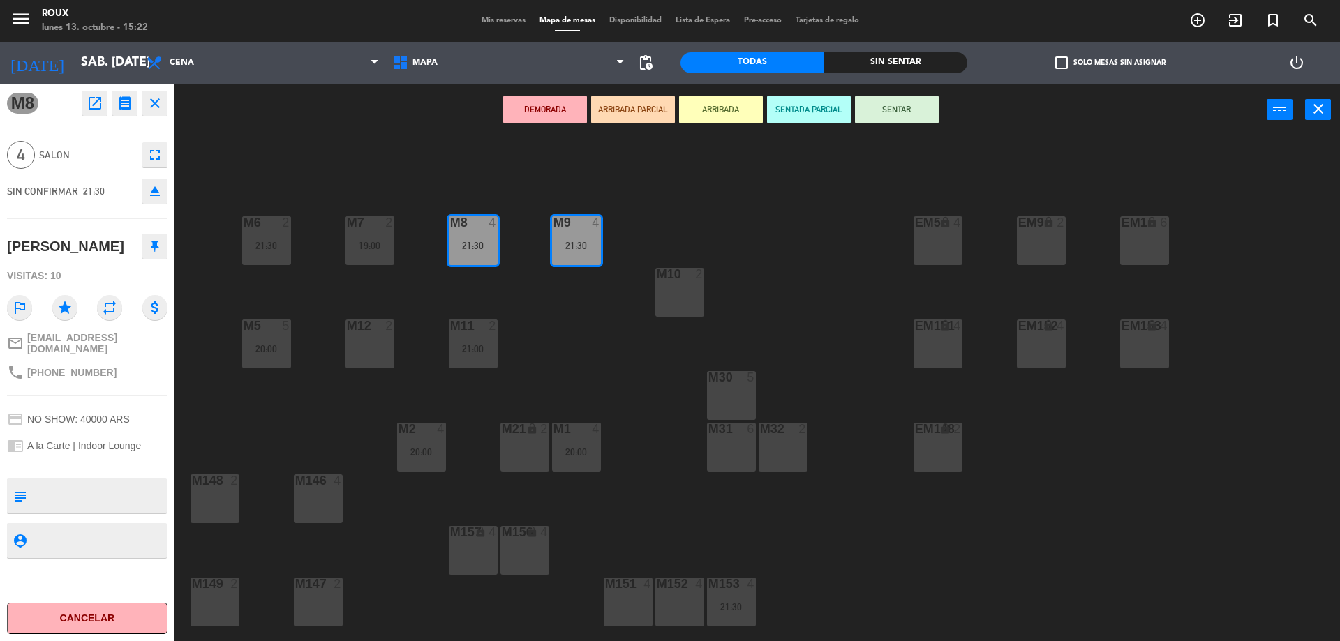
click at [209, 443] on div "M6 2 21:30 M7 2 19:00 M8 4 21:30 M9 4 21:30 EM9 lock 2 EM5 lock 4 EM1 lock 6 M1…" at bounding box center [764, 392] width 1152 height 505
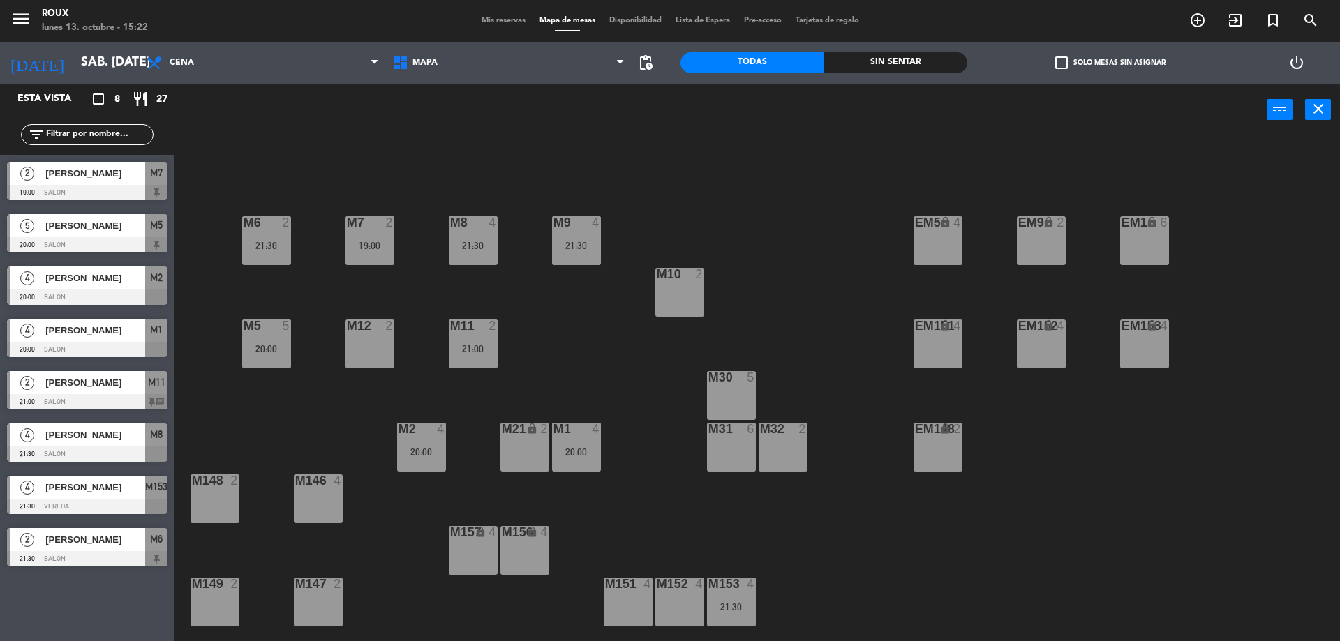
click at [78, 437] on span "[PERSON_NAME]" at bounding box center [95, 435] width 100 height 15
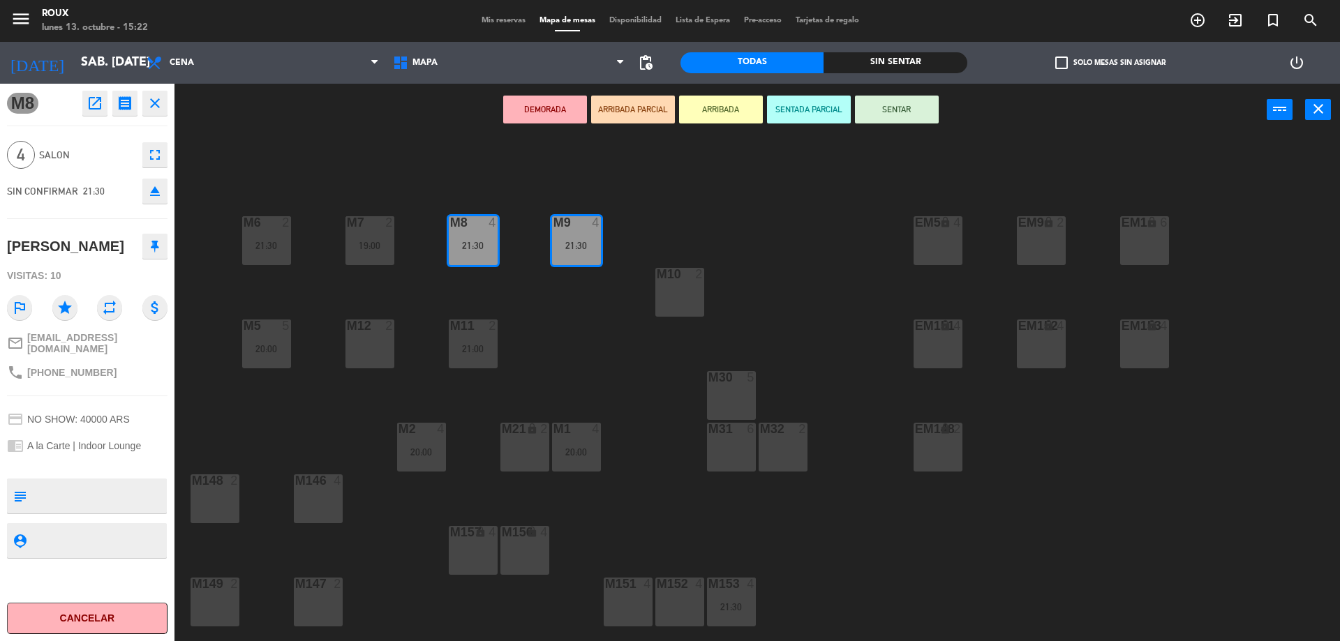
click at [112, 482] on textarea at bounding box center [98, 496] width 133 height 29
type textarea "QUIERE MESA 8 O 9"
click at [151, 463] on div at bounding box center [87, 464] width 161 height 10
click at [218, 459] on div "M6 2 21:30 M7 2 19:00 M8 4 21:30 M9 4 21:30 EM9 lock 2 EM5 lock 4 EM1 lock 6 M1…" at bounding box center [764, 392] width 1152 height 505
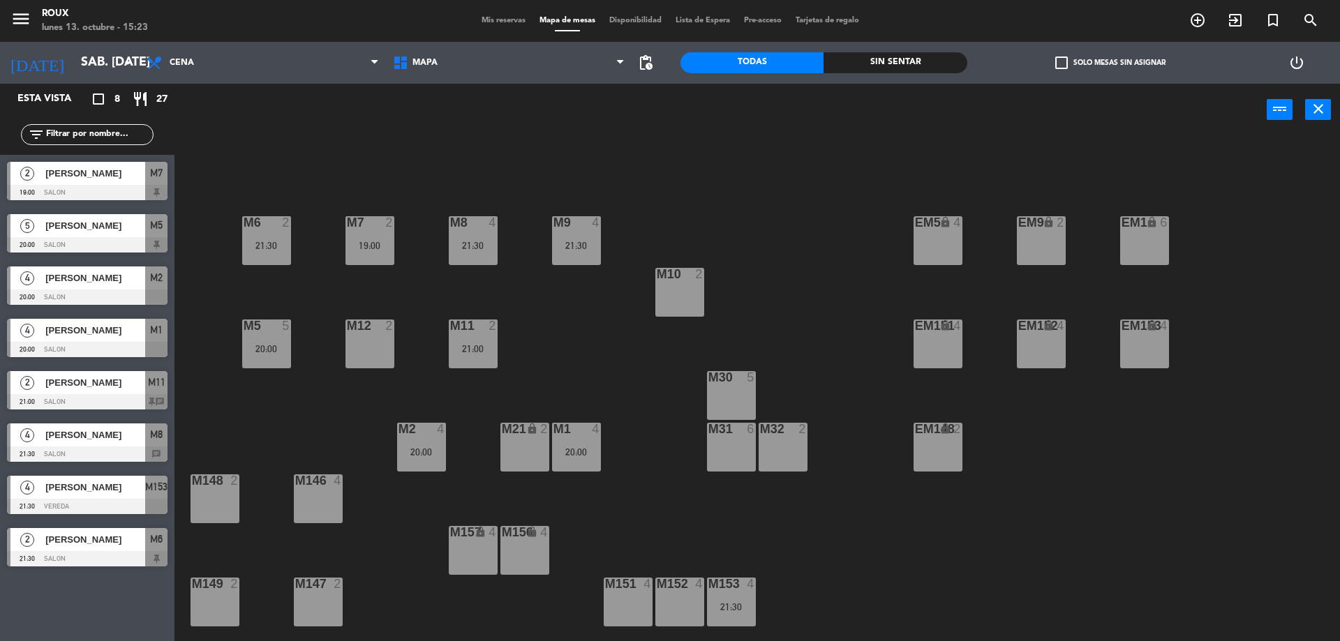
click at [63, 436] on div "4 [PERSON_NAME] 21:30 SALON M8 chat" at bounding box center [87, 443] width 174 height 52
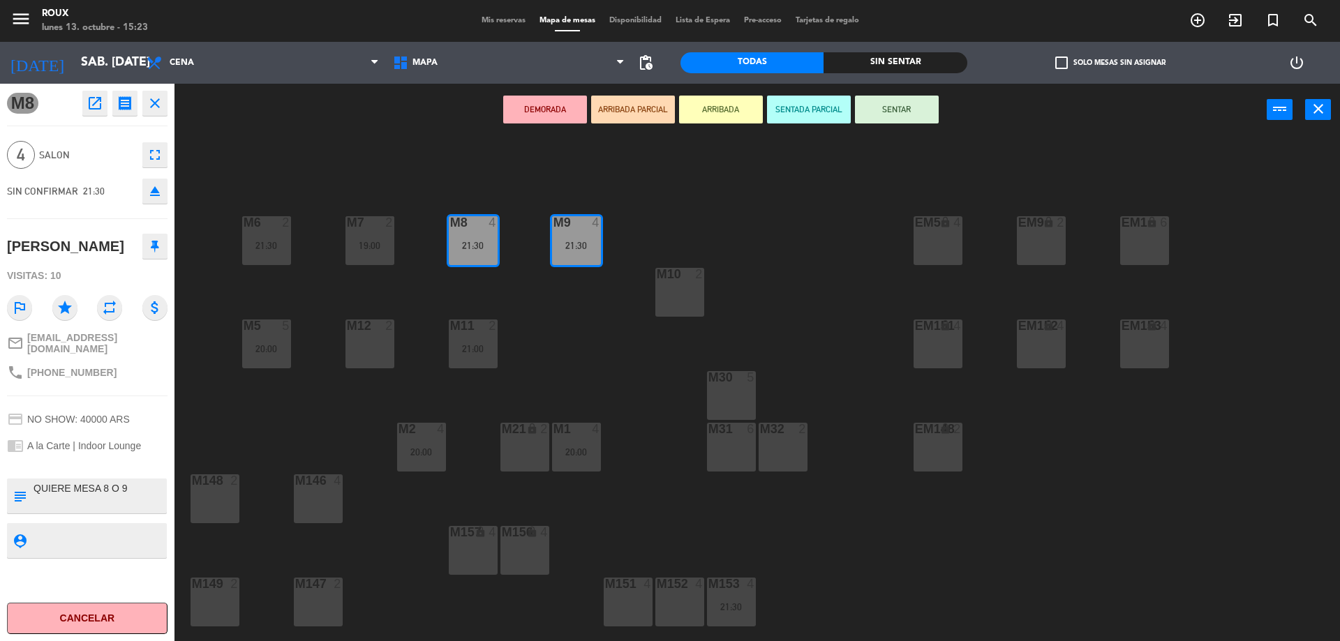
click at [126, 493] on textarea at bounding box center [98, 496] width 133 height 29
click at [117, 486] on textarea at bounding box center [98, 496] width 133 height 29
click at [135, 490] on textarea at bounding box center [98, 496] width 133 height 29
type textarea "QUIERE MESA 8 / 9 FESTEJAN DOS CUMPLEAÑOS"
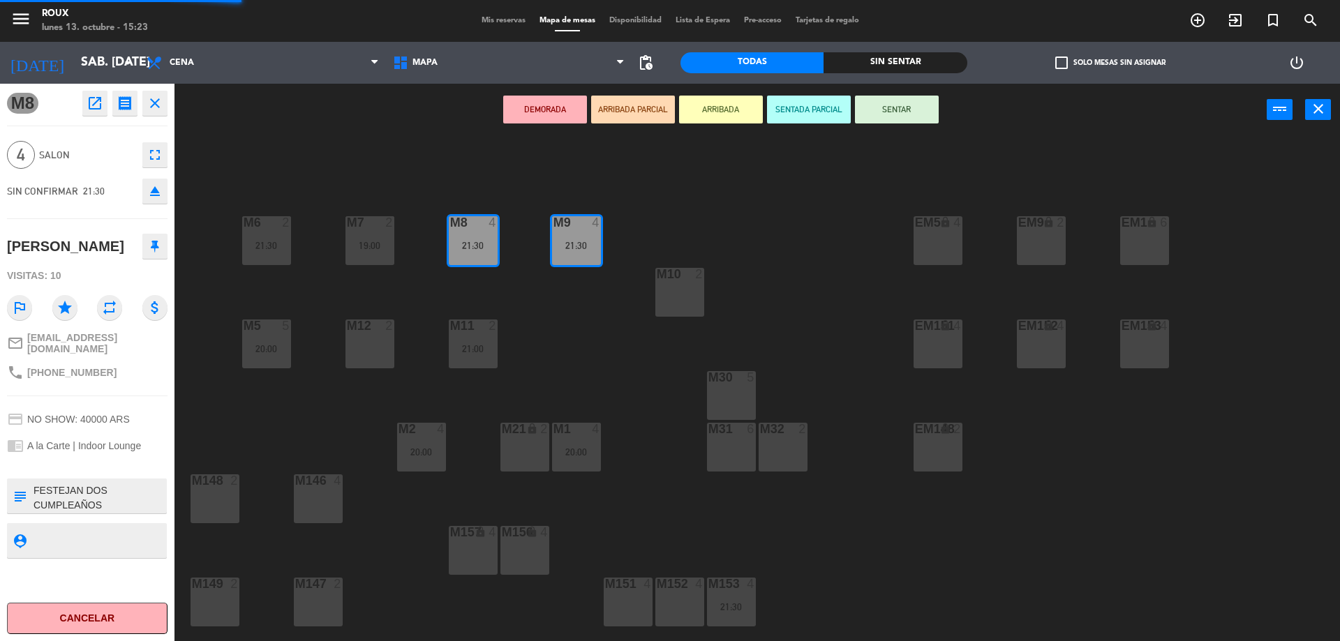
click at [184, 447] on div "M8 open_in_new receipt 9:30 PM sáb., [DATE] 4 personas birthday [PERSON_NAME] M…" at bounding box center [87, 363] width 195 height 558
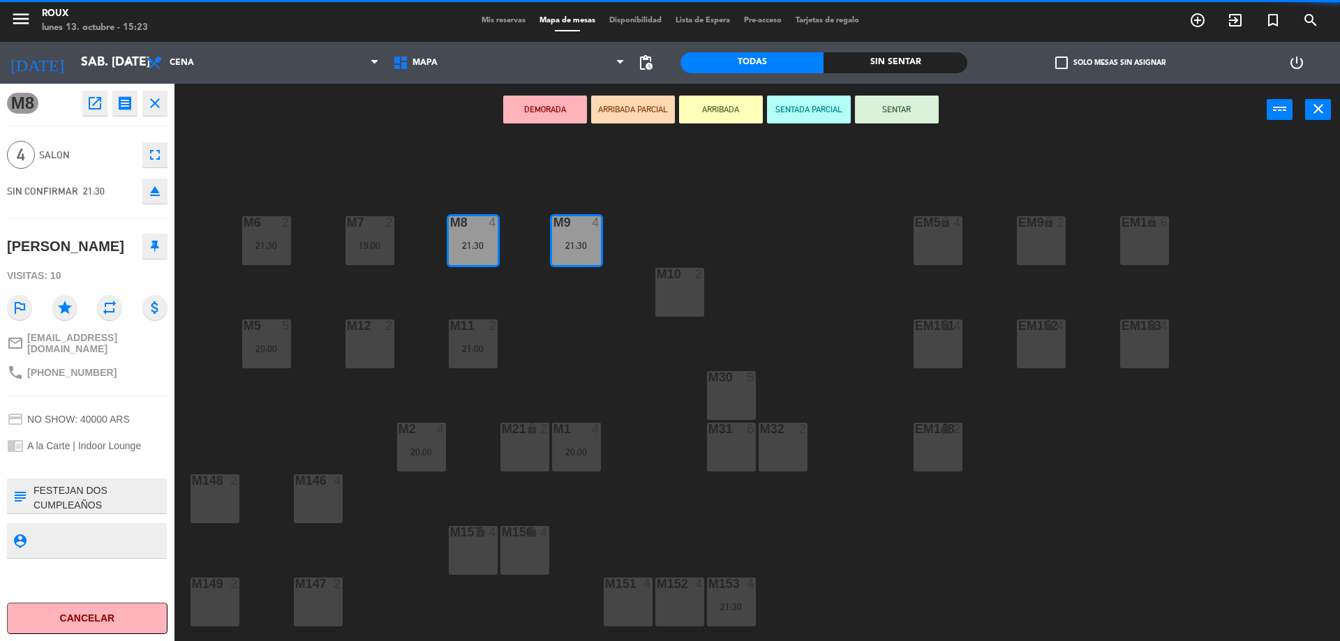
click at [184, 447] on div "M8 open_in_new receipt 9:30 PM sáb., [DATE] 4 personas birthday [PERSON_NAME] M…" at bounding box center [87, 363] width 195 height 558
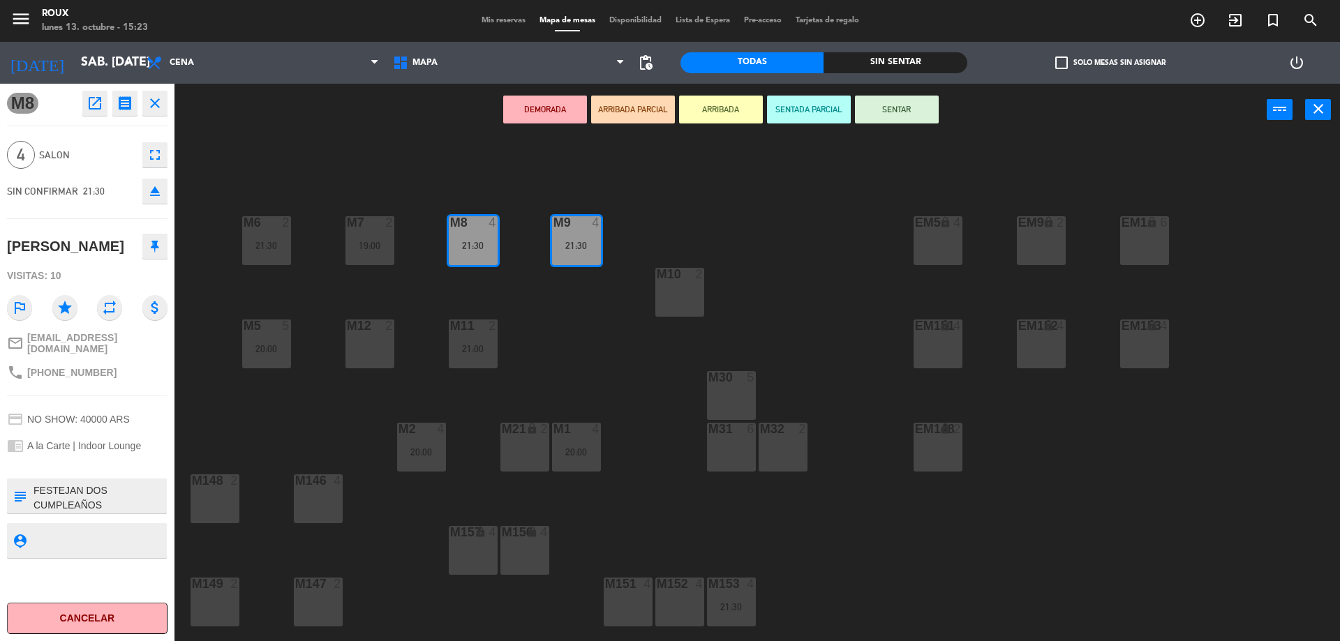
click at [131, 463] on div "M8 open_in_new receipt 9:30 PM sáb., [DATE] 4 personas birthday [PERSON_NAME] M…" at bounding box center [87, 363] width 174 height 558
click at [287, 417] on div "M6 2 21:30 M7 2 19:00 M8 4 21:30 M9 4 21:30 EM9 lock 2 EM5 lock 4 EM1 lock 6 M1…" at bounding box center [764, 392] width 1152 height 505
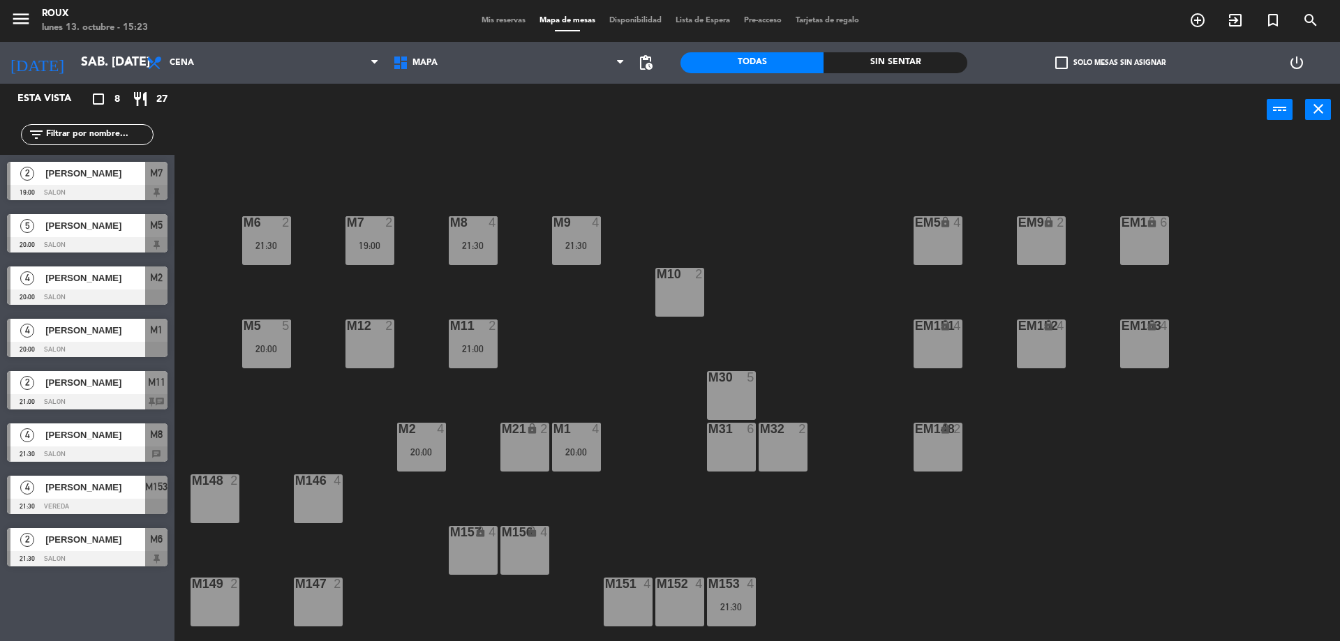
click at [109, 436] on span "[PERSON_NAME]" at bounding box center [95, 435] width 100 height 15
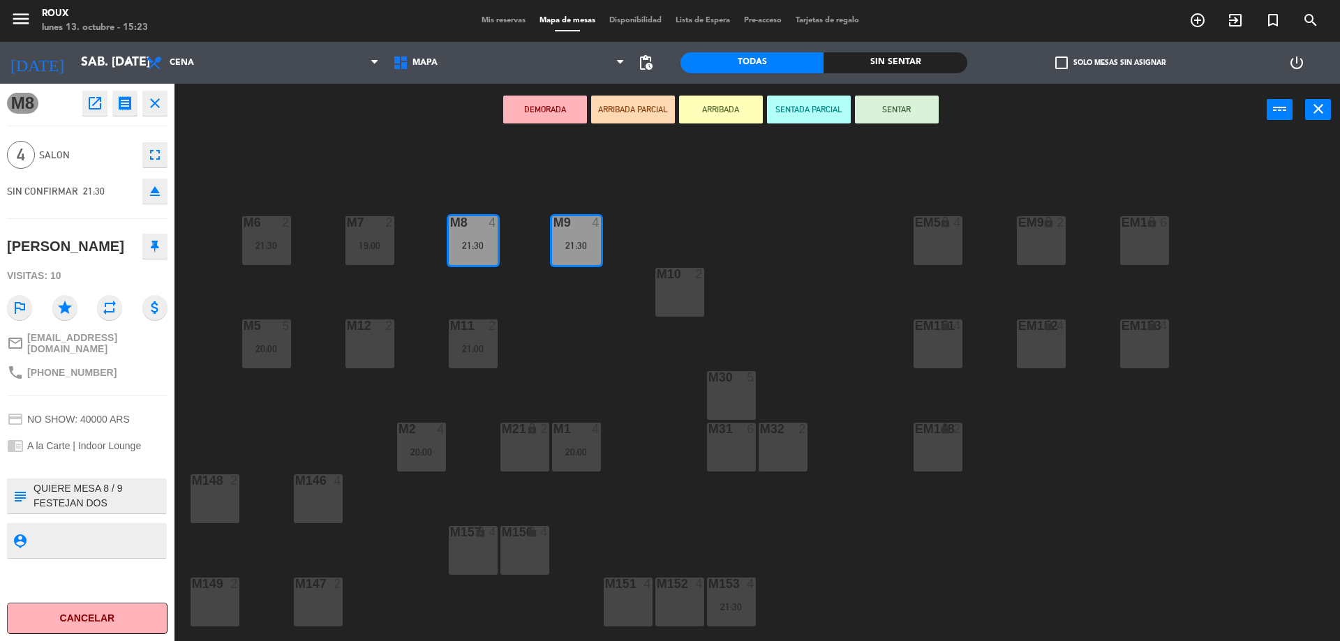
click at [239, 433] on div "M6 2 21:30 M7 2 19:00 M8 4 21:30 M9 4 21:30 EM9 lock 2 EM5 lock 4 EM1 lock 6 M1…" at bounding box center [764, 392] width 1152 height 505
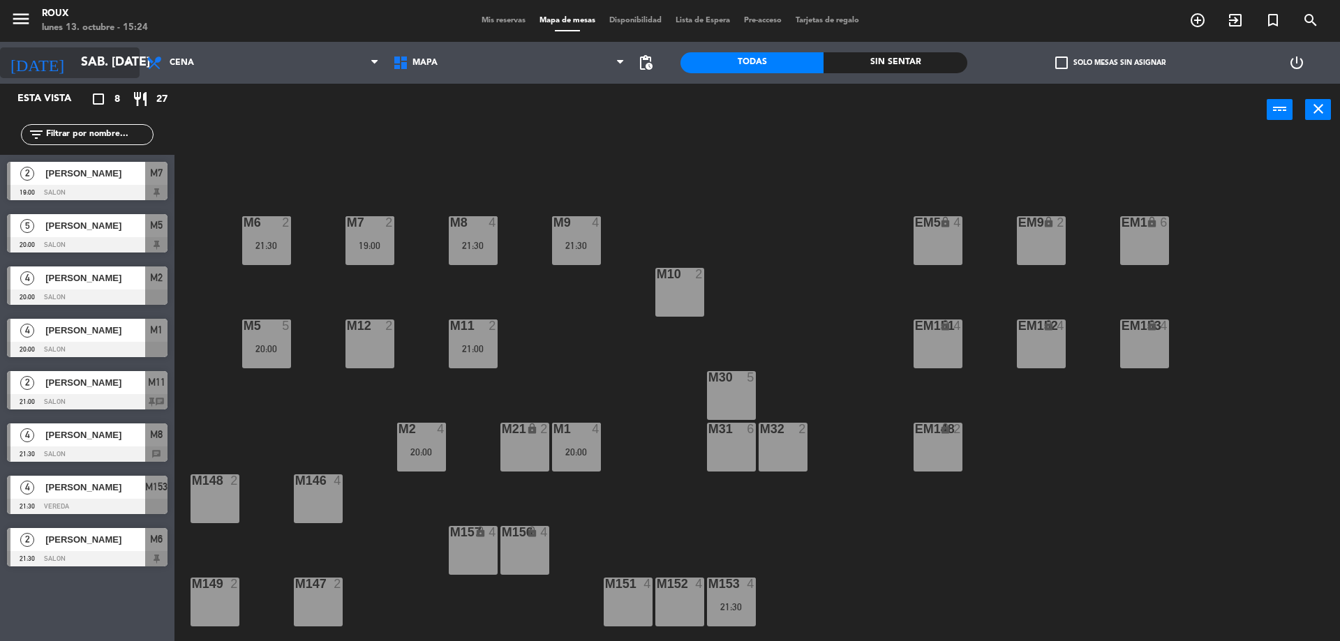
click at [83, 57] on input "sáb. [DATE]" at bounding box center [155, 63] width 162 height 28
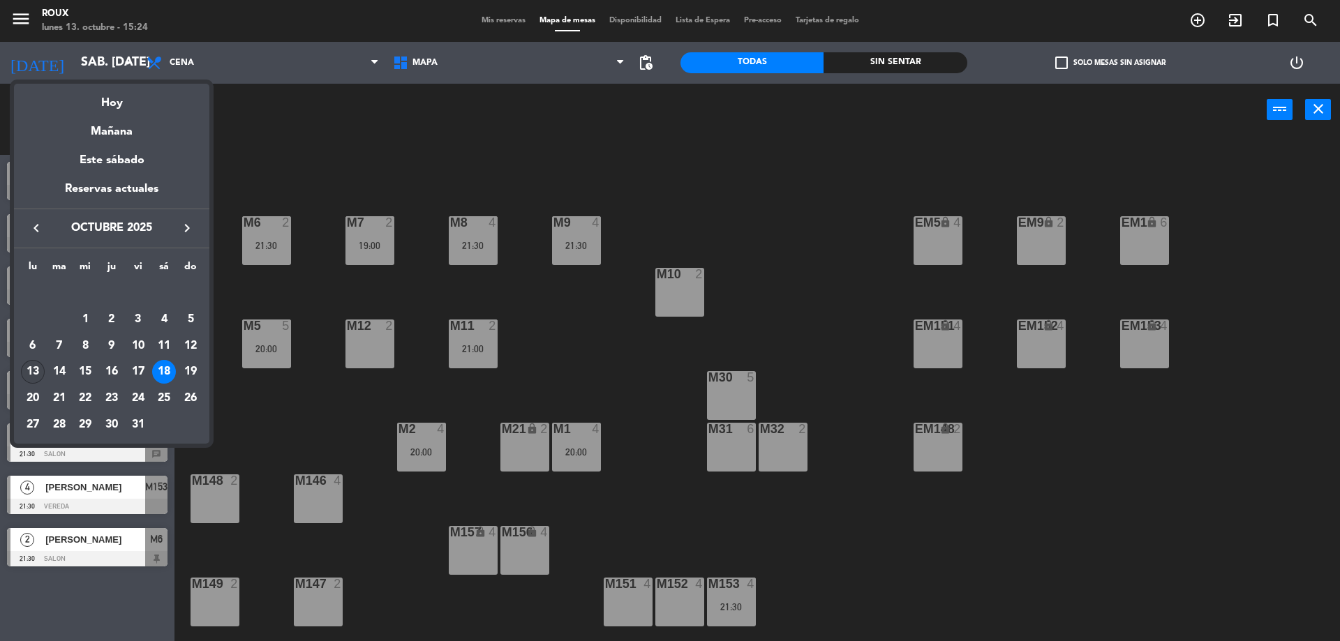
click at [28, 369] on div "13" at bounding box center [33, 372] width 24 height 24
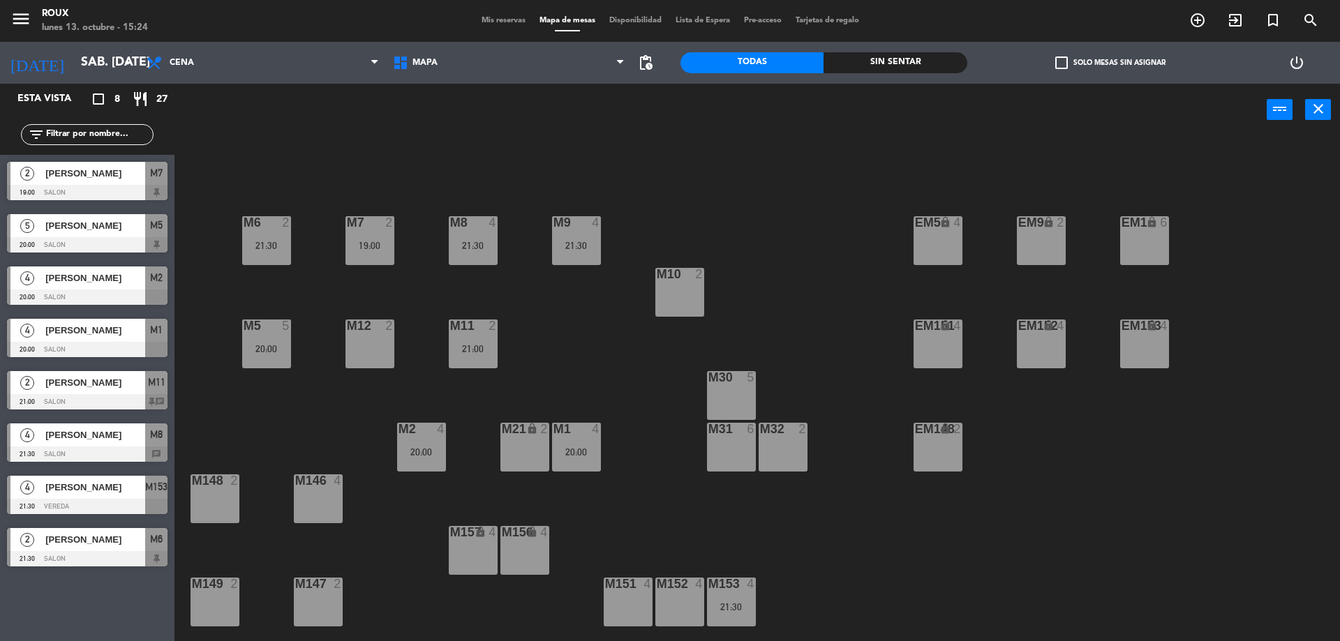
type input "lun. [DATE]"
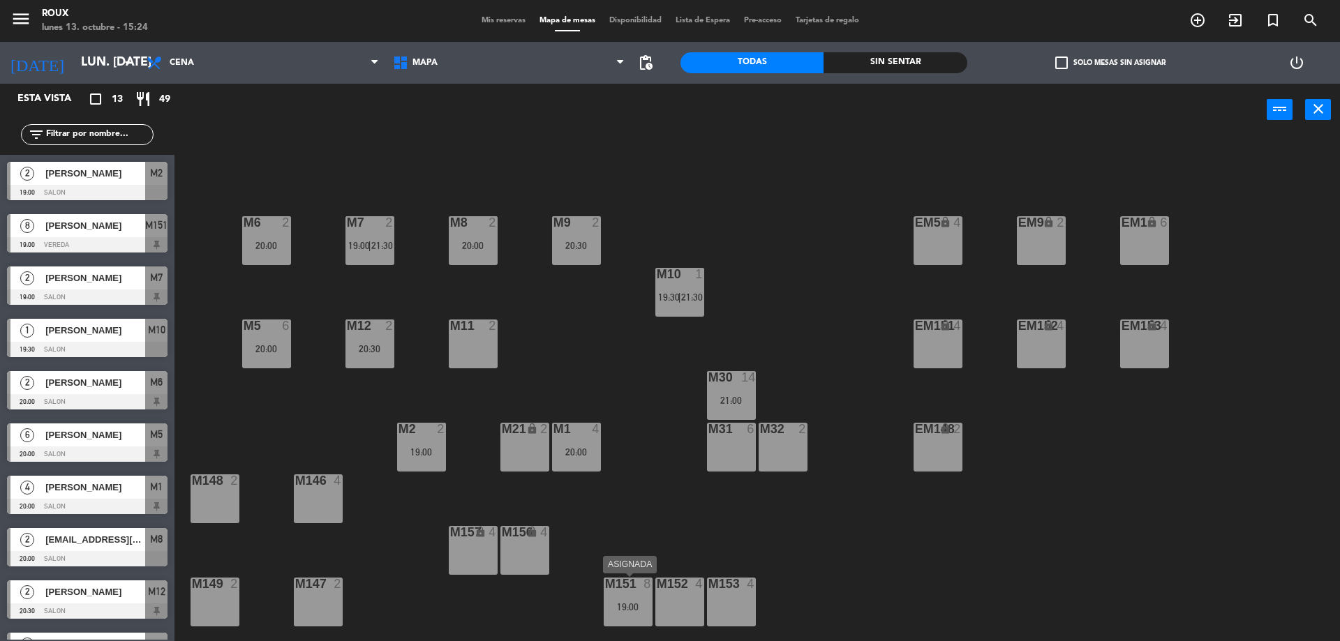
click at [622, 609] on div "19:00" at bounding box center [628, 607] width 49 height 10
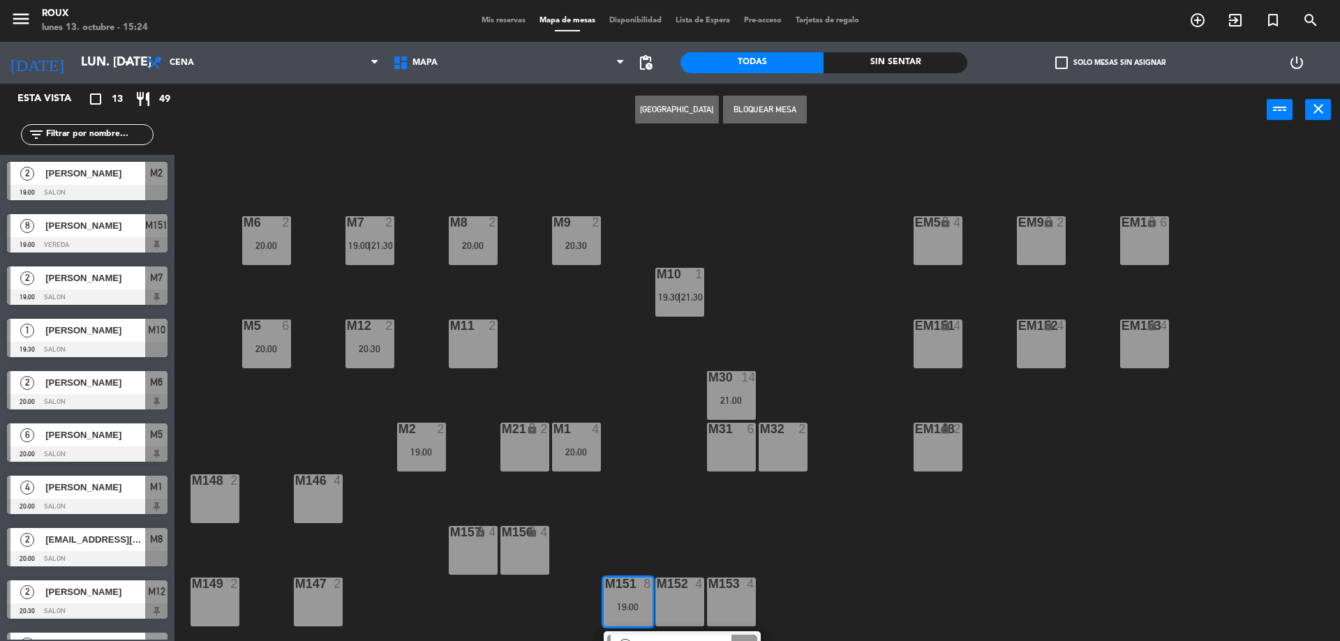
scroll to position [32, 0]
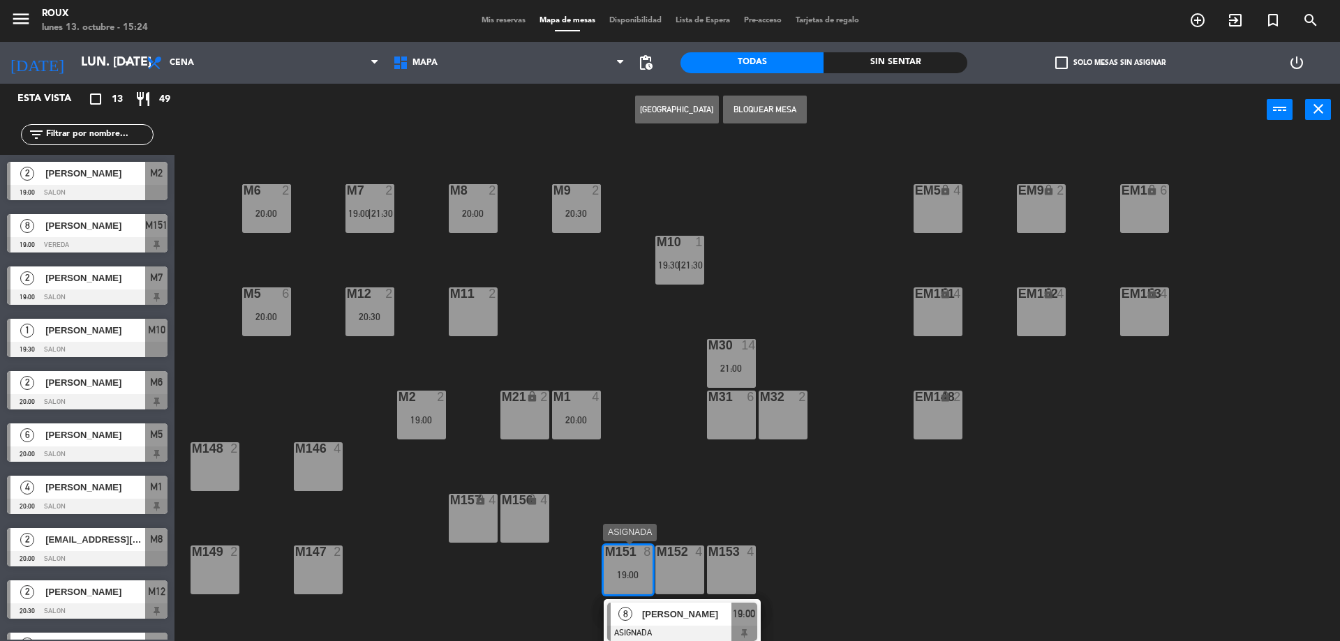
click at [669, 618] on span "[PERSON_NAME]" at bounding box center [686, 614] width 89 height 15
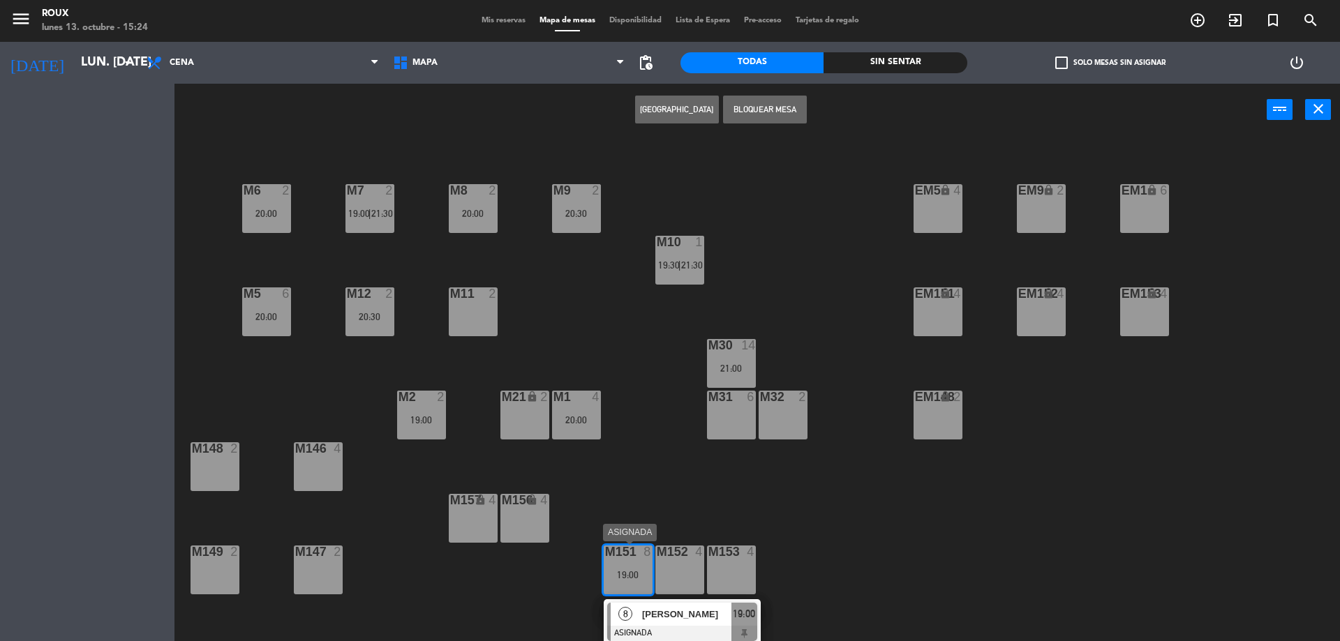
scroll to position [0, 0]
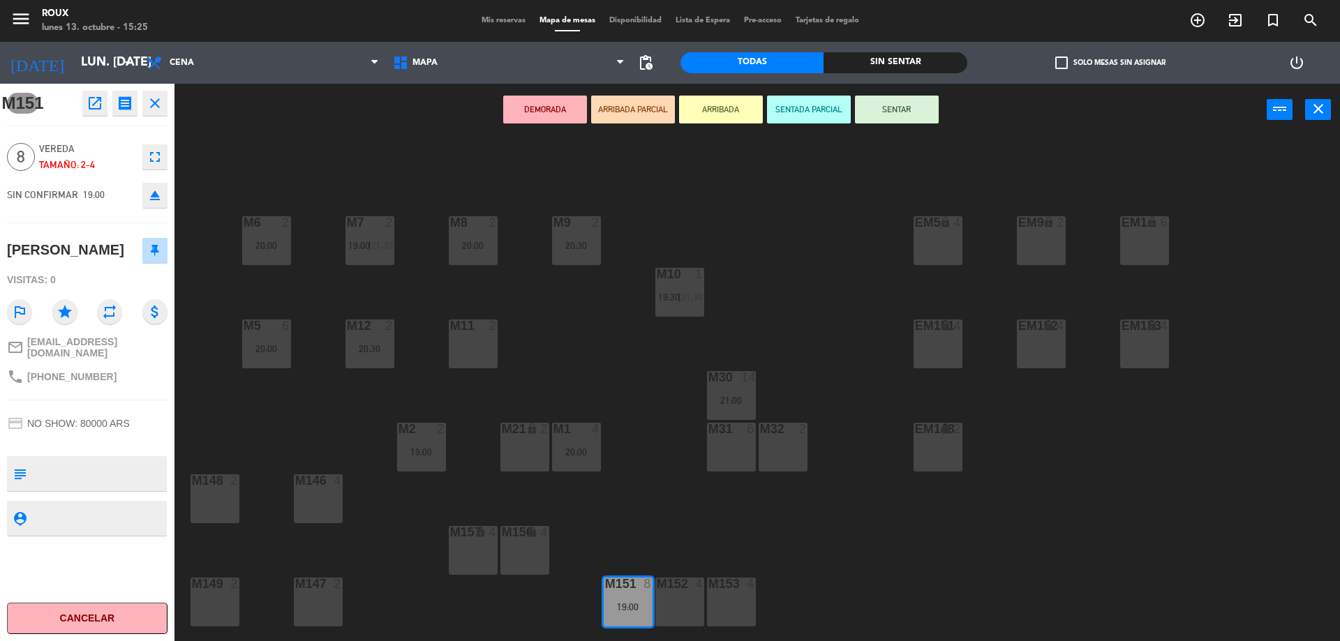
click at [633, 520] on div "M6 2 20:00 M7 2 19:00 | 21:30 M8 2 20:00 M9 2 20:30 EM9 lock 2 EM5 lock 4 EM1 l…" at bounding box center [764, 392] width 1152 height 505
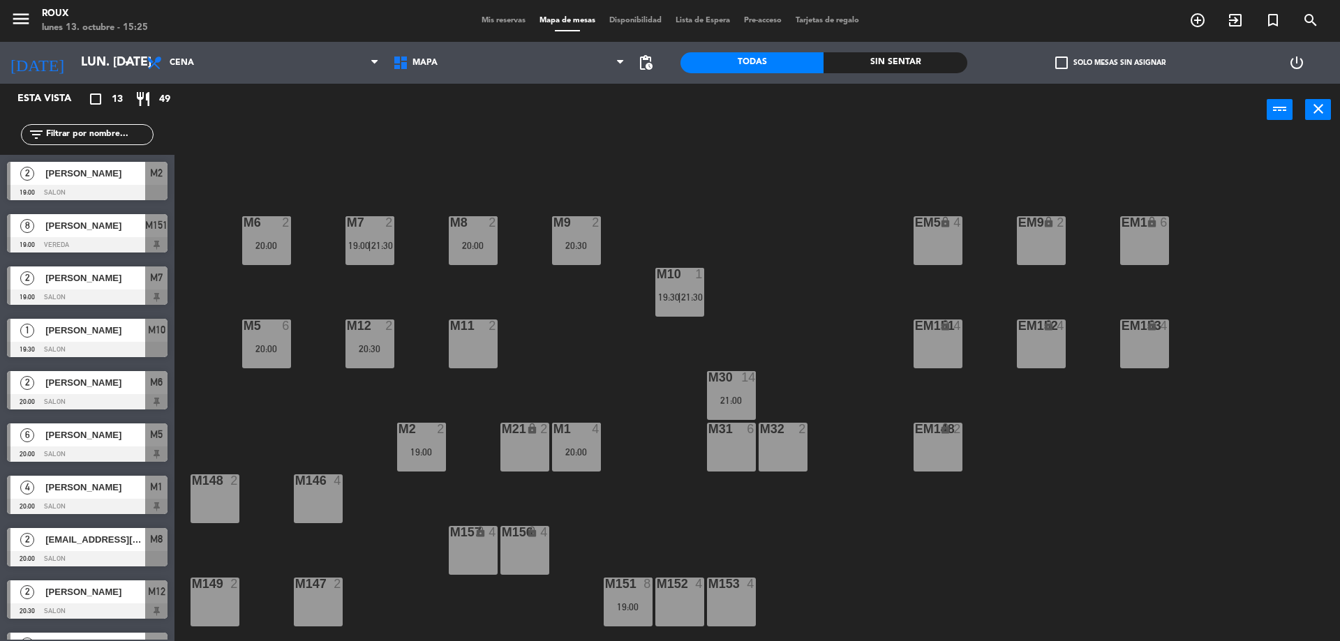
click at [276, 133] on div "power_input close" at bounding box center [720, 110] width 1092 height 53
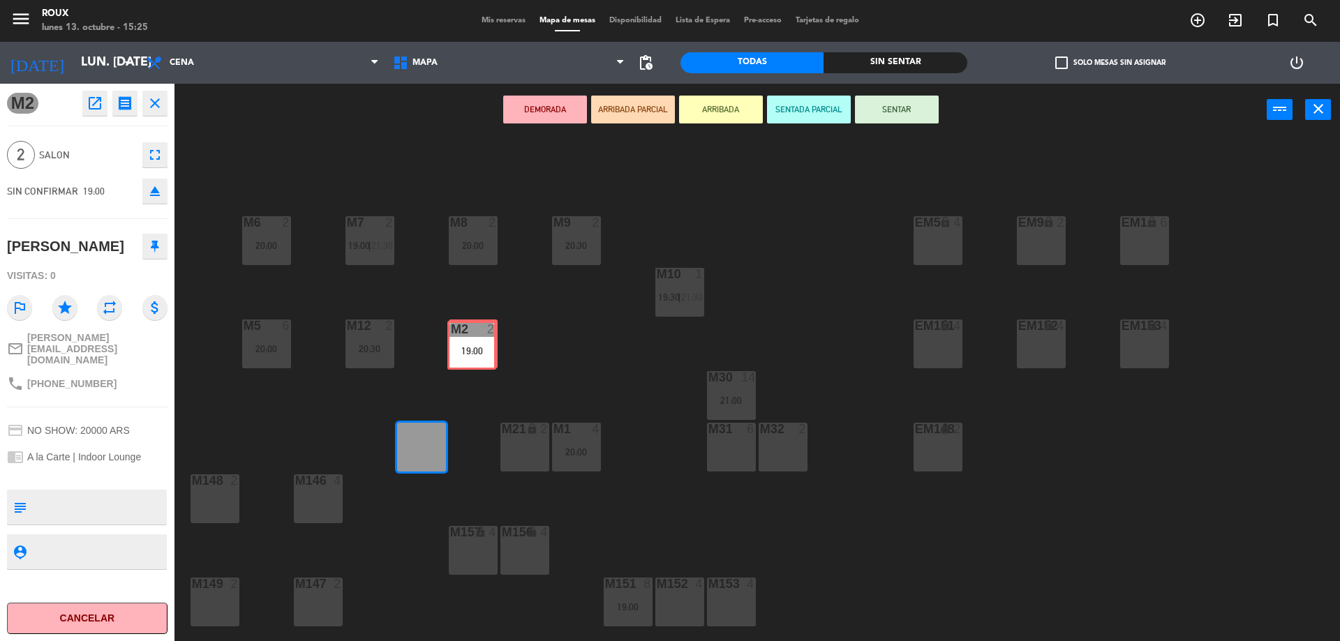
drag, startPoint x: 427, startPoint y: 463, endPoint x: 477, endPoint y: 362, distance: 113.6
click at [477, 362] on div "M6 2 20:00 M7 2 19:00 | 21:30 M8 2 20:00 M9 2 20:30 EM9 lock 2 EM5 lock 4 EM1 l…" at bounding box center [764, 392] width 1152 height 505
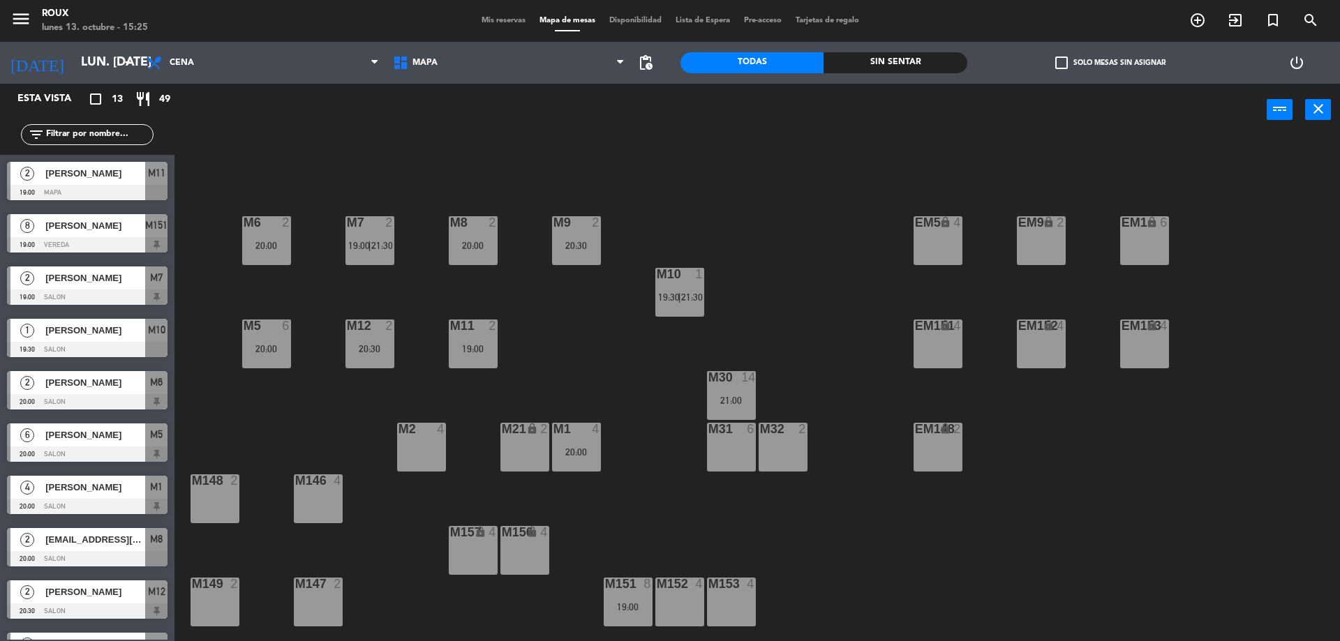
click at [554, 359] on div "M6 2 20:00 M7 2 19:00 | 21:30 M8 2 20:00 M9 2 20:30 EM9 lock 2 EM5 lock 4 EM1 l…" at bounding box center [764, 392] width 1152 height 505
click at [425, 446] on div "M2 4" at bounding box center [421, 447] width 49 height 49
click at [694, 115] on button "[GEOGRAPHIC_DATA]" at bounding box center [677, 110] width 84 height 28
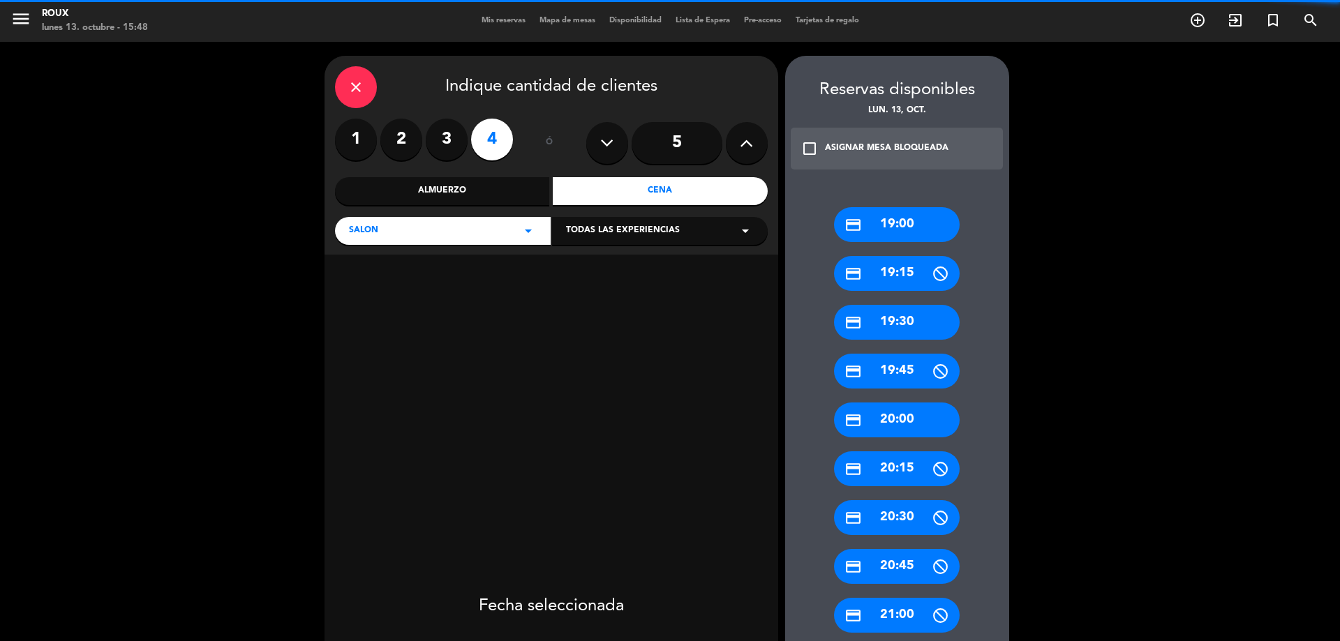
click at [454, 144] on label "3" at bounding box center [447, 140] width 42 height 42
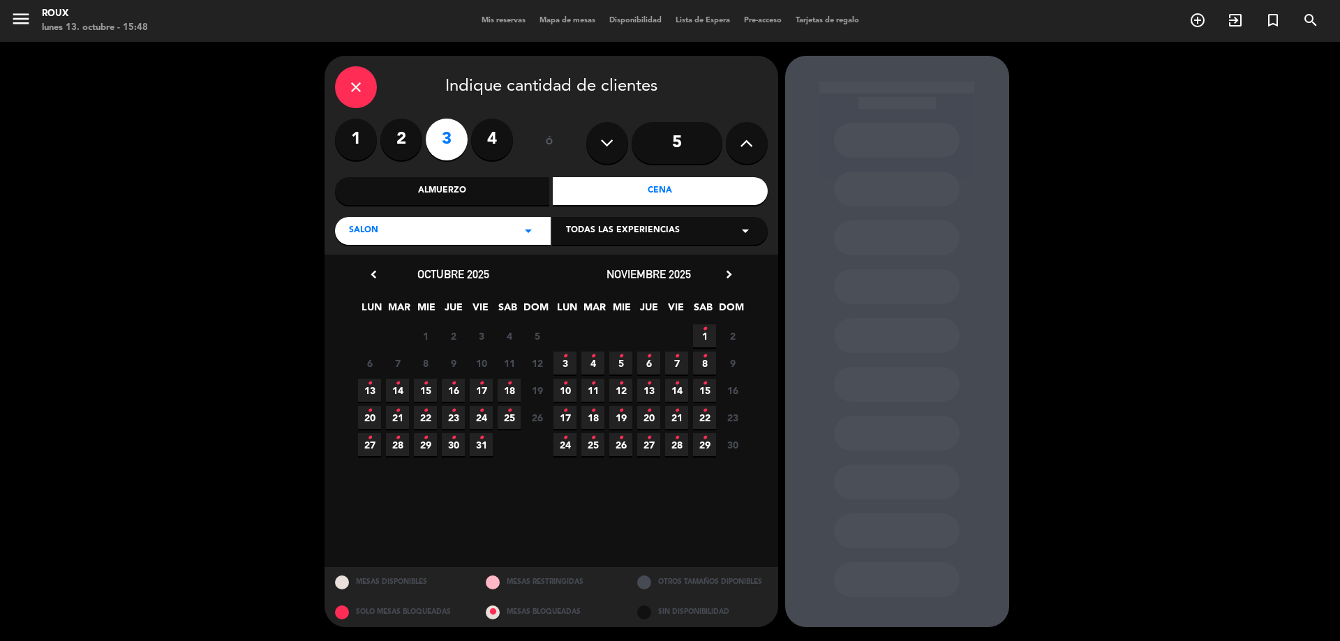
click at [372, 383] on span "13 •" at bounding box center [369, 390] width 23 height 23
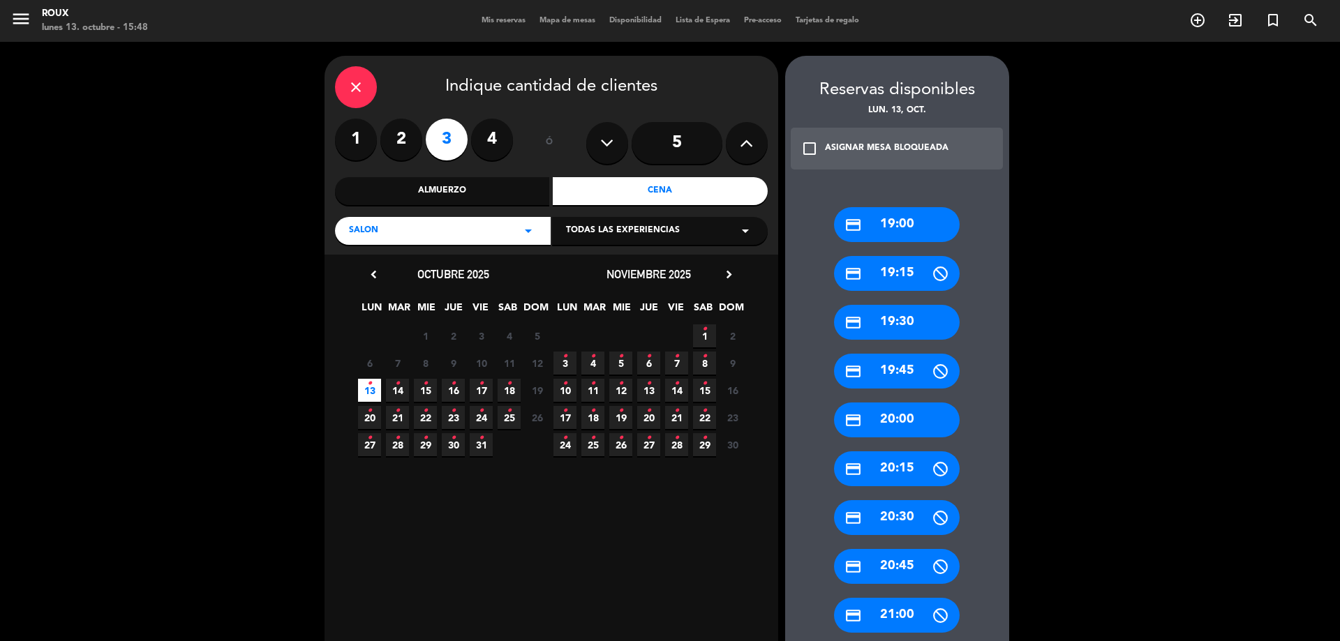
click at [921, 332] on div "credit_card 19:30" at bounding box center [897, 322] width 126 height 35
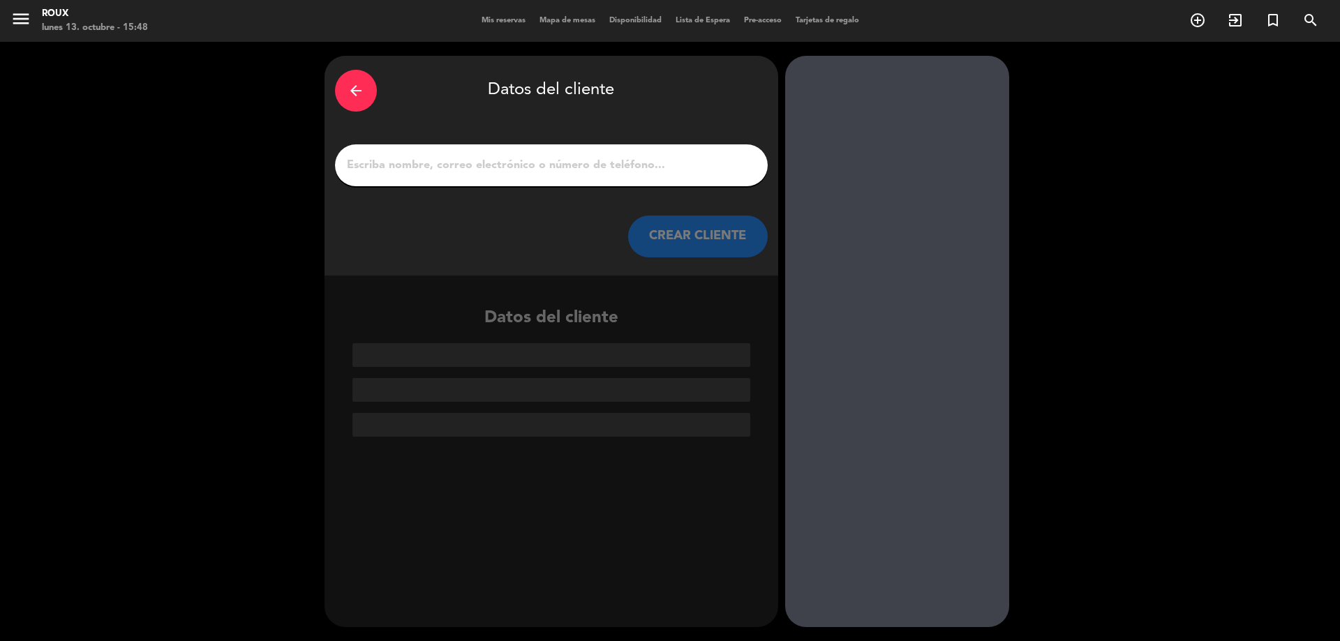
click at [667, 157] on input "1" at bounding box center [552, 166] width 412 height 20
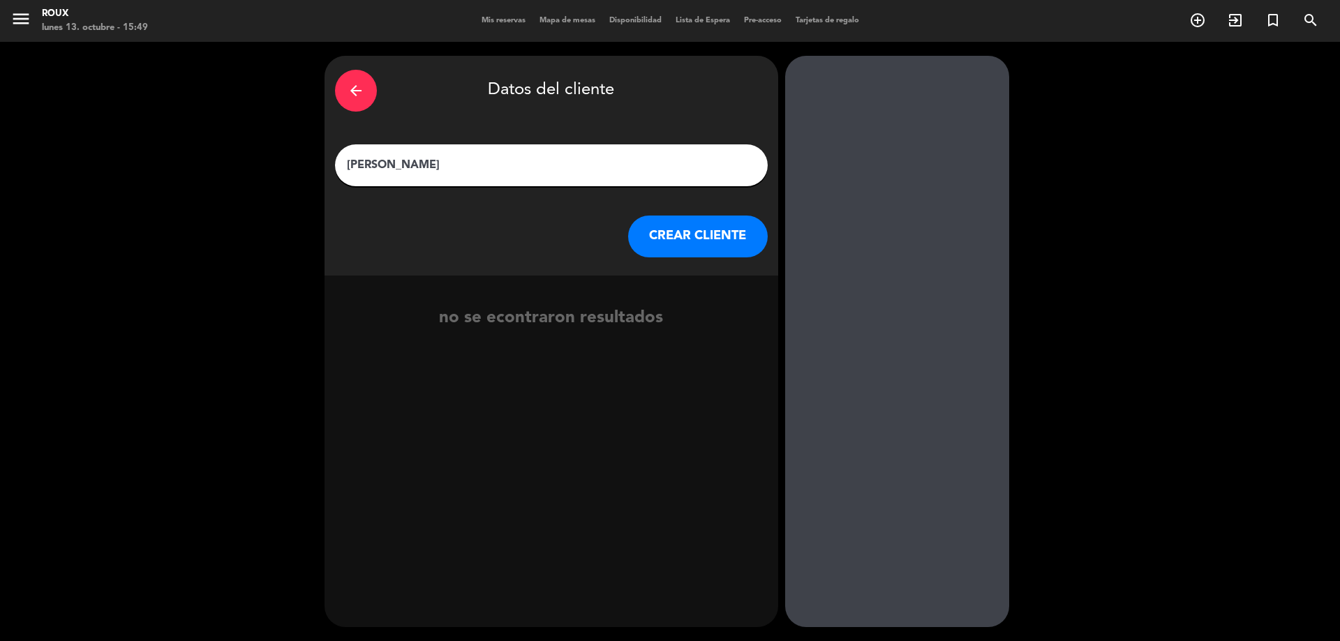
click at [352, 159] on input "[PERSON_NAME]" at bounding box center [552, 166] width 412 height 20
type input "[PERSON_NAME]"
click at [694, 242] on button "CREAR CLIENTE" at bounding box center [698, 237] width 140 height 42
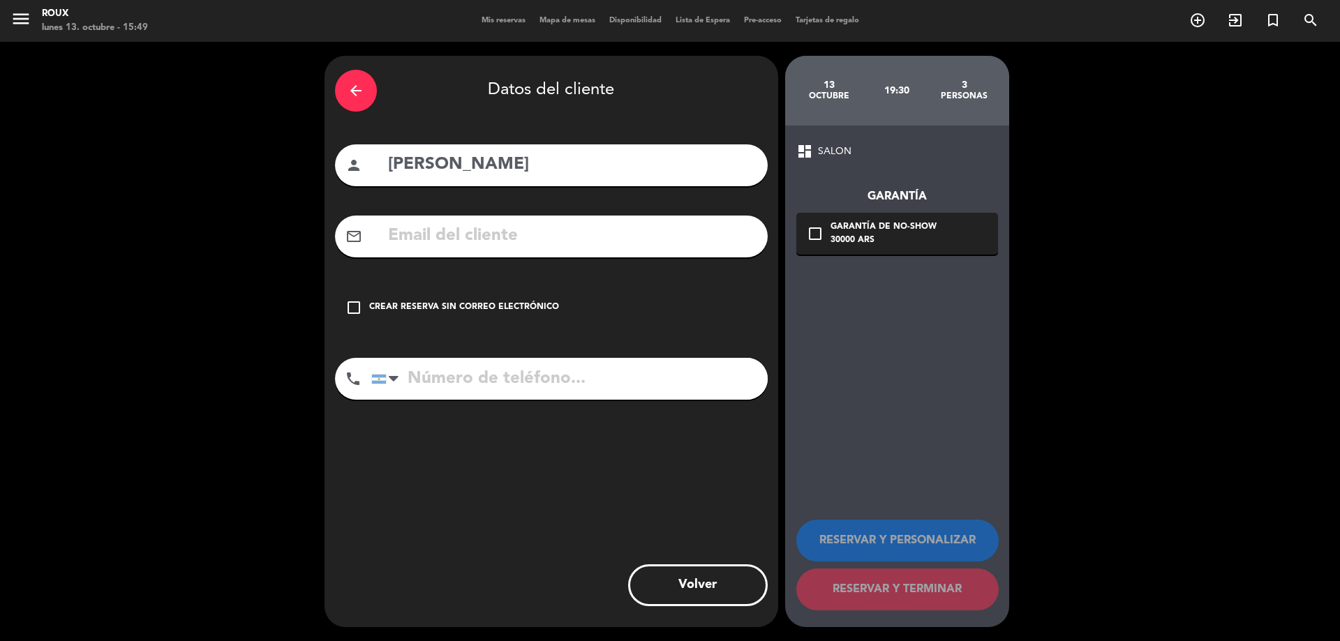
click at [605, 235] on input "text" at bounding box center [572, 236] width 371 height 29
click at [458, 230] on input "text" at bounding box center [572, 236] width 371 height 29
click at [415, 236] on input "s.scarty" at bounding box center [572, 236] width 371 height 29
click at [467, 251] on div "mail_outline s.scarty" at bounding box center [551, 237] width 433 height 42
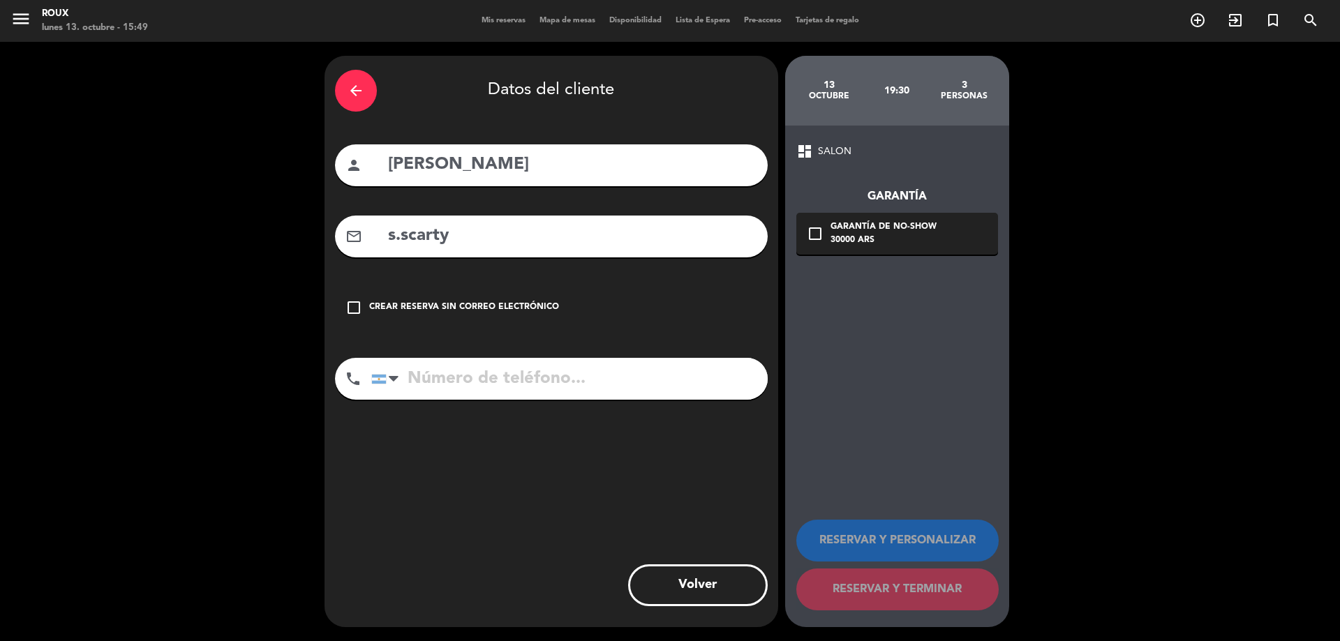
click at [466, 237] on input "s.scarty" at bounding box center [572, 236] width 371 height 29
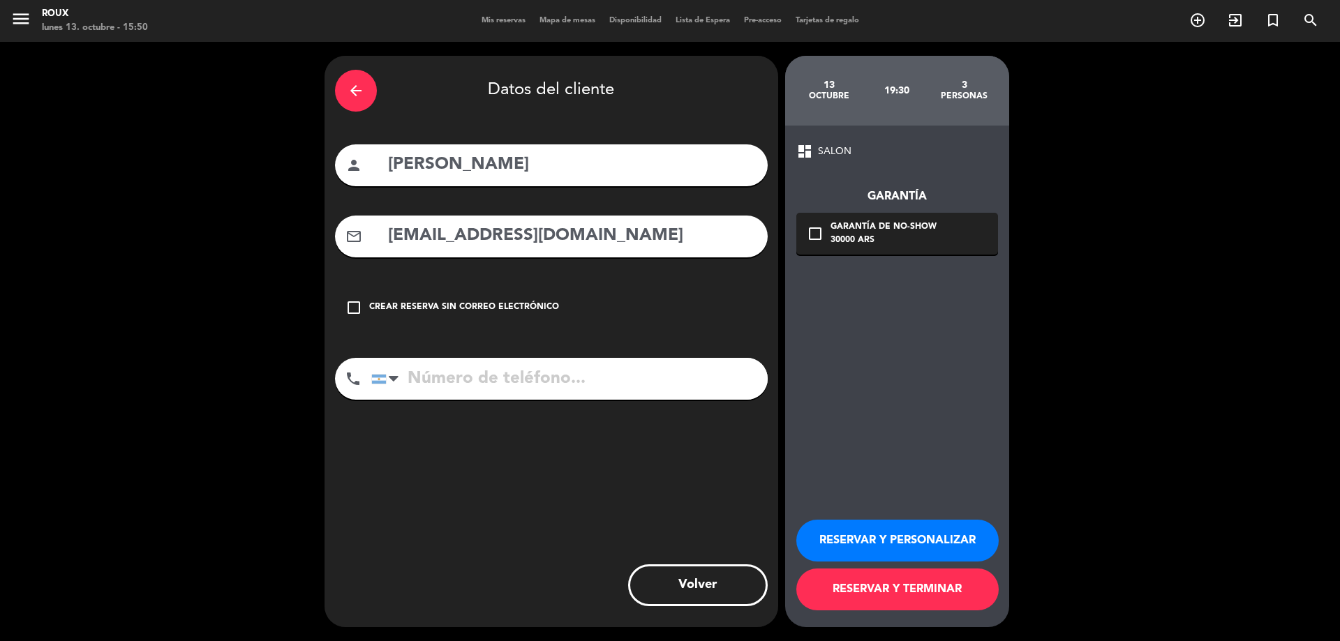
type input "[EMAIL_ADDRESS][DOMAIN_NAME]"
click at [484, 377] on input "tel" at bounding box center [569, 379] width 396 height 42
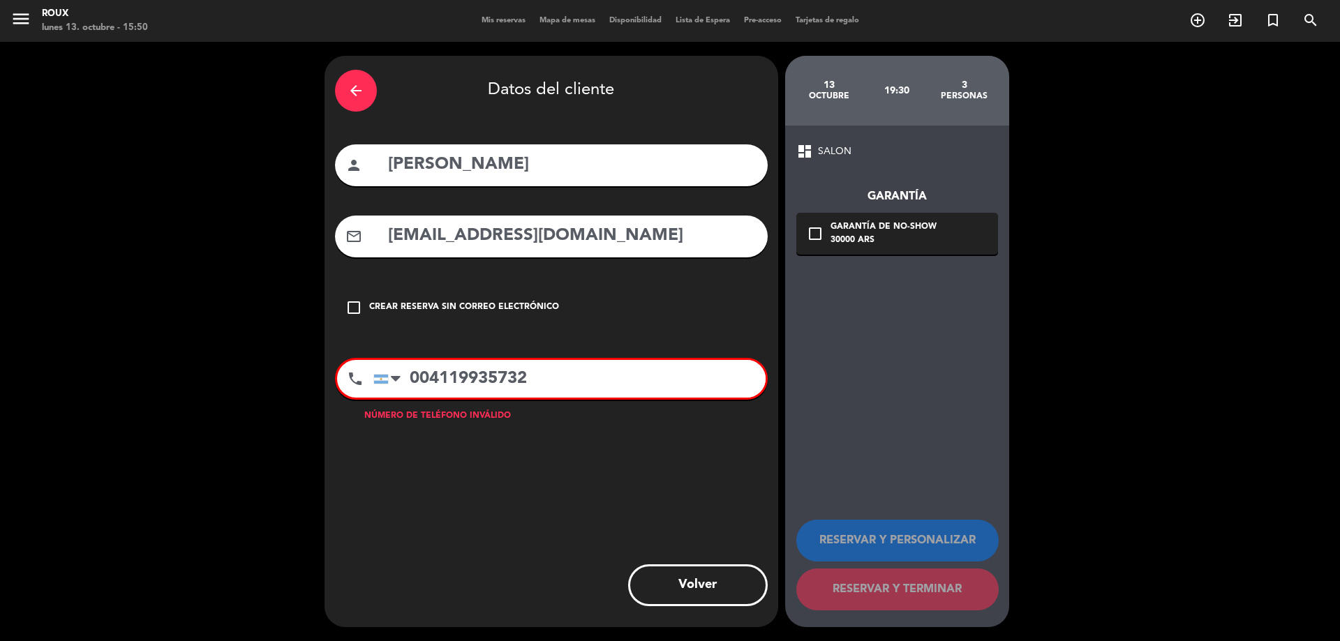
type input "004119935732"
click at [423, 236] on input "[EMAIL_ADDRESS][DOMAIN_NAME]" at bounding box center [572, 236] width 371 height 29
click at [440, 238] on input "[EMAIL_ADDRESS][DOMAIN_NAME]" at bounding box center [572, 236] width 371 height 29
type input "[PERSON_NAME][EMAIL_ADDRESS][DOMAIN_NAME]"
click at [406, 379] on input "004119935732" at bounding box center [569, 379] width 392 height 38
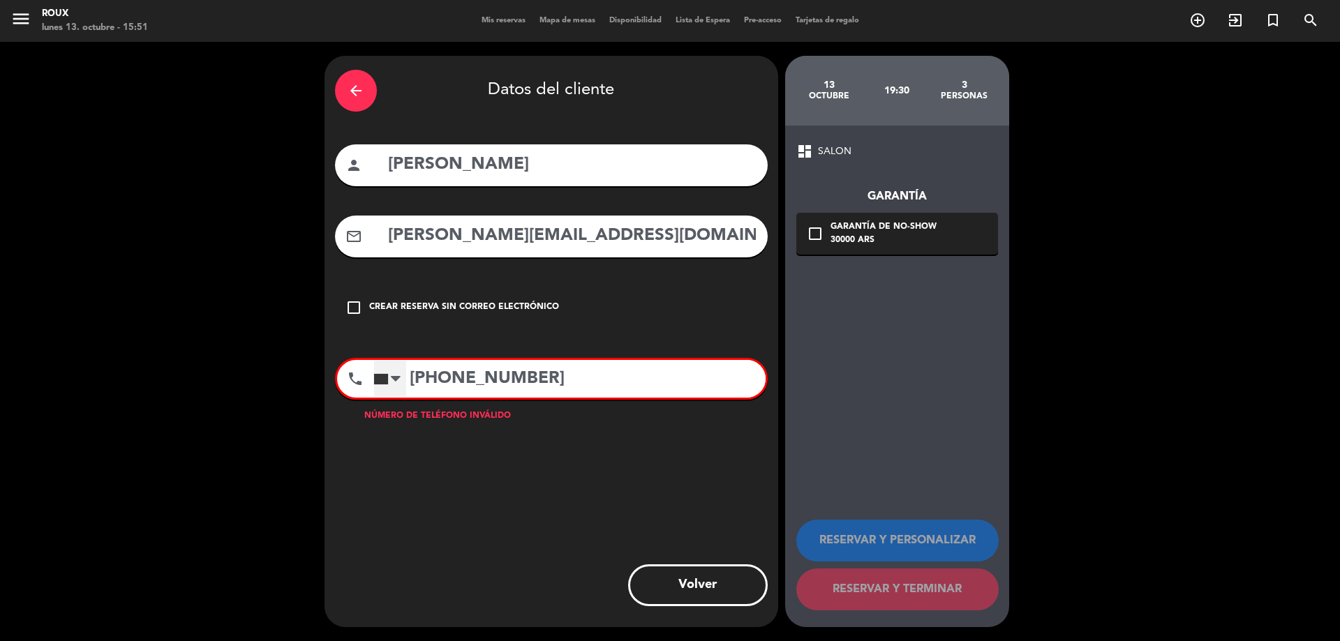
type input "[PHONE_NUMBER]"
click at [378, 382] on div at bounding box center [381, 379] width 14 height 10
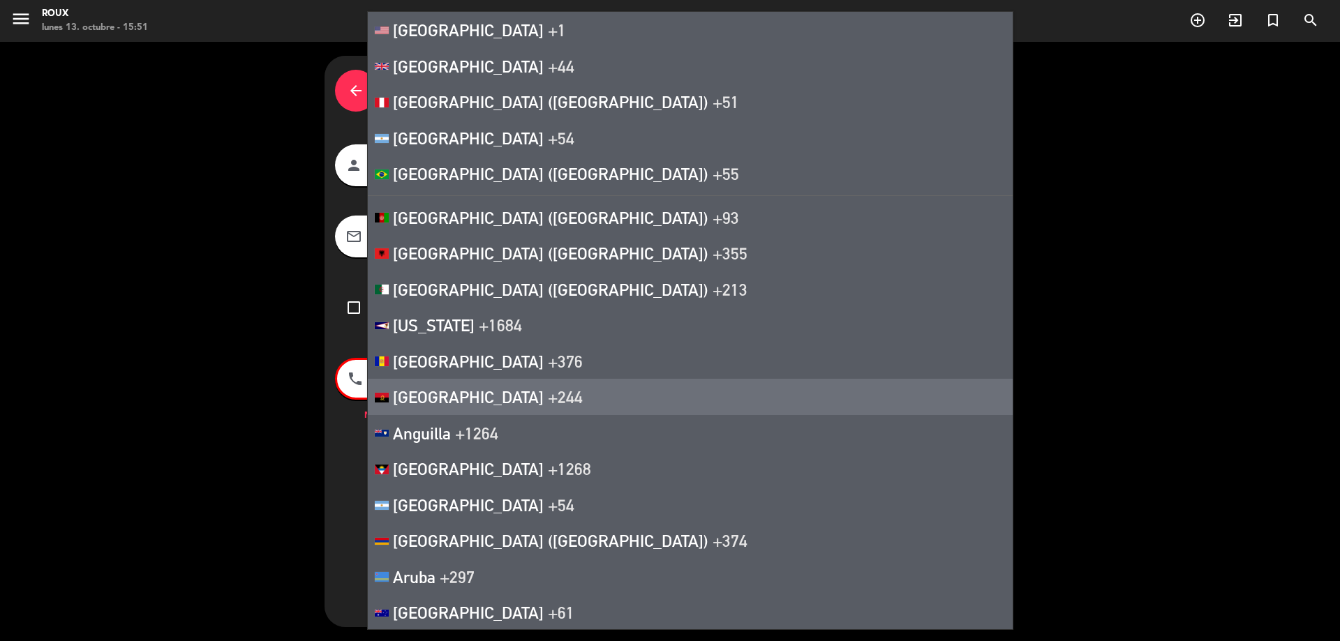
click at [219, 451] on div "arrow_back Datos del cliente person [PERSON_NAME] mail_outline [PERSON_NAME][EM…" at bounding box center [670, 342] width 1340 height 600
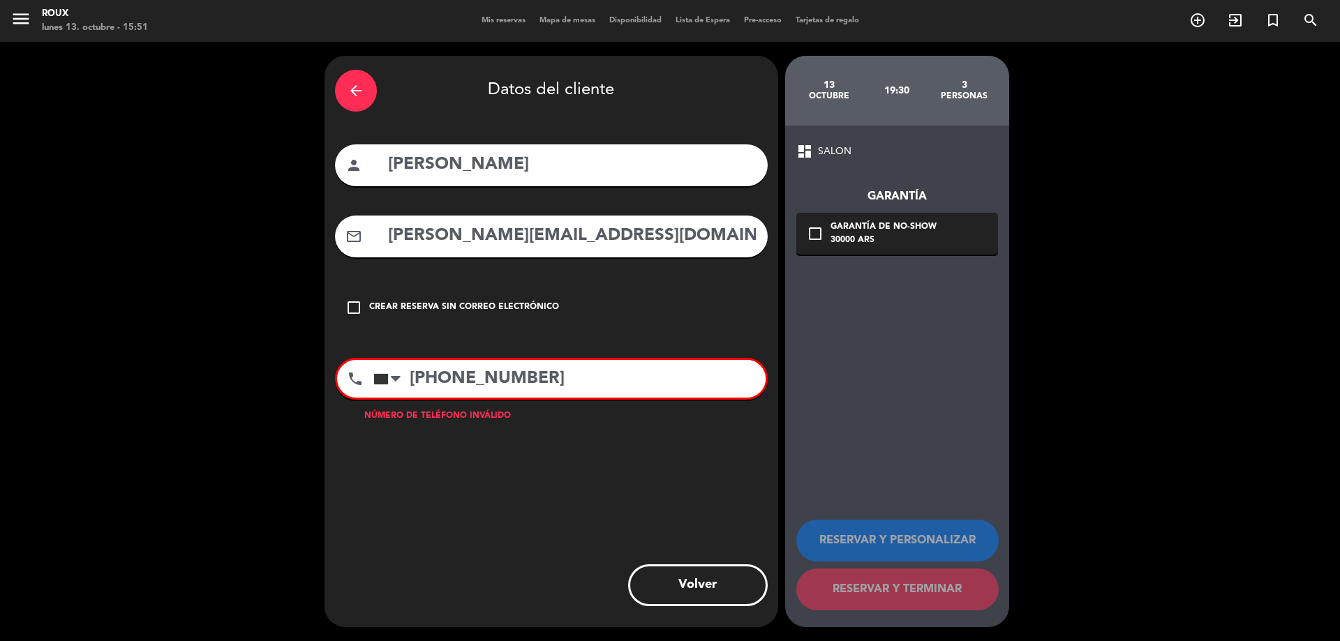
drag, startPoint x: 549, startPoint y: 373, endPoint x: 368, endPoint y: 377, distance: 181.5
click at [368, 377] on div "phone [GEOGRAPHIC_DATA] +1 [GEOGRAPHIC_DATA] +44 [GEOGRAPHIC_DATA] ([GEOGRAPHIC…" at bounding box center [551, 379] width 433 height 42
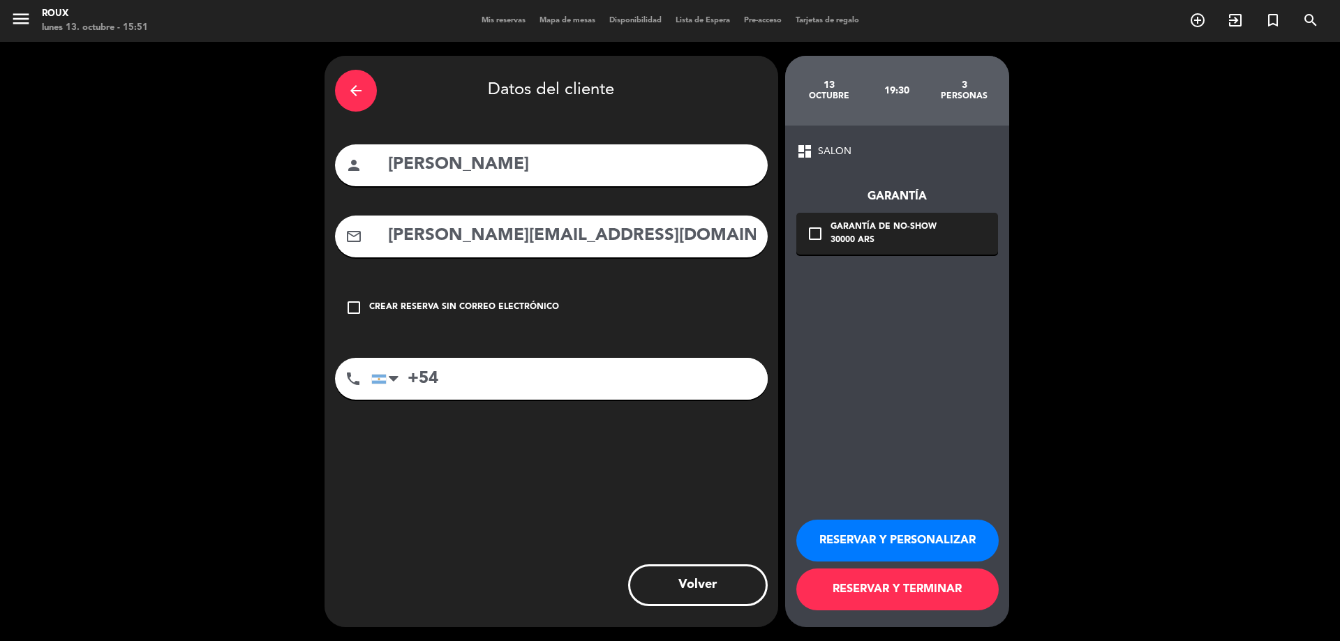
type input "+54"
click at [829, 234] on div "check_box_outline_blank Garantía de no-show 30000 ARS" at bounding box center [897, 234] width 202 height 42
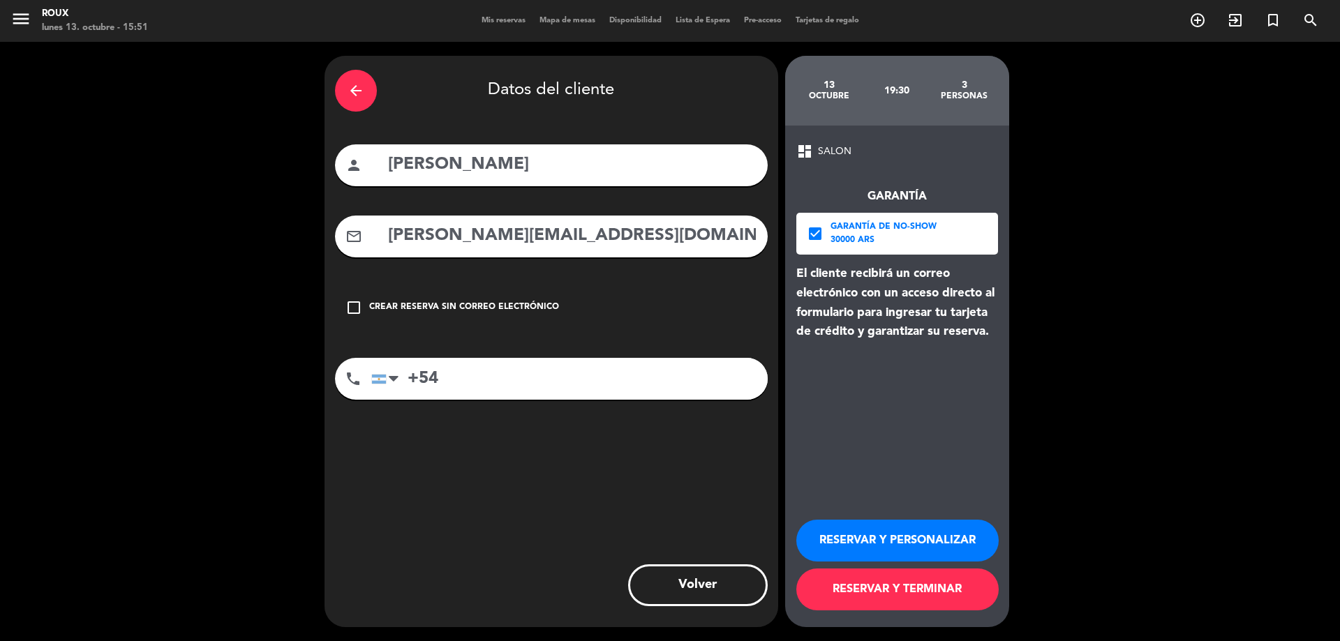
click at [476, 389] on input "+54" at bounding box center [569, 379] width 396 height 42
click at [931, 589] on button "RESERVAR Y TERMINAR" at bounding box center [897, 590] width 202 height 42
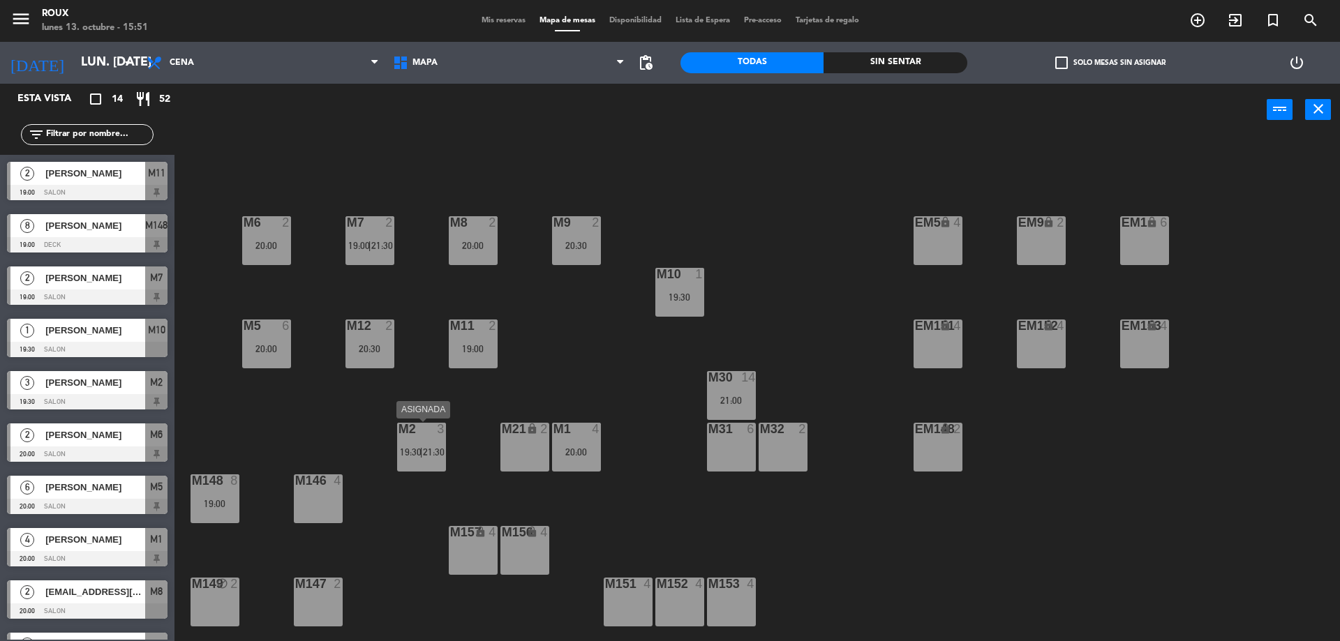
click at [422, 459] on div "M2 3 19:30 | 21:30" at bounding box center [421, 447] width 49 height 49
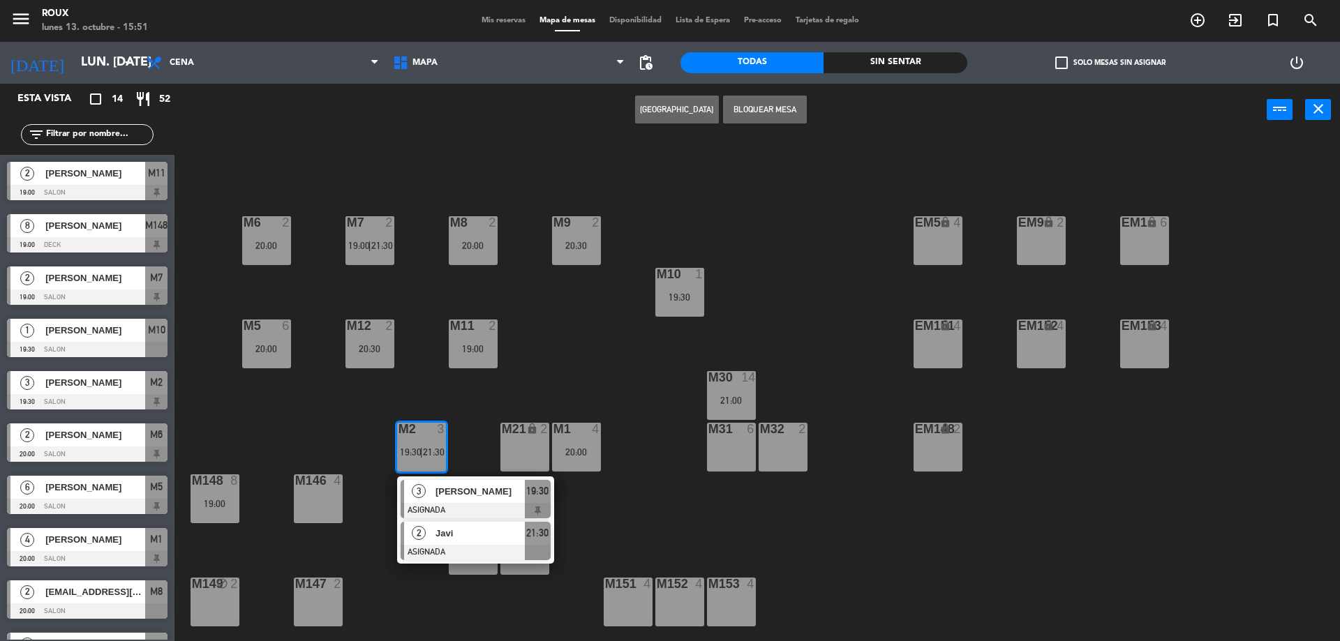
click at [499, 530] on span "Javi" at bounding box center [480, 533] width 89 height 15
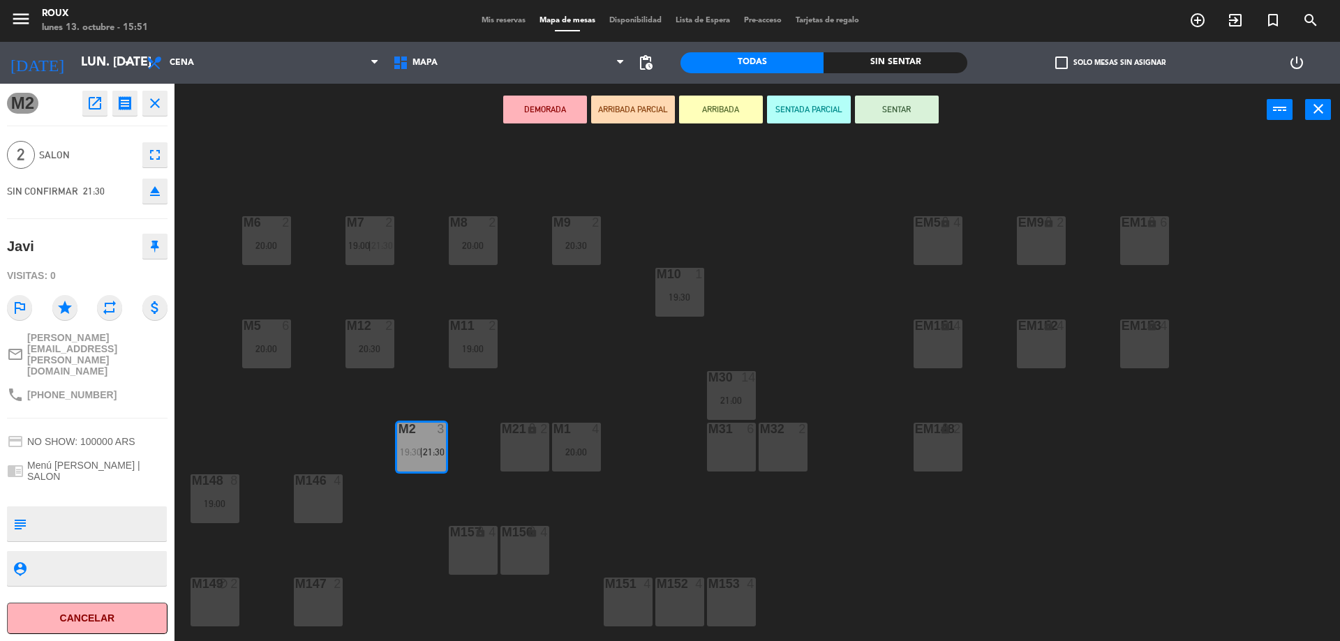
click at [589, 328] on div "M6 2 20:00 M7 2 19:00 | 21:30 M8 2 20:00 M9 2 20:30 EM9 lock 2 EM5 lock 4 EM1 l…" at bounding box center [764, 392] width 1152 height 505
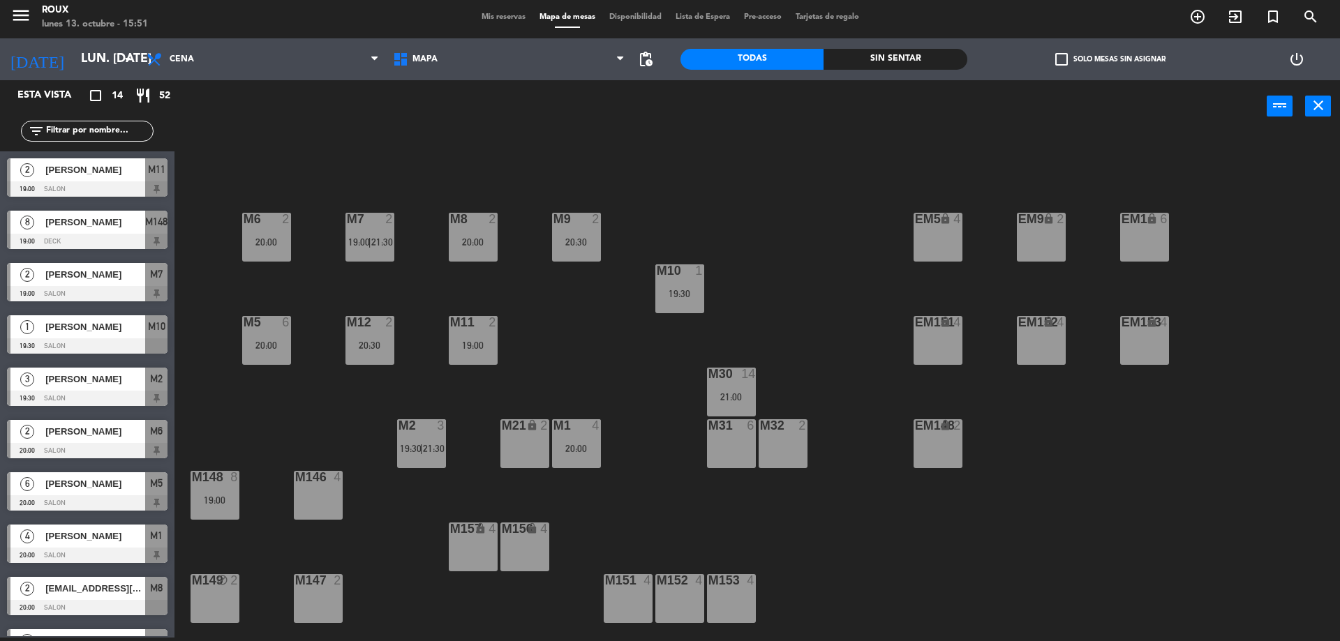
scroll to position [210, 0]
click at [225, 496] on div "19:00" at bounding box center [215, 501] width 49 height 10
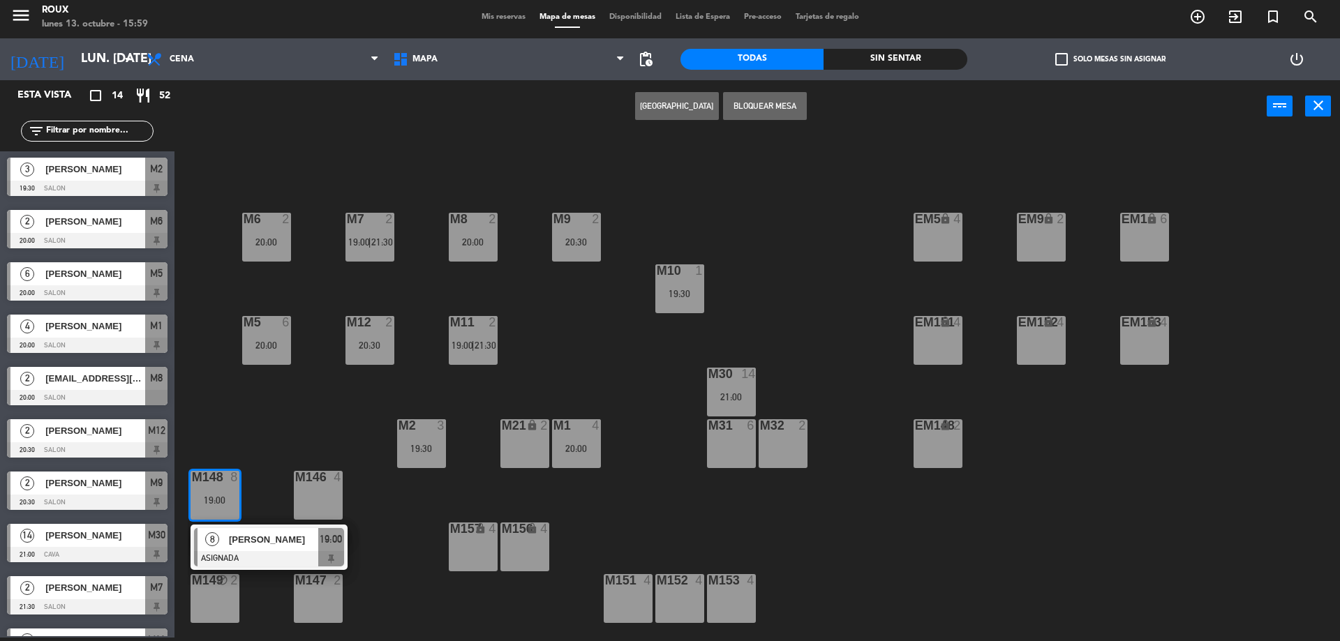
click at [271, 451] on div "M6 2 20:00 M7 2 19:00 | 21:30 M8 2 20:00 M9 2 20:30 EM9 lock 2 EM5 lock 4 EM1 l…" at bounding box center [764, 388] width 1152 height 505
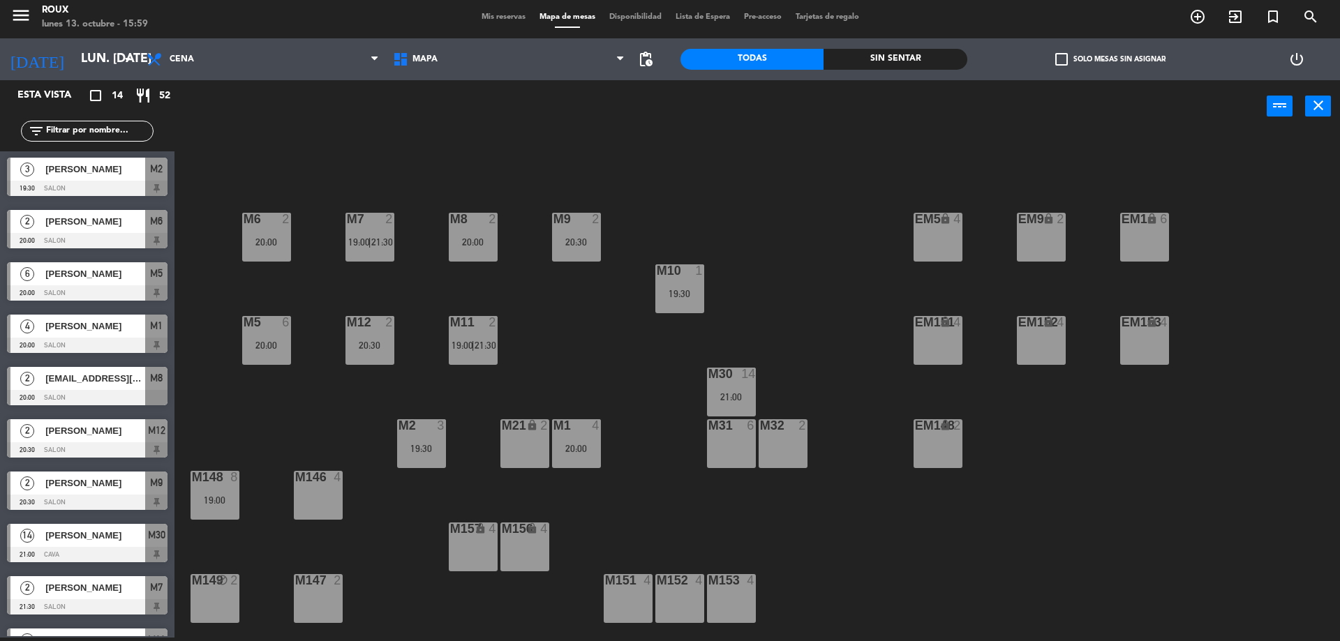
click at [648, 584] on div "M152" at bounding box center [656, 580] width 23 height 13
